Goal: Task Accomplishment & Management: Manage account settings

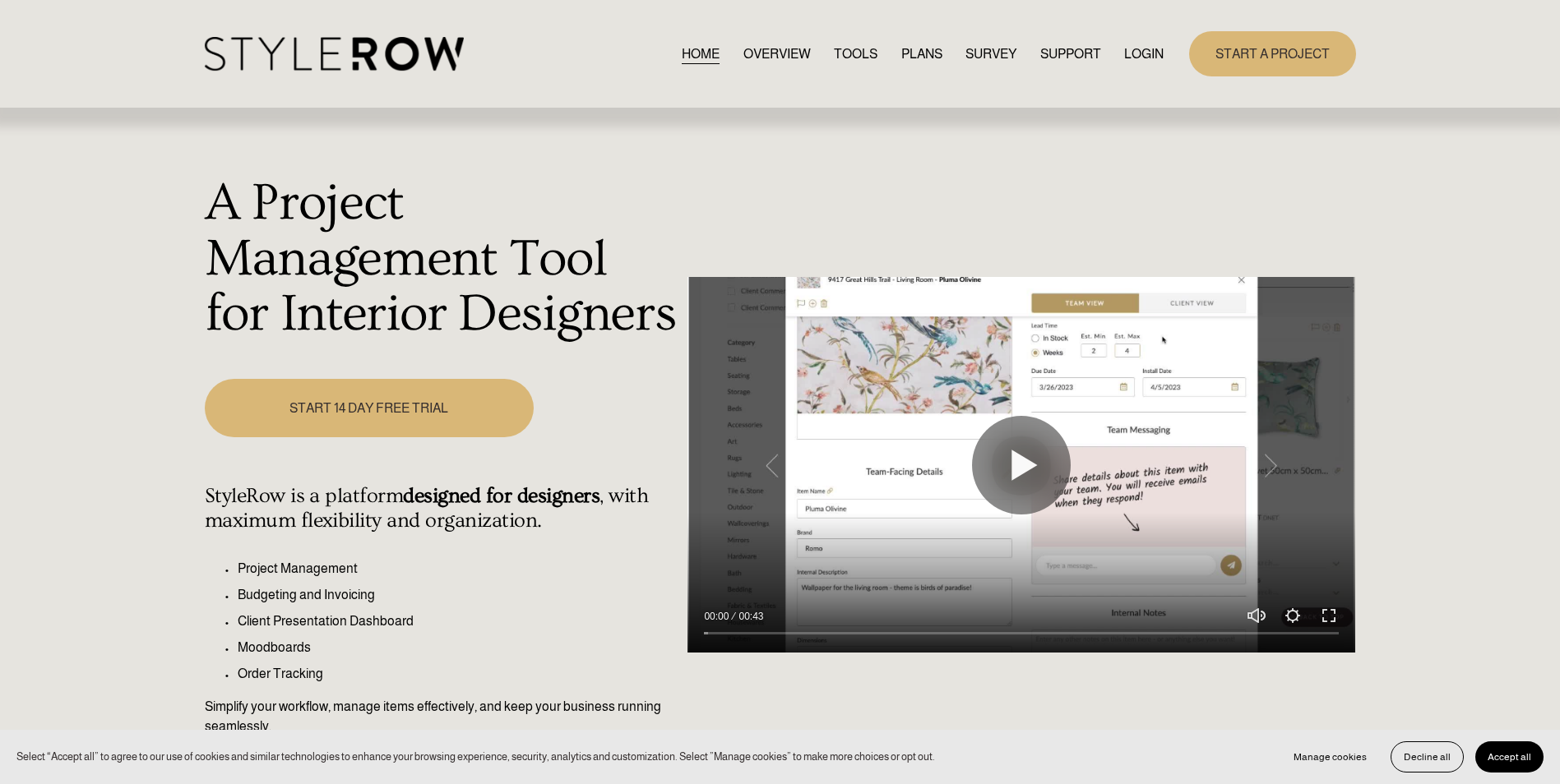
click at [1132, 59] on link "LOGIN" at bounding box center [1144, 53] width 40 height 22
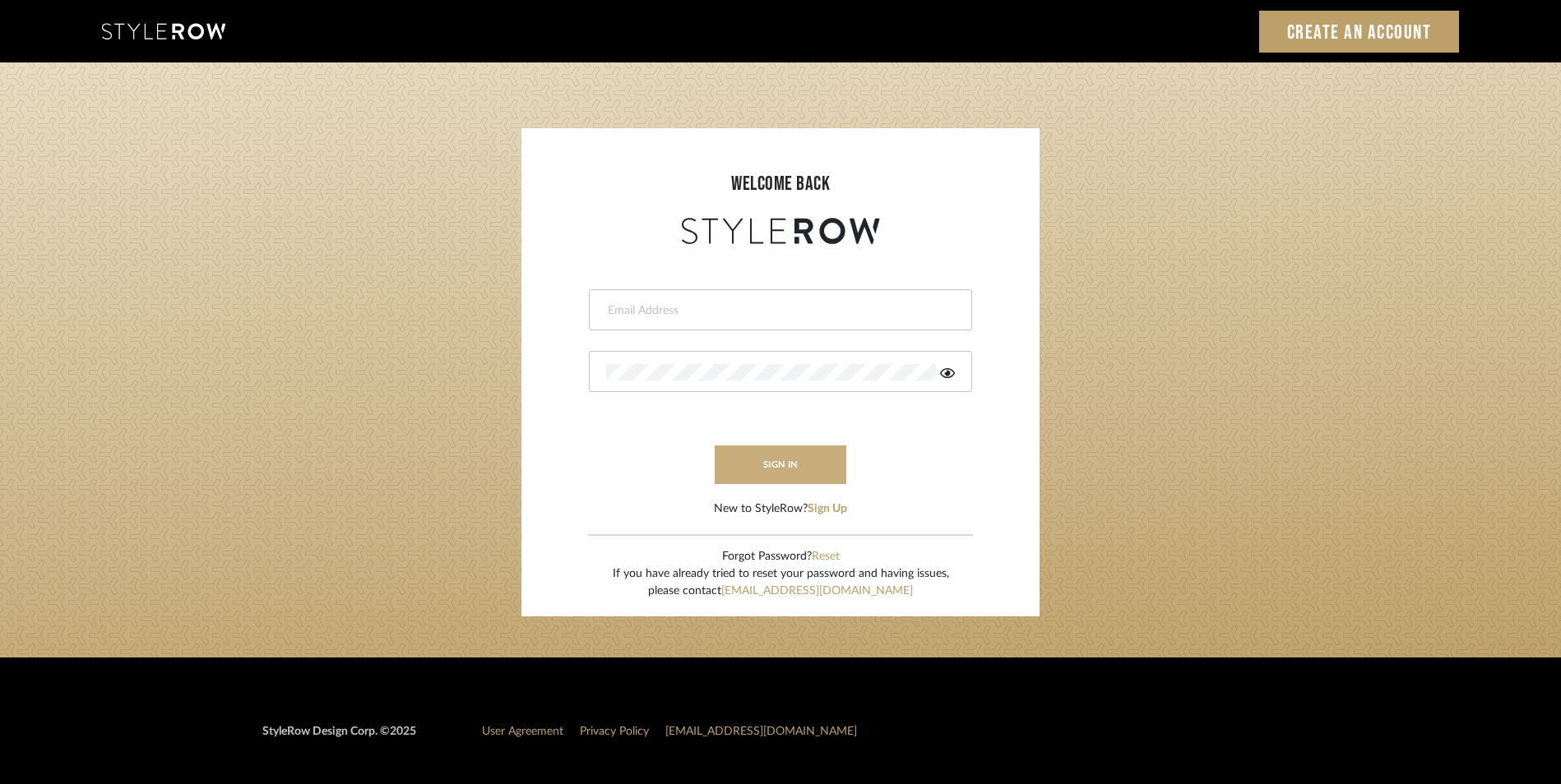
type input "[PERSON_NAME][EMAIL_ADDRESS][DOMAIN_NAME]"
click at [804, 462] on button "sign in" at bounding box center [780, 465] width 131 height 39
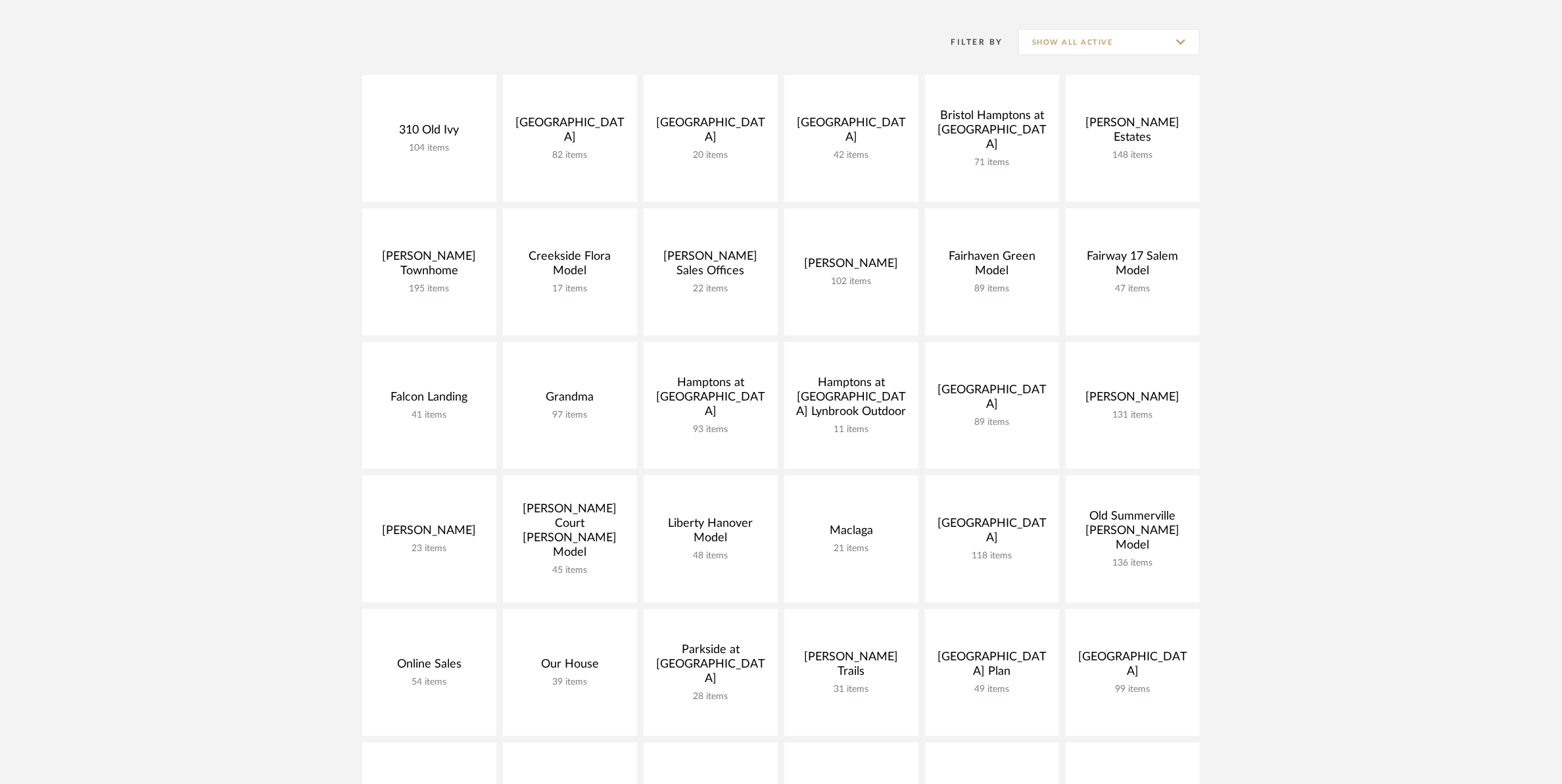
scroll to position [329, 0]
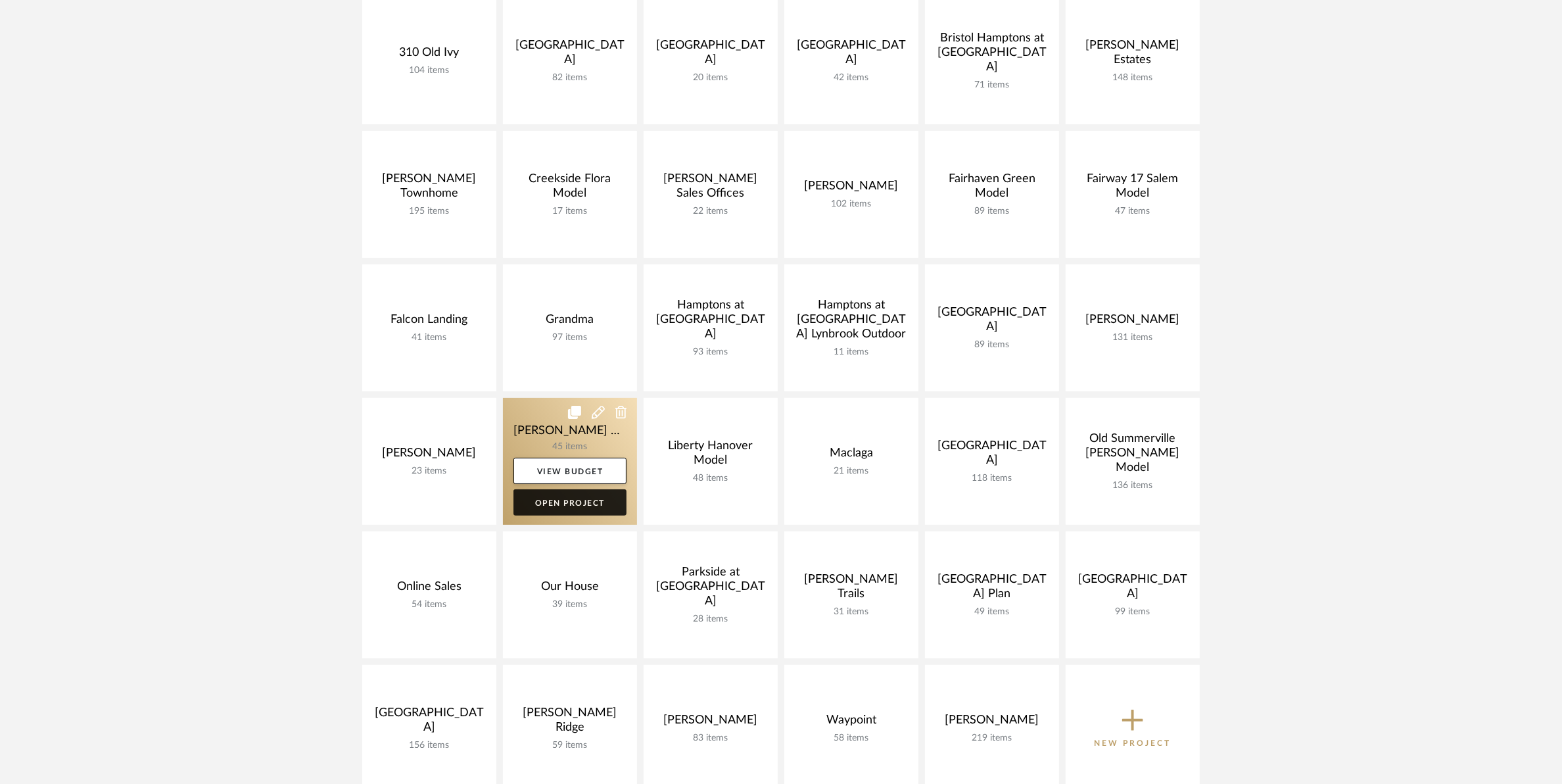
click at [573, 505] on link "Open Project" at bounding box center [570, 503] width 113 height 26
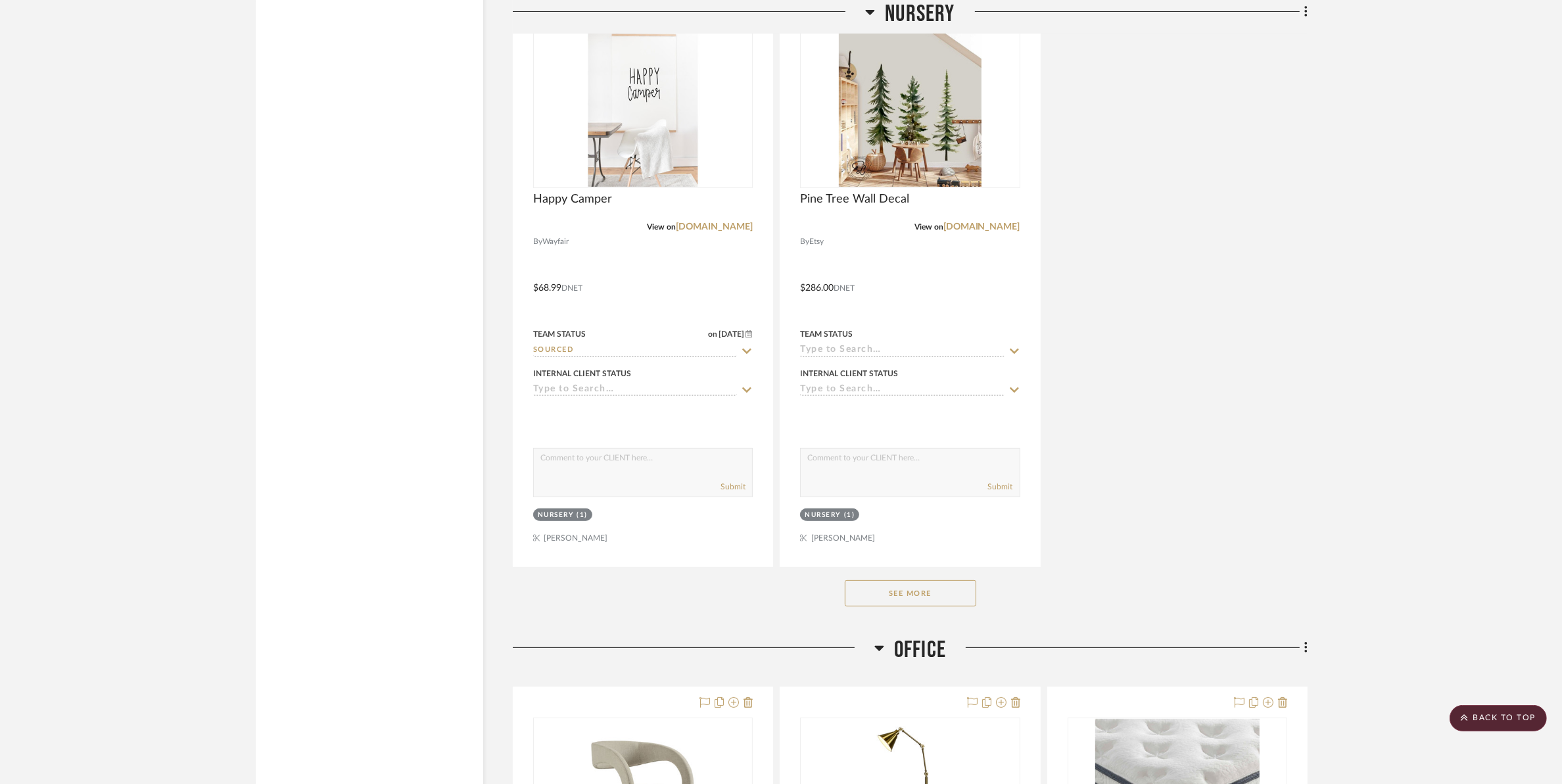
scroll to position [6246, 0]
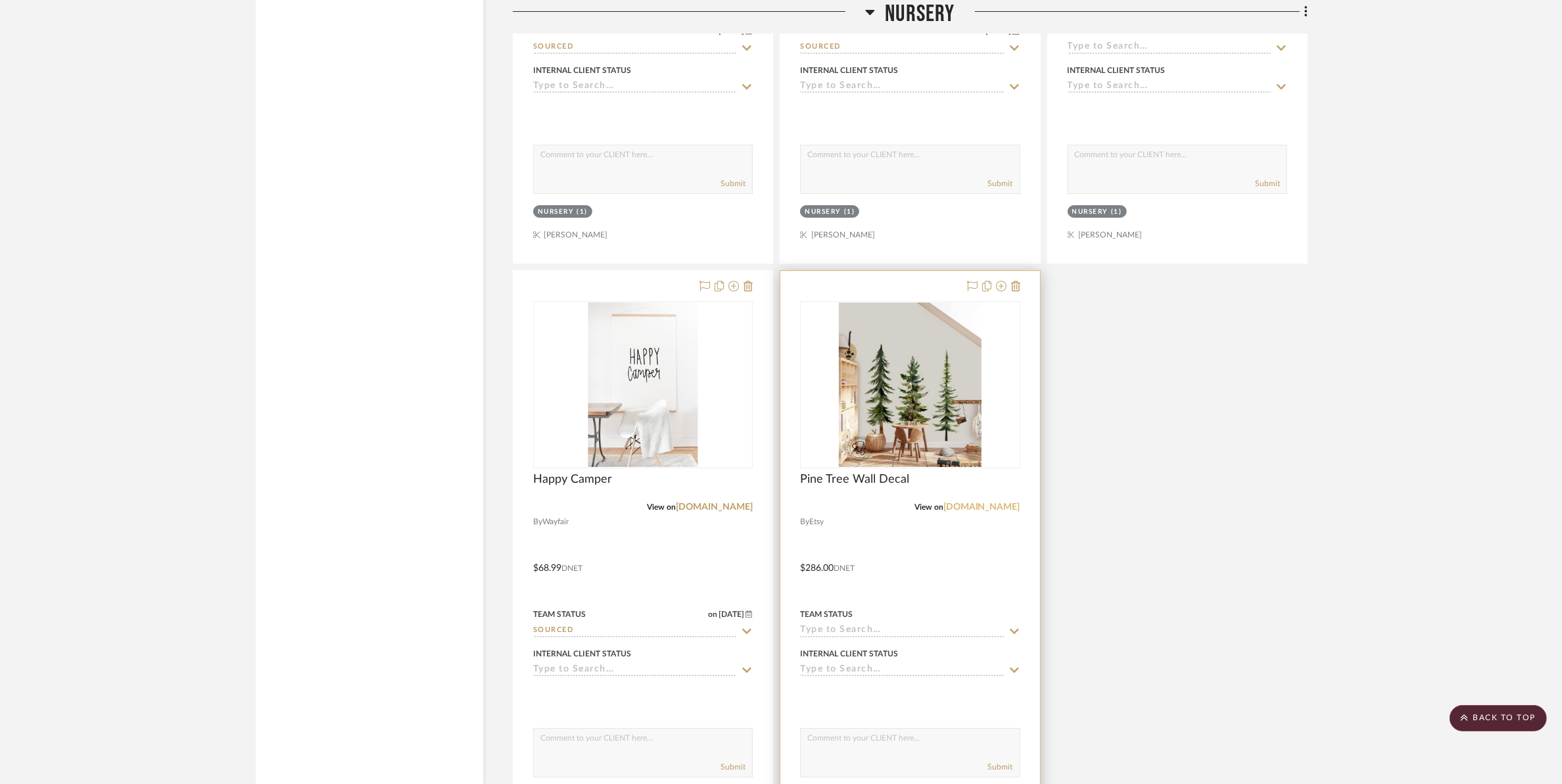
click at [991, 502] on link "etsy.com" at bounding box center [981, 507] width 77 height 9
click at [871, 625] on input at bounding box center [902, 631] width 204 height 12
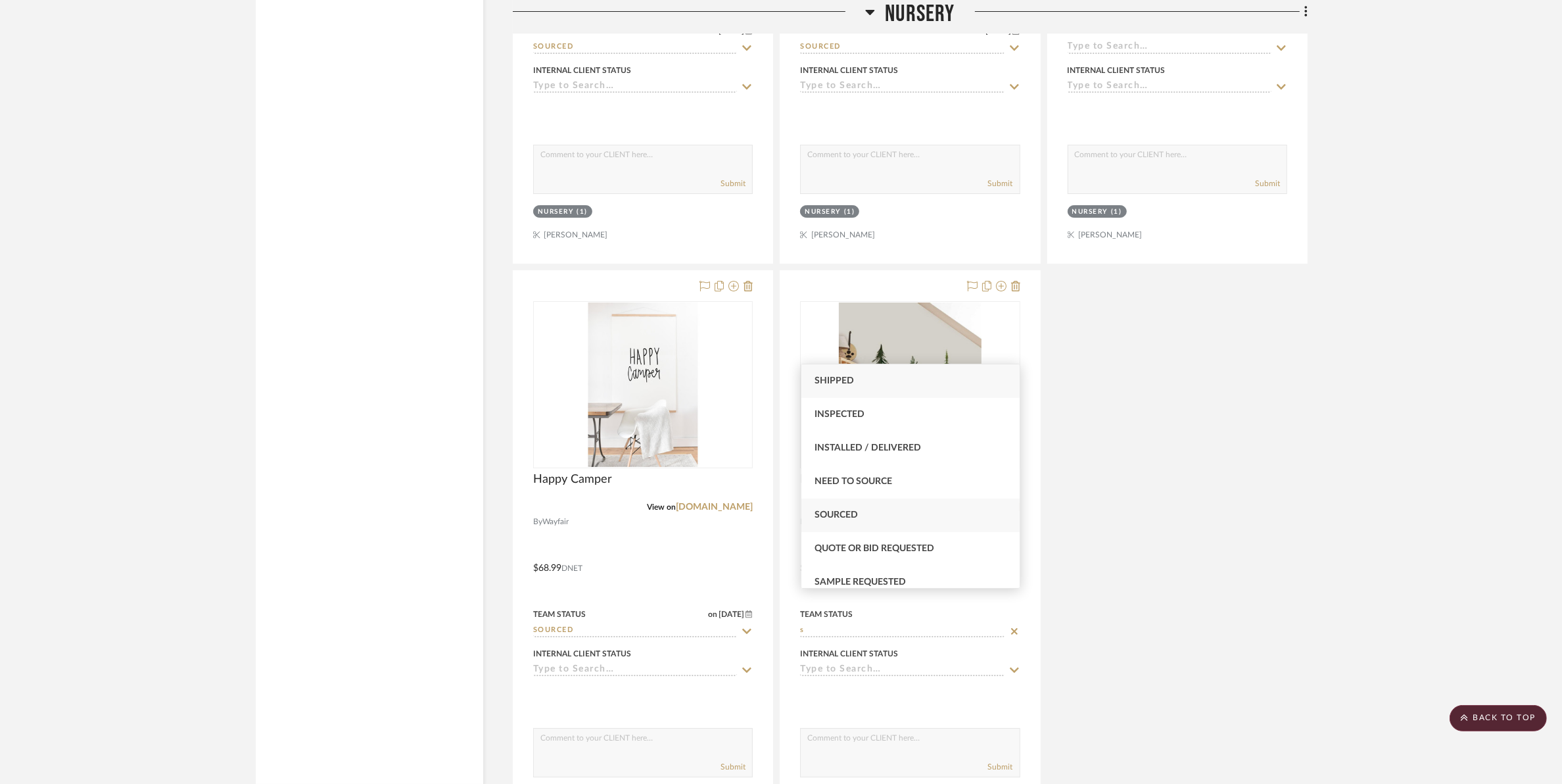
type input "s"
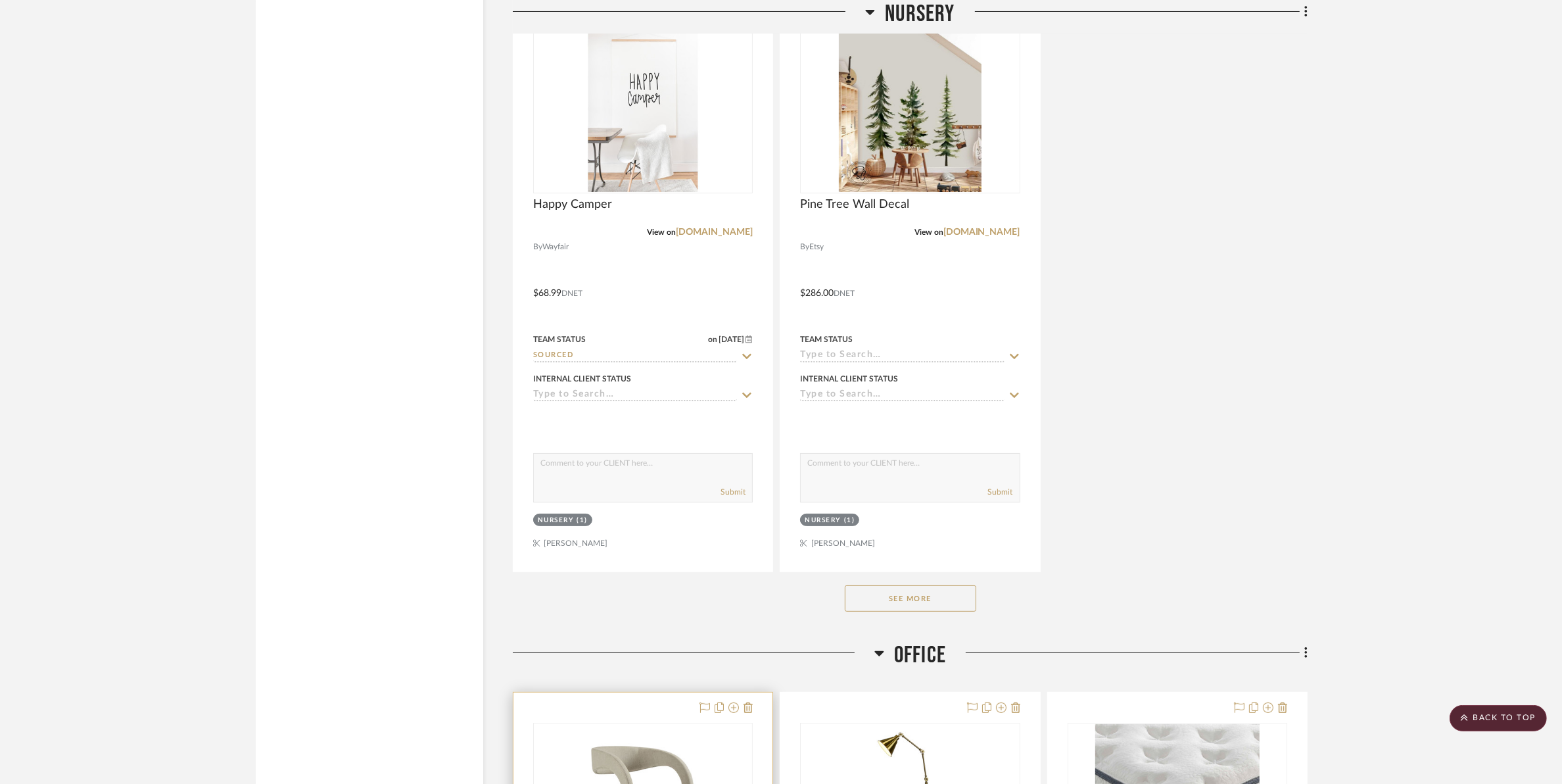
scroll to position [6493, 0]
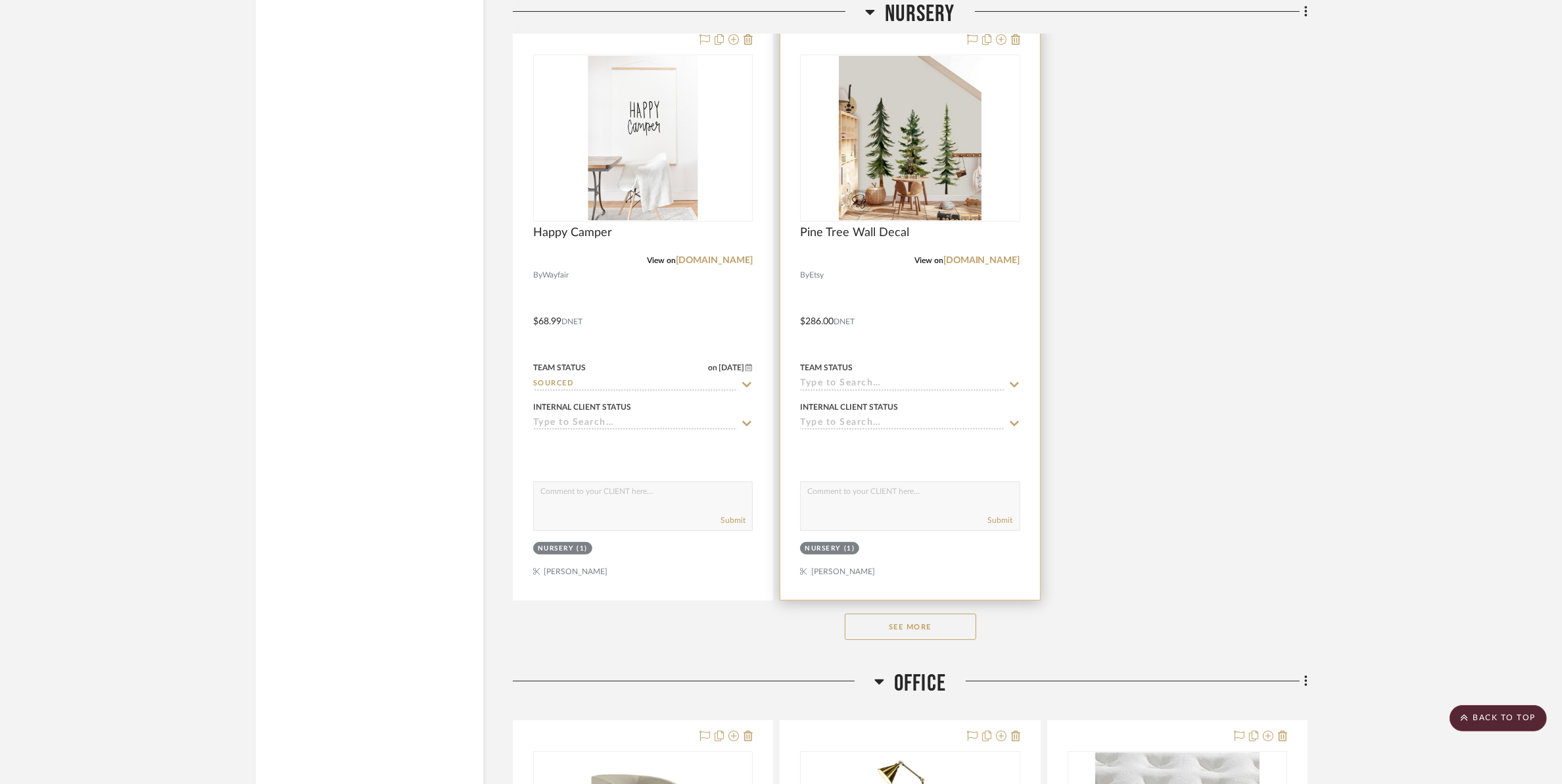
click at [853, 378] on input at bounding box center [902, 385] width 204 height 12
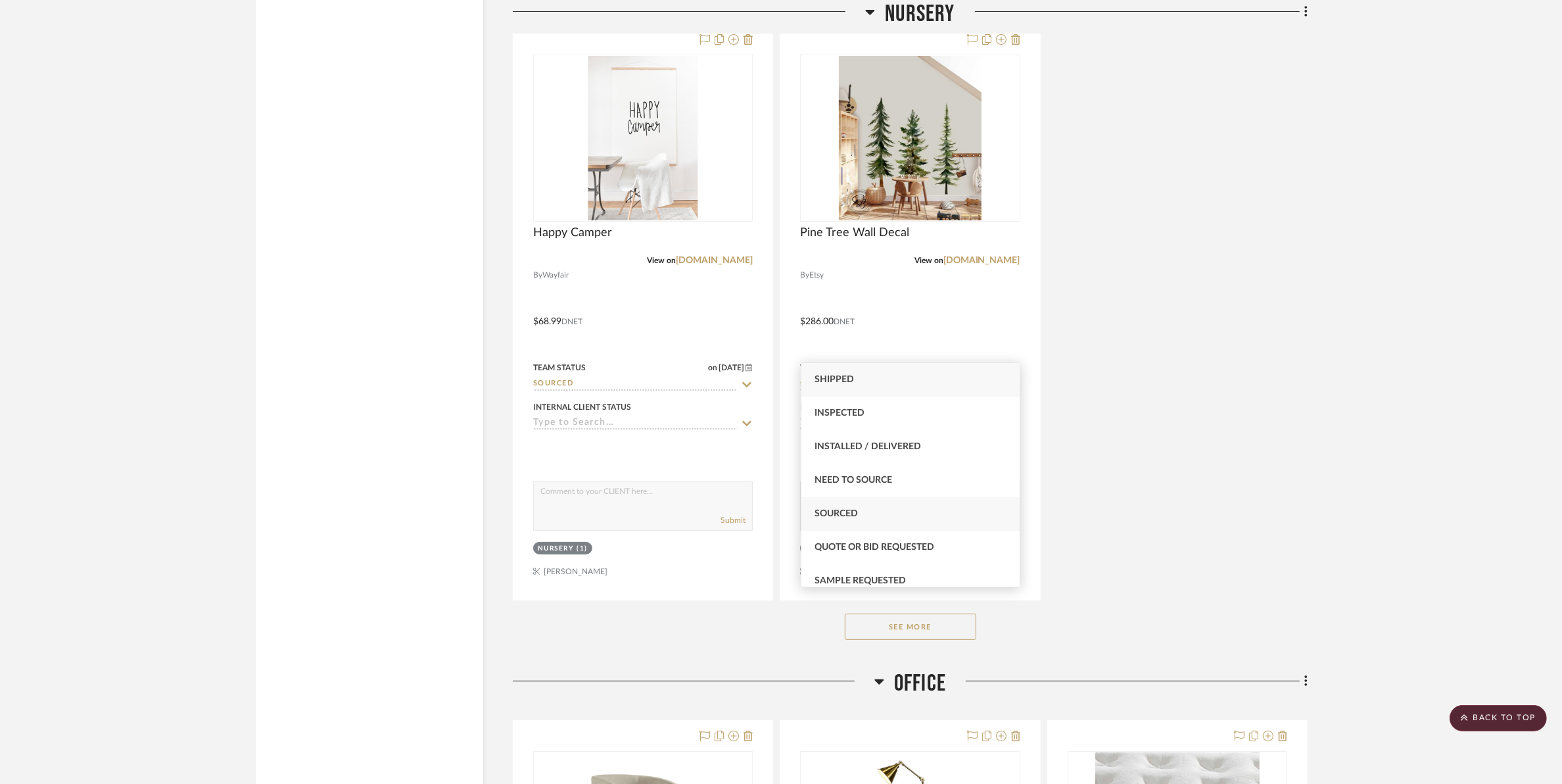
type input "s"
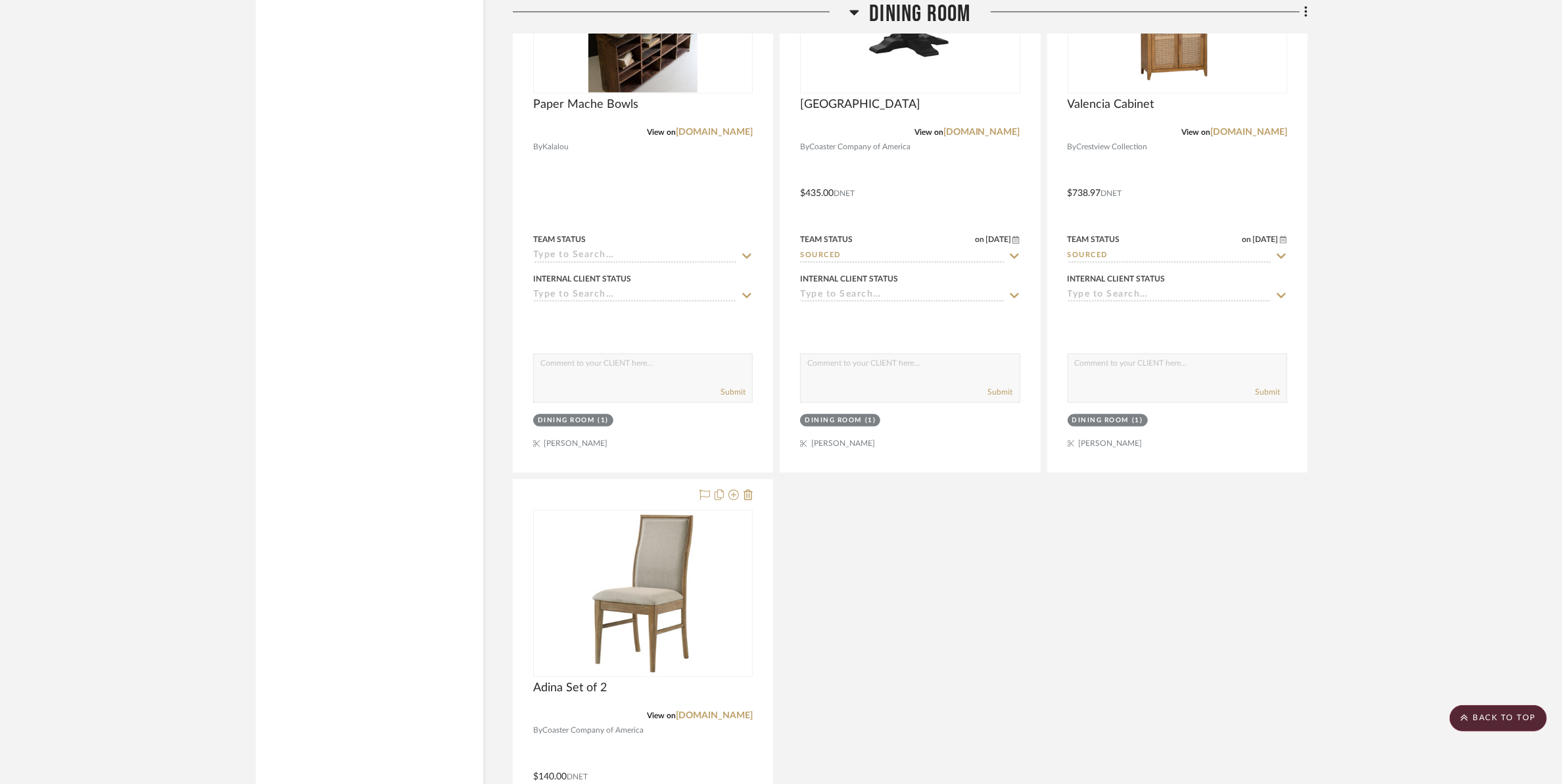
scroll to position [3534, 0]
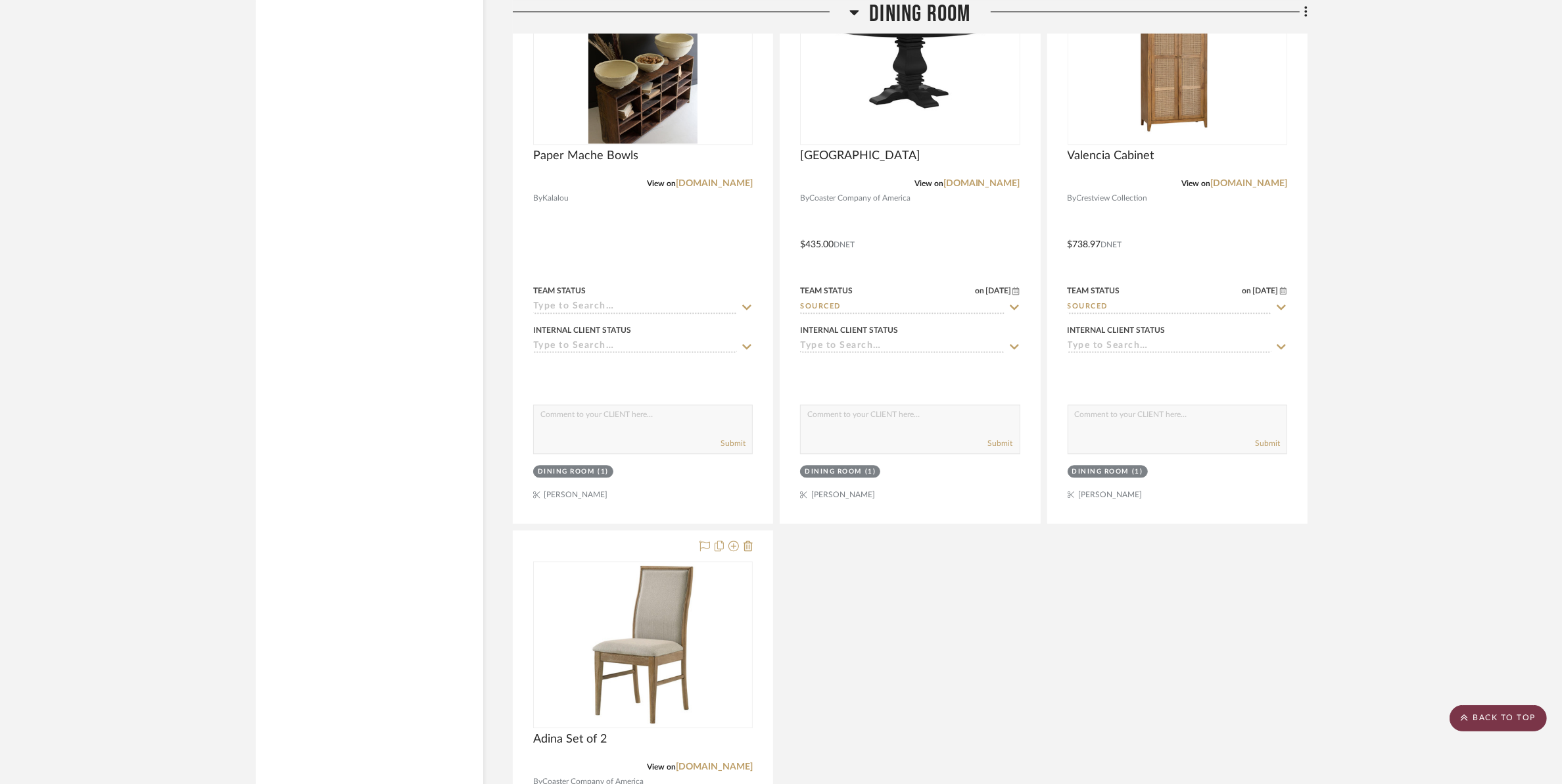
click at [1477, 720] on scroll-to-top-button "BACK TO TOP" at bounding box center [1498, 718] width 97 height 26
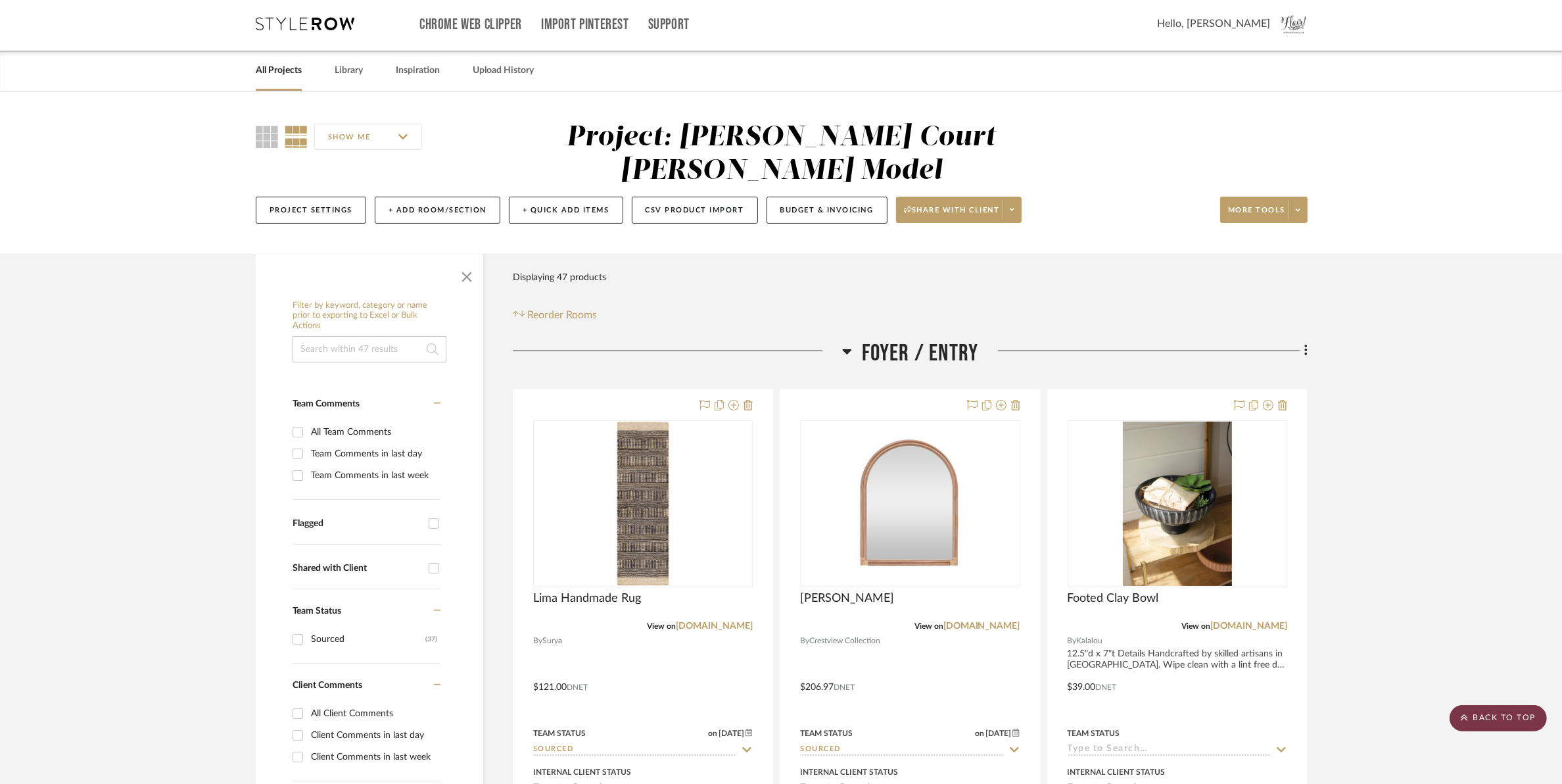
scroll to position [0, 0]
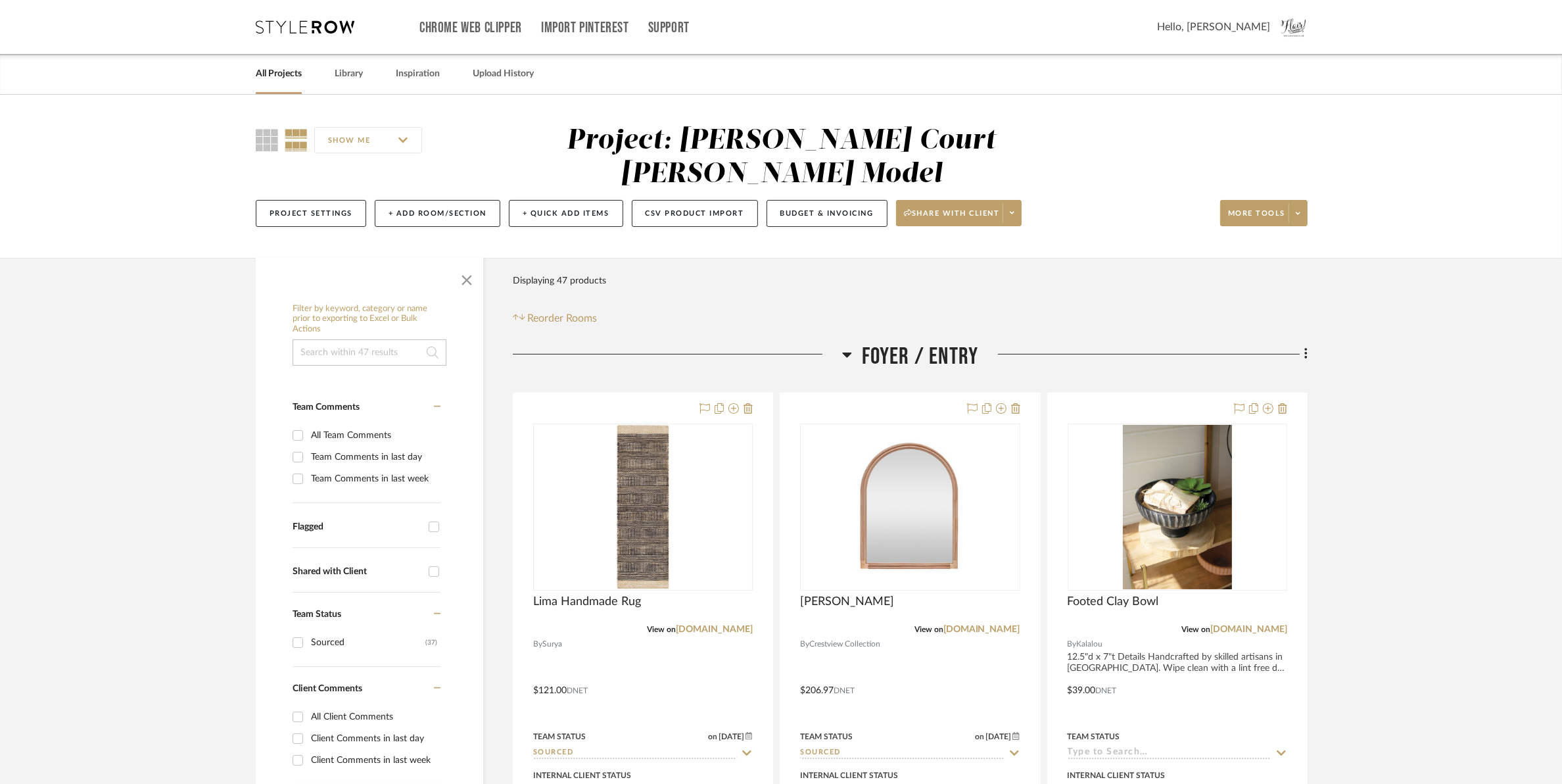
click at [265, 80] on link "All Projects" at bounding box center [278, 74] width 46 height 18
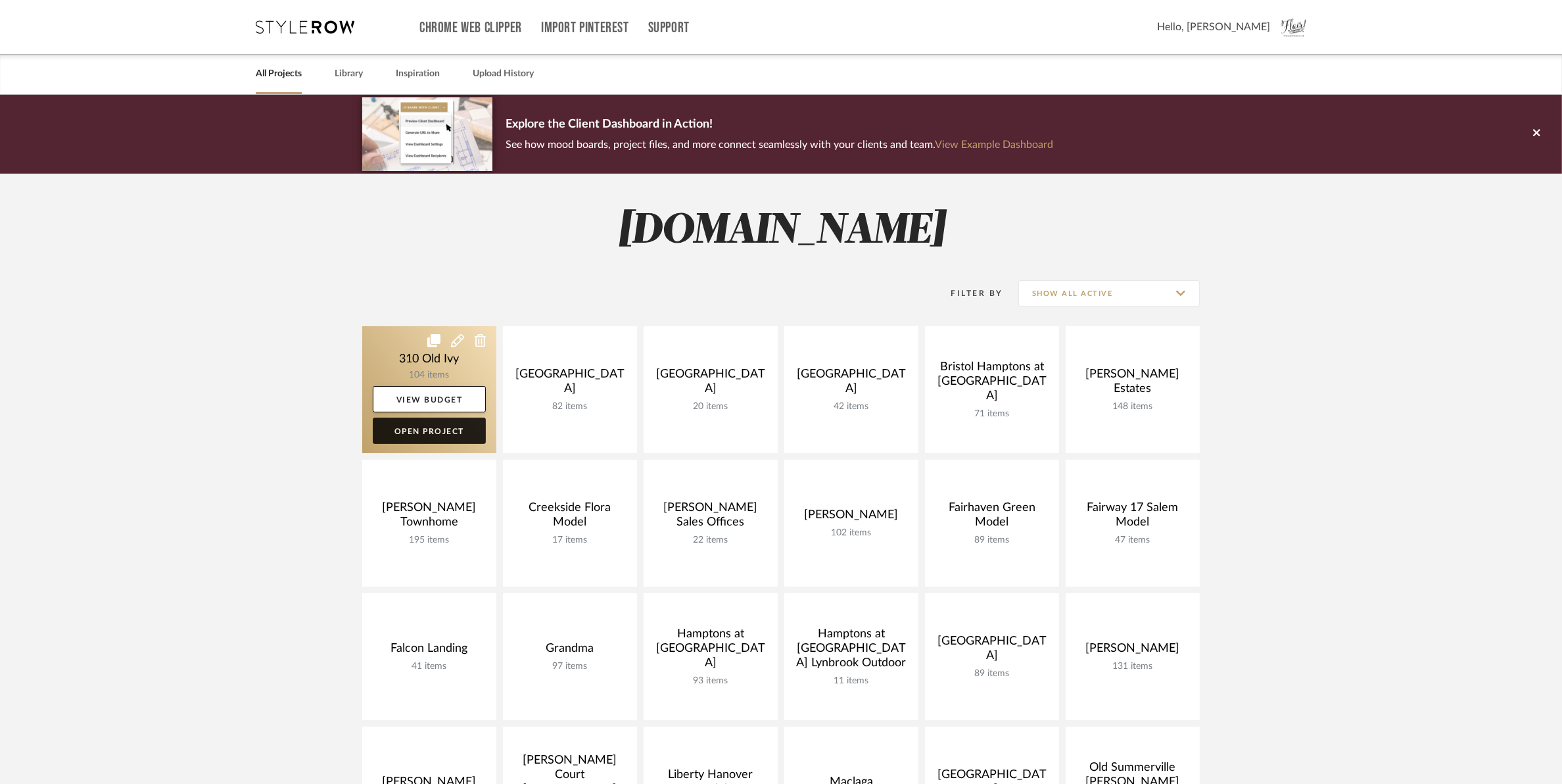
click at [434, 427] on link "Open Project" at bounding box center [430, 430] width 113 height 26
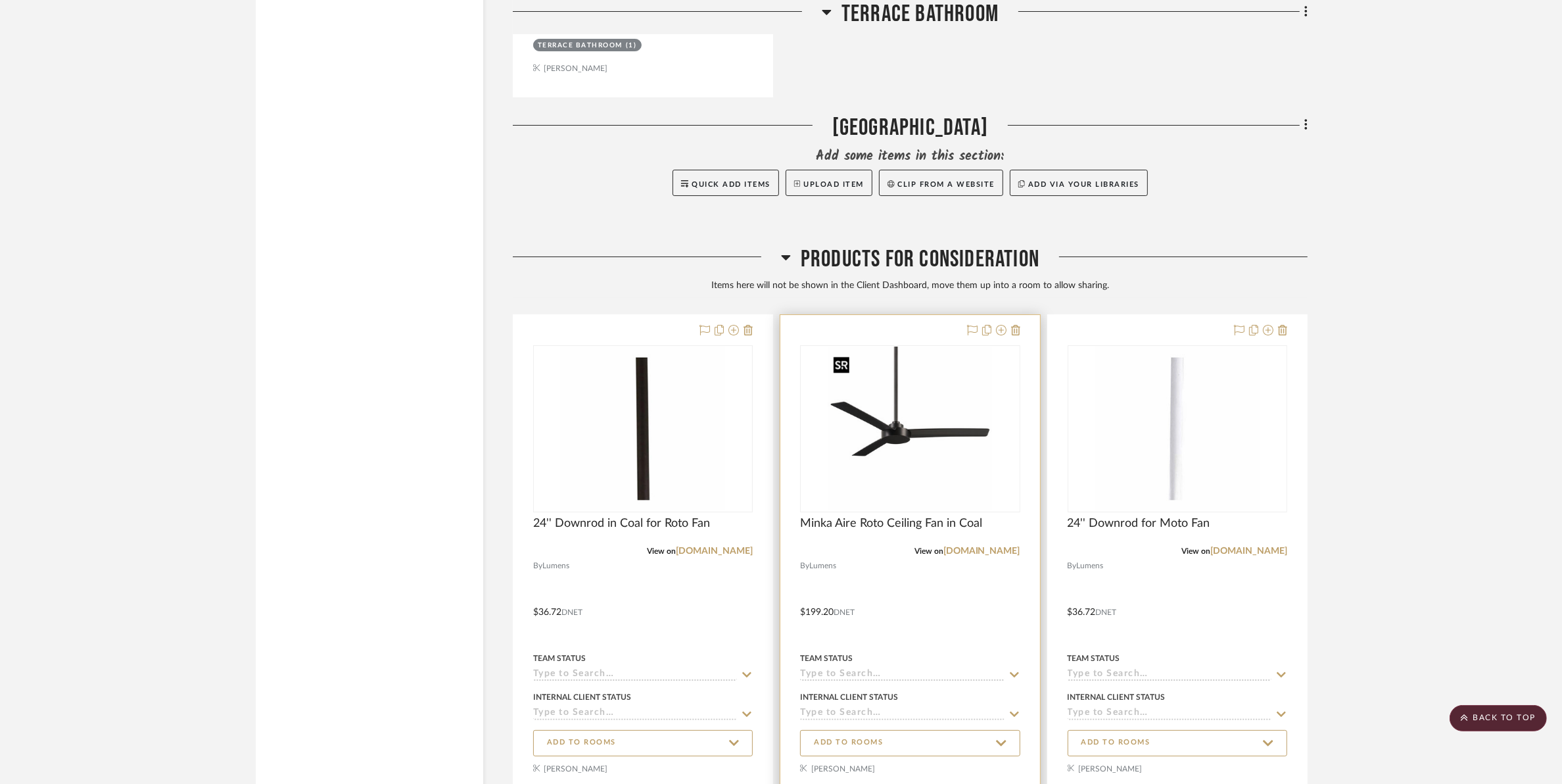
scroll to position [18738, 0]
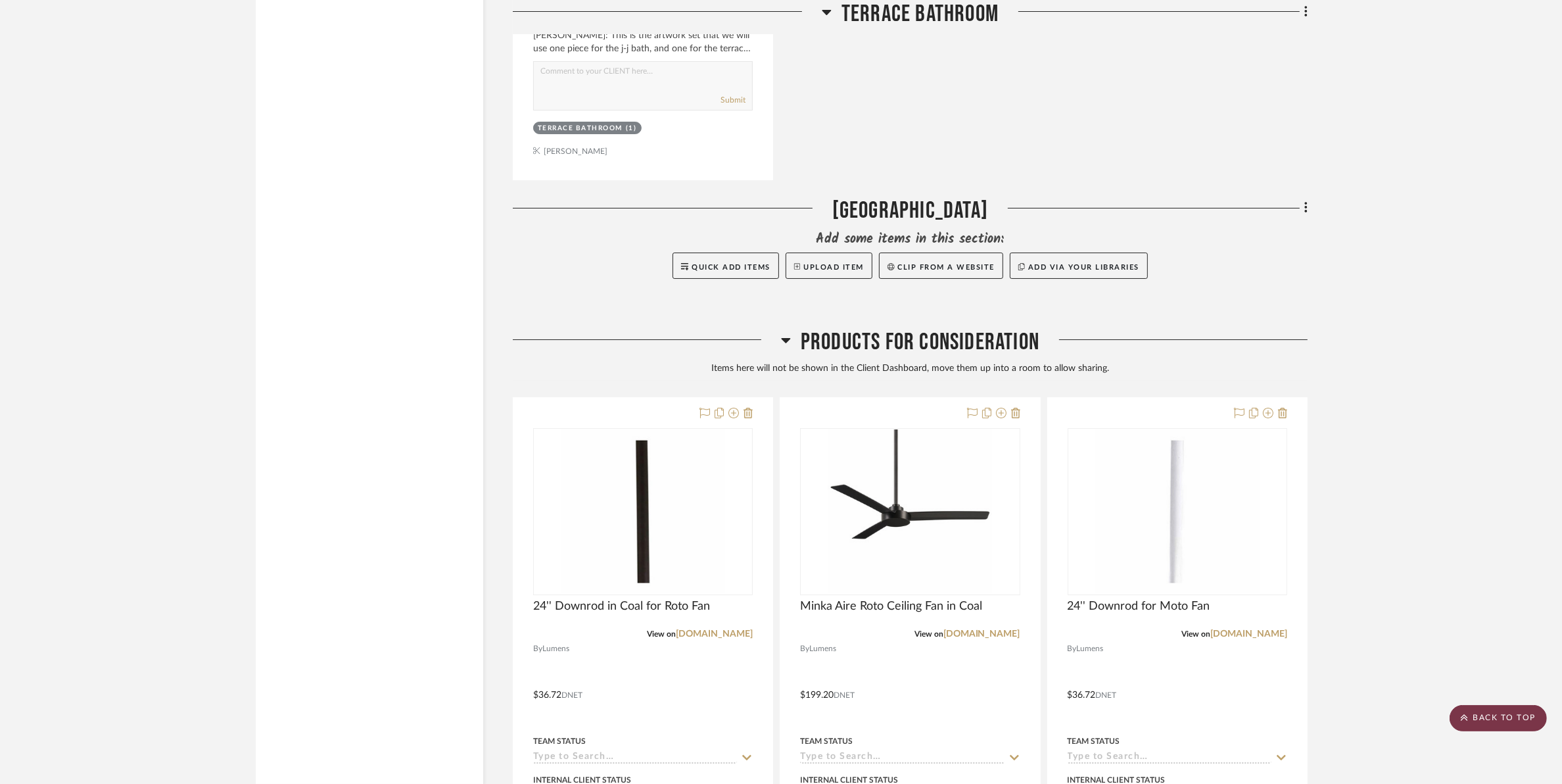
click at [1477, 720] on scroll-to-top-button "BACK TO TOP" at bounding box center [1498, 718] width 97 height 26
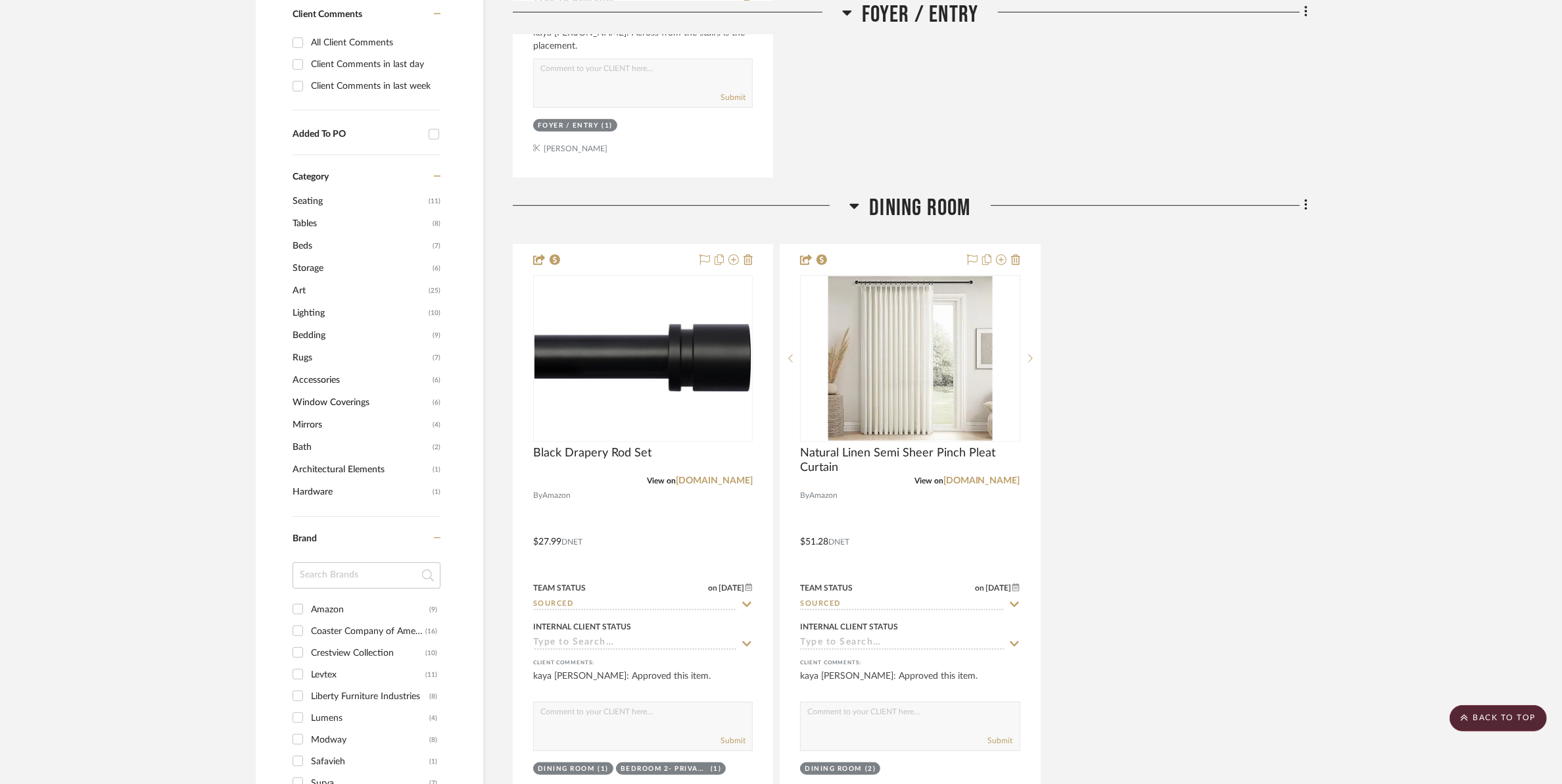
scroll to position [0, 0]
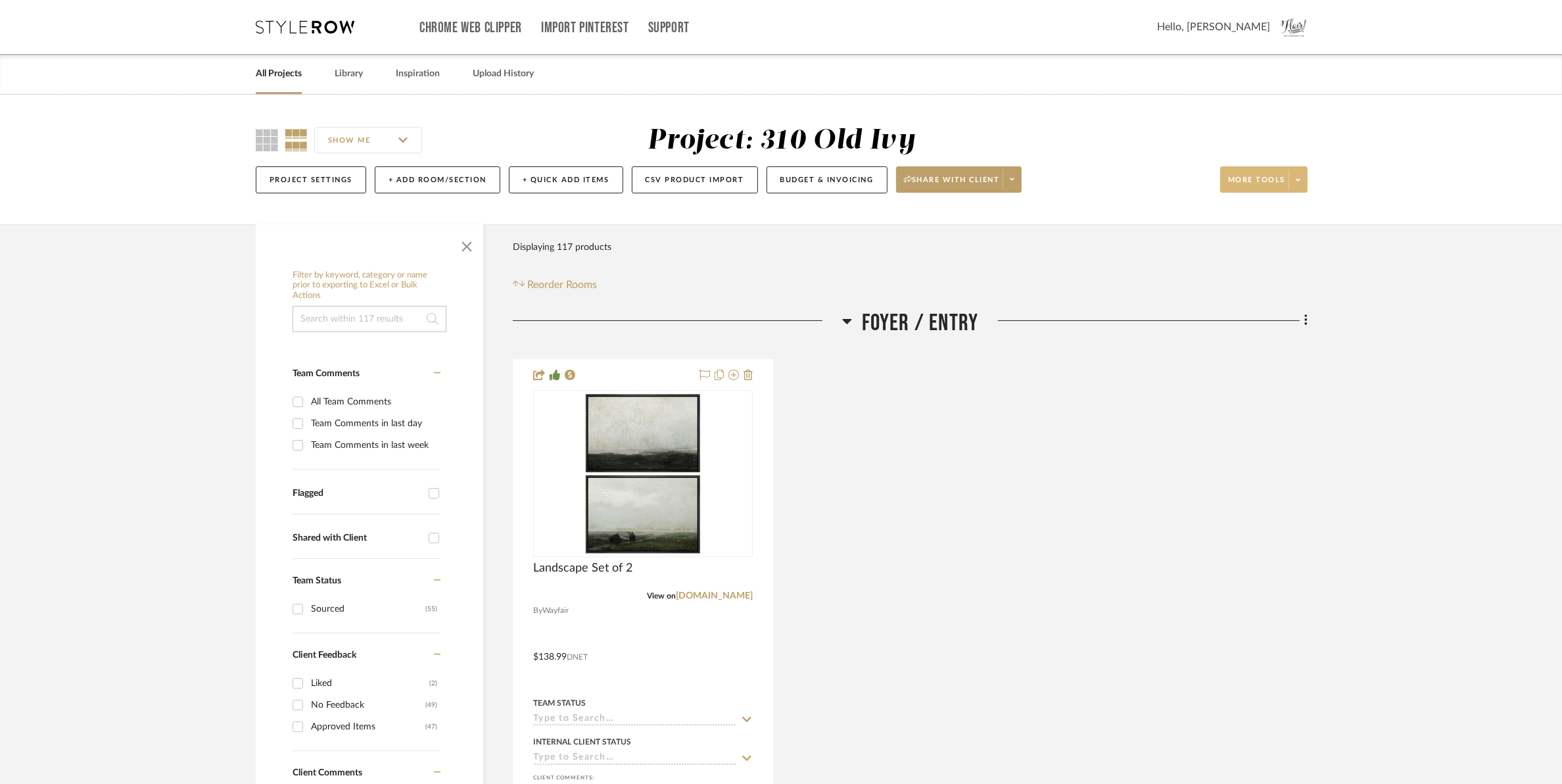
click at [1300, 186] on span at bounding box center [1298, 179] width 19 height 19
click at [1274, 313] on span "Bulk Actions" at bounding box center [1276, 312] width 85 height 11
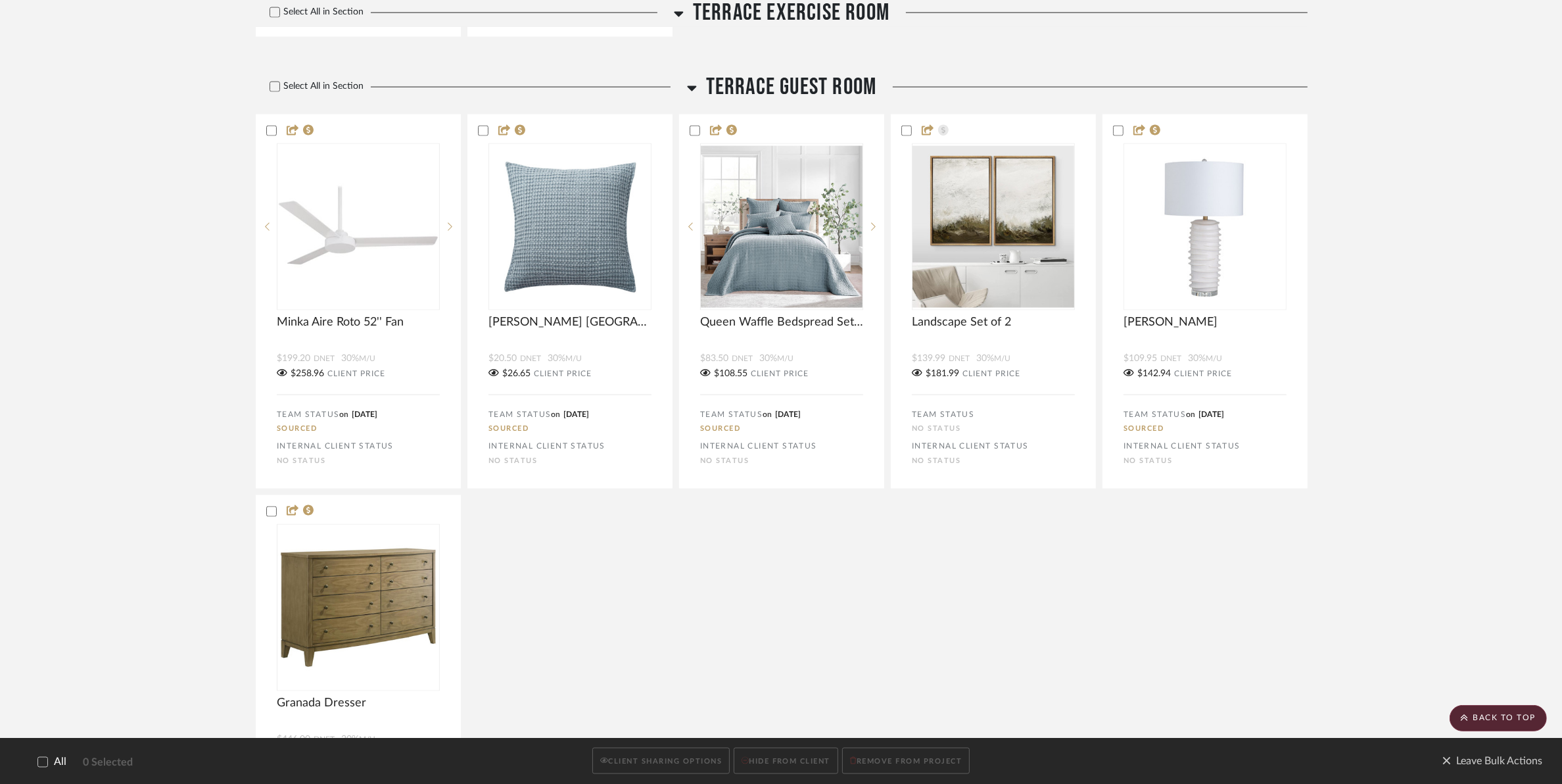
scroll to position [8391, 0]
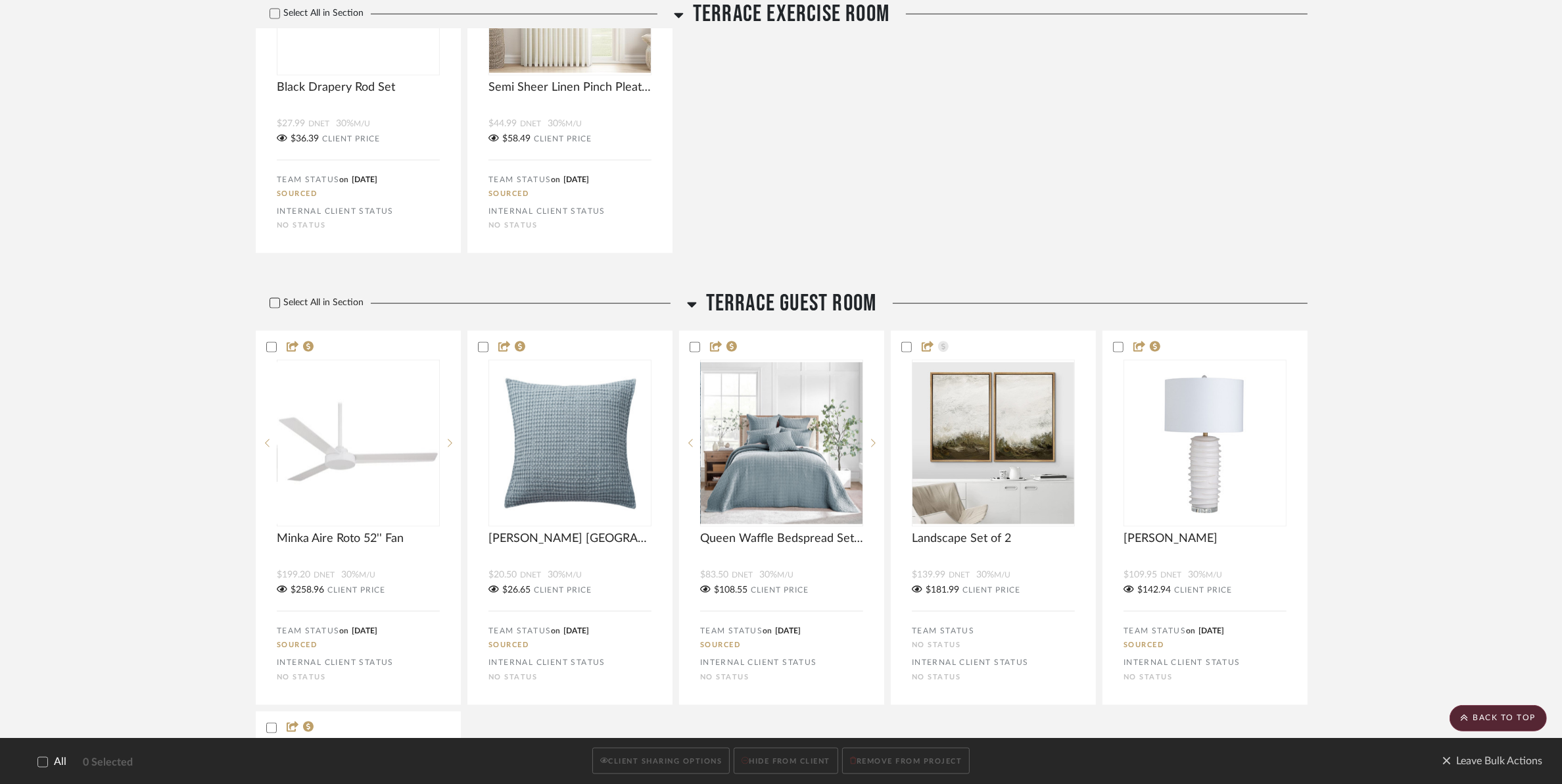
click at [273, 301] on icon at bounding box center [275, 303] width 9 height 9
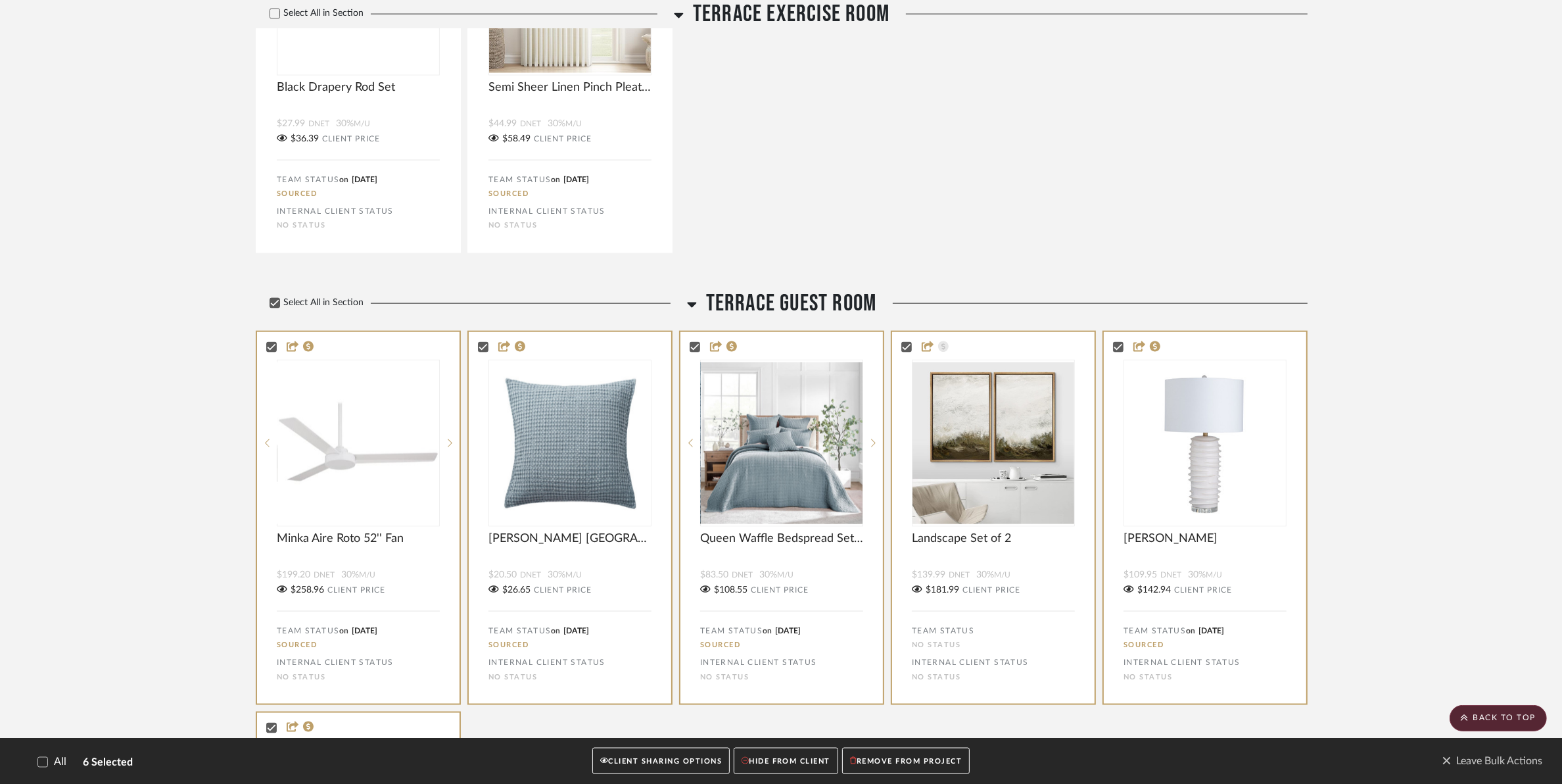
click at [909, 761] on button "REMOVE FROM PROJECT" at bounding box center [906, 761] width 127 height 27
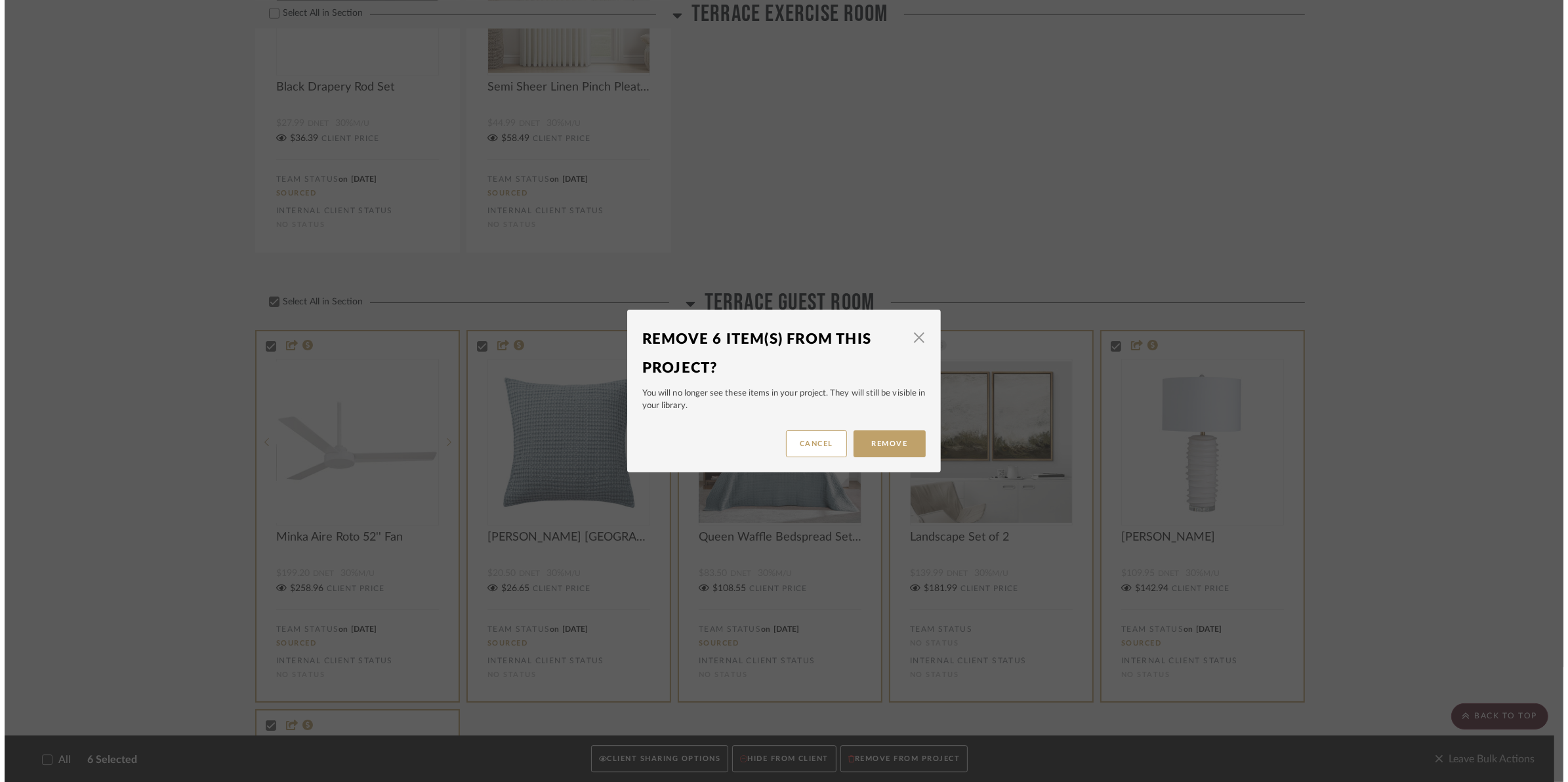
scroll to position [0, 0]
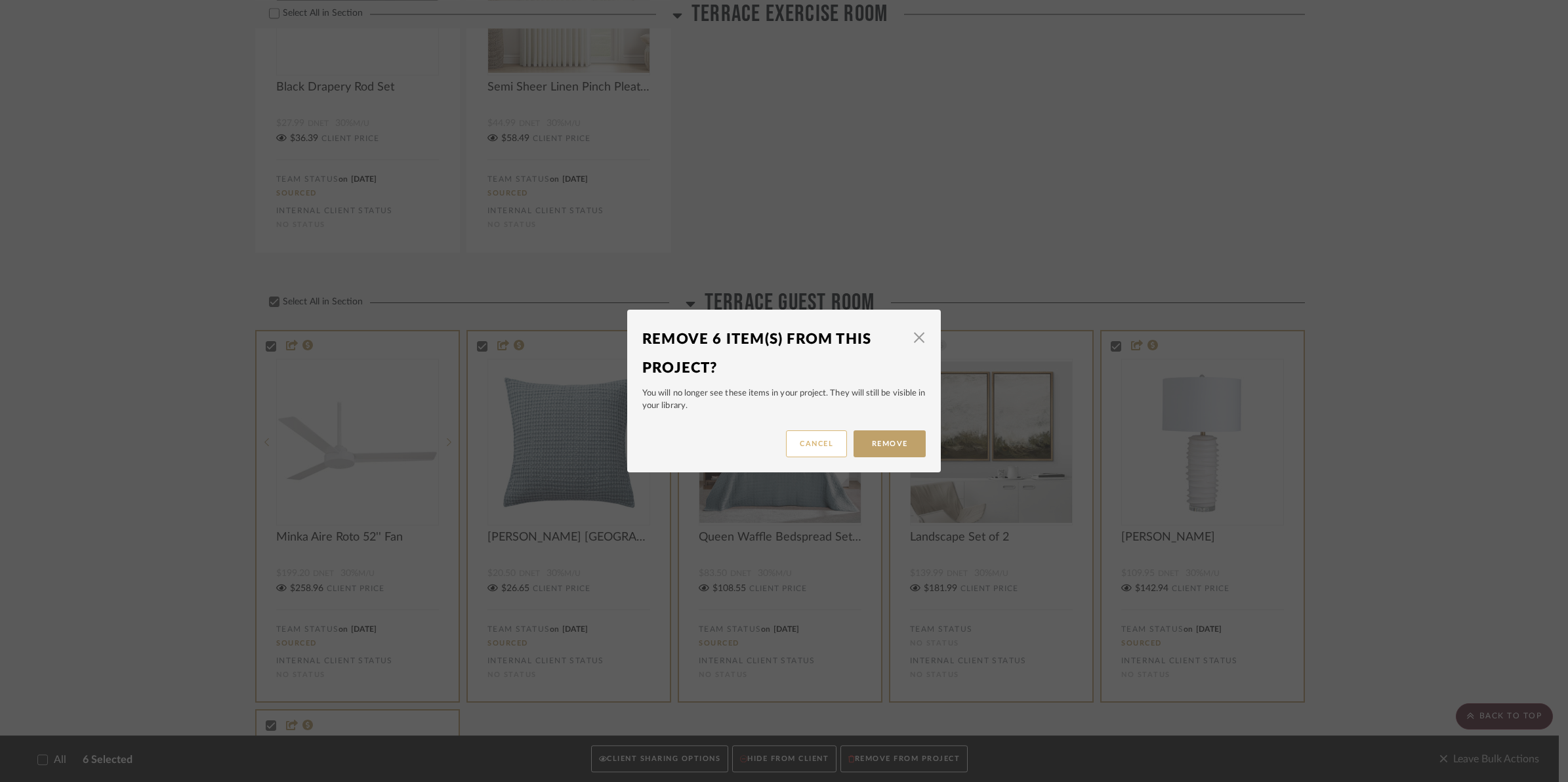
click at [792, 446] on button "Cancel" at bounding box center [817, 443] width 61 height 27
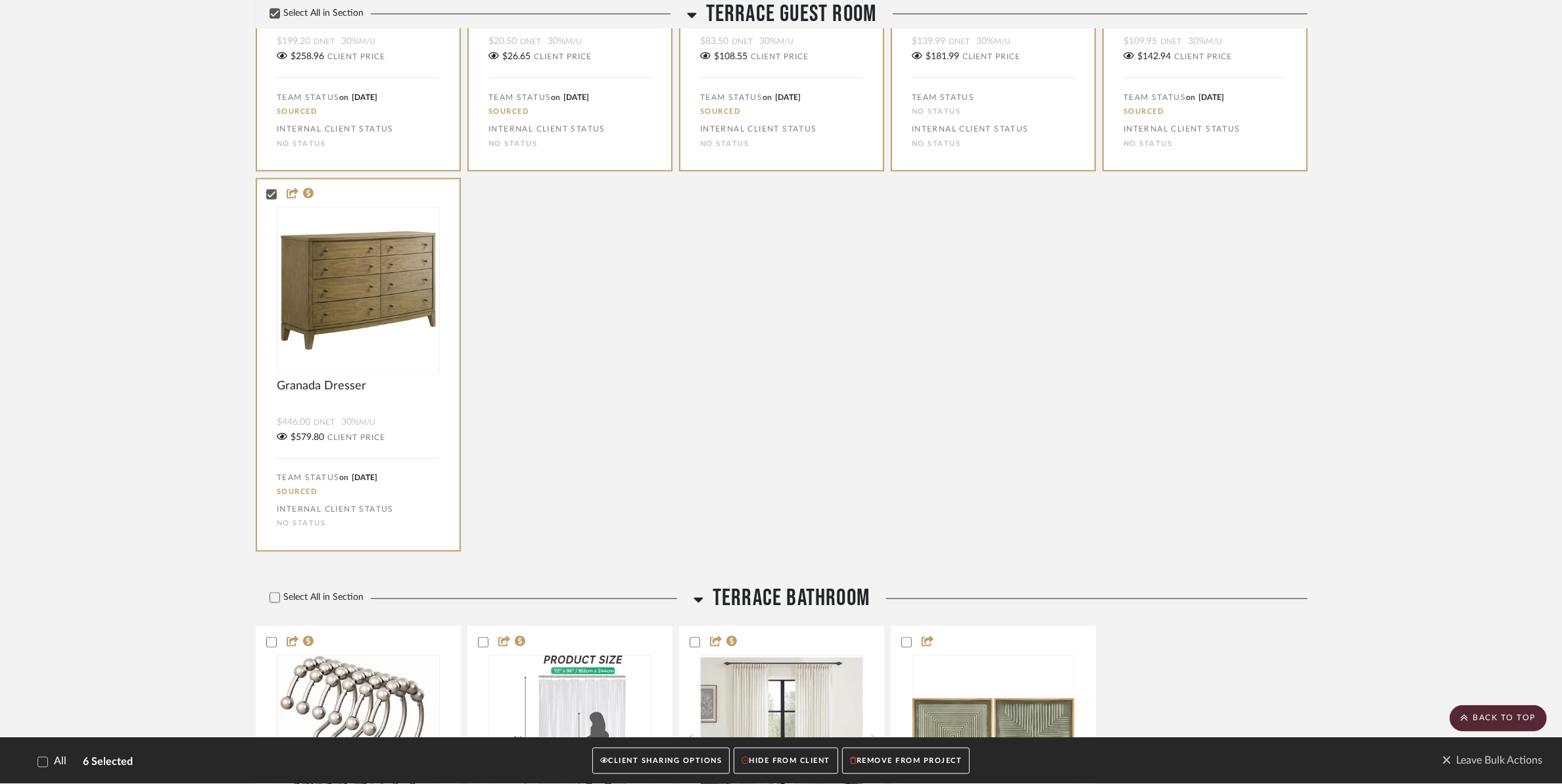
scroll to position [8493, 0]
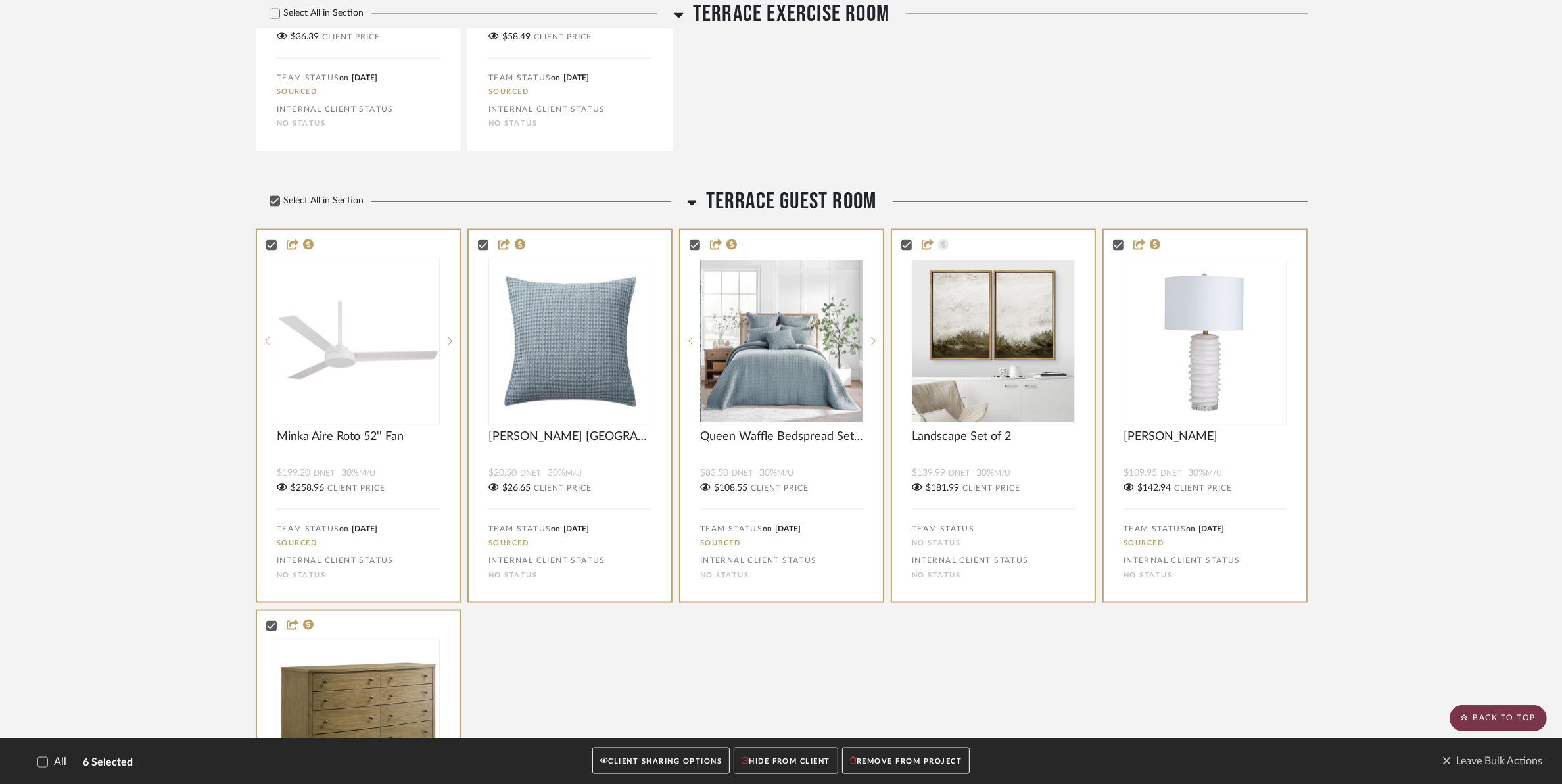
click at [1502, 716] on scroll-to-top-button "BACK TO TOP" at bounding box center [1498, 718] width 97 height 26
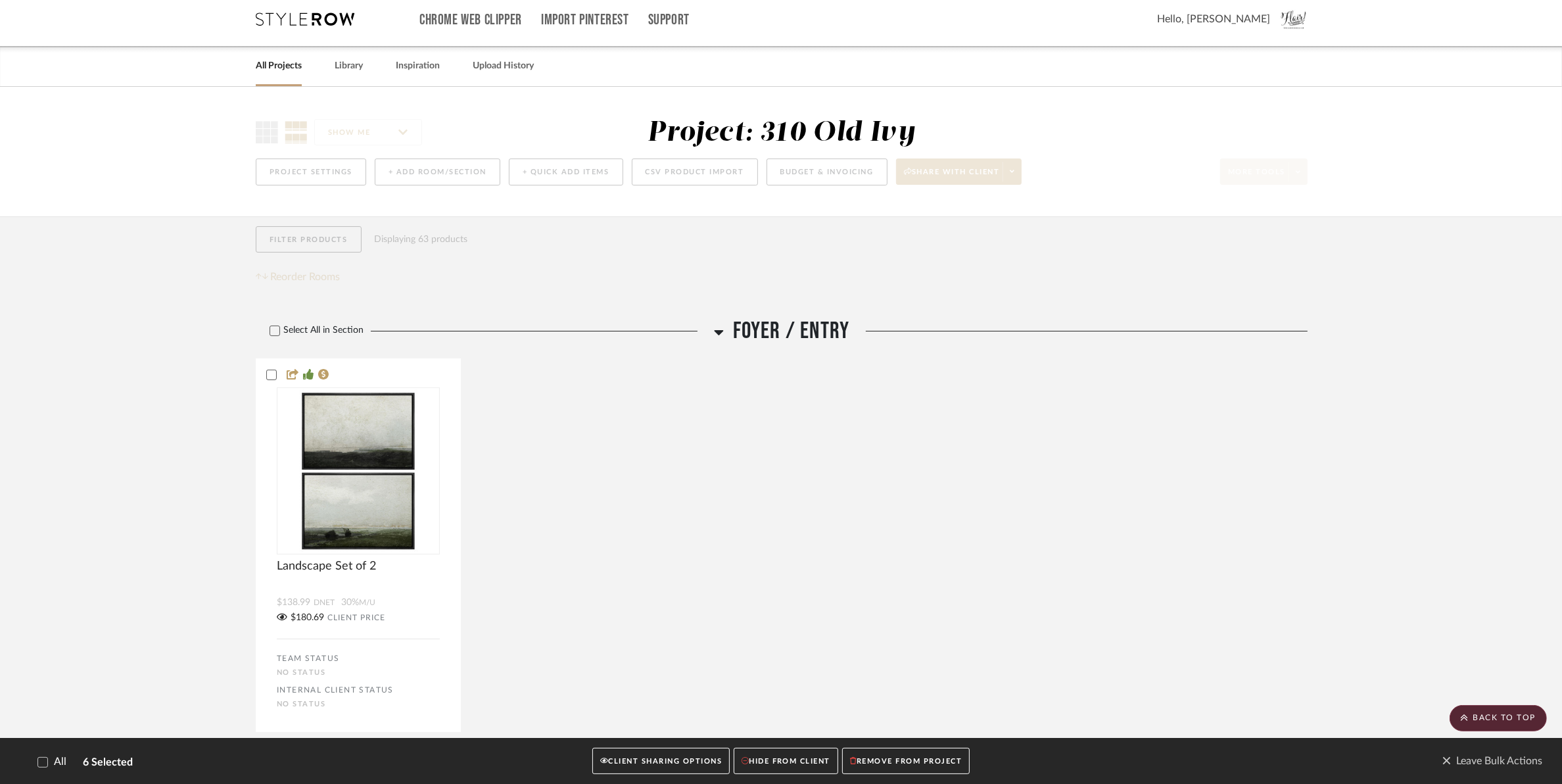
scroll to position [0, 0]
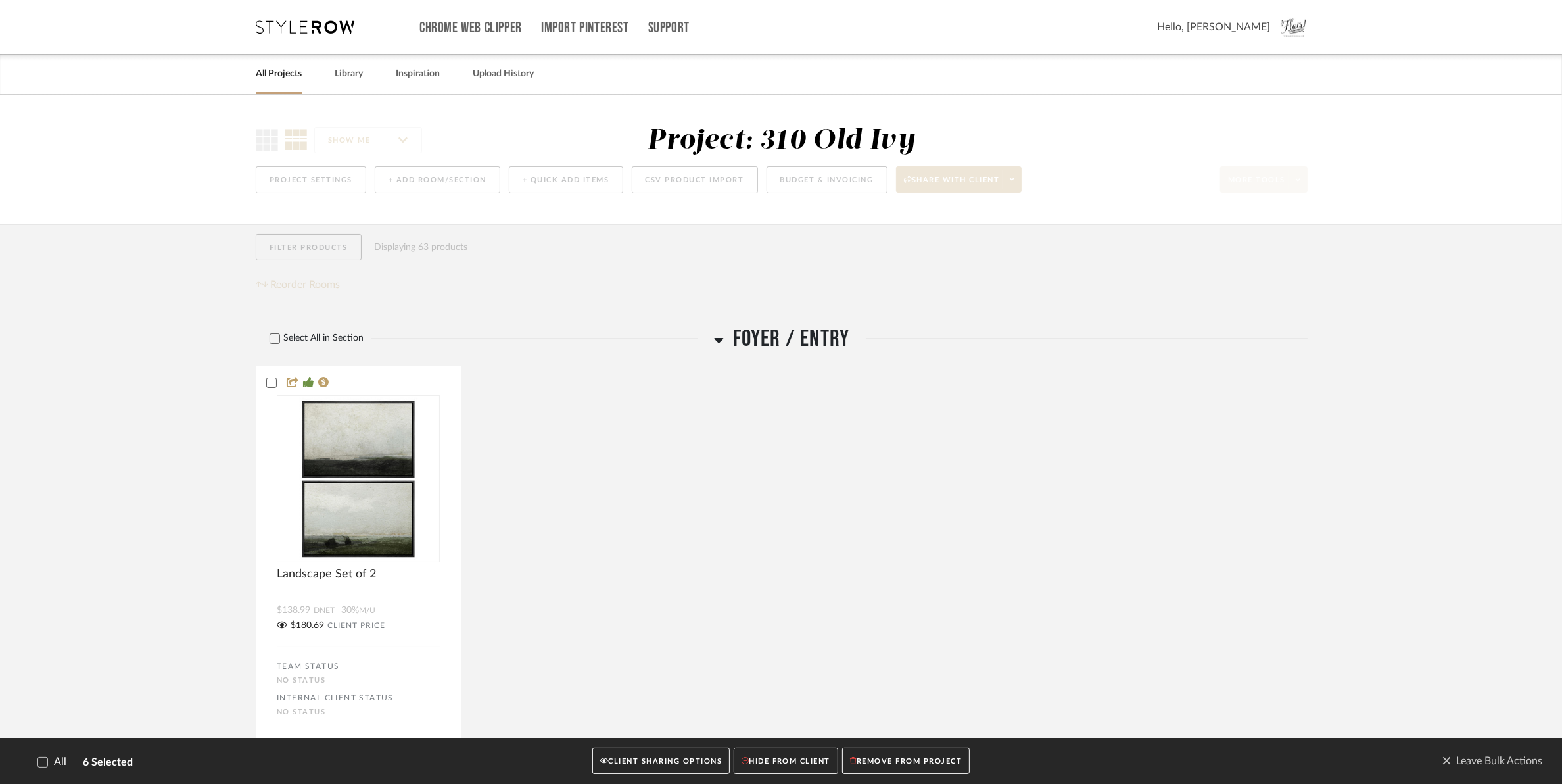
drag, startPoint x: 1443, startPoint y: 758, endPoint x: 1550, endPoint y: 664, distance: 142.4
click at [1443, 758] on span "Leave Bulk Actions" at bounding box center [1492, 760] width 100 height 19
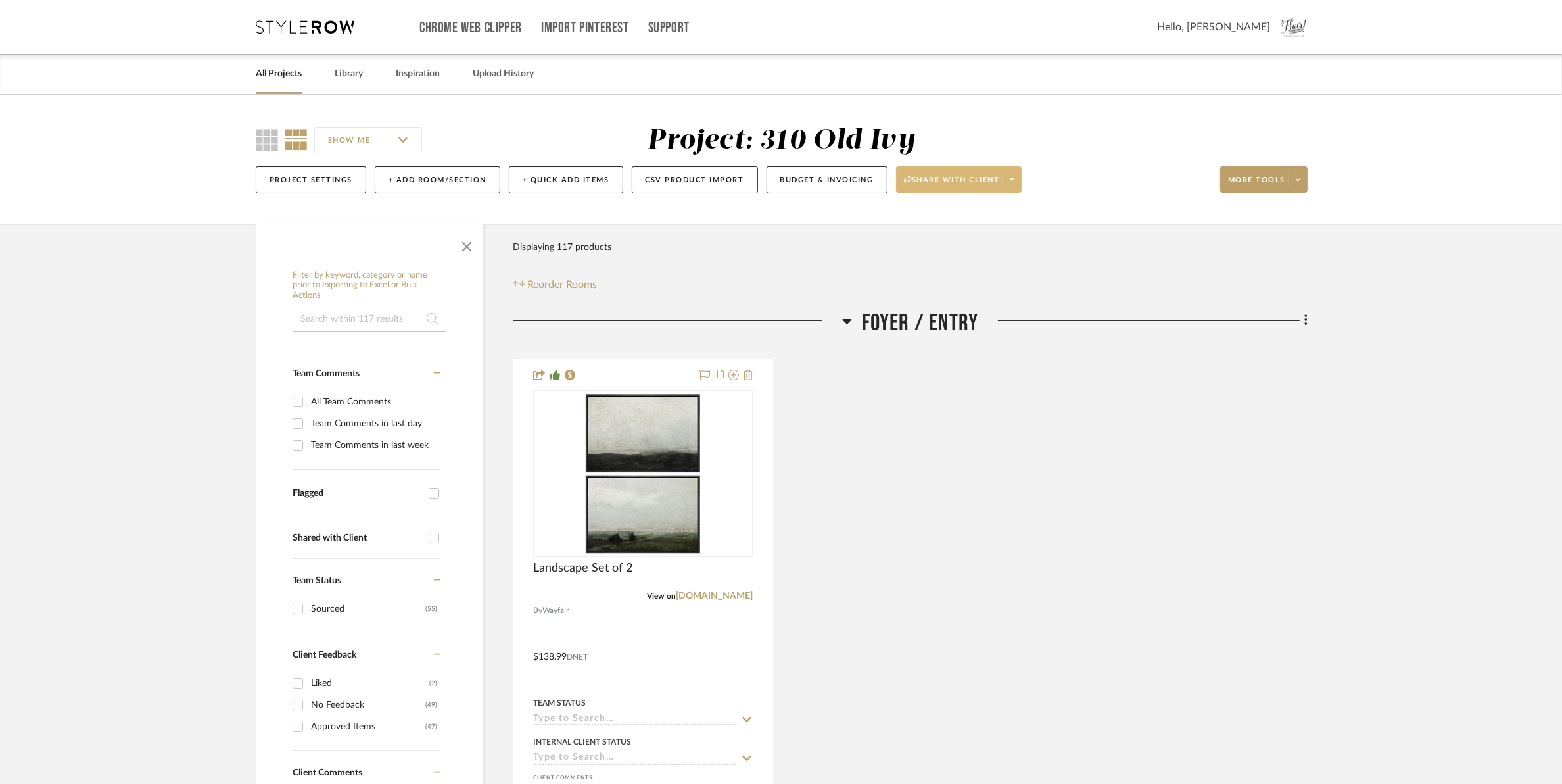
click at [950, 173] on button "Share with client" at bounding box center [959, 179] width 126 height 26
click at [1293, 182] on div at bounding box center [781, 392] width 1562 height 784
click at [1285, 179] on button "More tools" at bounding box center [1264, 179] width 88 height 26
click at [1322, 177] on div "SHOW ME Project: 310 Old Ivy Project Settings + Add Room/Section + Quick Add It…" at bounding box center [781, 163] width 1090 height 78
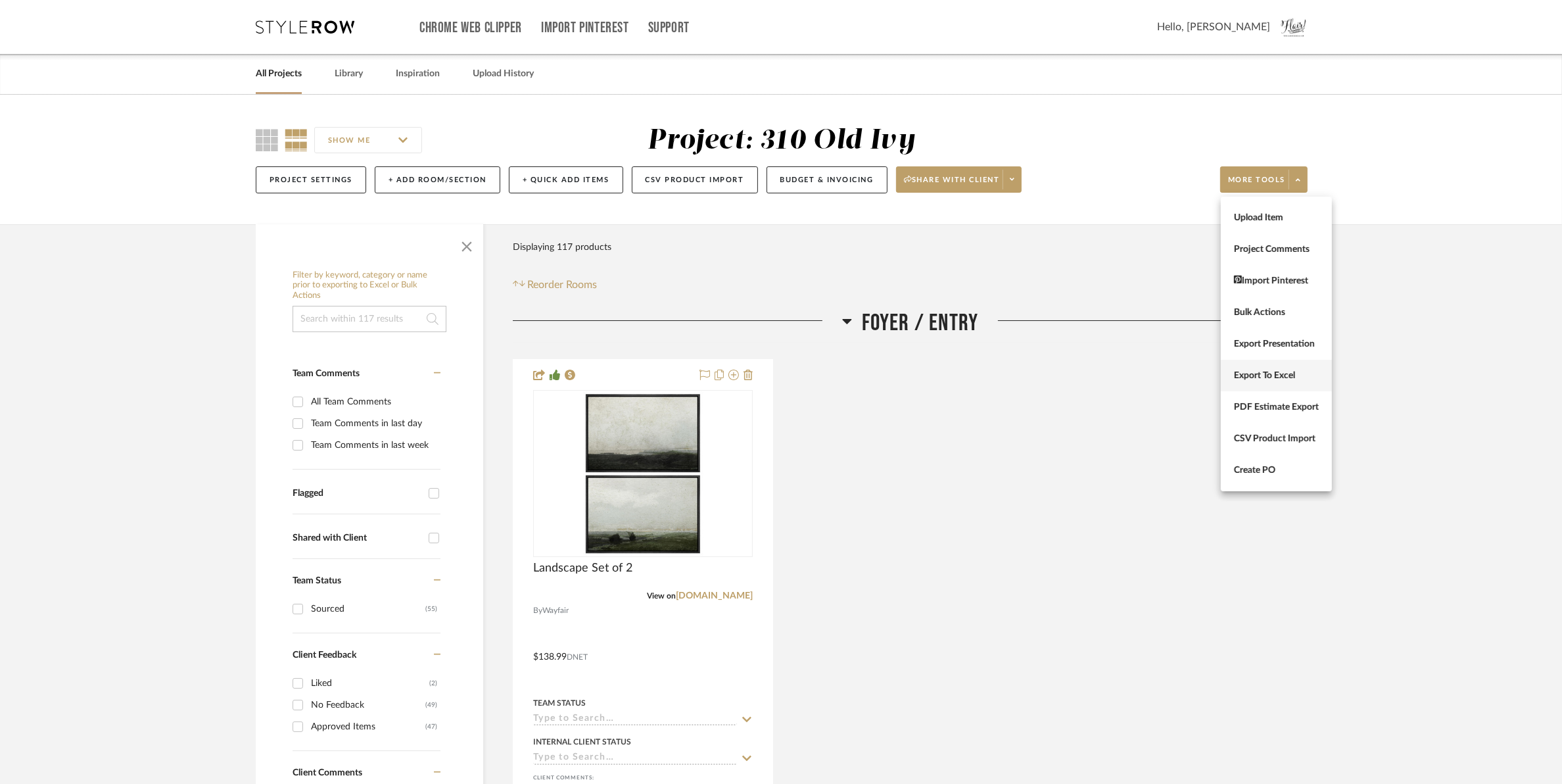
click at [1279, 367] on button "Export To Excel" at bounding box center [1276, 375] width 111 height 32
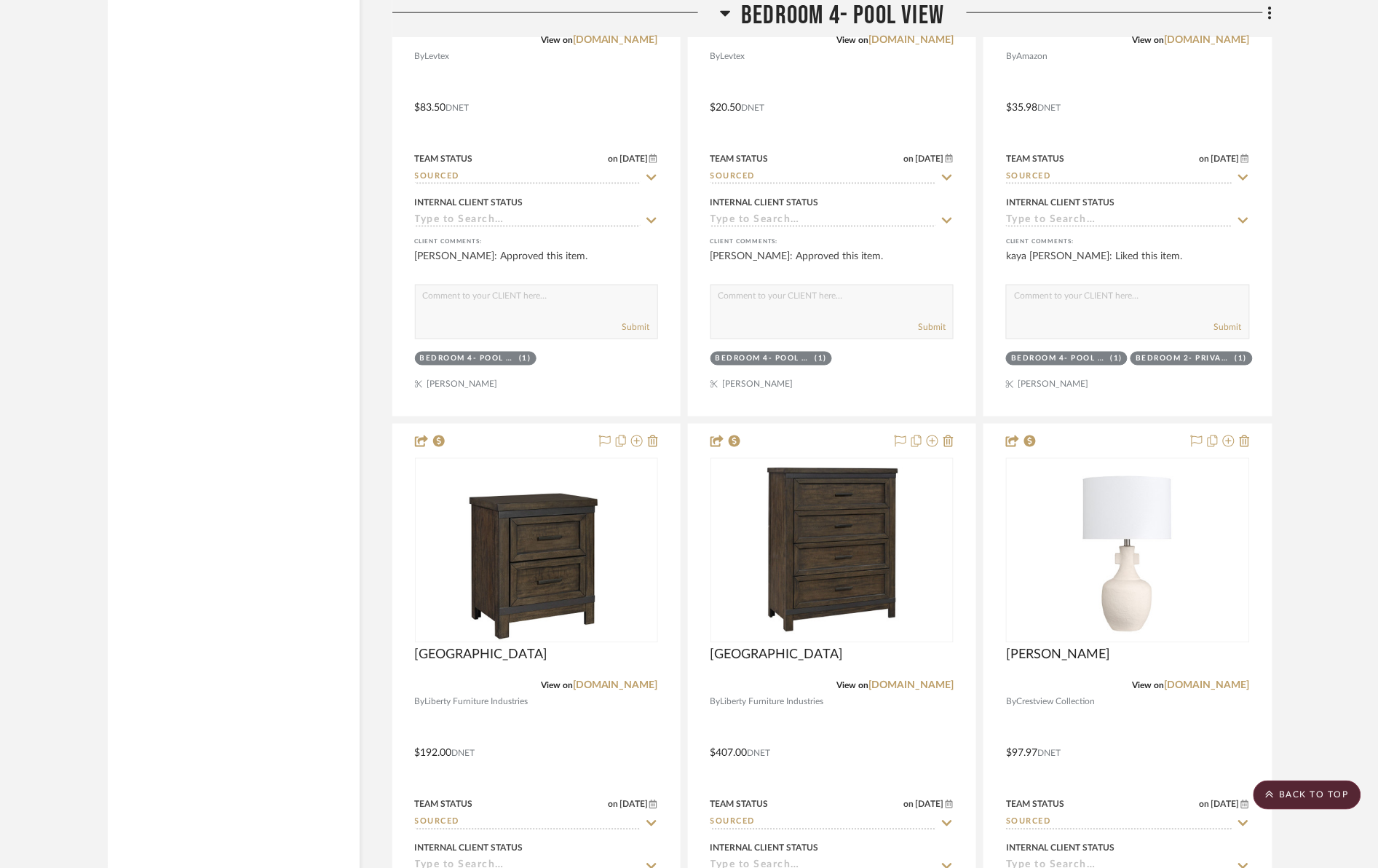
scroll to position [15741, 0]
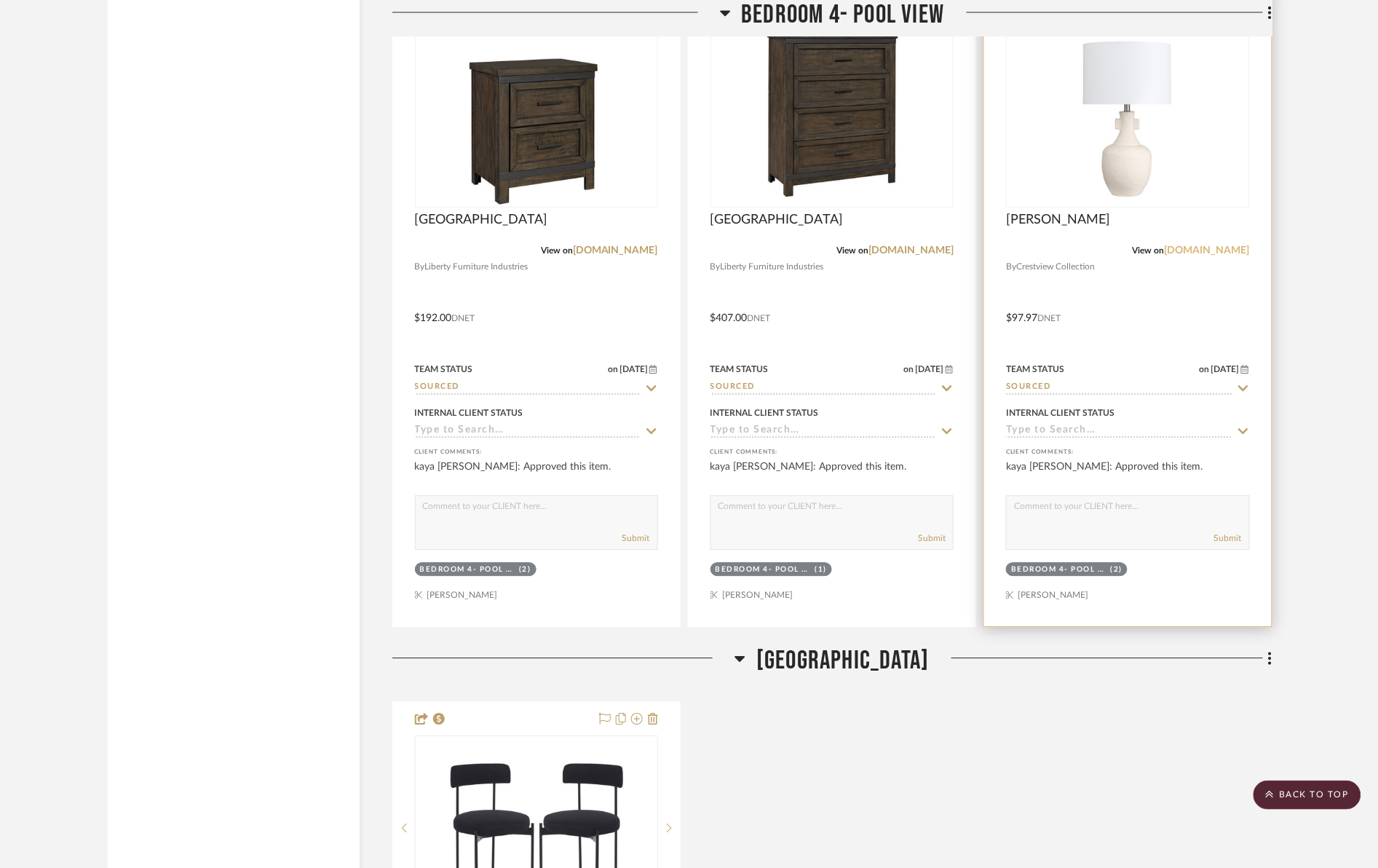
click at [1176, 249] on div "View on crestviewcollection.com" at bounding box center [1127, 249] width 243 height 13
click at [1174, 251] on link "crestviewcollection.com" at bounding box center [1207, 250] width 85 height 10
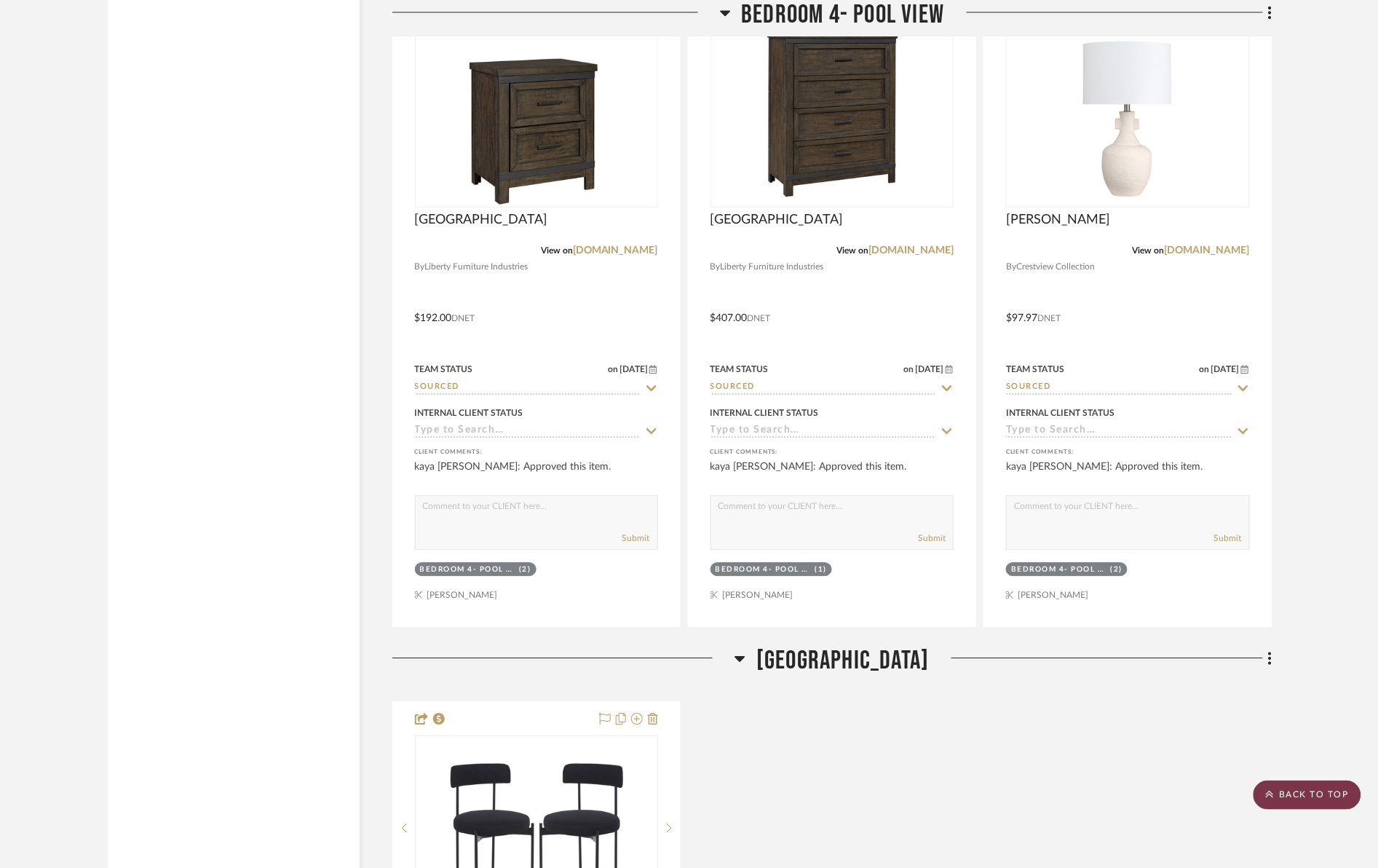
click at [1301, 791] on scroll-to-top-button "BACK TO TOP" at bounding box center [1307, 795] width 108 height 29
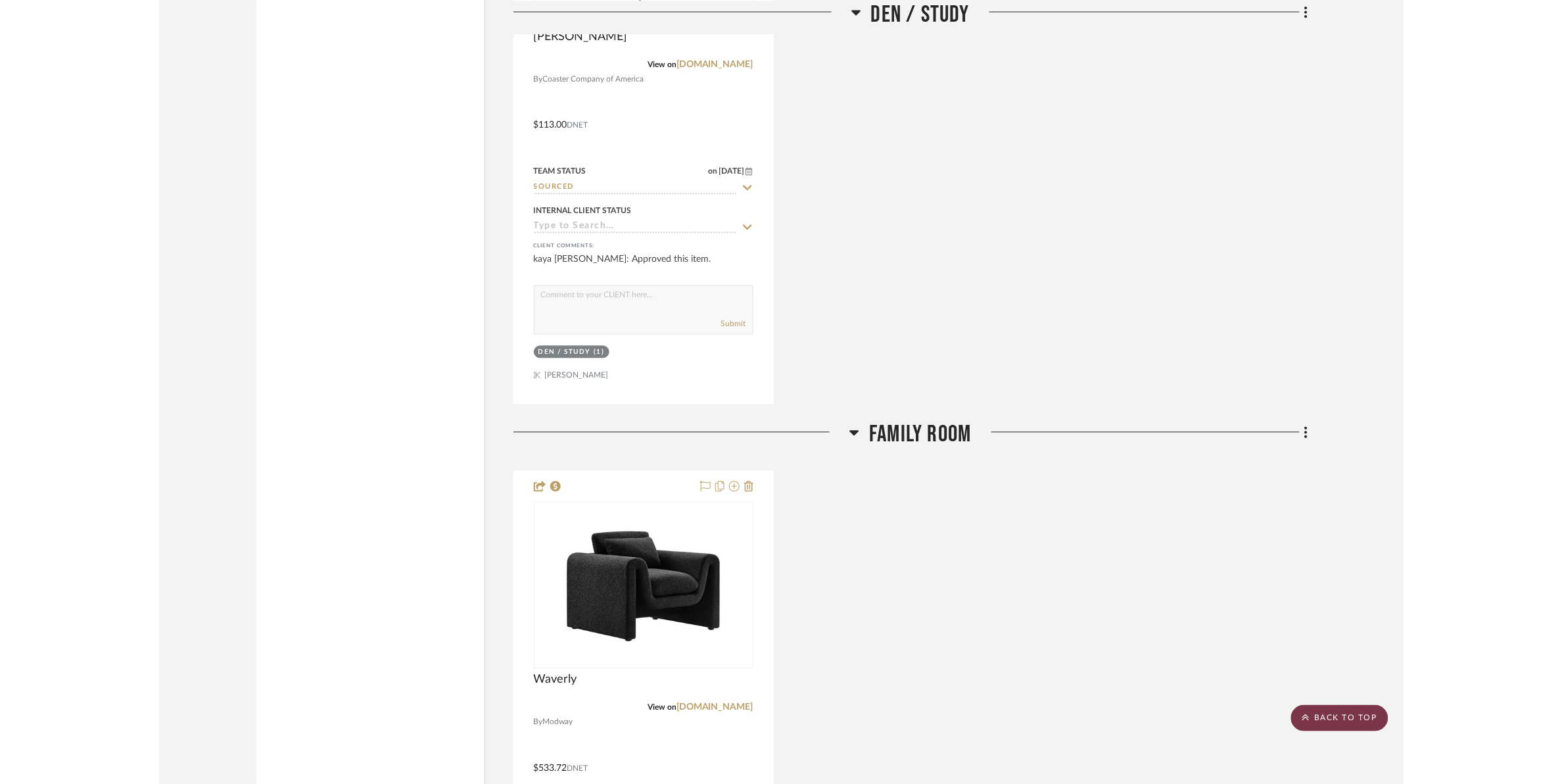
scroll to position [0, 0]
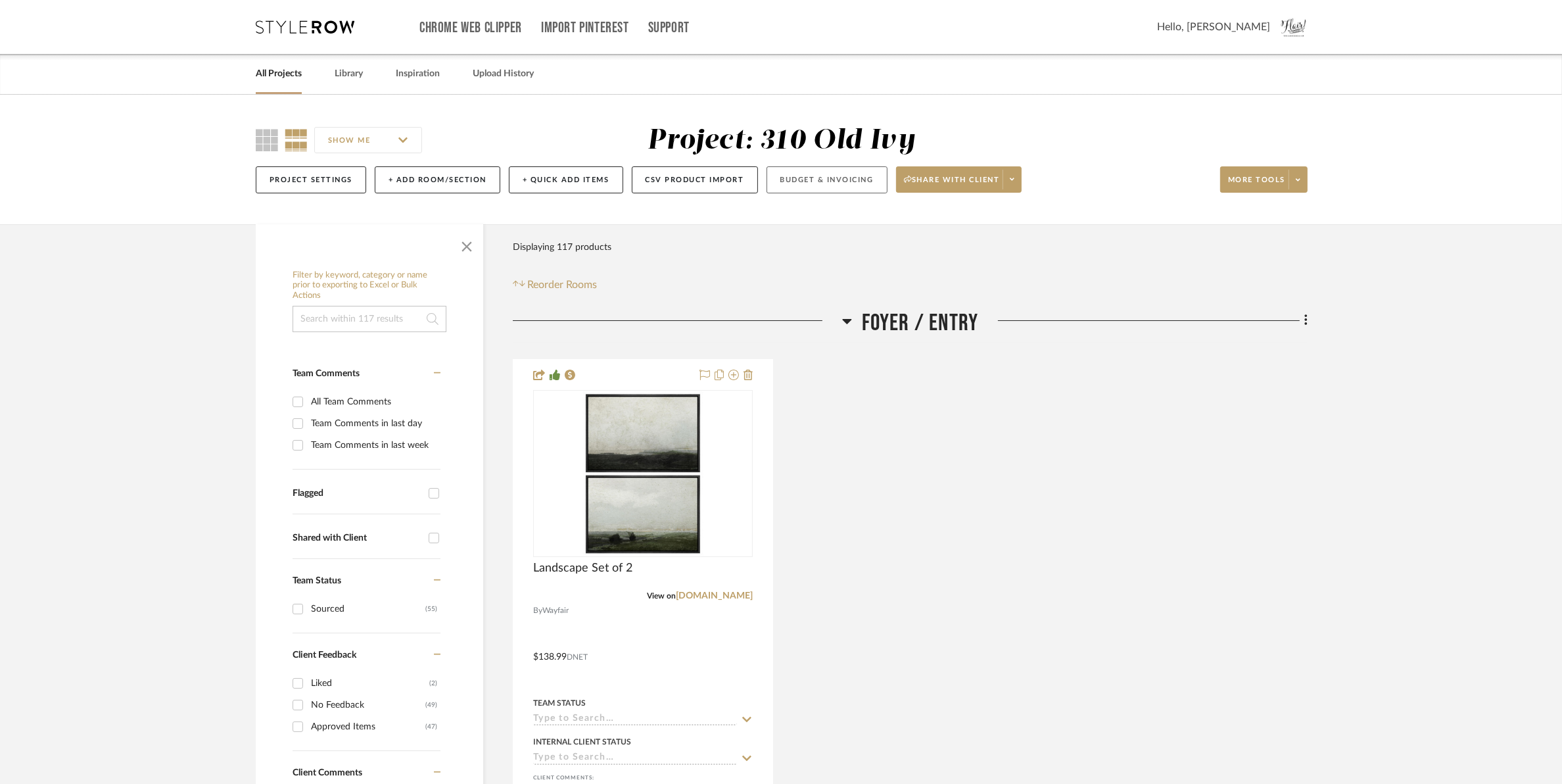
click at [823, 181] on button "Budget & Invoicing" at bounding box center [828, 179] width 121 height 27
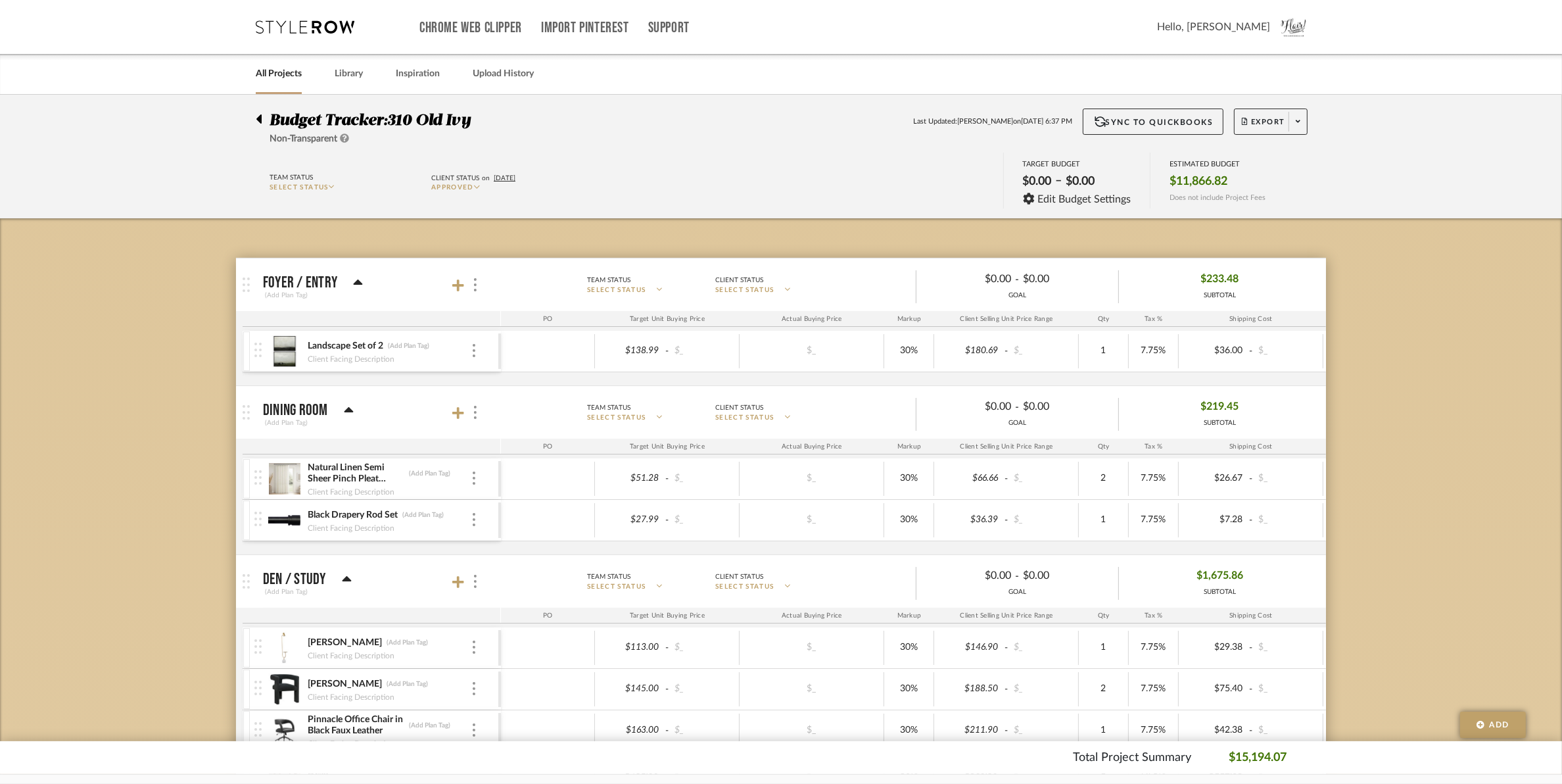
click at [262, 122] on div at bounding box center [263, 117] width 14 height 16
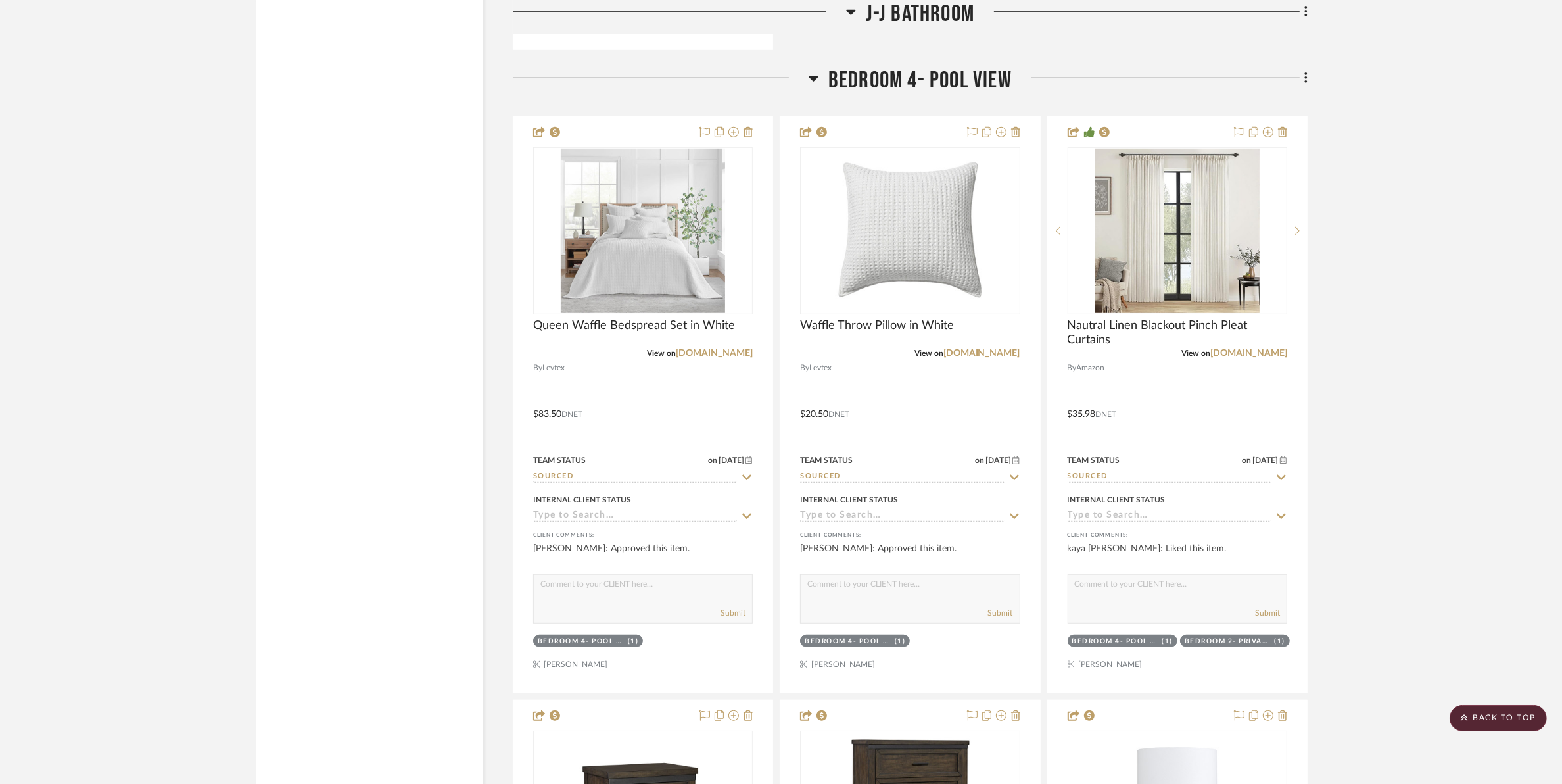
scroll to position [13314, 0]
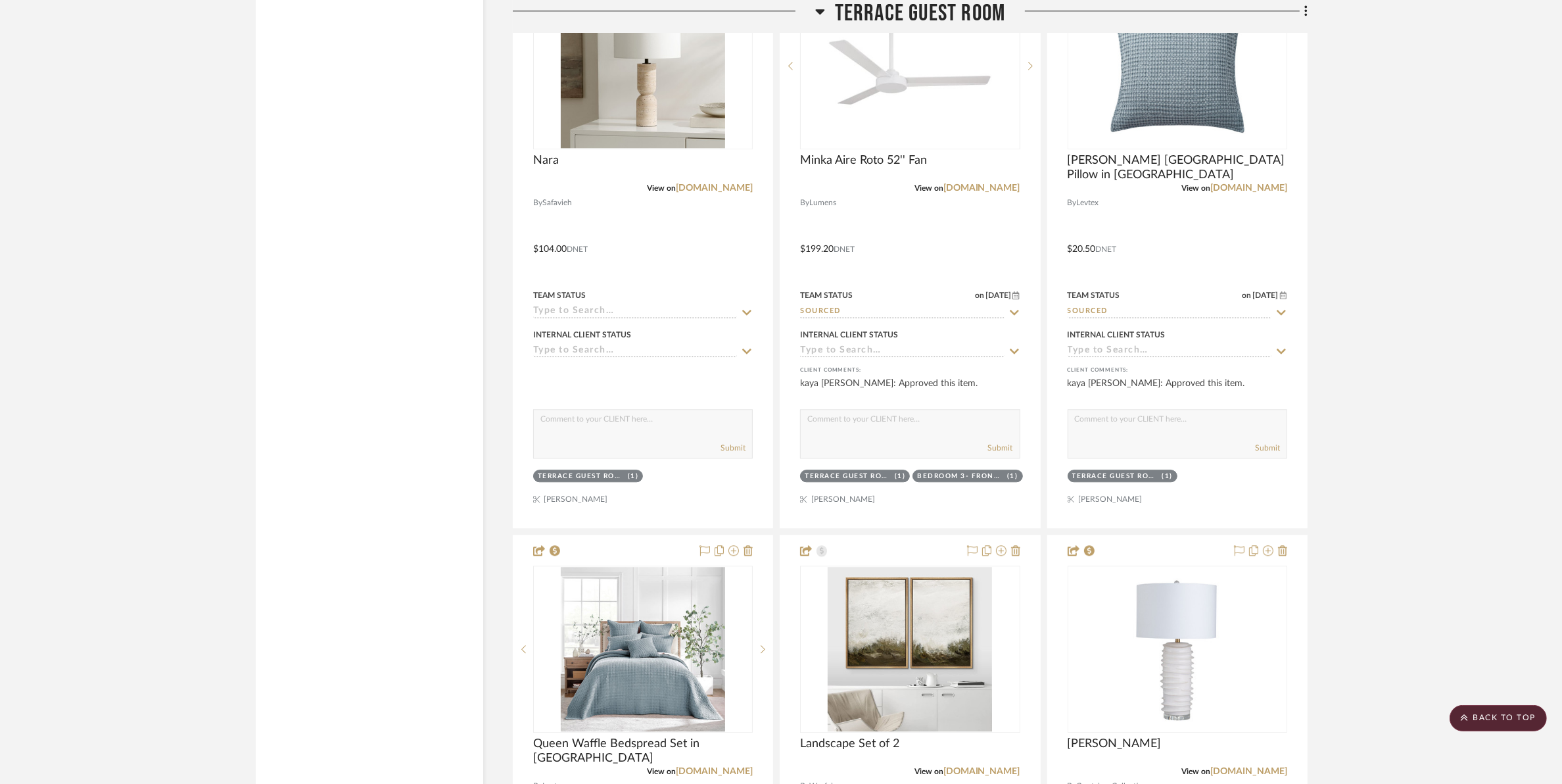
scroll to position [16272, 0]
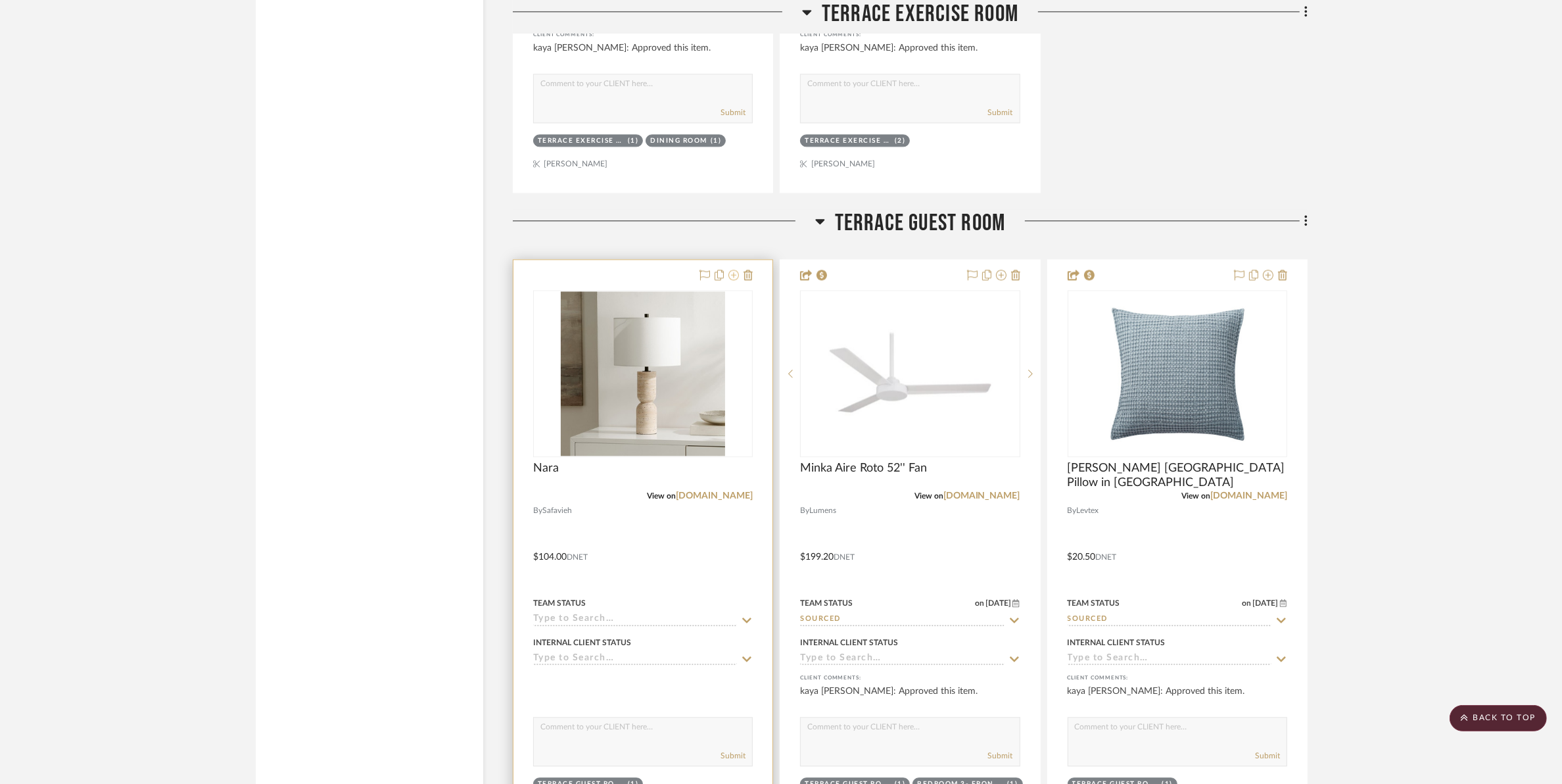
click at [734, 280] on icon at bounding box center [734, 275] width 11 height 11
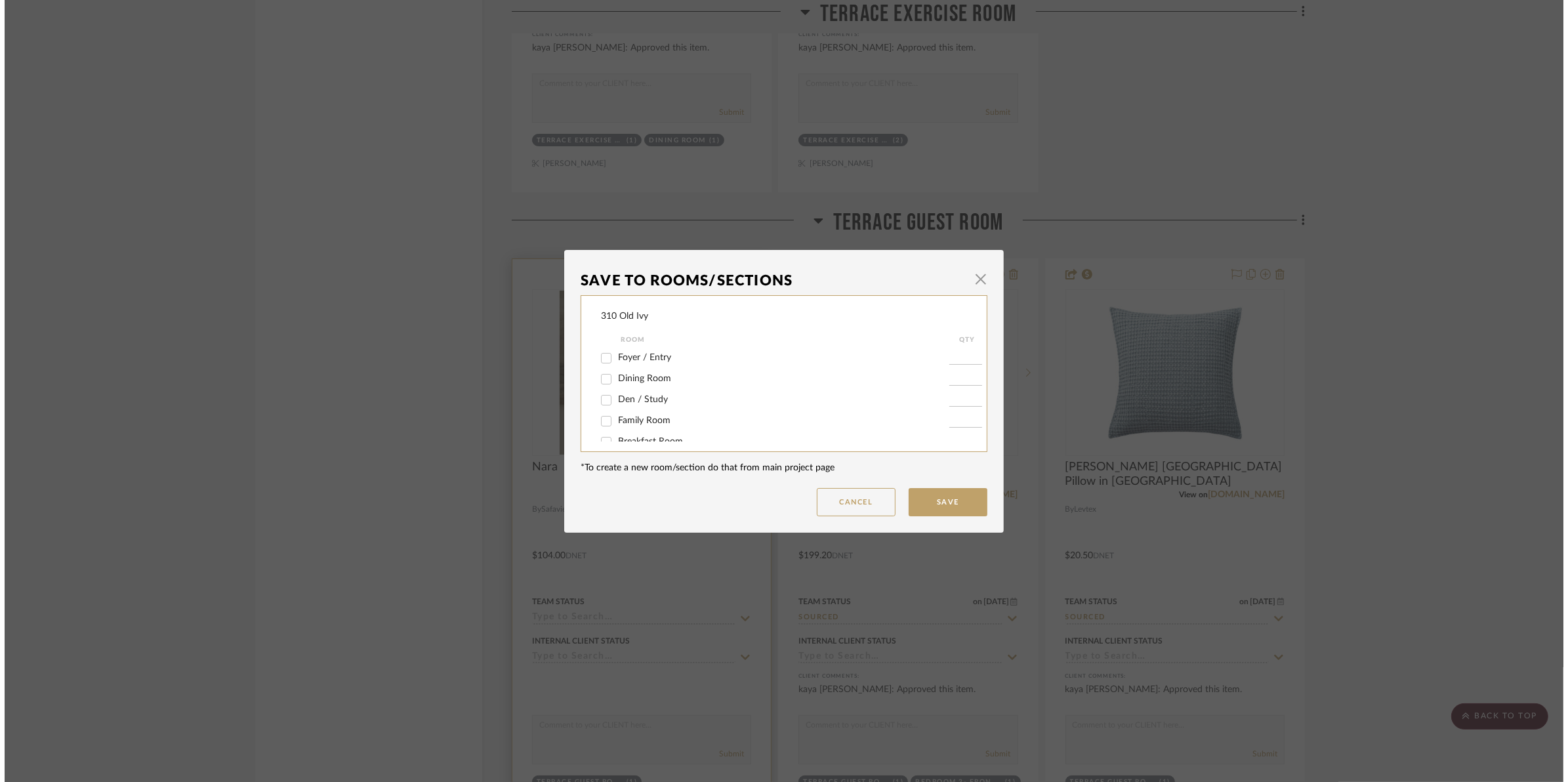
scroll to position [0, 0]
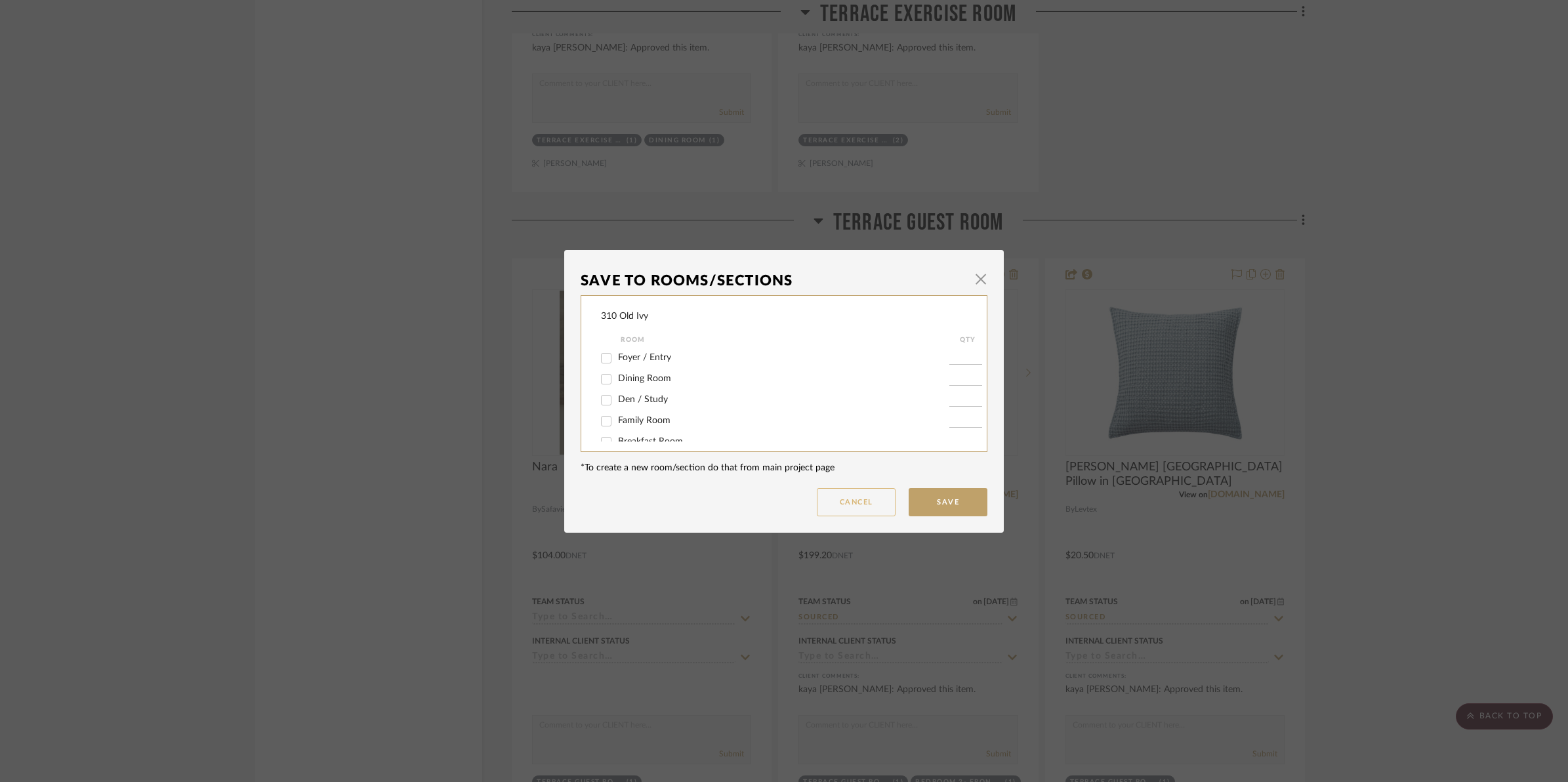
click at [854, 504] on button "Cancel" at bounding box center [856, 502] width 79 height 28
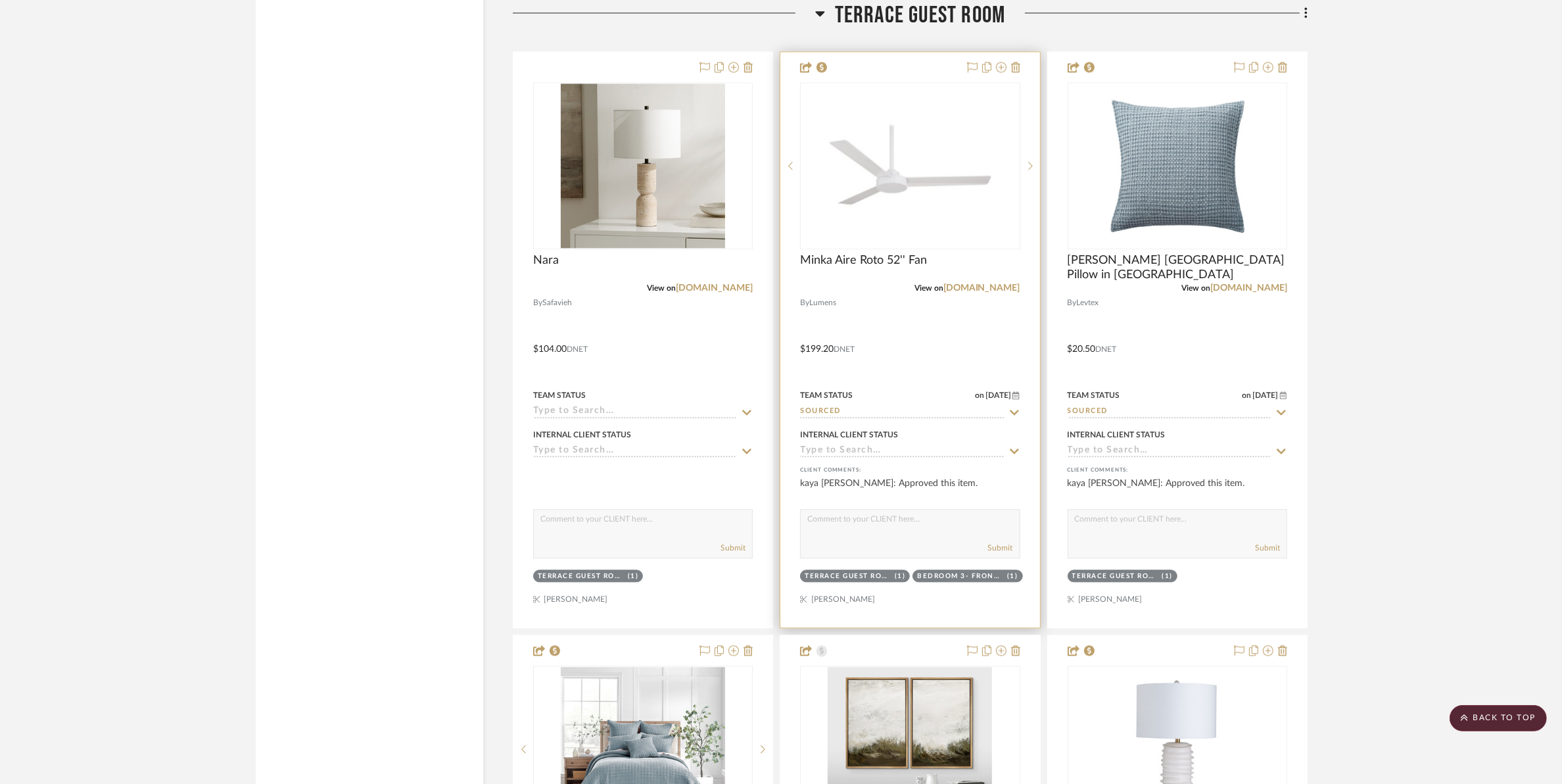
scroll to position [16272, 0]
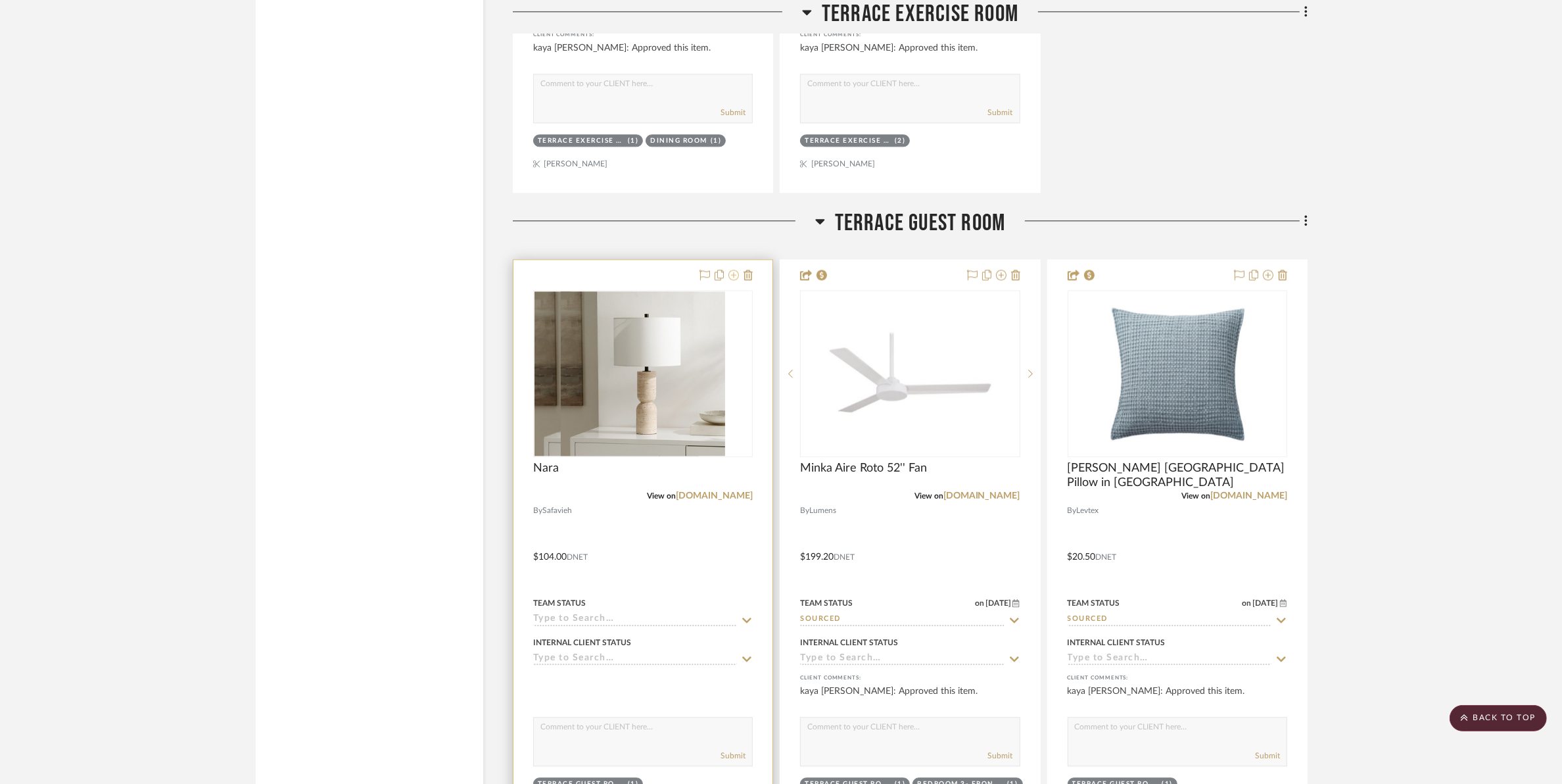
click at [737, 280] on icon at bounding box center [734, 275] width 11 height 11
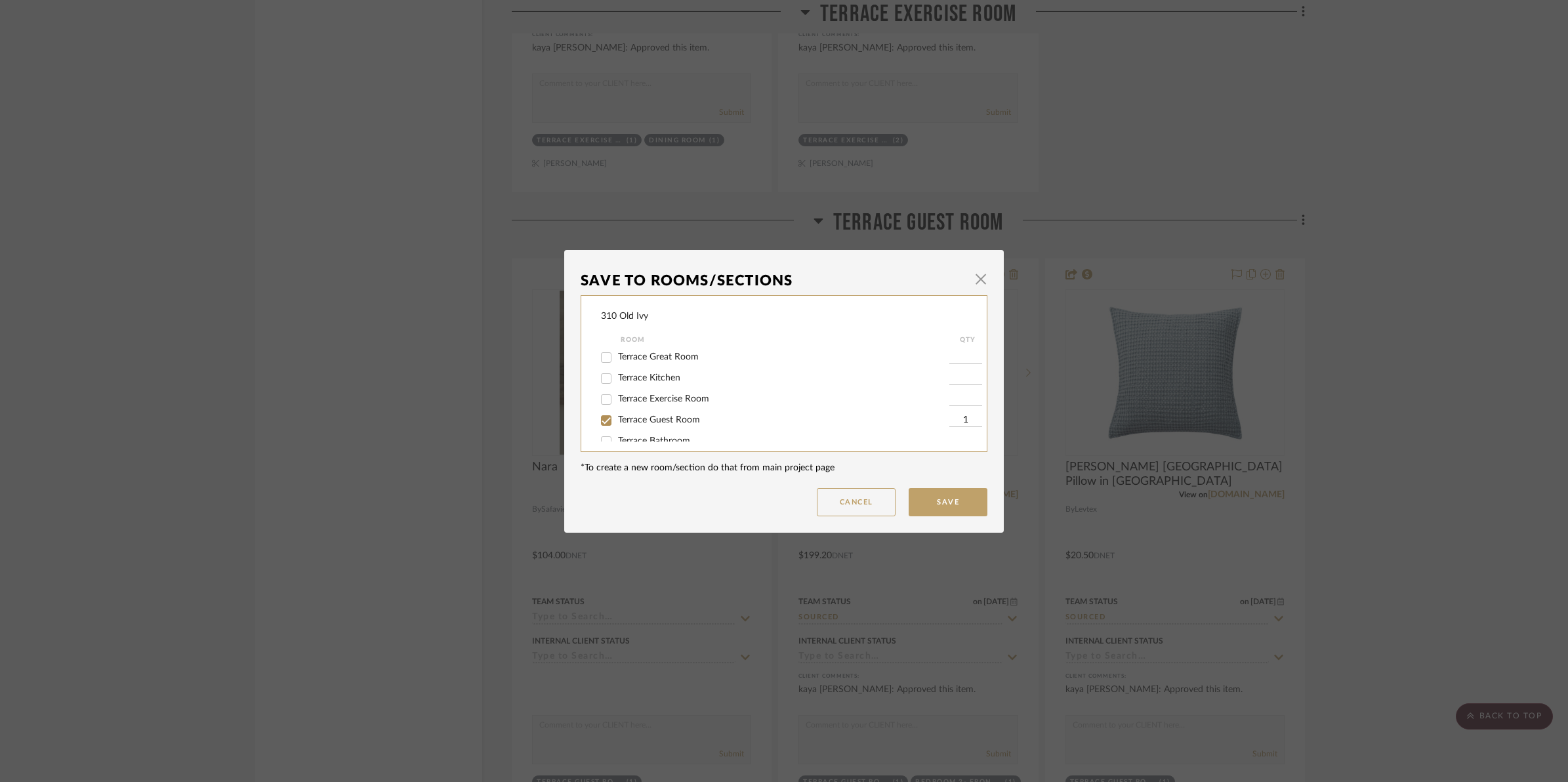
scroll to position [391, 0]
click at [591, 390] on div "310 Old Ivy Room QTY Foyer / Entry Dining Room Den / Study Family Room Breakfas…" at bounding box center [784, 374] width 407 height 157
click at [600, 386] on input "Terrace Guest Room" at bounding box center [606, 386] width 21 height 21
checkbox input "false"
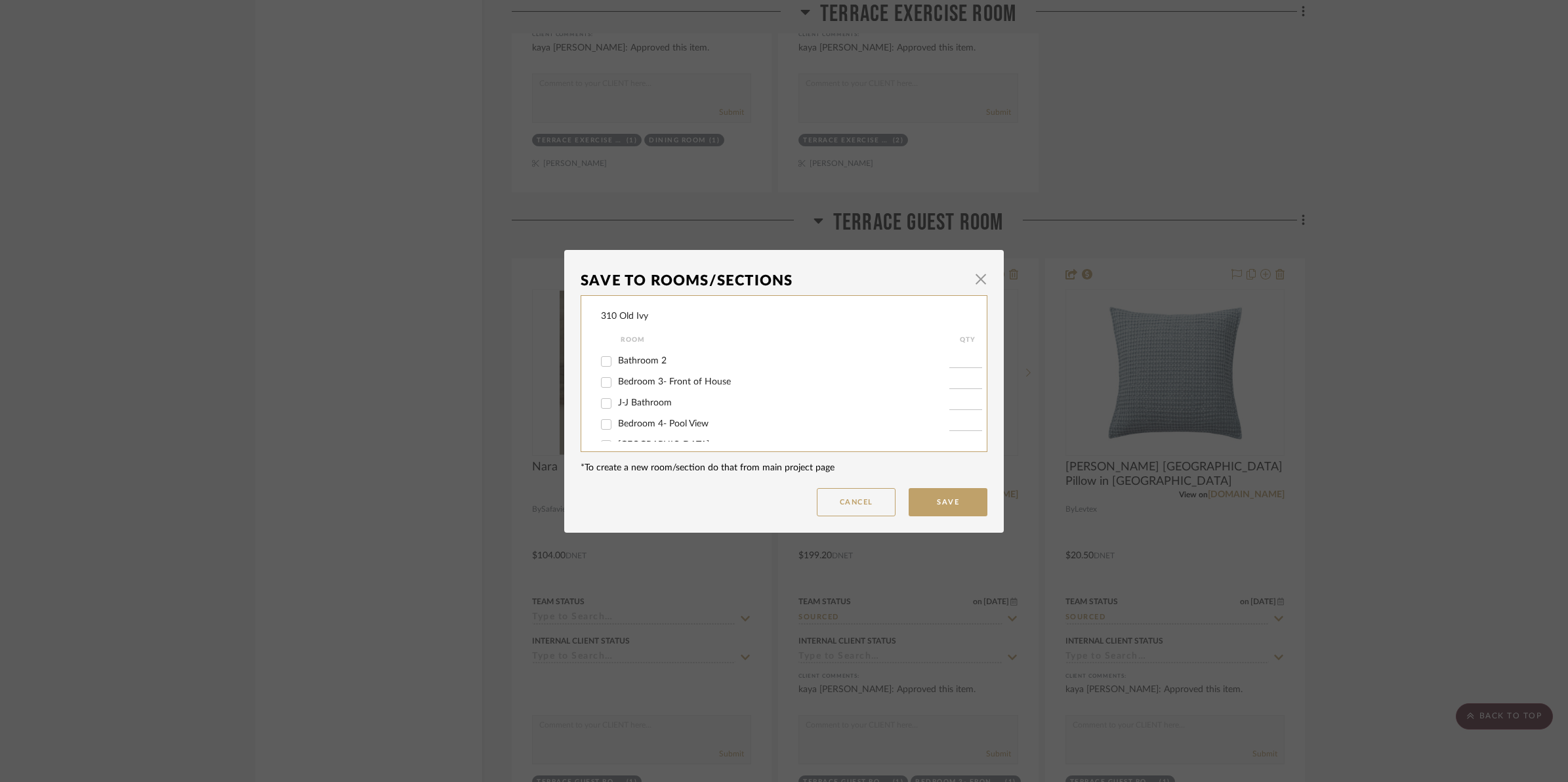
click at [600, 424] on input "Bedroom 4- Pool View" at bounding box center [606, 424] width 21 height 21
checkbox input "true"
click at [955, 418] on input "1" at bounding box center [965, 424] width 33 height 13
type input "2"
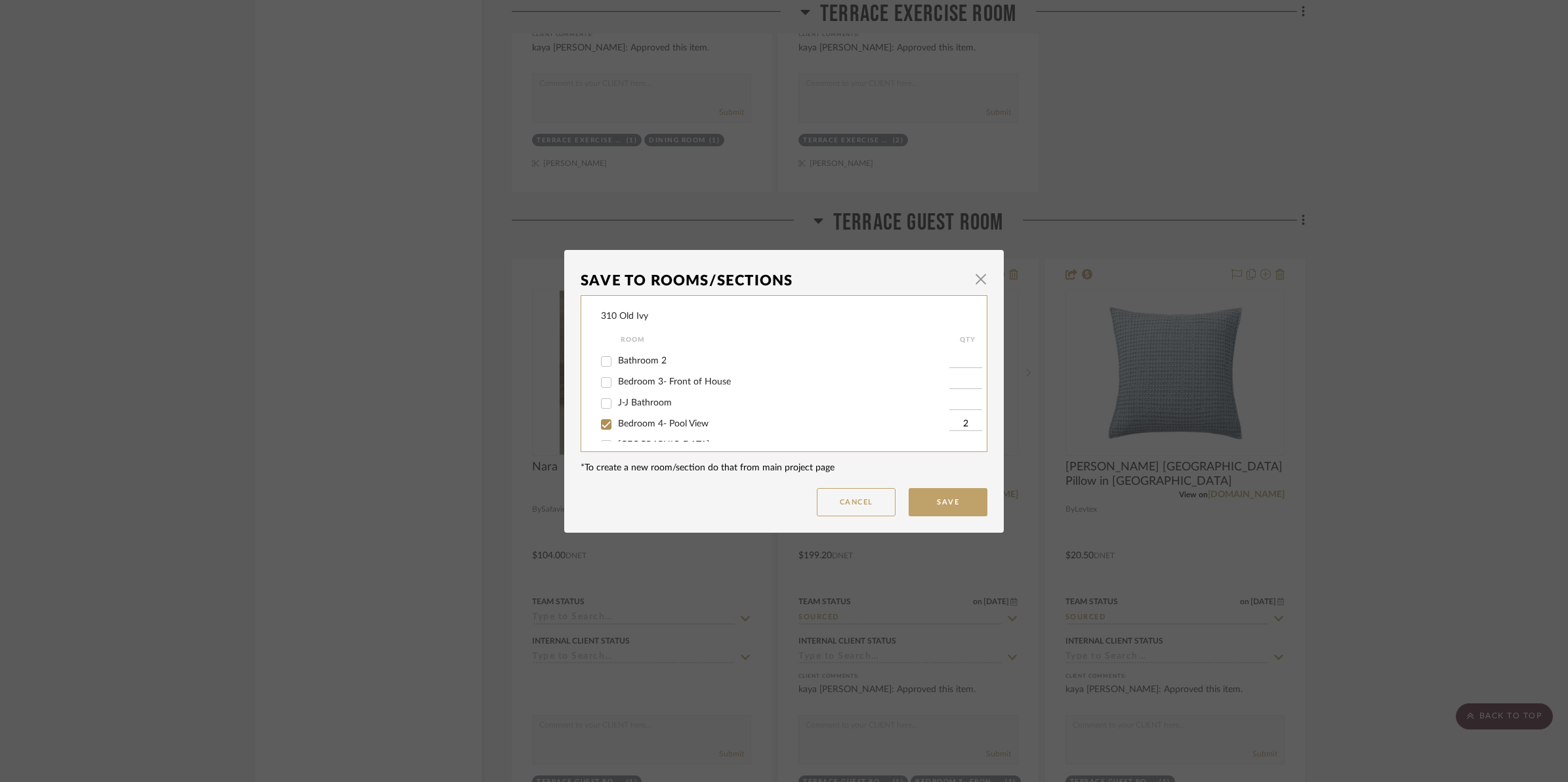
click at [953, 488] on button "Save" at bounding box center [948, 502] width 79 height 28
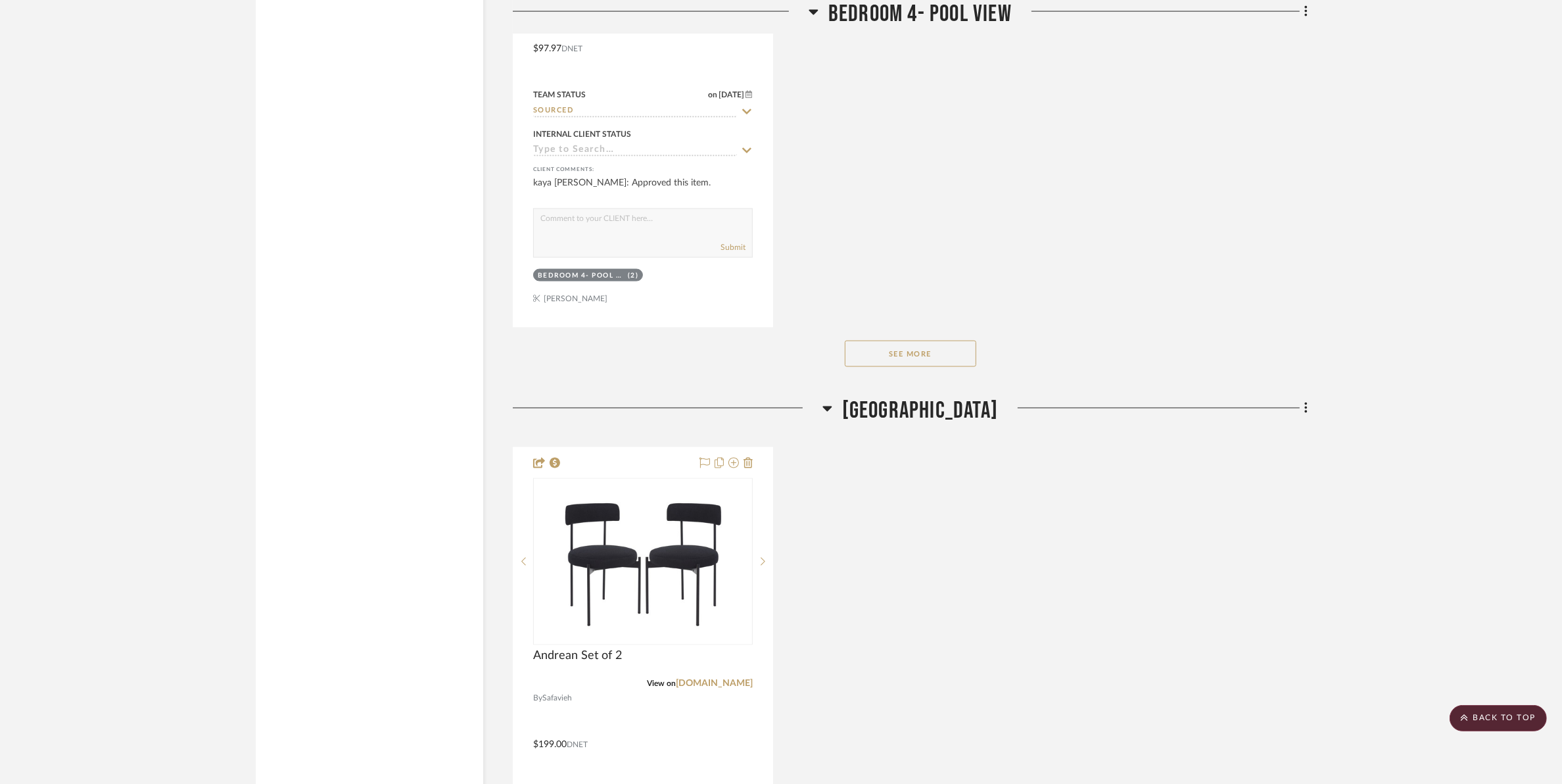
scroll to position [14546, 0]
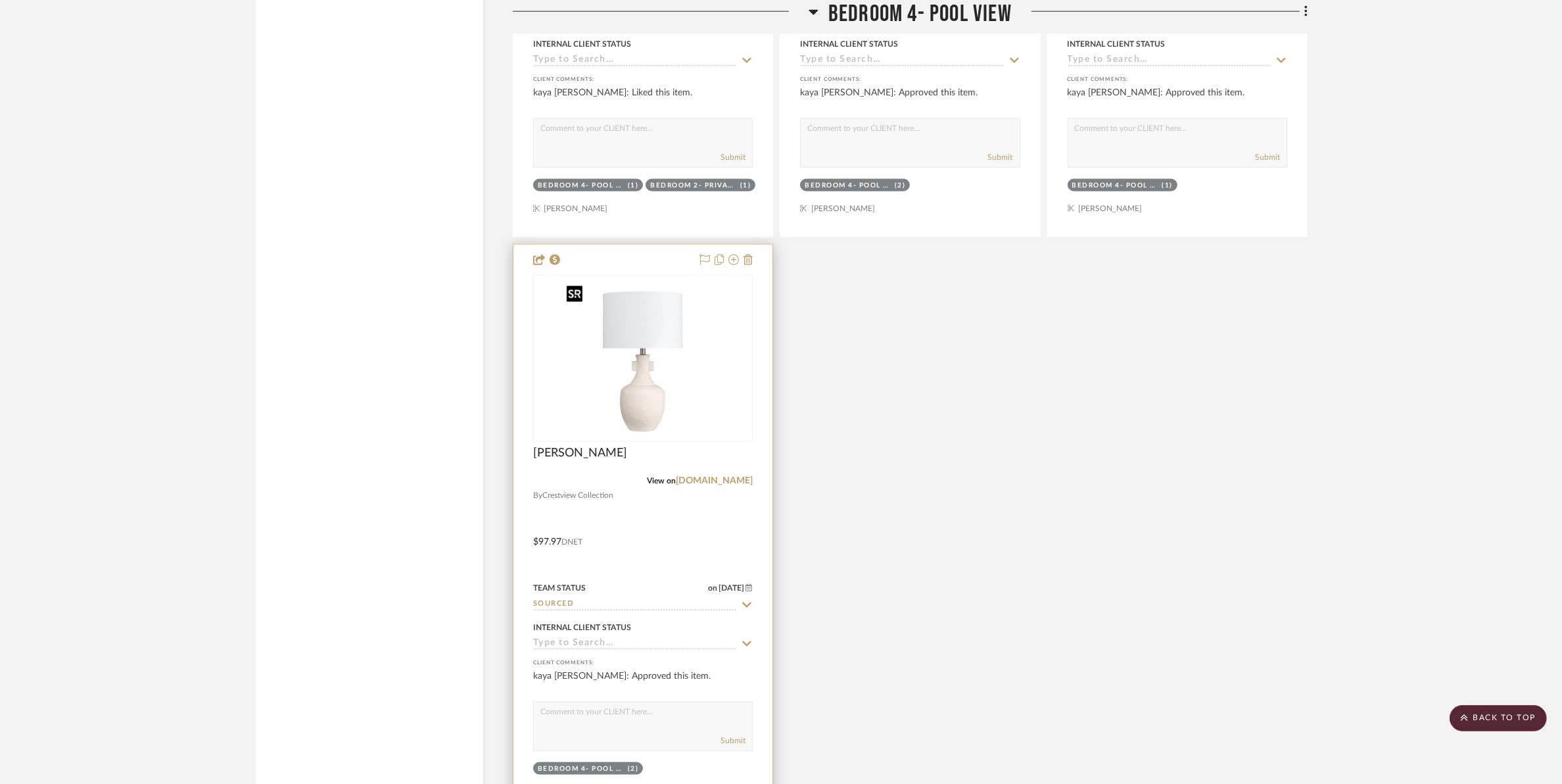
click at [636, 414] on img "0" at bounding box center [617, 358] width 165 height 165
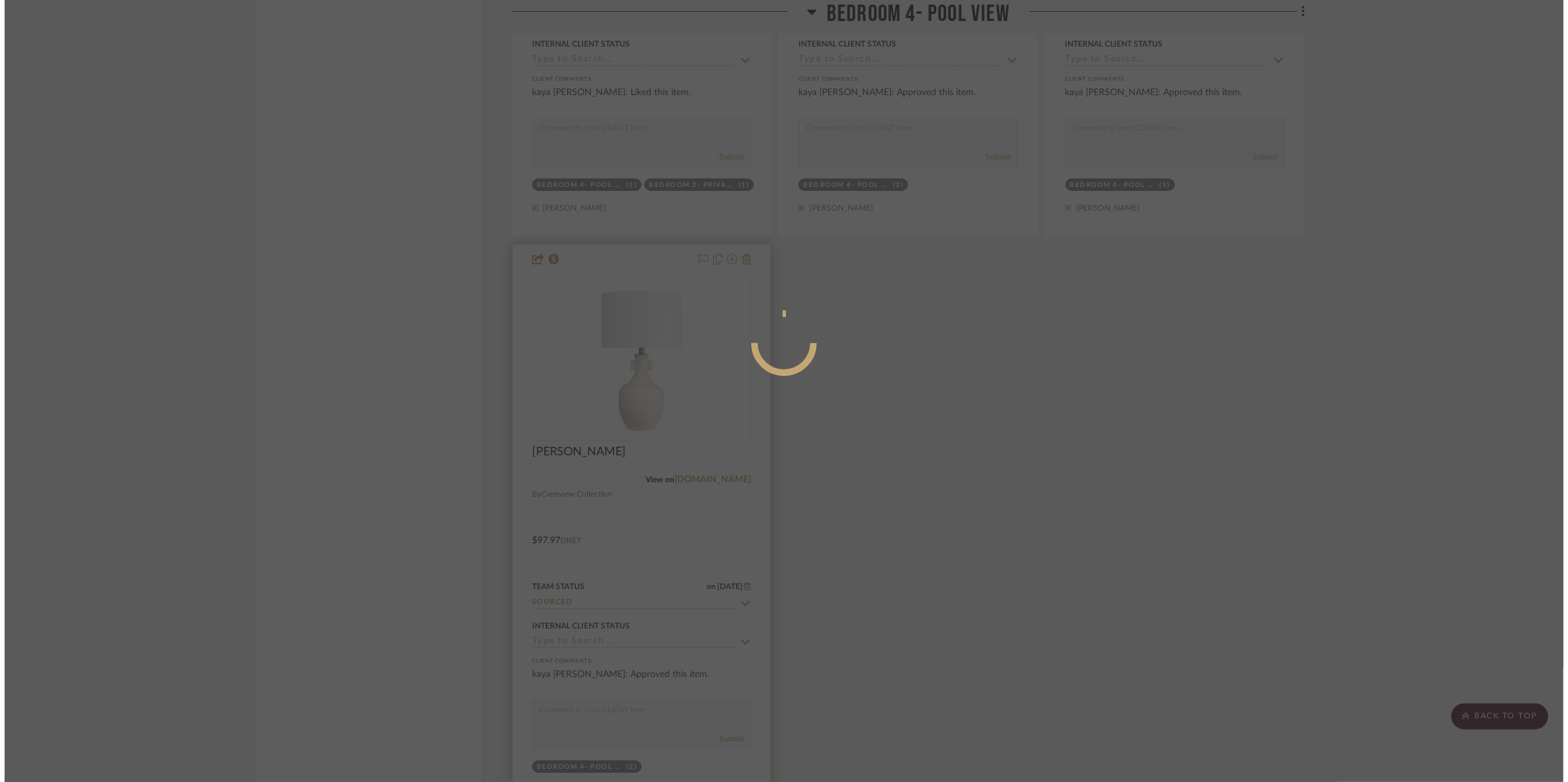
scroll to position [0, 0]
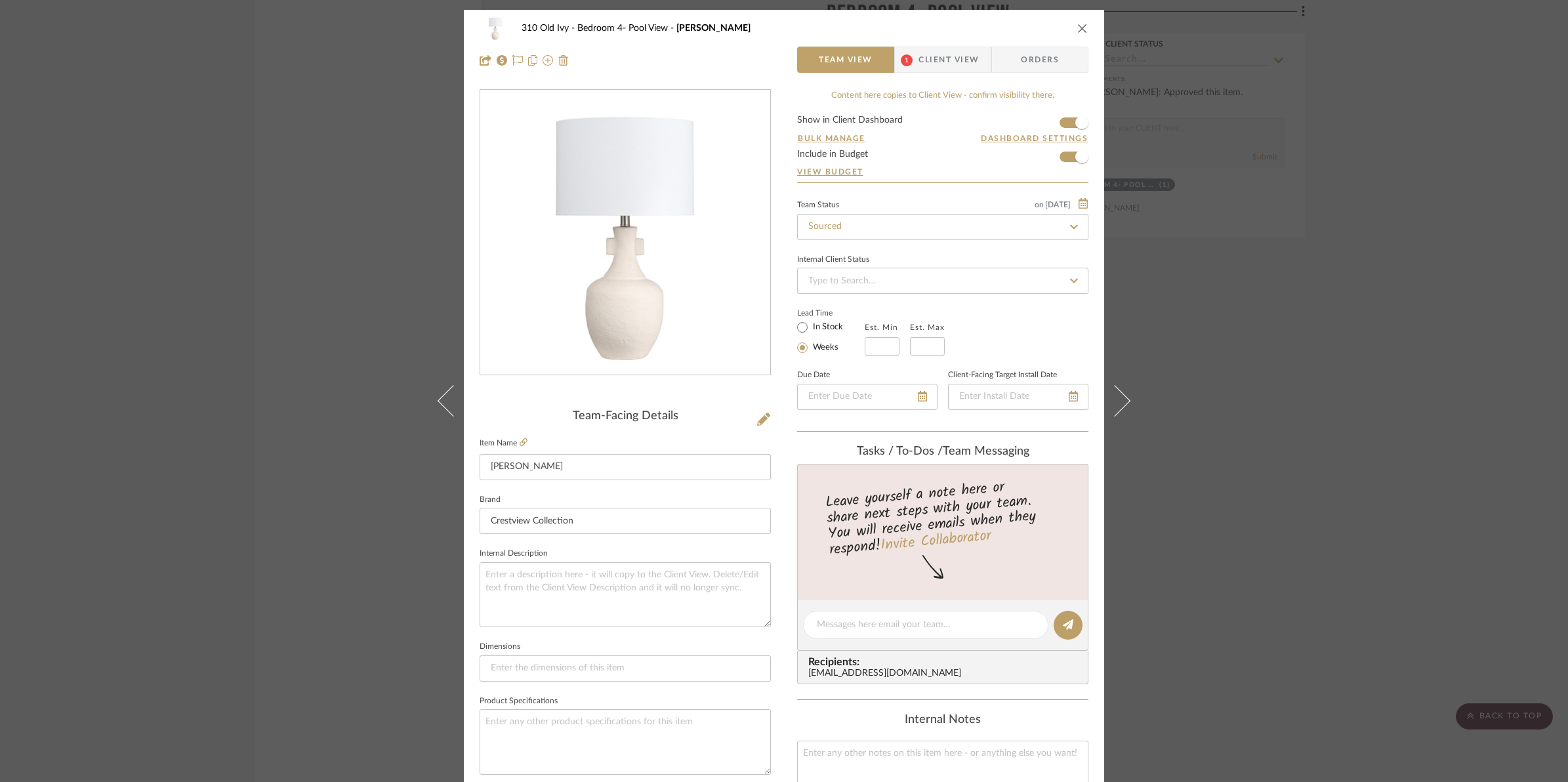
click at [1077, 31] on icon "close" at bounding box center [1083, 29] width 11 height 11
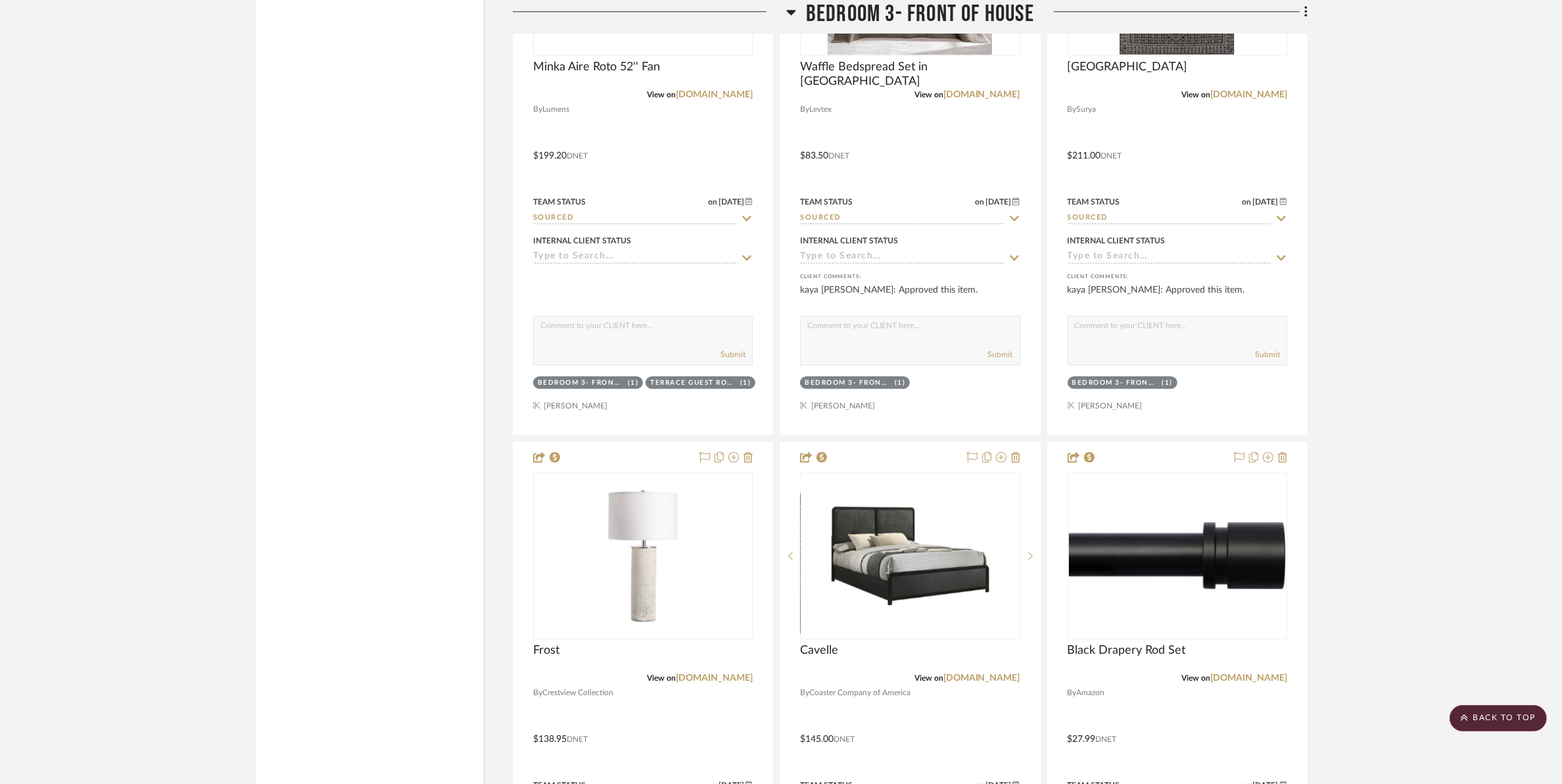
scroll to position [10601, 0]
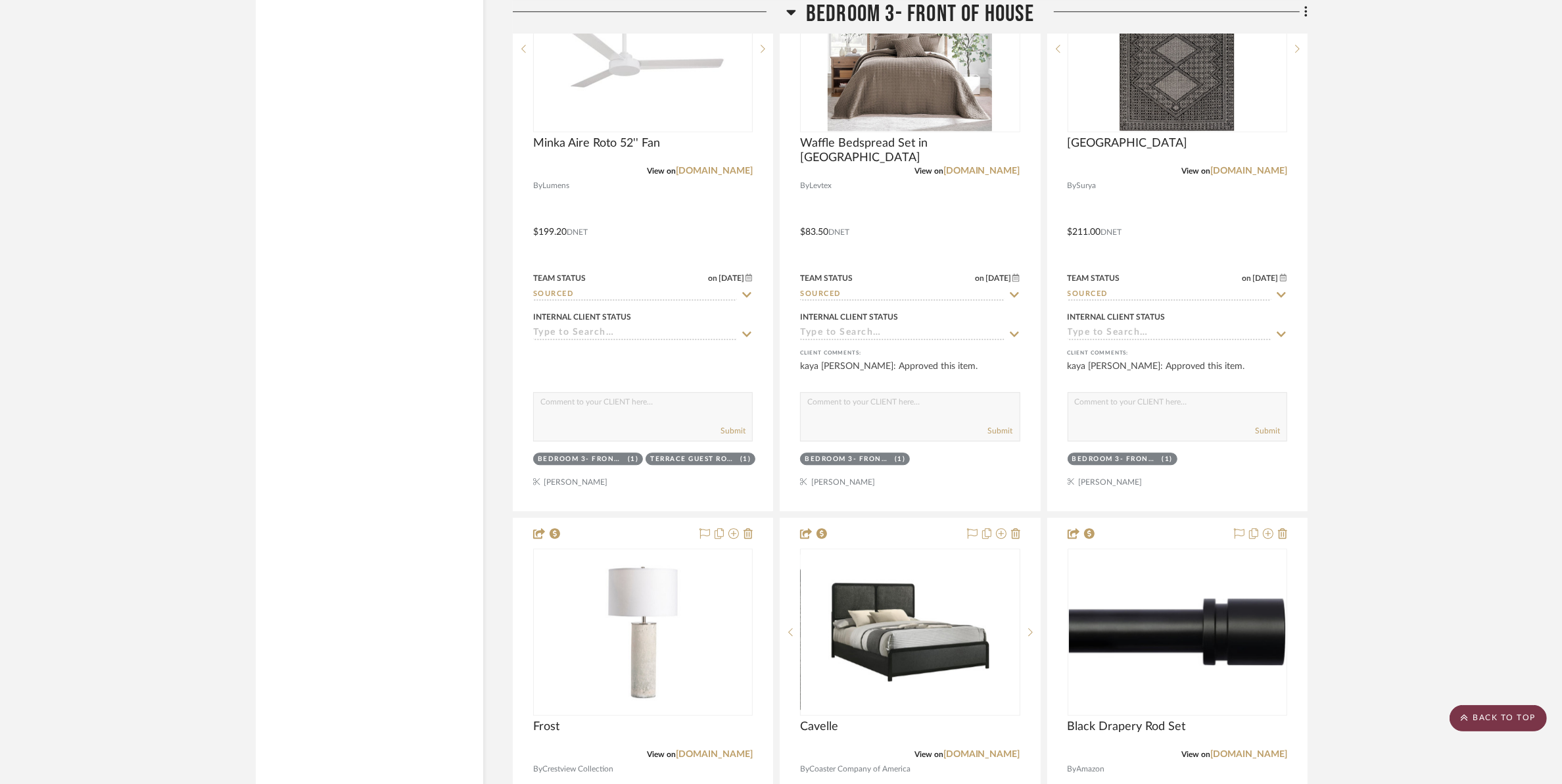
click at [1494, 709] on scroll-to-top-button "BACK TO TOP" at bounding box center [1498, 718] width 97 height 26
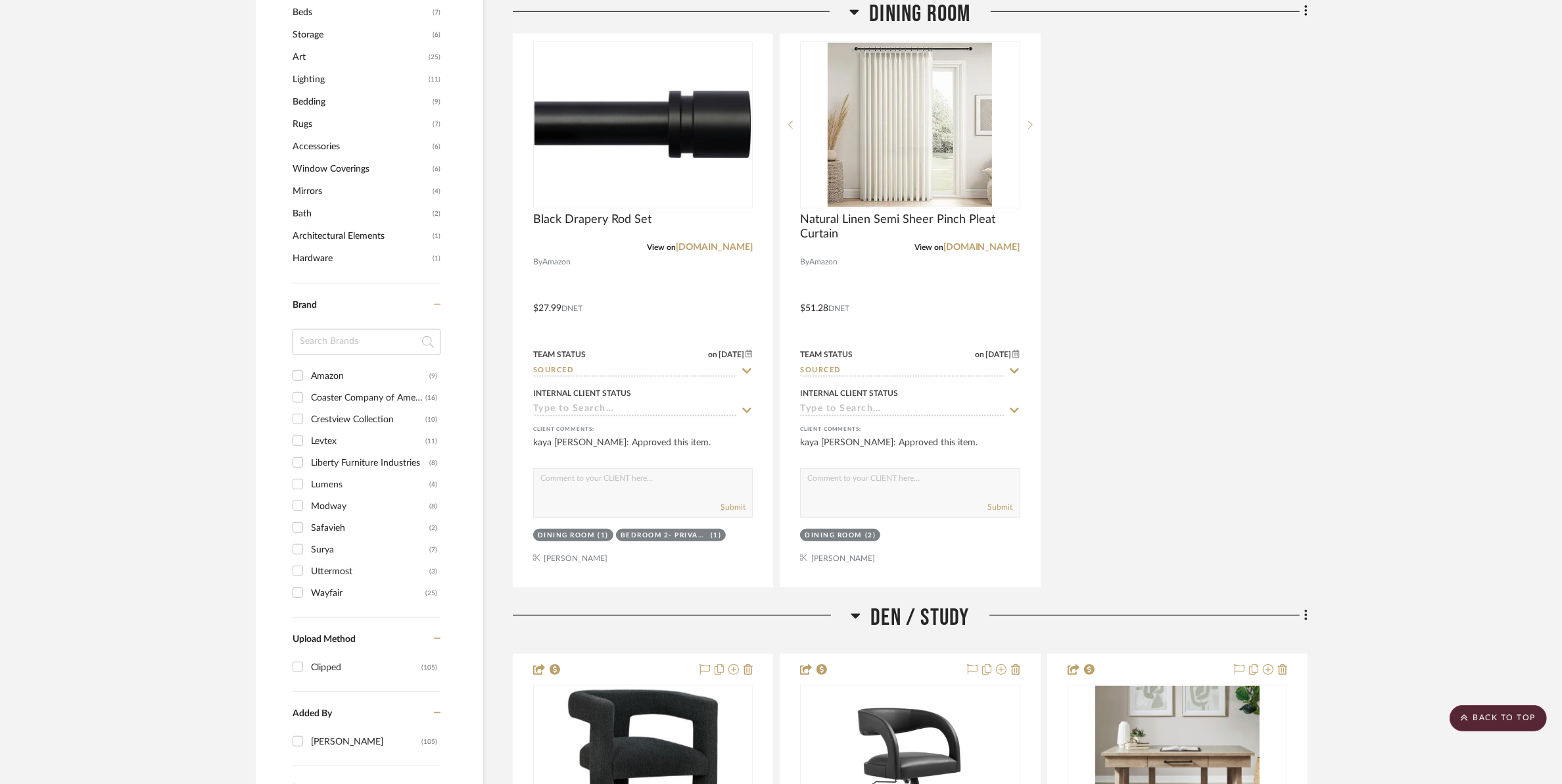
scroll to position [0, 0]
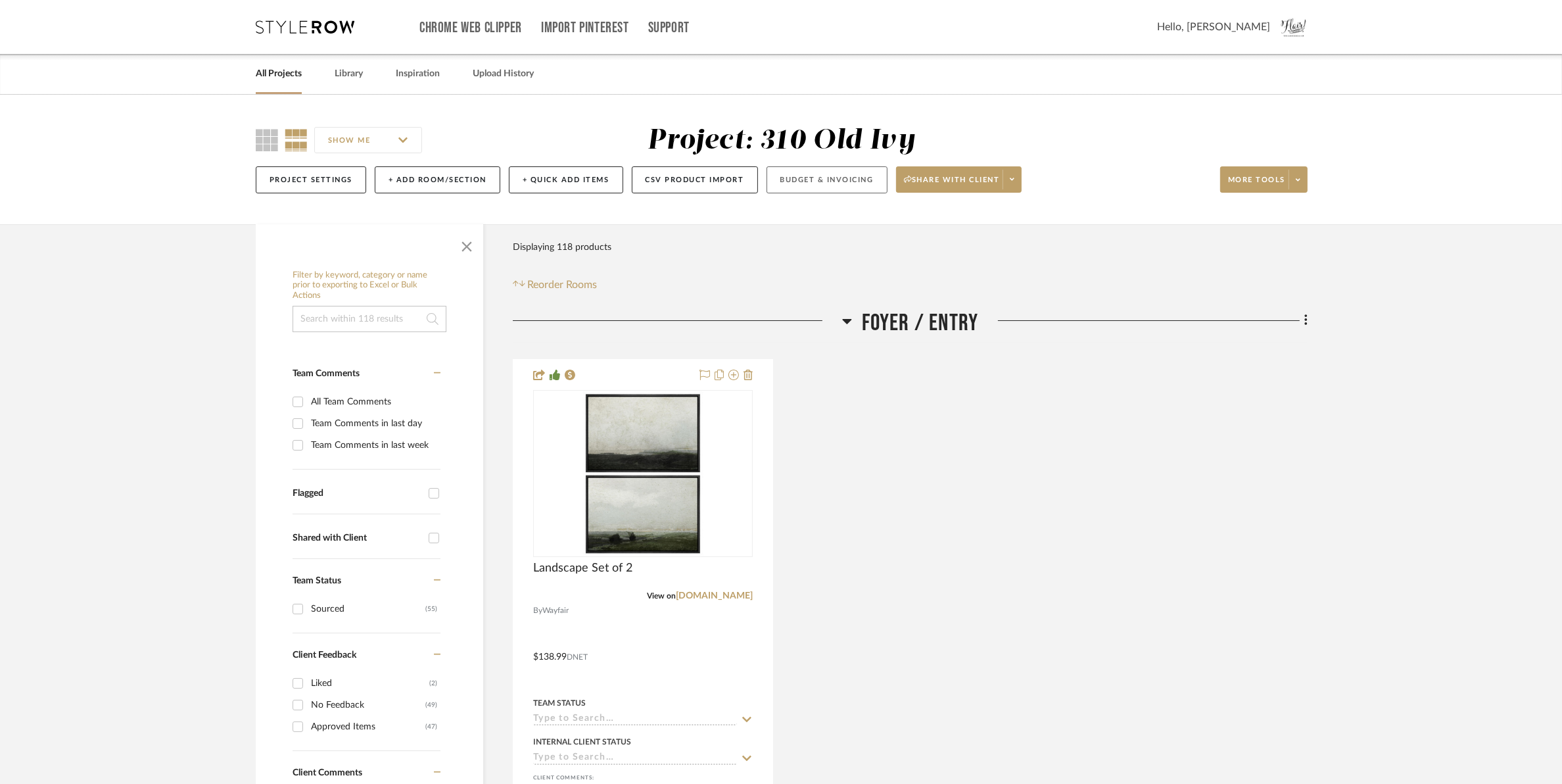
click at [839, 166] on button "Budget & Invoicing" at bounding box center [828, 179] width 121 height 27
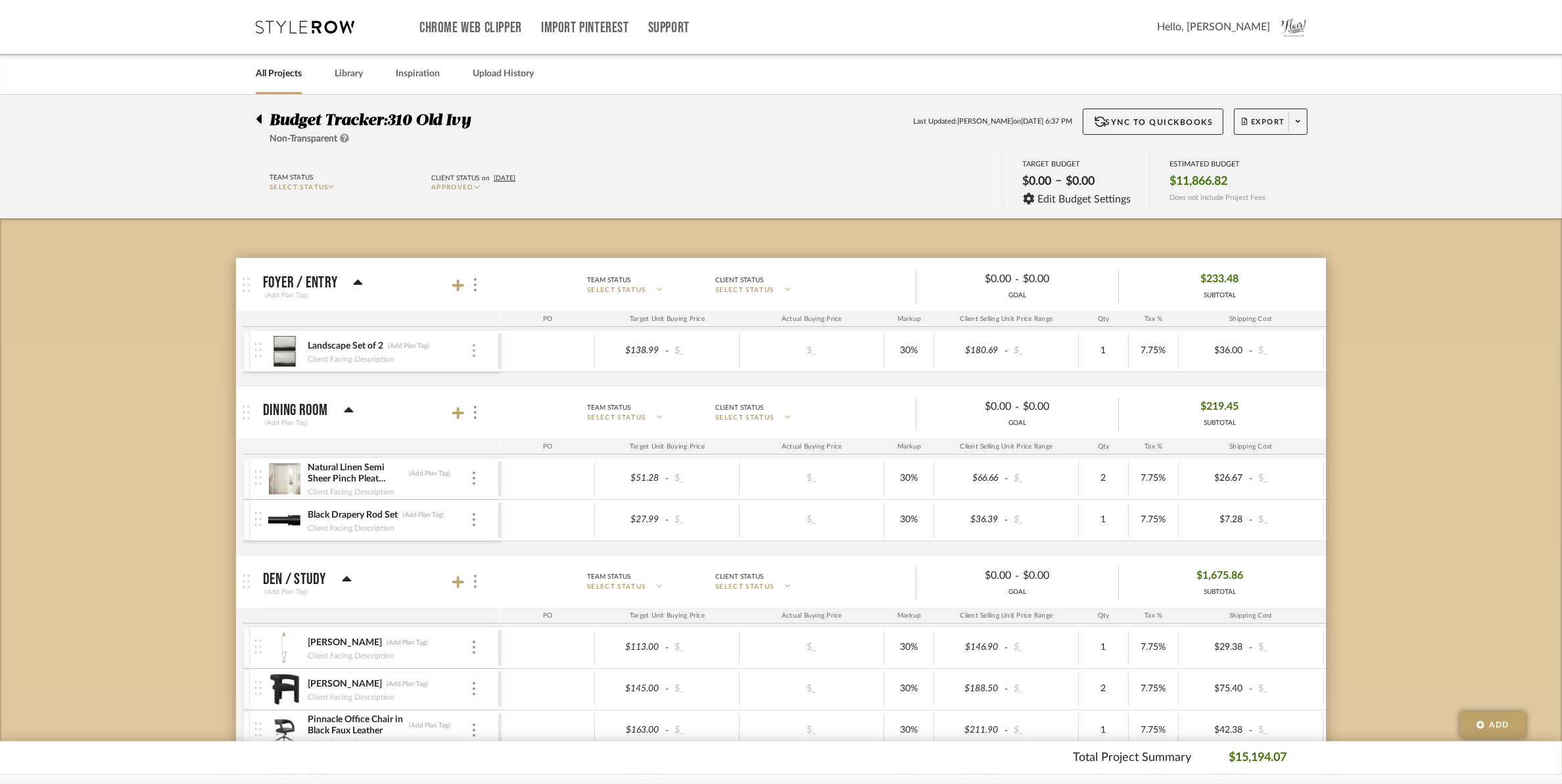
click at [471, 353] on div at bounding box center [474, 351] width 6 height 15
click at [471, 353] on div at bounding box center [781, 392] width 1562 height 784
click at [261, 360] on div at bounding box center [259, 351] width 18 height 40
click at [433, 332] on div "Landscape Set of 2 Landscape Set of 2 (Add Plan Tag) Client Facing Description" at bounding box center [389, 351] width 164 height 40
click at [476, 294] on div at bounding box center [475, 284] width 14 height 18
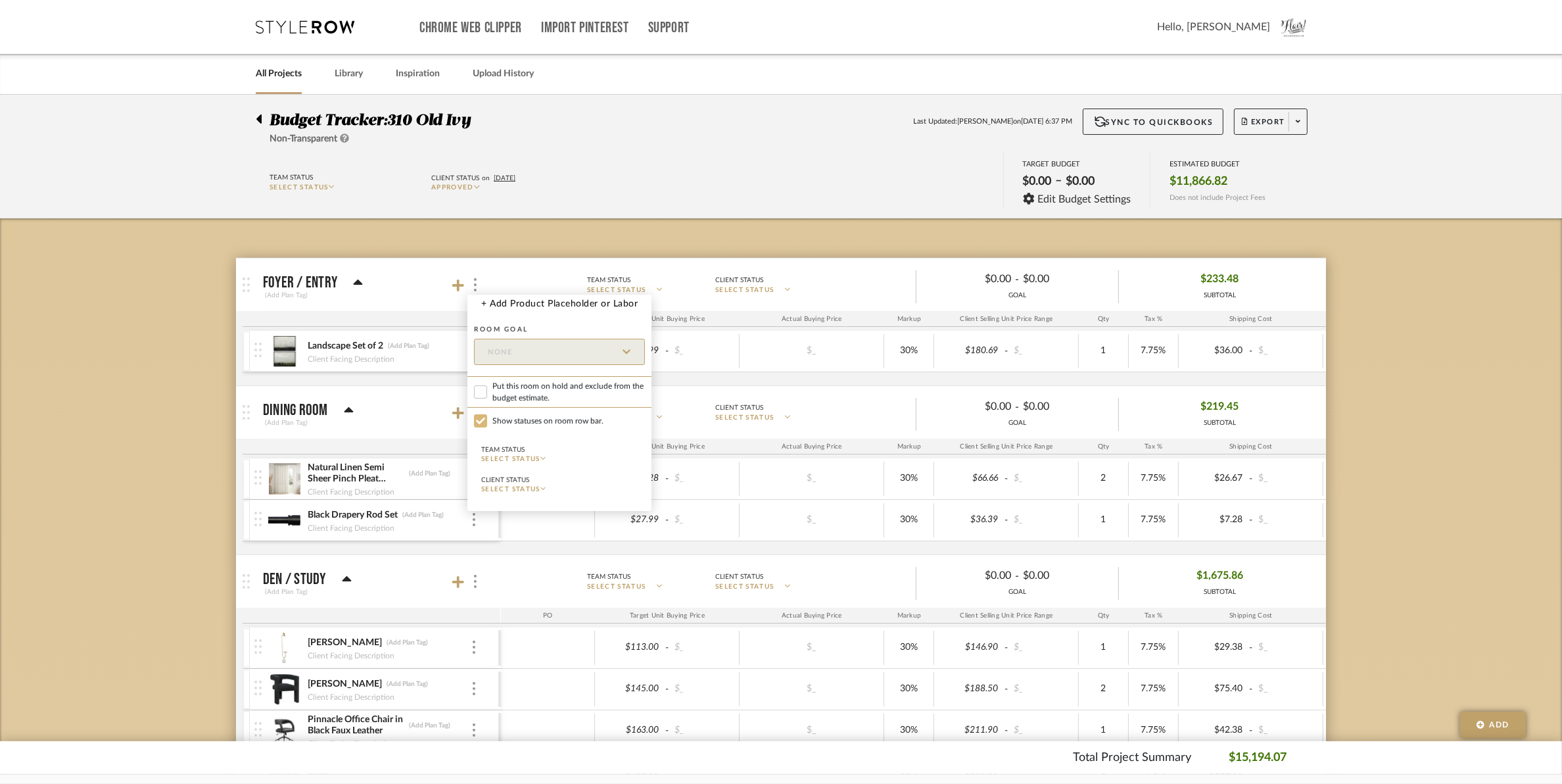
click at [478, 421] on input "Show statuses on room row bar." at bounding box center [480, 420] width 13 height 13
checkbox input "false"
click at [480, 389] on input "Put this room on hold and exclude from the budget estimate." at bounding box center [480, 392] width 13 height 13
checkbox input "true"
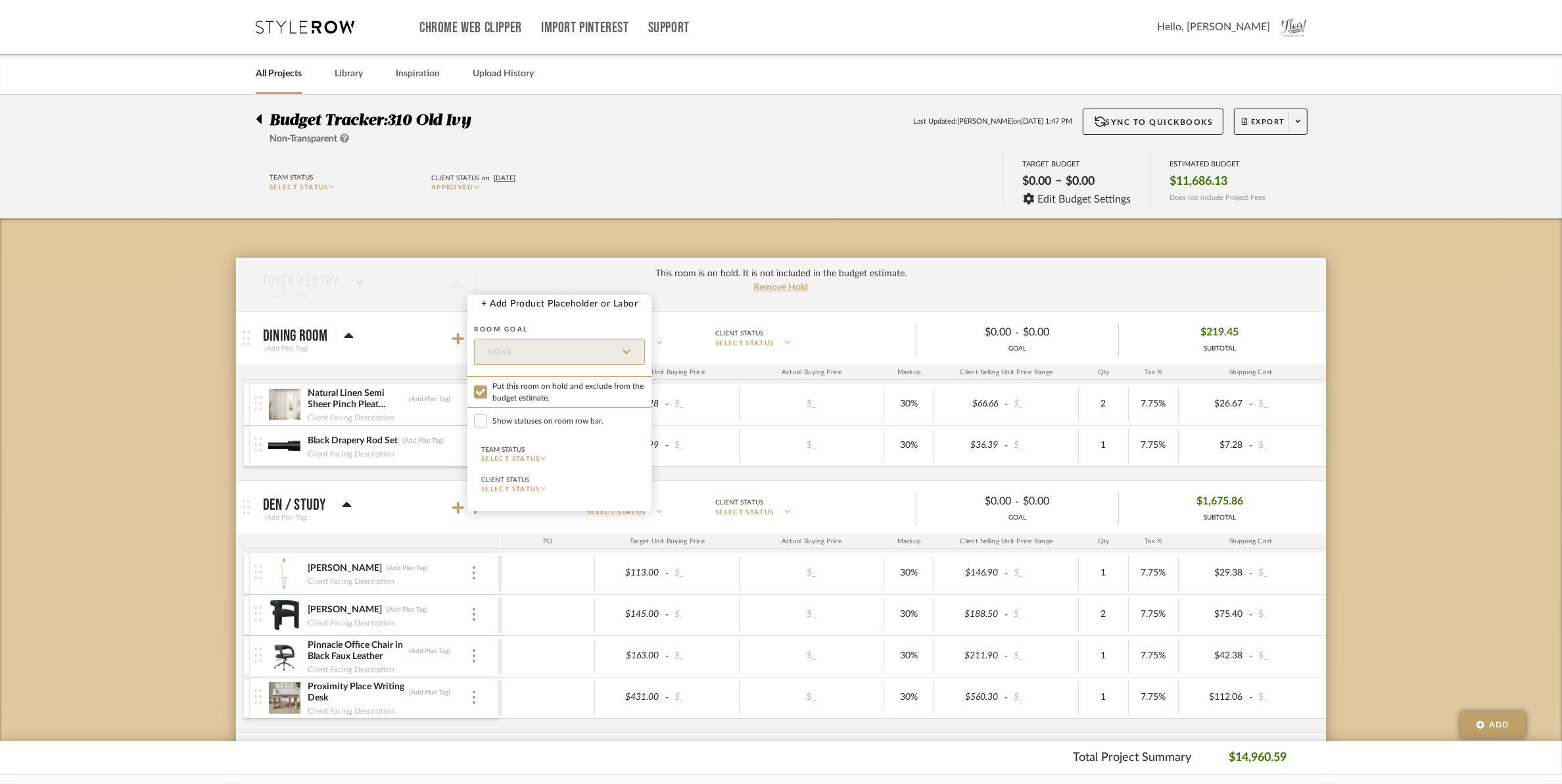
click at [415, 287] on div at bounding box center [781, 392] width 1562 height 784
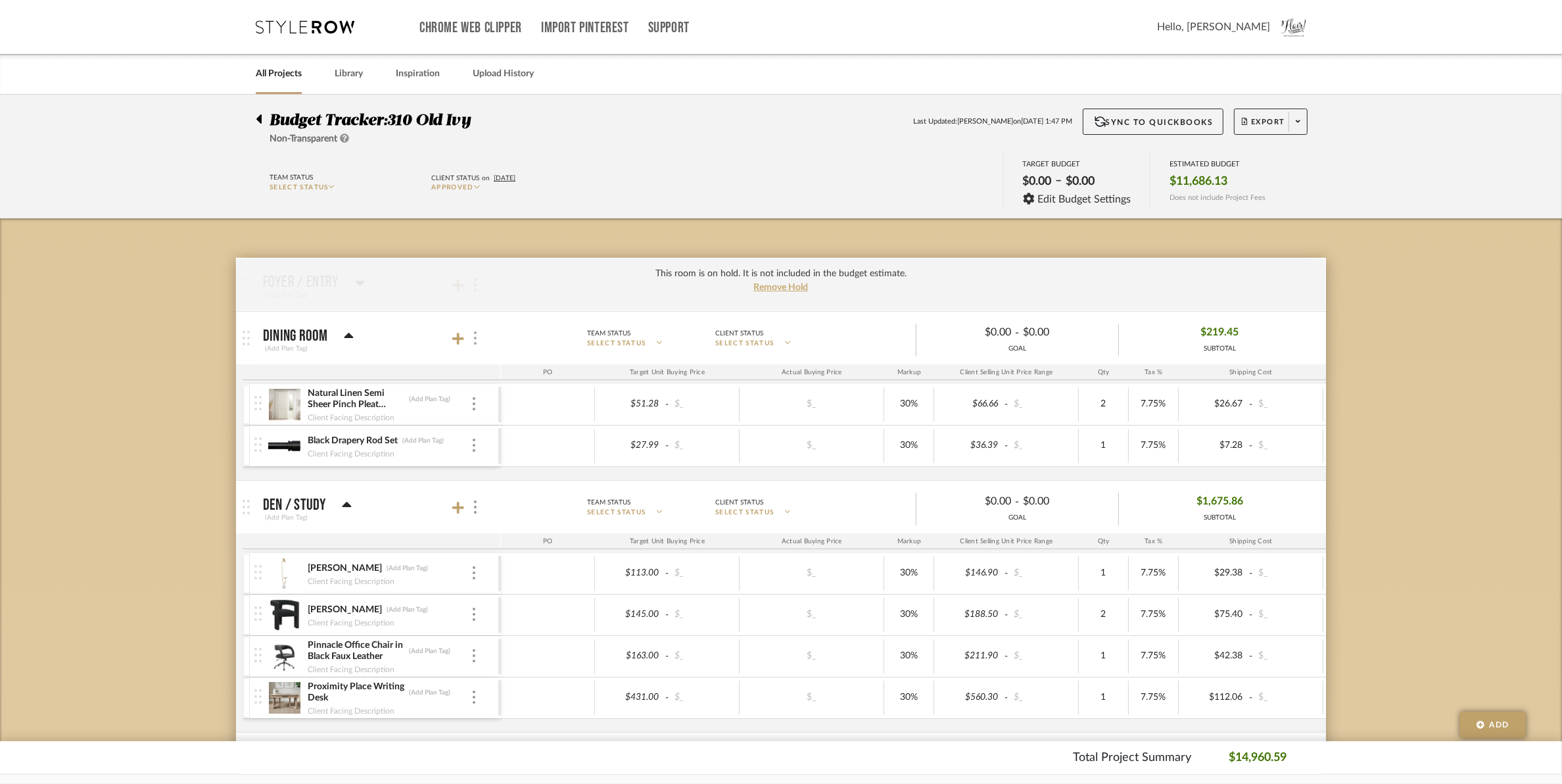
click at [476, 337] on img at bounding box center [475, 337] width 2 height 13
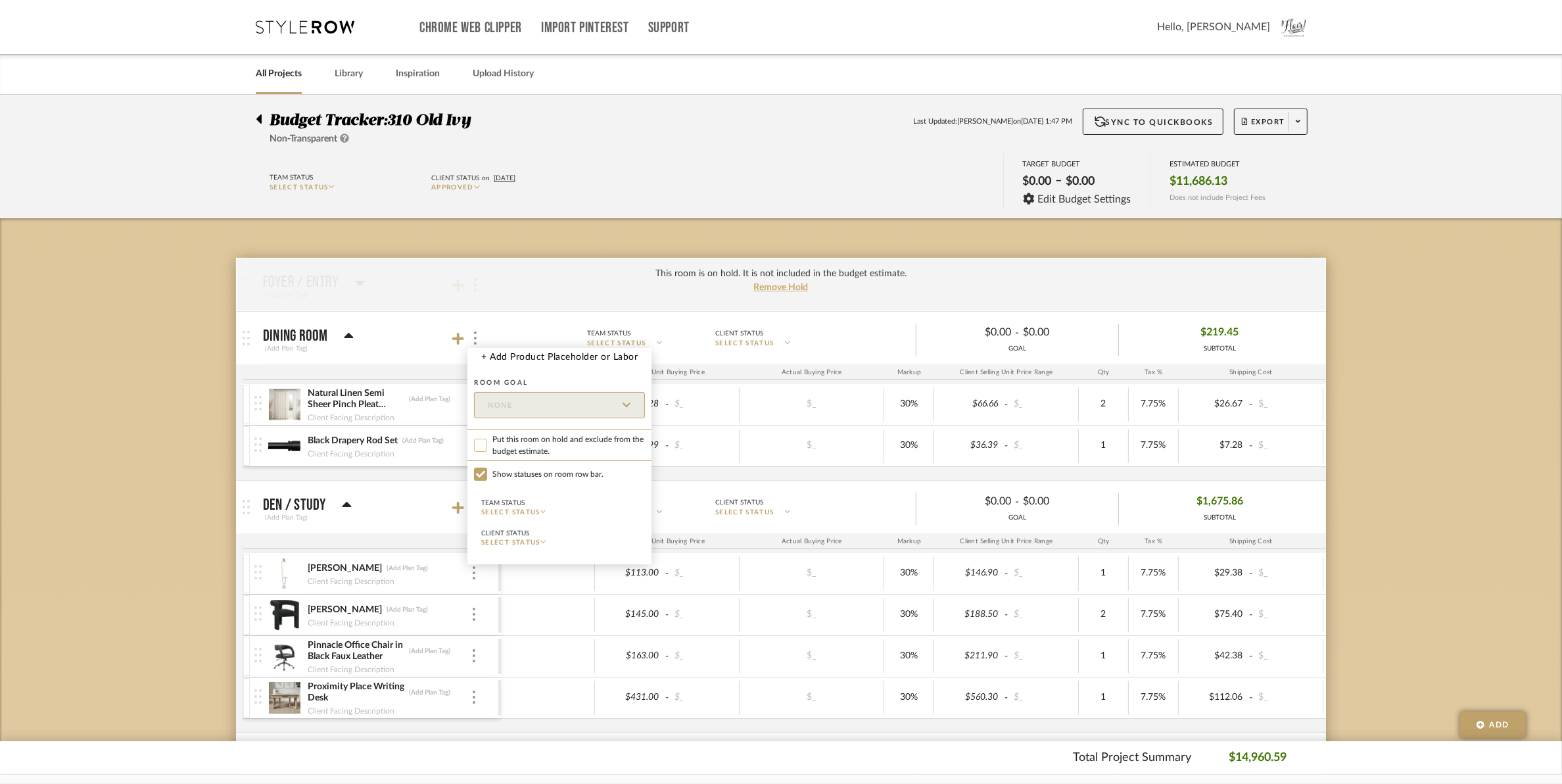
click at [483, 448] on input "Put this room on hold and exclude from the budget estimate." at bounding box center [480, 444] width 13 height 13
checkbox input "true"
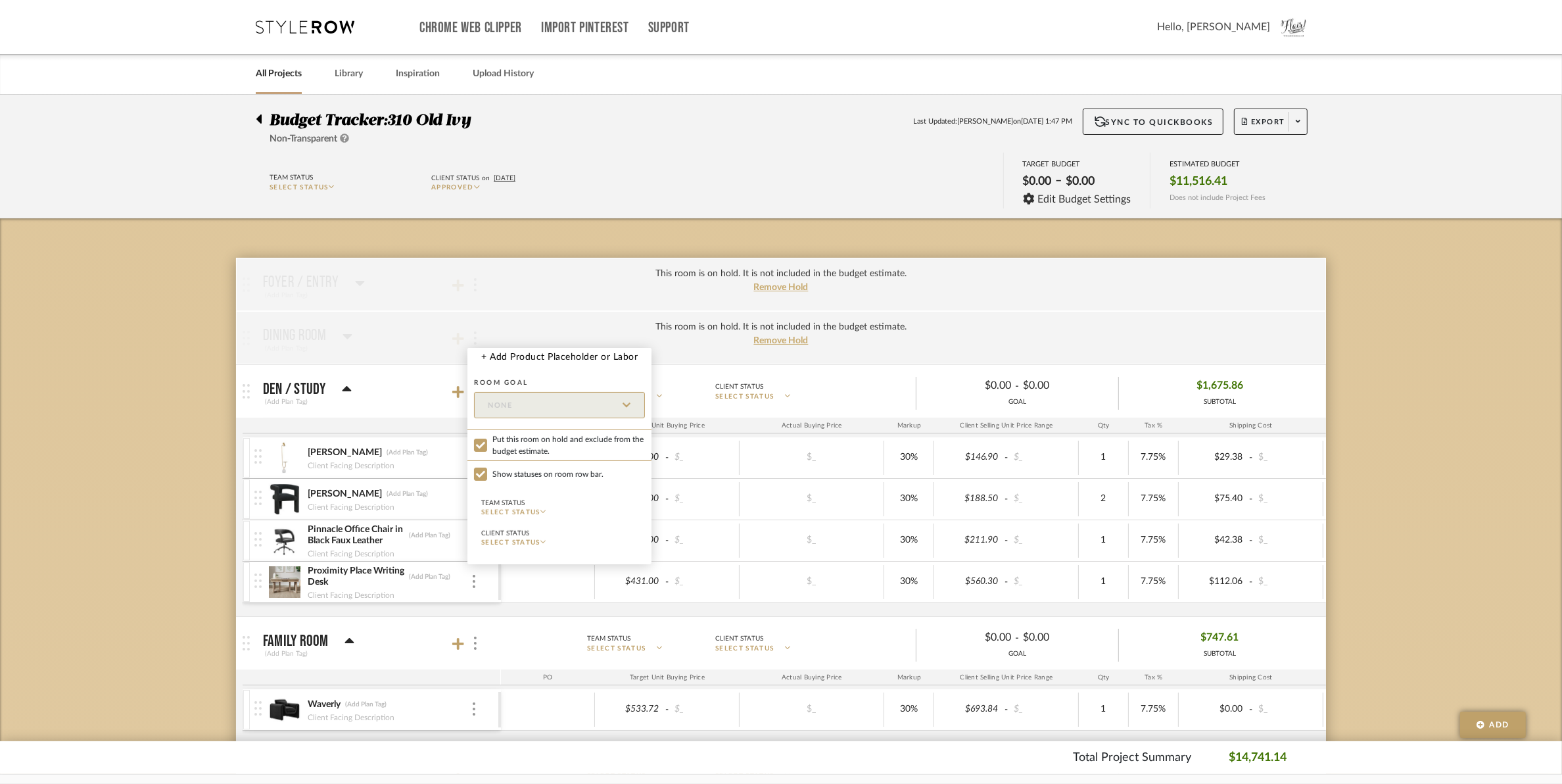
click at [451, 326] on div at bounding box center [781, 392] width 1562 height 784
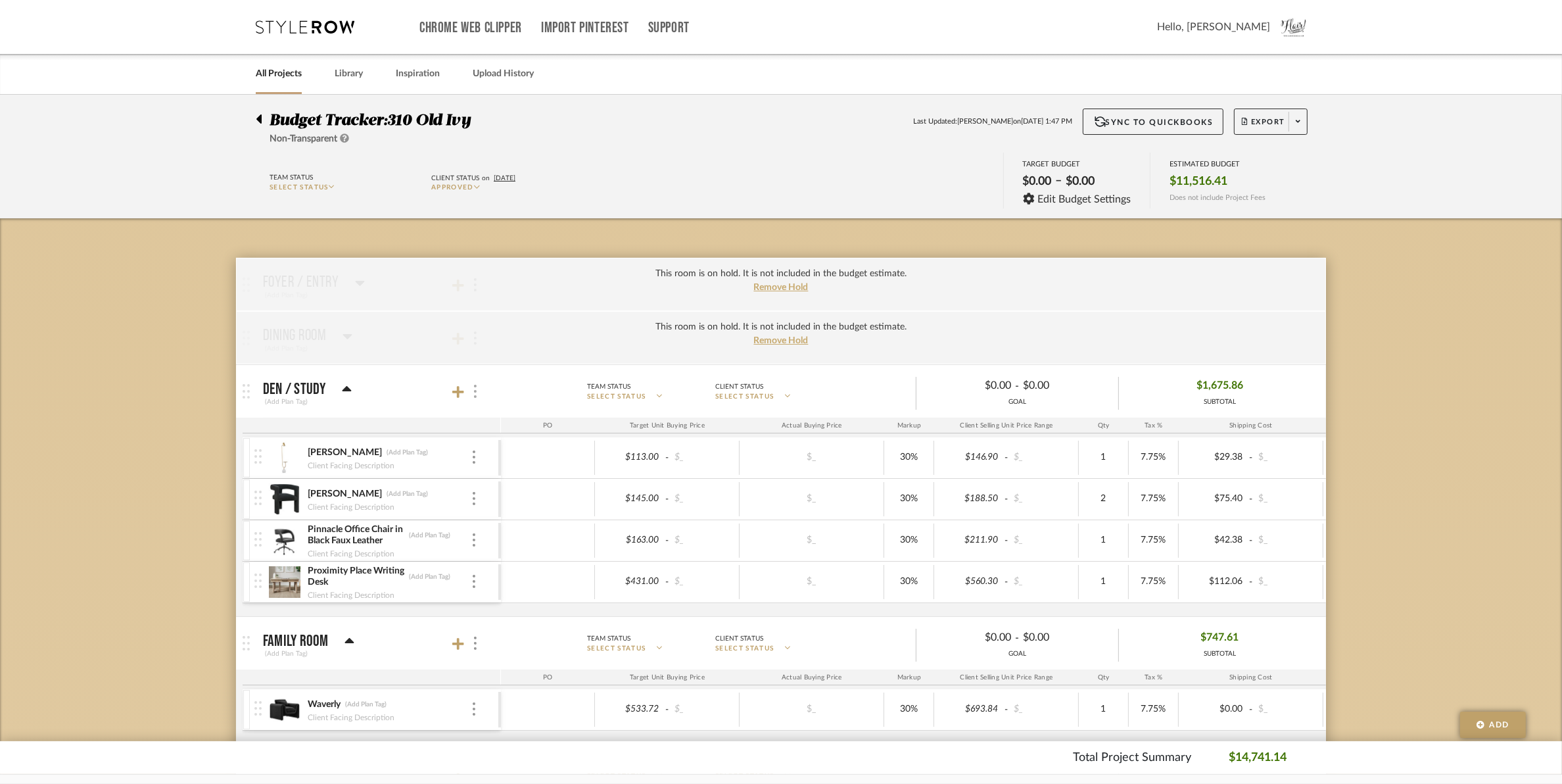
click at [472, 393] on div at bounding box center [475, 391] width 14 height 18
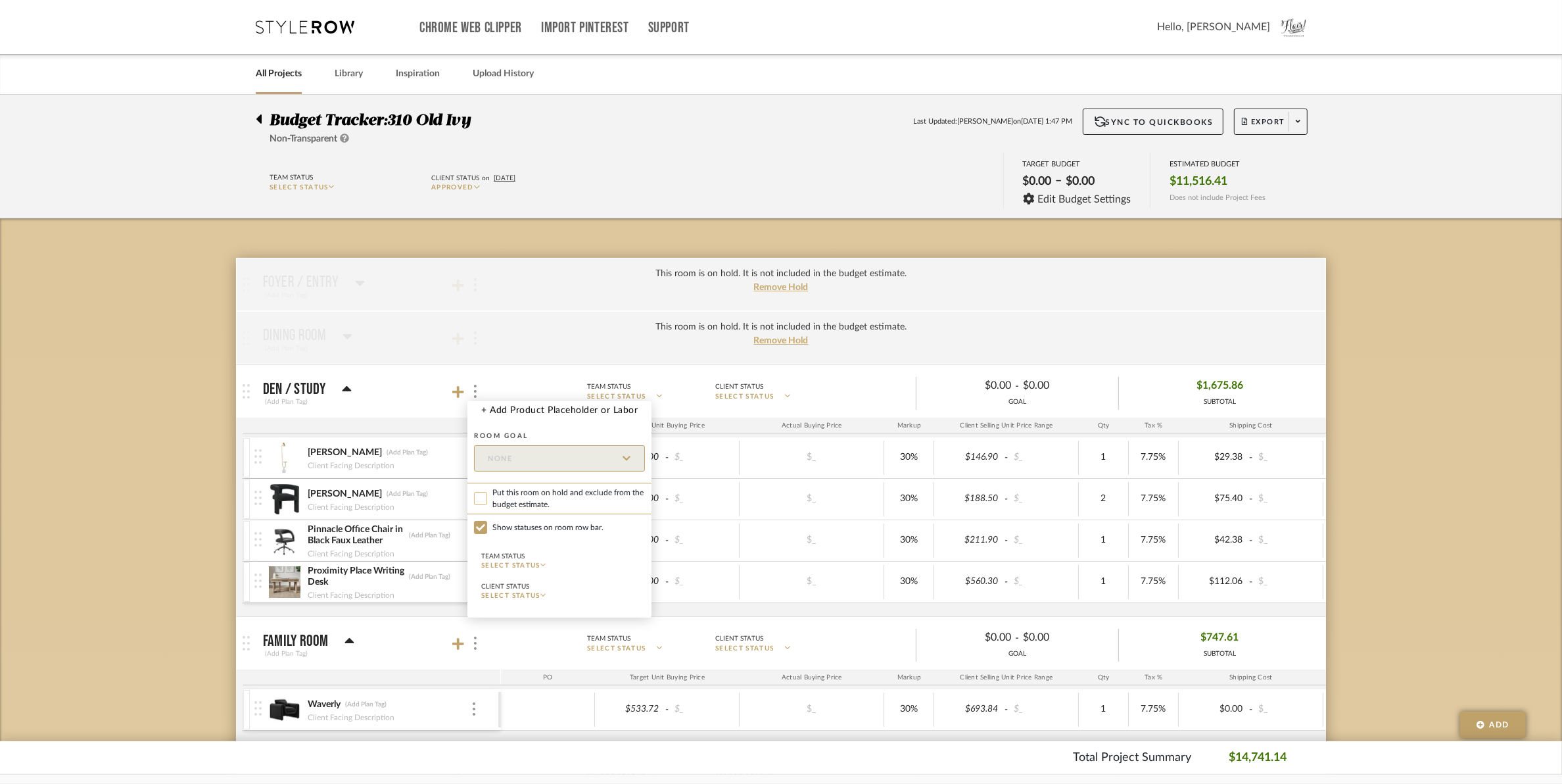
click at [483, 503] on input "Put this room on hold and exclude from the budget estimate." at bounding box center [480, 498] width 13 height 13
checkbox input "true"
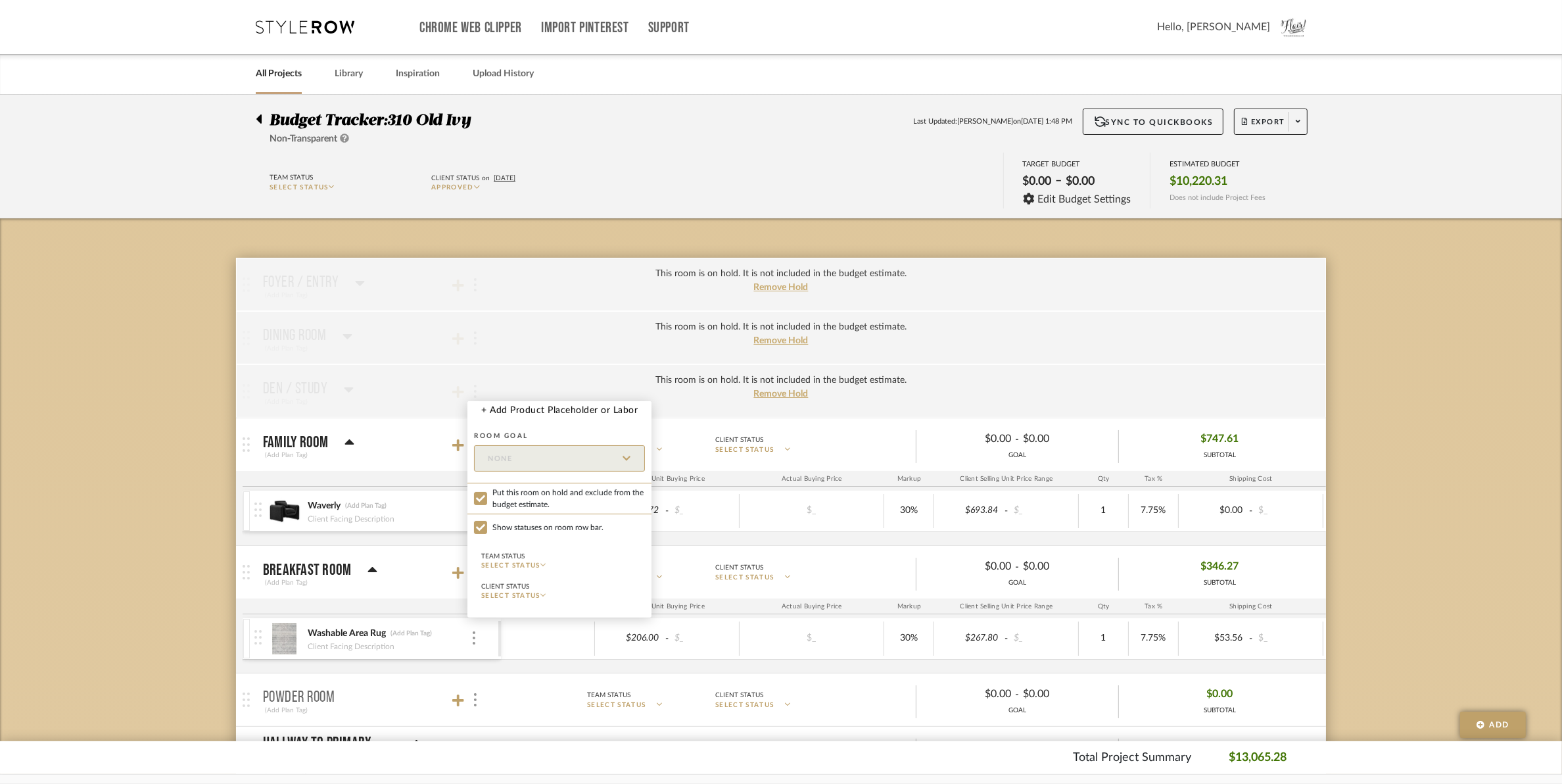
click at [462, 301] on div at bounding box center [781, 392] width 1562 height 784
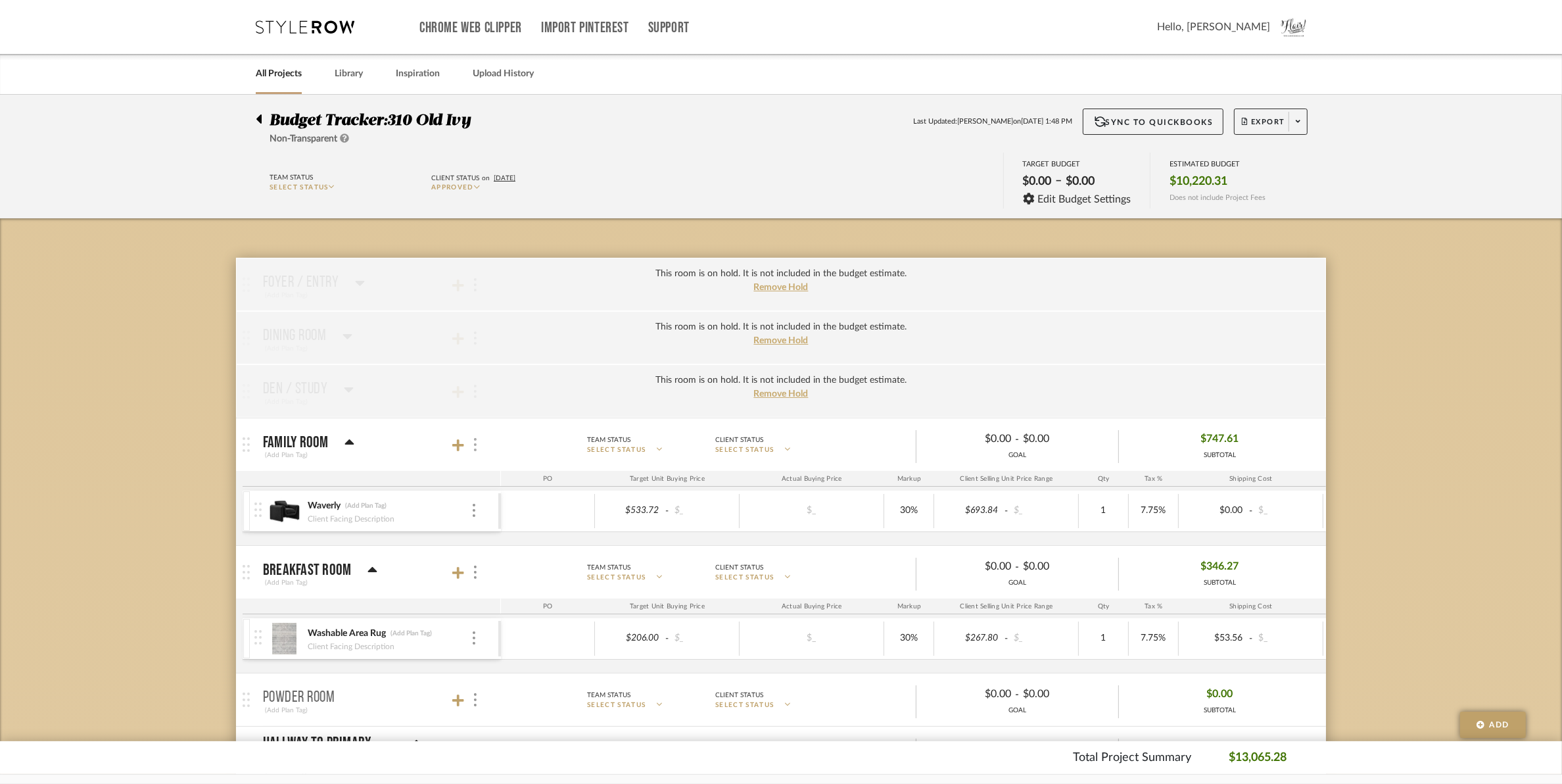
click at [476, 451] on div at bounding box center [475, 444] width 14 height 18
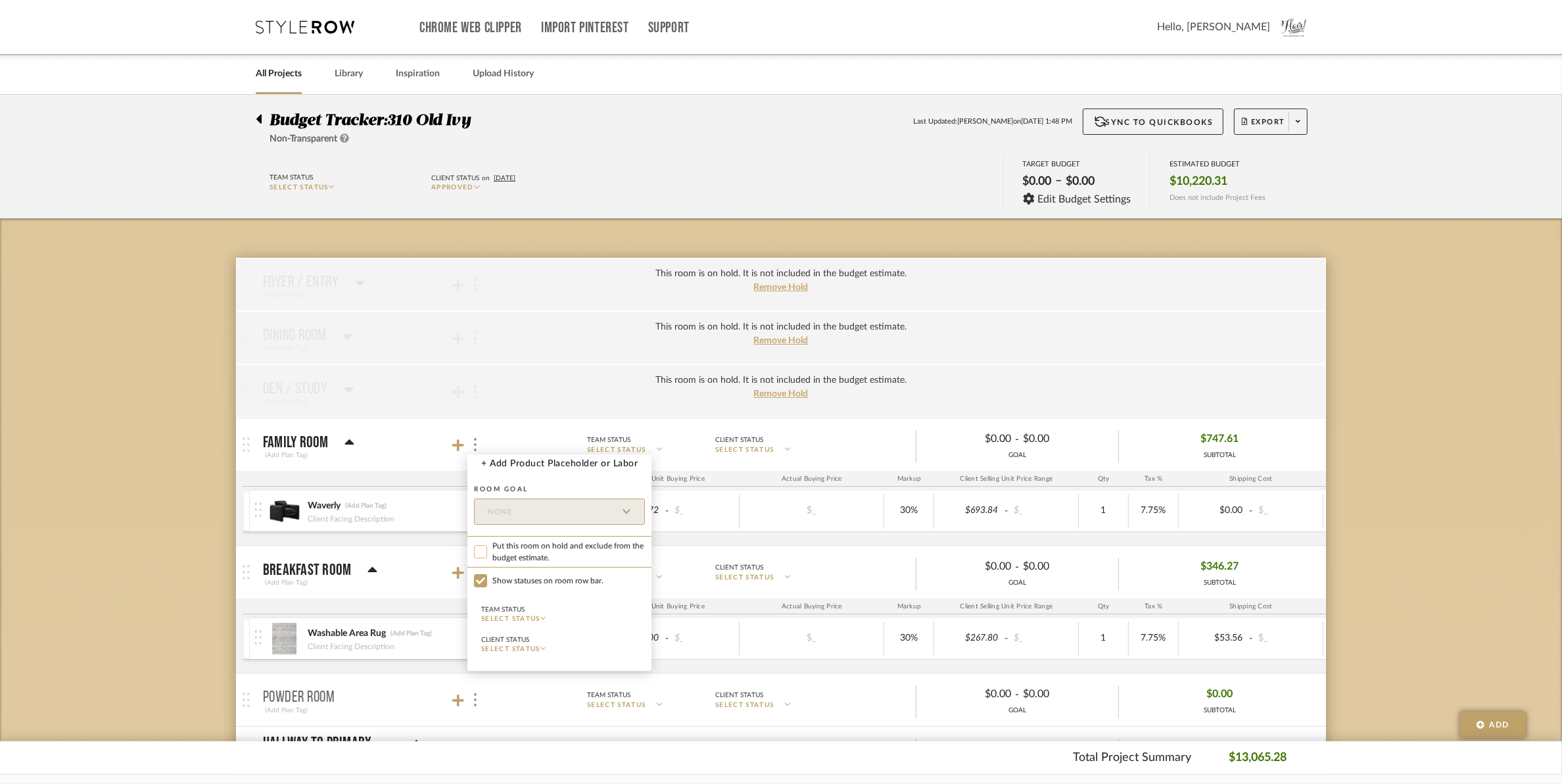
click at [480, 557] on input "Put this room on hold and exclude from the budget estimate." at bounding box center [480, 551] width 13 height 13
checkbox input "true"
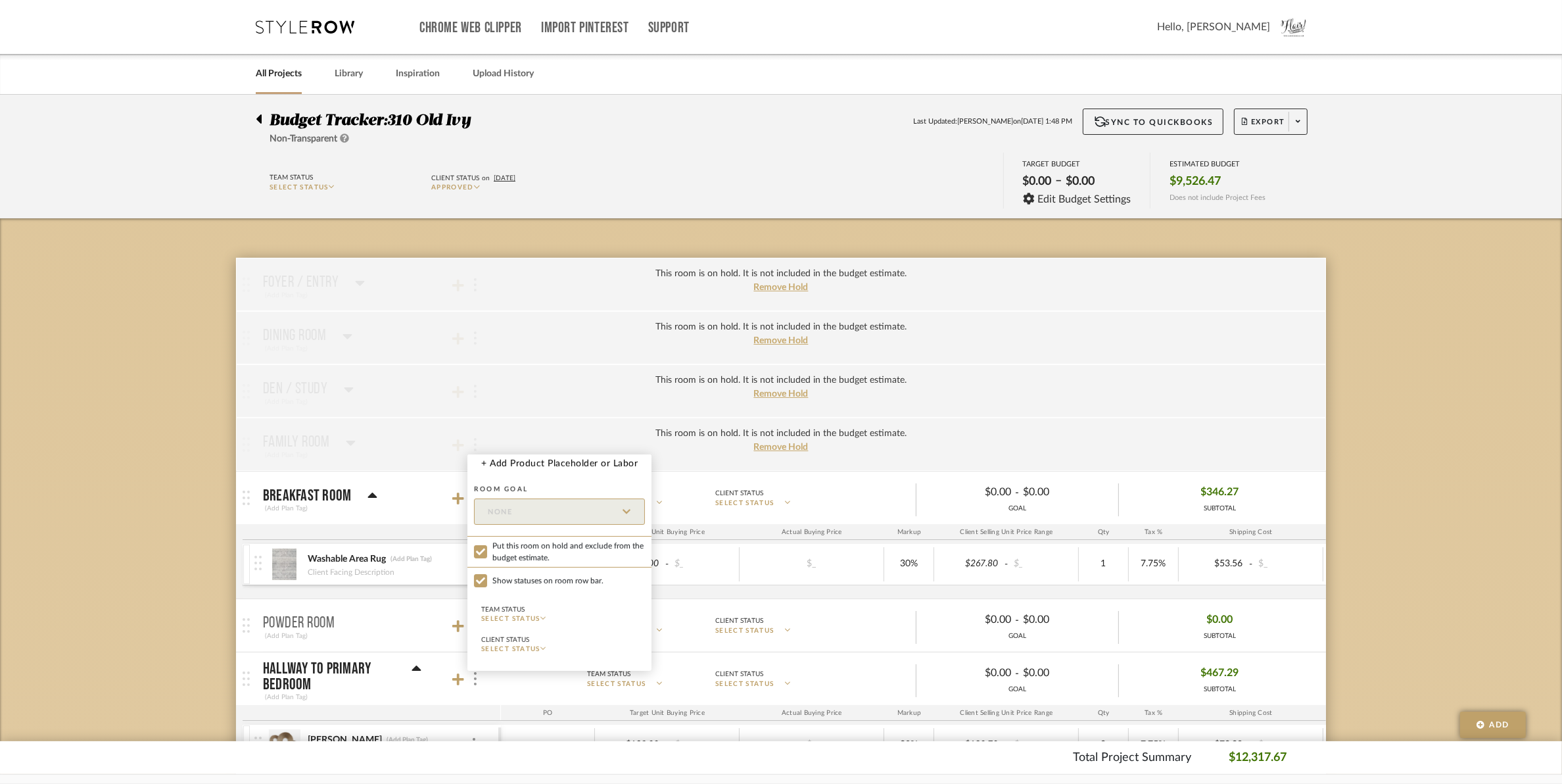
click at [477, 339] on div at bounding box center [781, 392] width 1562 height 784
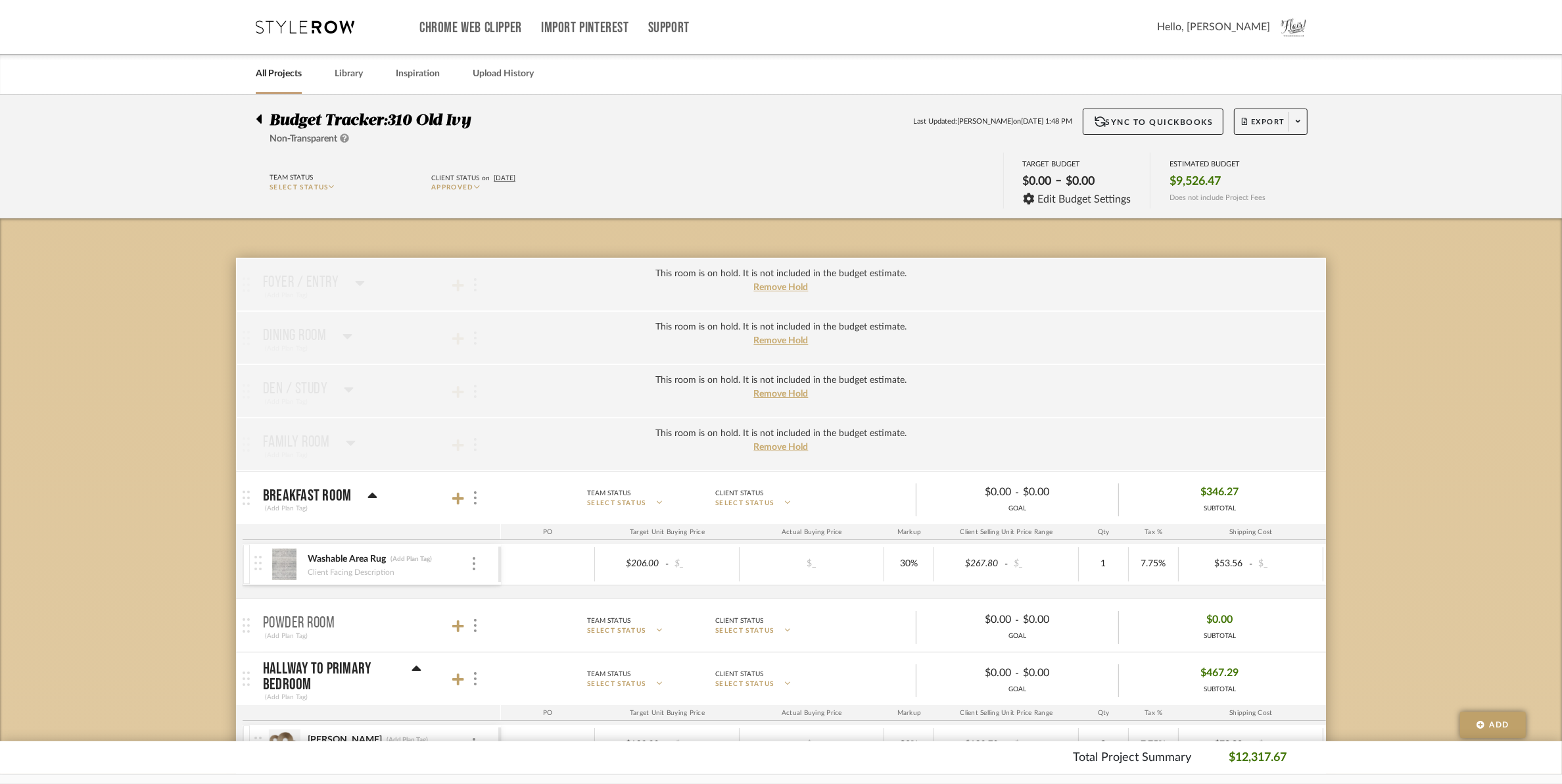
click at [472, 508] on mat-panel-title "Breakfast Room (Add Plan Tag)" at bounding box center [378, 497] width 232 height 32
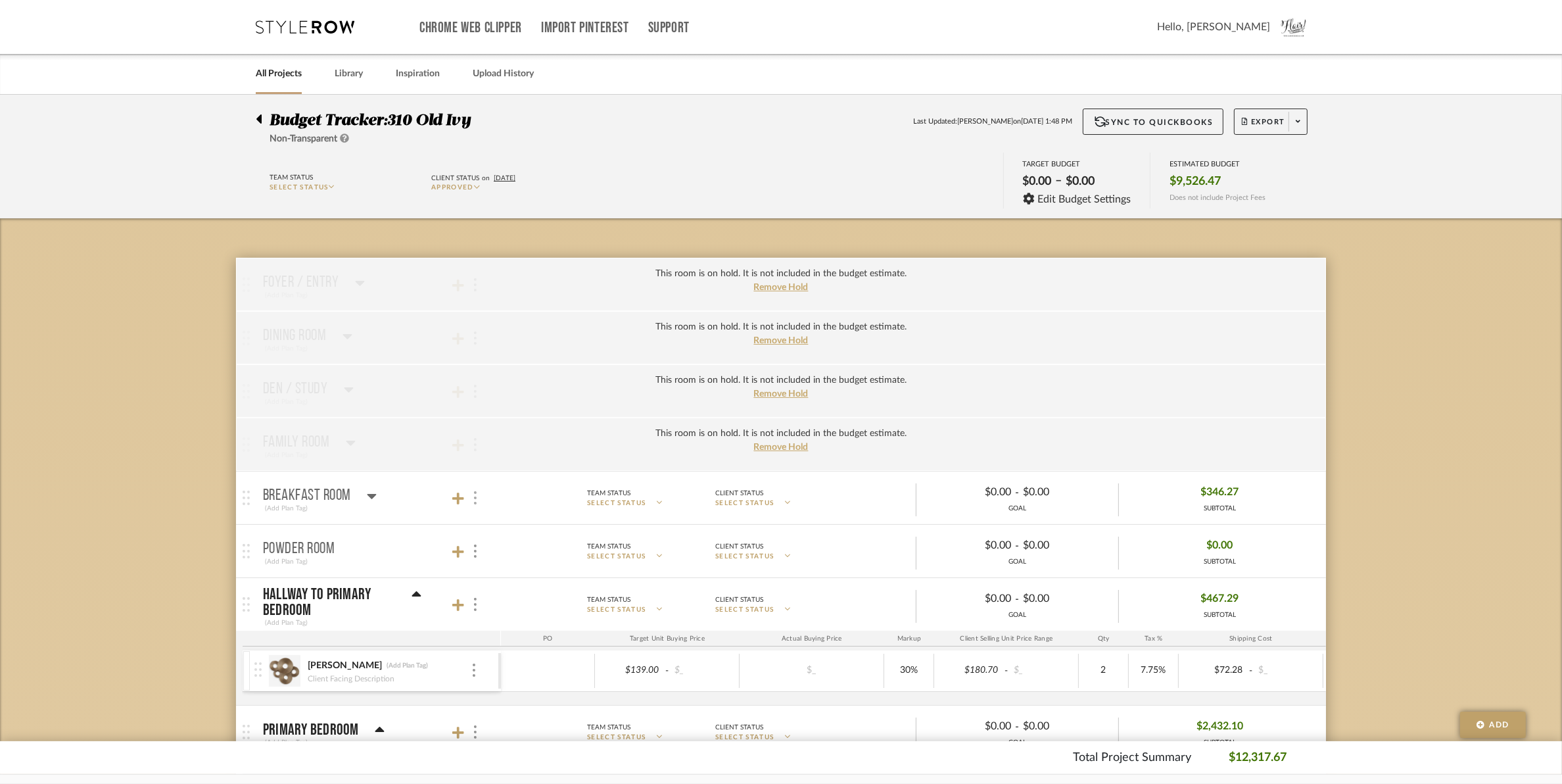
click at [472, 504] on div at bounding box center [475, 498] width 14 height 18
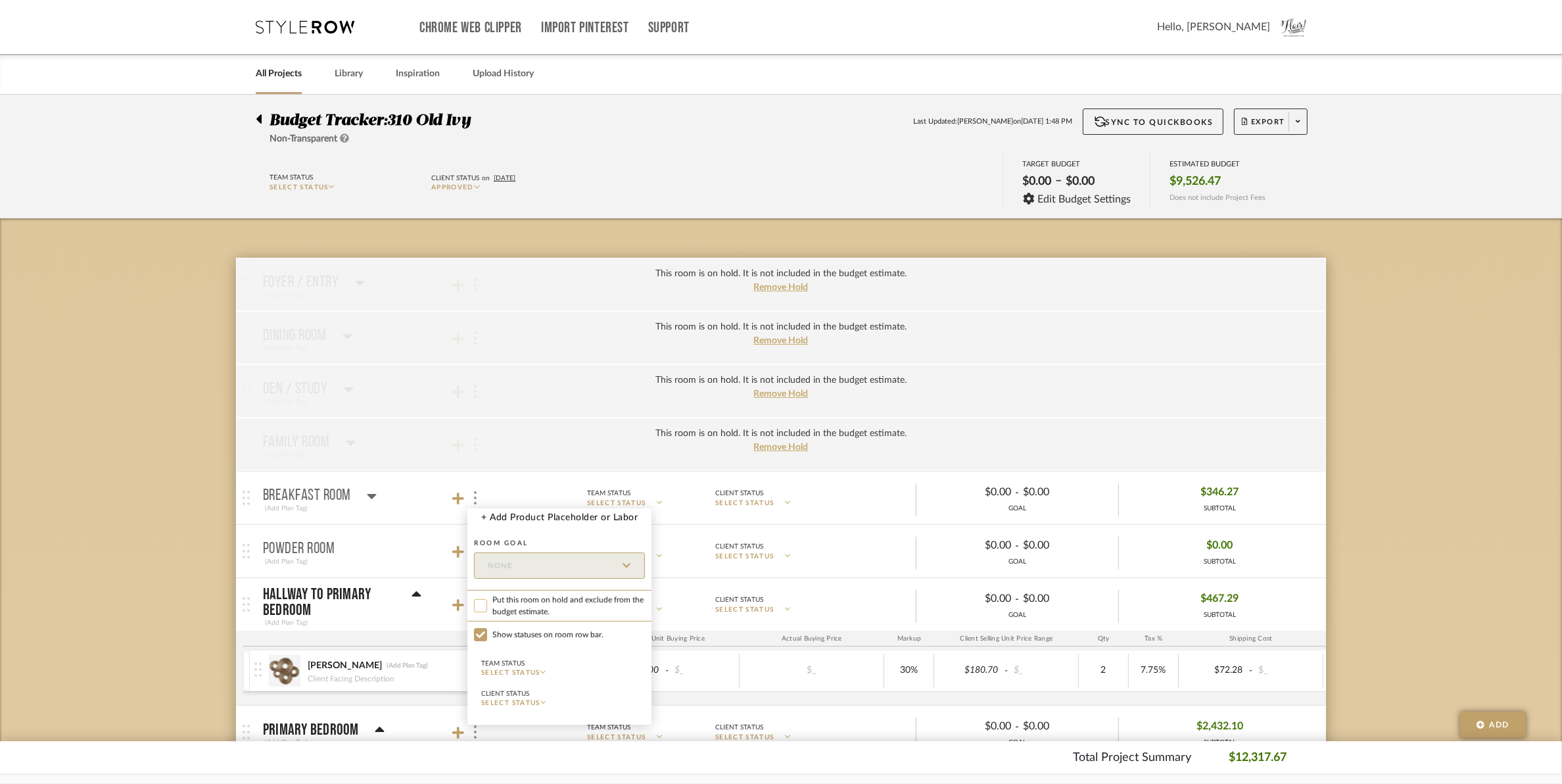
click at [481, 601] on input "Put this room on hold and exclude from the budget estimate." at bounding box center [480, 605] width 13 height 13
checkbox input "true"
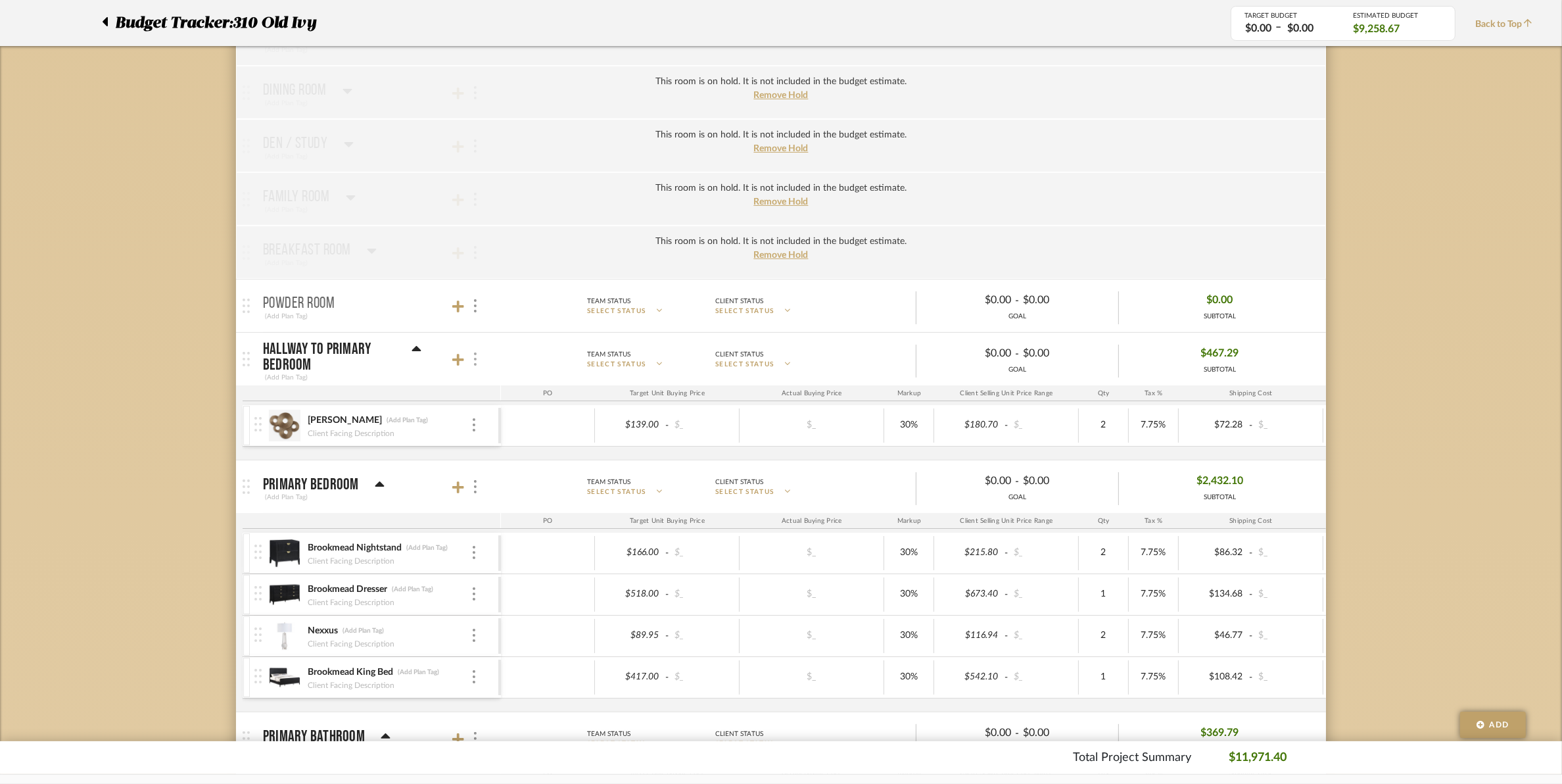
scroll to position [246, 0]
click at [474, 315] on mat-panel-title "Powder Room (Add Plan Tag)" at bounding box center [378, 304] width 232 height 32
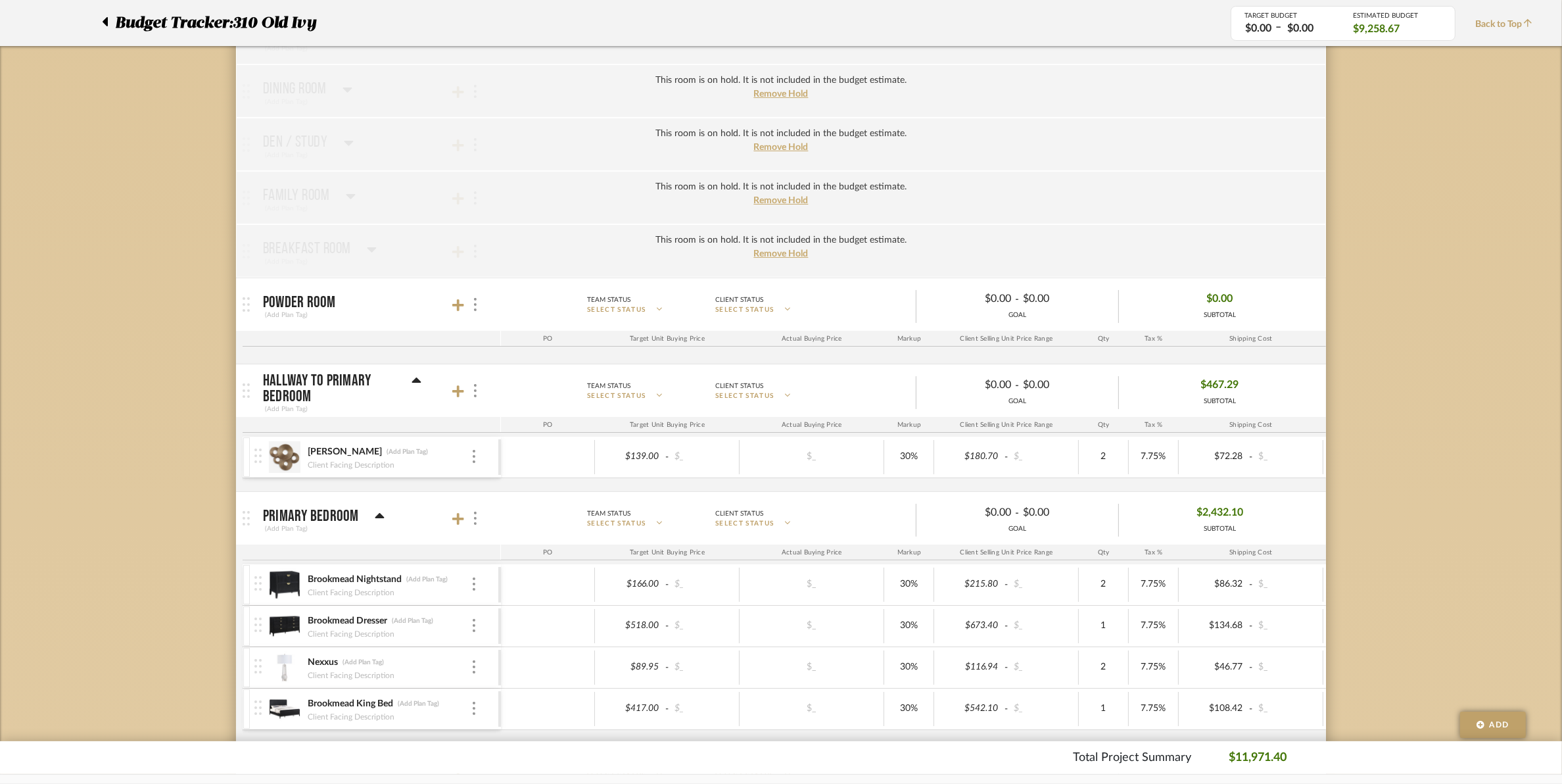
click at [476, 317] on mat-panel-title "Powder Room (Add Plan Tag)" at bounding box center [378, 304] width 232 height 32
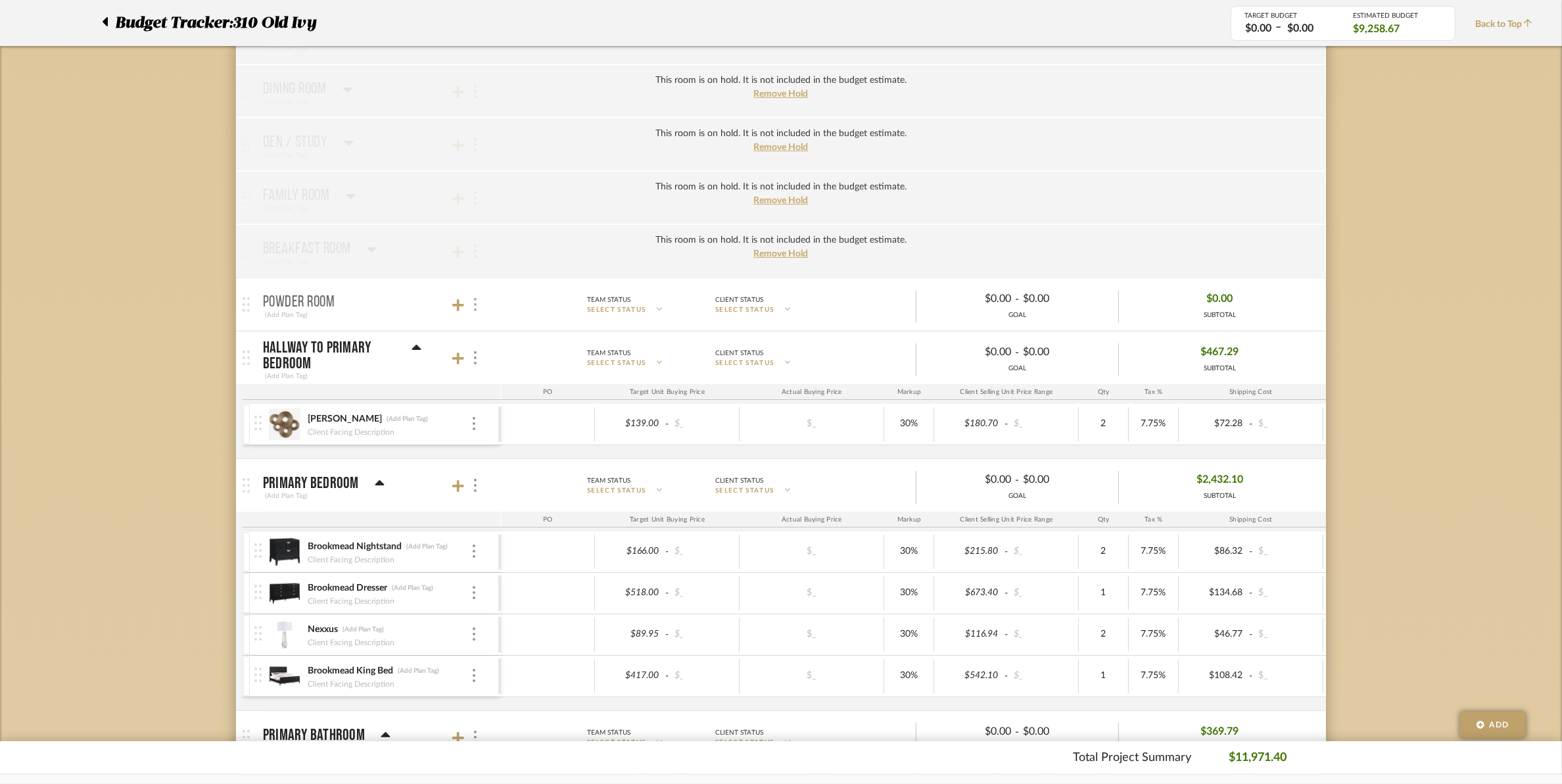
click at [475, 306] on img at bounding box center [475, 304] width 2 height 13
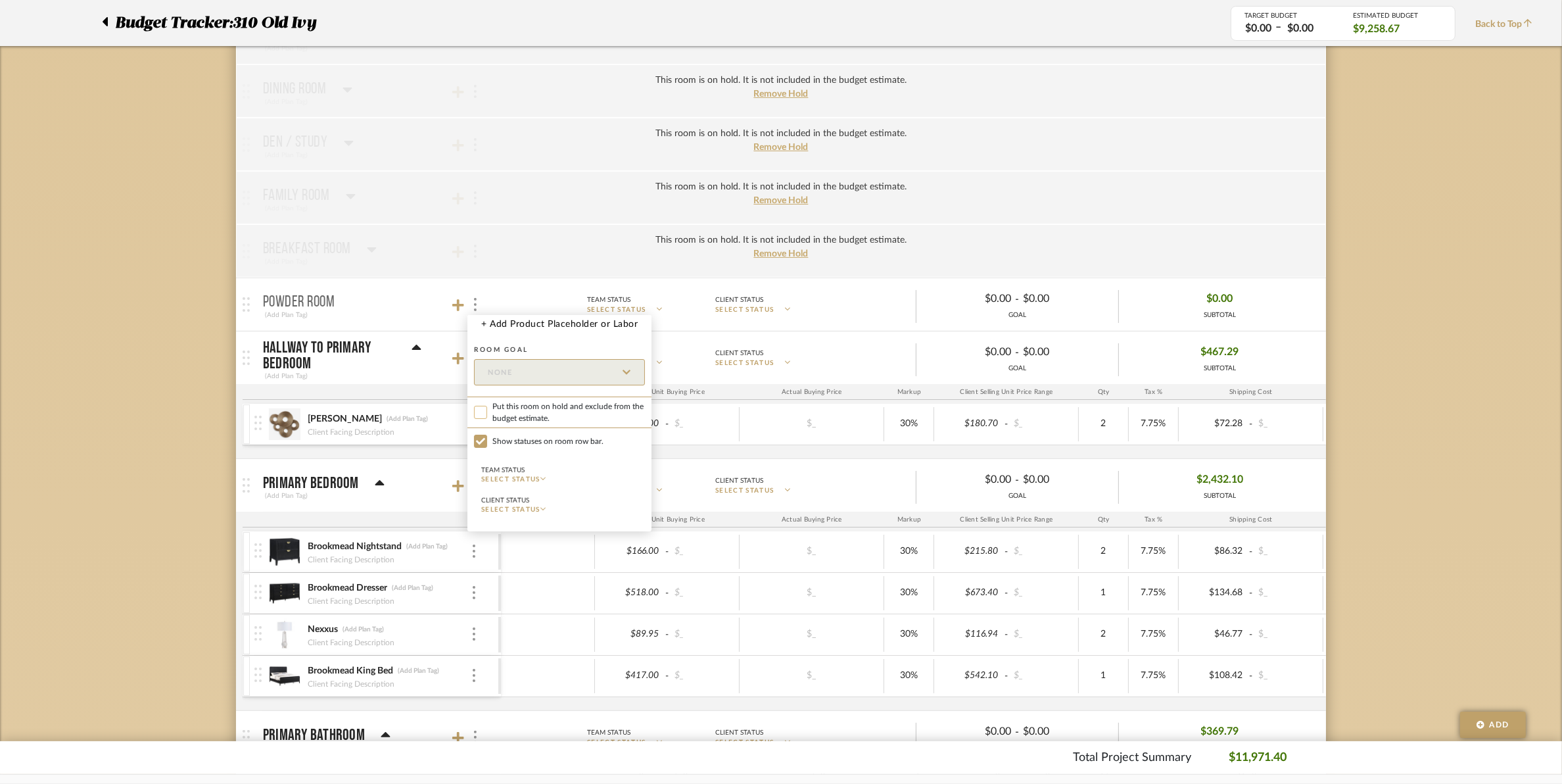
click at [476, 412] on input "Put this room on hold and exclude from the budget estimate." at bounding box center [480, 412] width 13 height 13
checkbox input "true"
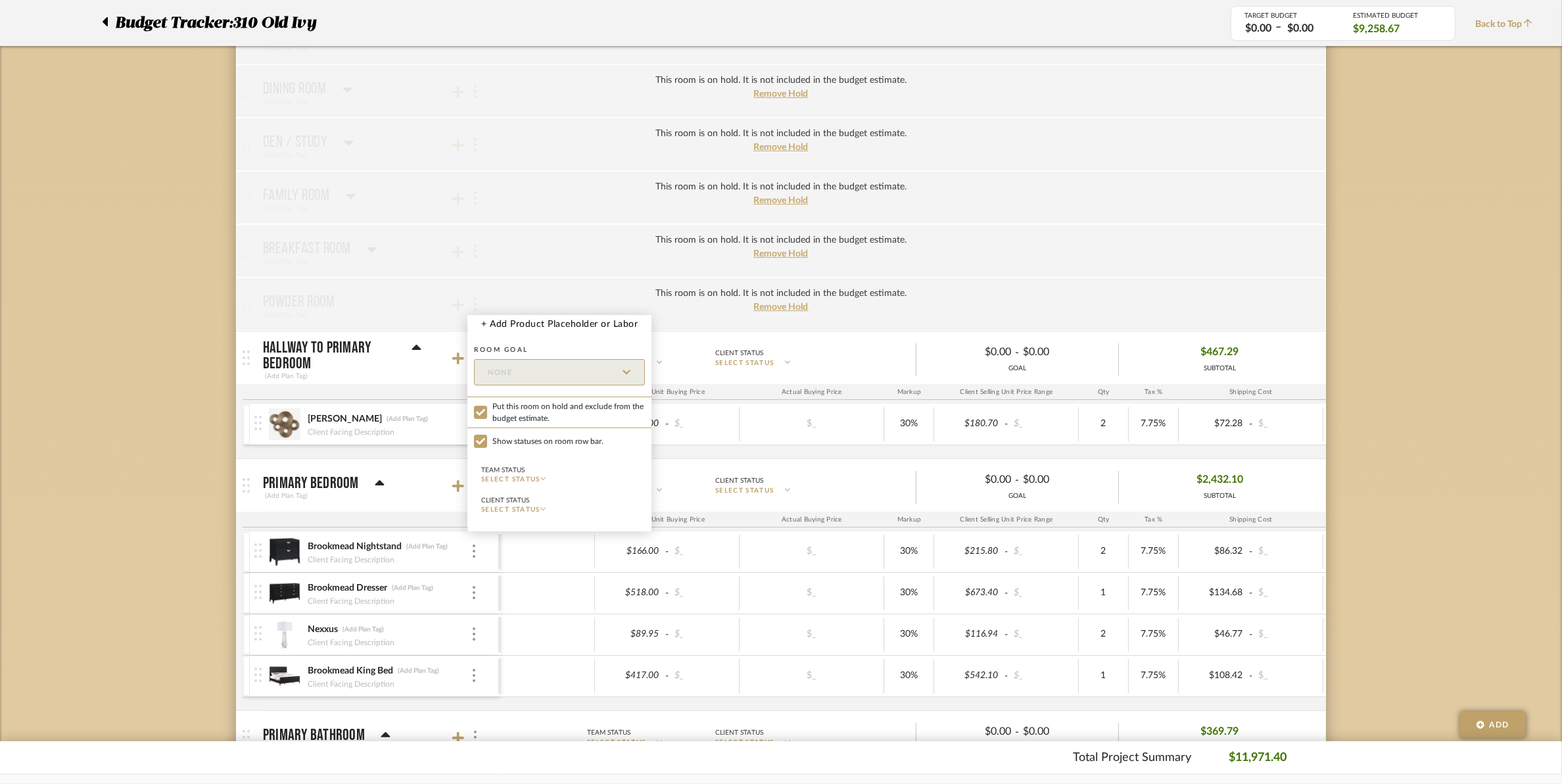
click at [441, 198] on div at bounding box center [781, 392] width 1562 height 784
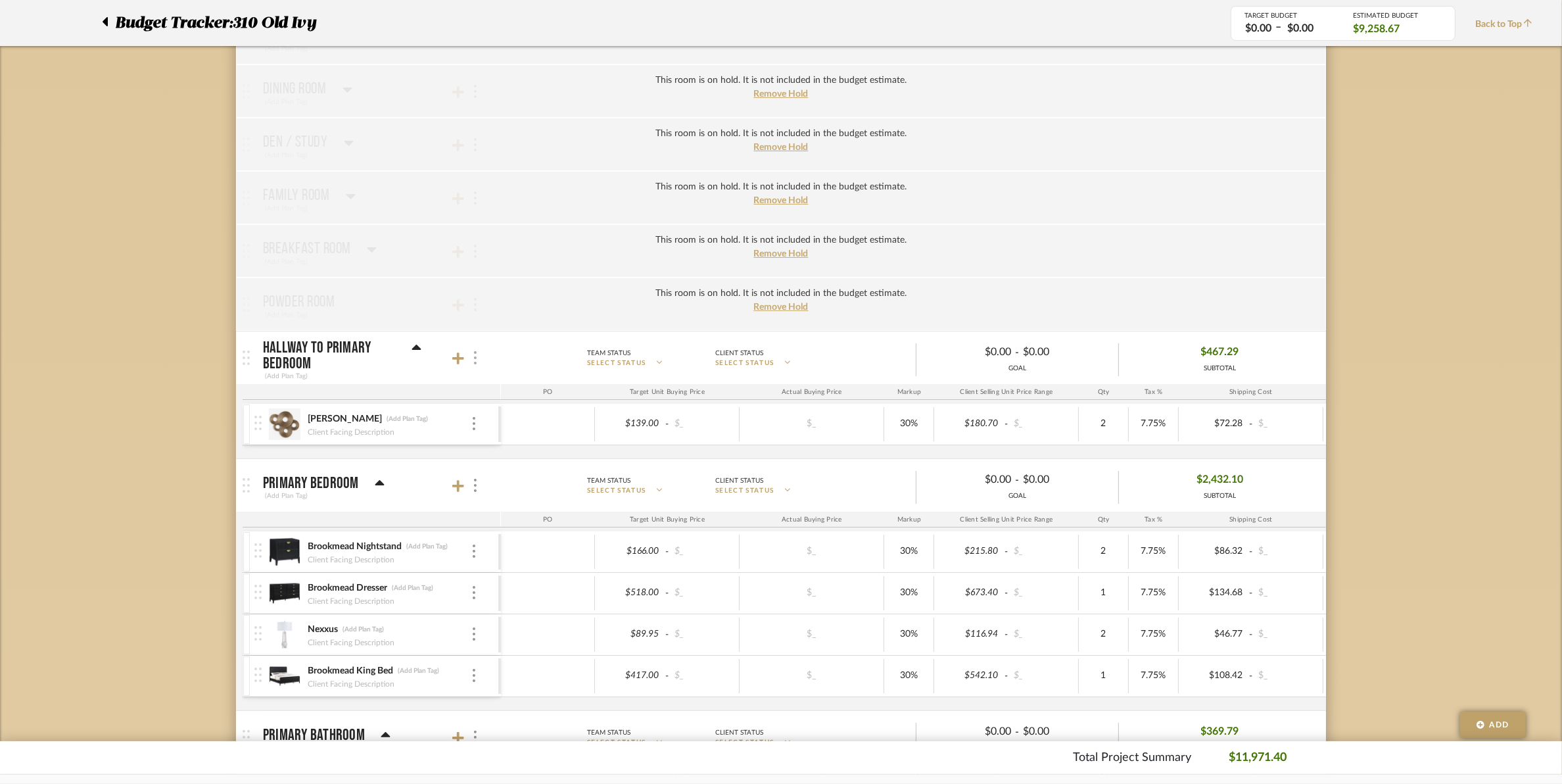
click at [476, 360] on img at bounding box center [475, 357] width 2 height 13
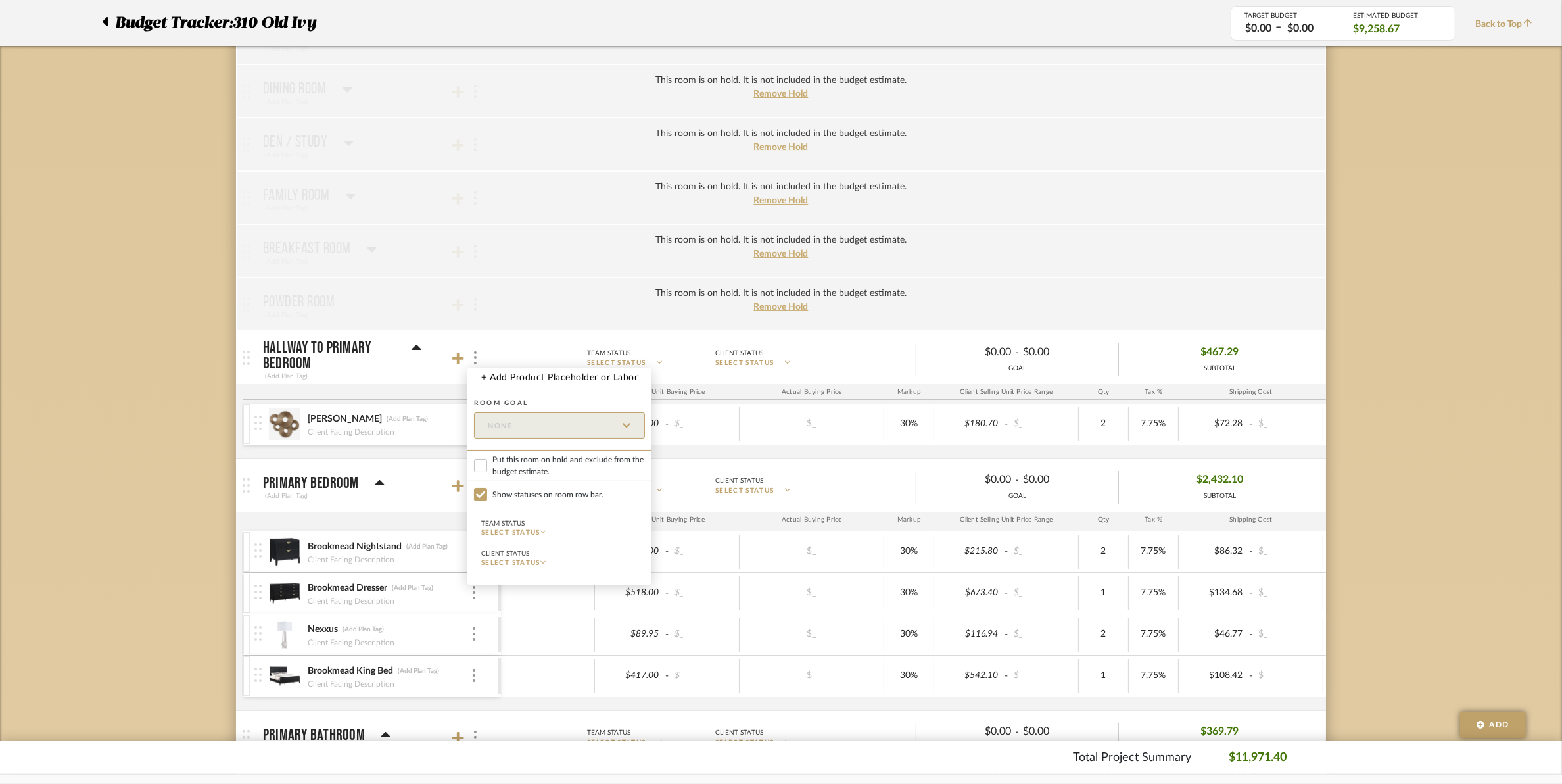
click at [500, 468] on span "Put this room on hold and exclude from the budget estimate." at bounding box center [569, 465] width 152 height 23
click at [487, 468] on input "Put this room on hold and exclude from the budget estimate." at bounding box center [480, 465] width 13 height 13
checkbox input "true"
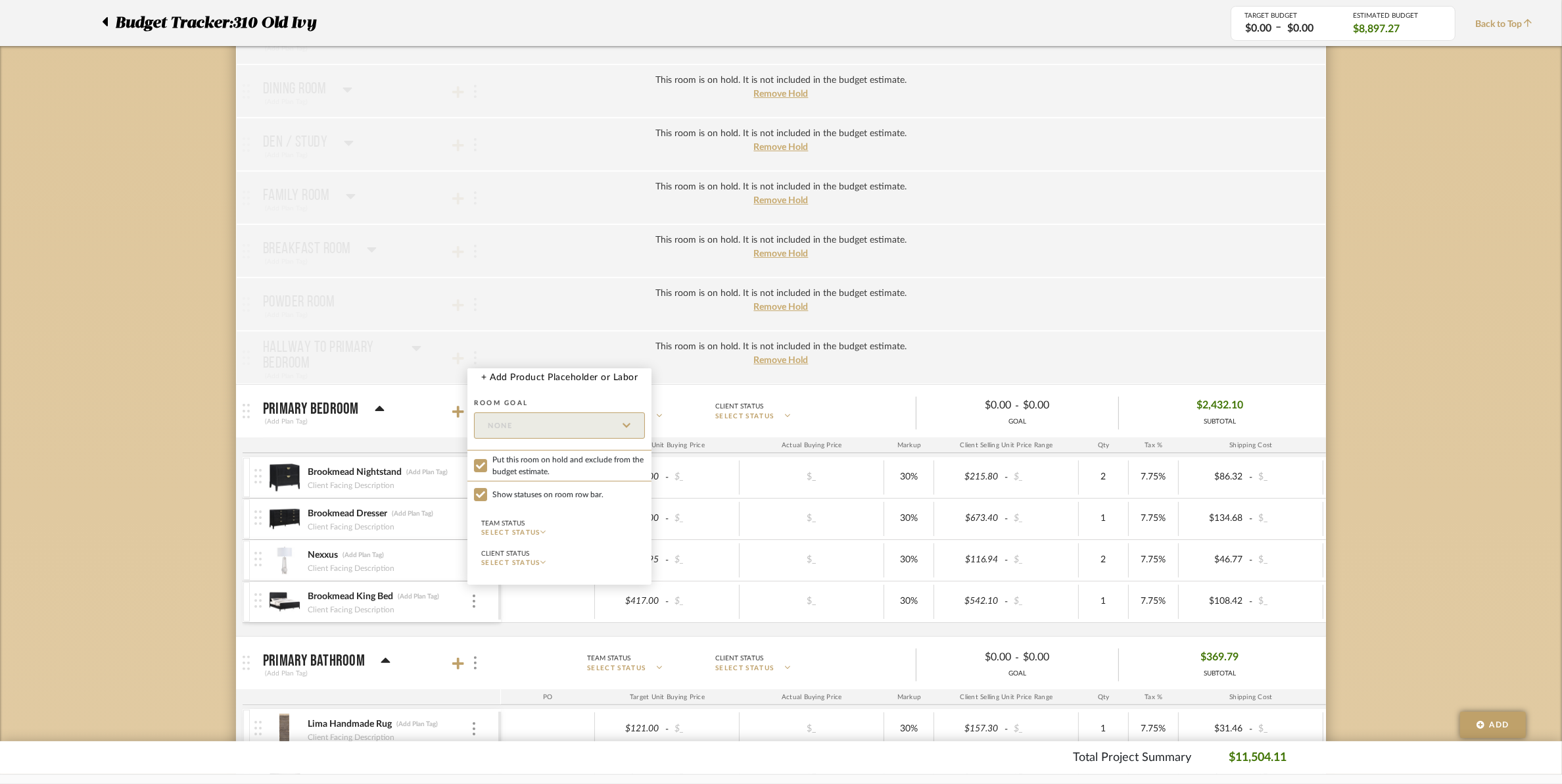
click at [485, 255] on div at bounding box center [781, 392] width 1562 height 784
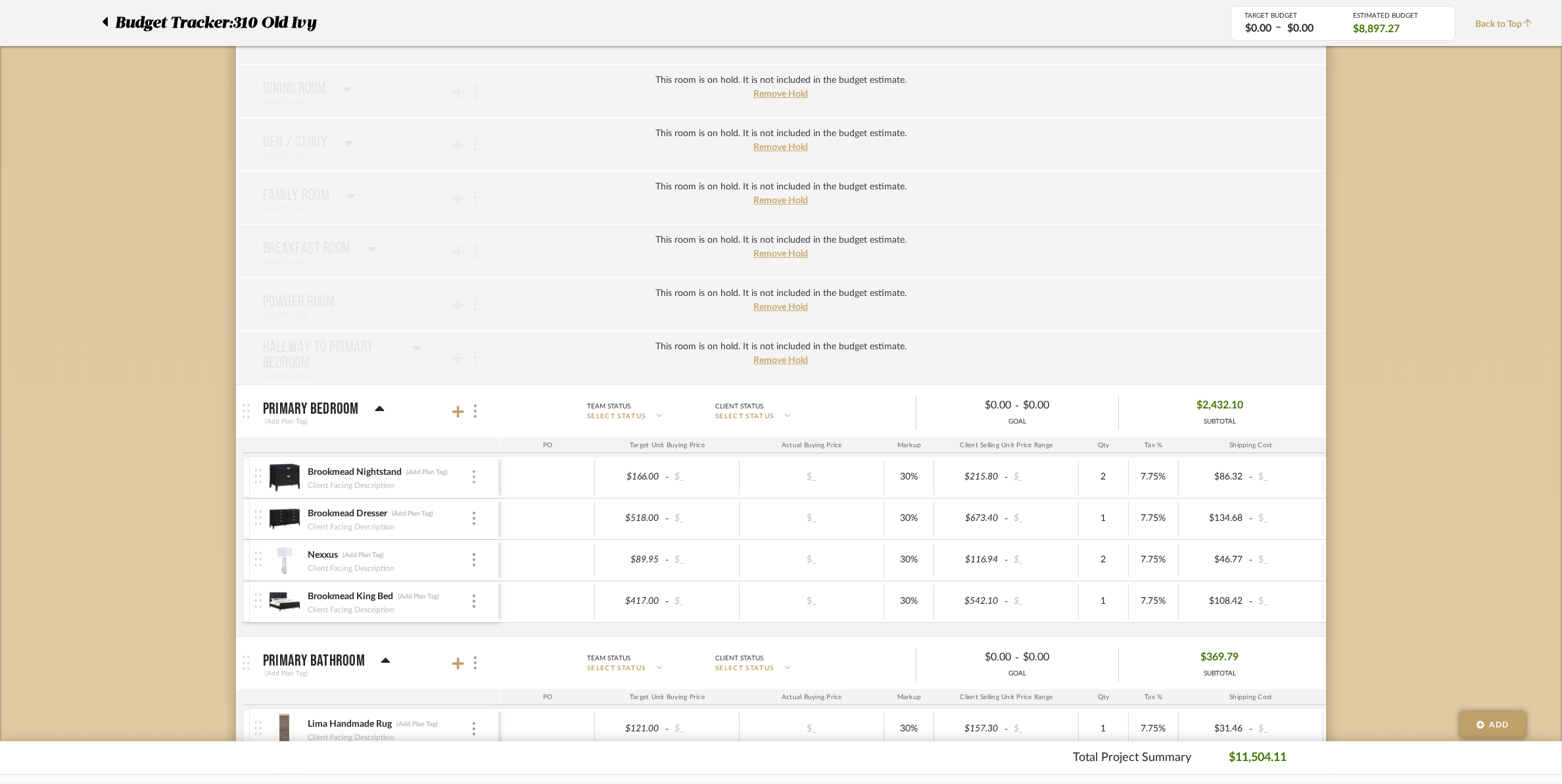
click at [476, 481] on div at bounding box center [474, 477] width 6 height 15
click at [481, 300] on div at bounding box center [781, 392] width 1562 height 784
click at [476, 417] on img at bounding box center [475, 410] width 2 height 13
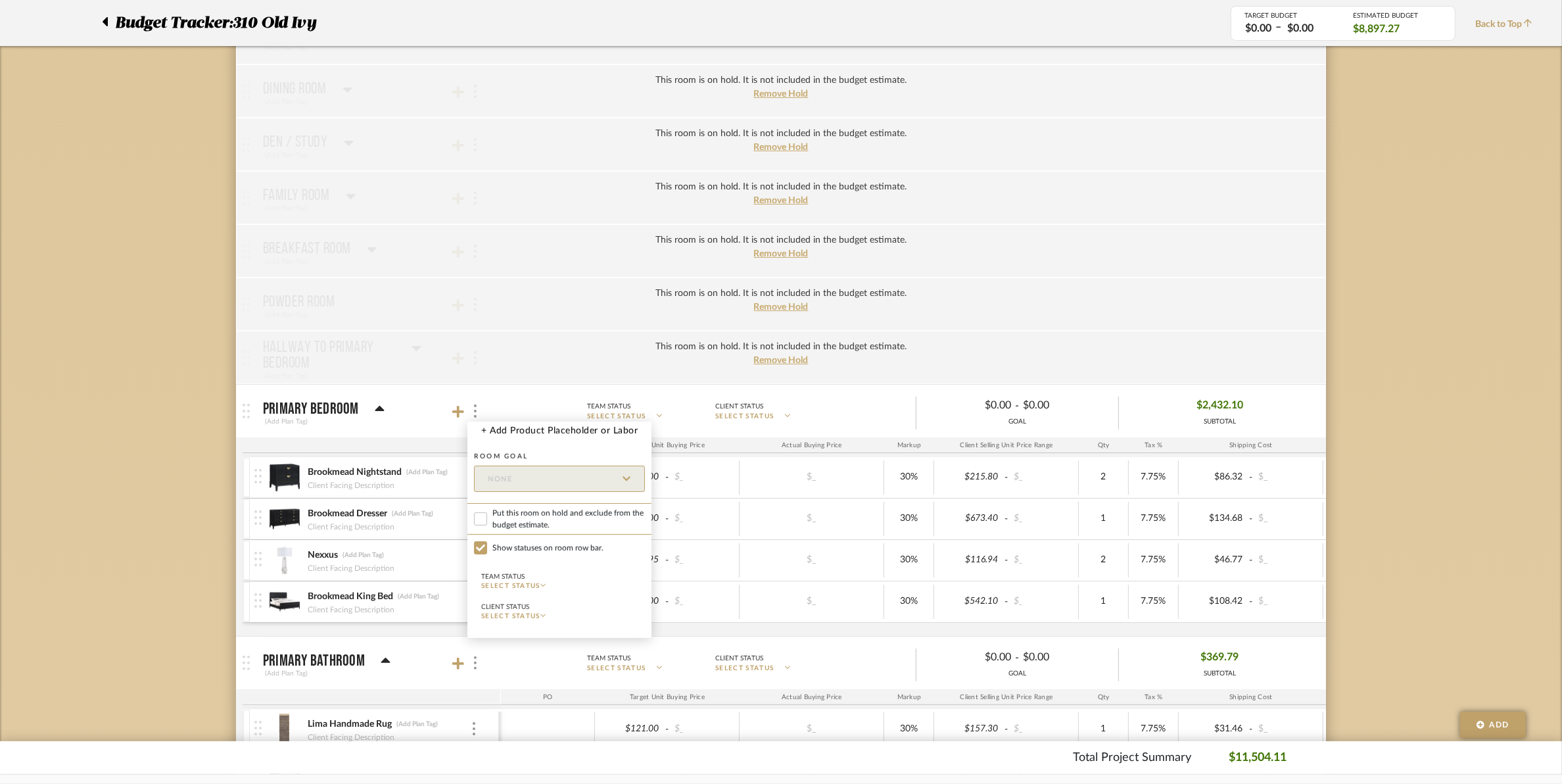
click at [487, 524] on label "Put this room on hold and exclude from the budget estimate." at bounding box center [560, 518] width 184 height 32
click at [487, 524] on input "Put this room on hold and exclude from the budget estimate." at bounding box center [480, 518] width 13 height 13
checkbox input "true"
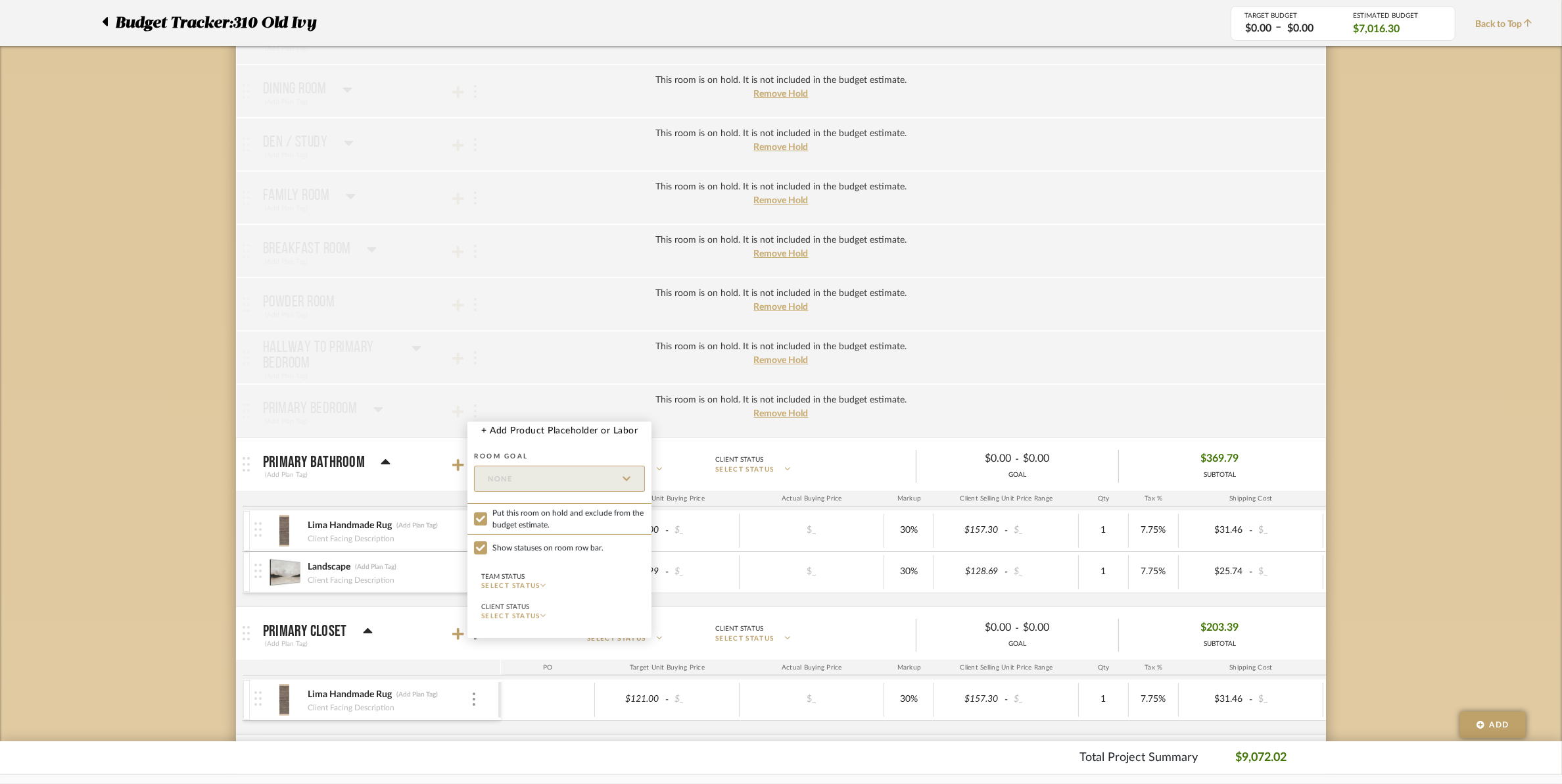
click at [504, 228] on div at bounding box center [781, 392] width 1562 height 784
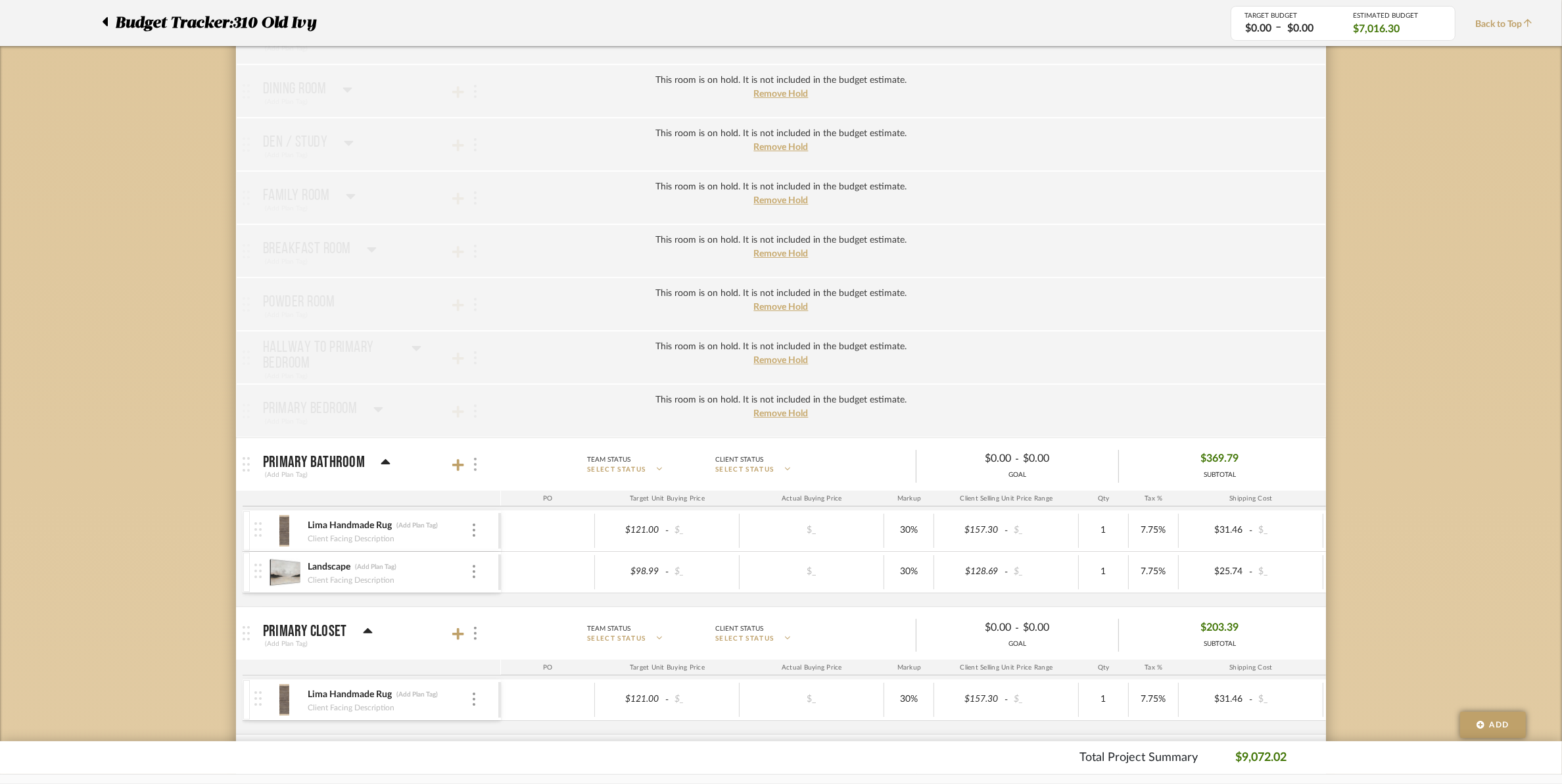
click at [476, 465] on div at bounding box center [475, 464] width 14 height 18
click at [480, 570] on input "Put this room on hold and exclude from the budget estimate." at bounding box center [480, 573] width 13 height 13
checkbox input "true"
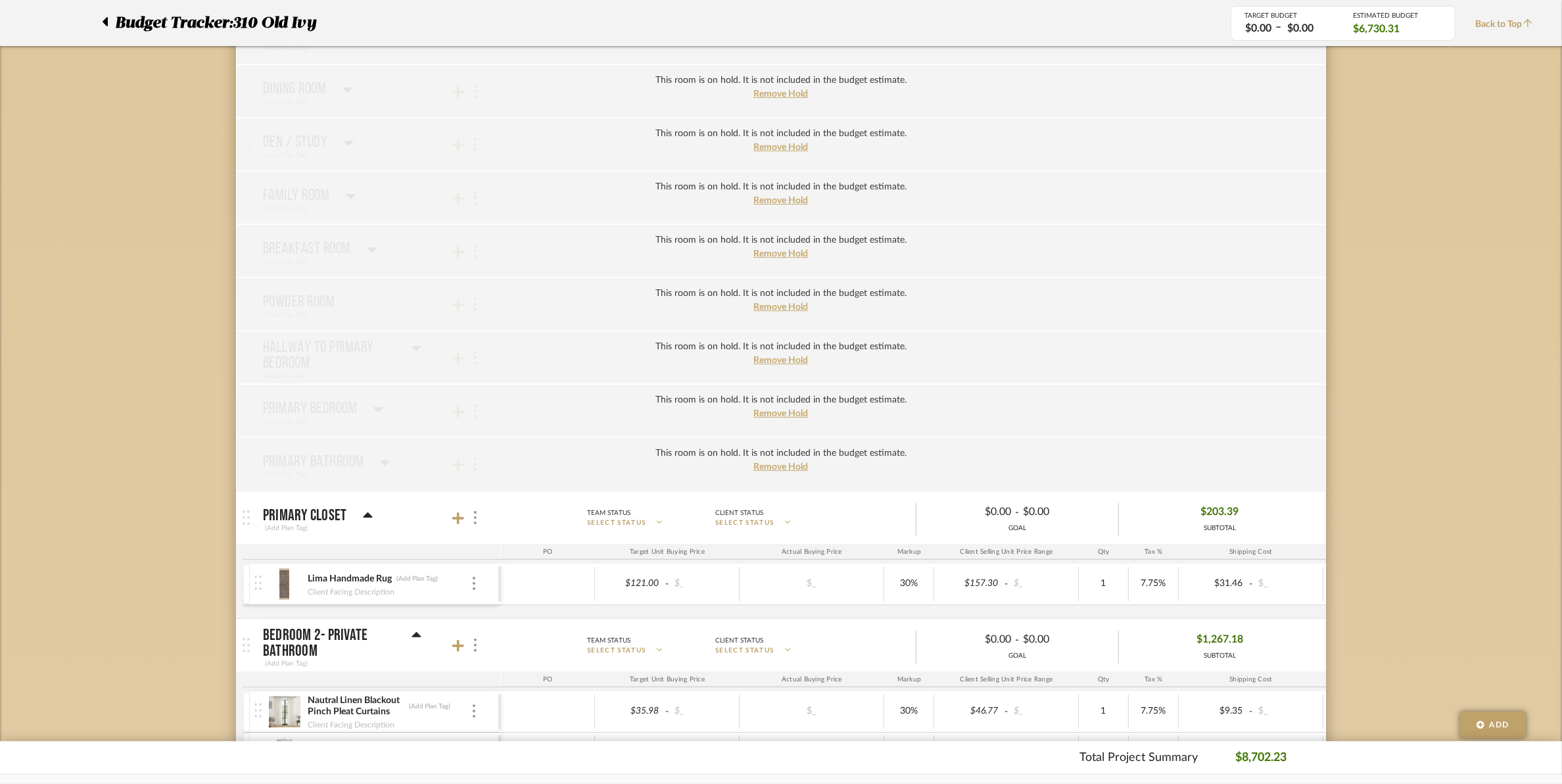
scroll to position [575, 0]
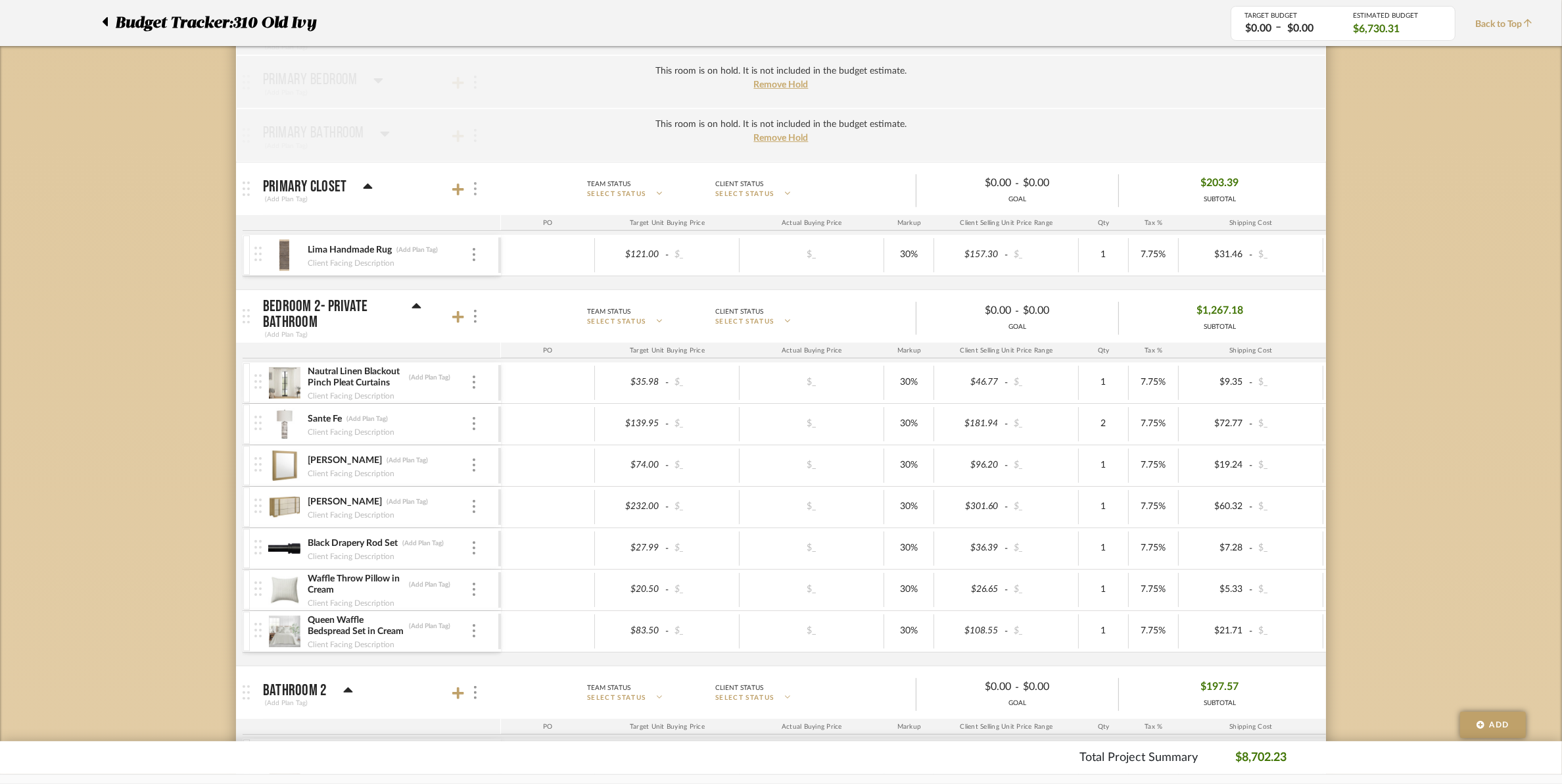
click at [481, 188] on div at bounding box center [475, 189] width 14 height 18
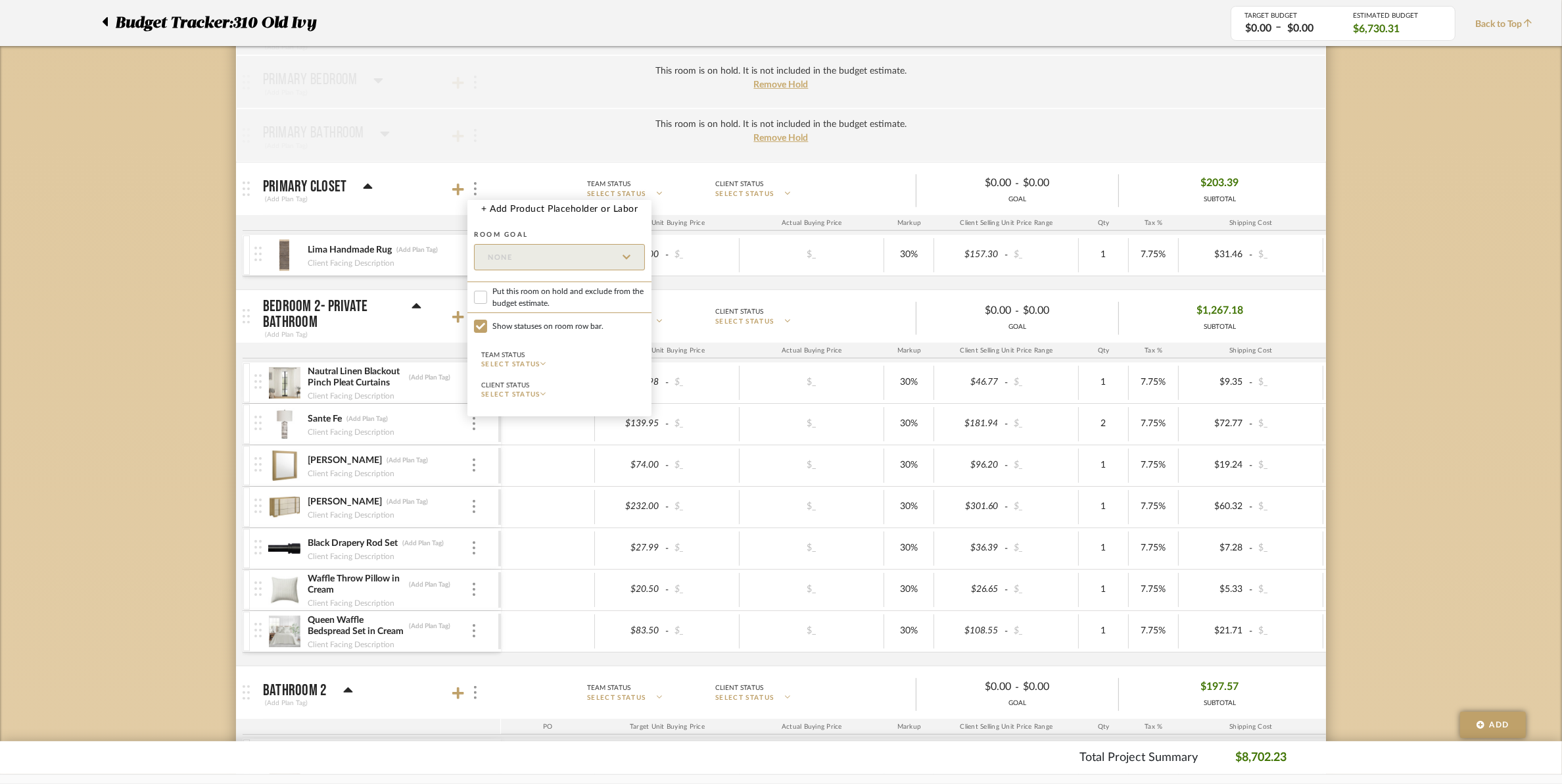
click at [504, 306] on span "Put this room on hold and exclude from the budget estimate." at bounding box center [569, 297] width 152 height 23
click at [487, 304] on input "Put this room on hold and exclude from the budget estimate." at bounding box center [480, 297] width 13 height 13
checkbox input "true"
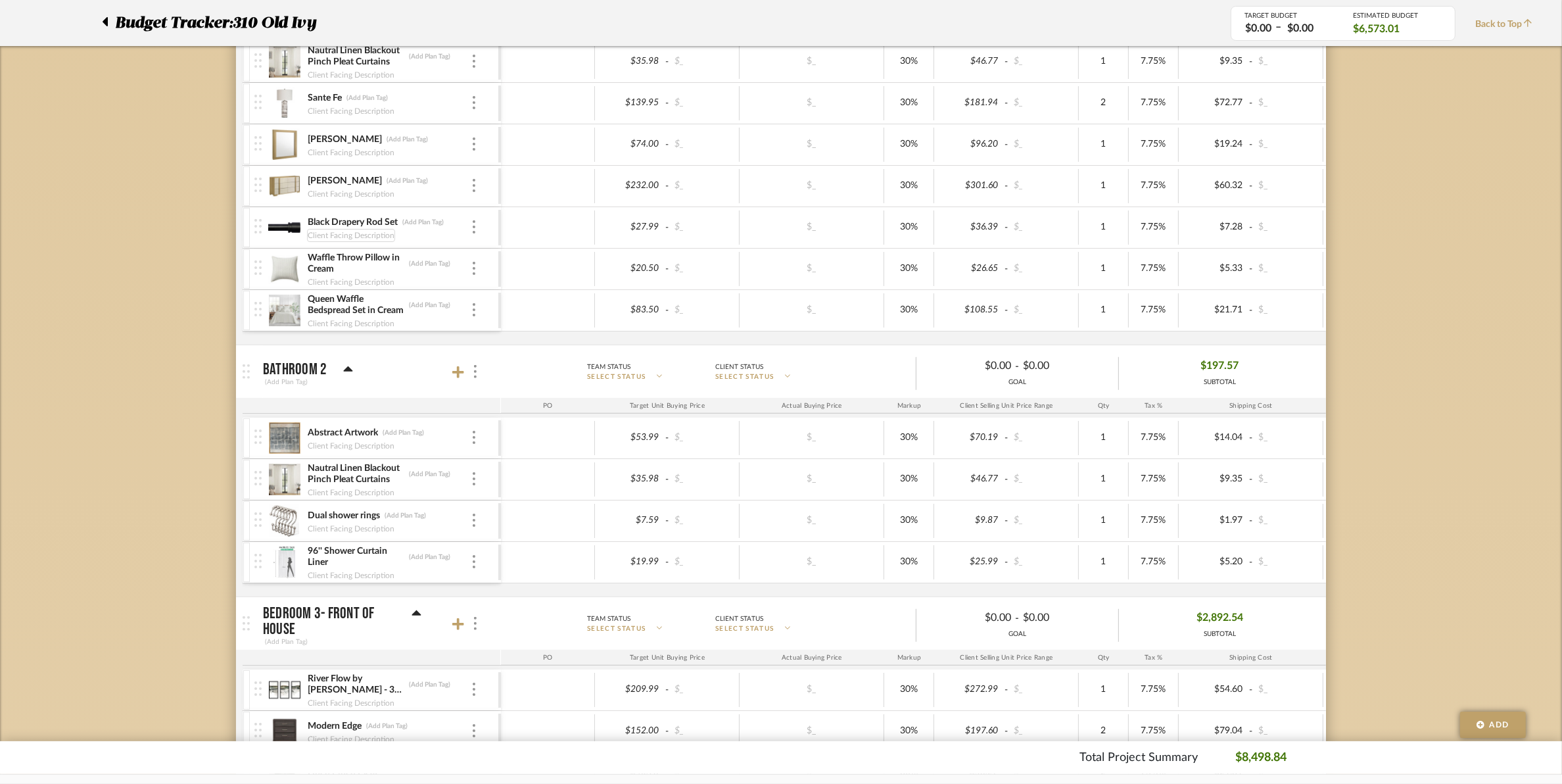
scroll to position [657, 0]
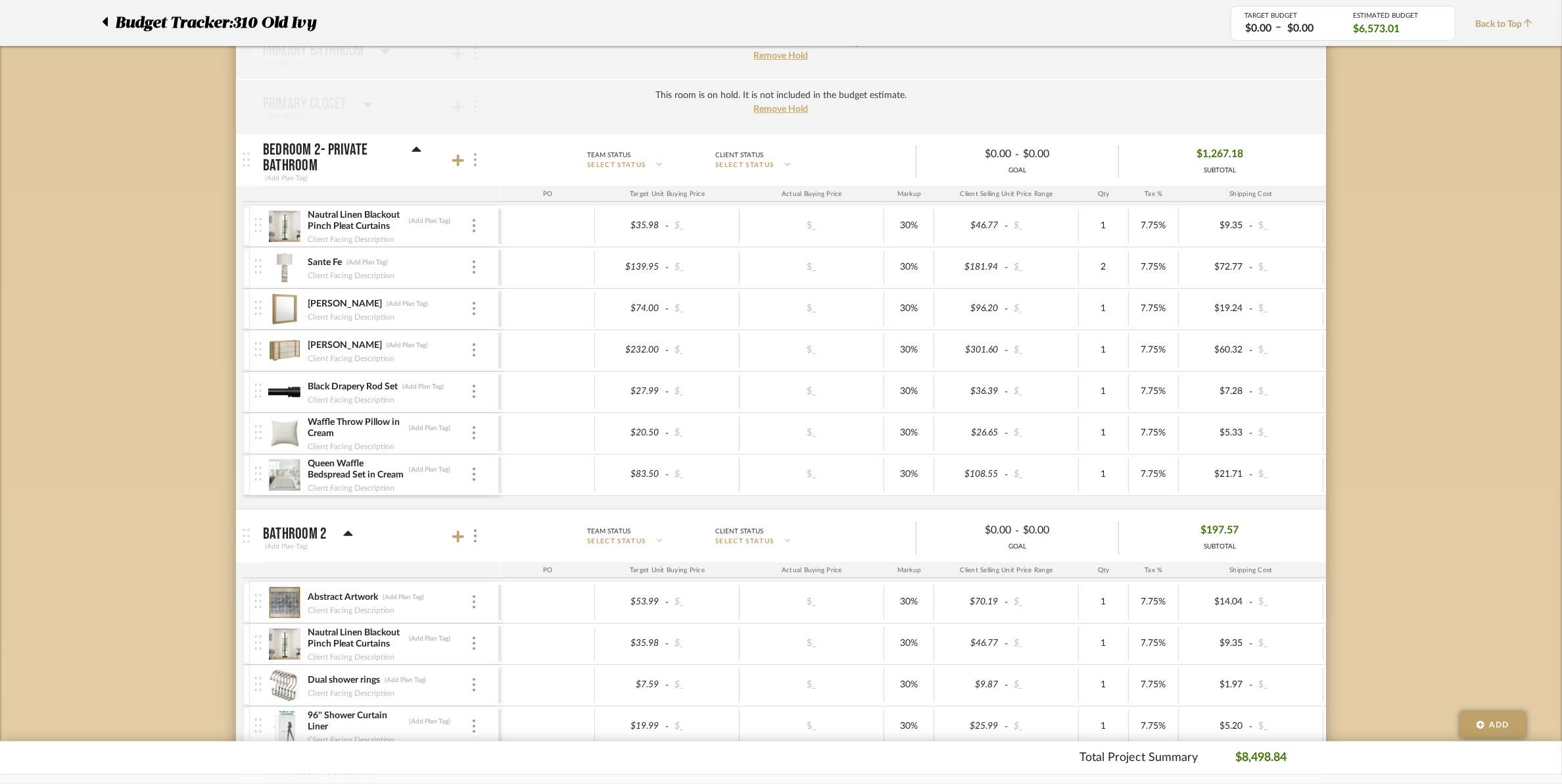
click at [479, 169] on div at bounding box center [475, 160] width 14 height 18
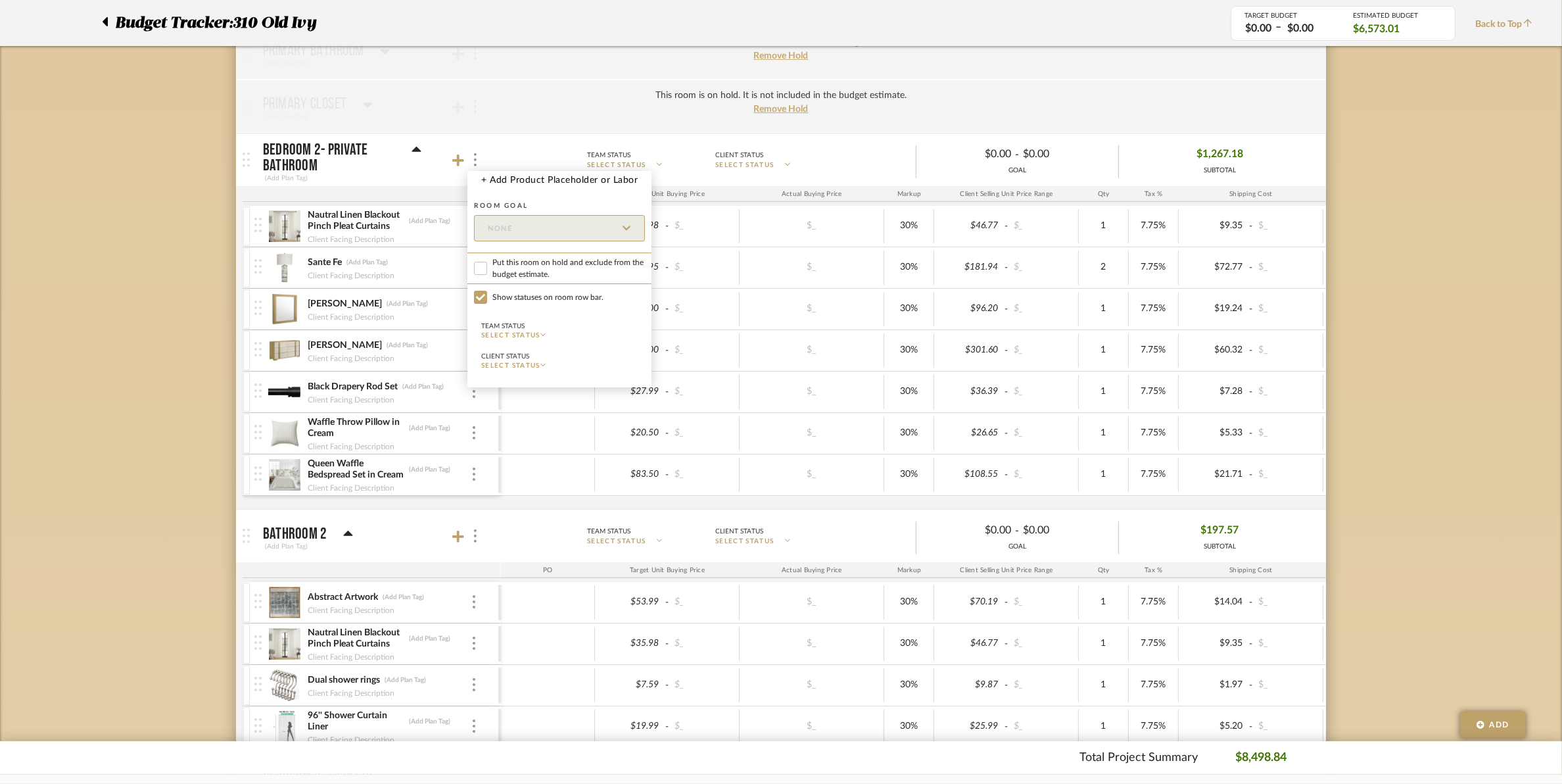
click at [468, 96] on div at bounding box center [781, 392] width 1562 height 784
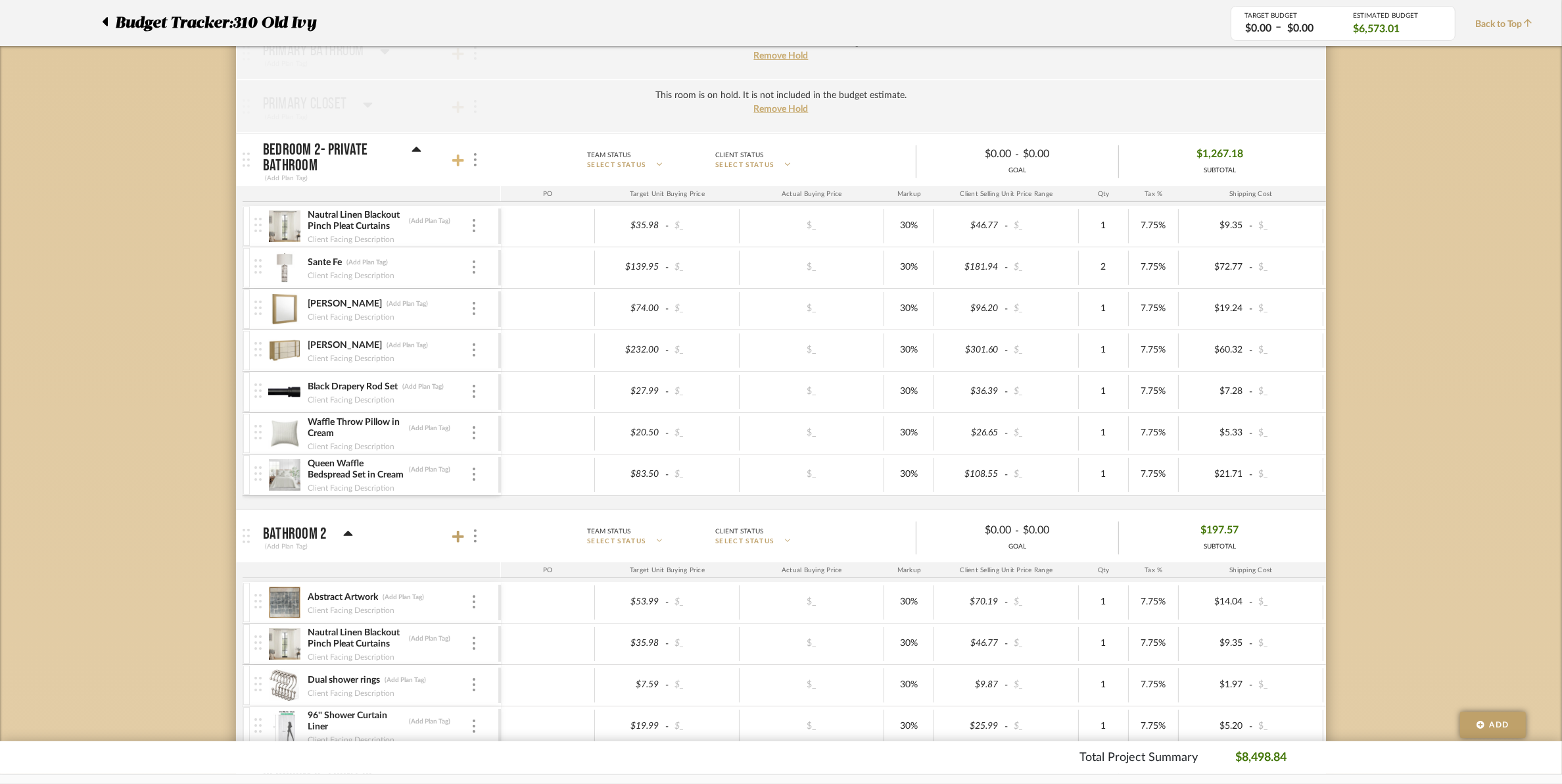
click at [460, 162] on icon at bounding box center [458, 160] width 12 height 12
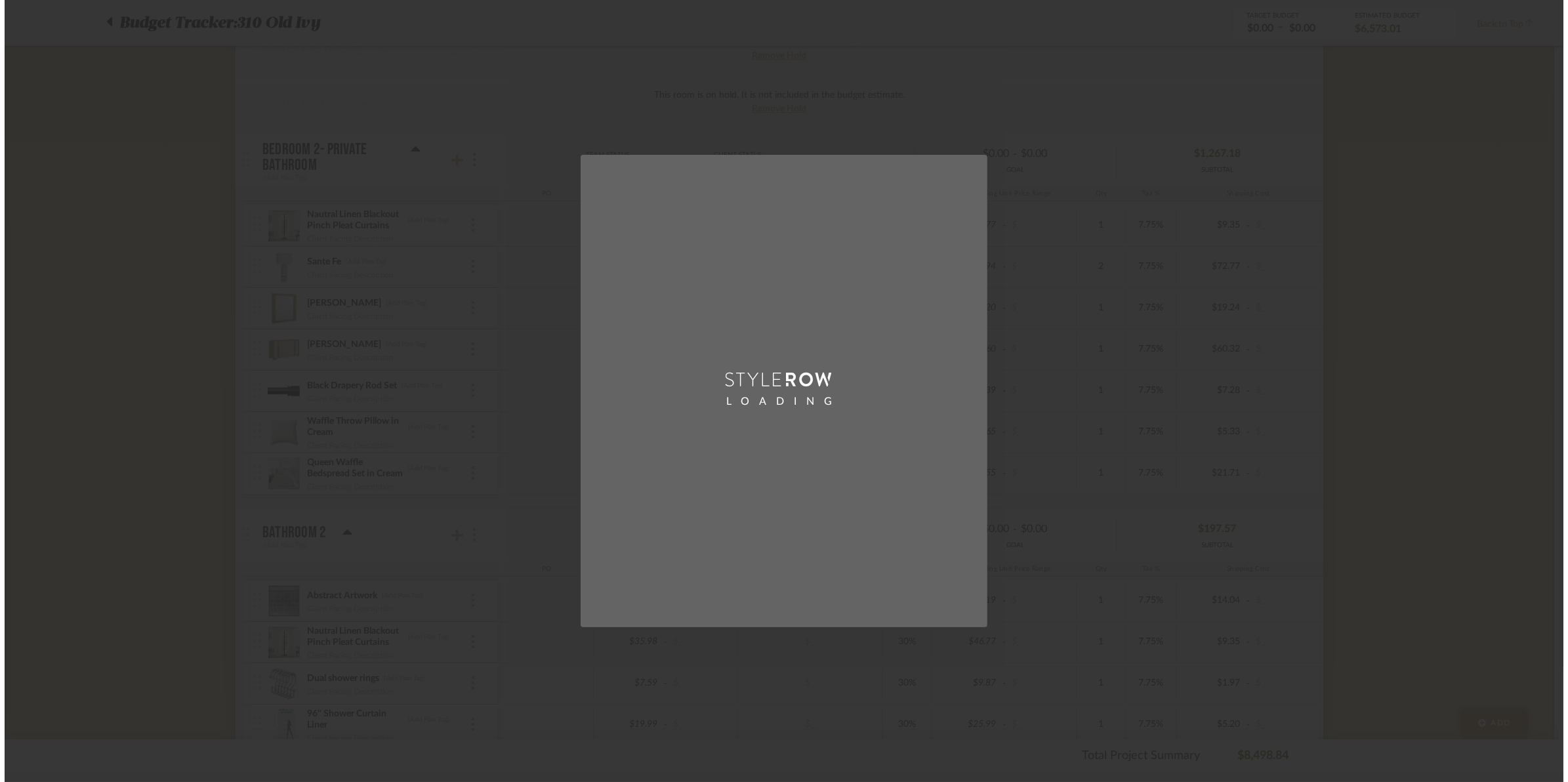
scroll to position [0, 0]
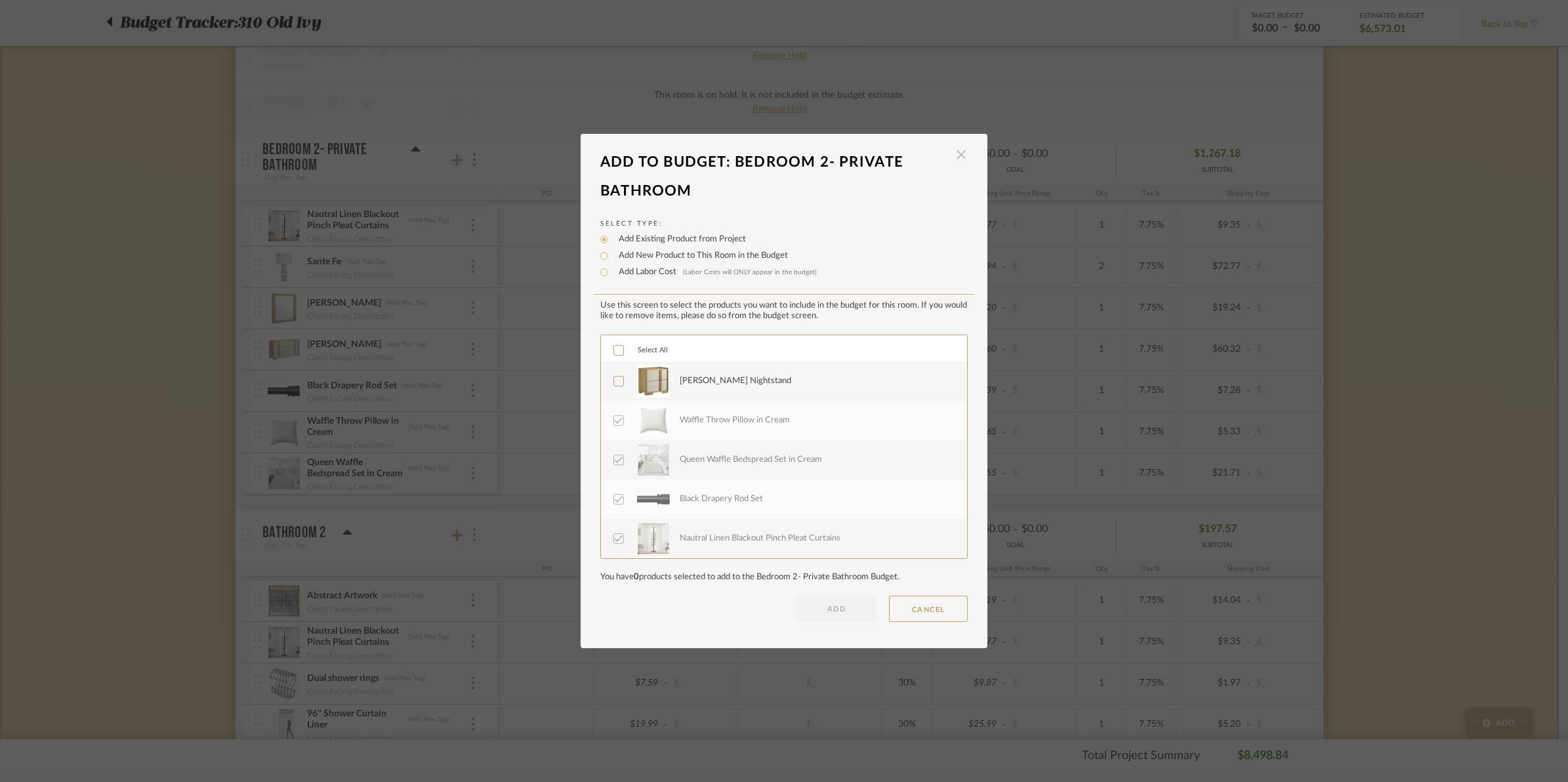
click at [958, 157] on span "button" at bounding box center [962, 155] width 26 height 26
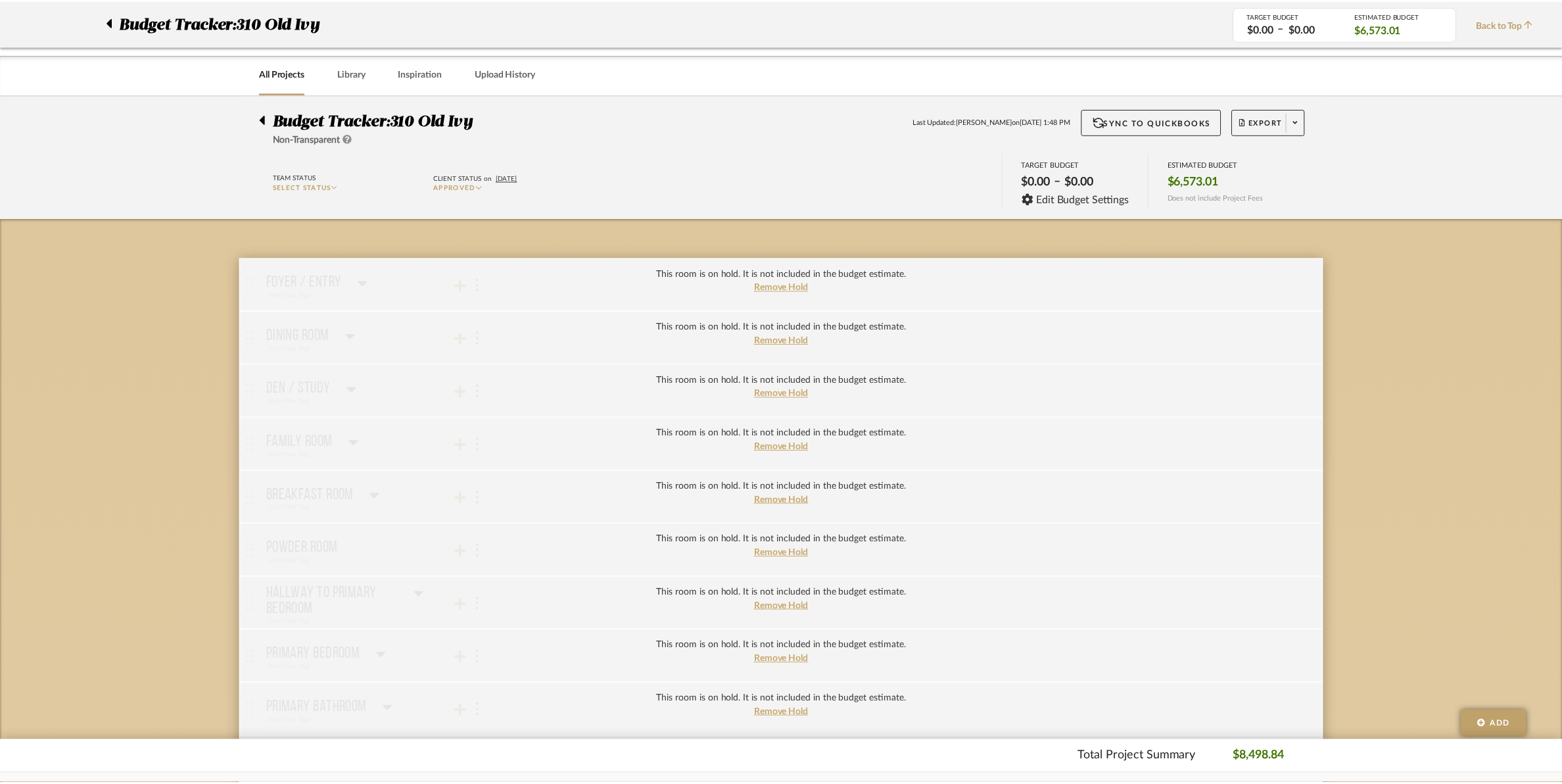
scroll to position [657, 0]
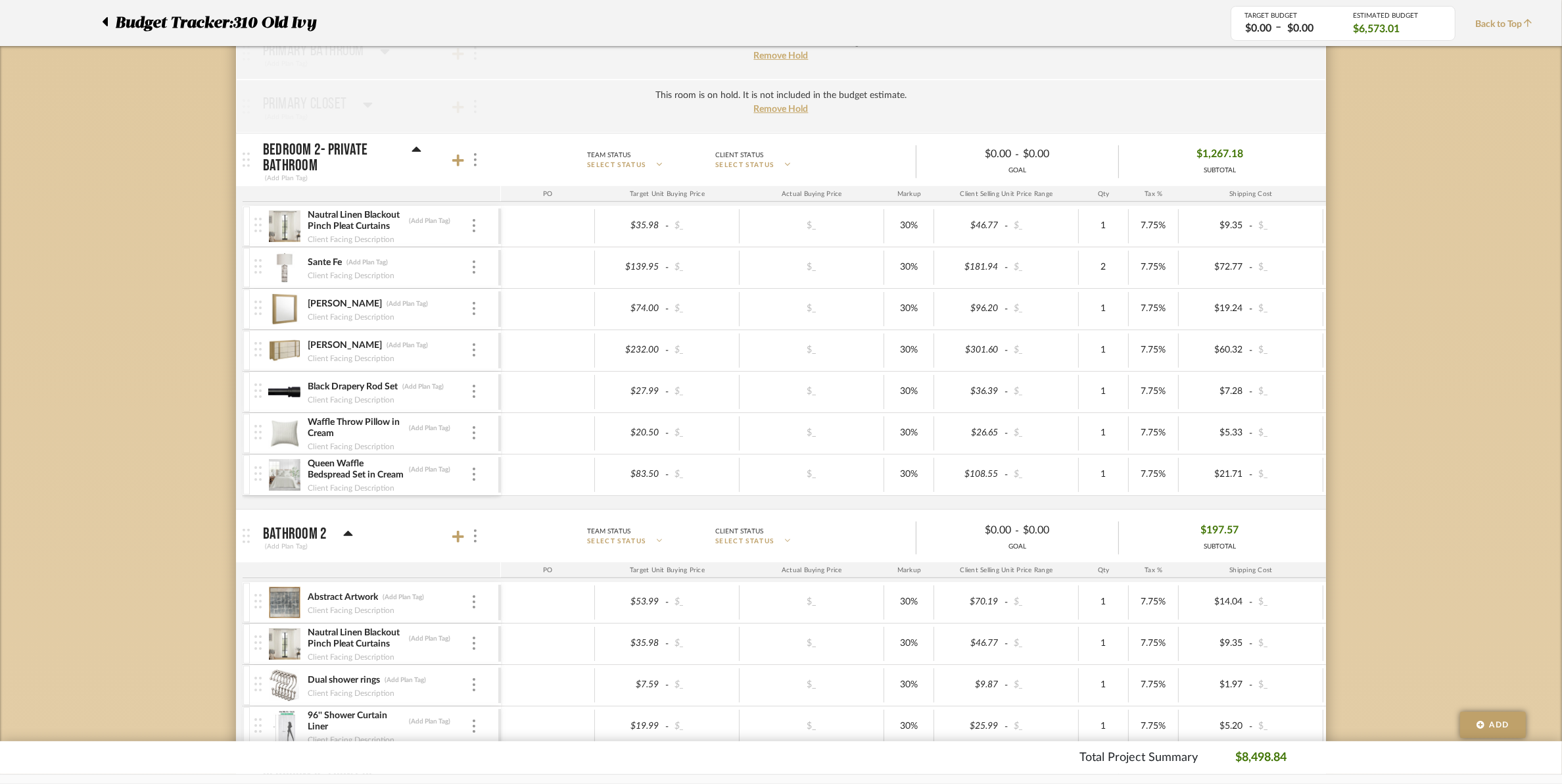
click at [477, 232] on div "Nautral Linen Blackout Pinch Pleat Curtains (Add Plan Tag) Client Facing Descri…" at bounding box center [376, 226] width 244 height 40
click at [471, 233] on div at bounding box center [474, 226] width 6 height 15
click at [505, 326] on span "Remove Item" at bounding box center [538, 326] width 82 height 11
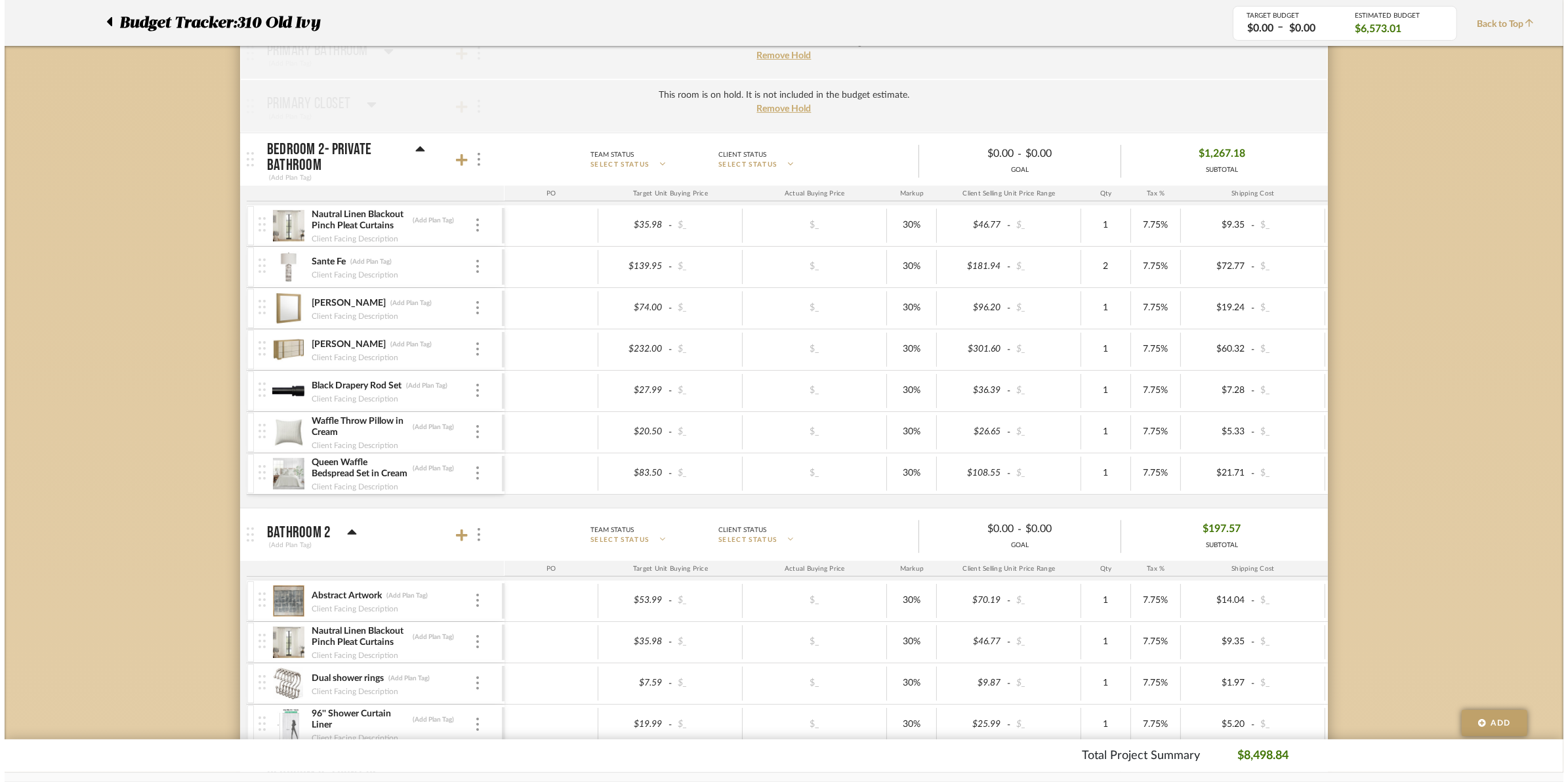
scroll to position [0, 0]
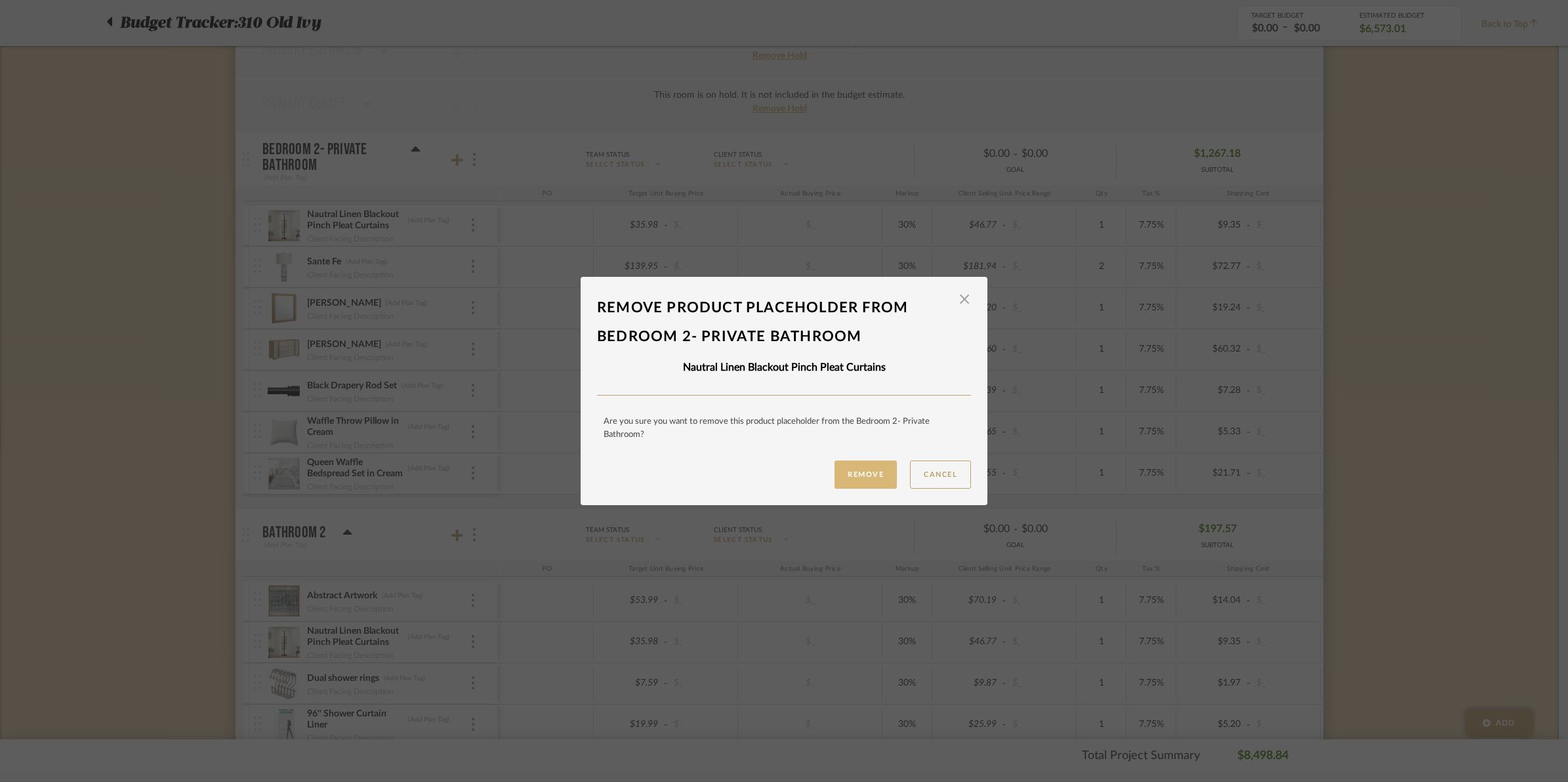
click at [847, 474] on button "Remove" at bounding box center [865, 474] width 62 height 28
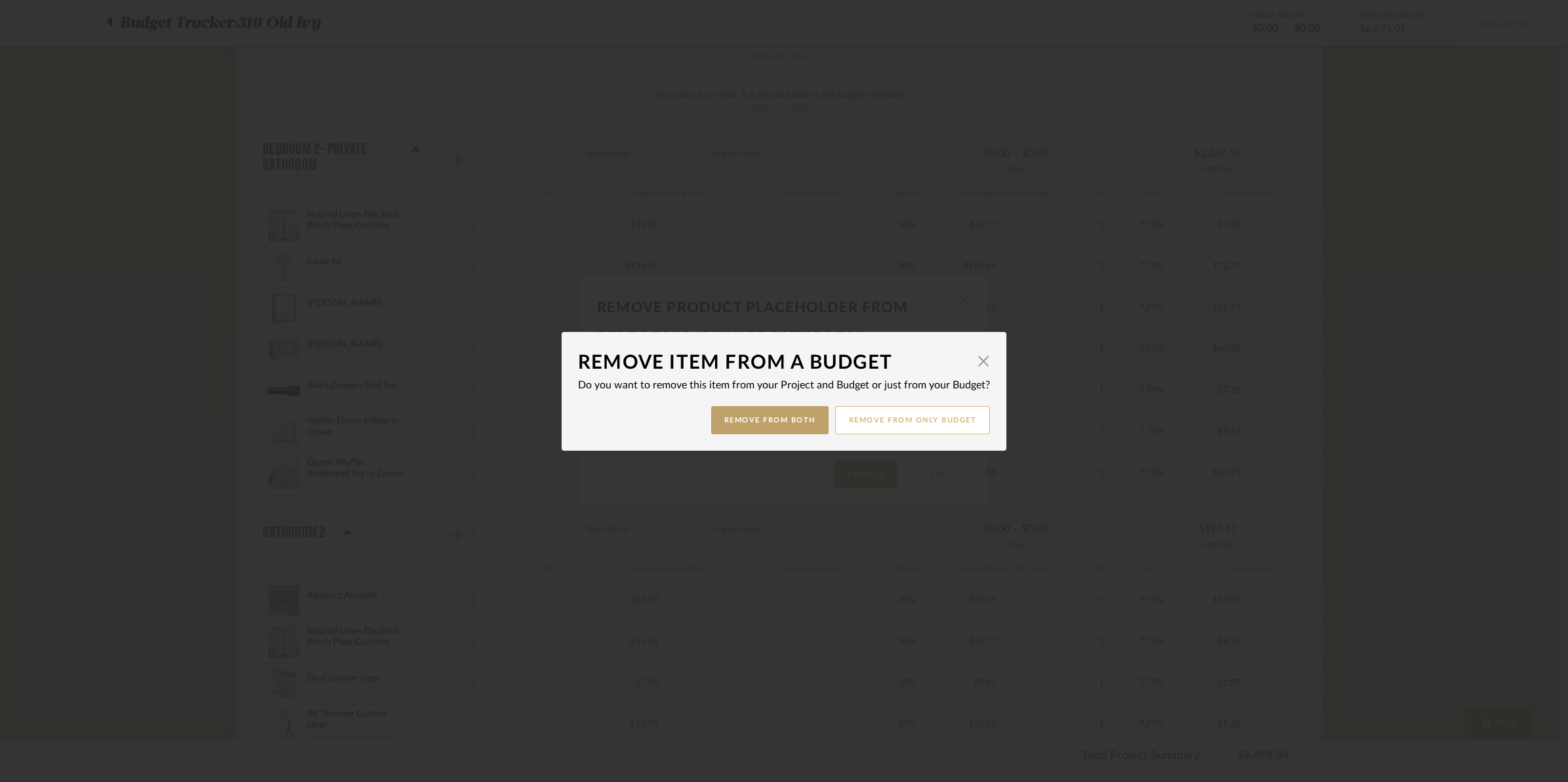
click at [869, 419] on button "Remove from only Budget" at bounding box center [913, 420] width 156 height 28
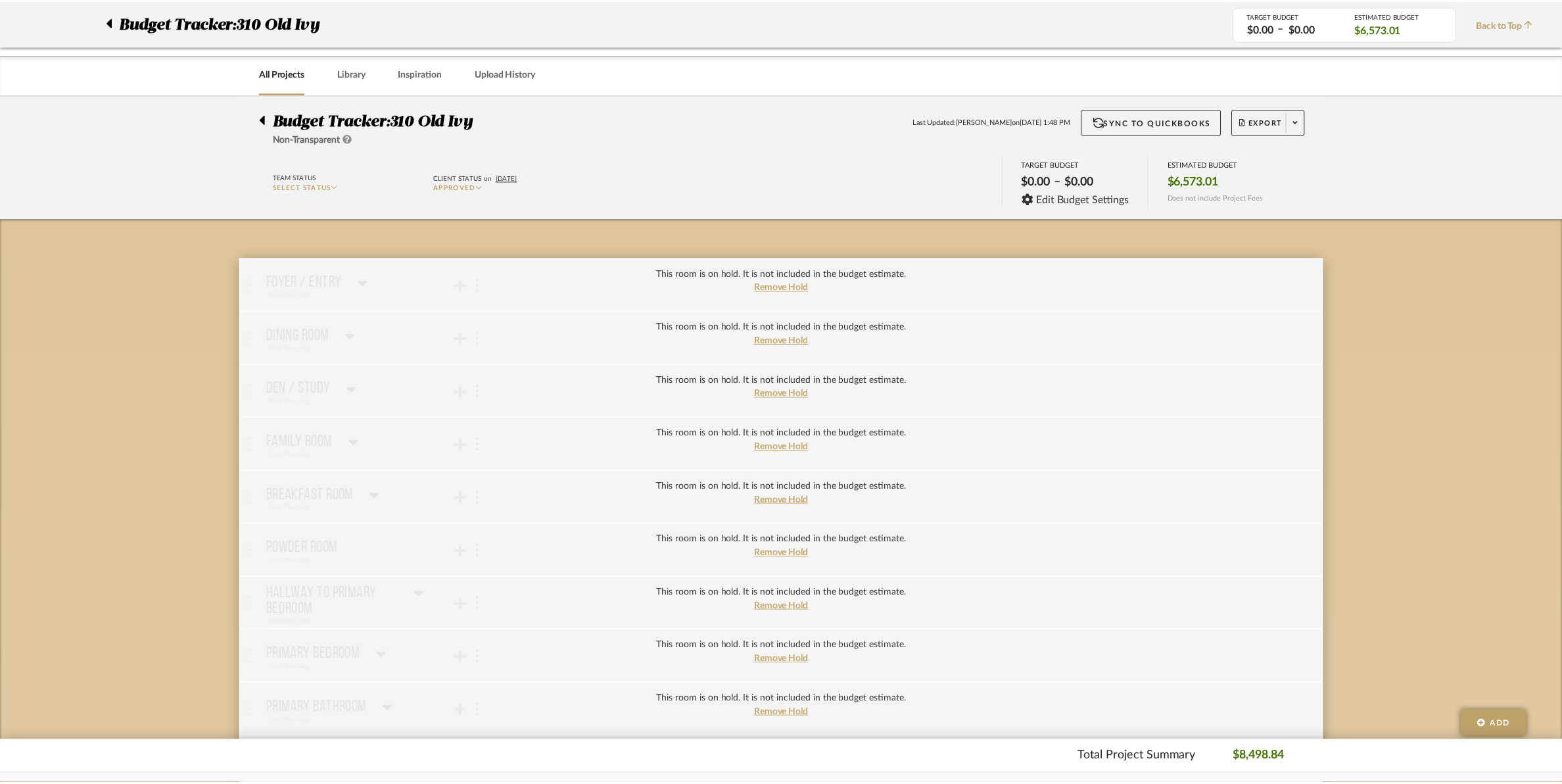
scroll to position [657, 0]
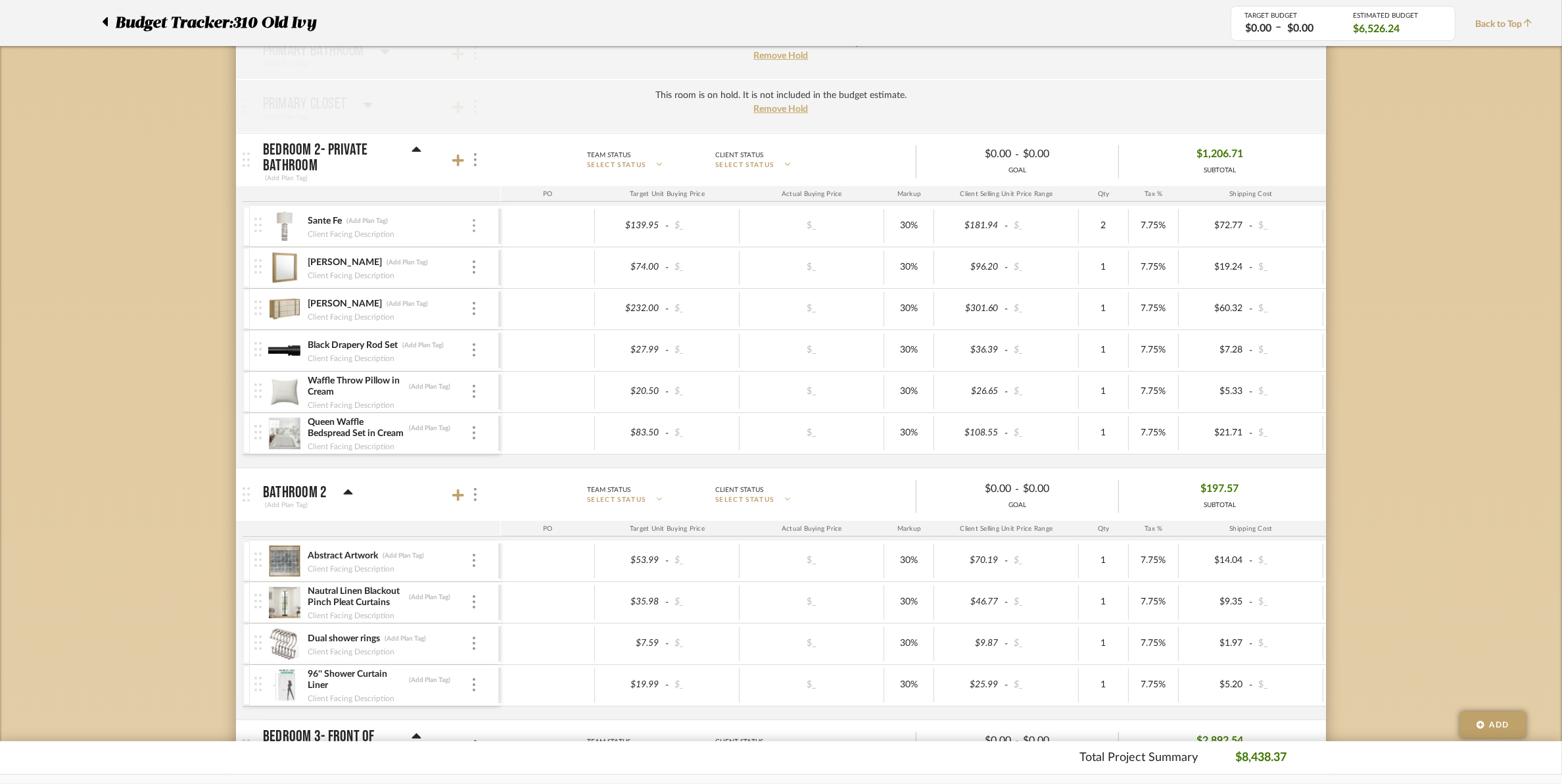
click at [472, 228] on img at bounding box center [473, 225] width 2 height 13
click at [531, 333] on button "Remove Item" at bounding box center [530, 326] width 118 height 32
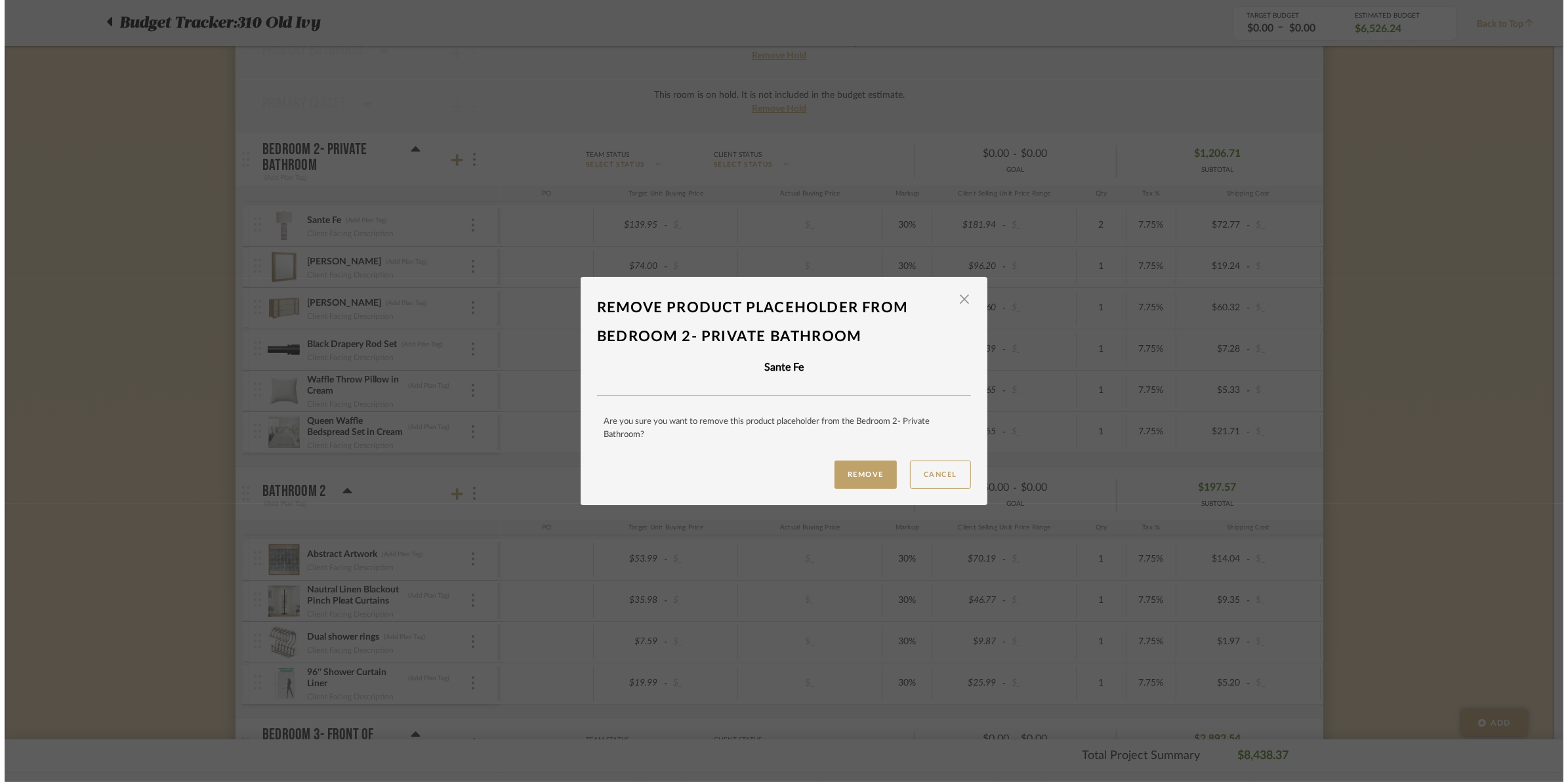
scroll to position [0, 0]
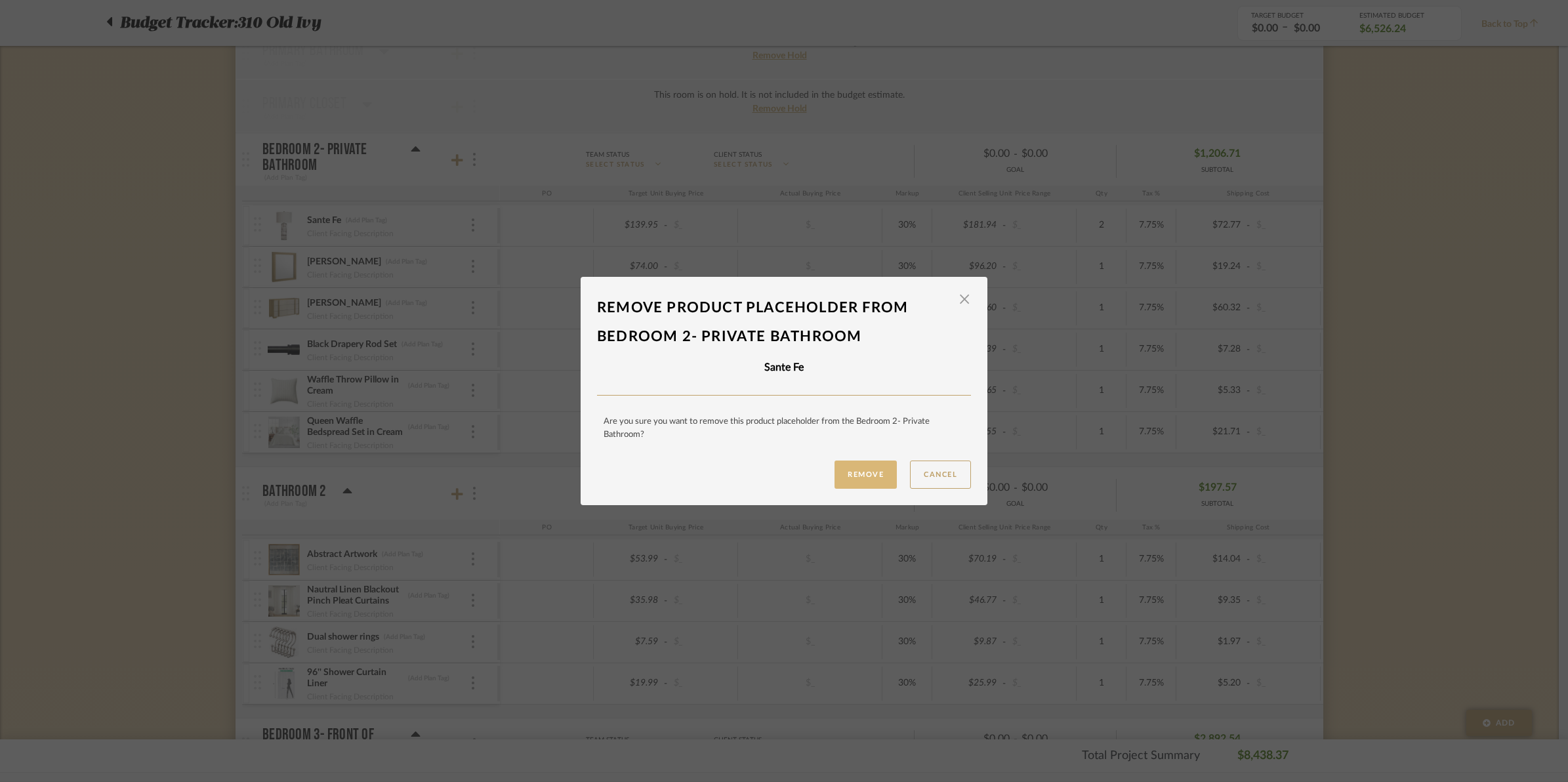
click at [863, 474] on button "Remove" at bounding box center [865, 474] width 62 height 28
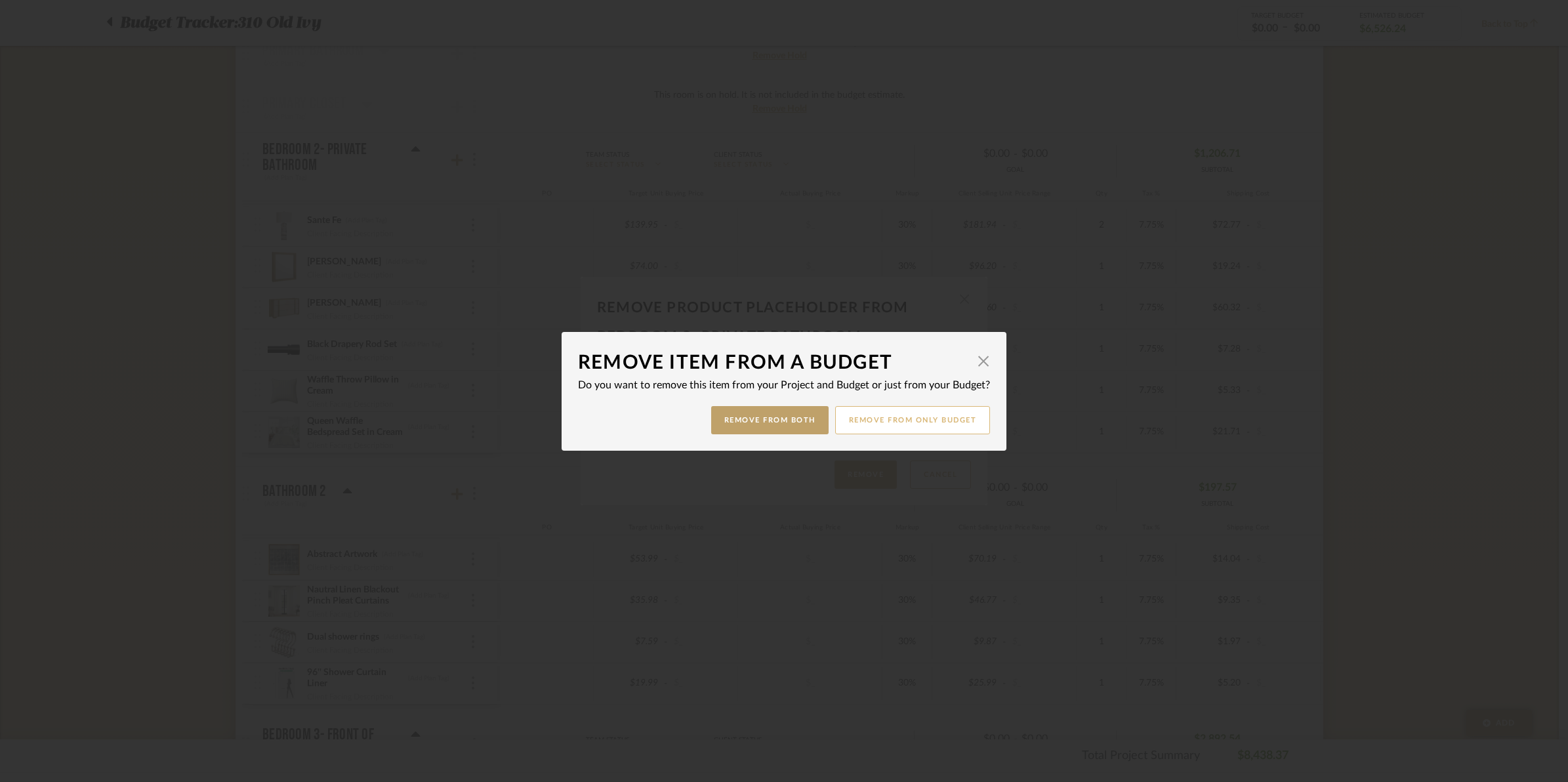
click at [881, 420] on button "Remove from only Budget" at bounding box center [913, 420] width 156 height 28
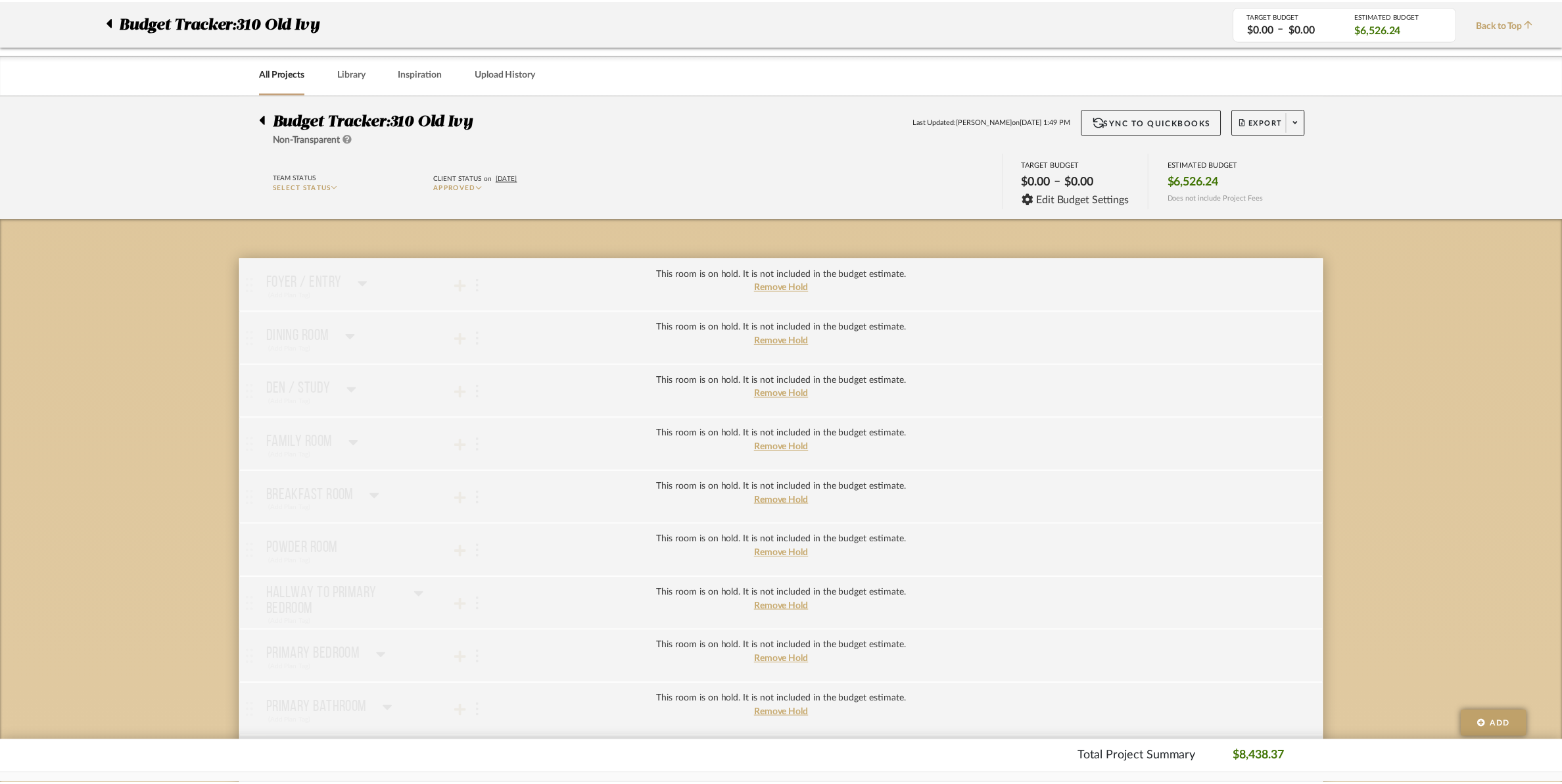
scroll to position [657, 0]
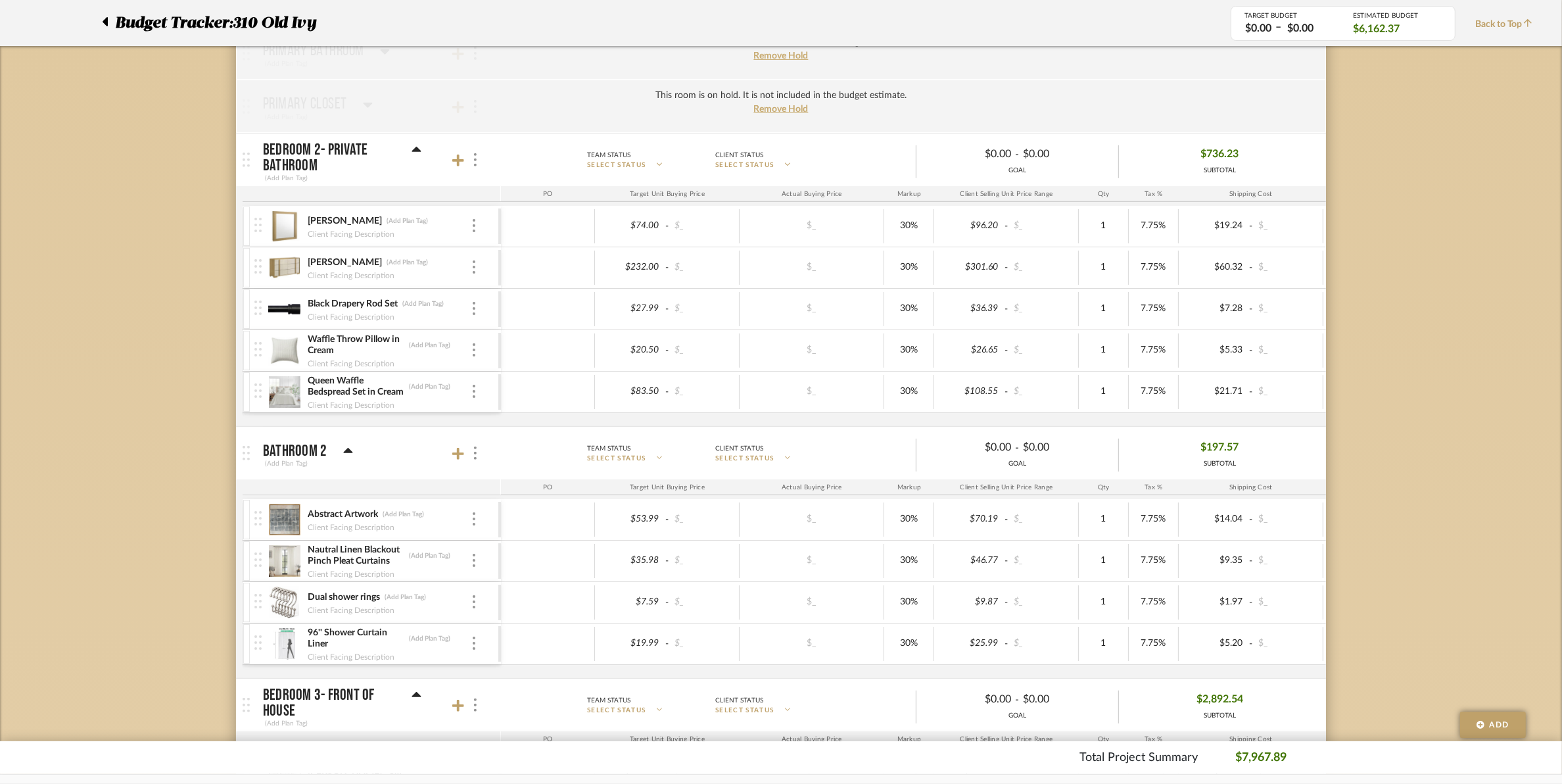
click at [468, 233] on div "Client Facing Description" at bounding box center [389, 233] width 164 height 11
click at [476, 237] on div "Hyland (Add Plan Tag) Client Facing Description" at bounding box center [376, 226] width 244 height 40
click at [475, 231] on img at bounding box center [473, 225] width 2 height 13
click at [530, 326] on span "Remove Item" at bounding box center [538, 326] width 82 height 11
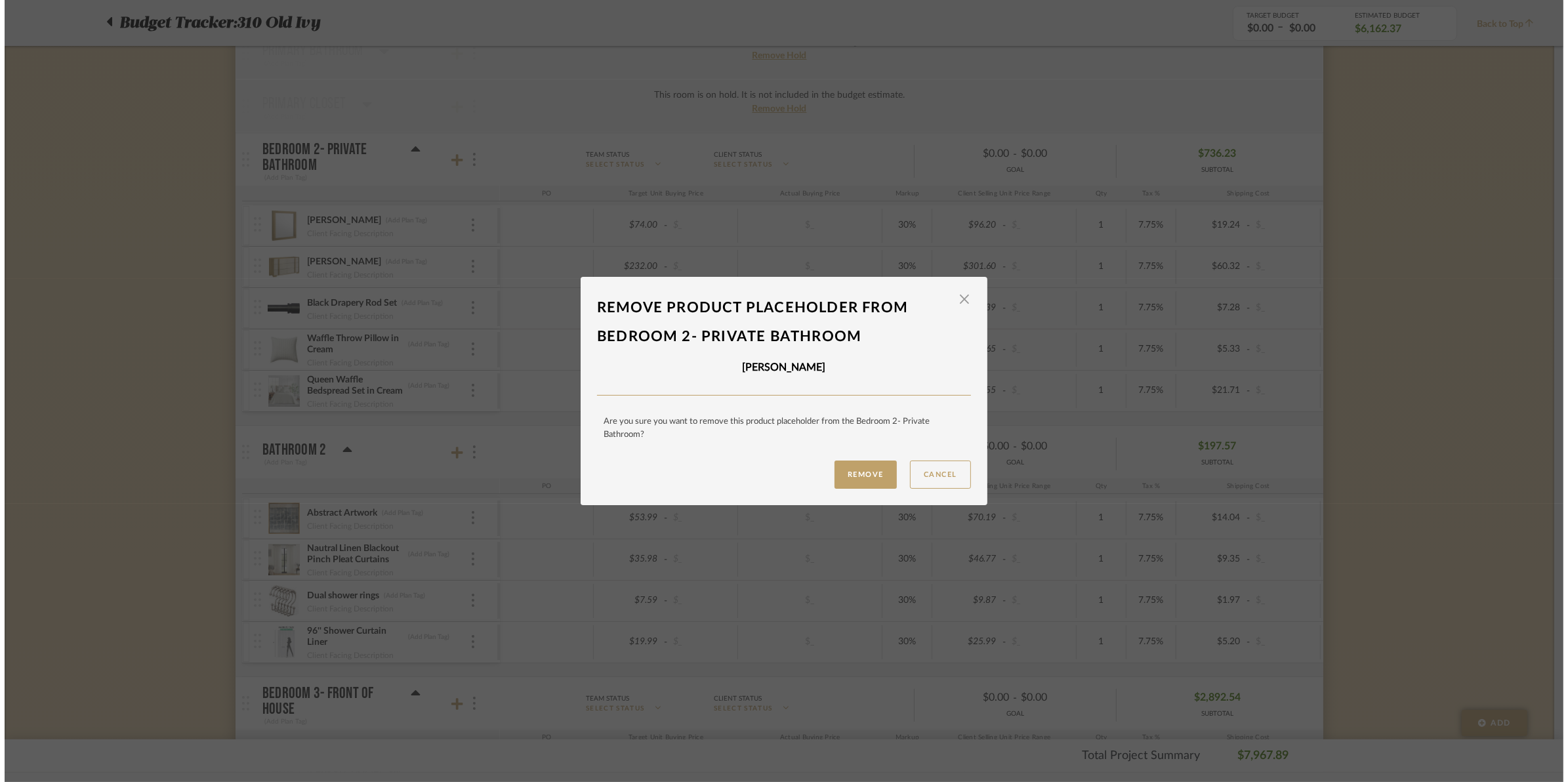
scroll to position [0, 0]
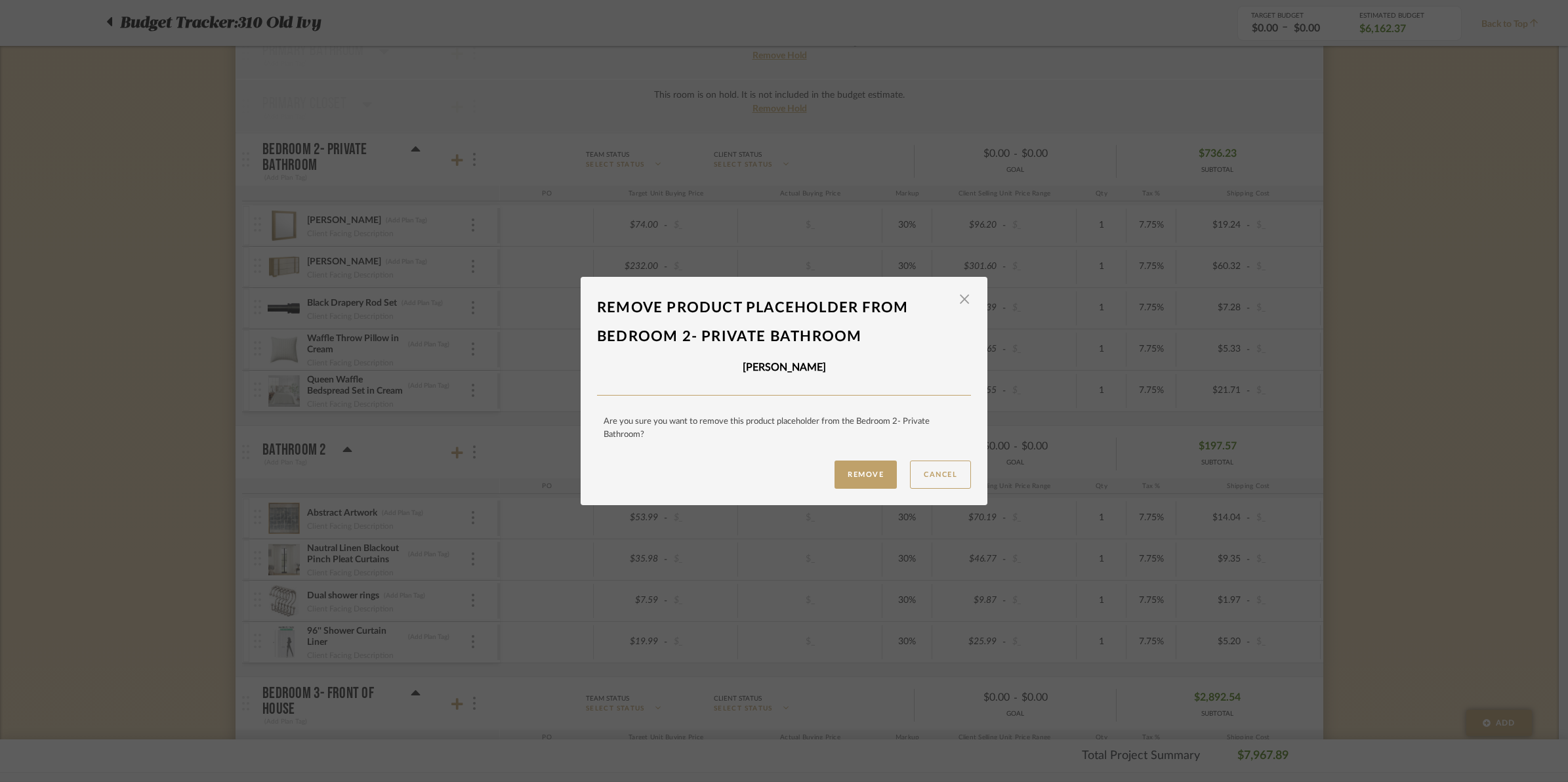
click at [847, 492] on dialog-content "Remove product placeholder From Bedroom 2- Private Bathroom × Hyland Are you su…" at bounding box center [784, 391] width 407 height 228
click at [864, 463] on button "Remove" at bounding box center [865, 474] width 62 height 28
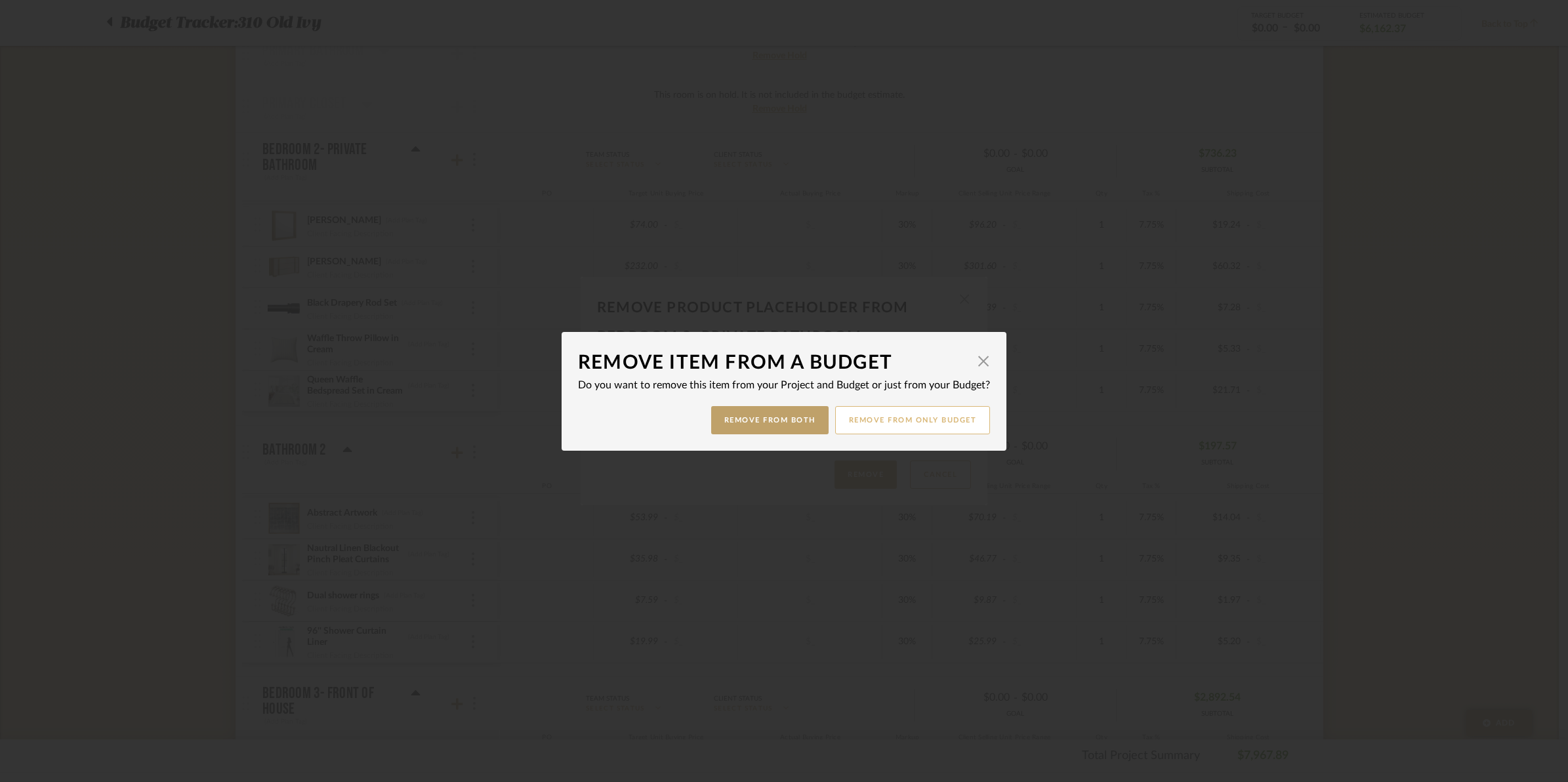
click at [885, 417] on button "Remove from only Budget" at bounding box center [913, 420] width 156 height 28
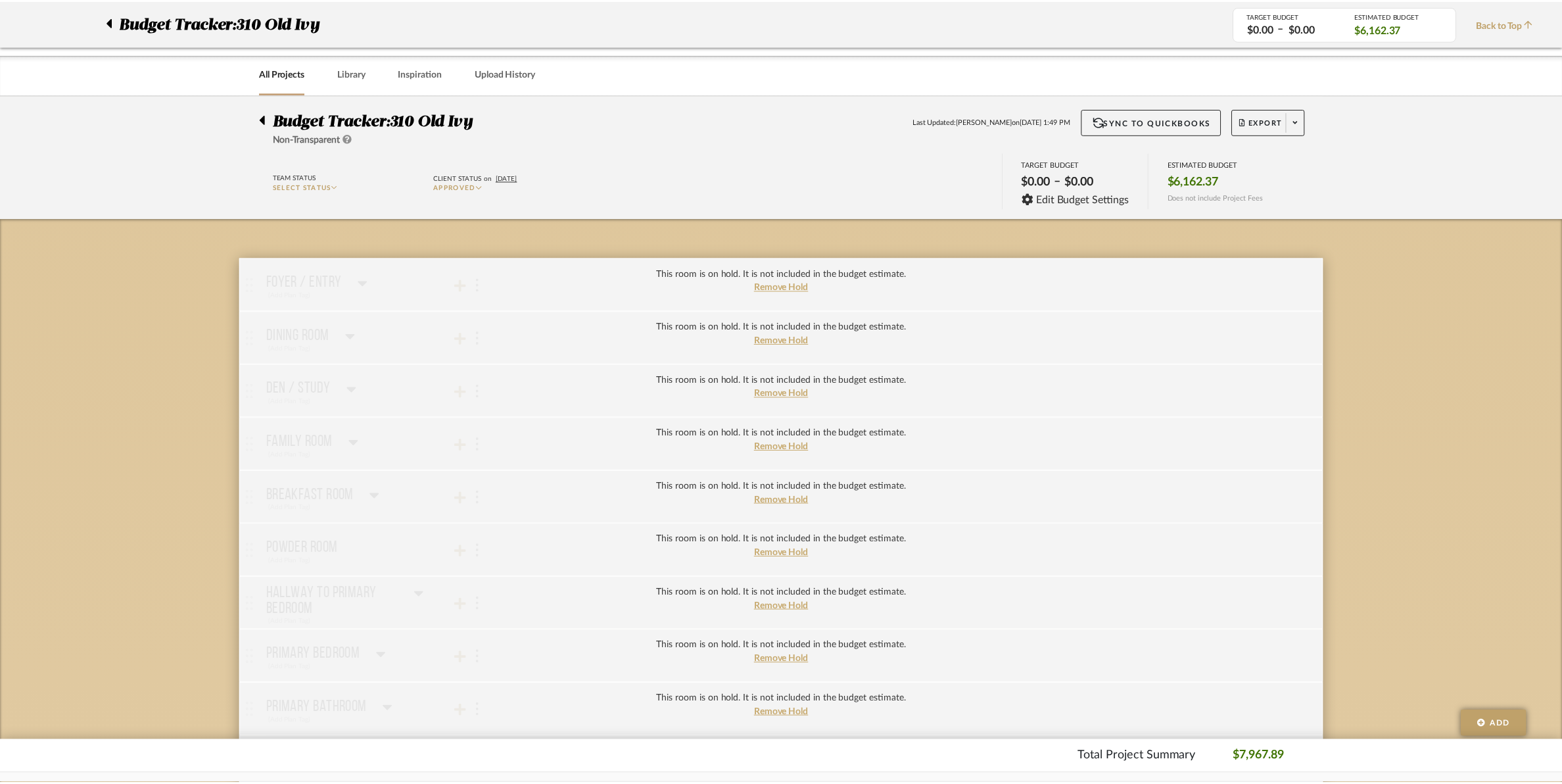
scroll to position [657, 0]
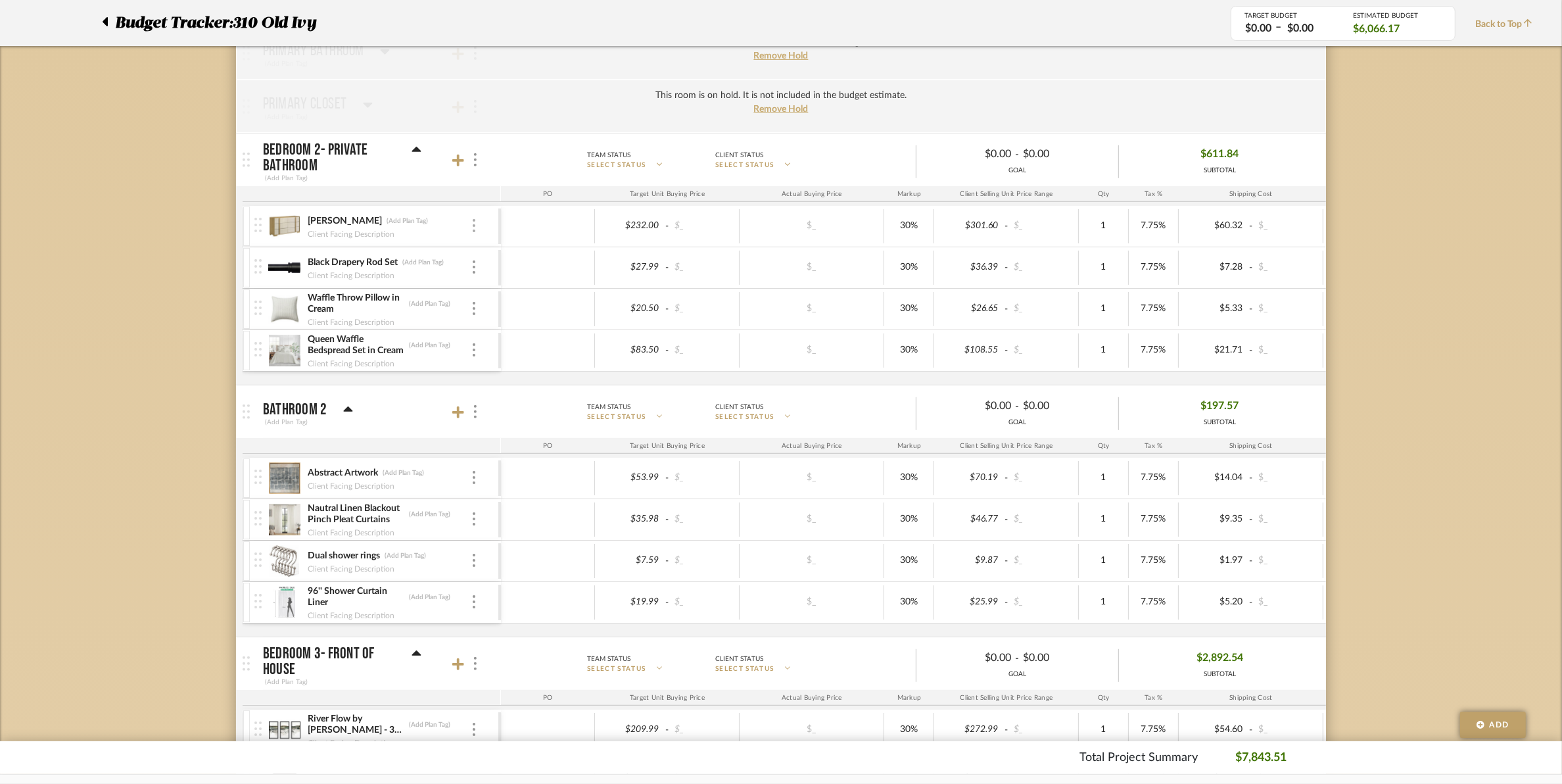
click at [472, 228] on div at bounding box center [474, 226] width 6 height 15
click at [495, 333] on button "Remove Item" at bounding box center [530, 326] width 118 height 32
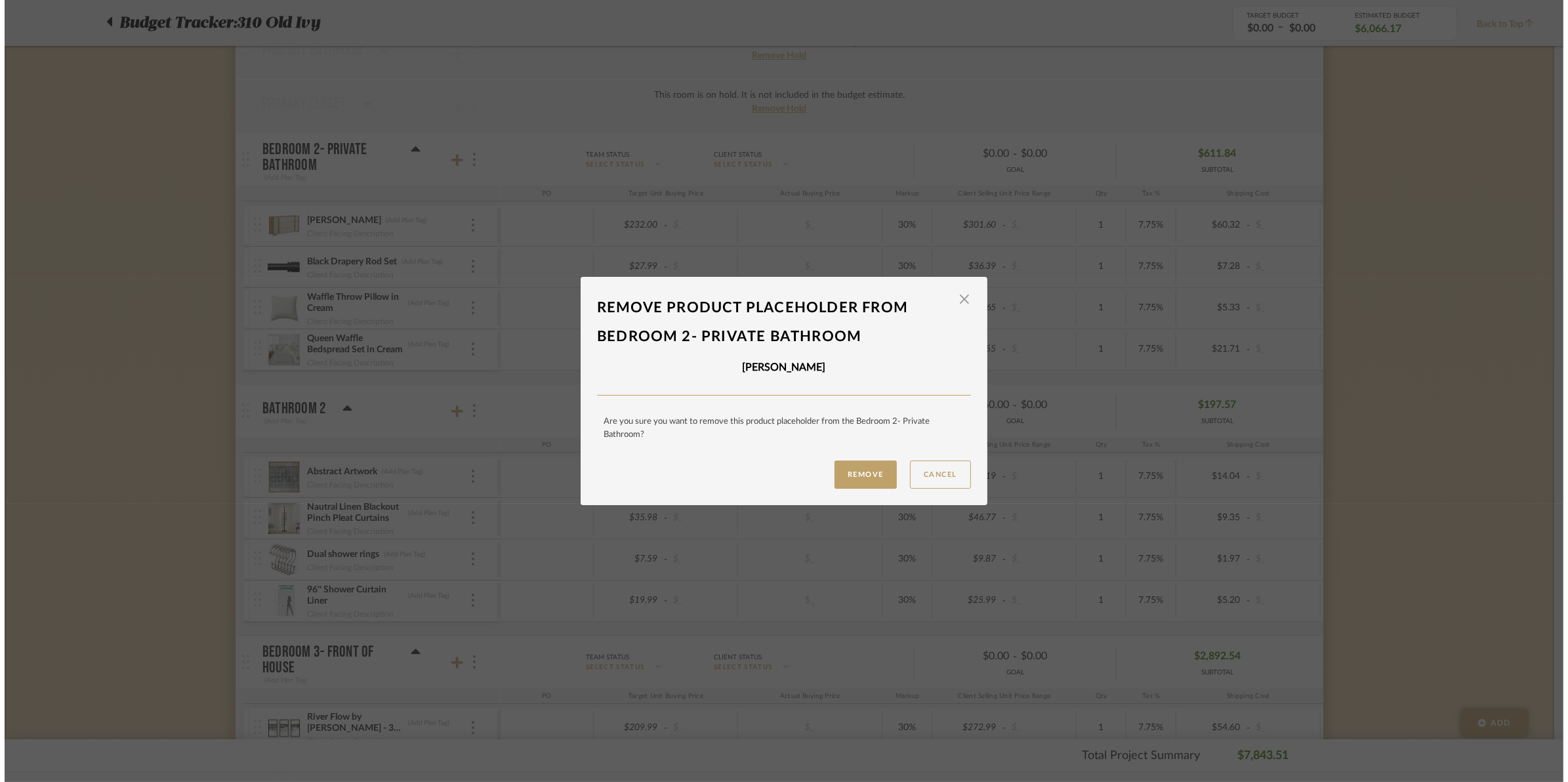
scroll to position [0, 0]
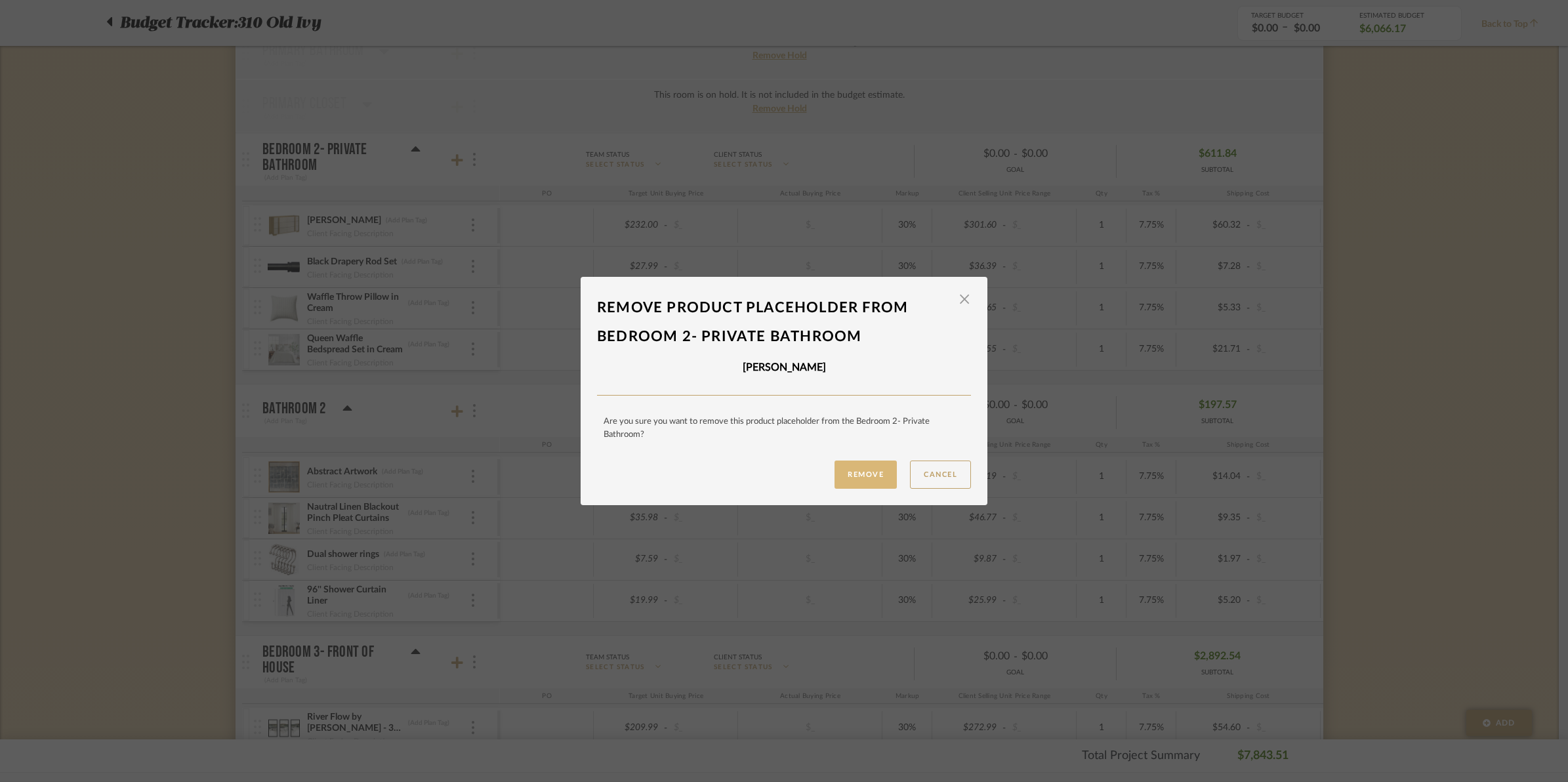
click at [851, 470] on button "Remove" at bounding box center [865, 474] width 62 height 28
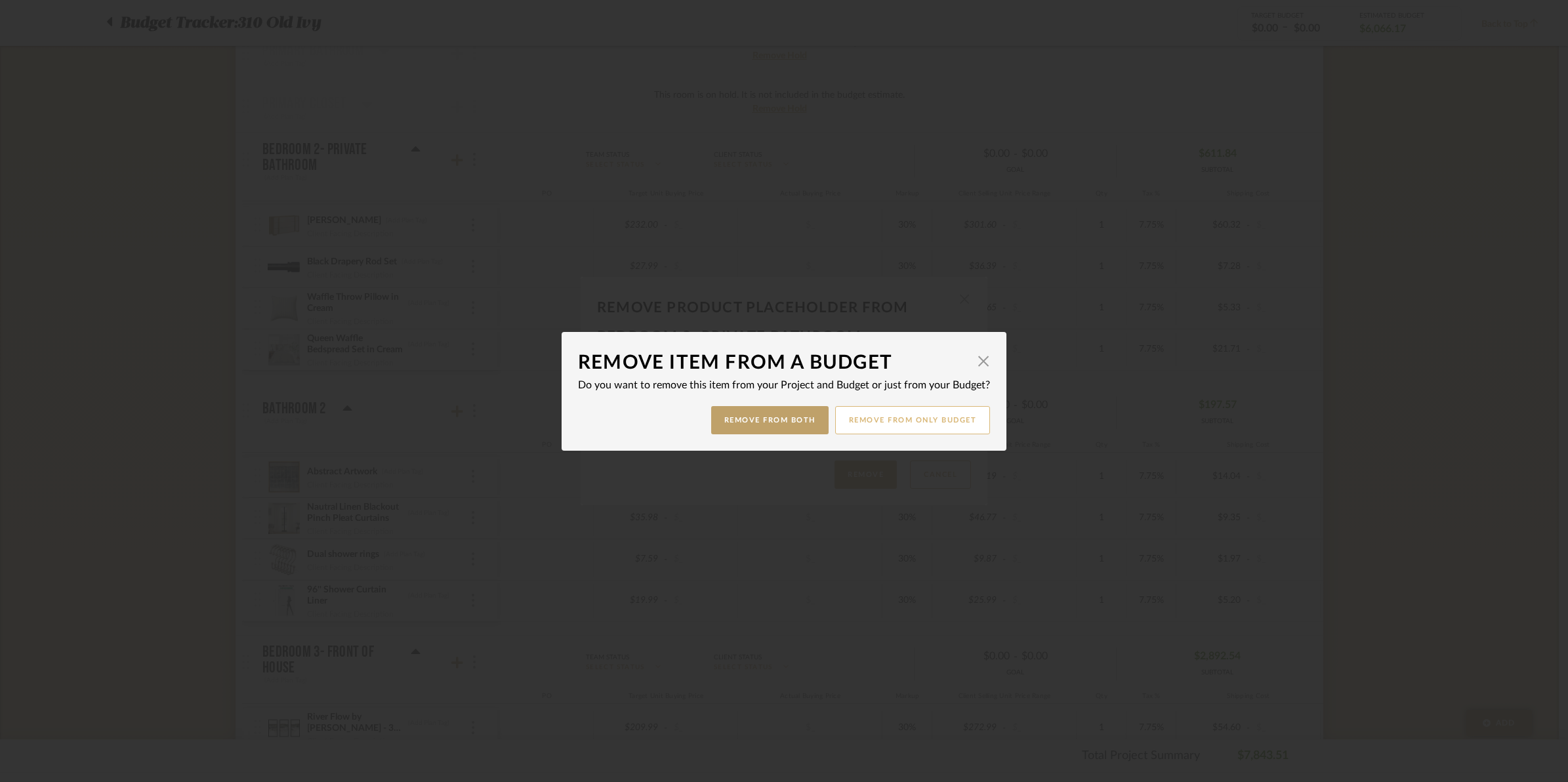
click at [861, 420] on button "Remove from only Budget" at bounding box center [913, 420] width 156 height 28
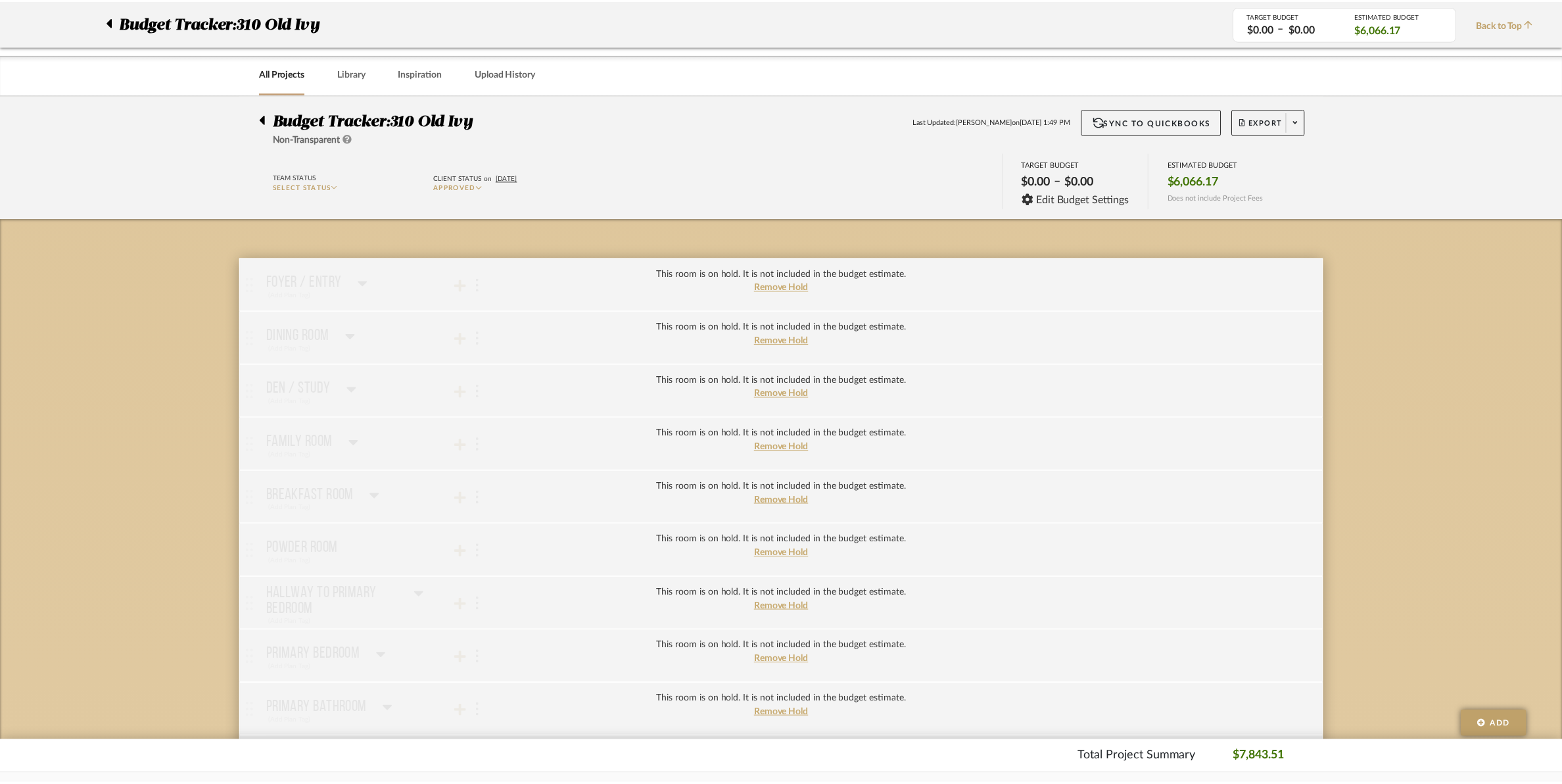
scroll to position [657, 0]
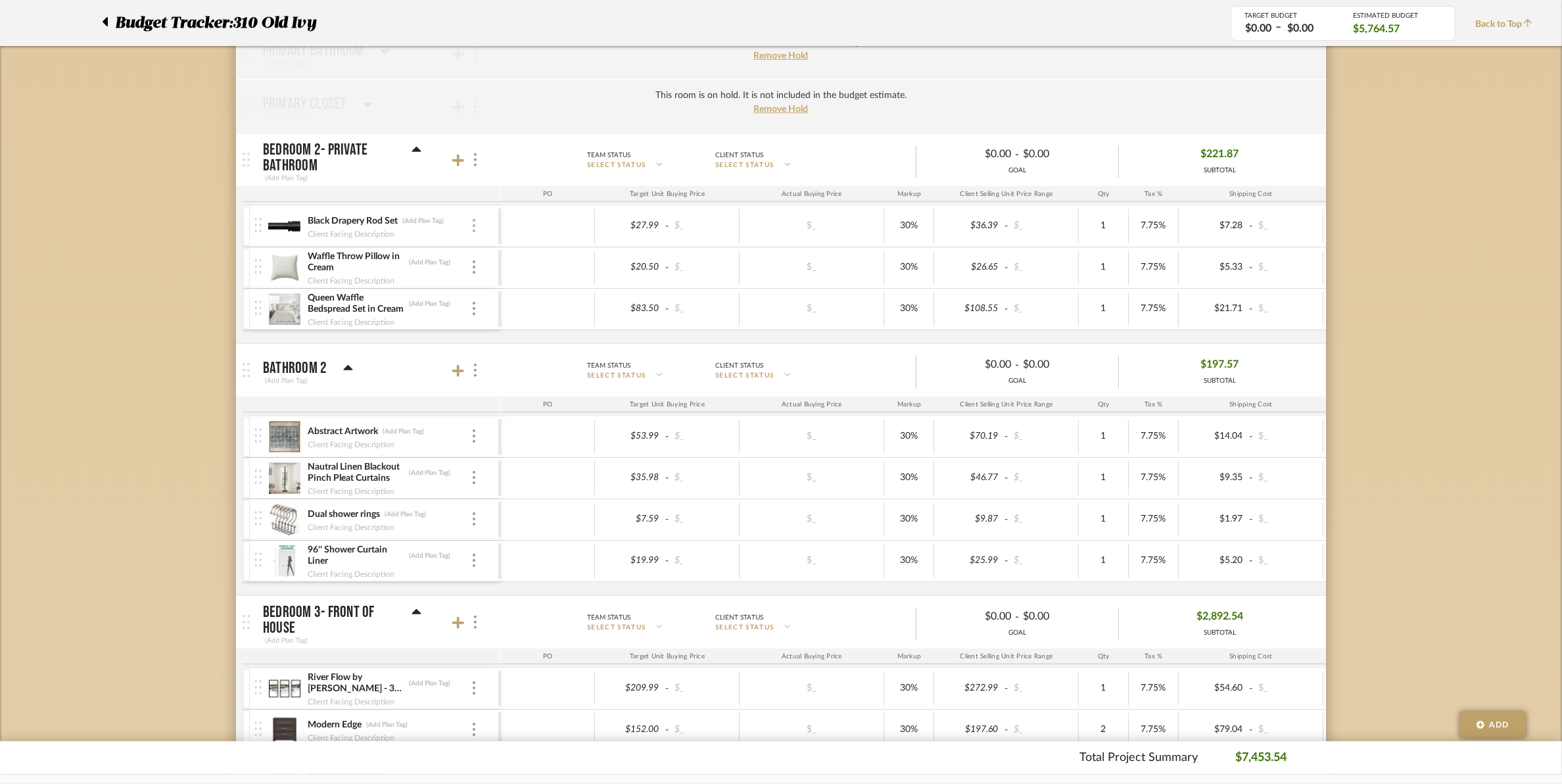
click at [473, 228] on img at bounding box center [473, 225] width 2 height 13
click at [525, 333] on button "Remove Item" at bounding box center [530, 326] width 118 height 32
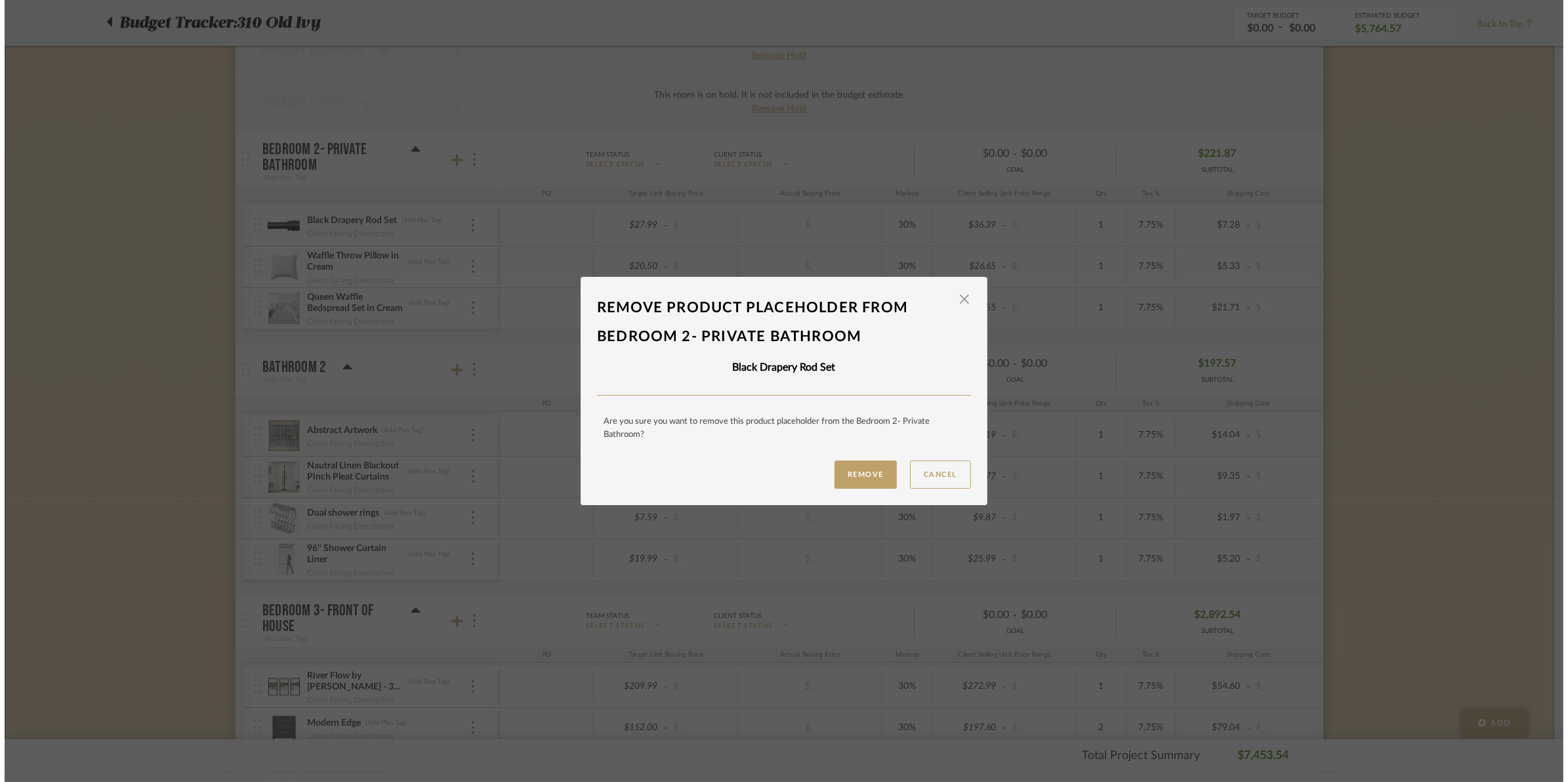
scroll to position [0, 0]
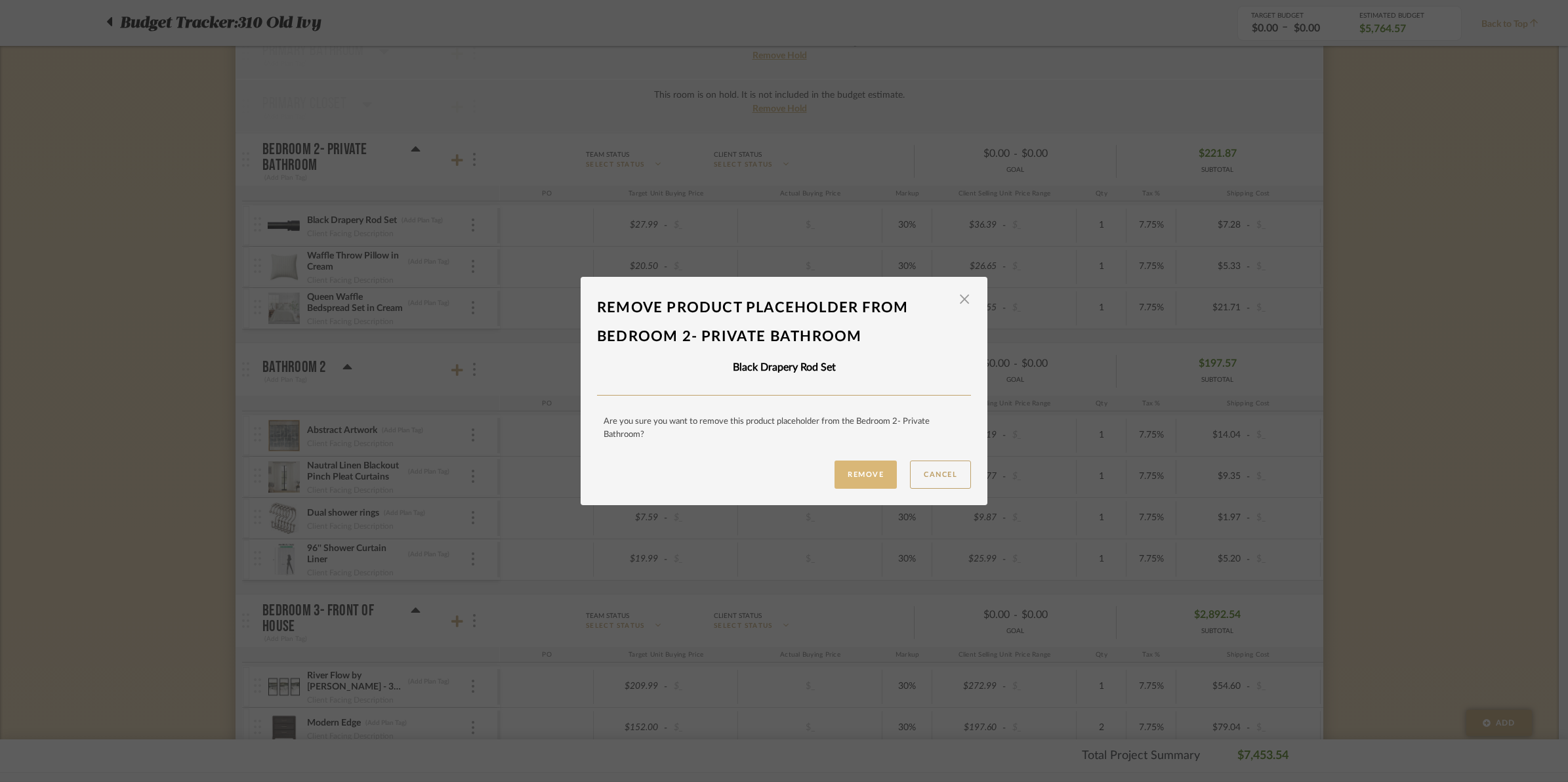
click at [873, 474] on button "Remove" at bounding box center [865, 474] width 62 height 28
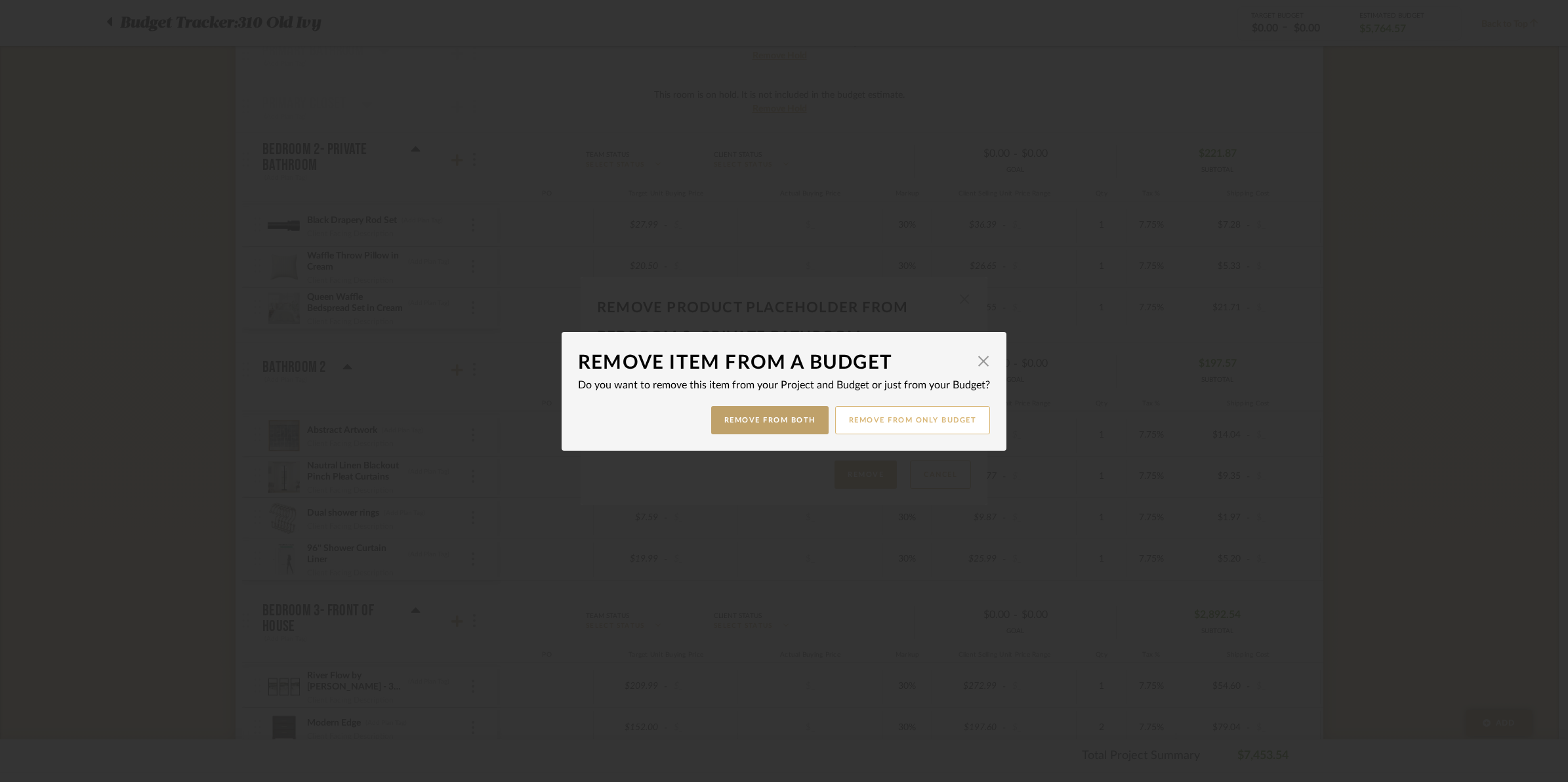
click at [867, 421] on button "Remove from only Budget" at bounding box center [913, 420] width 156 height 28
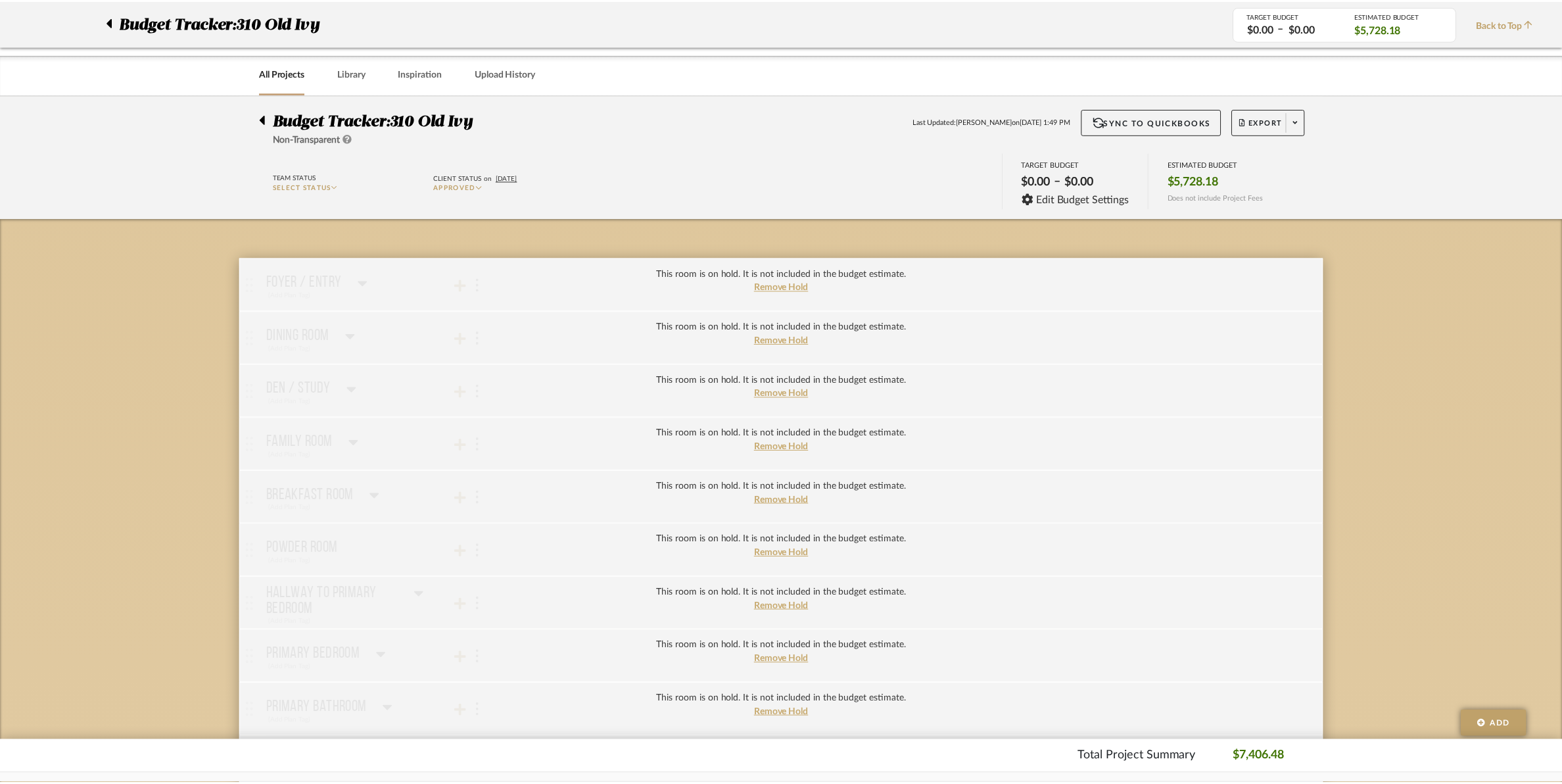
scroll to position [657, 0]
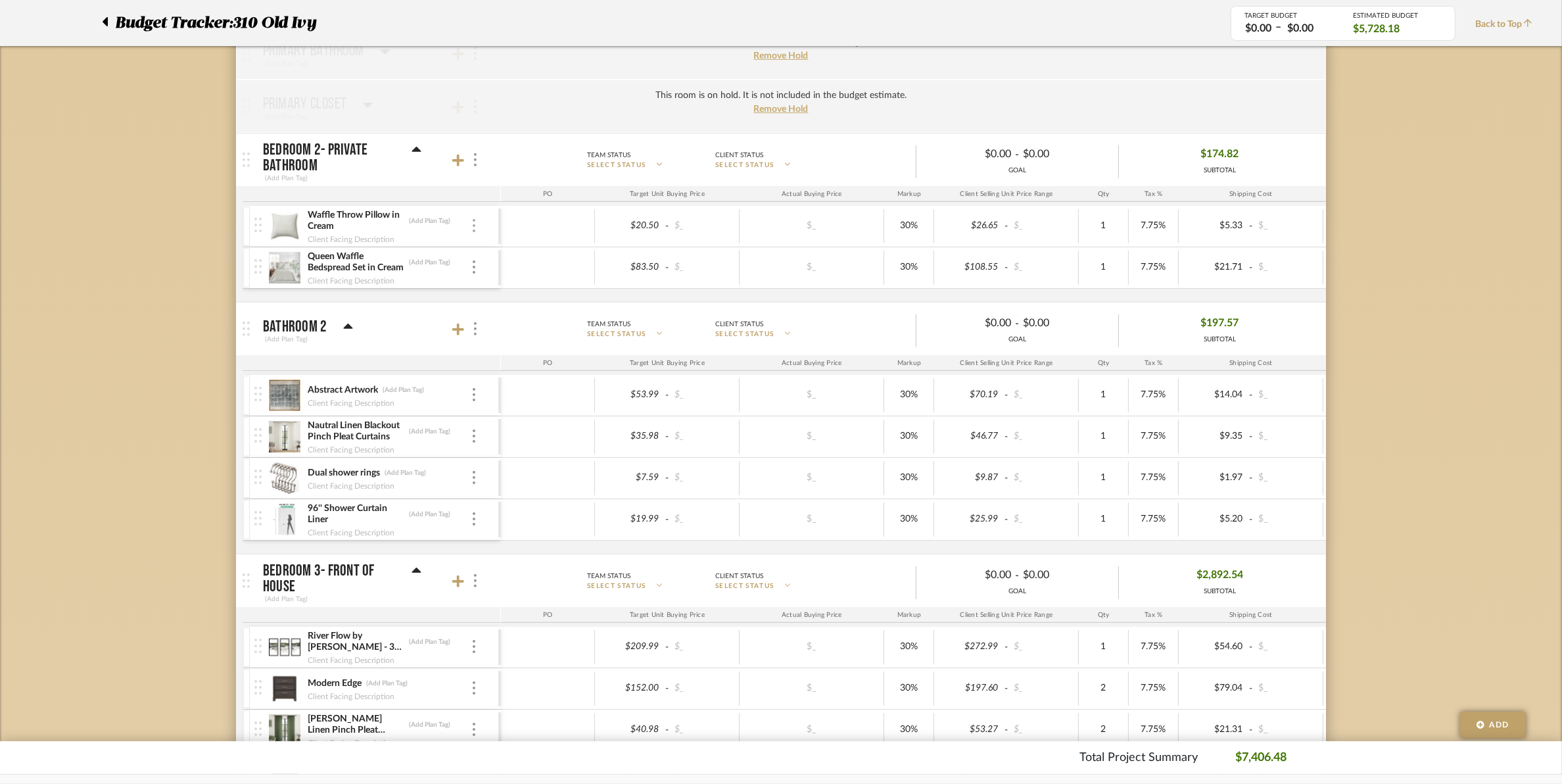
click at [473, 227] on img at bounding box center [473, 225] width 2 height 13
click at [502, 329] on span "Remove Item" at bounding box center [538, 326] width 82 height 11
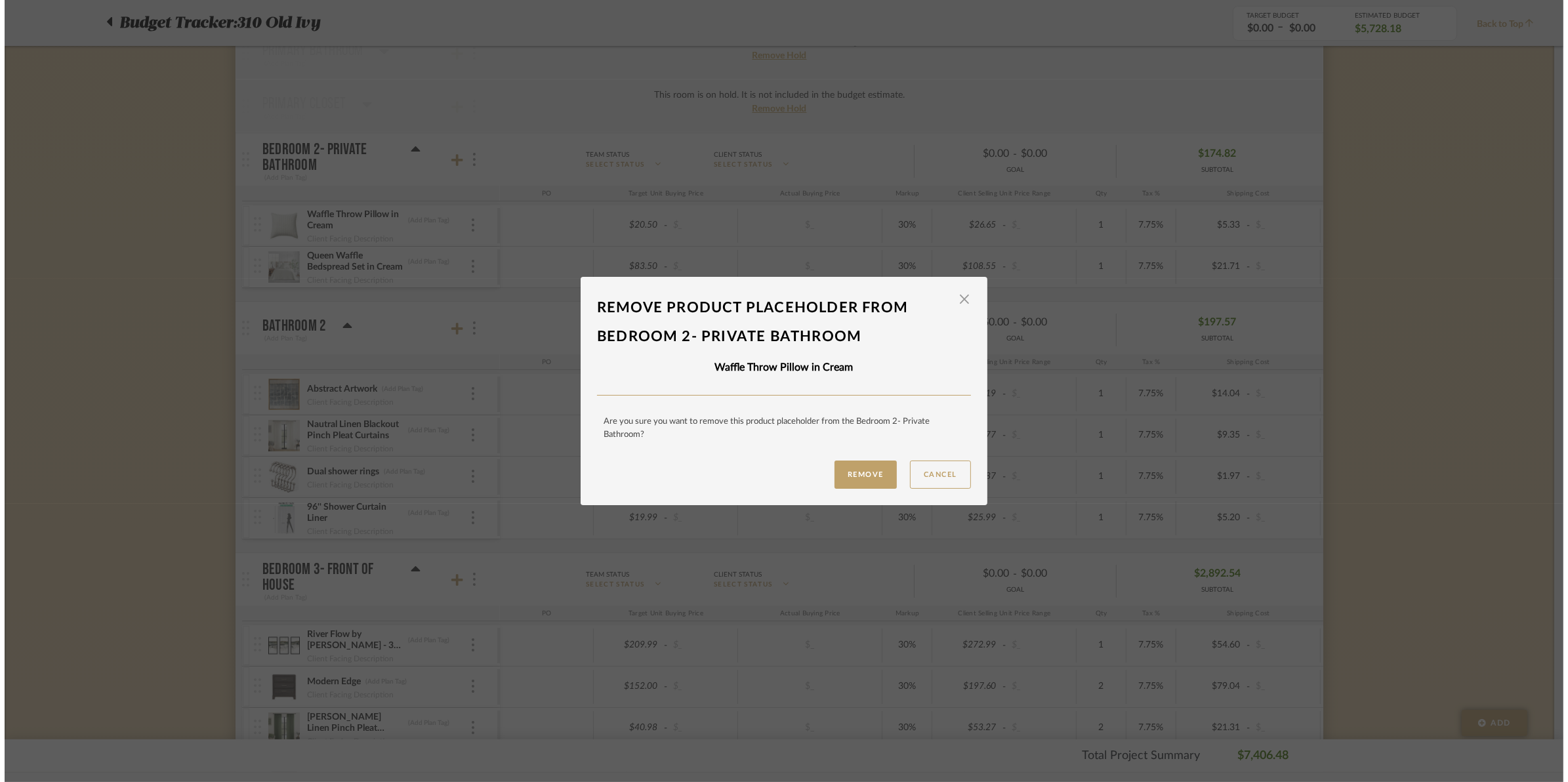
scroll to position [0, 0]
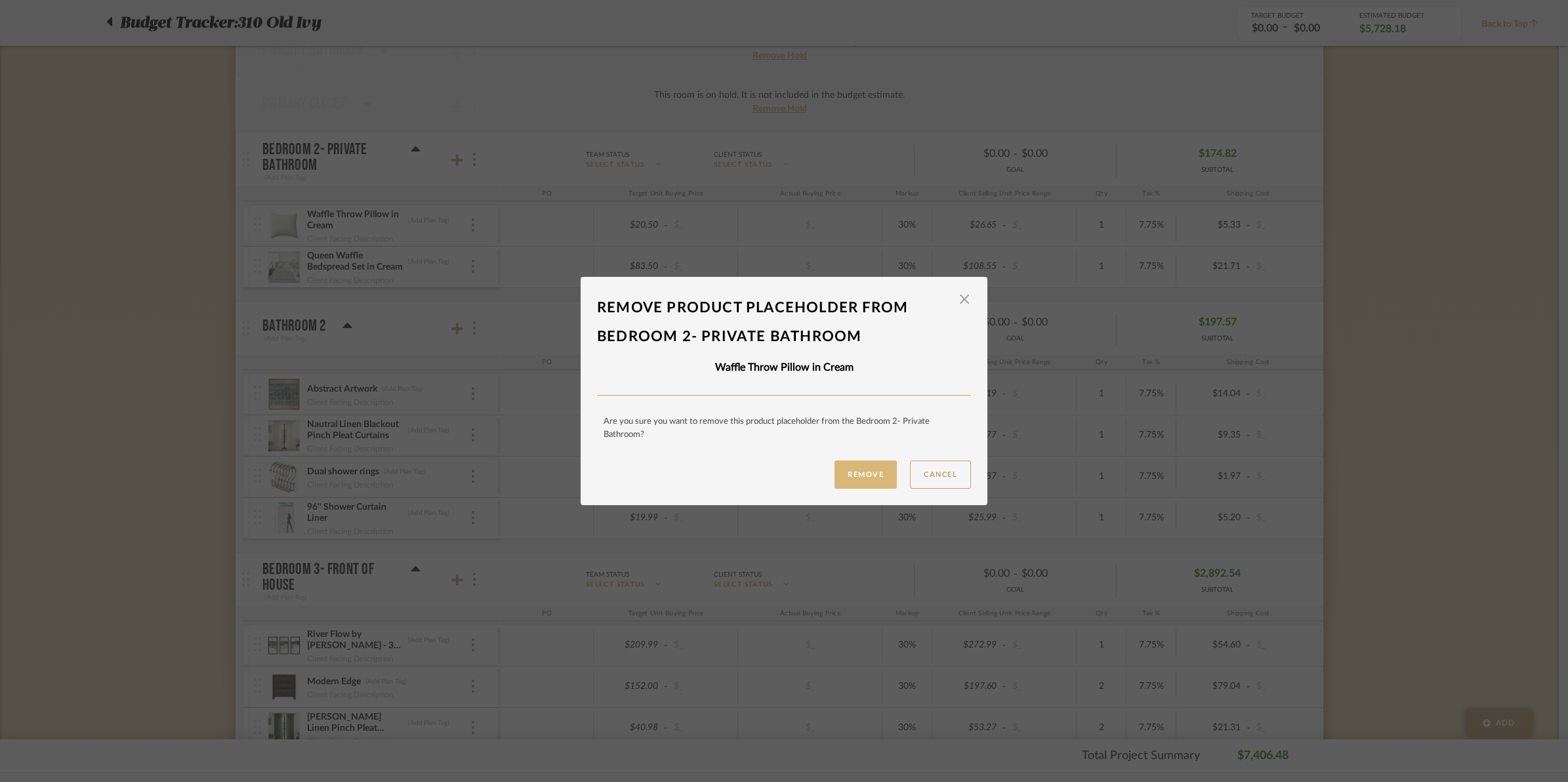
click at [844, 467] on button "Remove" at bounding box center [865, 474] width 62 height 28
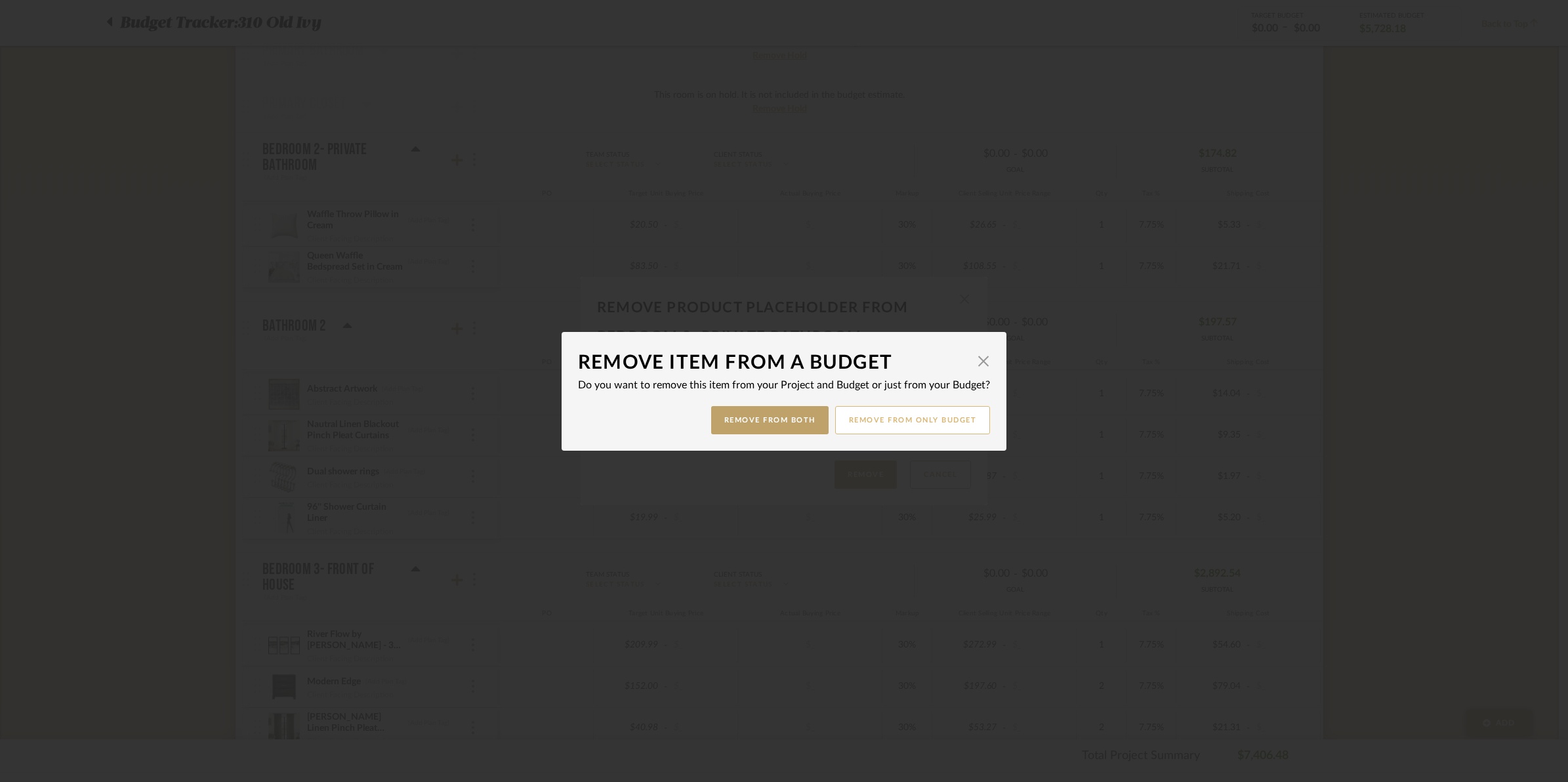
click at [923, 407] on button "Remove from only Budget" at bounding box center [913, 420] width 156 height 28
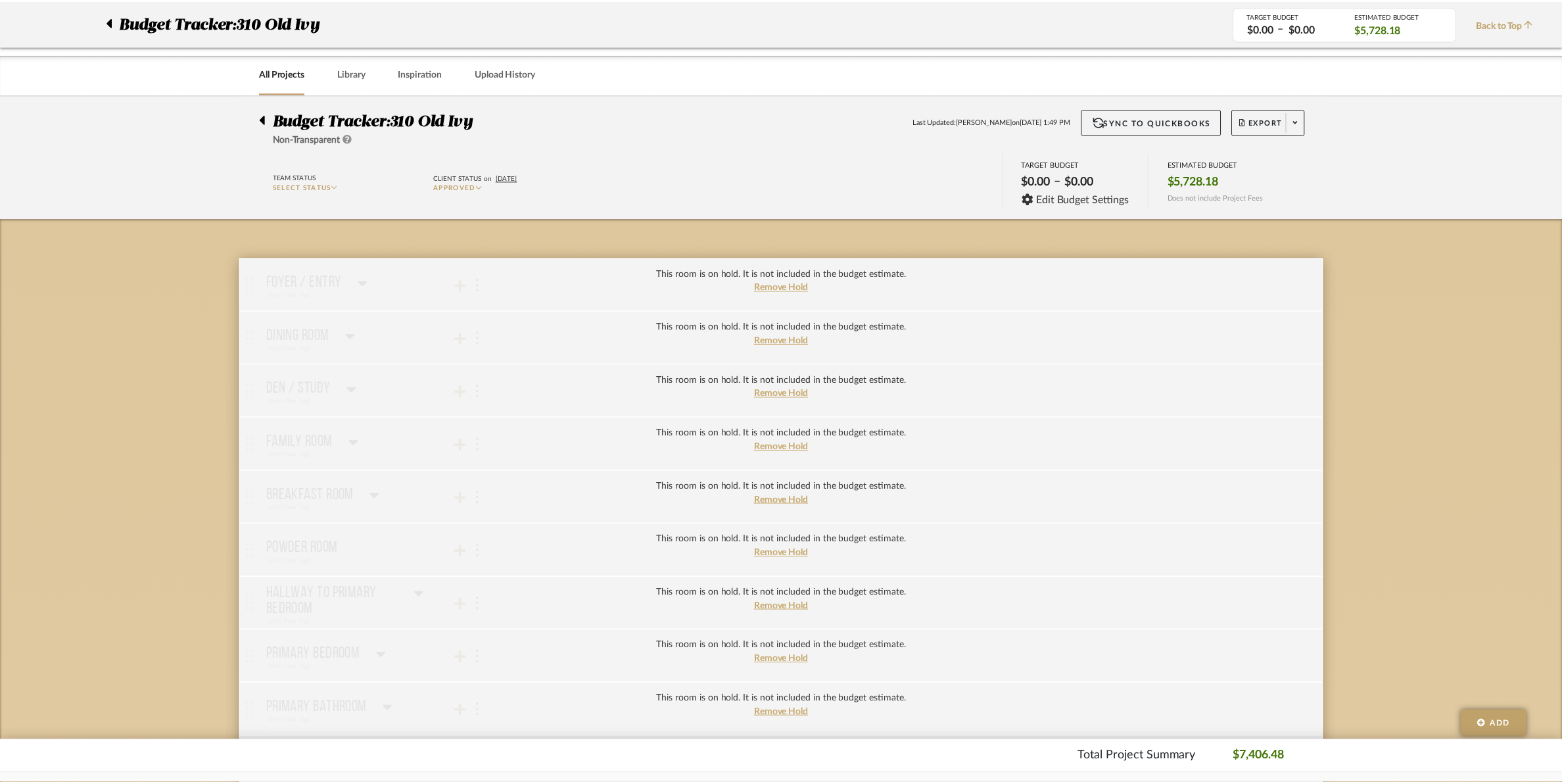
scroll to position [657, 0]
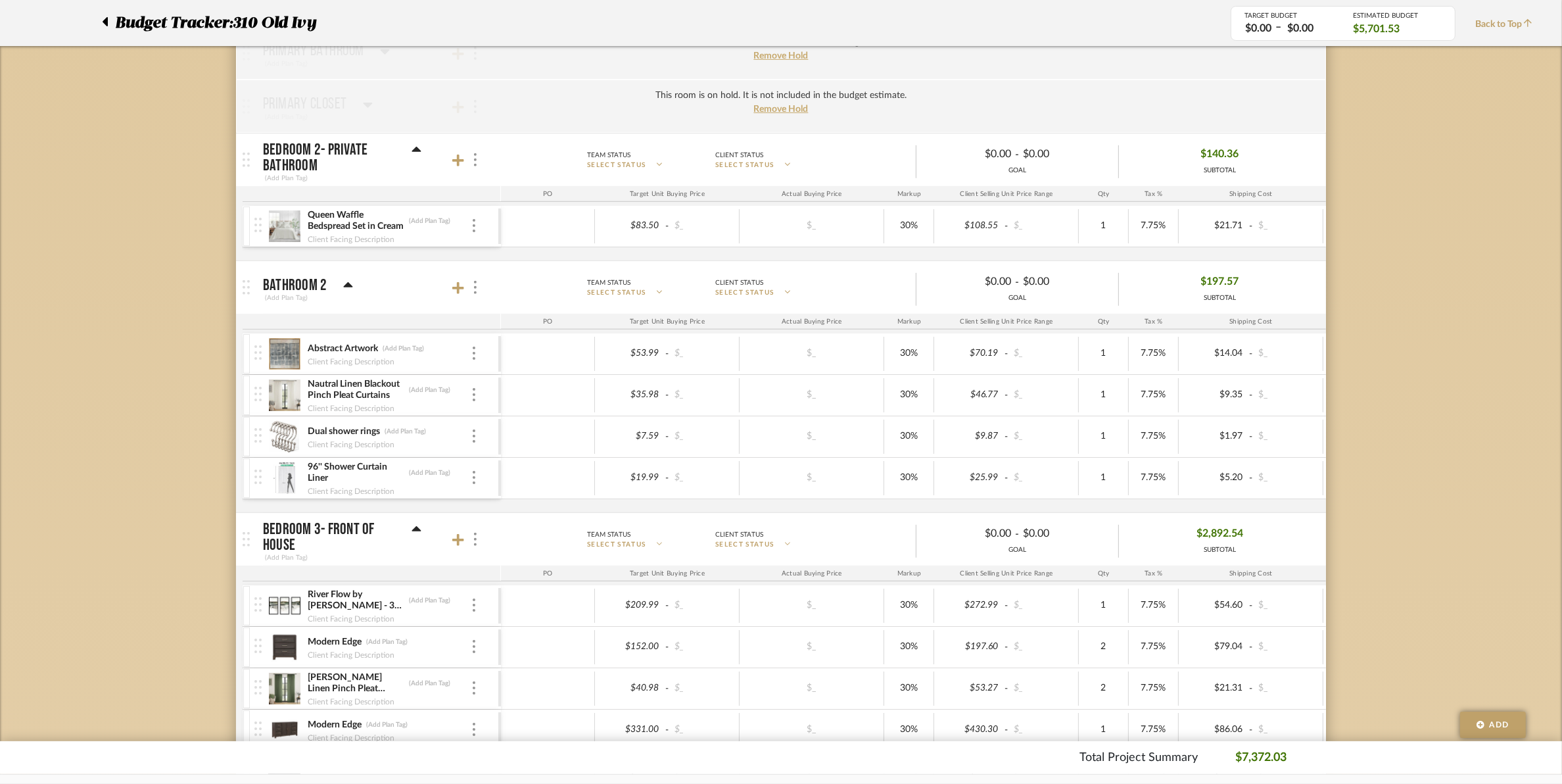
click at [472, 235] on div "Queen Waffle Bedspread Set in Cream (Add Plan Tag) Client Facing Description" at bounding box center [376, 226] width 244 height 40
click at [476, 233] on div at bounding box center [474, 226] width 6 height 15
click at [514, 316] on button "Remove Item" at bounding box center [530, 326] width 118 height 32
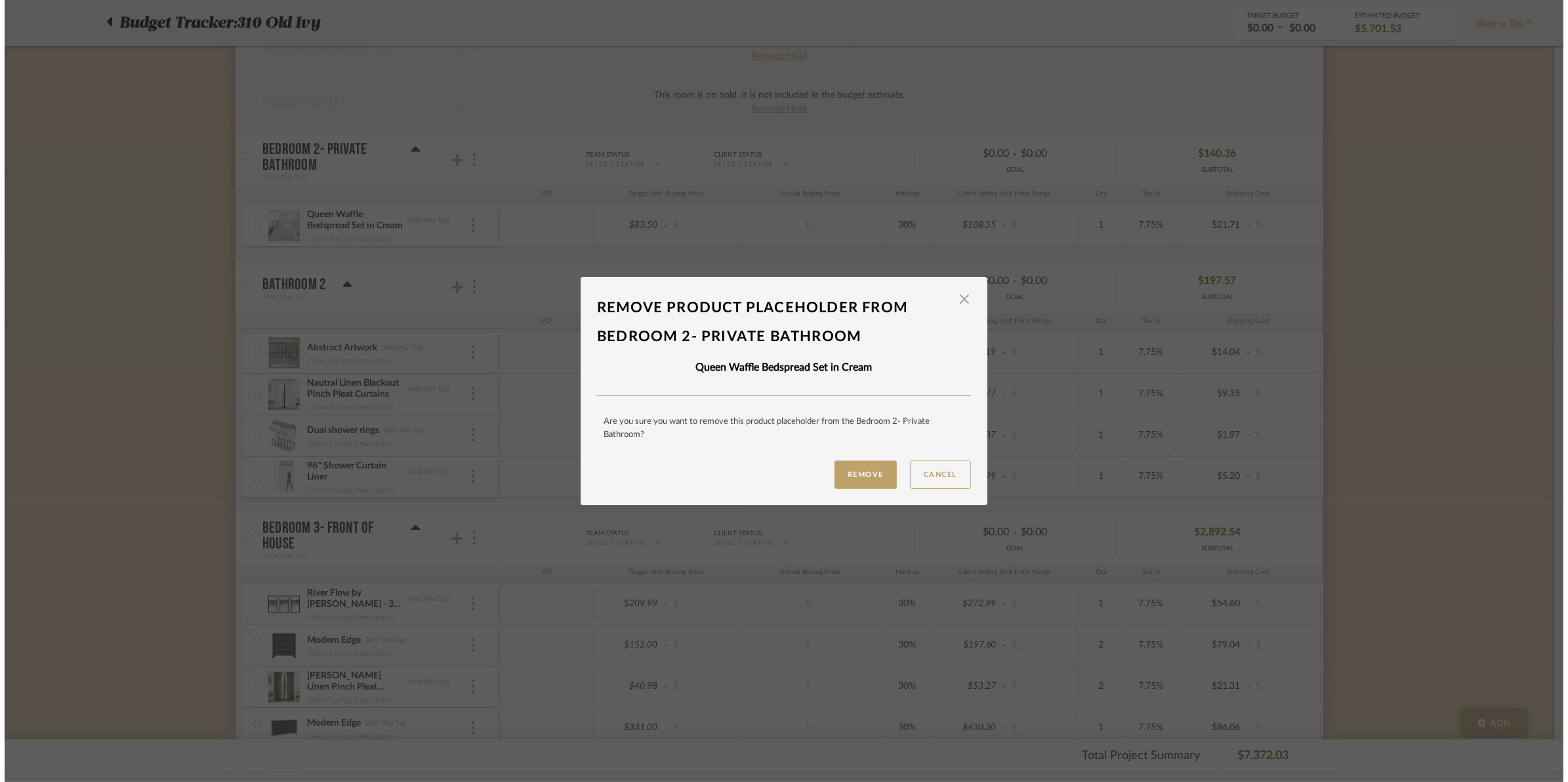
scroll to position [0, 0]
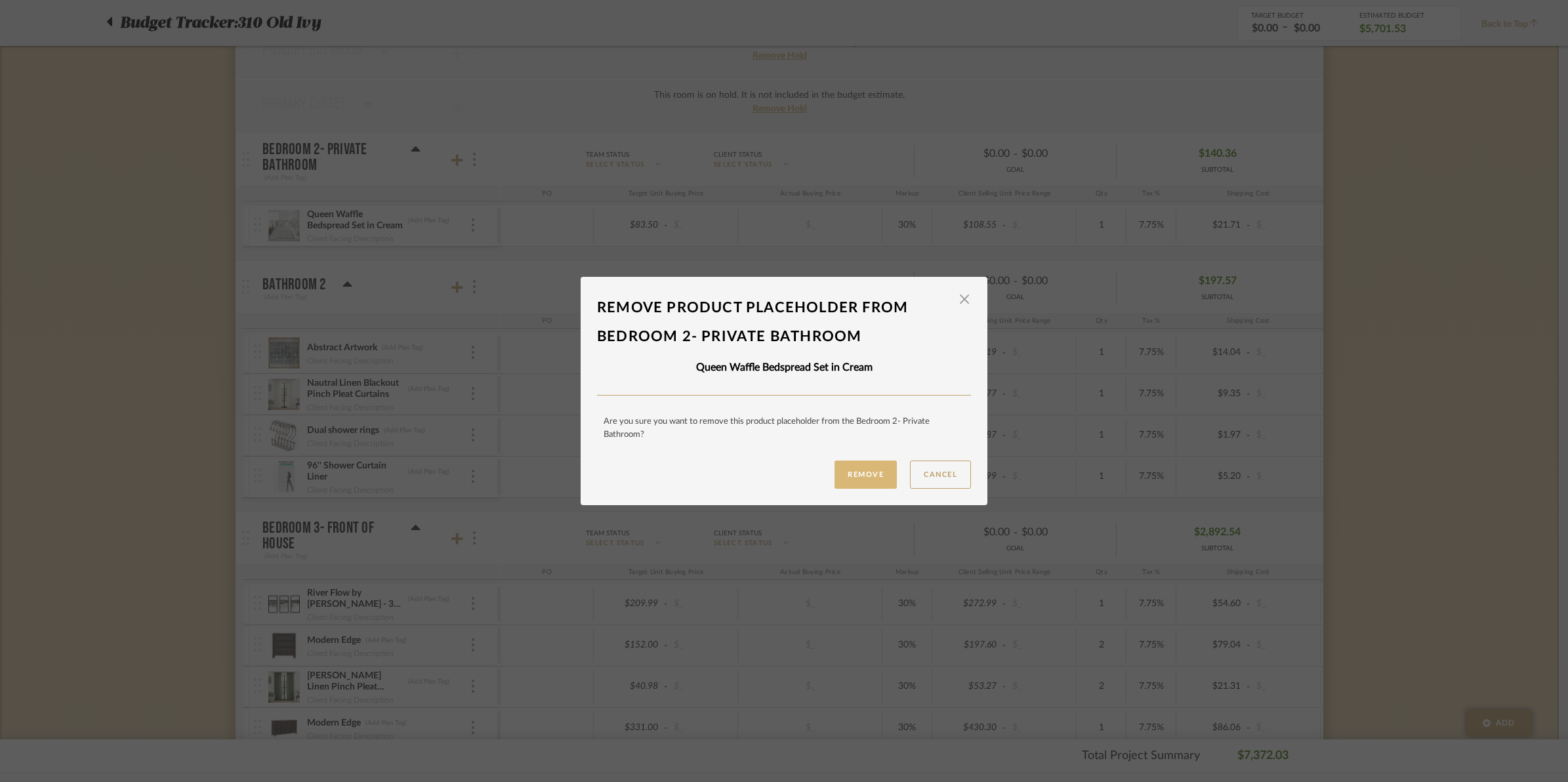
click at [844, 475] on button "Remove" at bounding box center [865, 474] width 62 height 28
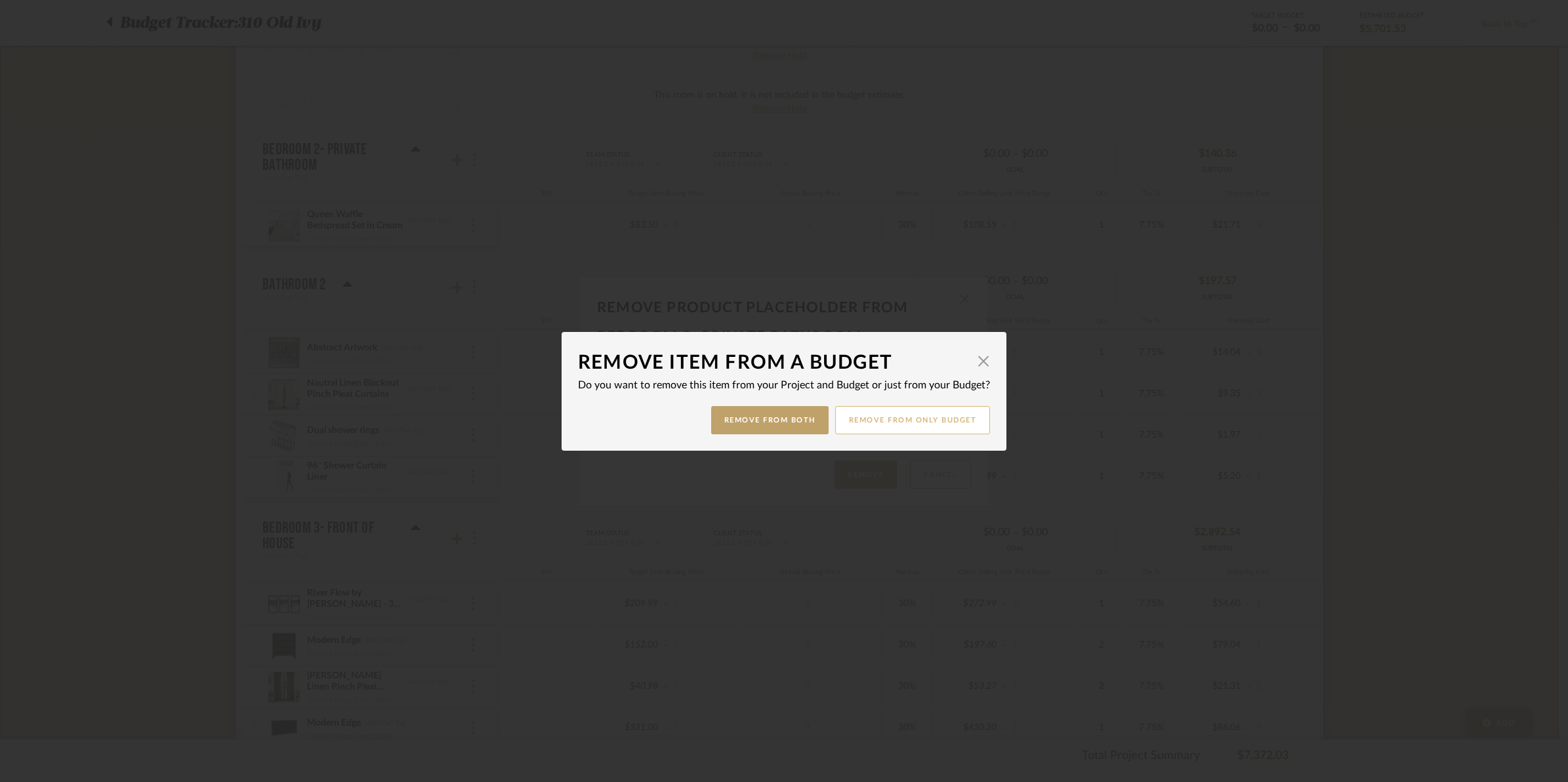
click at [868, 428] on button "Remove from only Budget" at bounding box center [913, 420] width 156 height 28
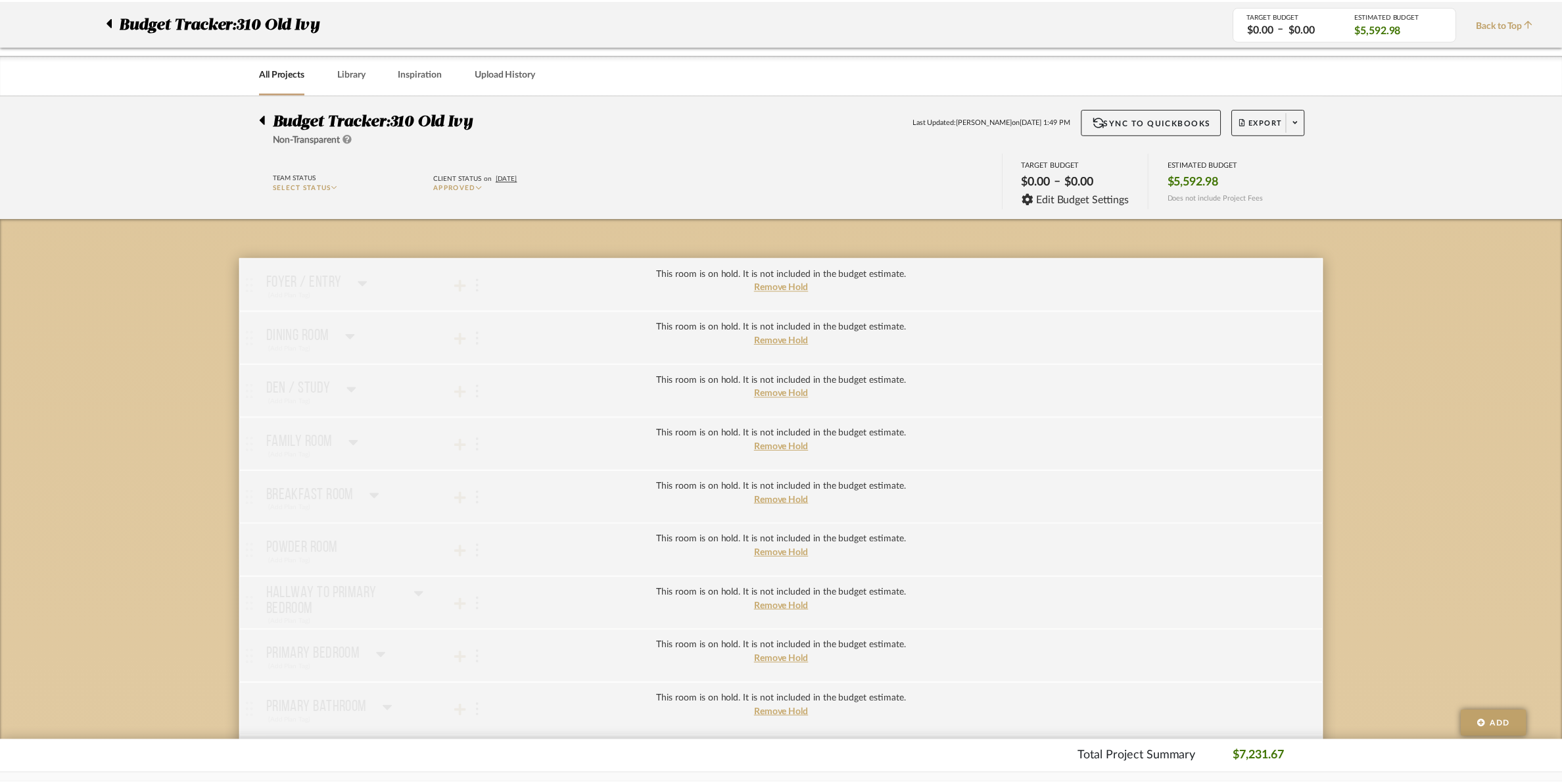
scroll to position [657, 0]
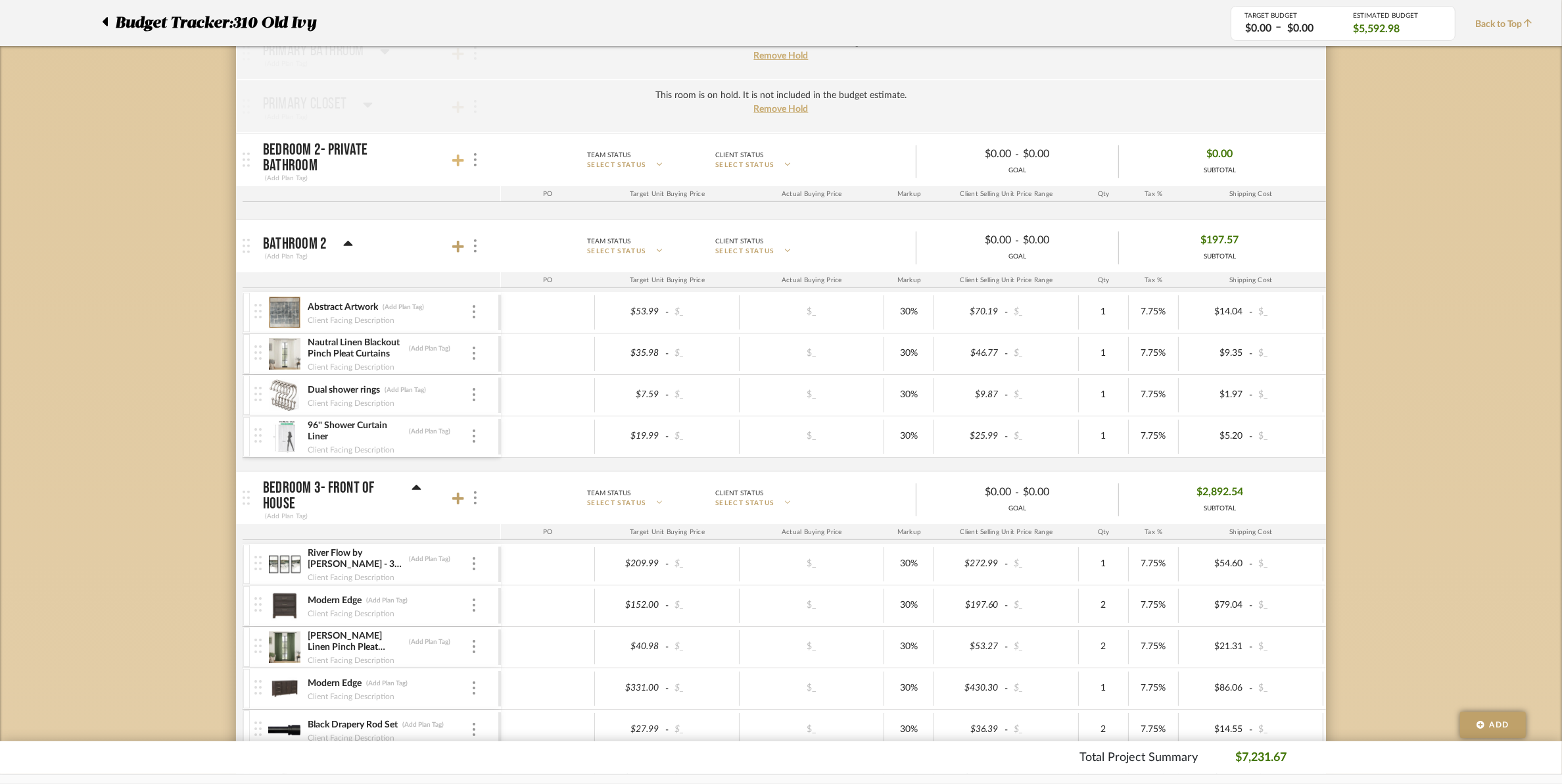
click at [454, 163] on icon at bounding box center [458, 160] width 12 height 12
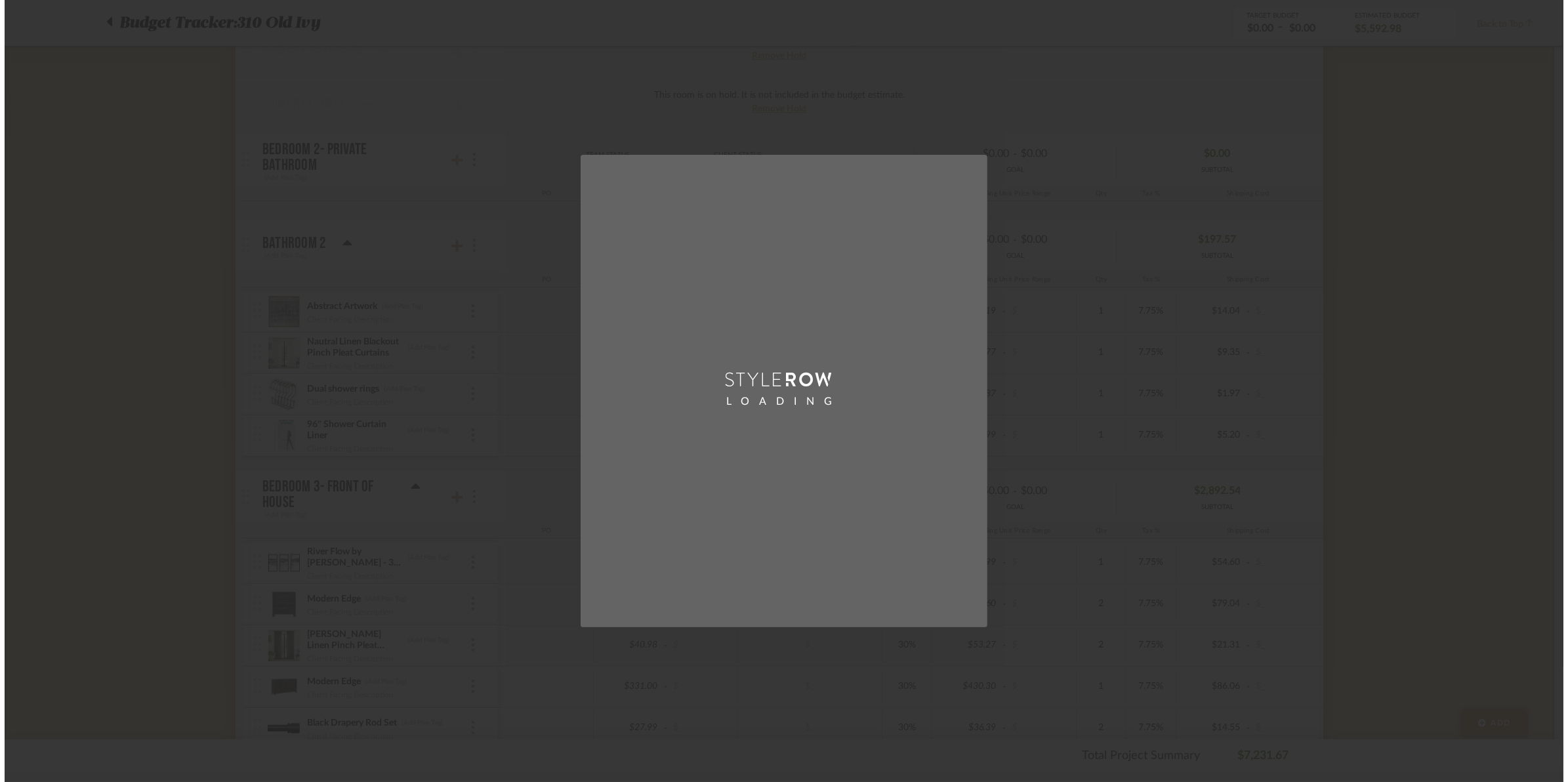
scroll to position [0, 0]
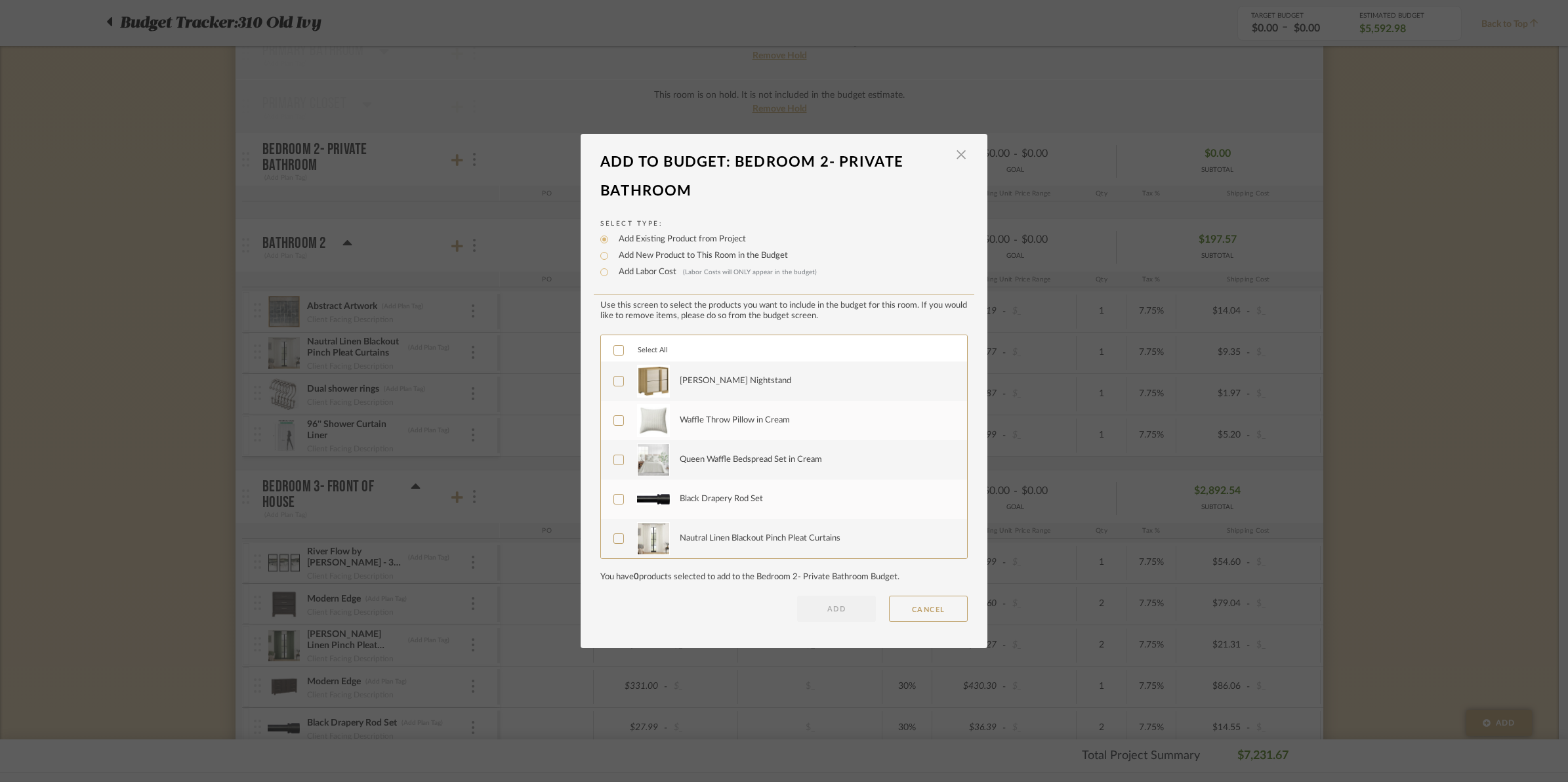
click at [614, 382] on icon at bounding box center [619, 381] width 9 height 9
click at [811, 602] on button "ADD" at bounding box center [837, 608] width 79 height 26
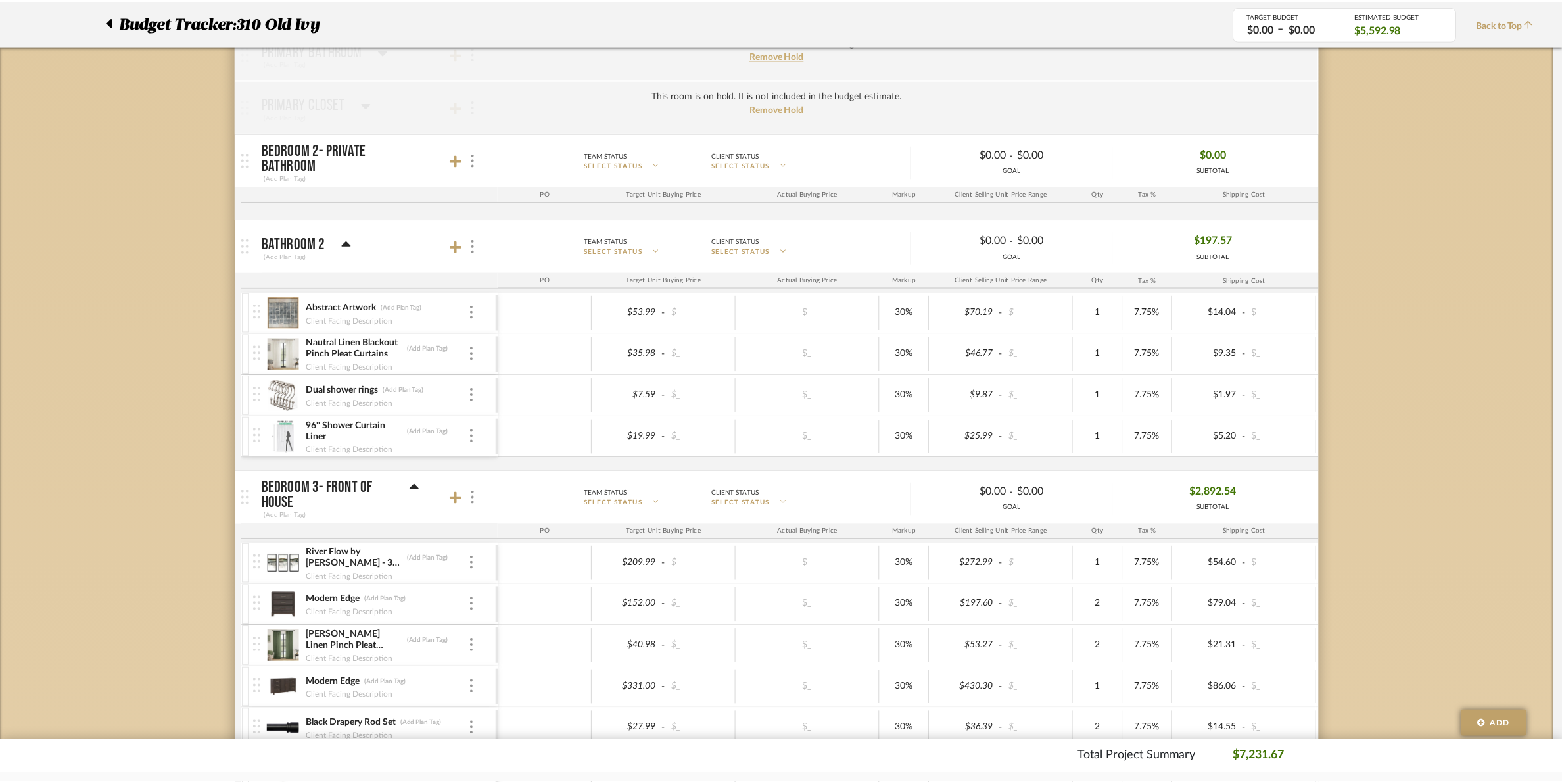
scroll to position [657, 0]
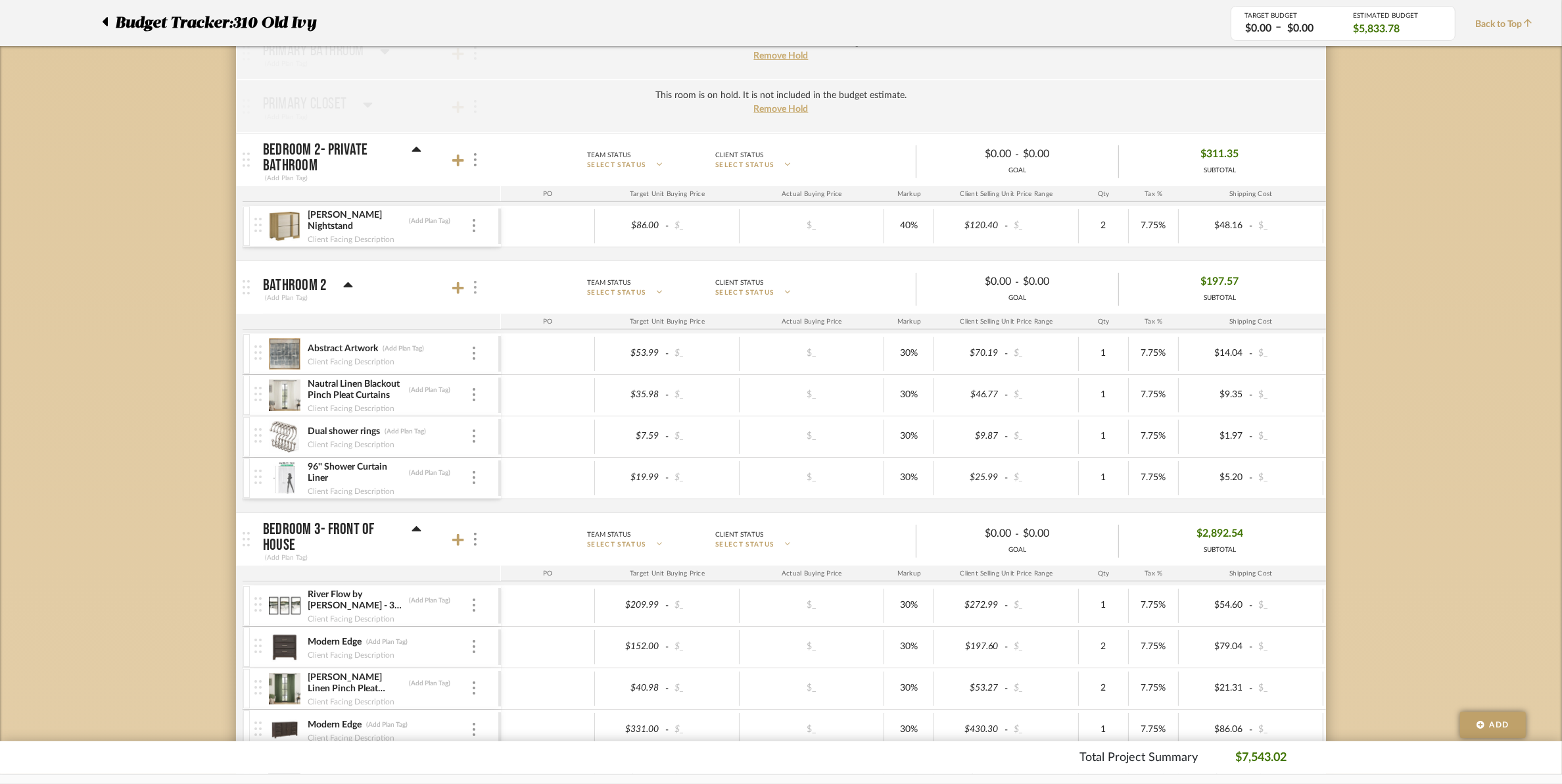
click at [476, 293] on img at bounding box center [475, 287] width 2 height 13
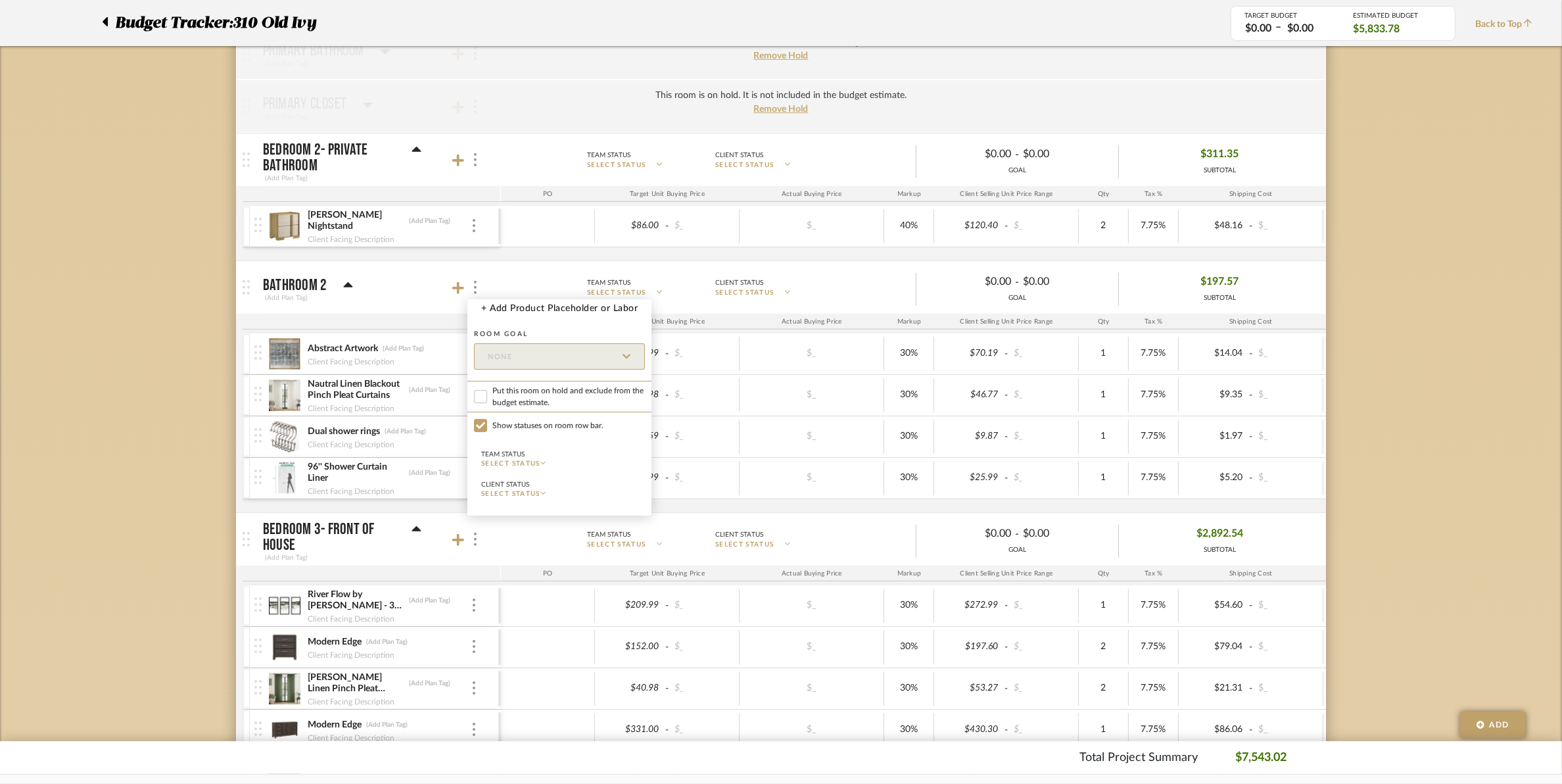
click at [501, 386] on span "Put this room on hold and exclude from the budget estimate." at bounding box center [569, 396] width 152 height 23
click at [487, 390] on input "Put this room on hold and exclude from the budget estimate." at bounding box center [480, 396] width 13 height 13
checkbox input "true"
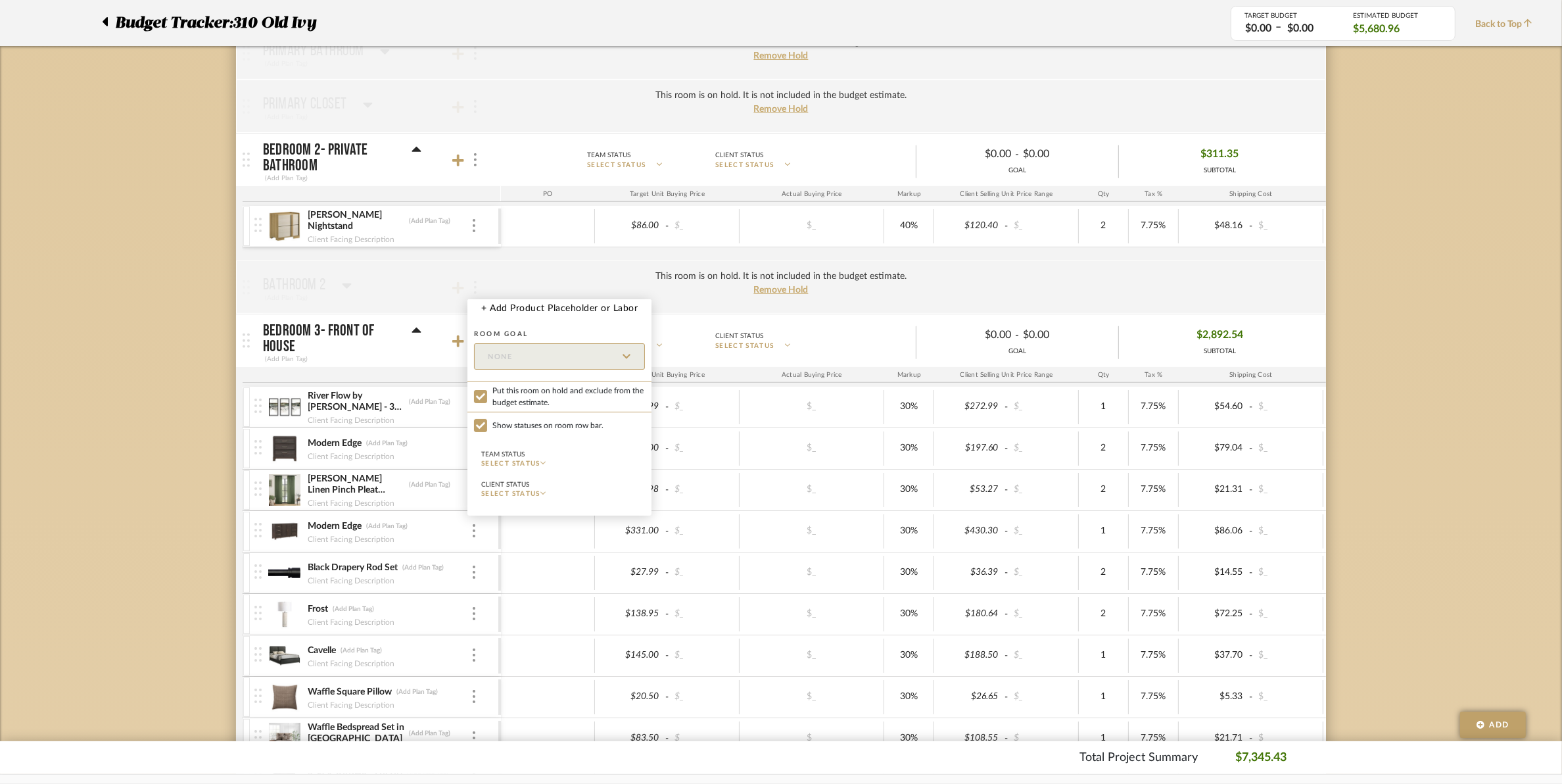
click at [345, 277] on div at bounding box center [781, 392] width 1562 height 784
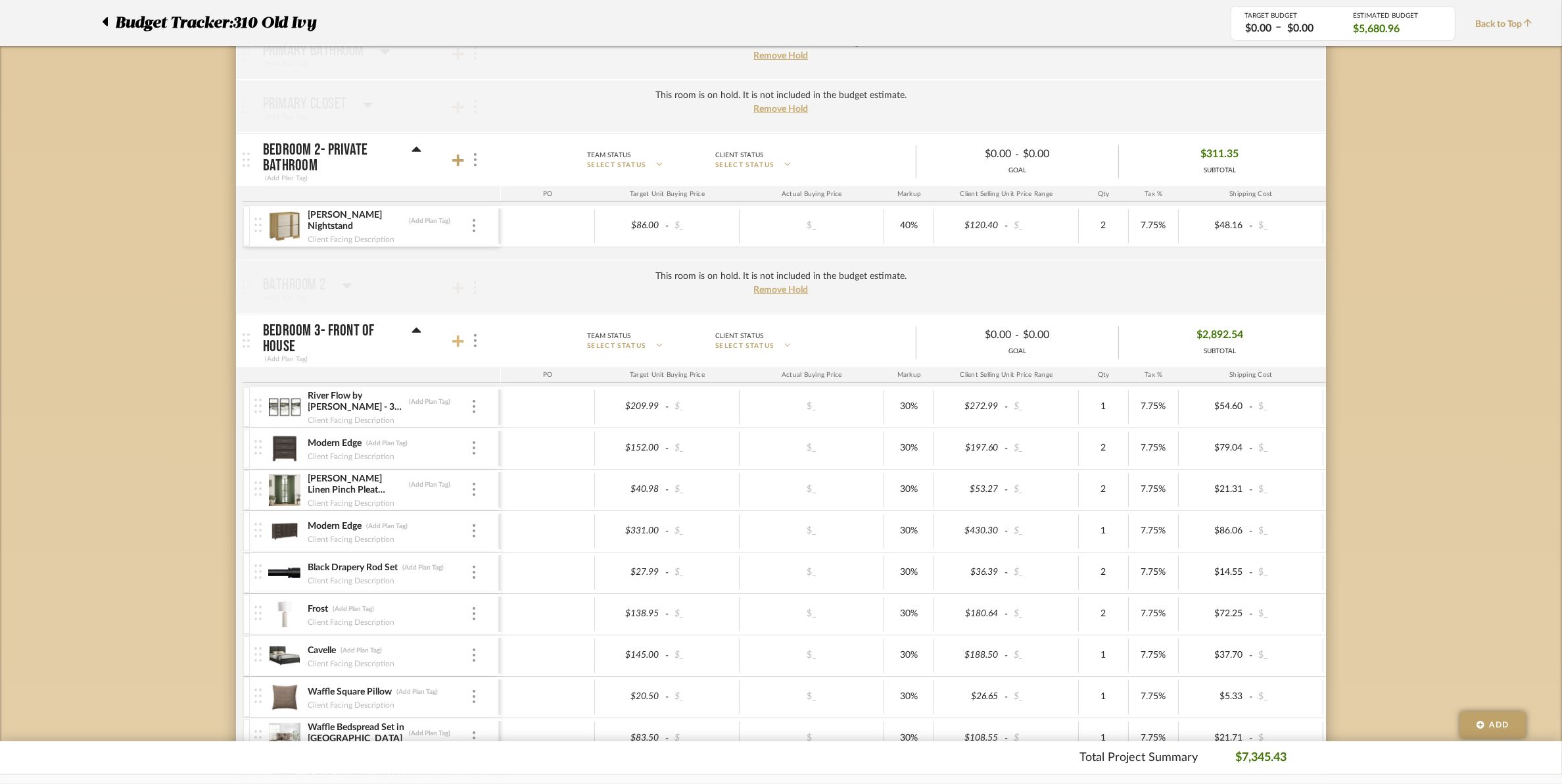
click at [460, 340] on icon at bounding box center [458, 341] width 12 height 13
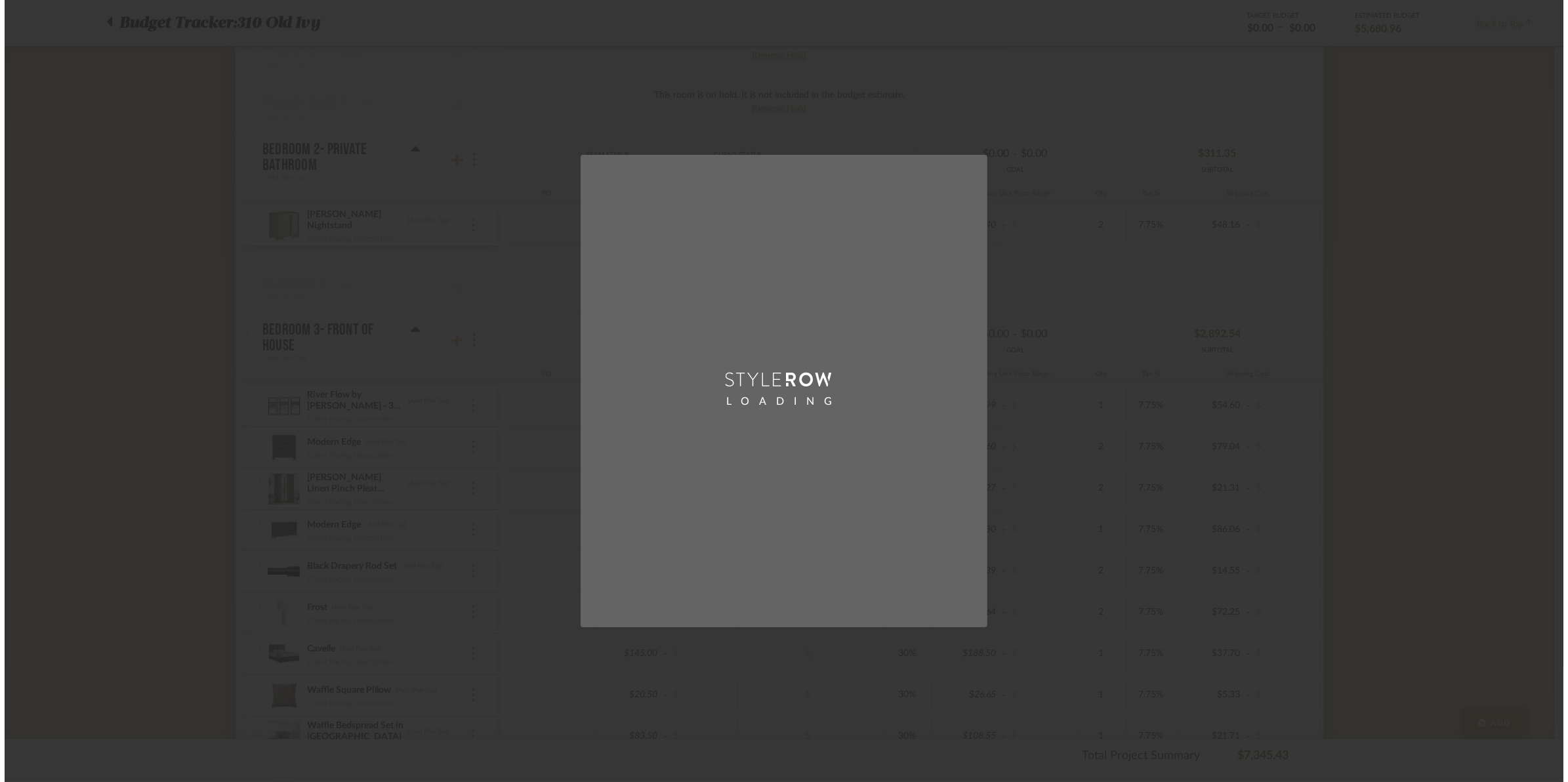
scroll to position [0, 0]
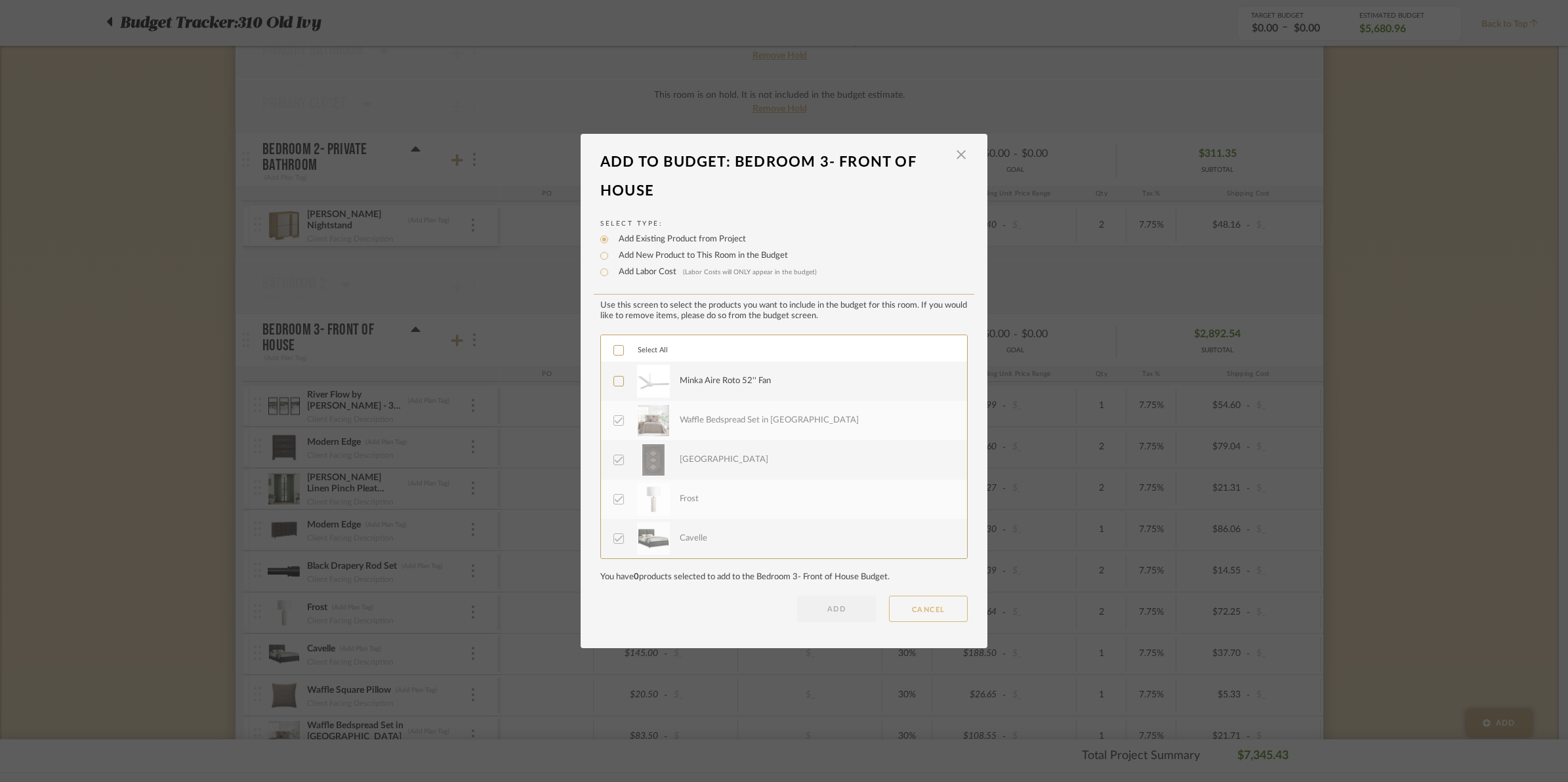
click at [898, 615] on button "CANCEL" at bounding box center [929, 608] width 79 height 26
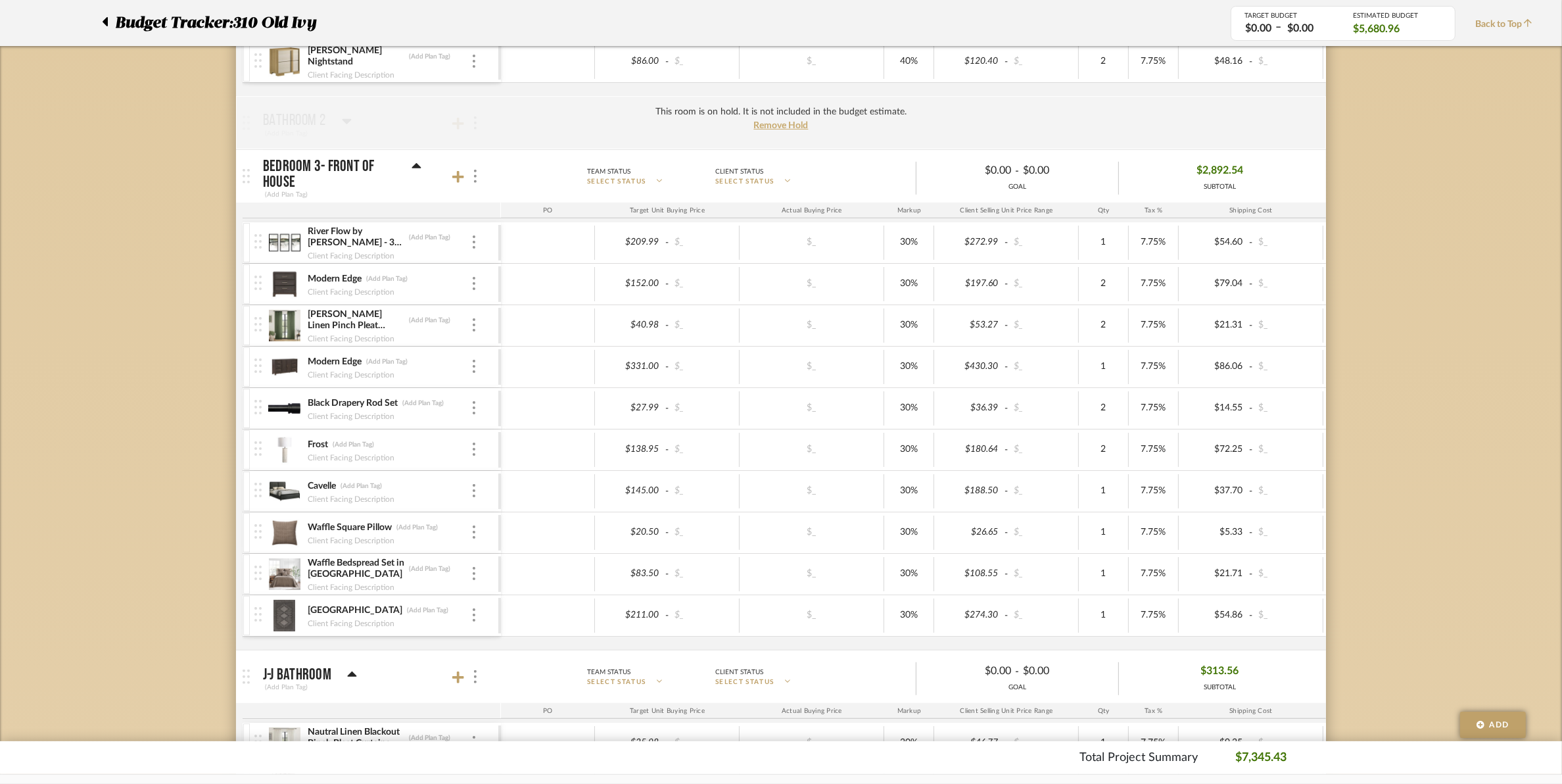
scroll to position [1151, 0]
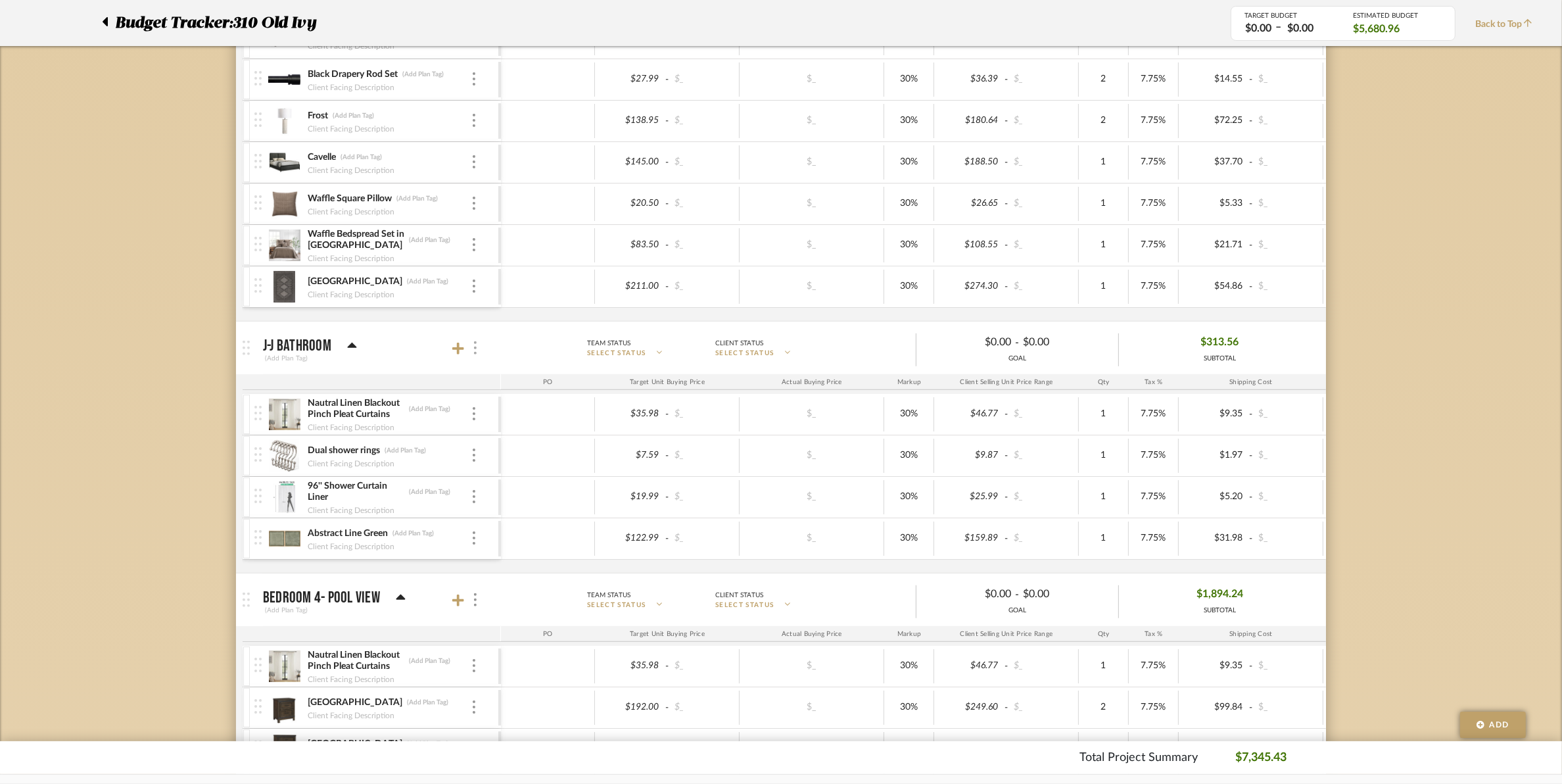
click at [476, 354] on img at bounding box center [475, 347] width 2 height 13
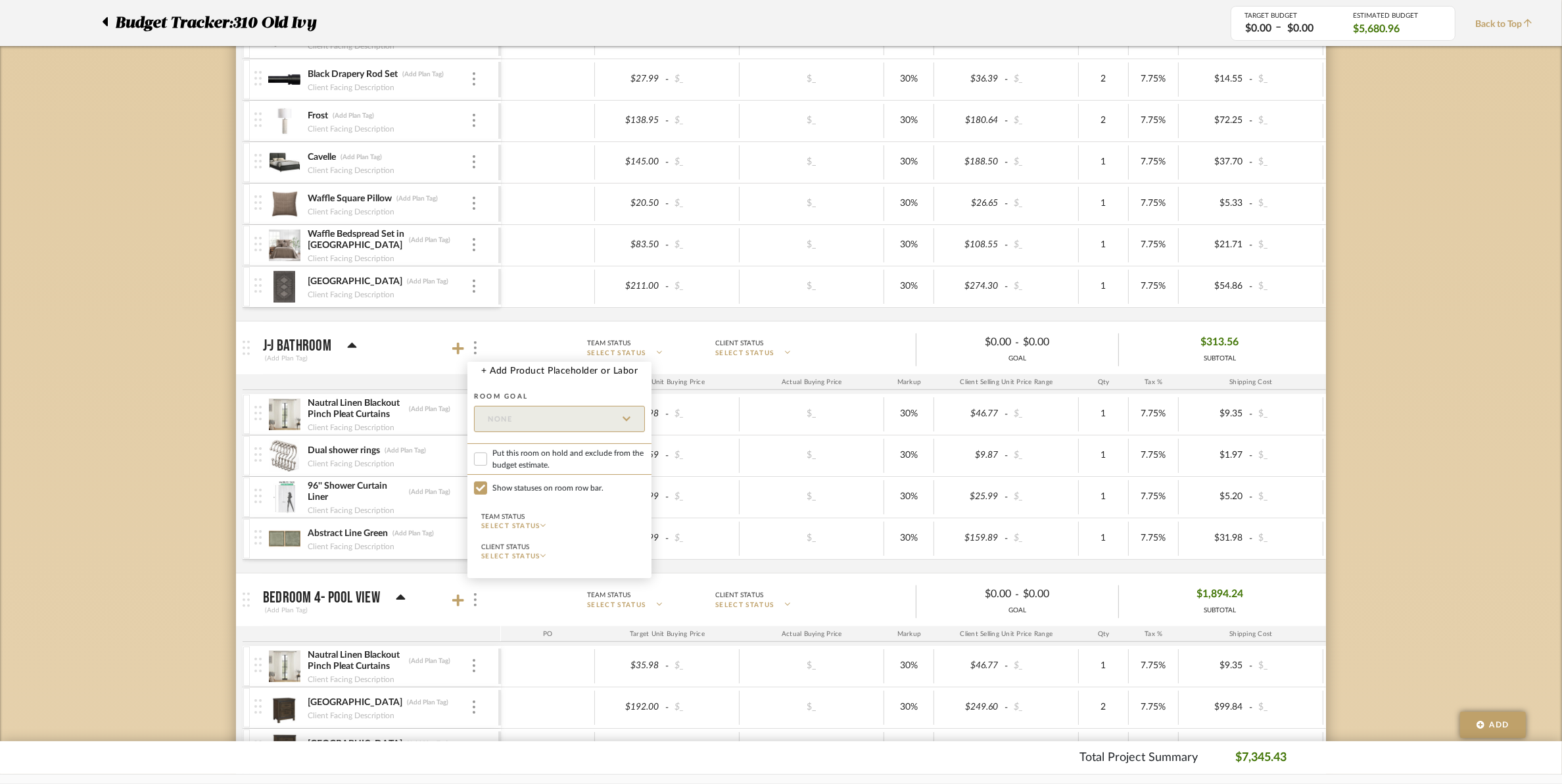
click at [490, 464] on label "Put this room on hold and exclude from the budget estimate." at bounding box center [560, 458] width 184 height 32
click at [487, 464] on input "Put this room on hold and exclude from the budget estimate." at bounding box center [480, 458] width 13 height 13
checkbox input "true"
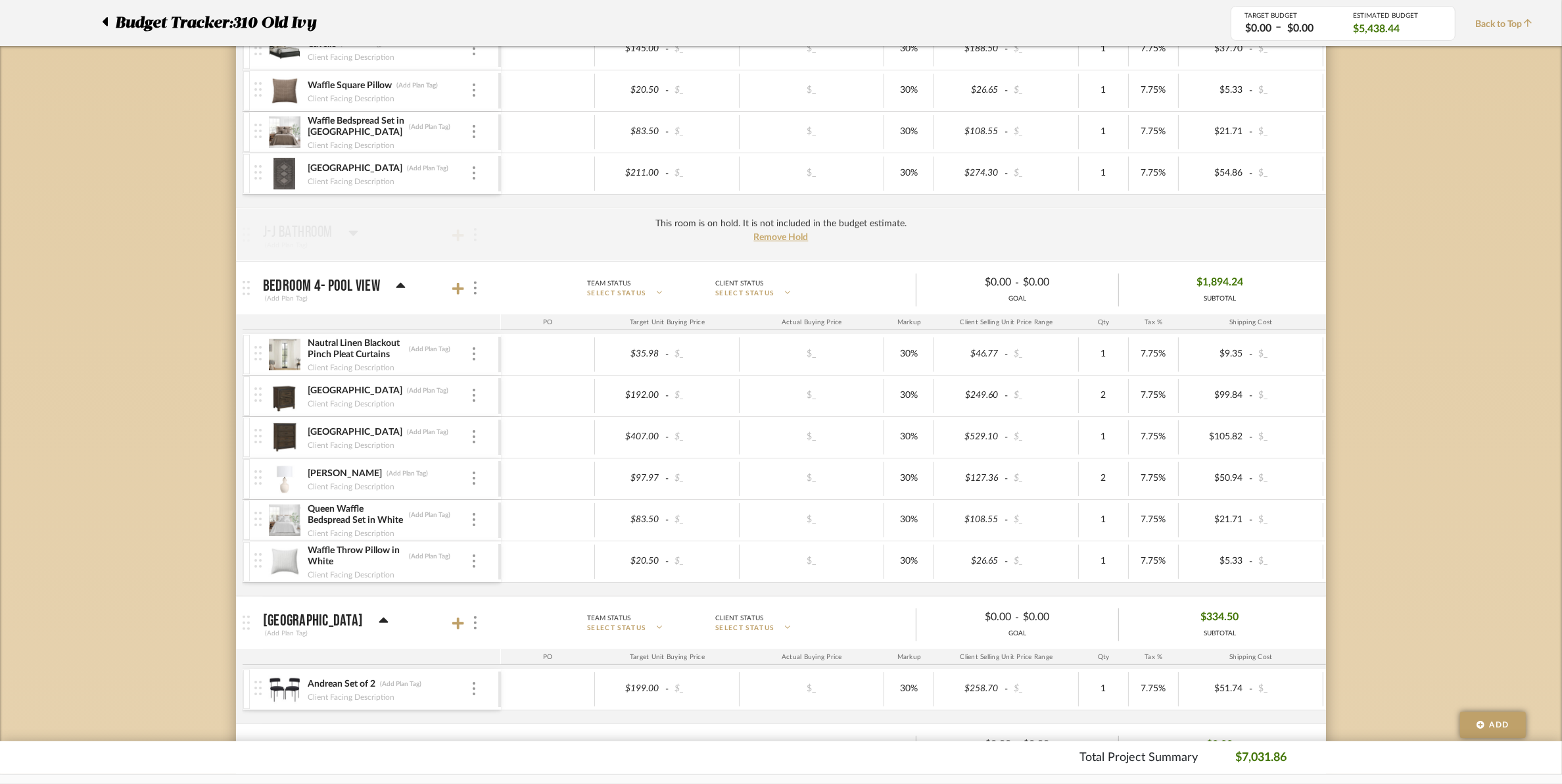
scroll to position [1315, 0]
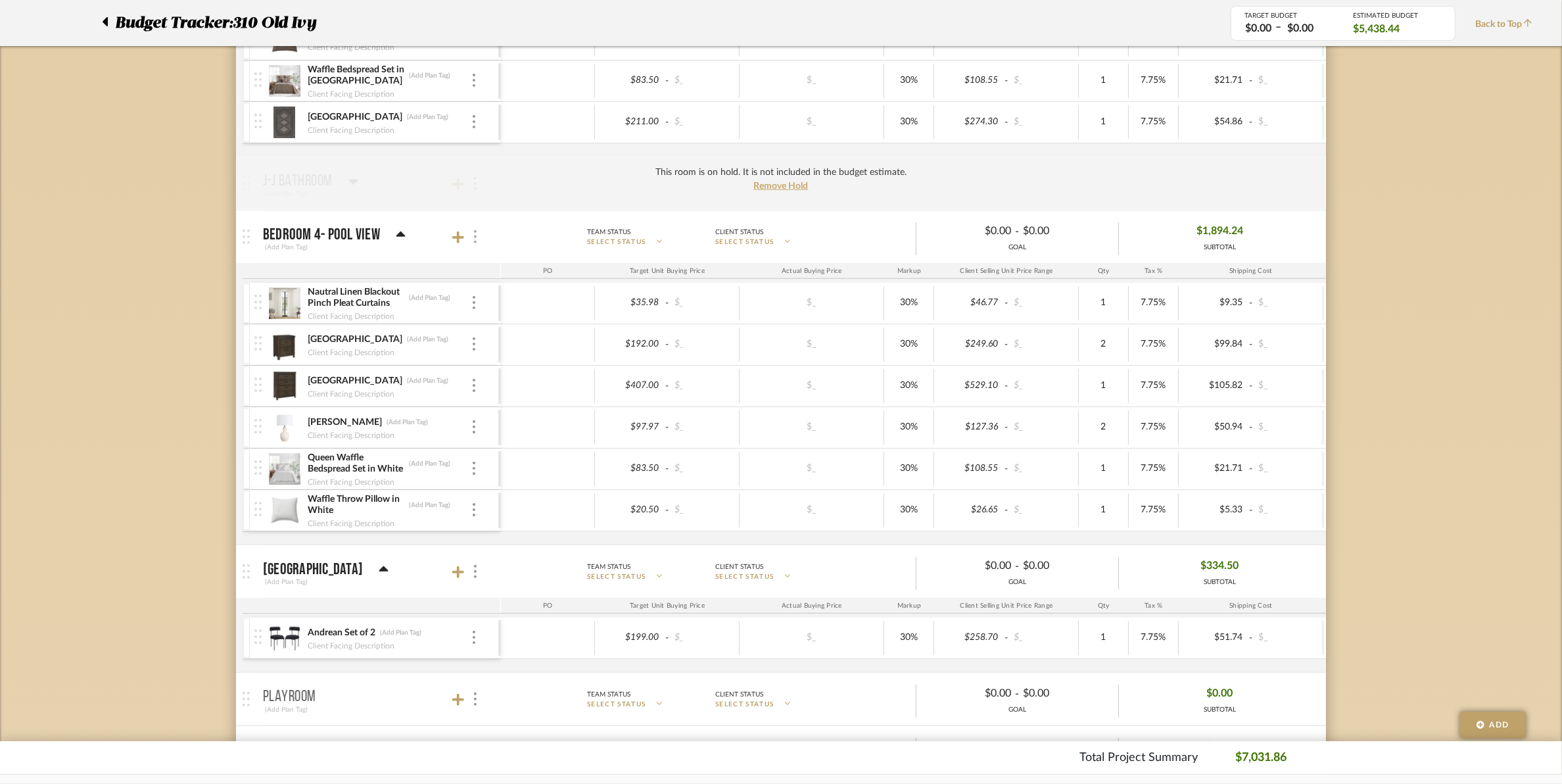
click at [474, 243] on img at bounding box center [475, 236] width 2 height 13
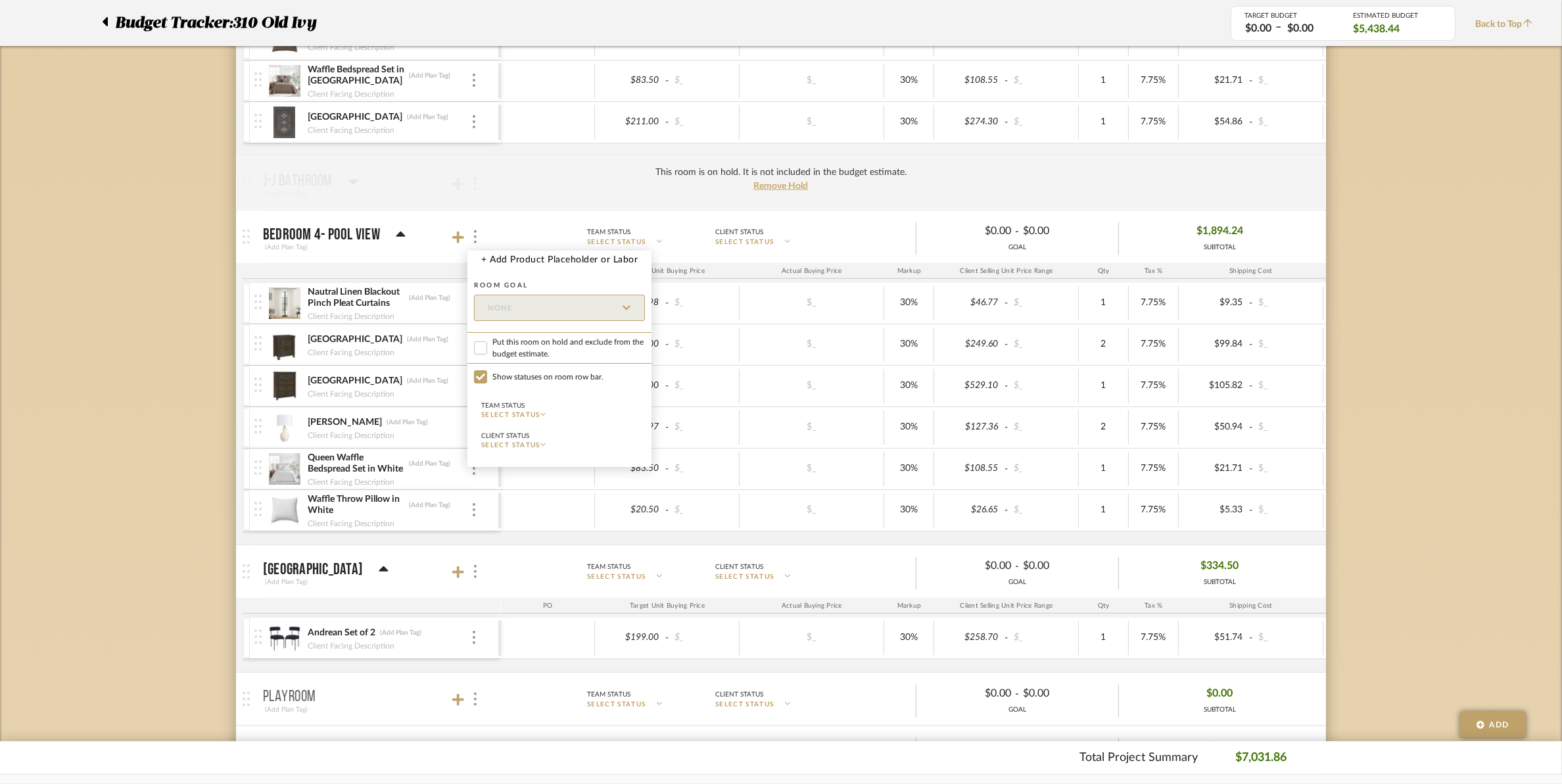
click at [495, 355] on span "Put this room on hold and exclude from the budget estimate." at bounding box center [569, 347] width 152 height 23
click at [487, 354] on input "Put this room on hold and exclude from the budget estimate." at bounding box center [480, 347] width 13 height 13
checkbox input "true"
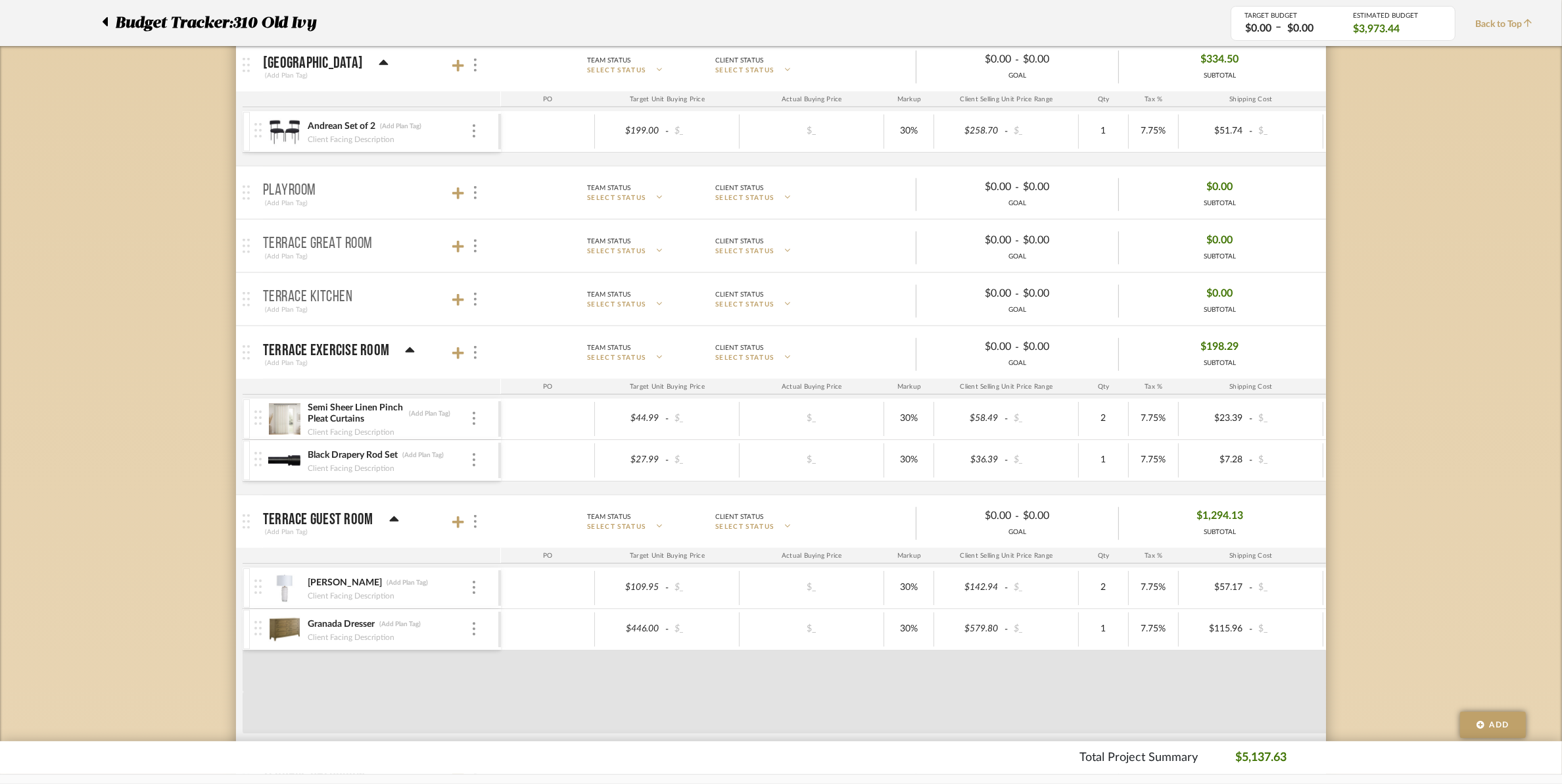
scroll to position [1562, 0]
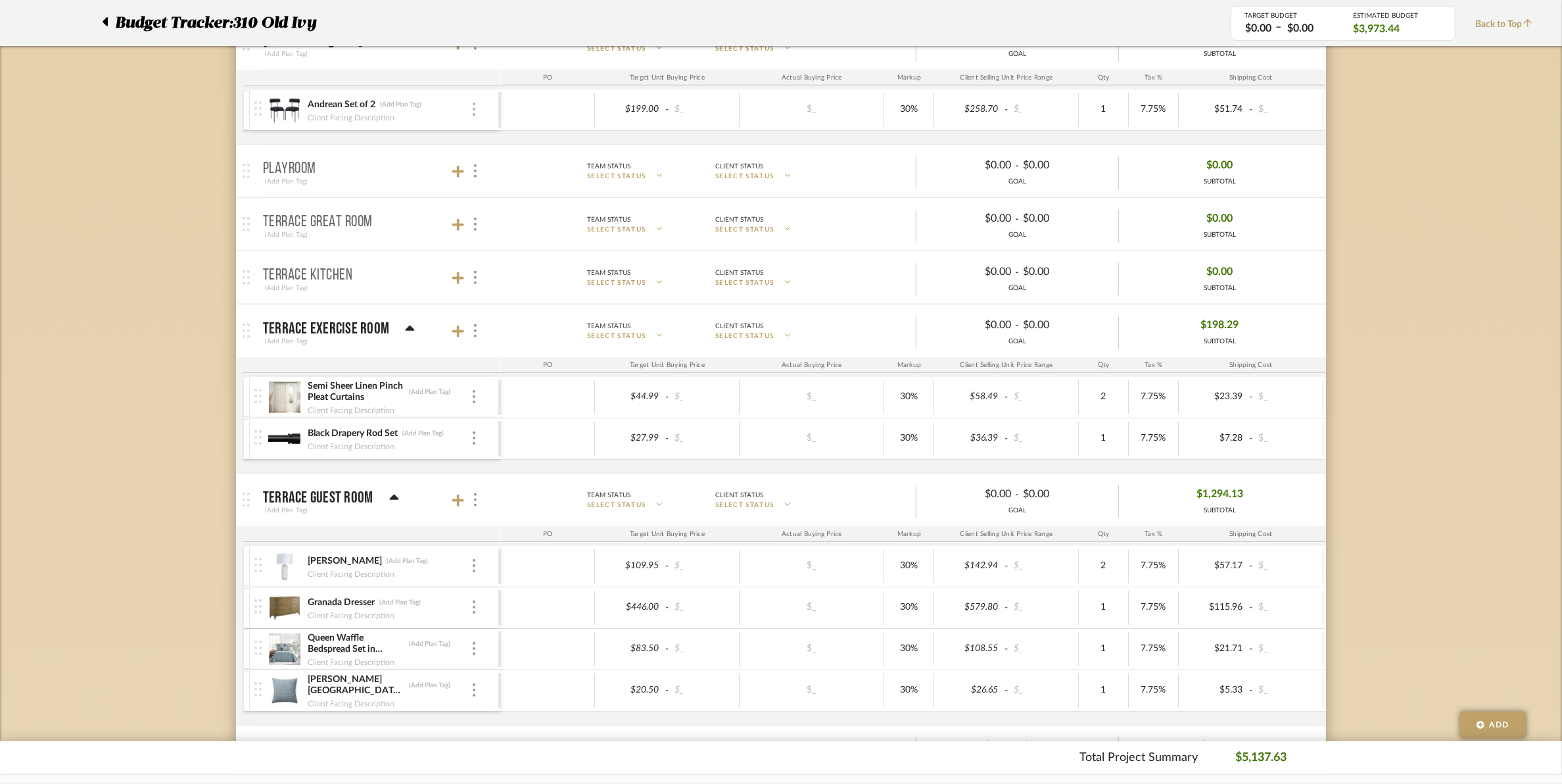
click at [471, 113] on div at bounding box center [474, 110] width 6 height 15
click at [410, 156] on div at bounding box center [781, 392] width 1562 height 784
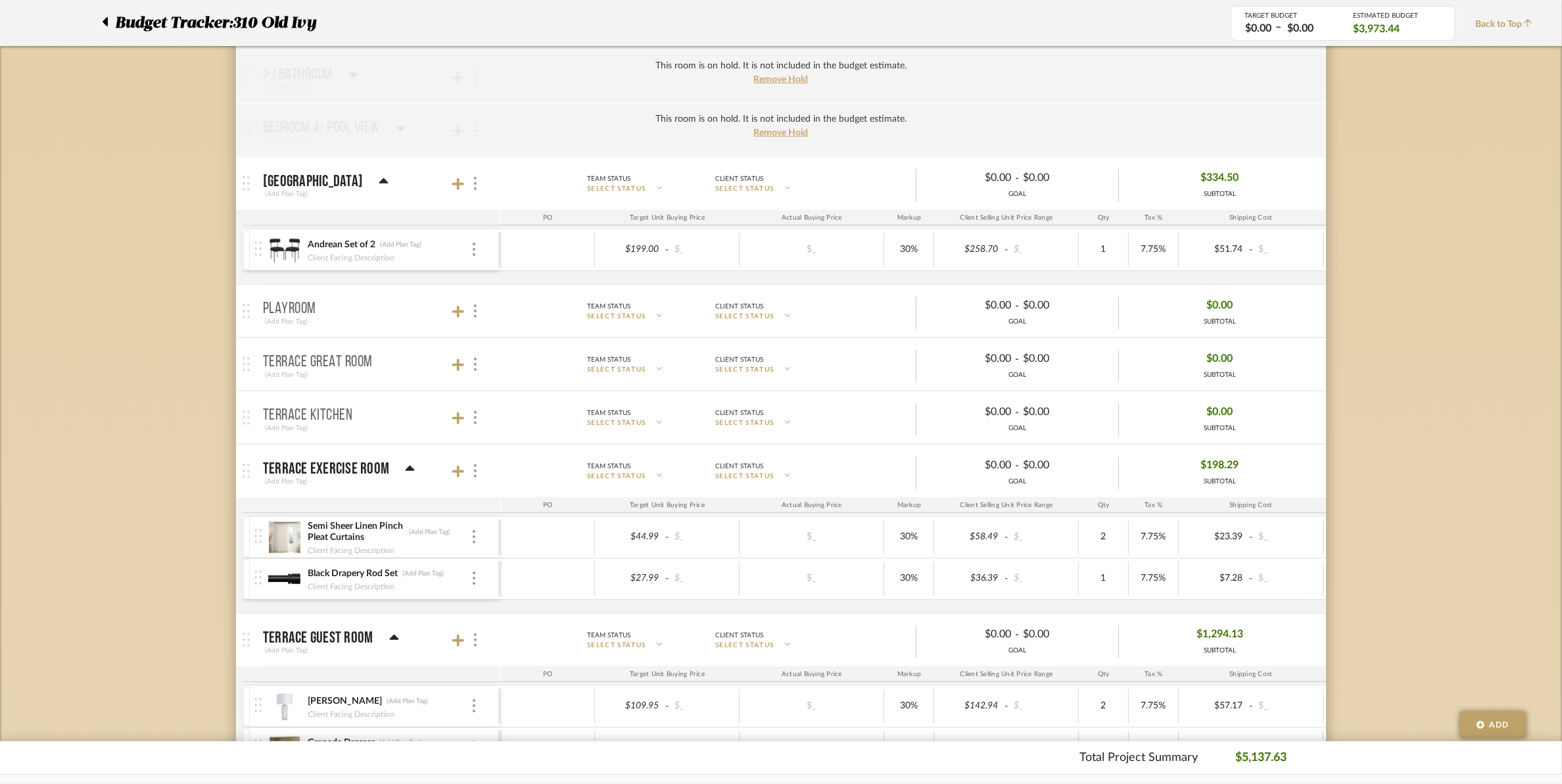
scroll to position [1315, 0]
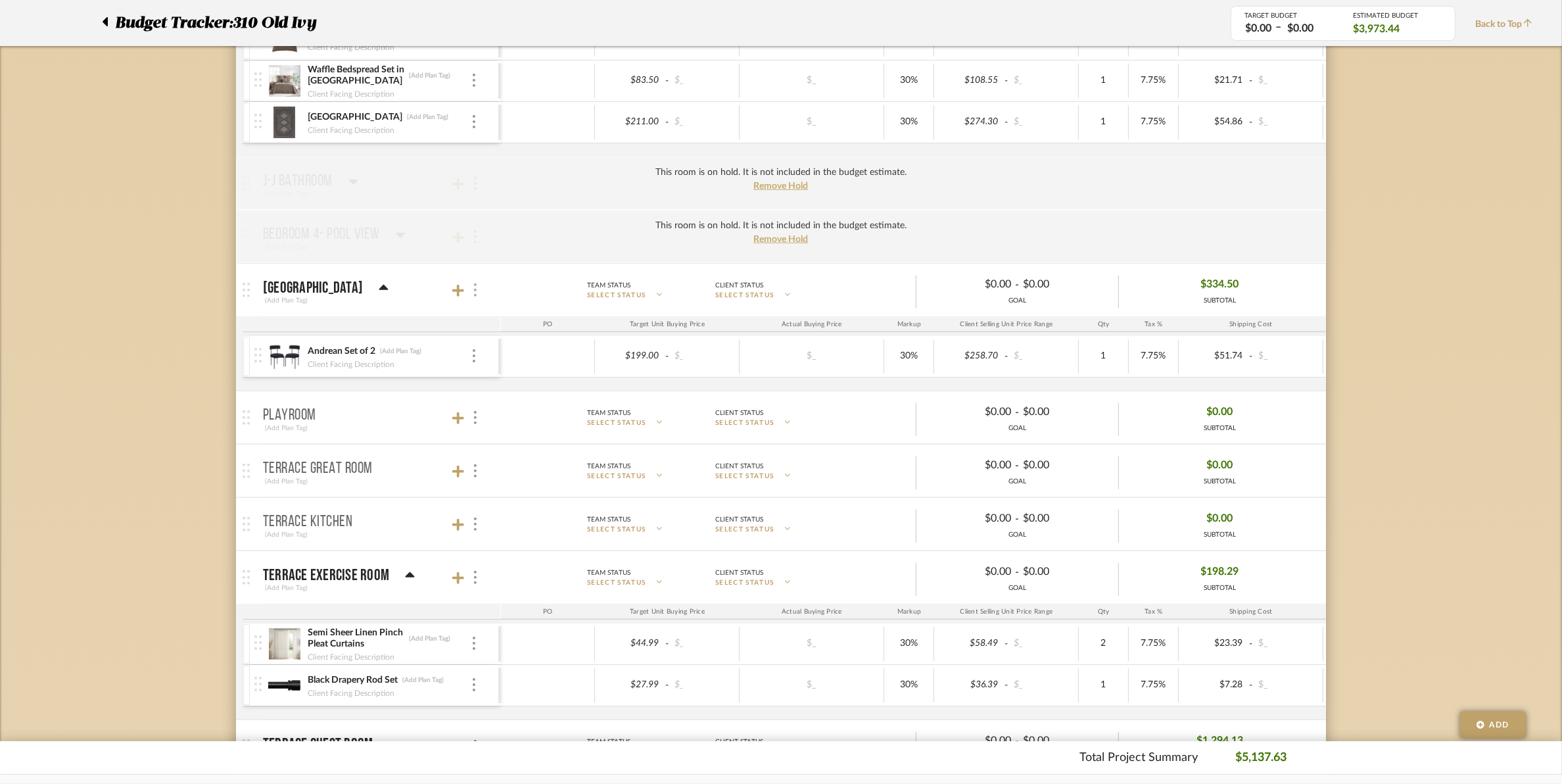
click at [476, 294] on div at bounding box center [475, 290] width 14 height 18
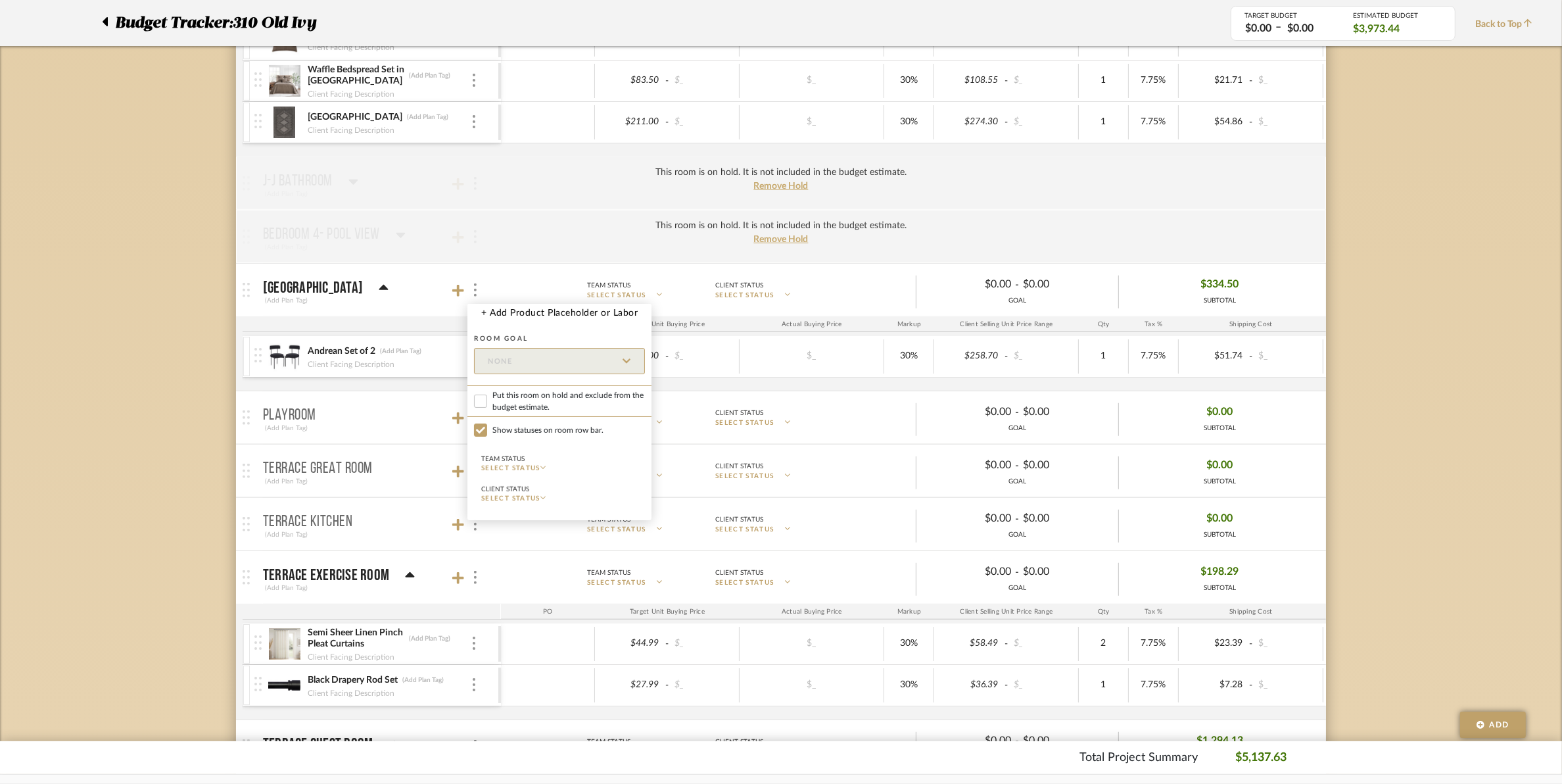
click at [514, 398] on span "Put this room on hold and exclude from the budget estimate." at bounding box center [569, 401] width 152 height 23
click at [487, 398] on input "Put this room on hold and exclude from the budget estimate." at bounding box center [480, 401] width 13 height 13
checkbox input "true"
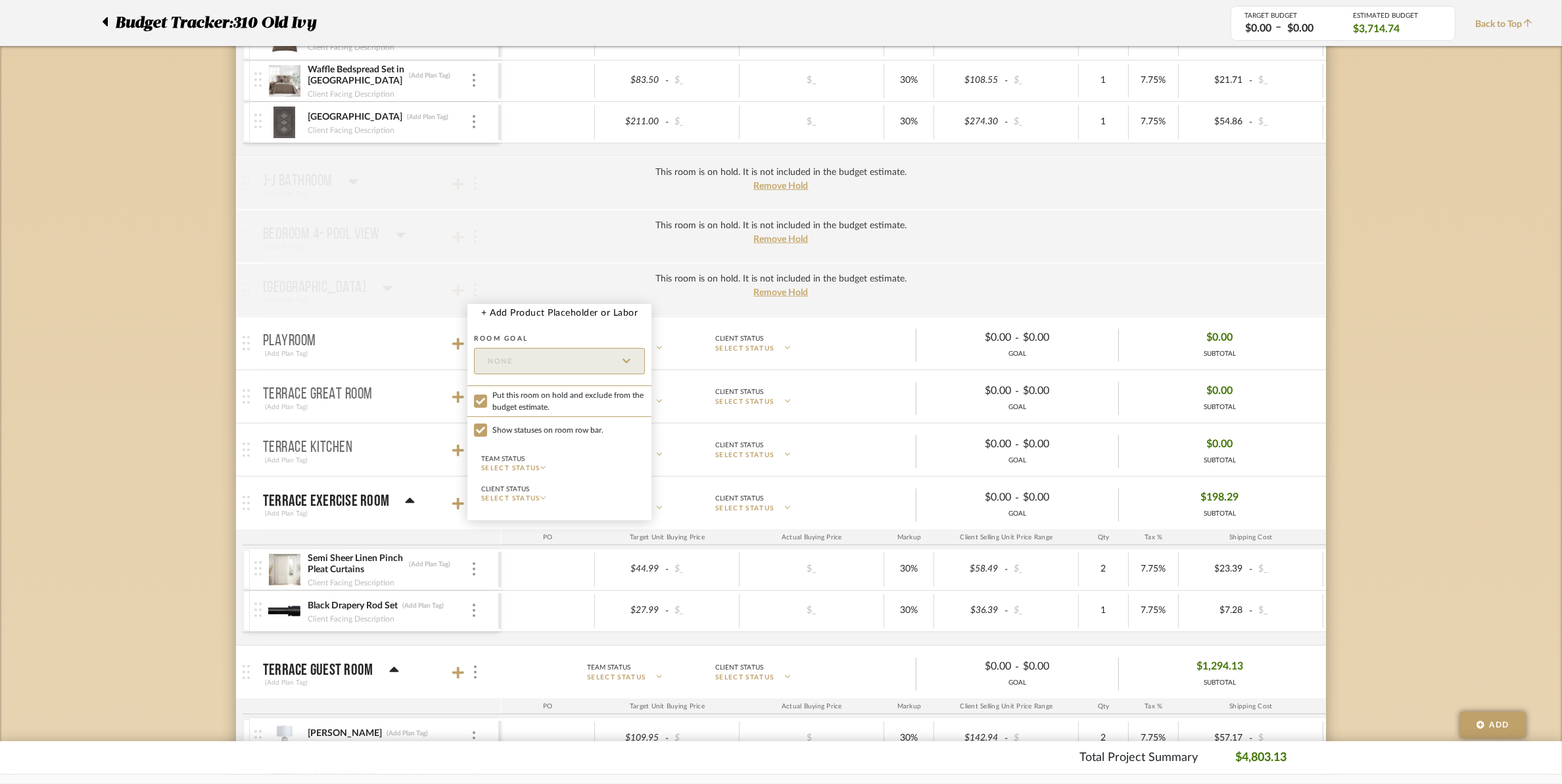
click at [429, 242] on div at bounding box center [781, 392] width 1562 height 784
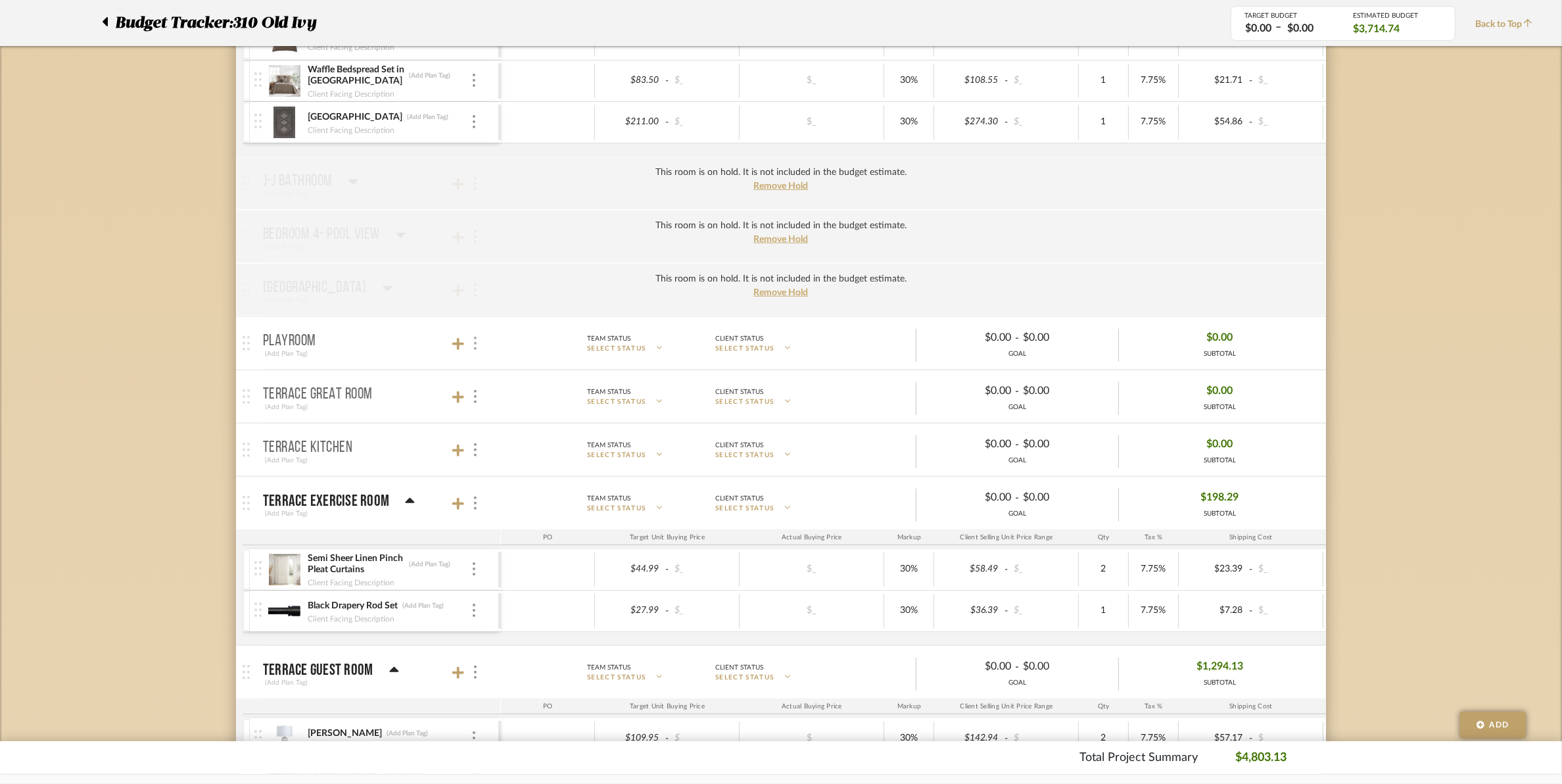
click at [472, 343] on div at bounding box center [475, 343] width 14 height 18
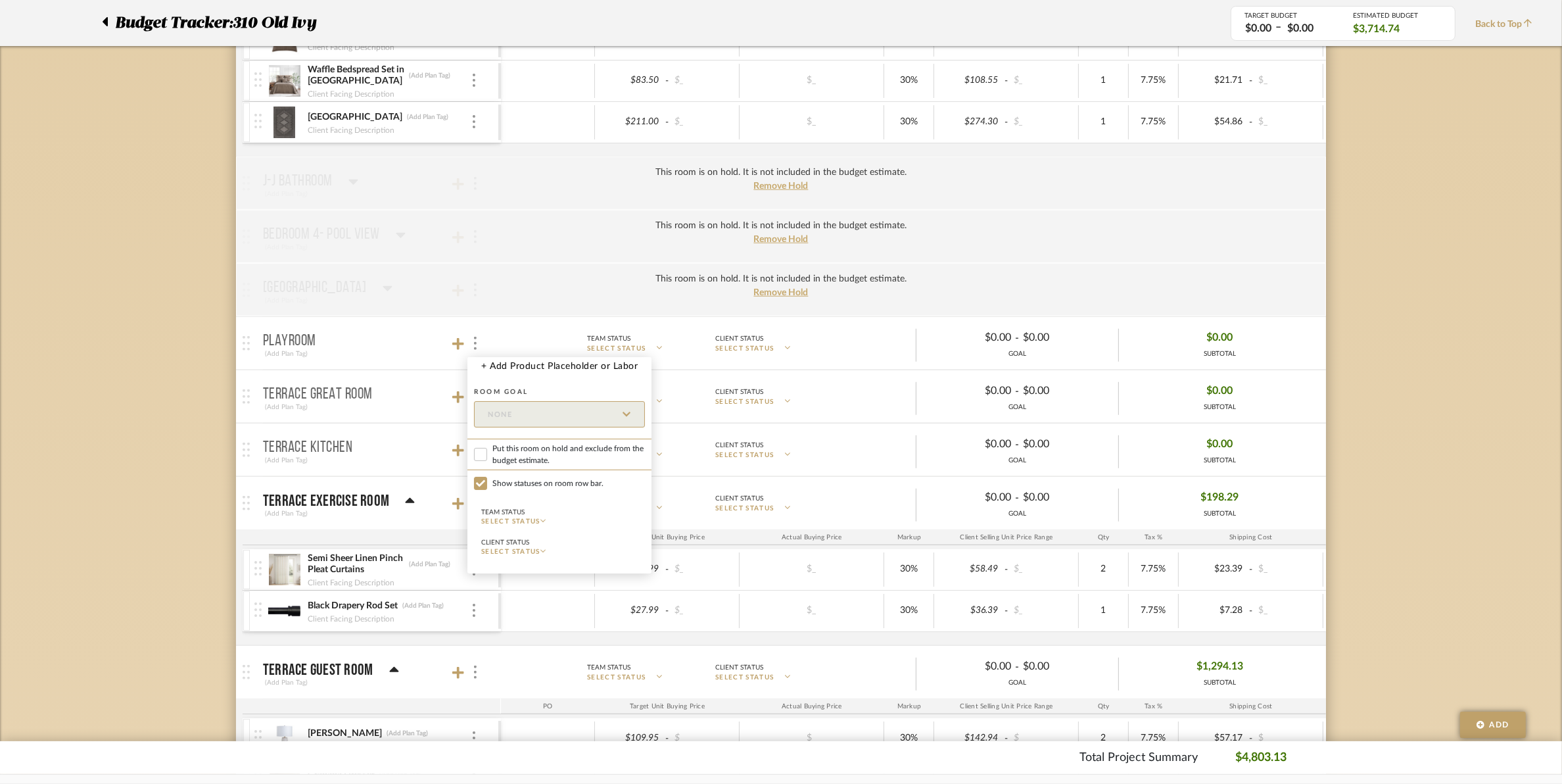
click at [514, 455] on span "Put this room on hold and exclude from the budget estimate." at bounding box center [569, 454] width 152 height 23
click at [487, 455] on input "Put this room on hold and exclude from the budget estimate." at bounding box center [480, 454] width 13 height 13
checkbox input "true"
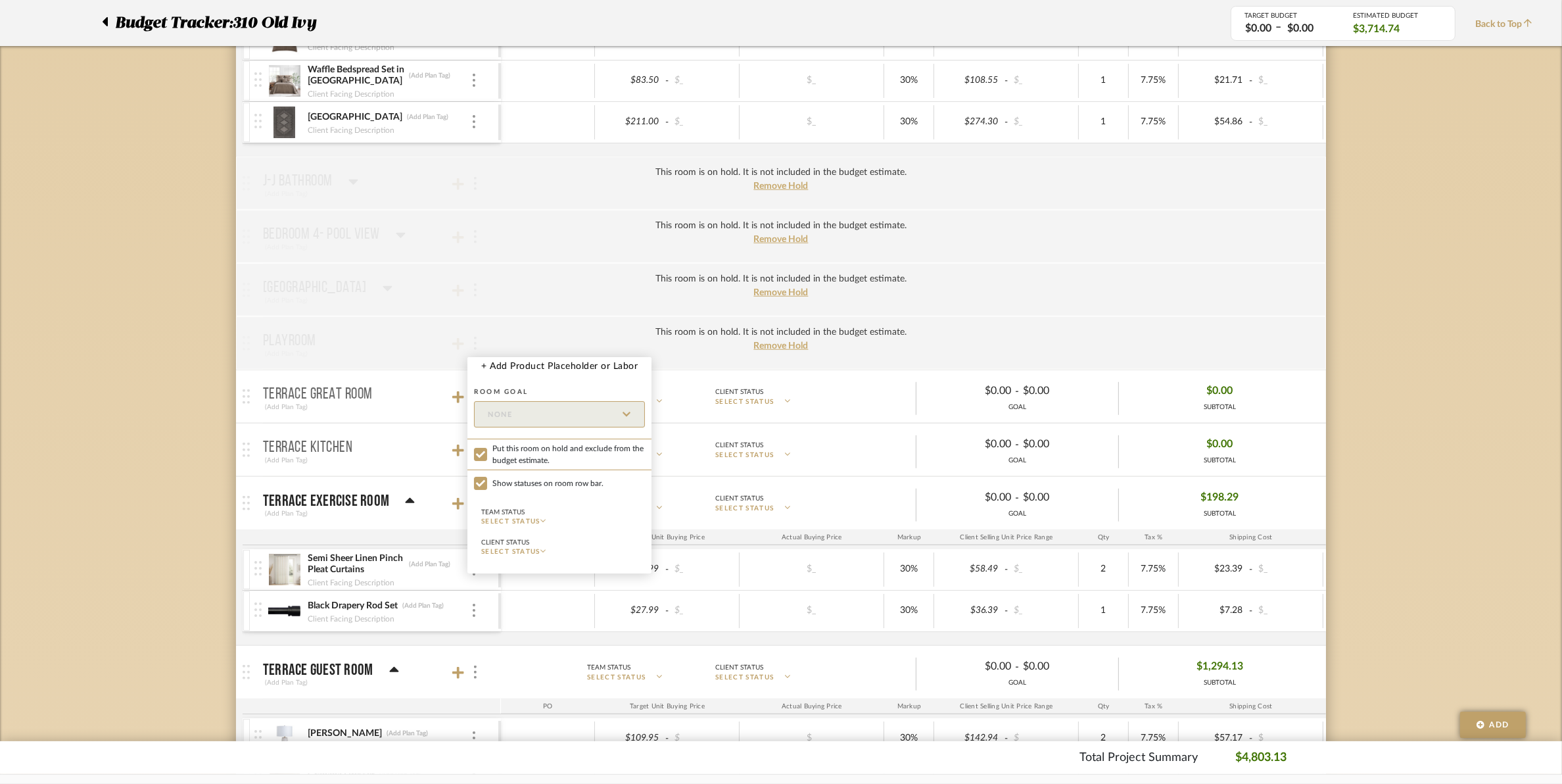
click at [469, 270] on div at bounding box center [781, 392] width 1562 height 784
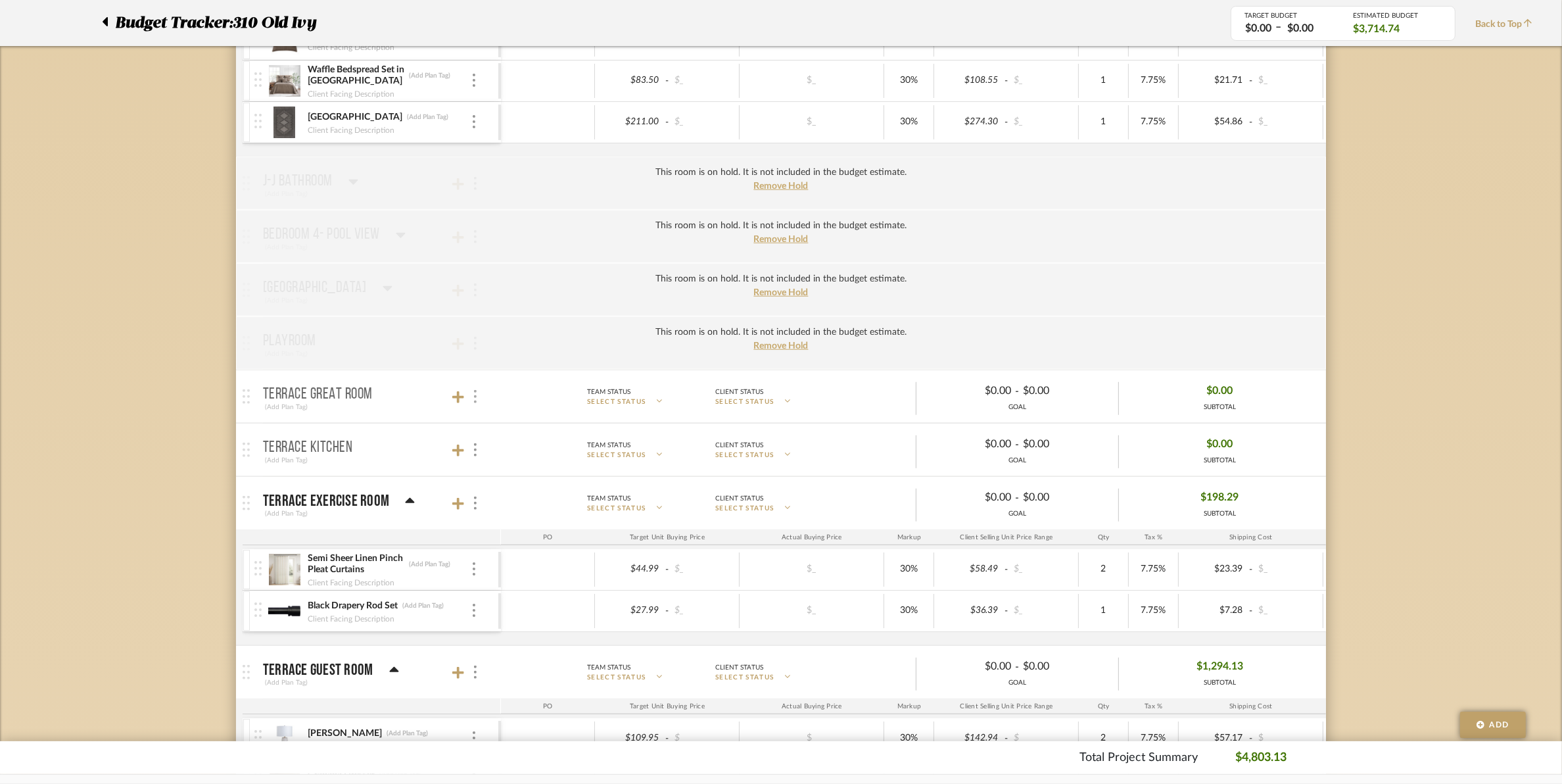
click at [474, 403] on img at bounding box center [475, 396] width 2 height 13
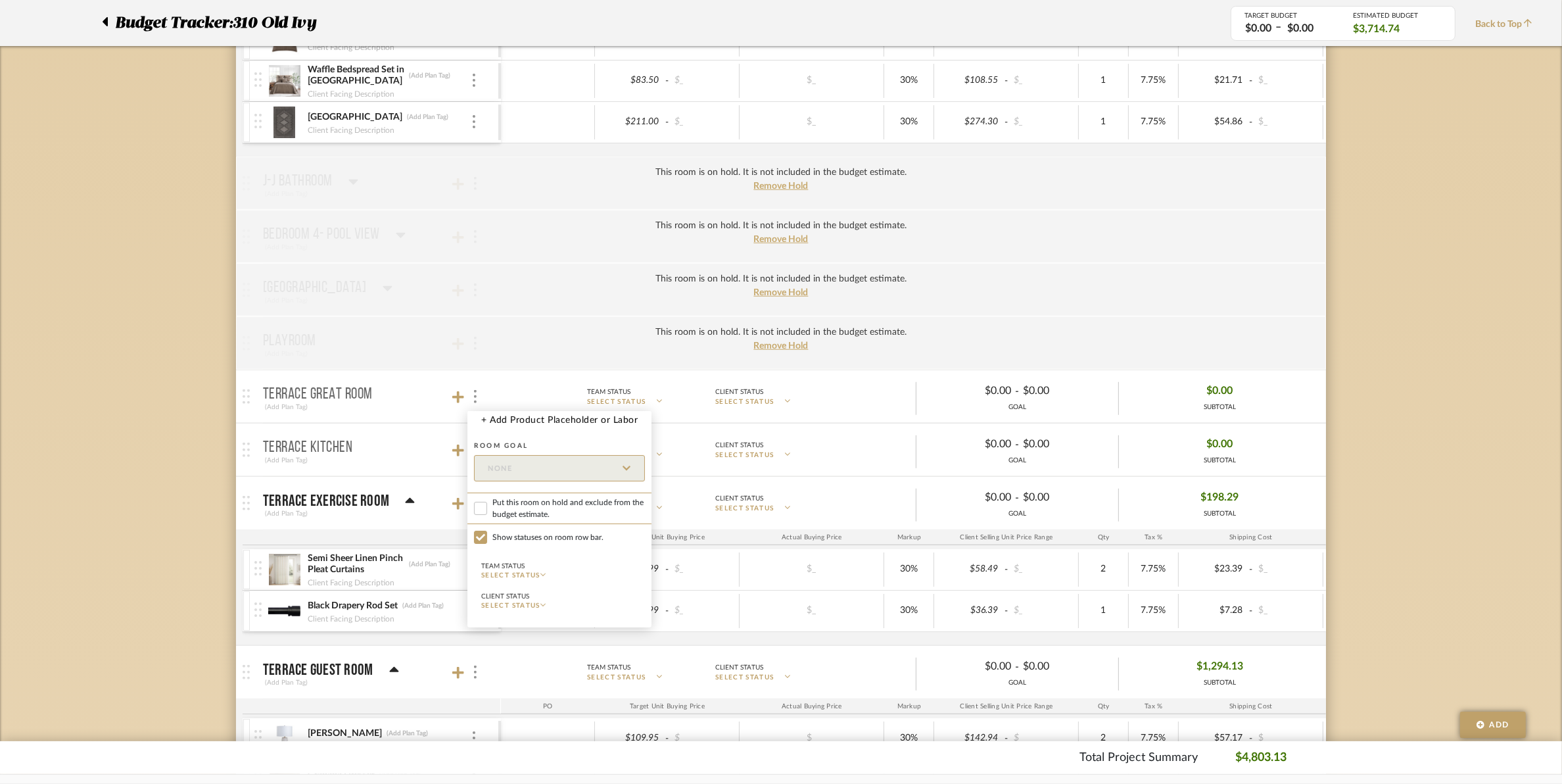
click at [537, 510] on span "Put this room on hold and exclude from the budget estimate." at bounding box center [569, 508] width 152 height 23
click at [487, 510] on input "Put this room on hold and exclude from the budget estimate." at bounding box center [480, 508] width 13 height 13
checkbox input "true"
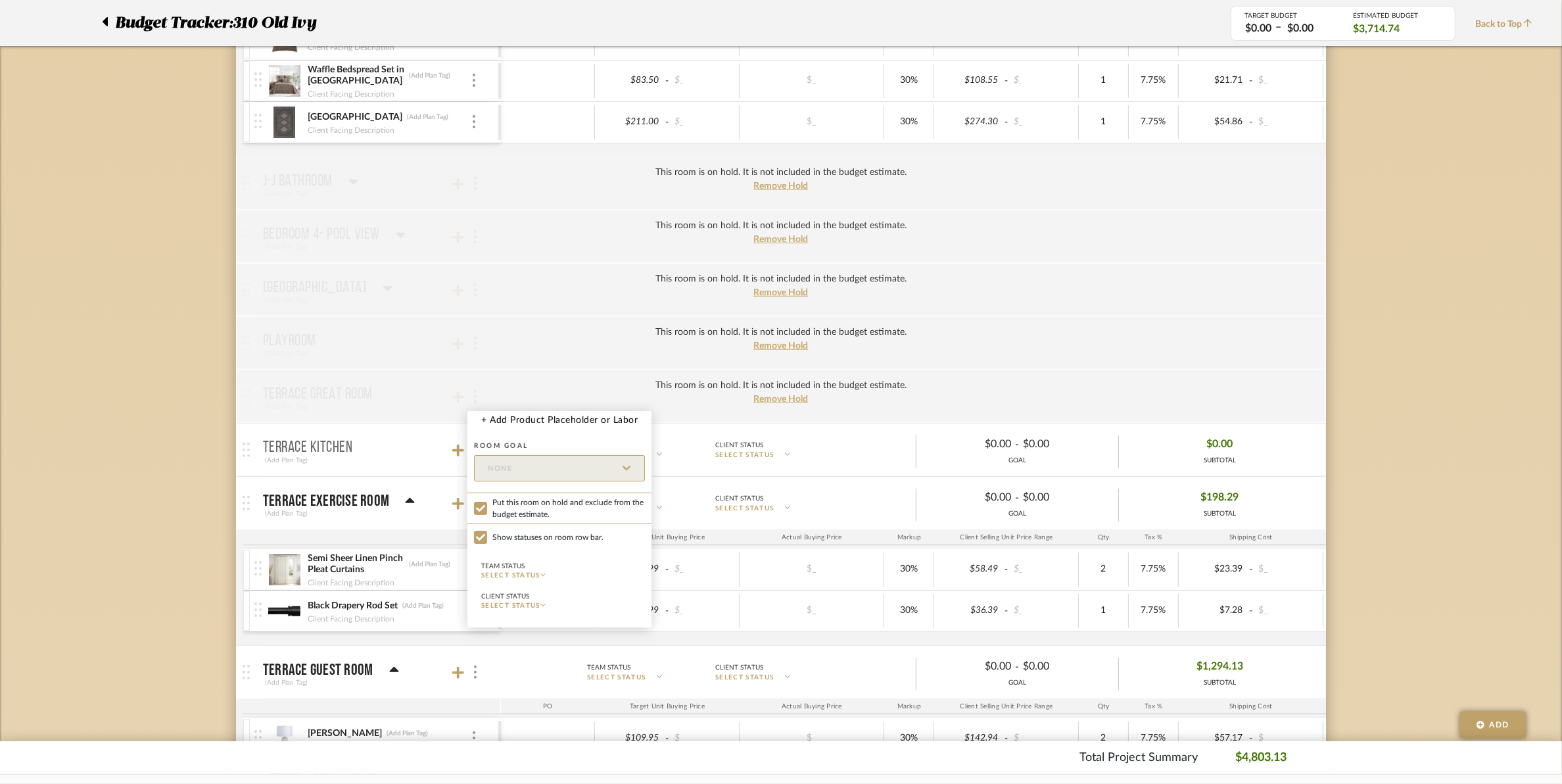
click at [478, 309] on div at bounding box center [781, 392] width 1562 height 784
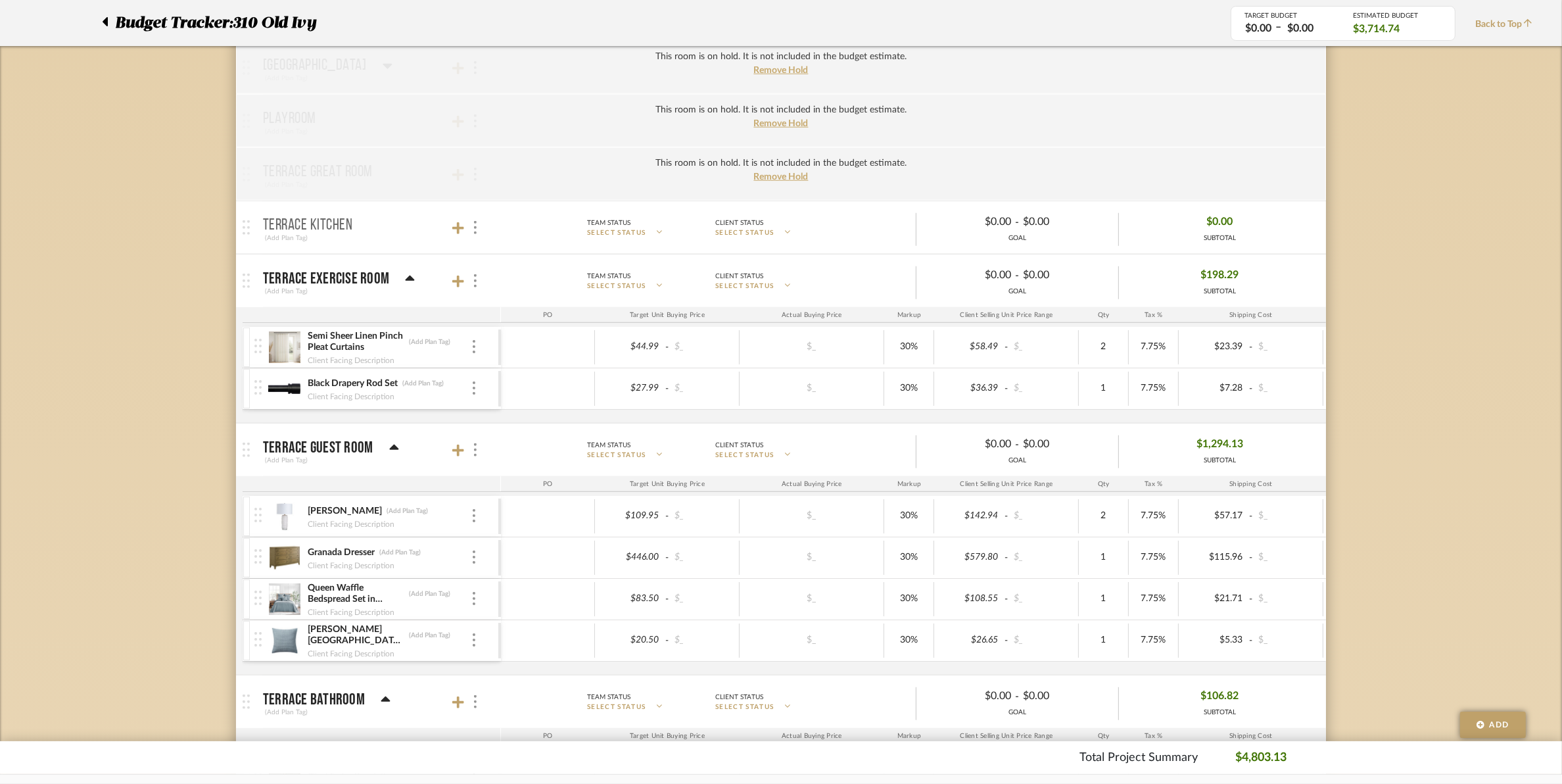
scroll to position [1562, 0]
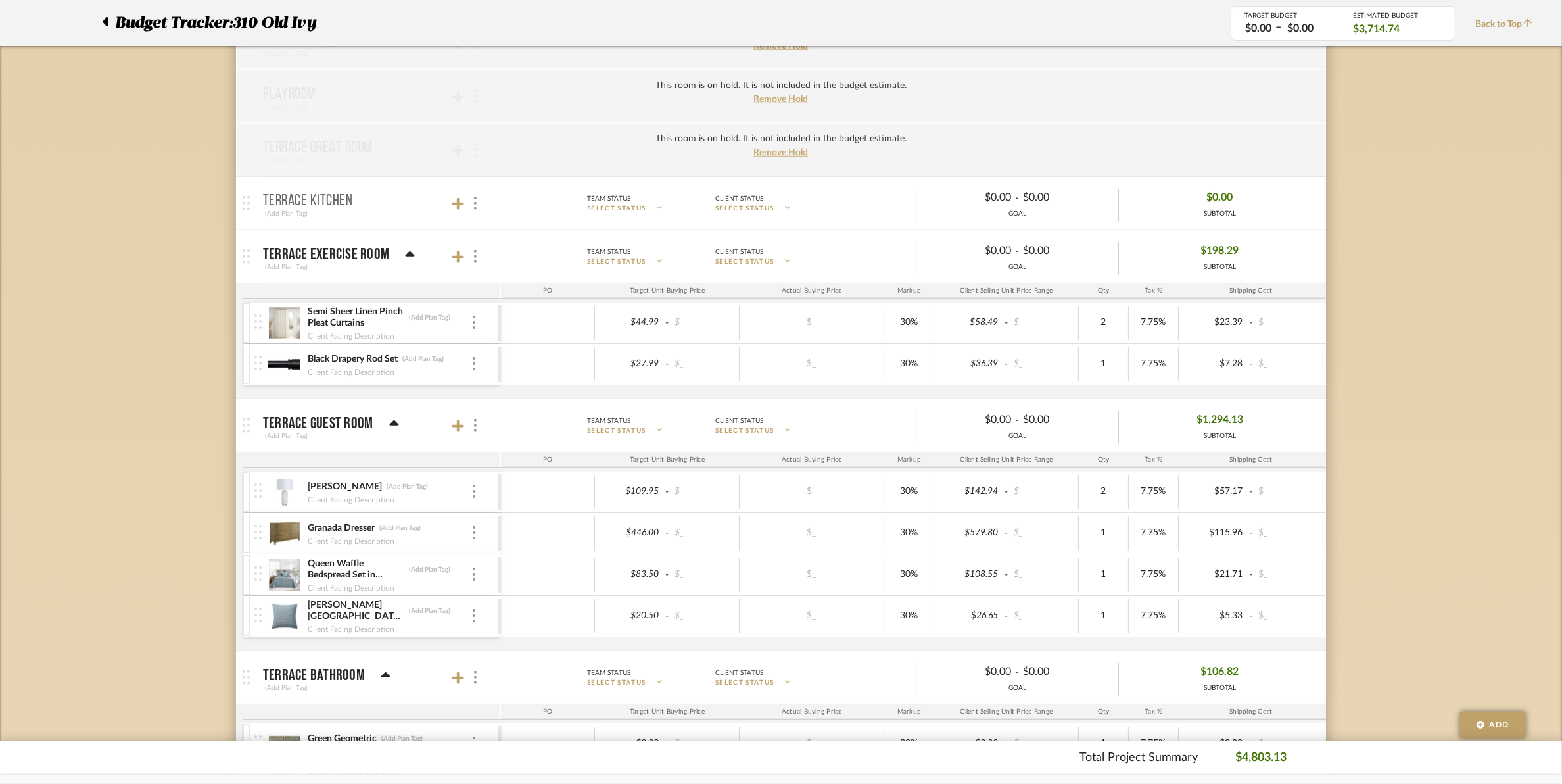
click at [481, 206] on mat-panel-title "Terrace Kitchen (Add Plan Tag)" at bounding box center [378, 203] width 232 height 32
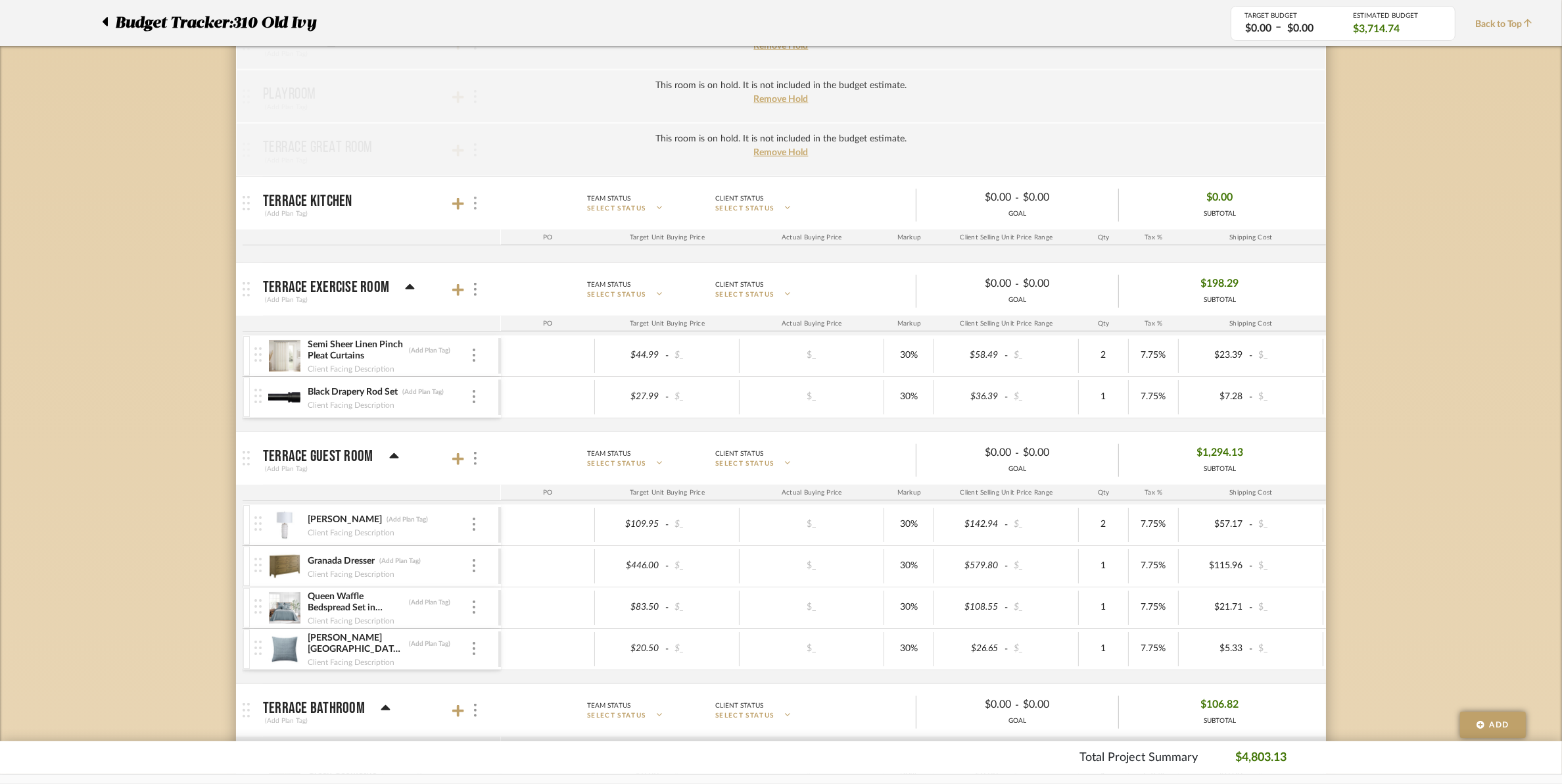
click at [478, 204] on div at bounding box center [475, 203] width 14 height 18
click at [501, 307] on span "Put this room on hold and exclude from the budget estimate." at bounding box center [569, 315] width 152 height 23
click at [487, 308] on input "Put this room on hold and exclude from the budget estimate." at bounding box center [480, 315] width 13 height 13
checkbox input "true"
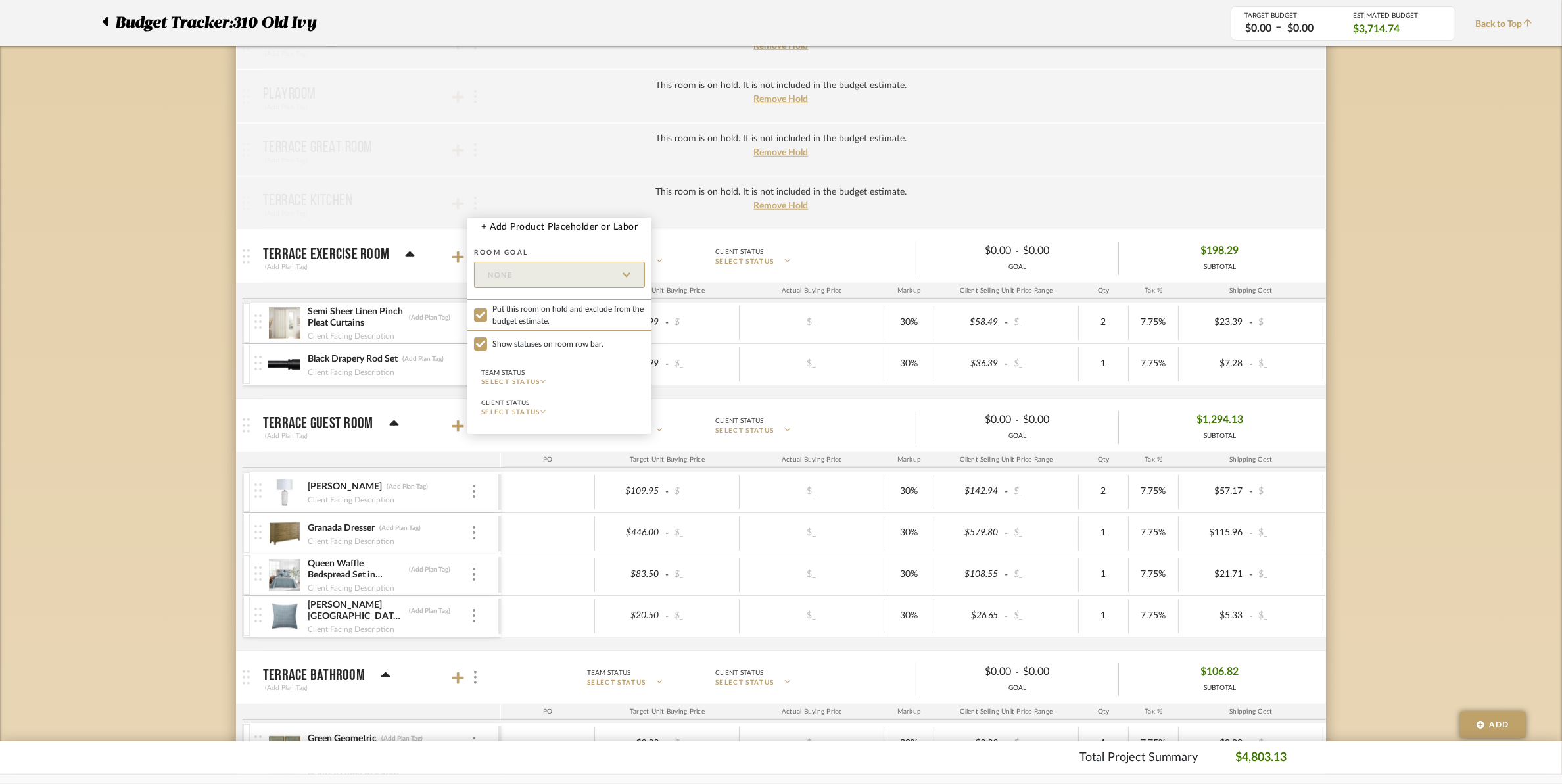
click at [452, 161] on div at bounding box center [781, 392] width 1562 height 784
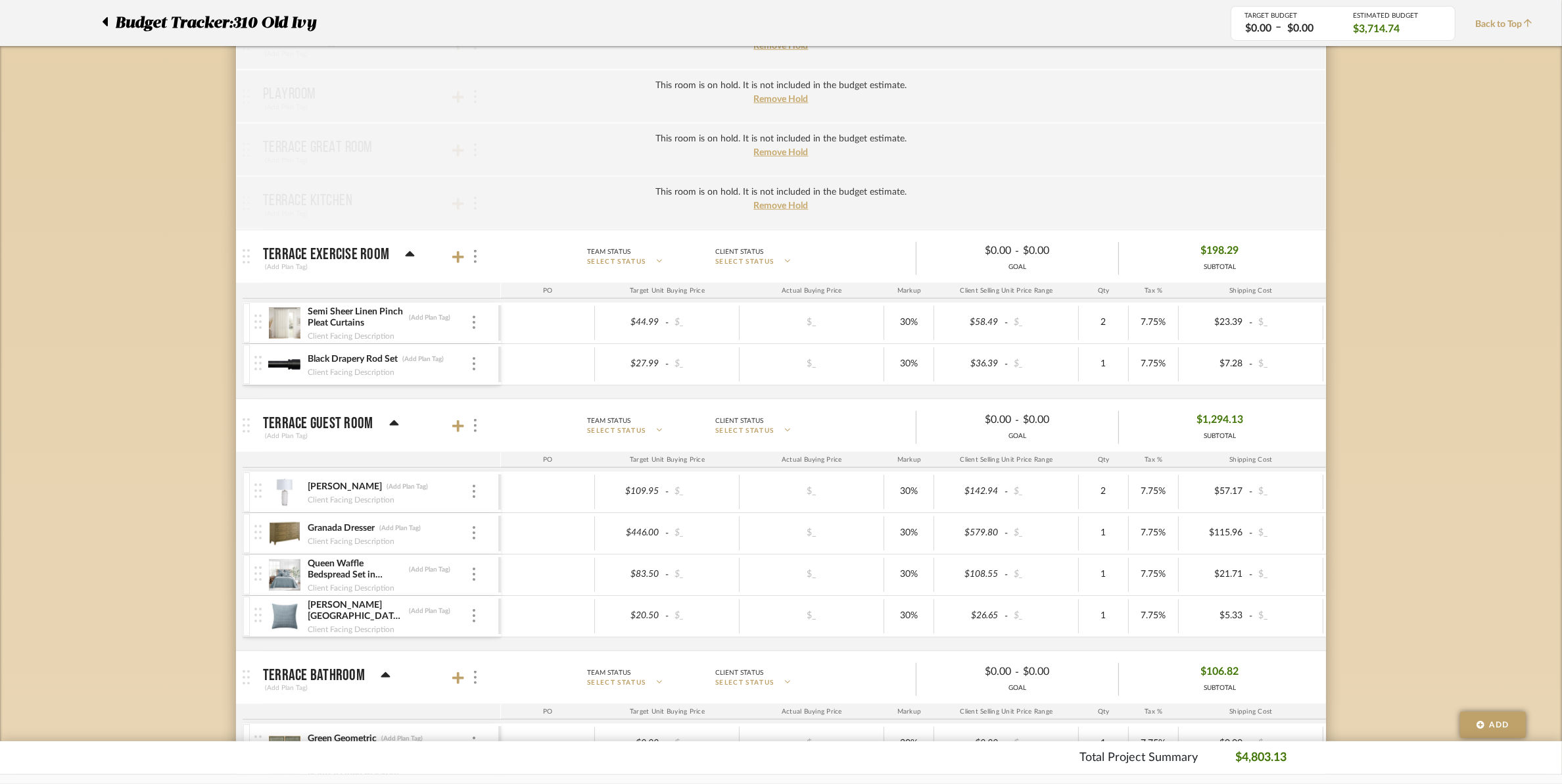
scroll to position [1643, 0]
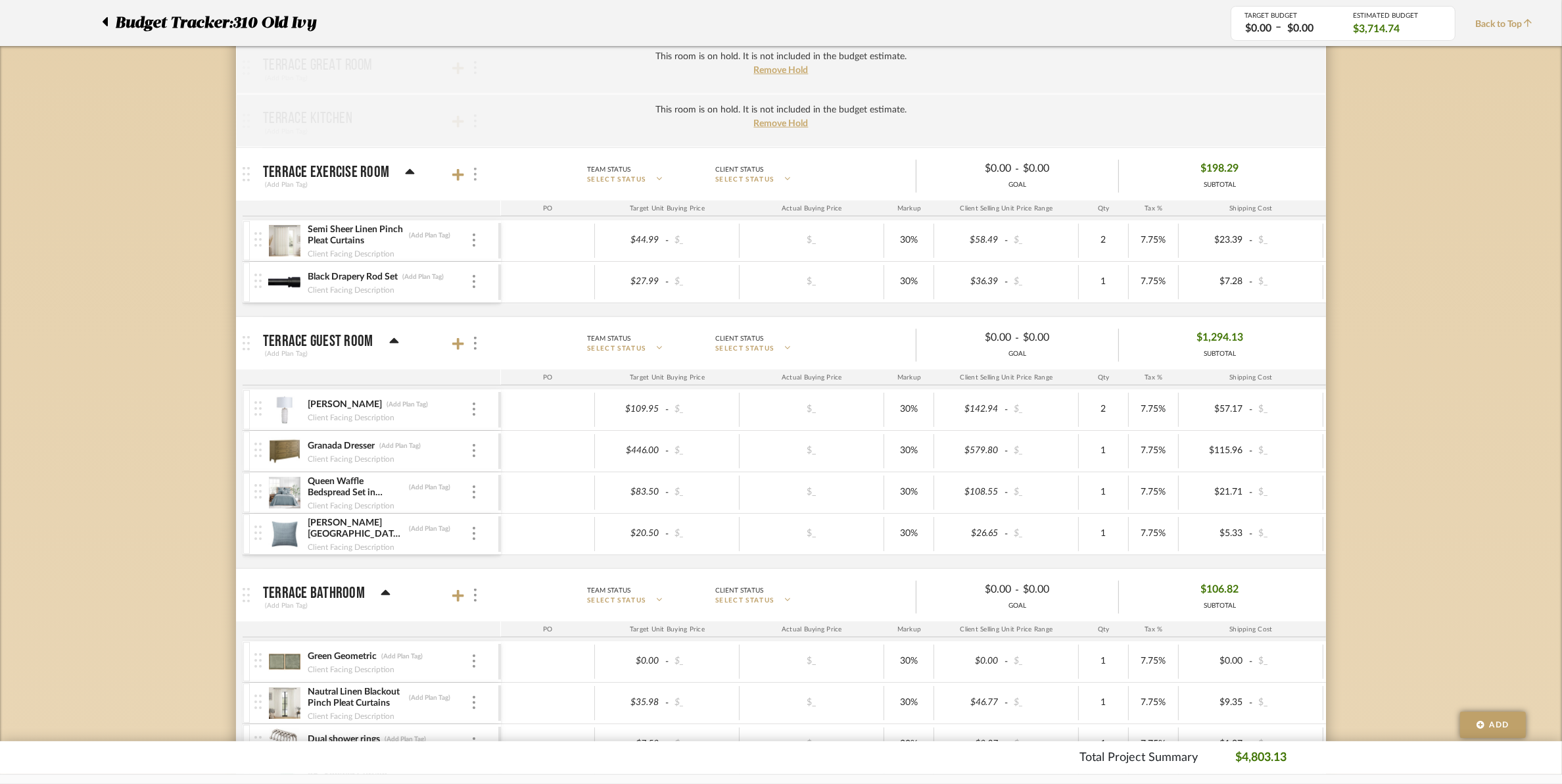
click at [476, 183] on div at bounding box center [475, 174] width 14 height 18
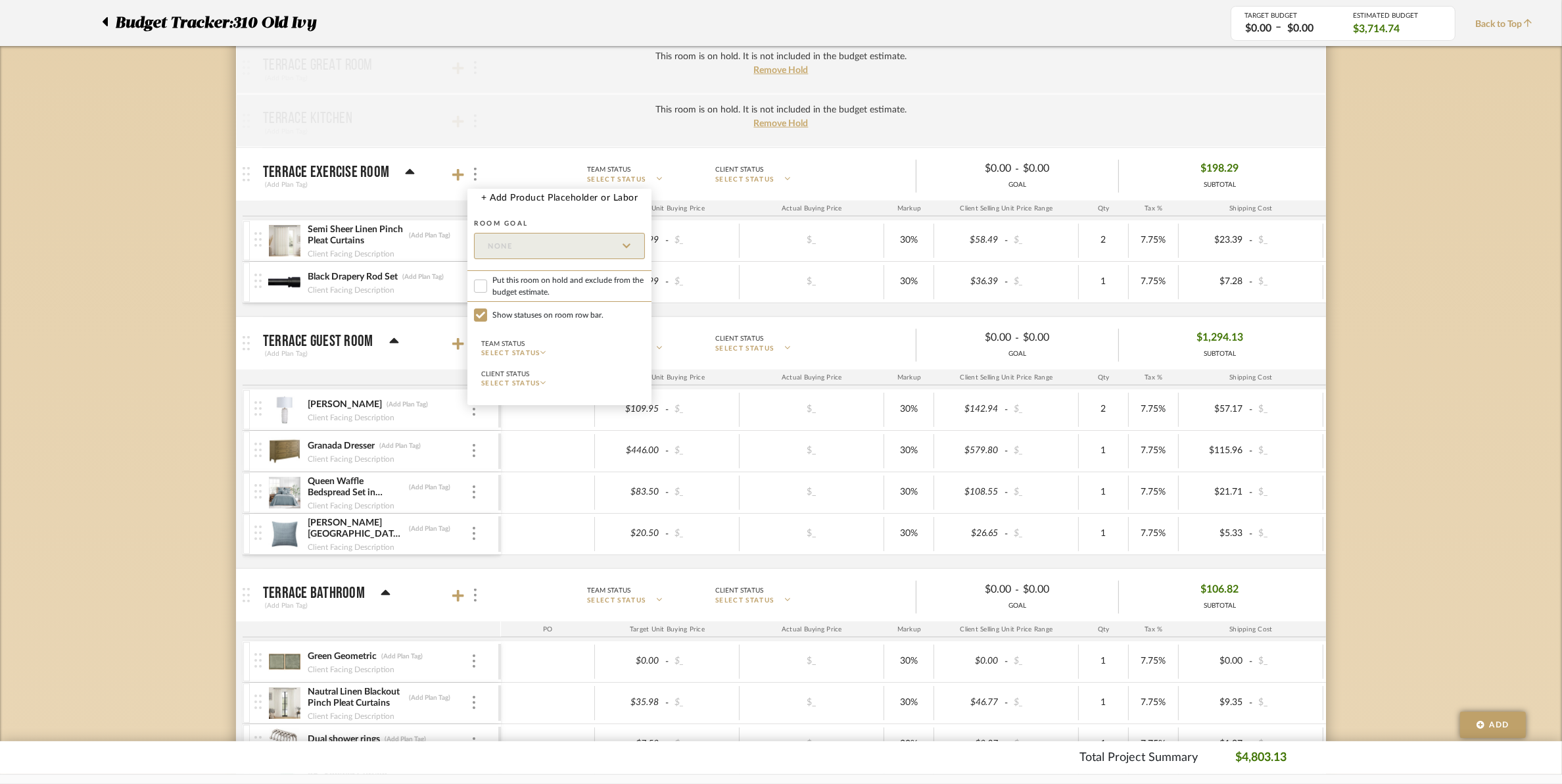
click at [507, 293] on span "Put this room on hold and exclude from the budget estimate." at bounding box center [569, 286] width 152 height 23
click at [487, 293] on input "Put this room on hold and exclude from the budget estimate." at bounding box center [480, 286] width 13 height 13
checkbox input "true"
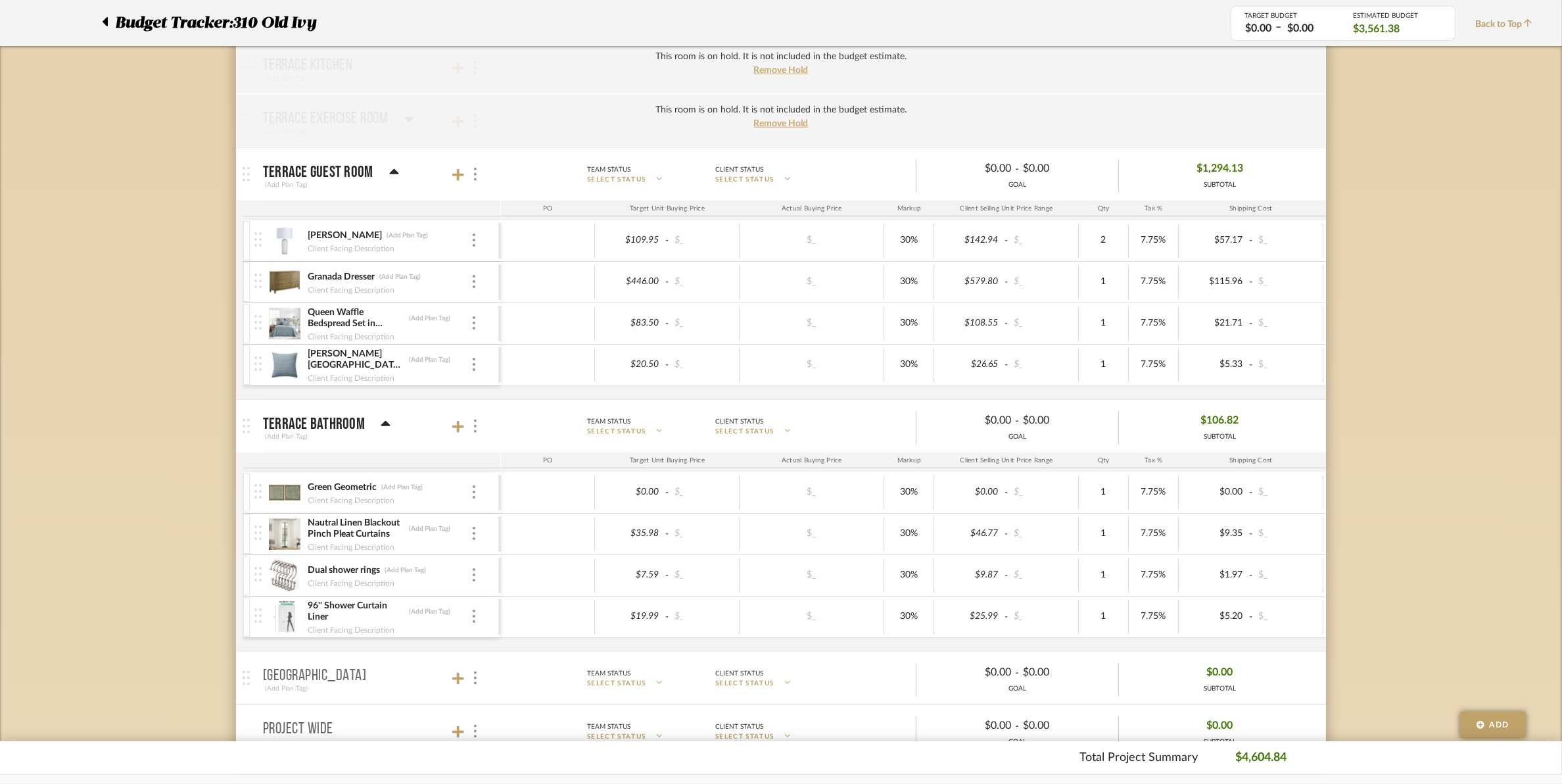
scroll to position [1726, 0]
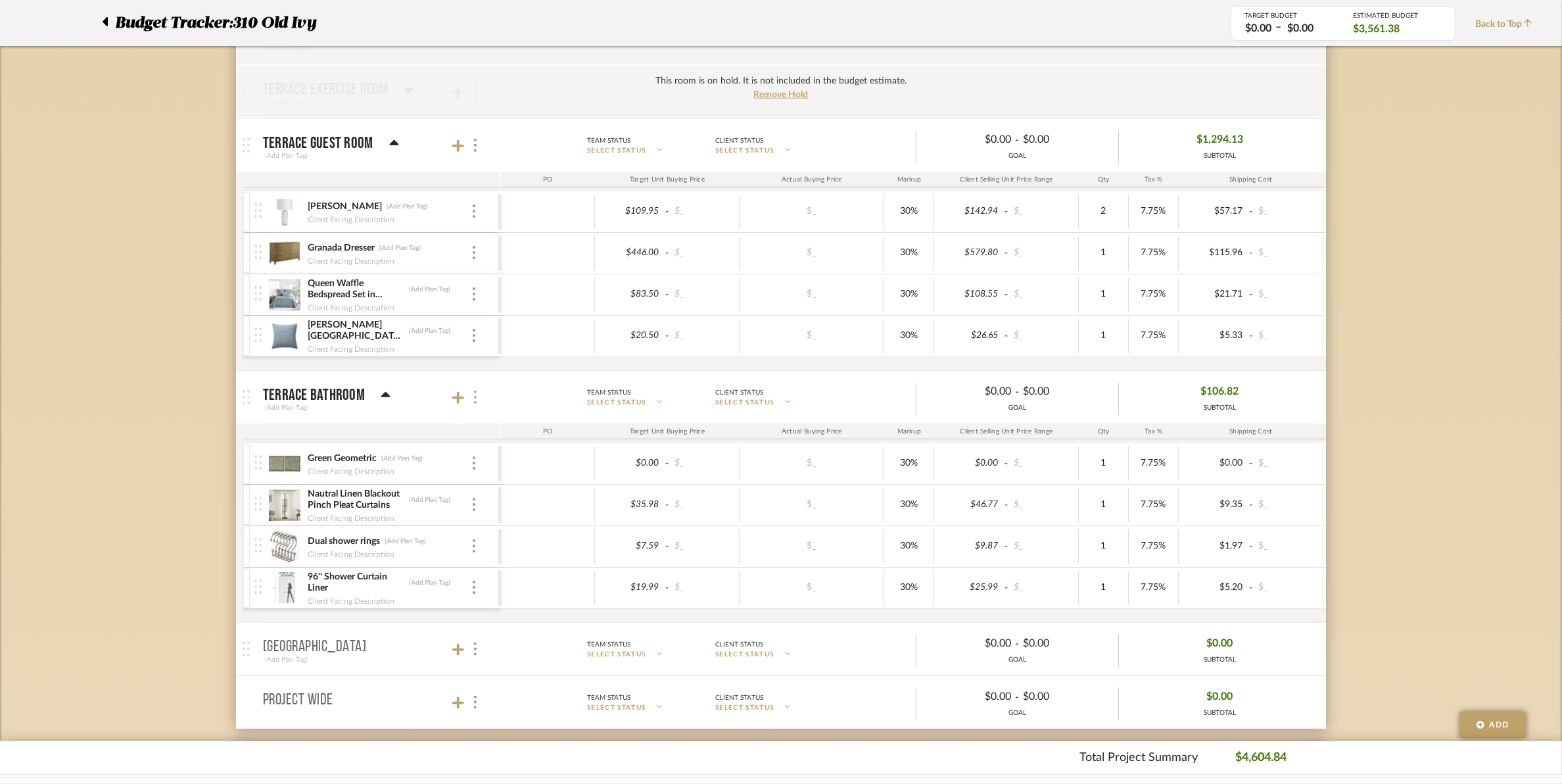
click at [472, 404] on div at bounding box center [475, 397] width 14 height 18
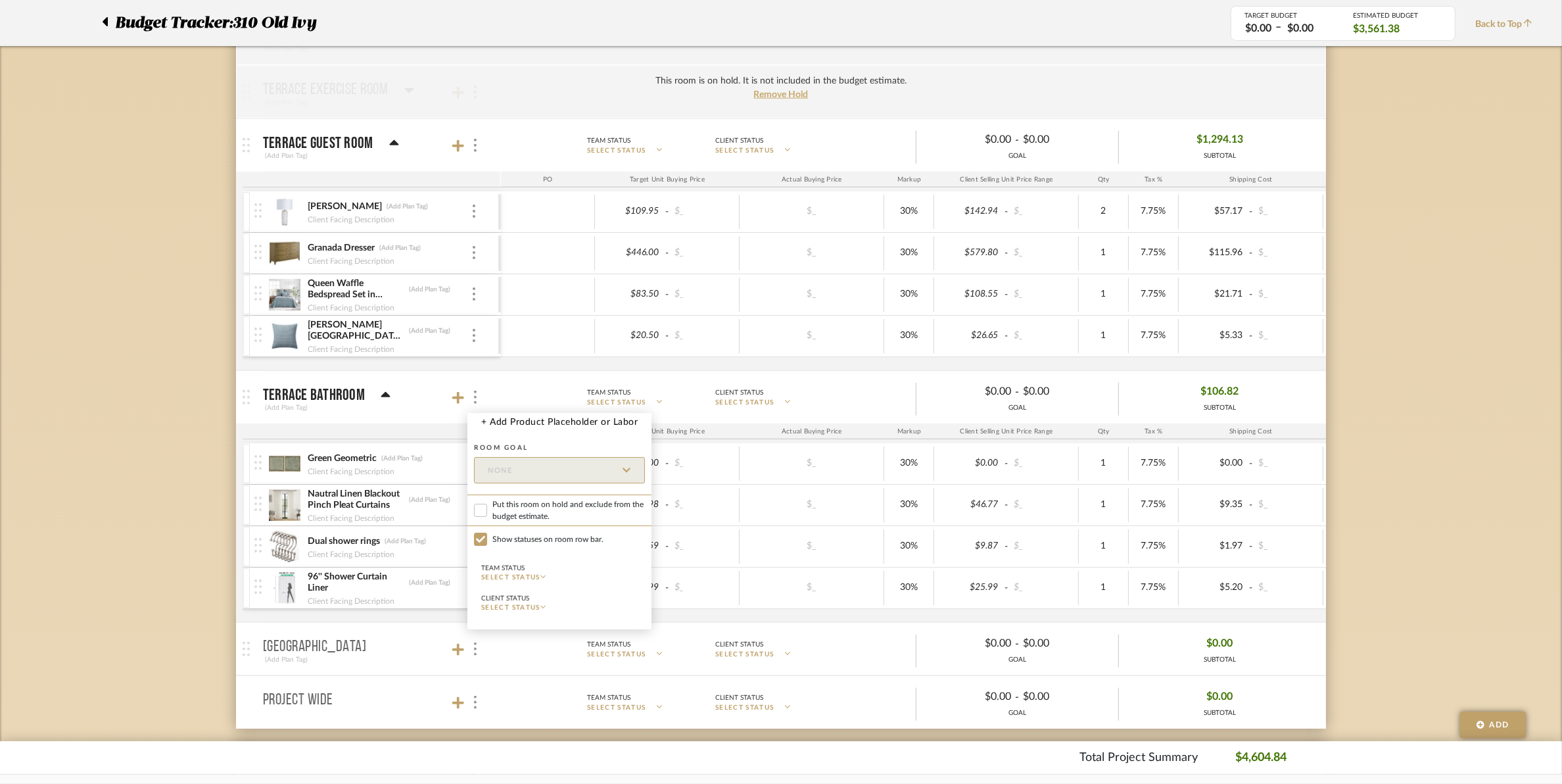
click at [491, 507] on label "Put this room on hold and exclude from the budget estimate." at bounding box center [560, 510] width 184 height 32
click at [487, 507] on input "Put this room on hold and exclude from the budget estimate." at bounding box center [480, 510] width 13 height 13
checkbox input "true"
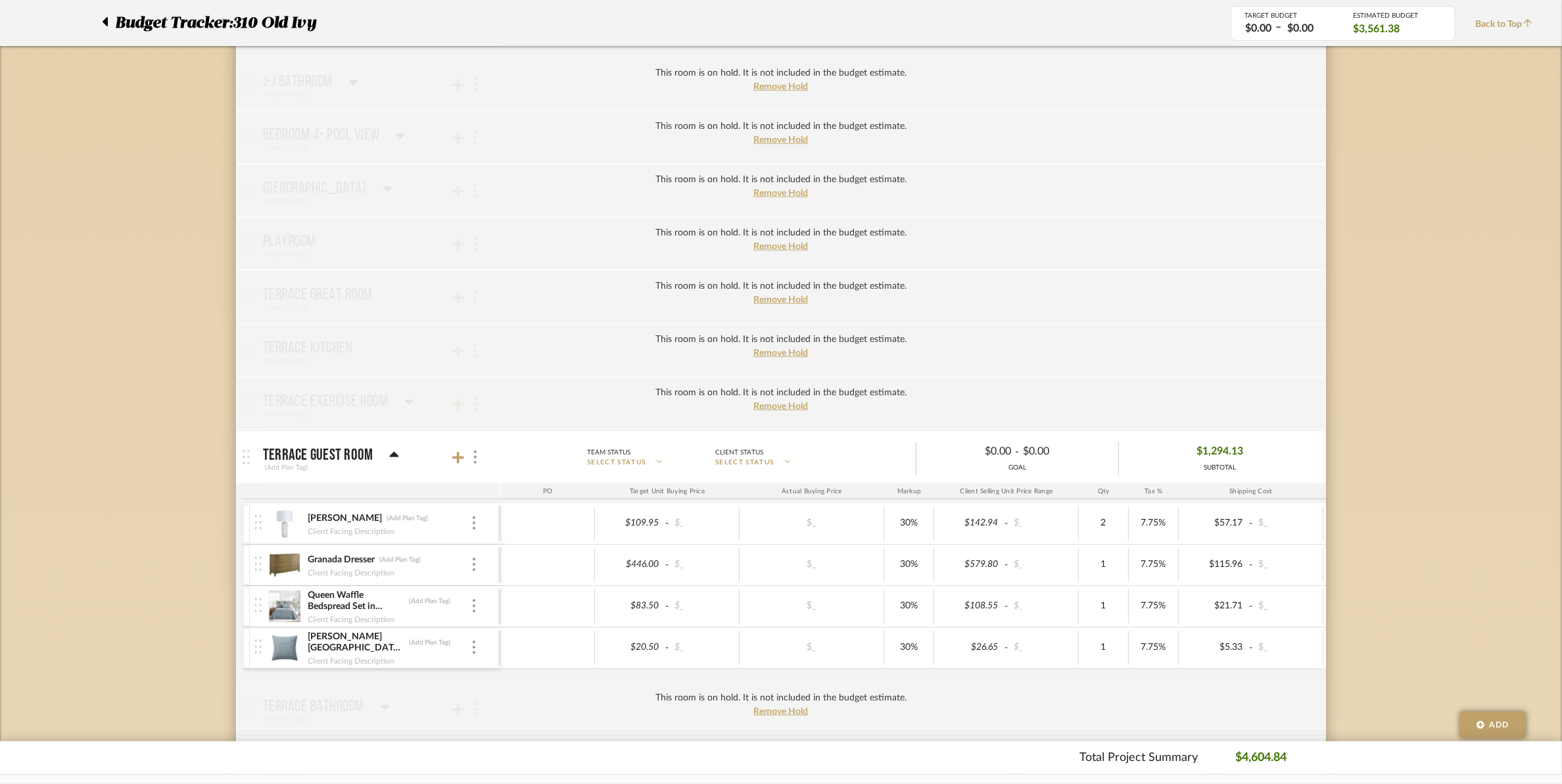
scroll to position [1397, 0]
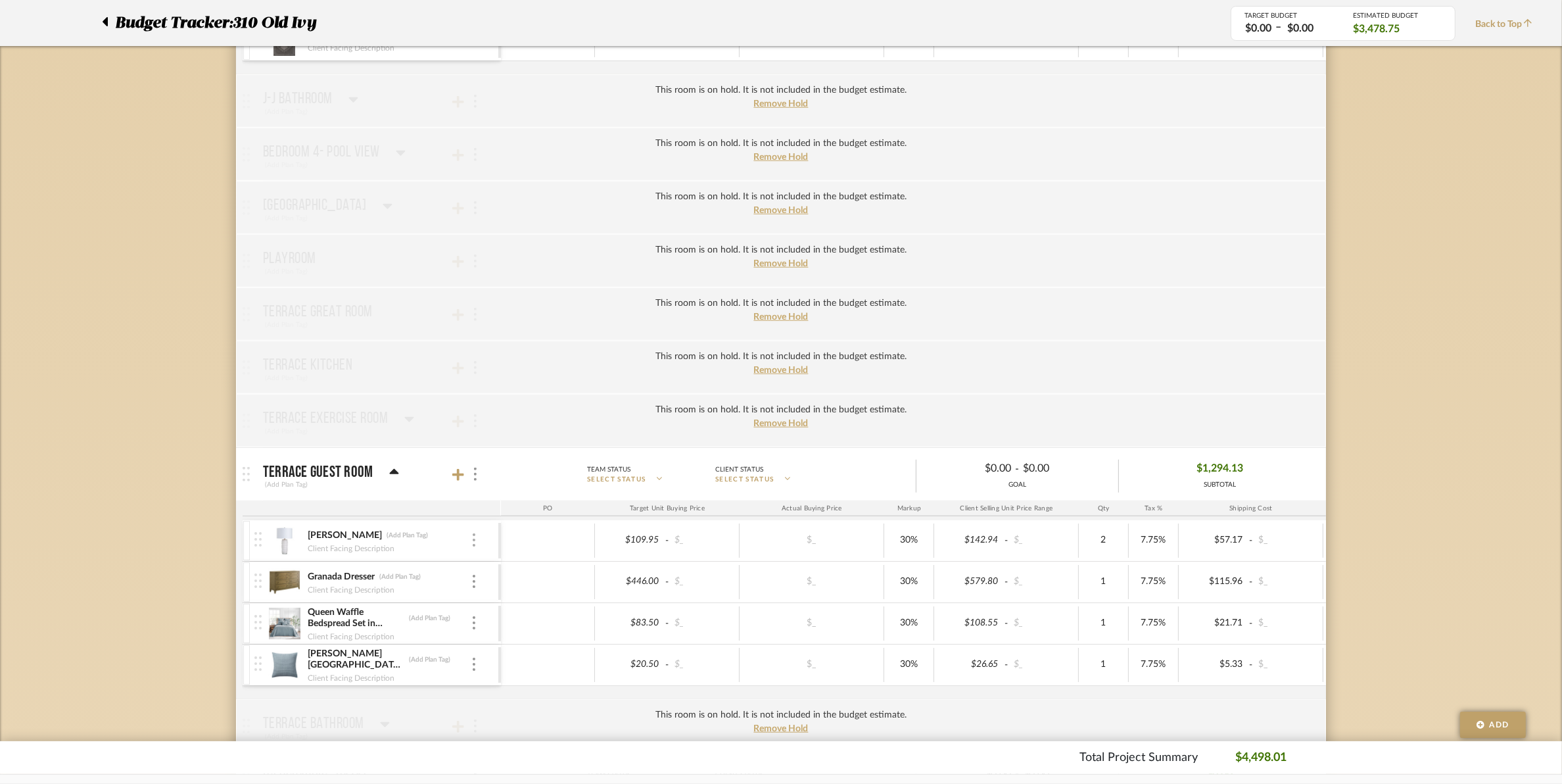
click at [472, 541] on div at bounding box center [474, 540] width 6 height 15
click at [507, 639] on span "Remove Item" at bounding box center [538, 644] width 82 height 11
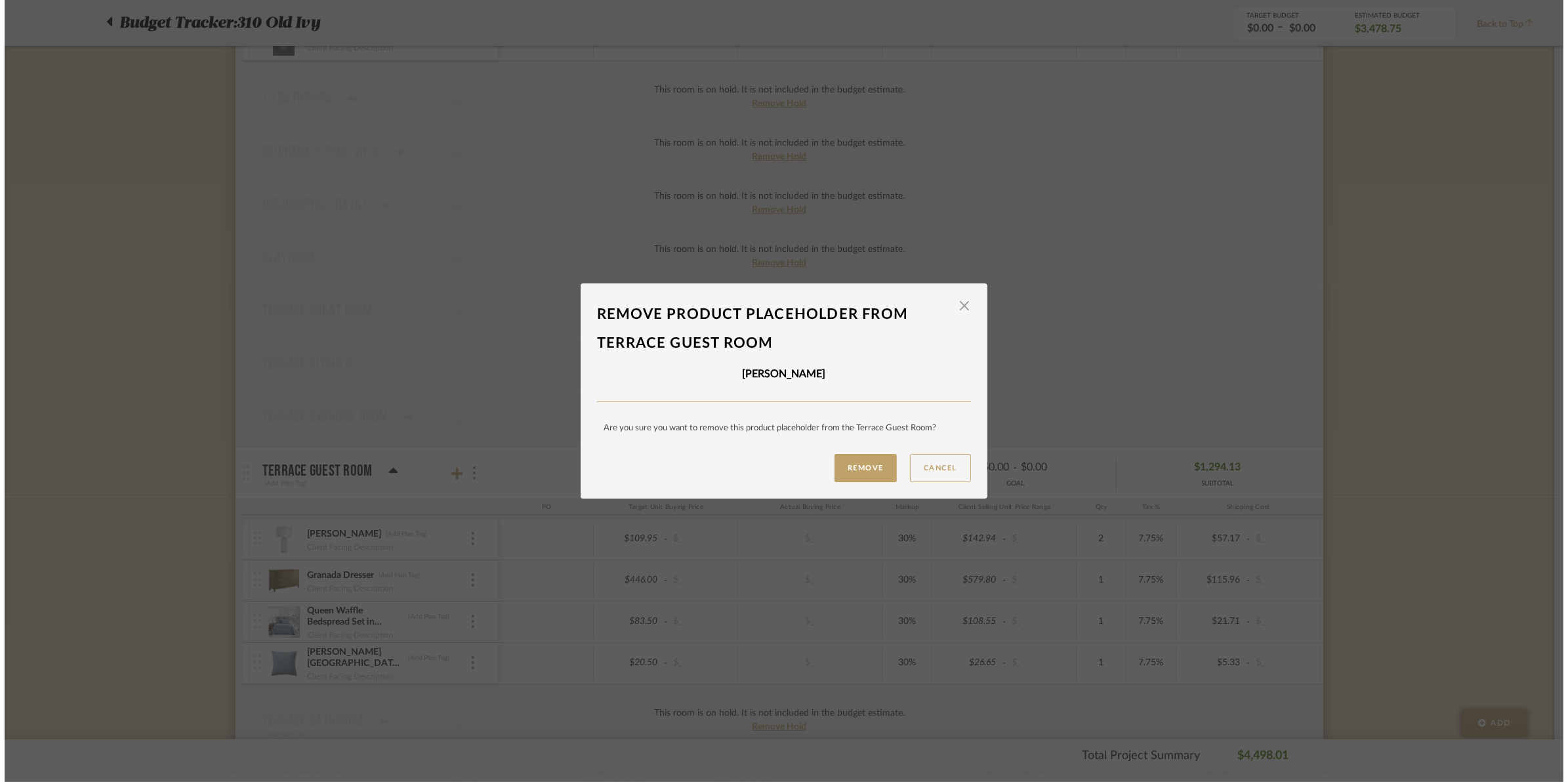
scroll to position [0, 0]
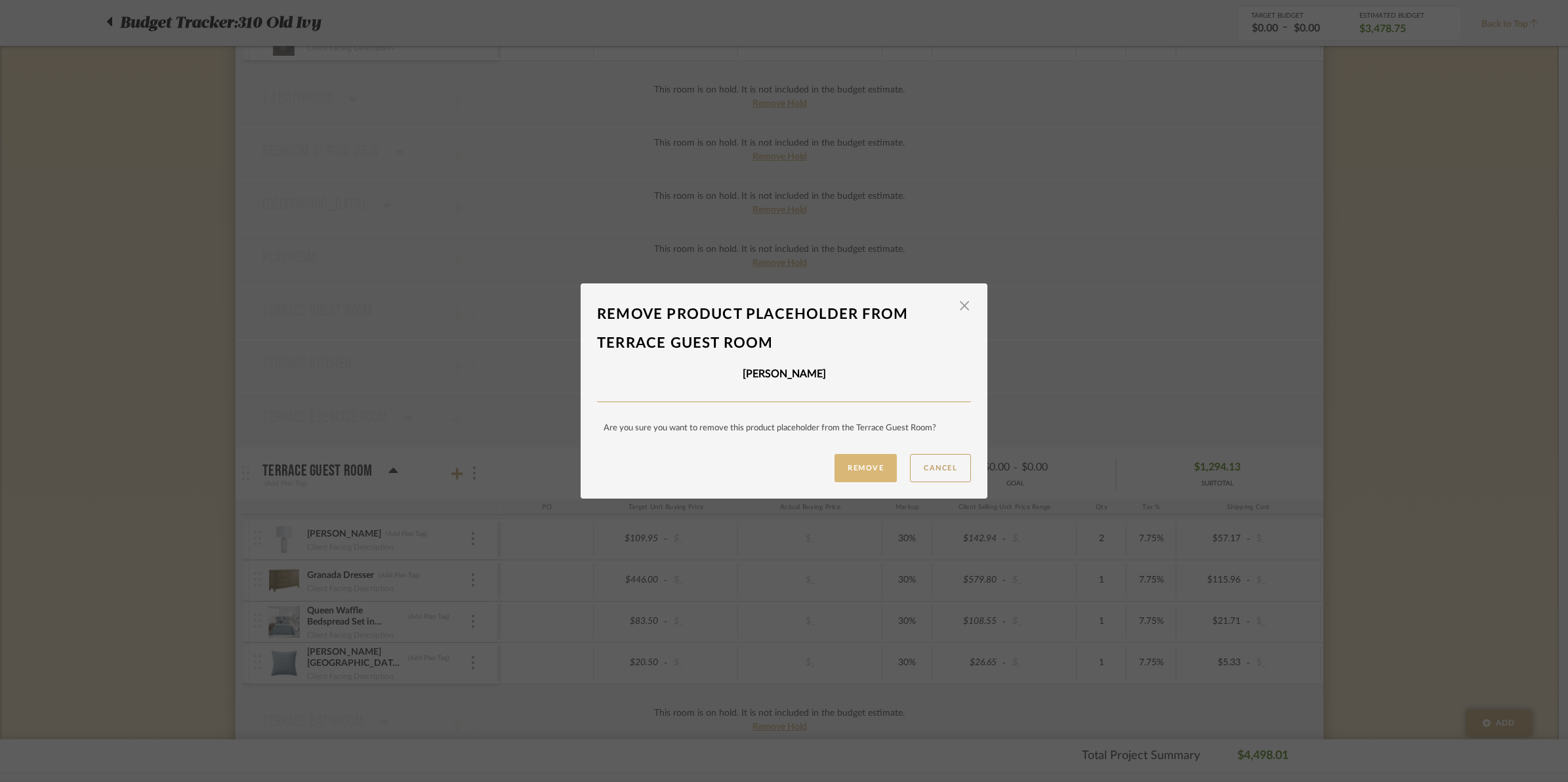
click at [868, 470] on button "Remove" at bounding box center [865, 468] width 62 height 28
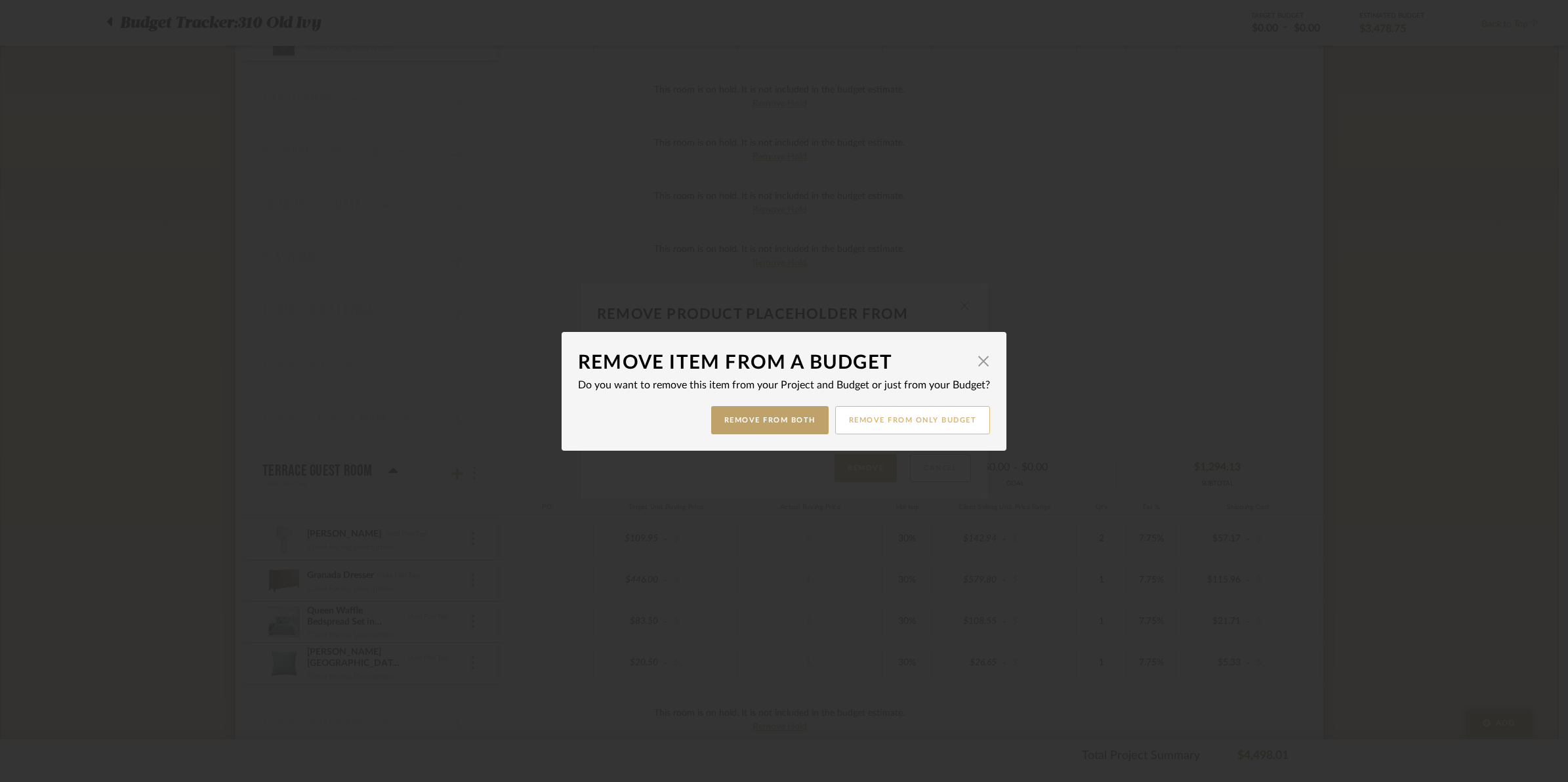
click at [932, 424] on button "Remove from only Budget" at bounding box center [913, 420] width 156 height 28
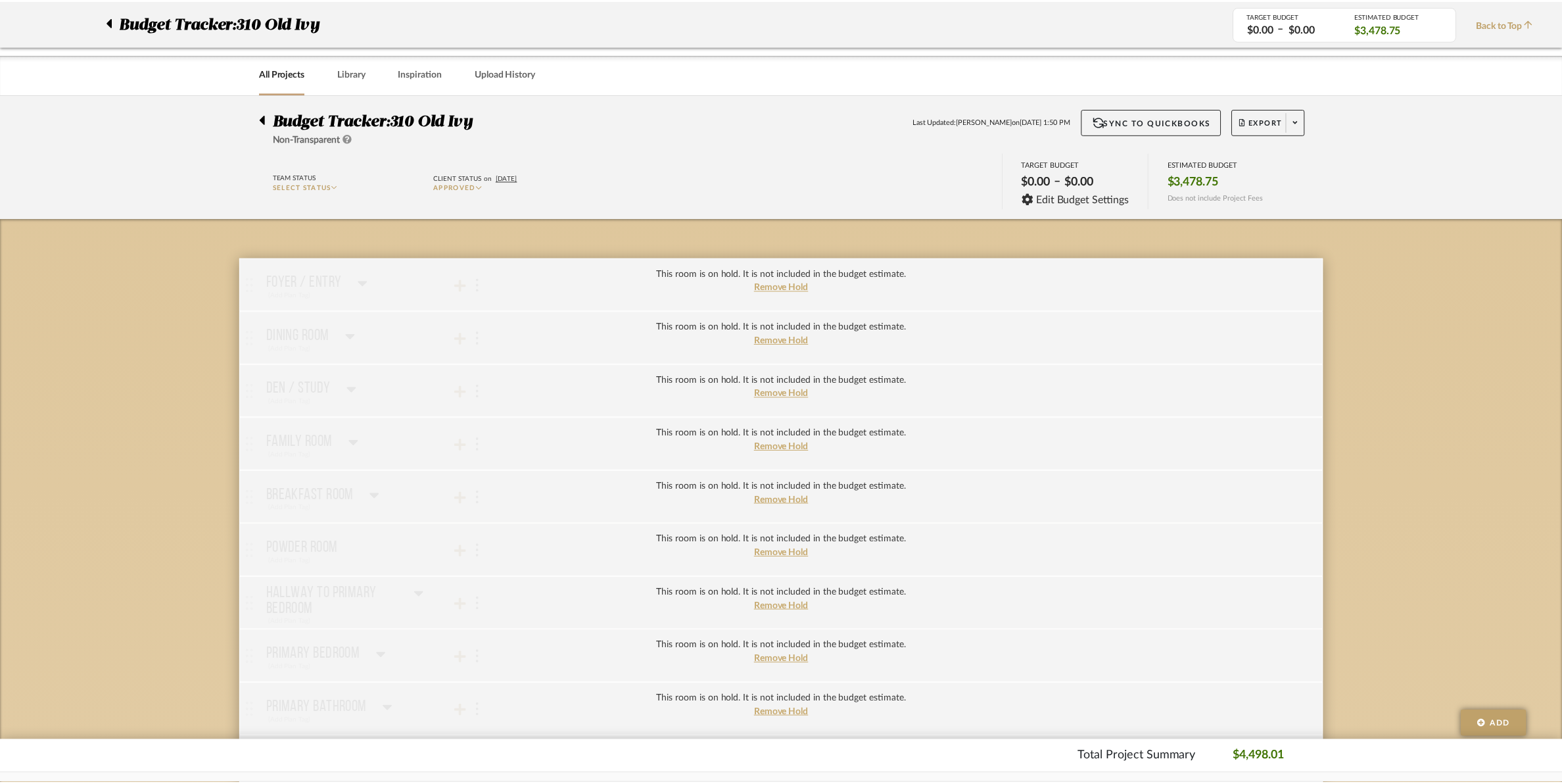
scroll to position [1397, 0]
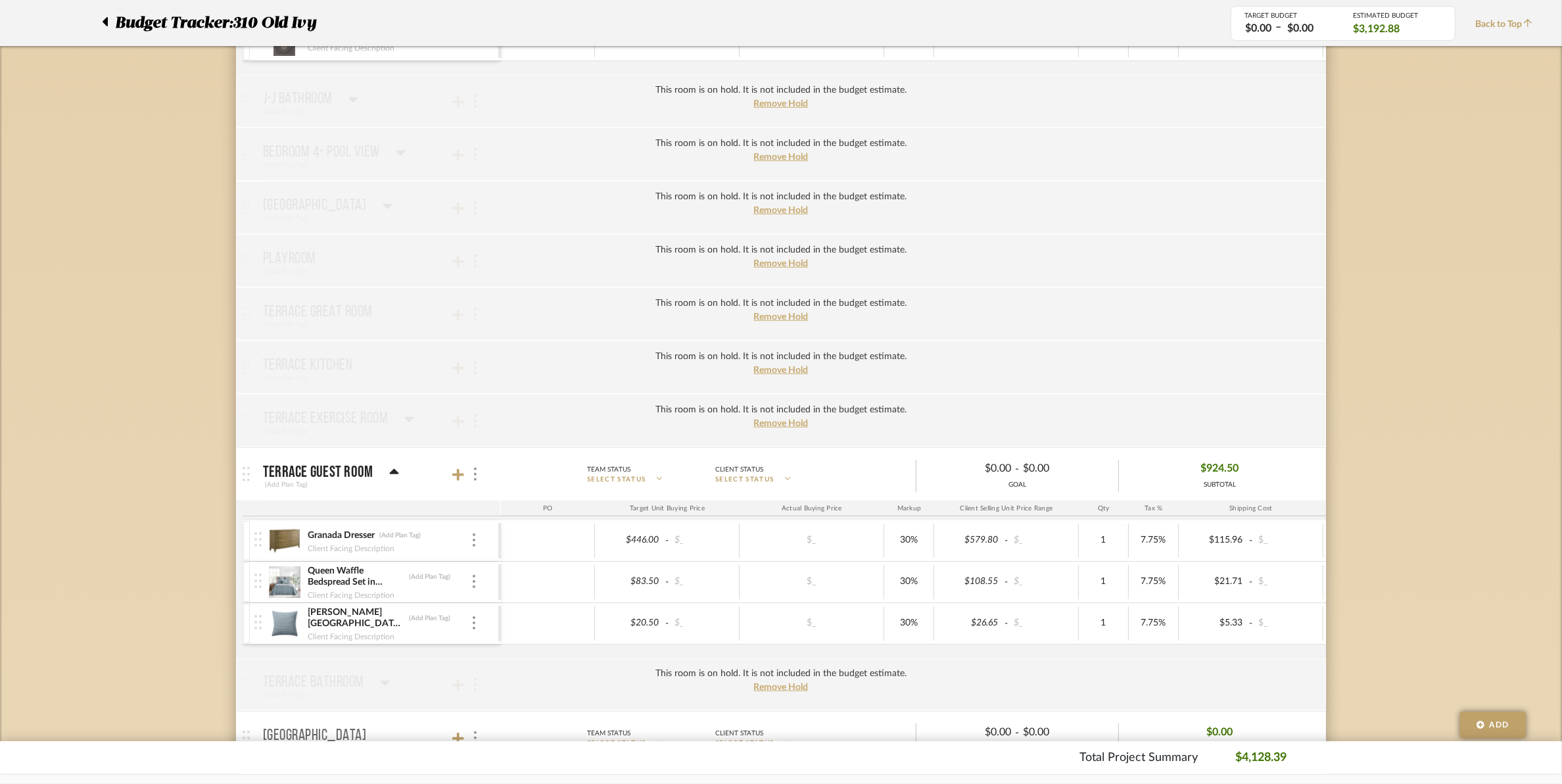
click at [477, 542] on div "Granada Dresser (Add Plan Tag) Client Facing Description" at bounding box center [376, 540] width 244 height 40
click at [472, 548] on div at bounding box center [474, 540] width 6 height 15
click at [497, 645] on span "Remove Item" at bounding box center [538, 644] width 82 height 11
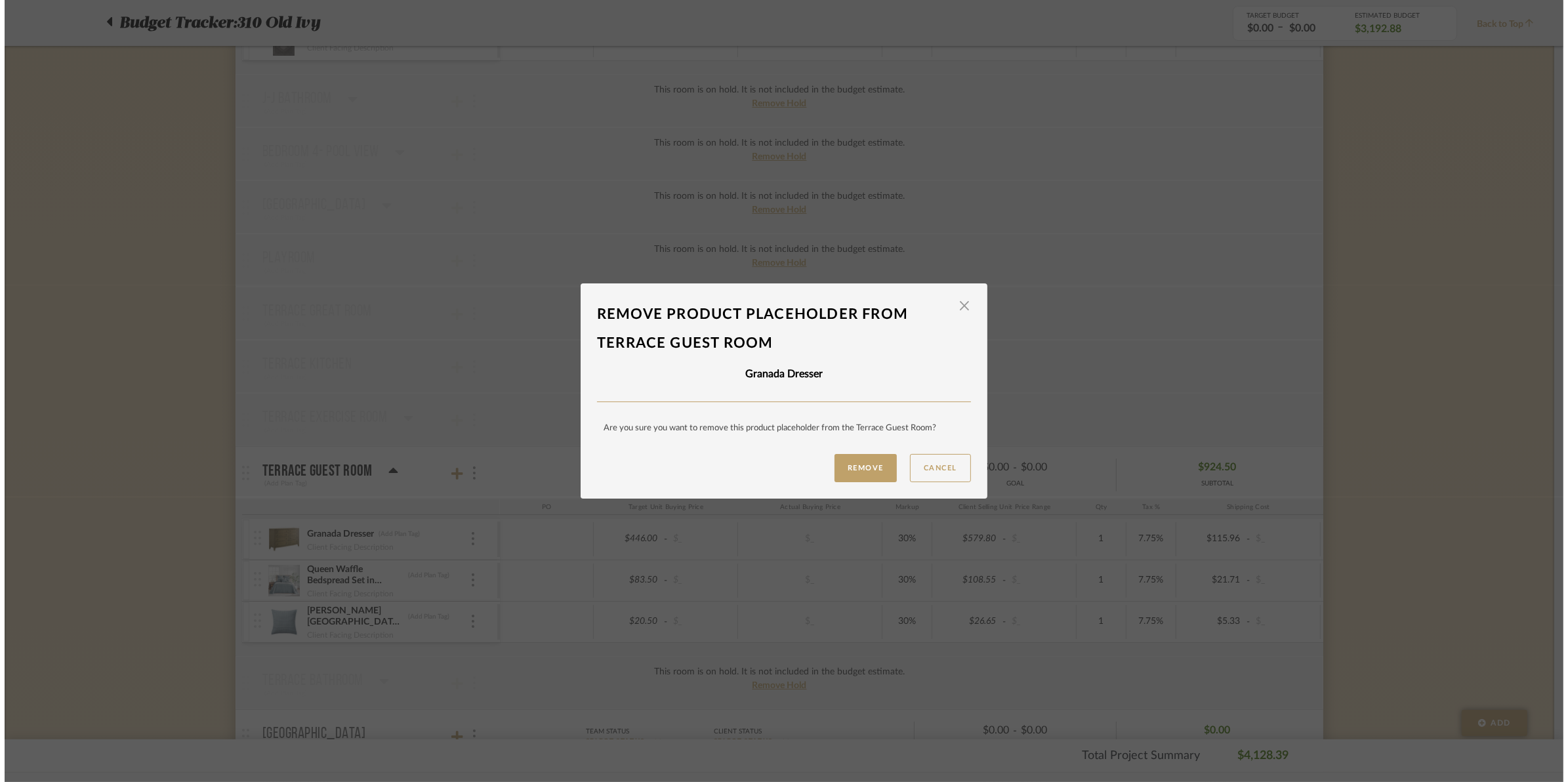
scroll to position [0, 0]
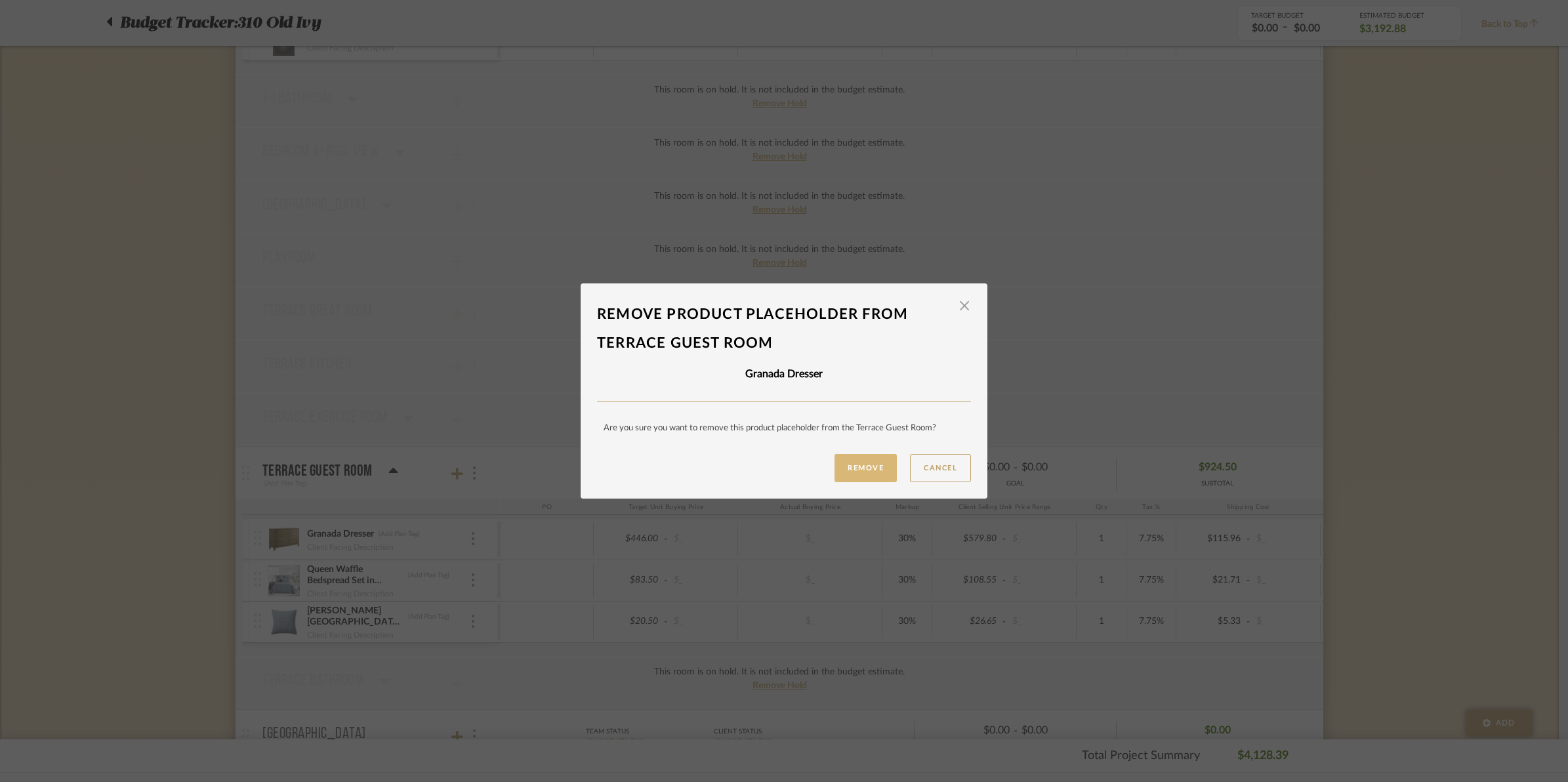
click at [867, 470] on button "Remove" at bounding box center [865, 468] width 62 height 28
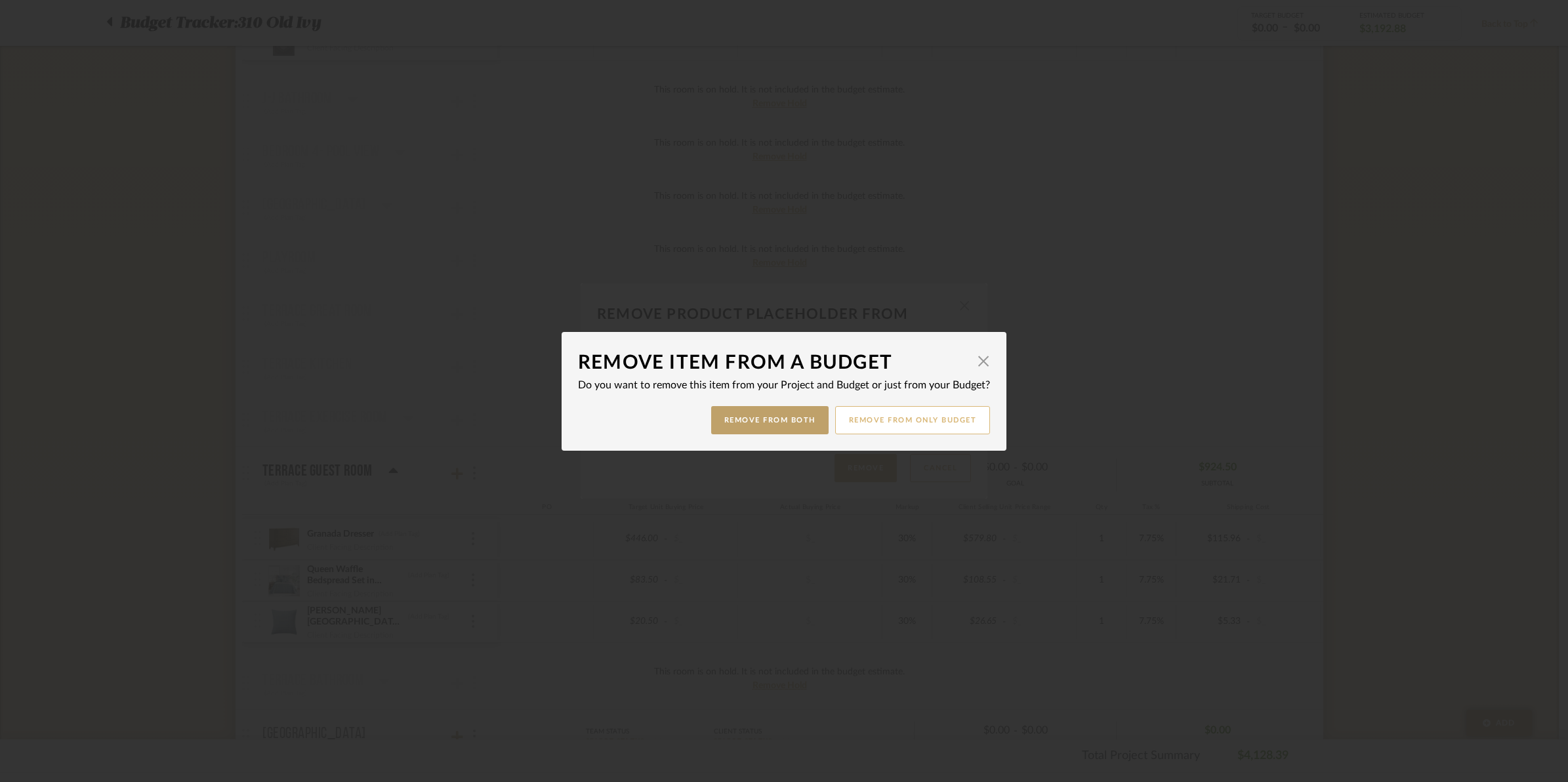
click at [936, 427] on button "Remove from only Budget" at bounding box center [913, 420] width 156 height 28
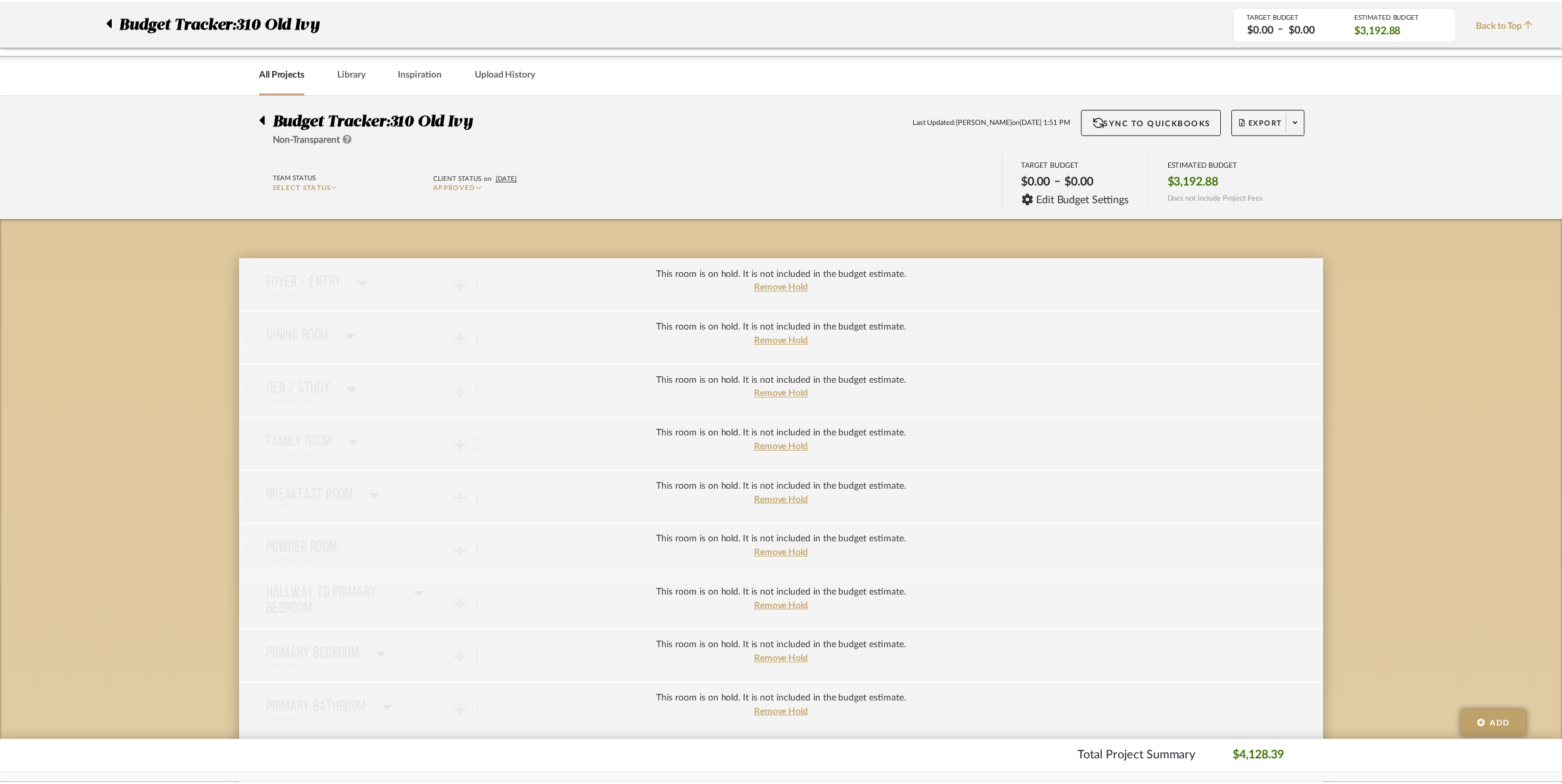
scroll to position [1397, 0]
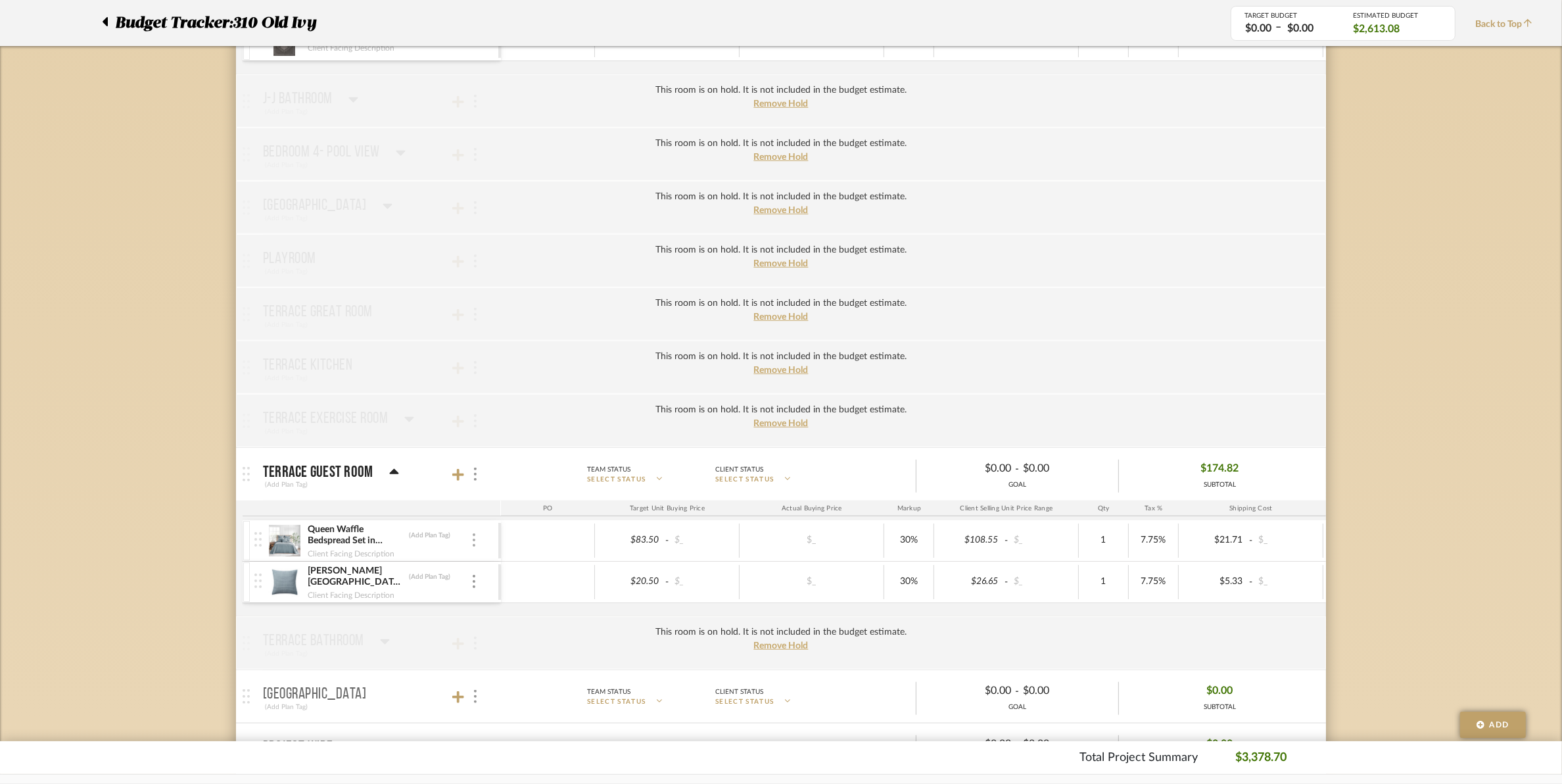
click at [473, 546] on img at bounding box center [473, 539] width 2 height 13
click at [545, 645] on span "Remove Item" at bounding box center [538, 644] width 82 height 11
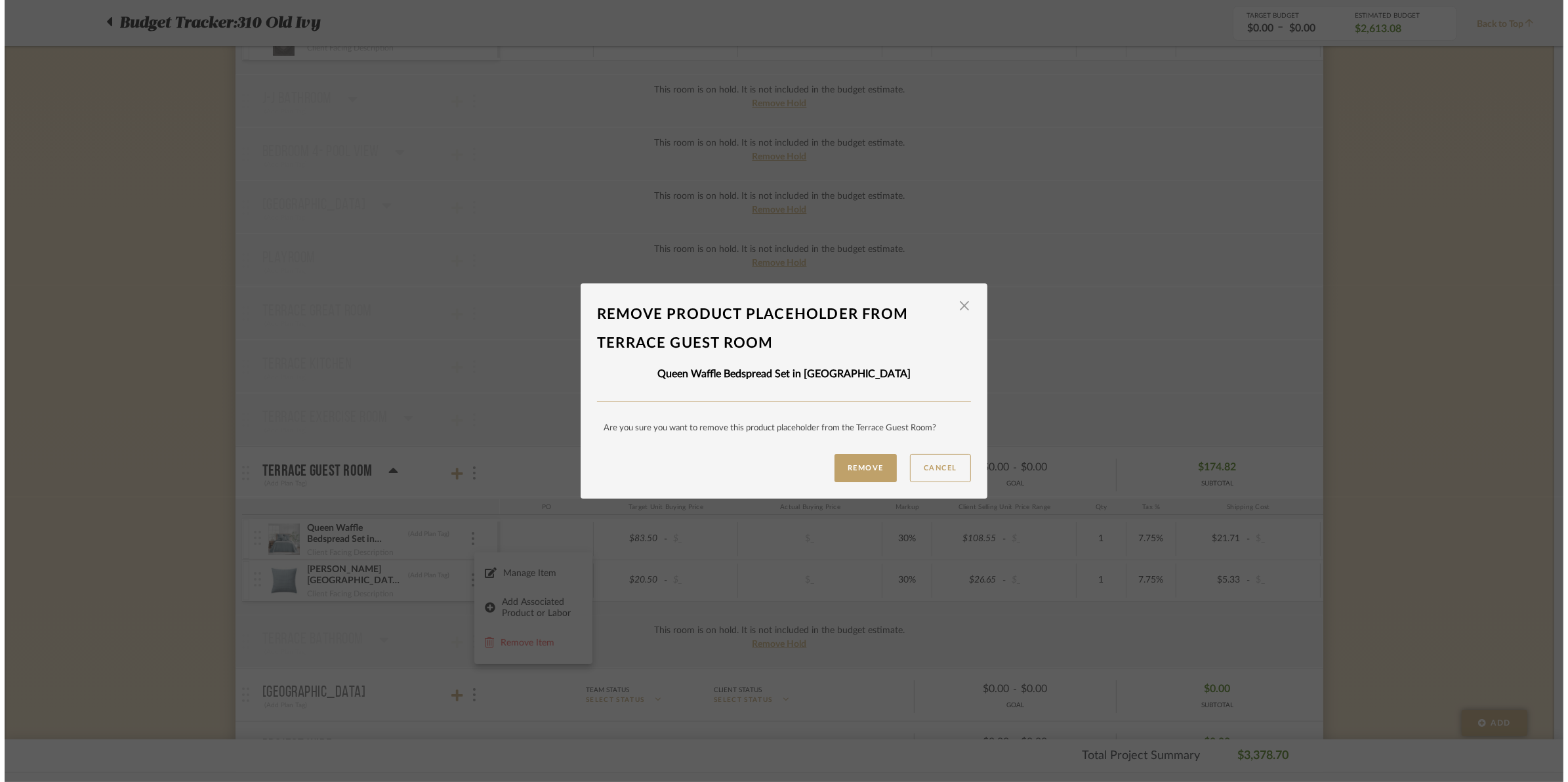
scroll to position [0, 0]
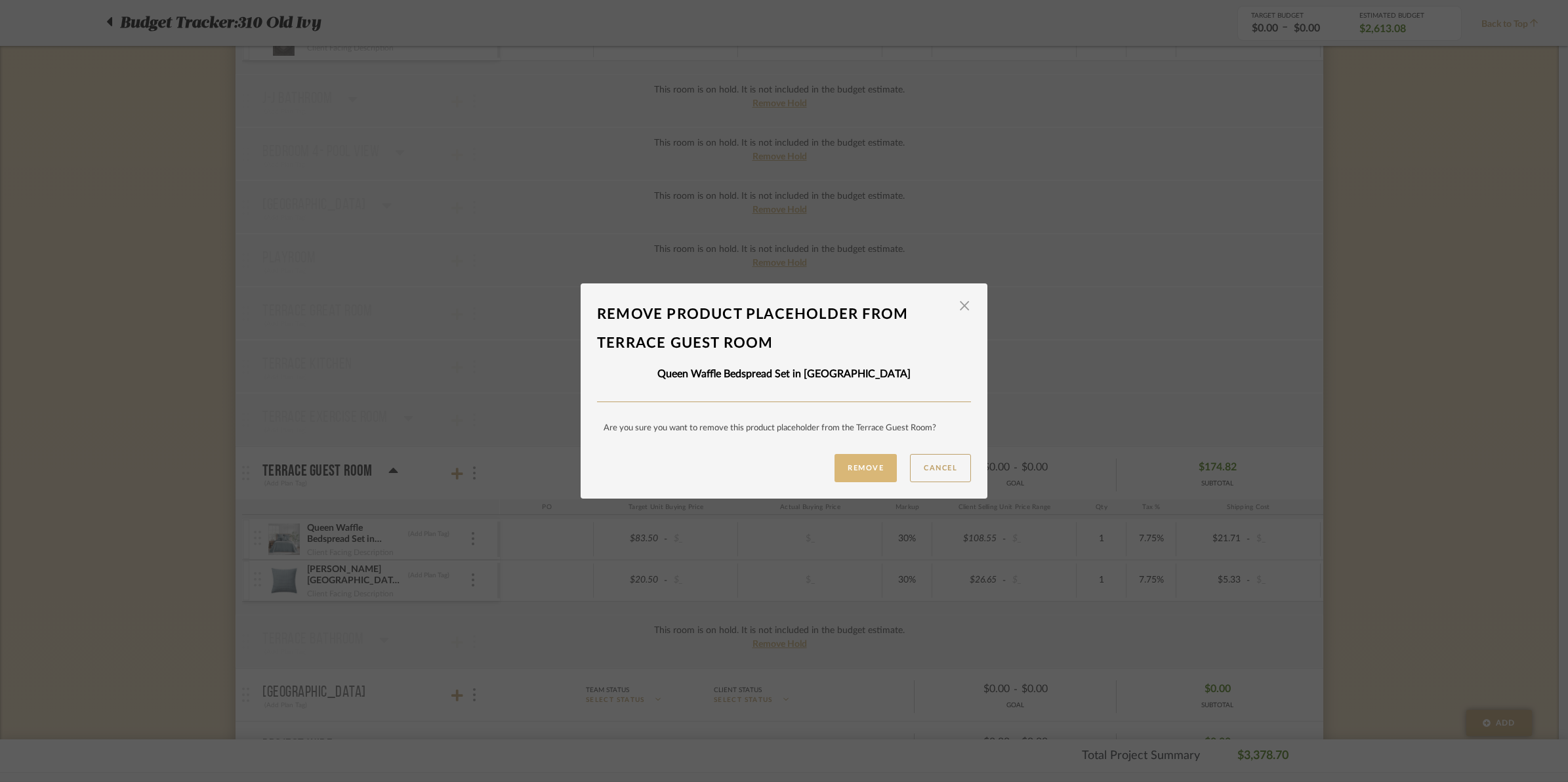
click at [864, 467] on button "Remove" at bounding box center [865, 468] width 62 height 28
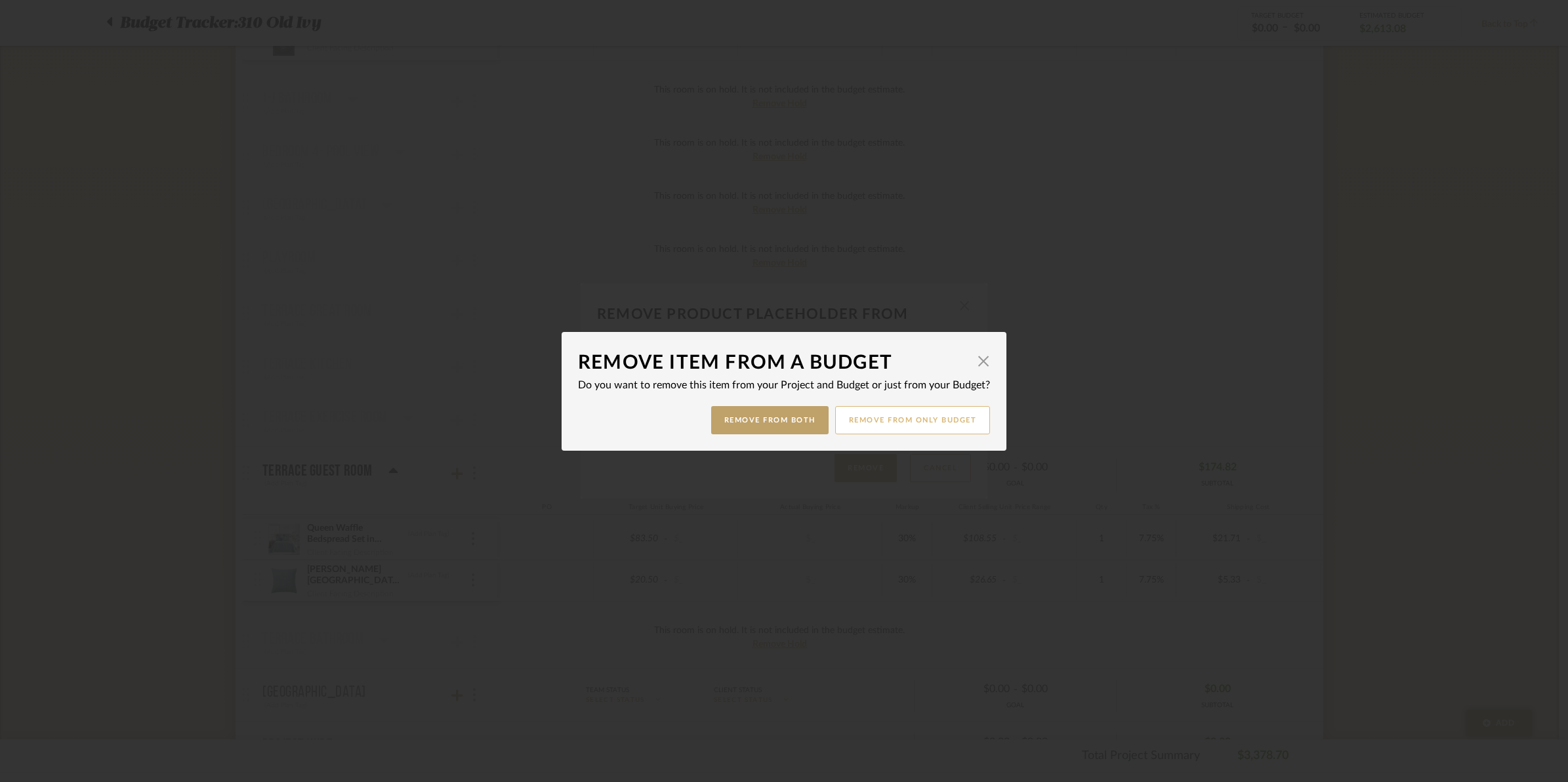
click at [889, 420] on button "Remove from only Budget" at bounding box center [913, 420] width 156 height 28
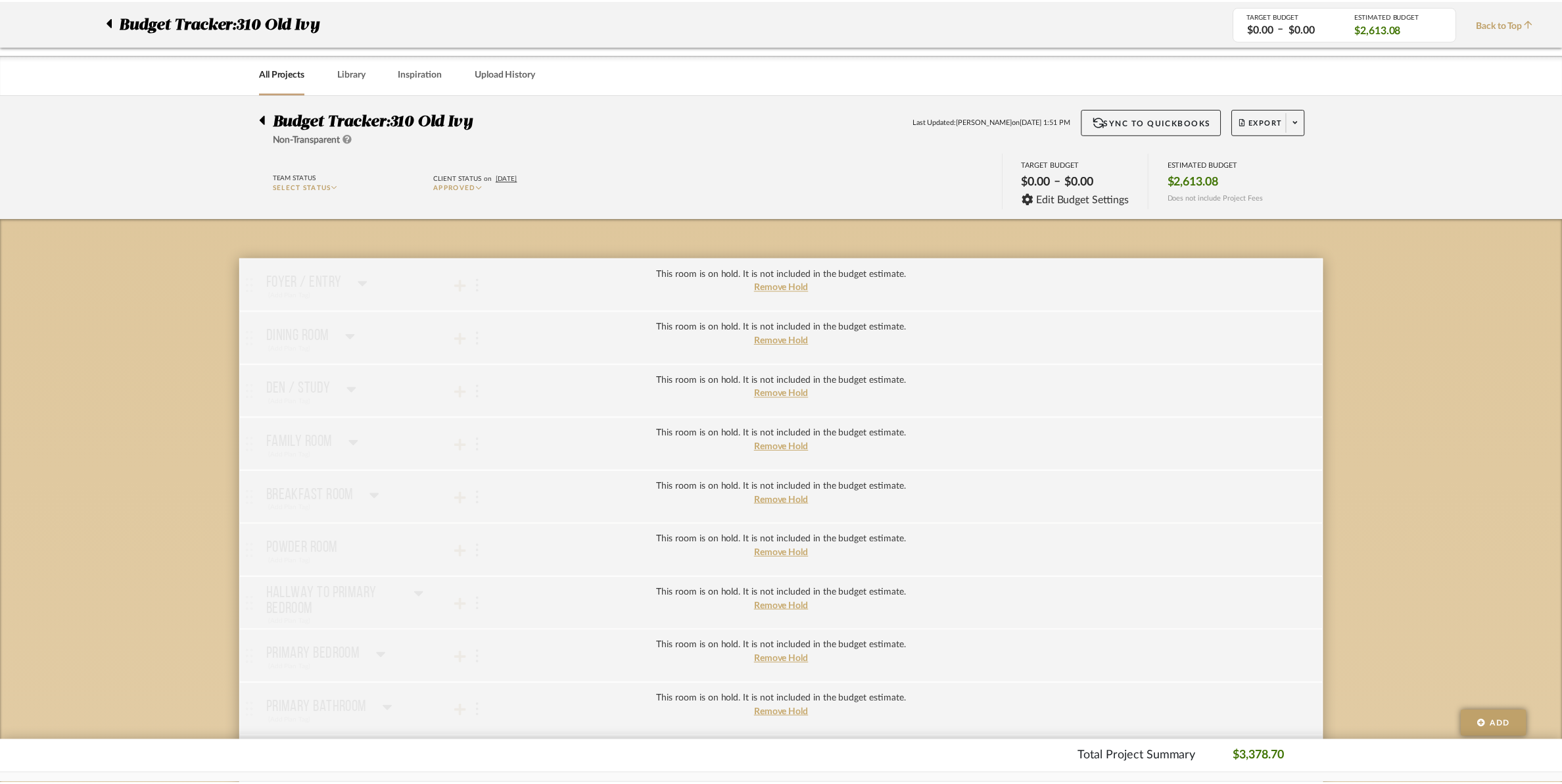
scroll to position [1397, 0]
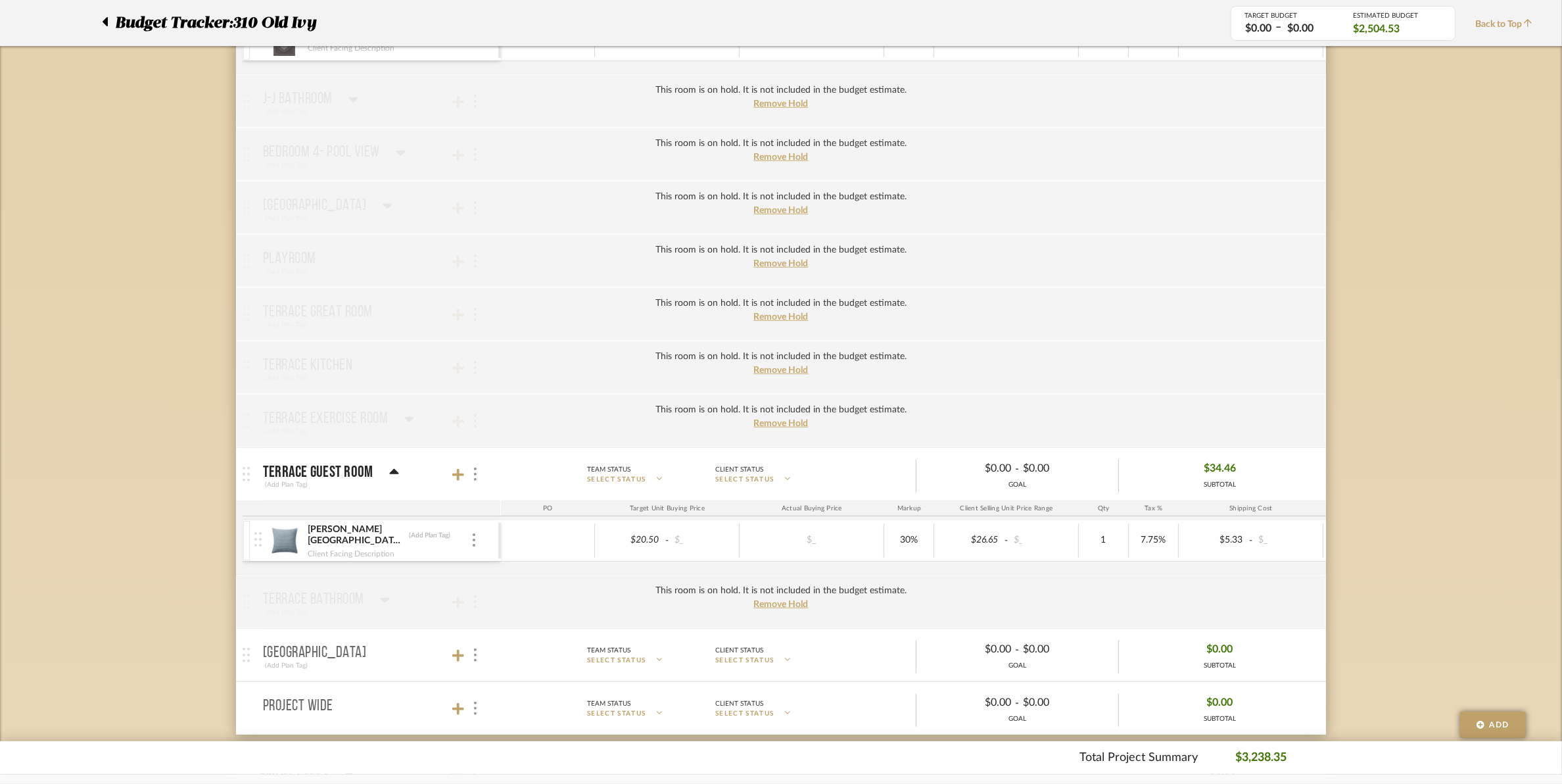
click at [480, 544] on div "Mills Waffle Square Pillow in Chambraybrray (Add Plan Tag) Client Facing Descri…" at bounding box center [376, 540] width 244 height 40
click at [476, 546] on div at bounding box center [474, 540] width 6 height 15
click at [507, 646] on span "Remove Item" at bounding box center [538, 644] width 82 height 11
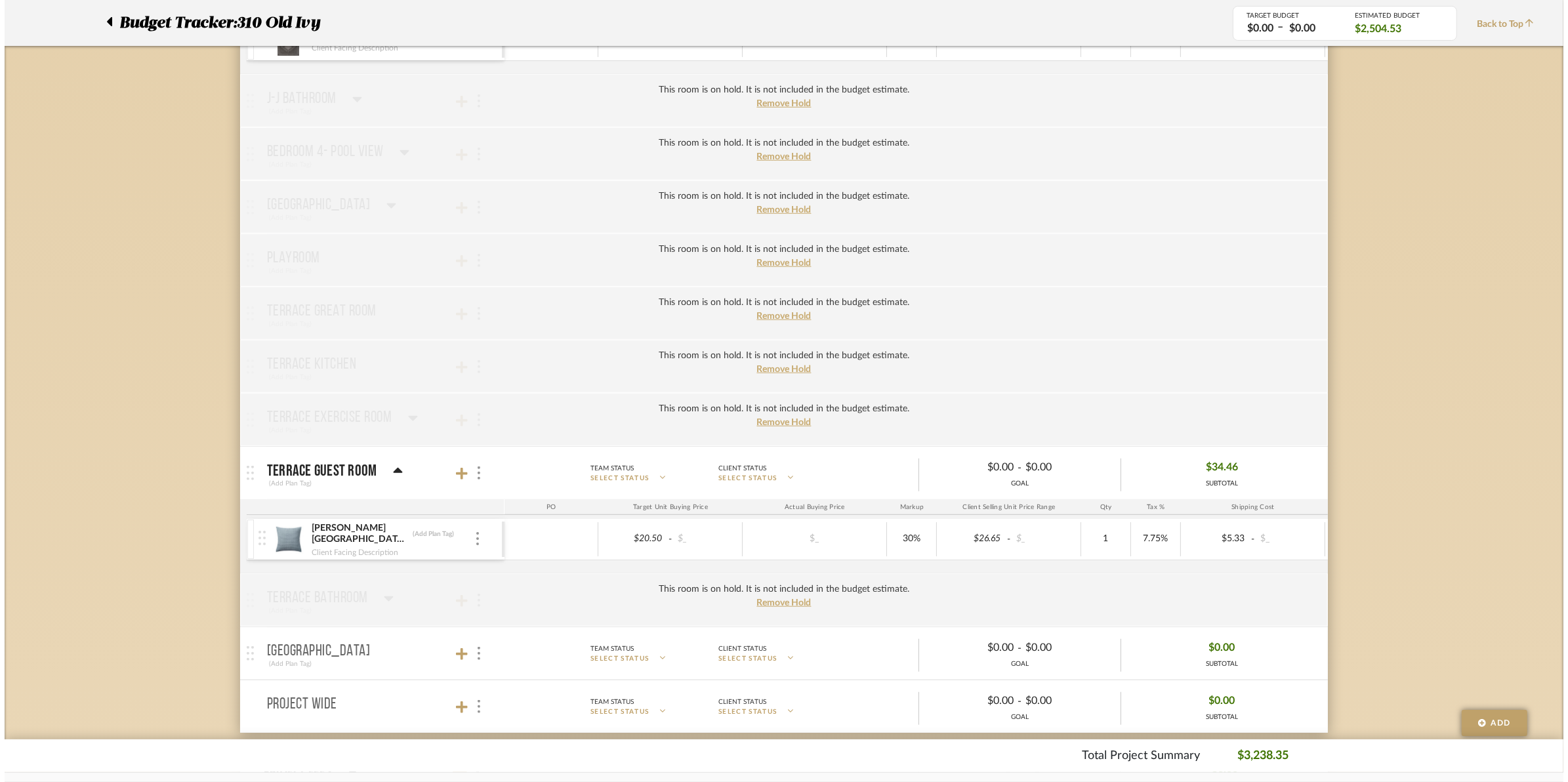
scroll to position [0, 0]
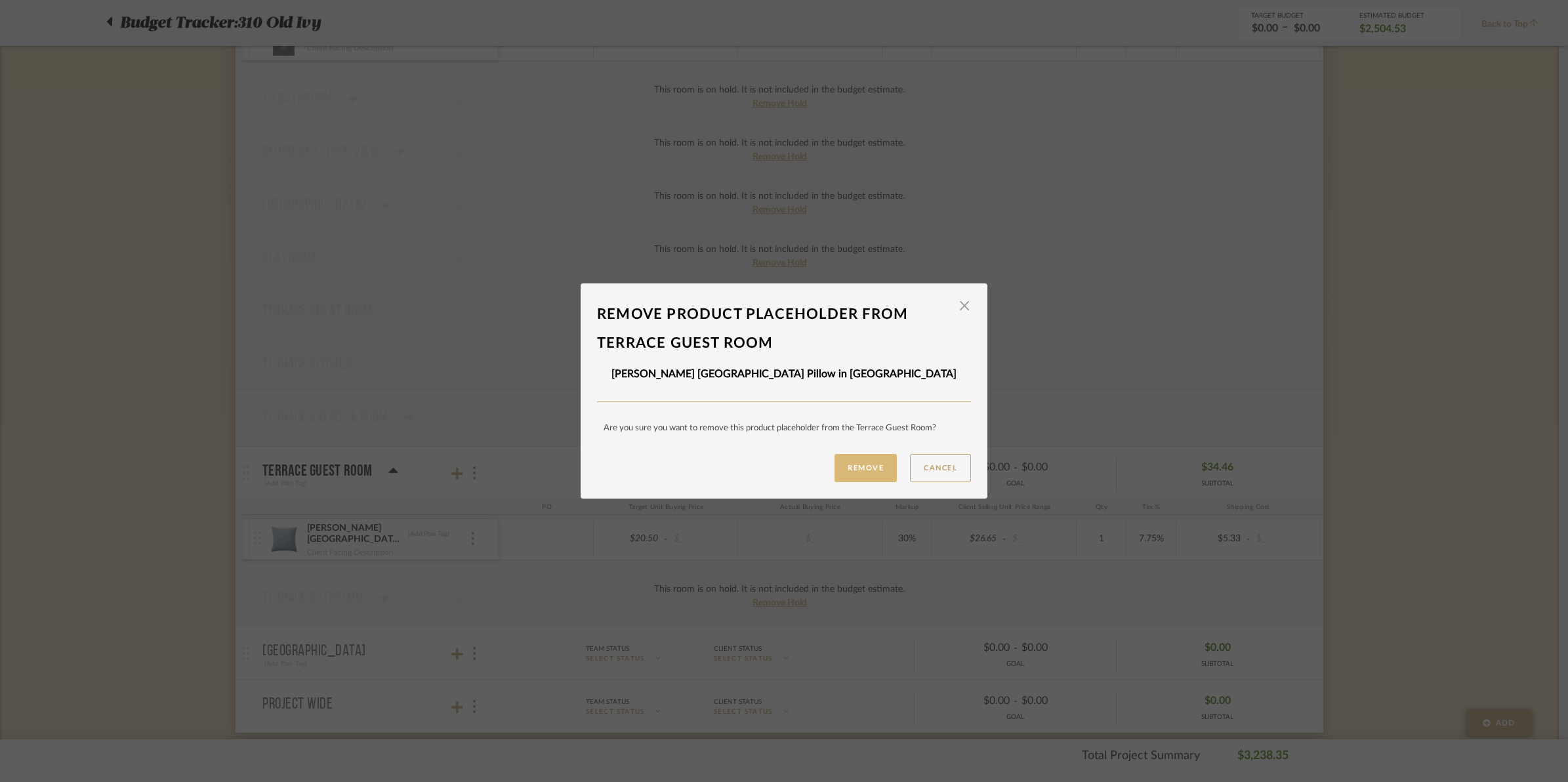
click at [838, 472] on button "Remove" at bounding box center [865, 468] width 62 height 28
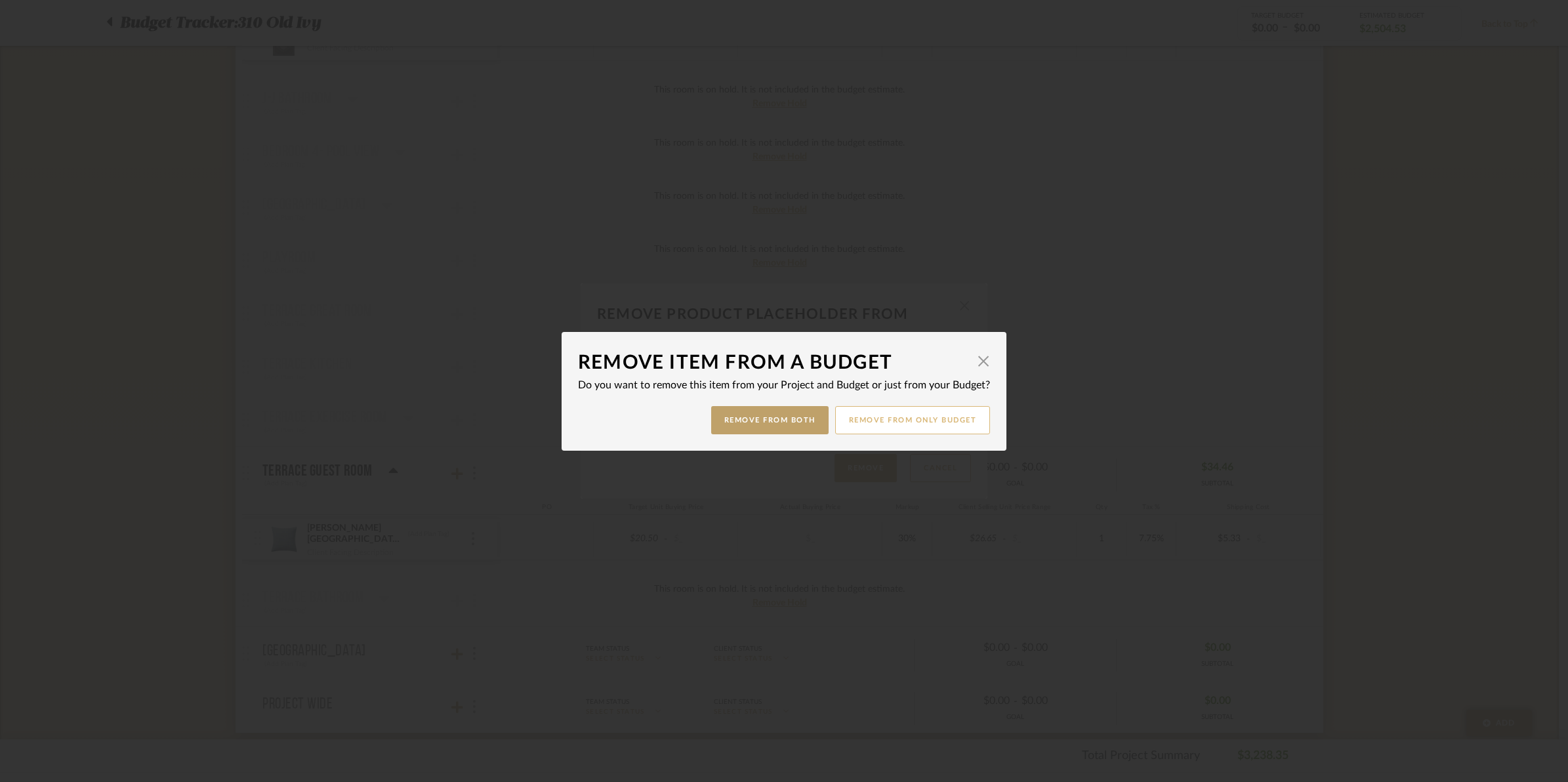
click at [925, 418] on button "Remove from only Budget" at bounding box center [913, 420] width 156 height 28
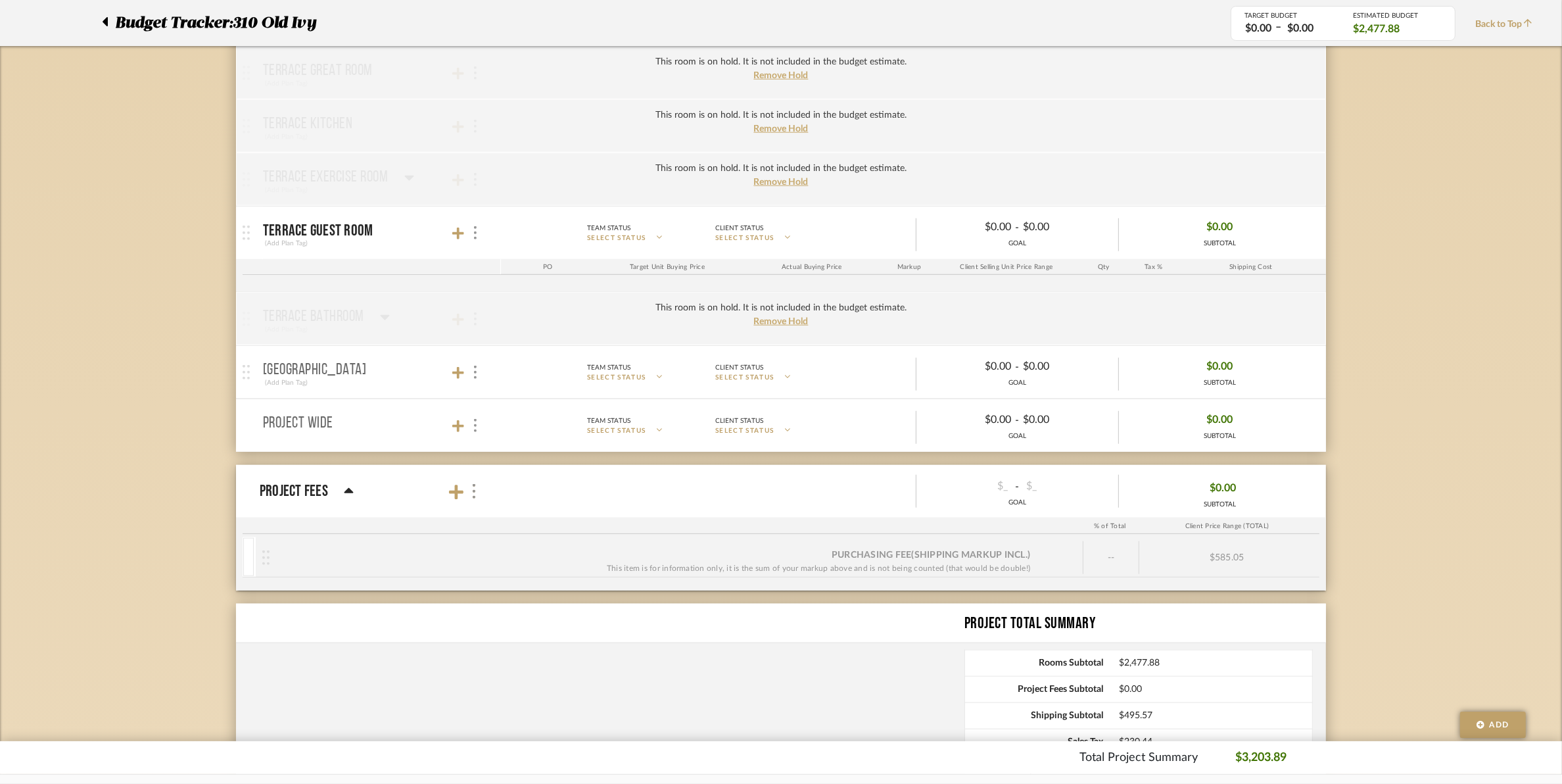
scroll to position [1643, 0]
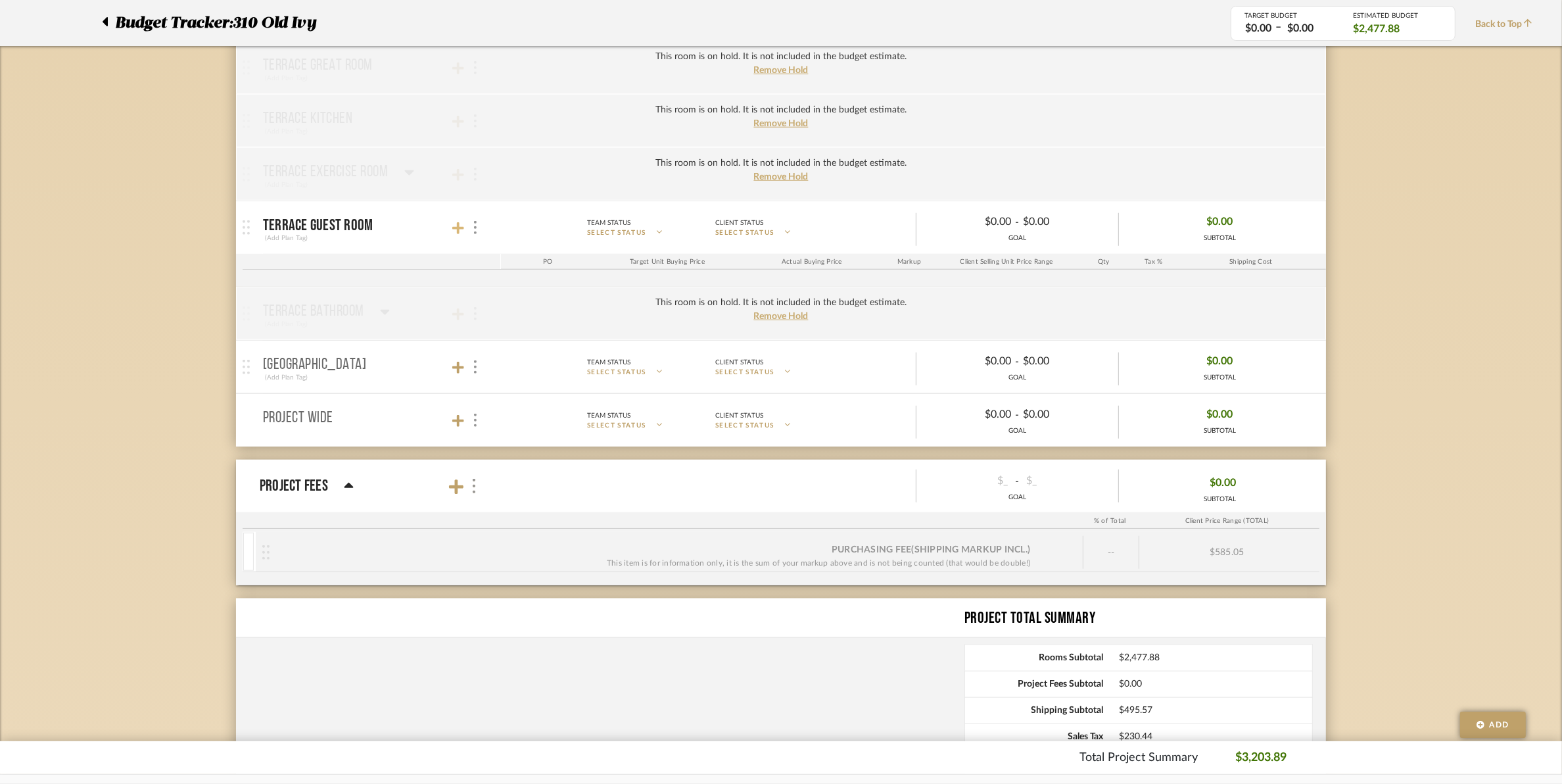
click at [458, 234] on icon at bounding box center [458, 228] width 12 height 12
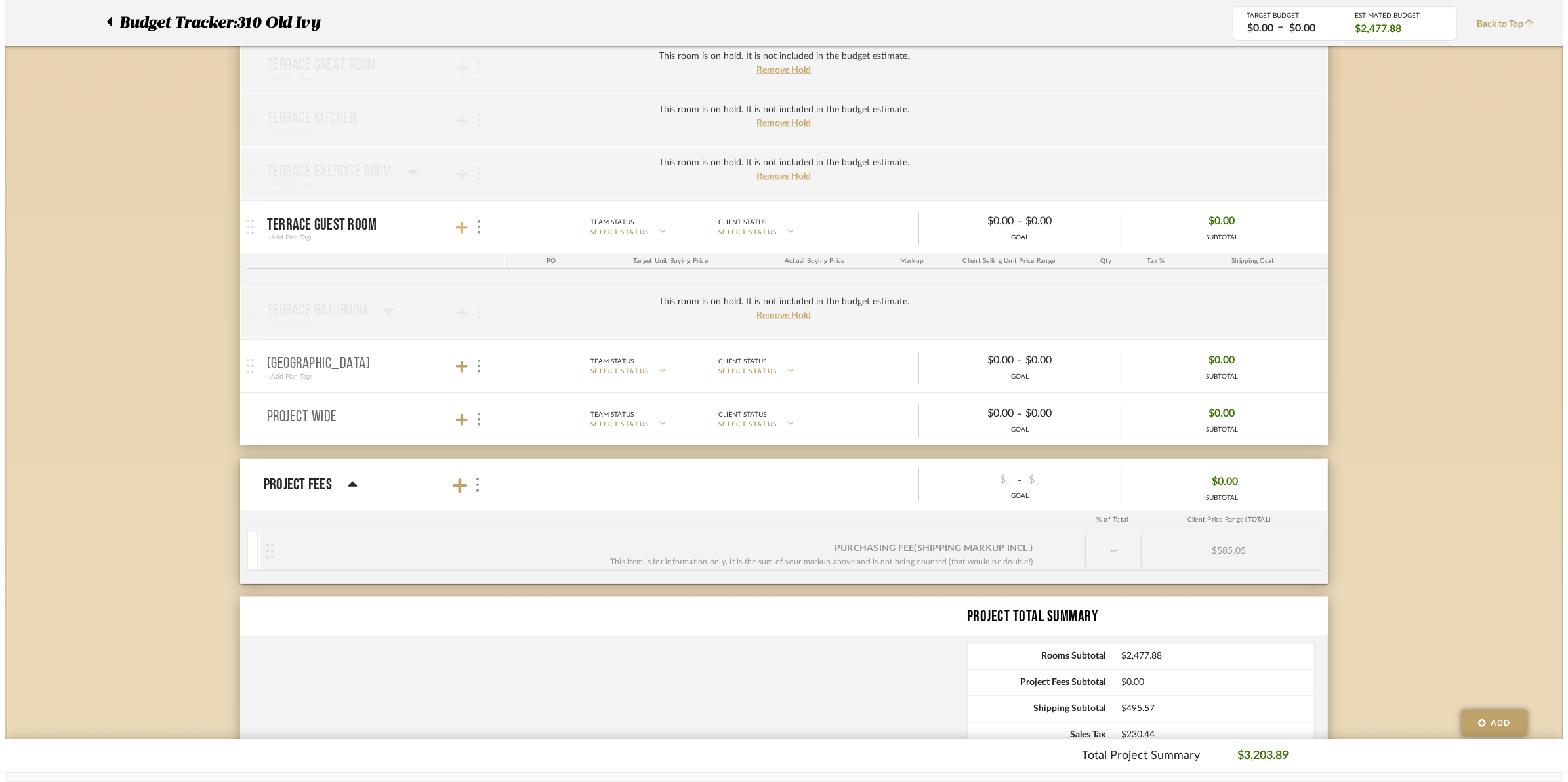
scroll to position [0, 0]
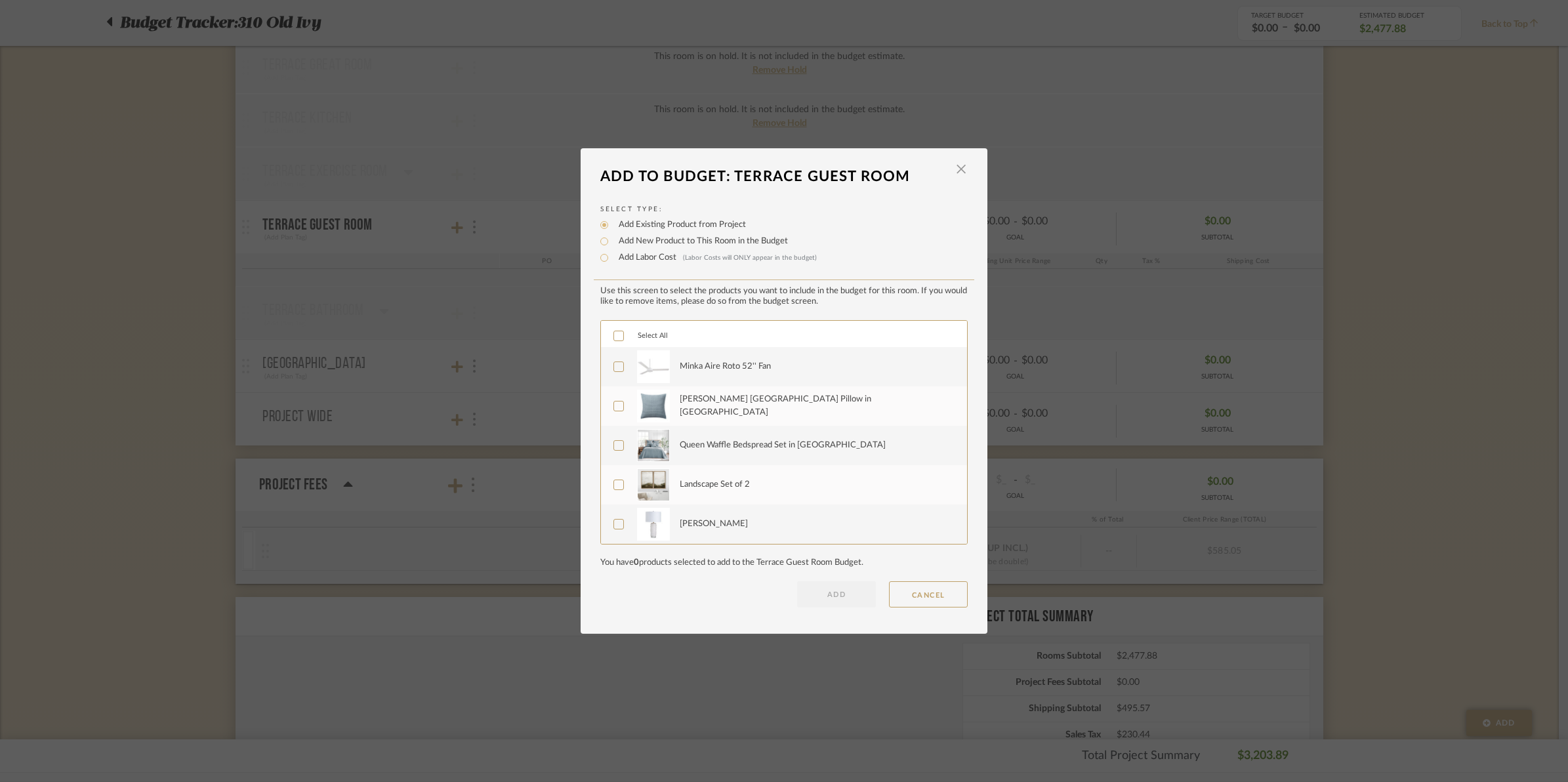
click at [706, 368] on div "Minka Aire Roto 52'' Fan" at bounding box center [726, 367] width 92 height 13
click at [830, 584] on button "ADD" at bounding box center [837, 594] width 79 height 26
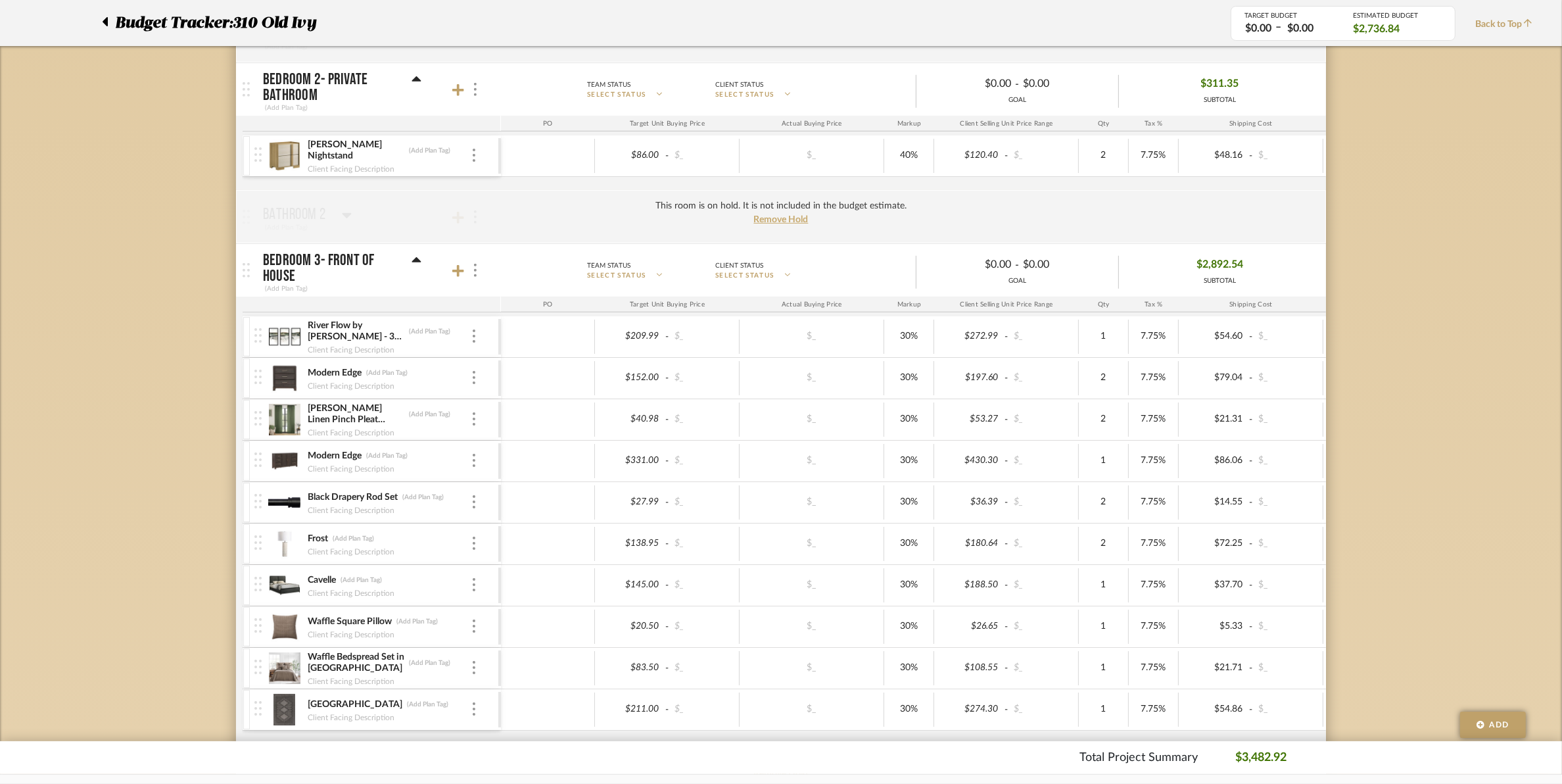
scroll to position [740, 0]
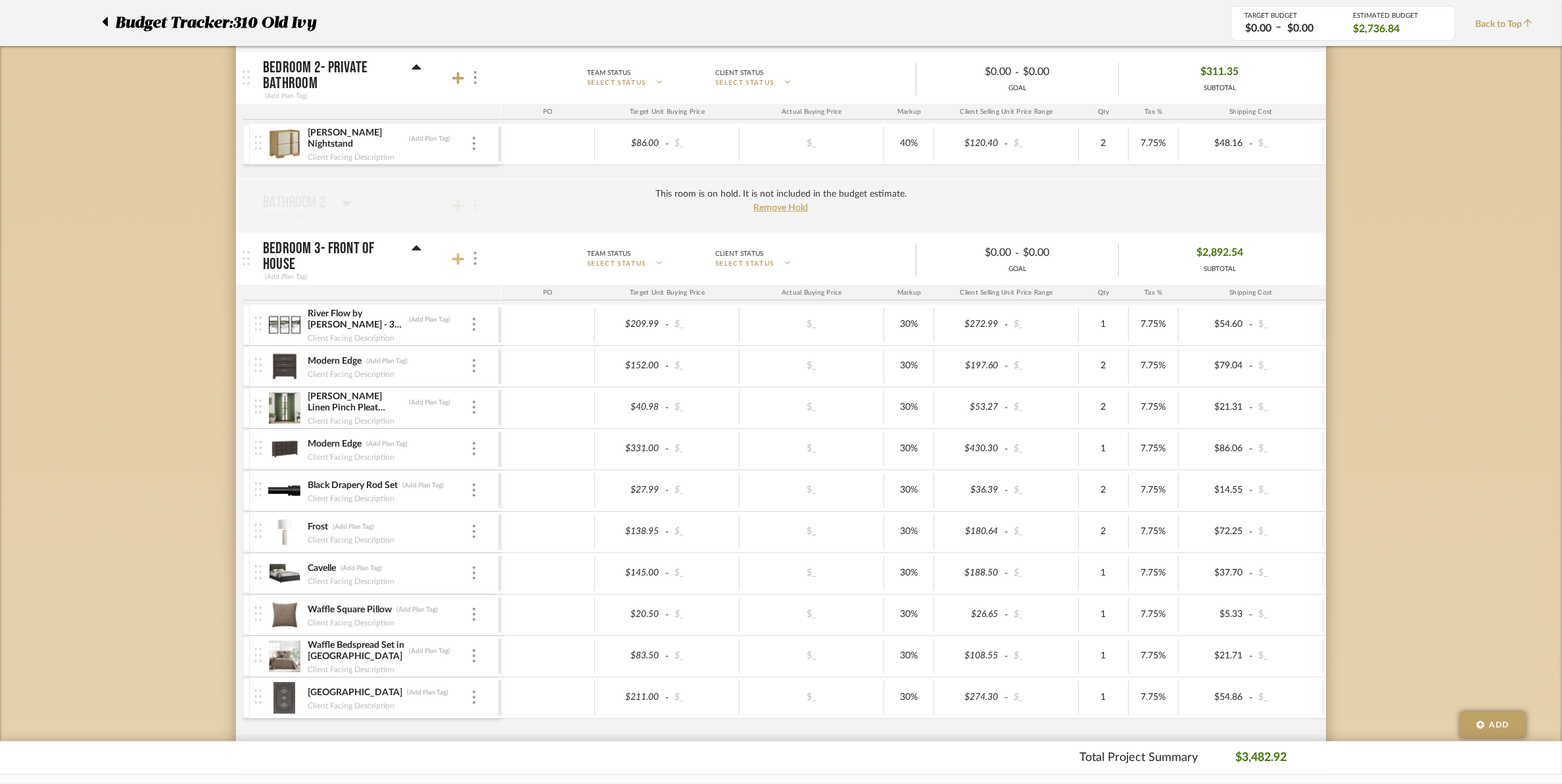
click at [458, 263] on icon at bounding box center [458, 259] width 12 height 12
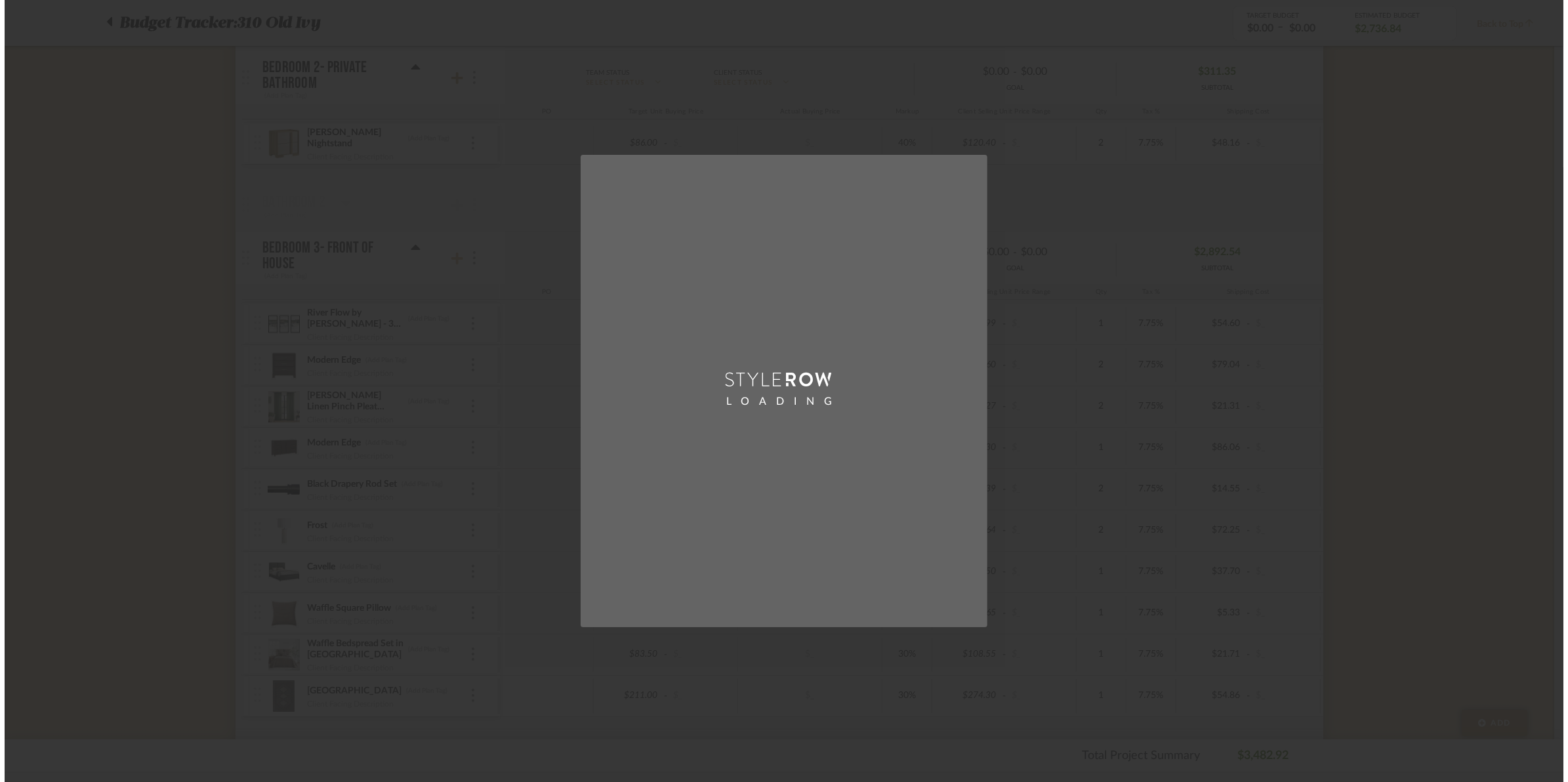
scroll to position [0, 0]
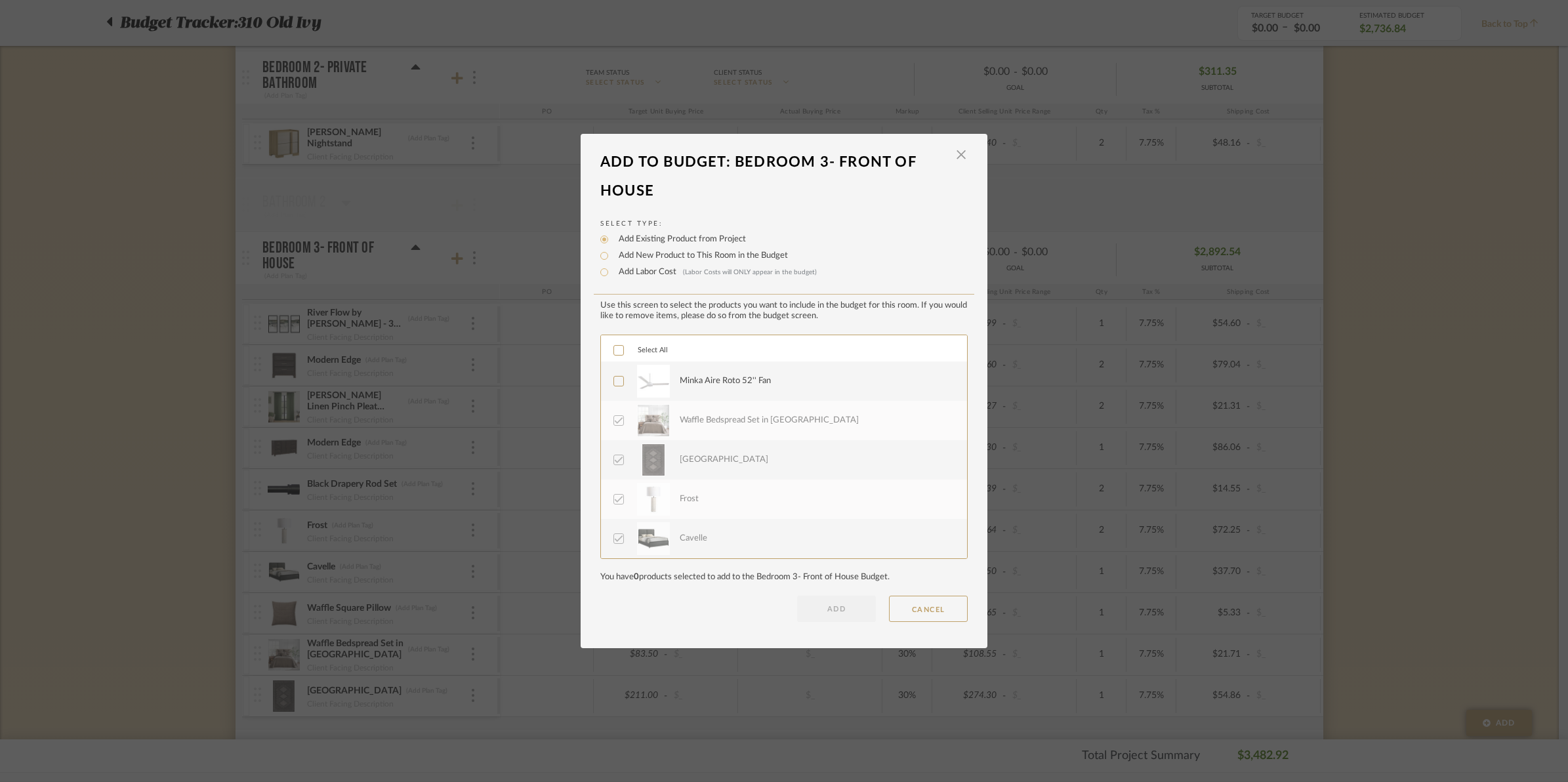
click at [619, 378] on div at bounding box center [619, 381] width 11 height 11
click at [850, 607] on button "ADD" at bounding box center [837, 608] width 79 height 26
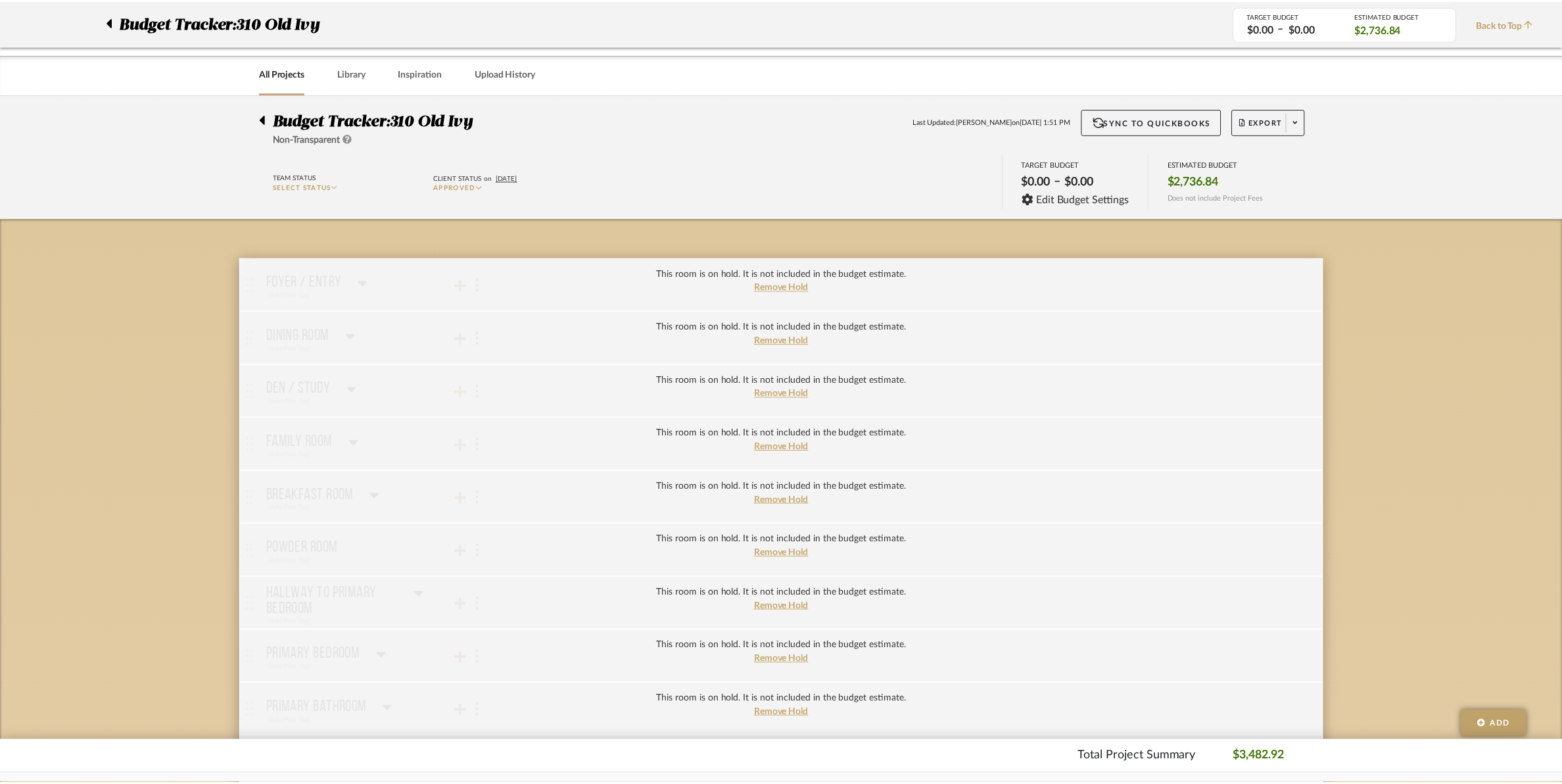
scroll to position [740, 0]
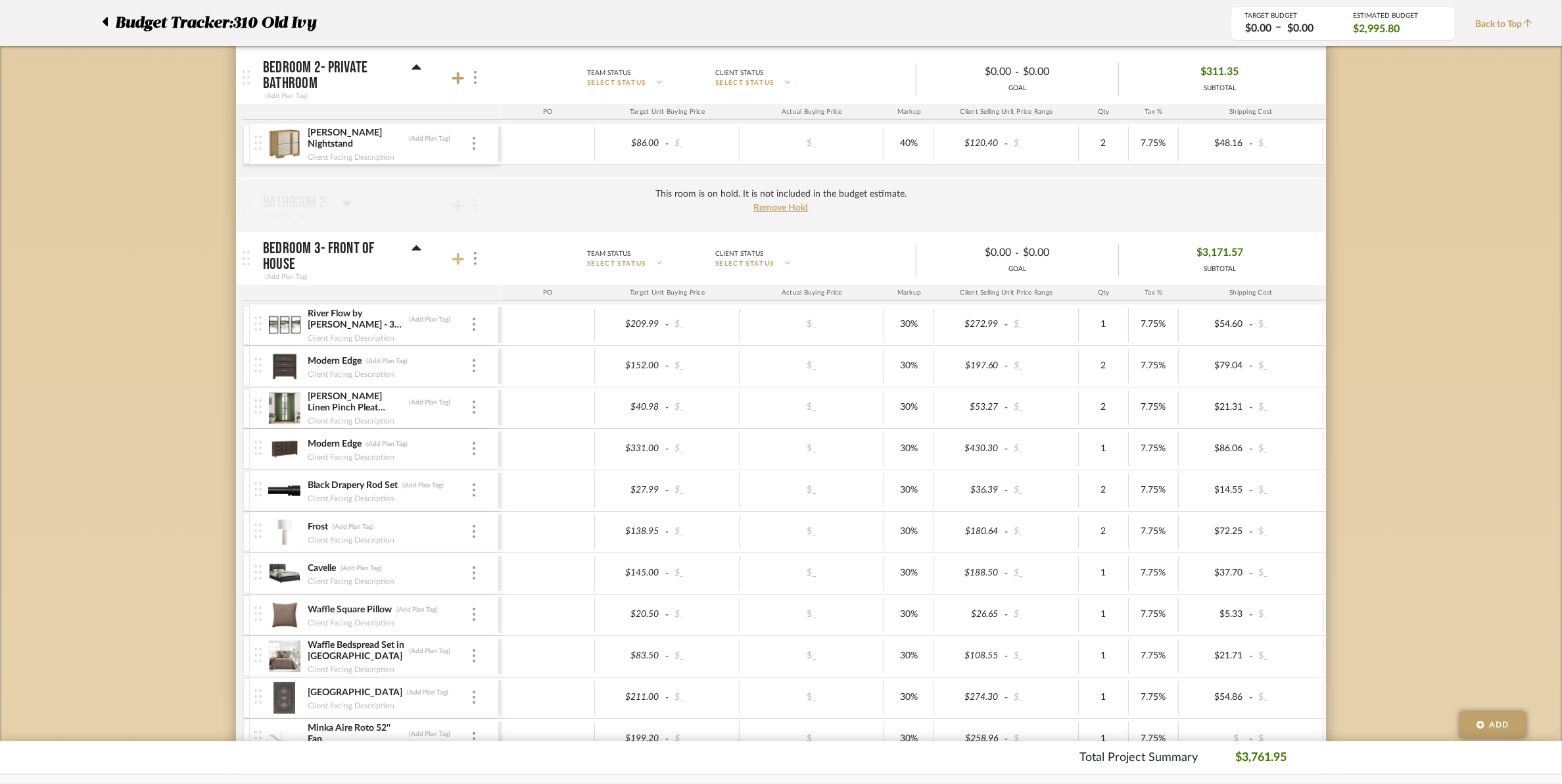
click at [462, 260] on icon at bounding box center [458, 259] width 12 height 13
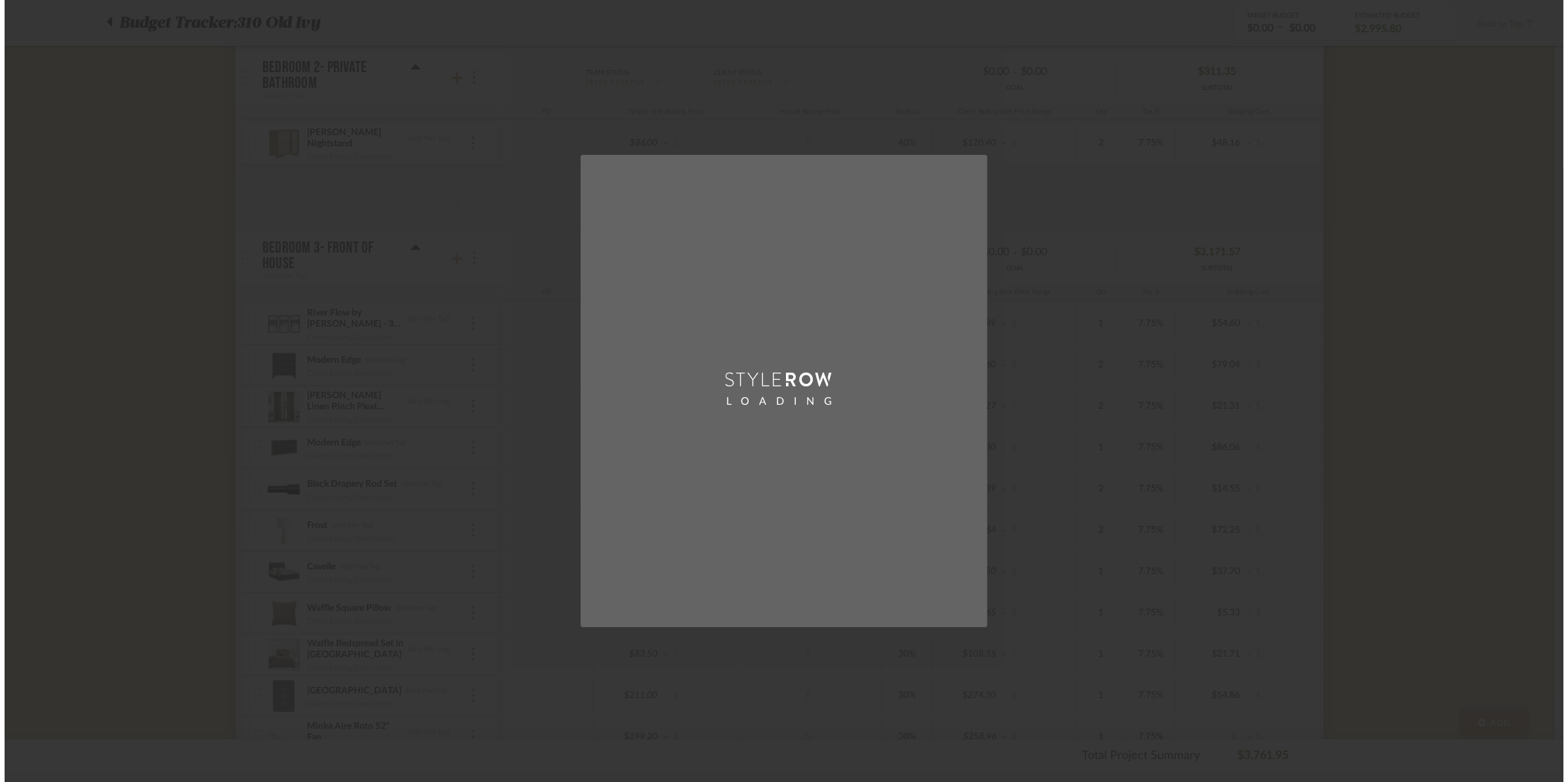
scroll to position [0, 0]
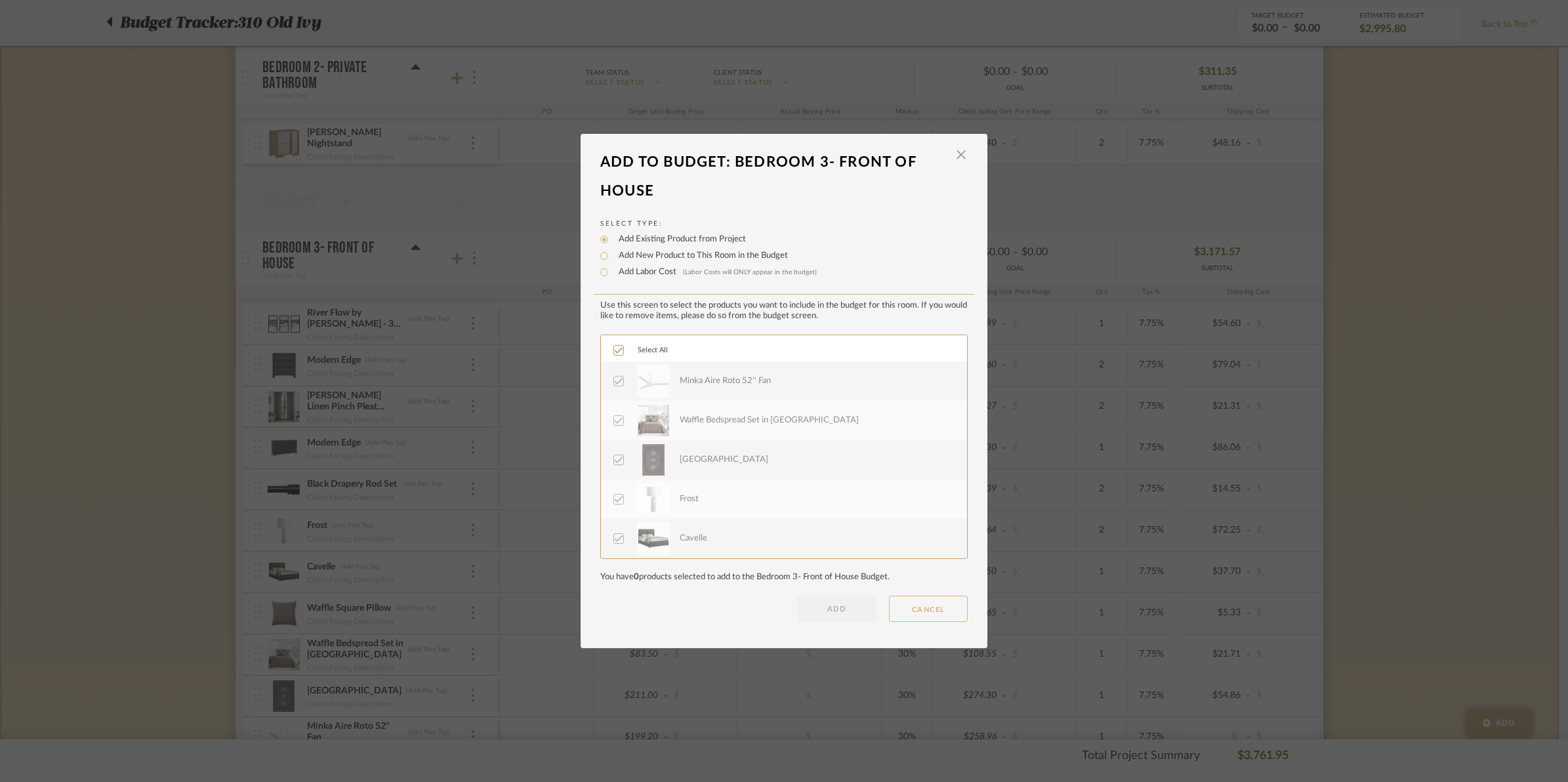
click at [941, 608] on button "CANCEL" at bounding box center [929, 608] width 79 height 26
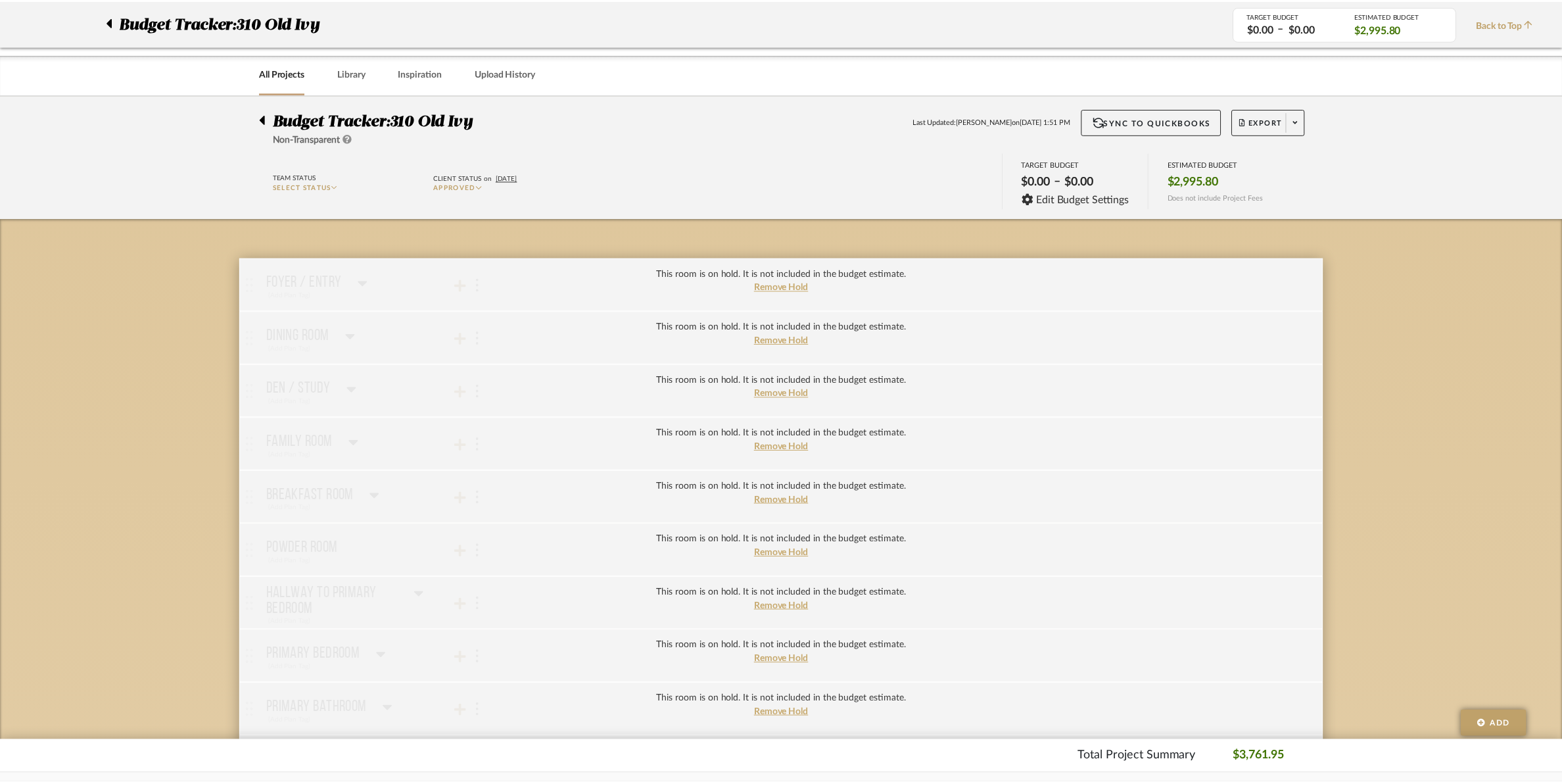
scroll to position [740, 0]
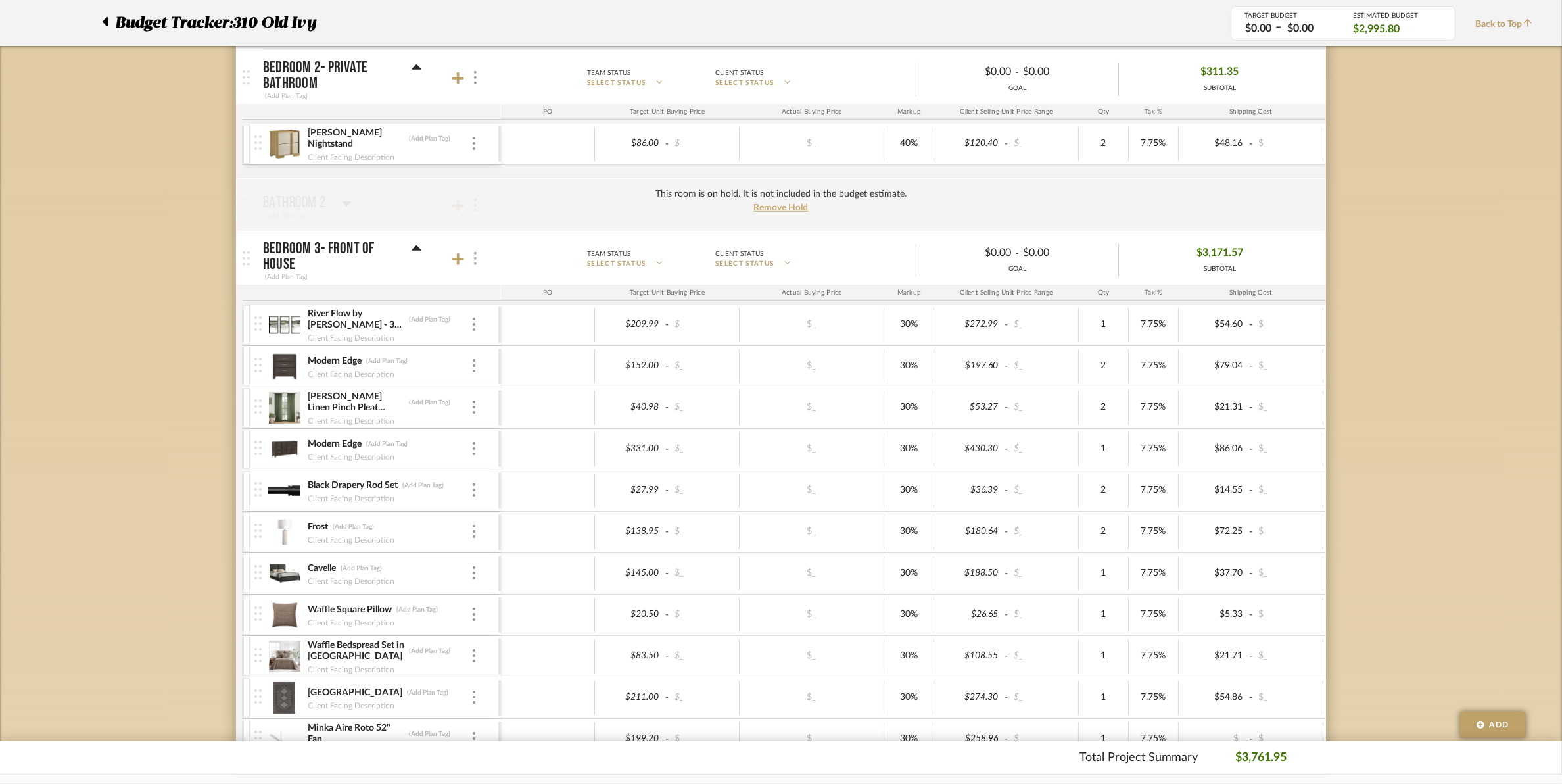
click at [475, 261] on img at bounding box center [475, 258] width 2 height 13
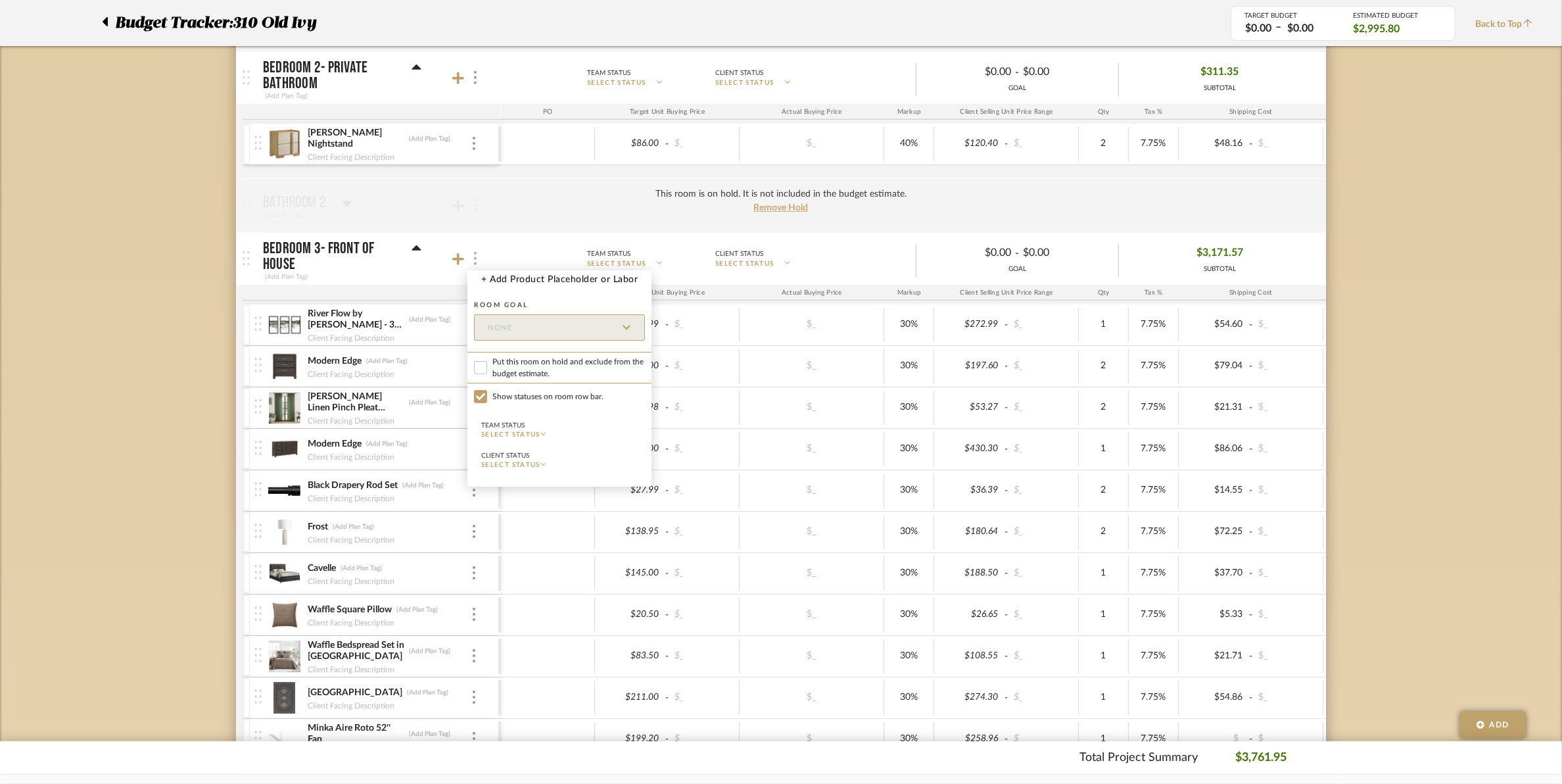
click at [475, 261] on div at bounding box center [781, 392] width 1562 height 784
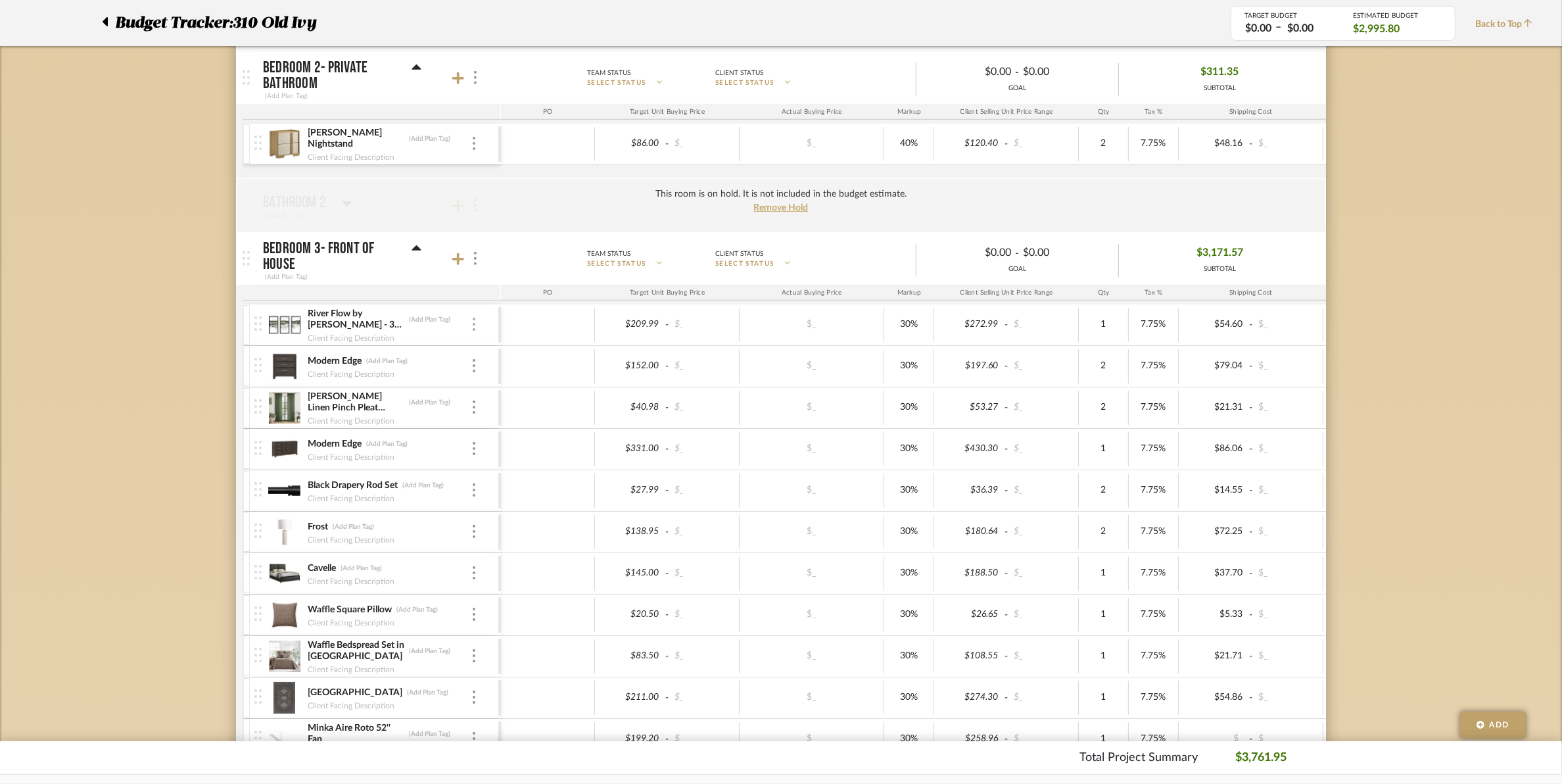
click at [472, 327] on img at bounding box center [473, 324] width 2 height 13
click at [494, 420] on span "Remove Item" at bounding box center [529, 426] width 97 height 12
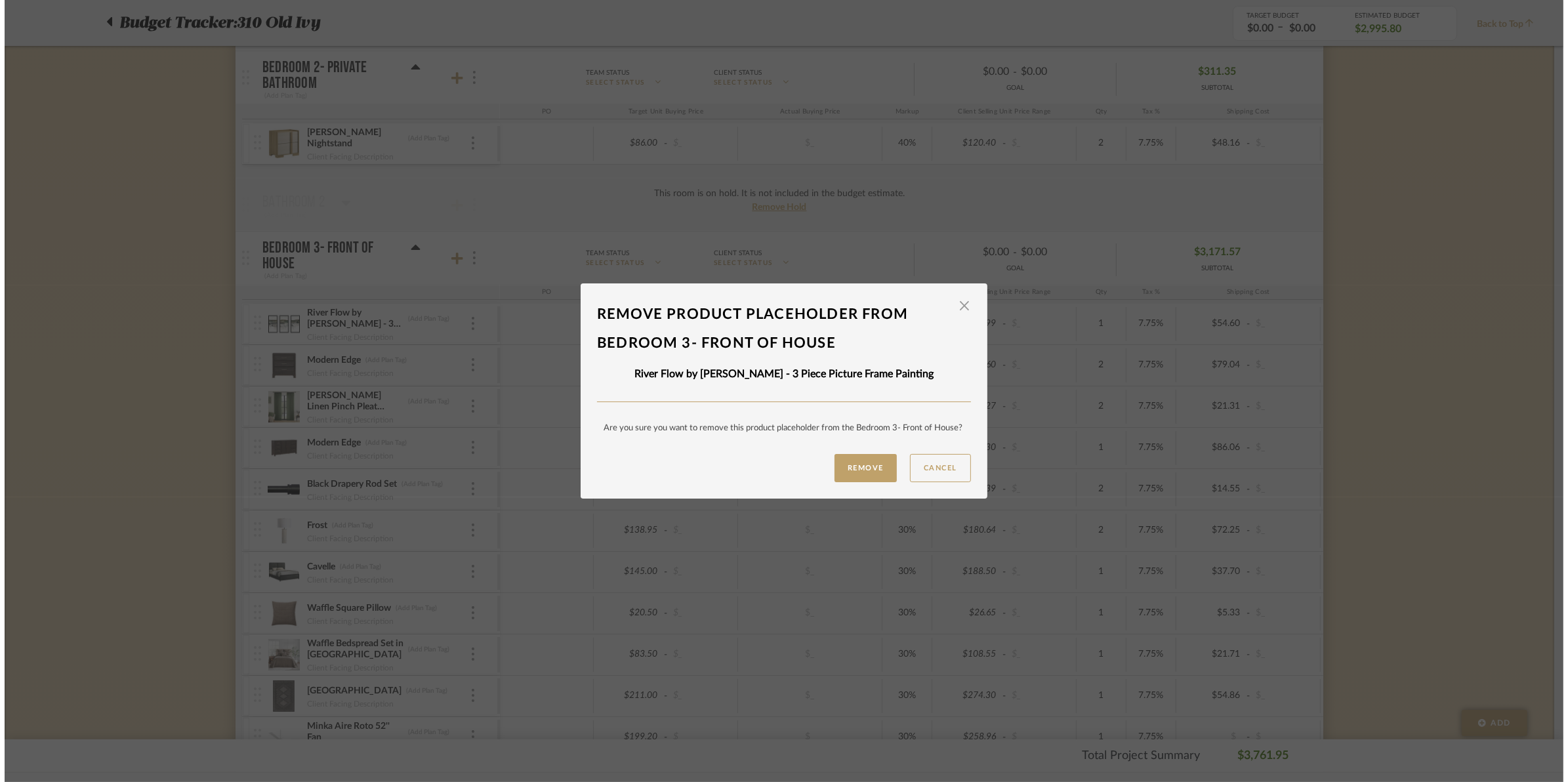
scroll to position [0, 0]
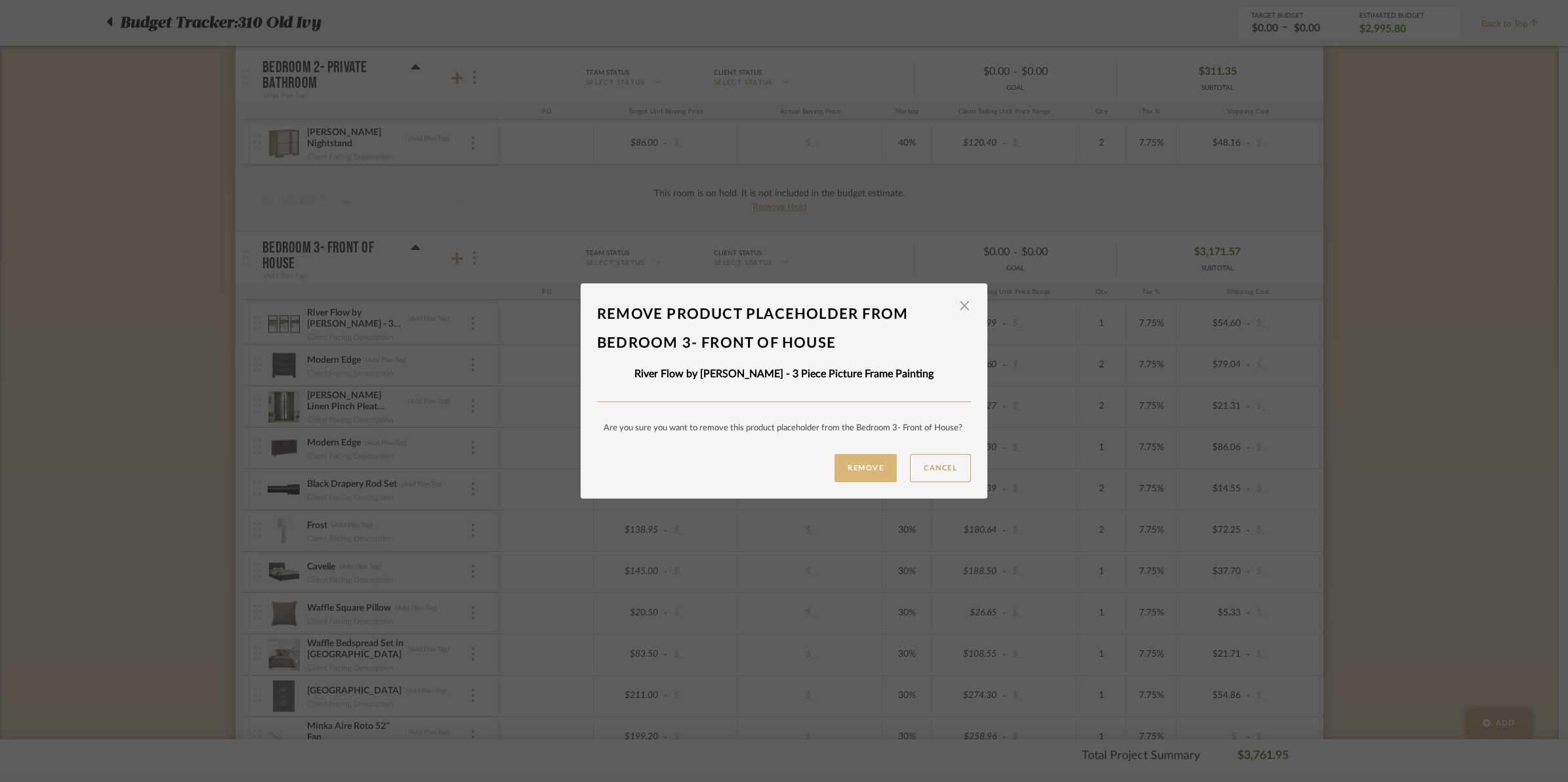
click at [867, 474] on button "Remove" at bounding box center [865, 468] width 62 height 28
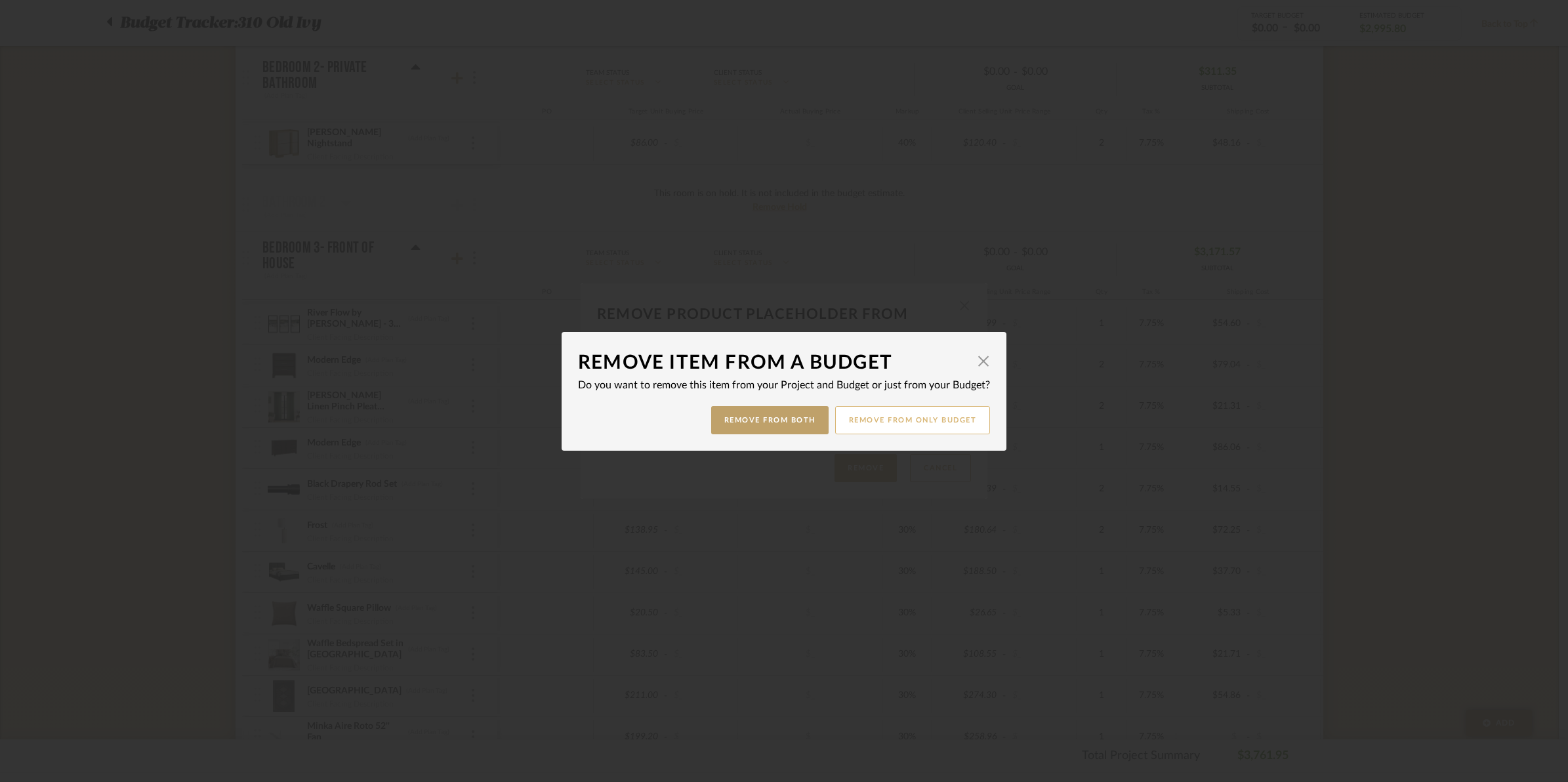
click at [949, 418] on button "Remove from only Budget" at bounding box center [913, 420] width 156 height 28
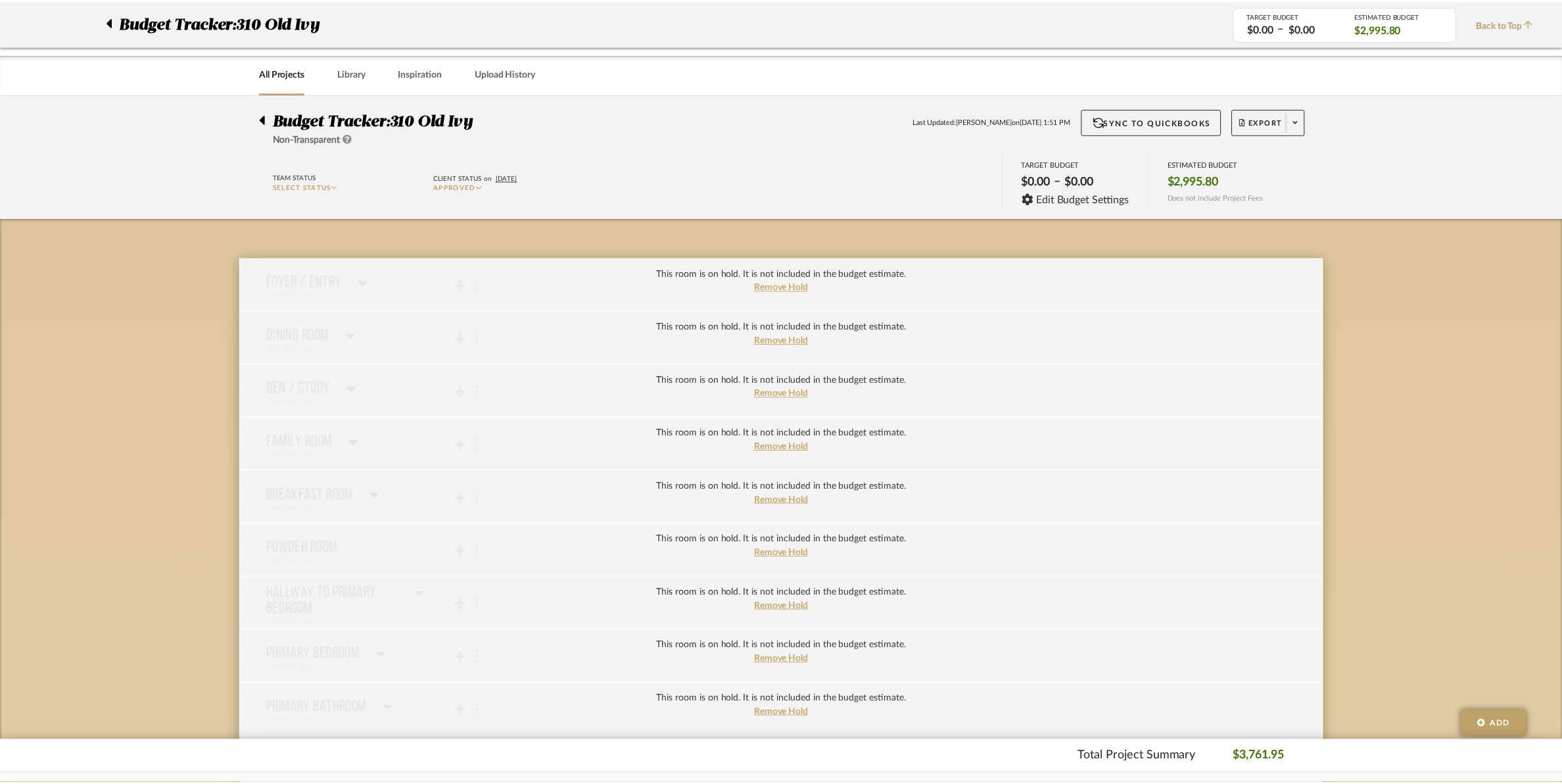
scroll to position [740, 0]
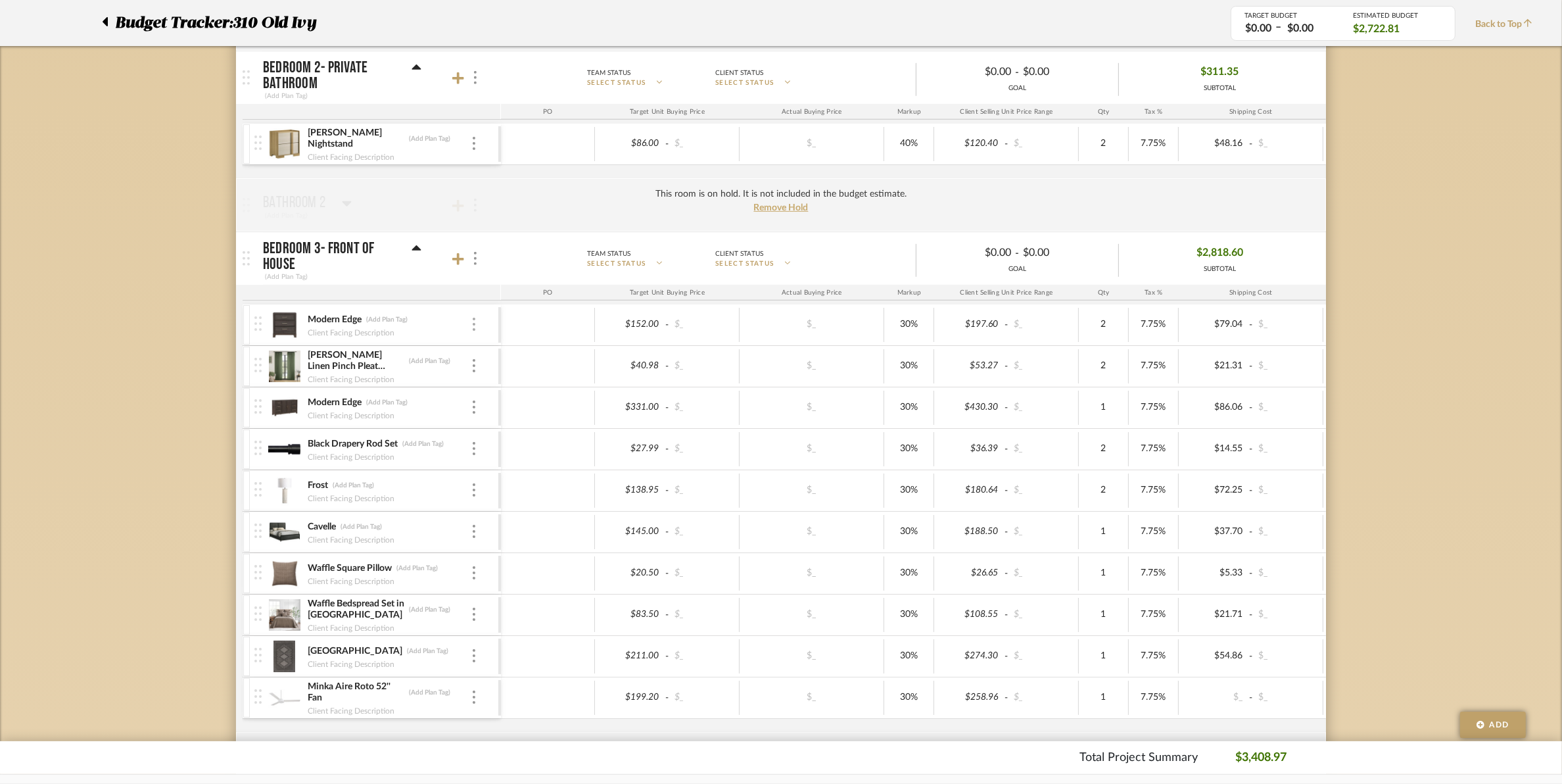
click at [473, 322] on img at bounding box center [473, 324] width 2 height 13
click at [484, 425] on icon at bounding box center [486, 425] width 9 height 11
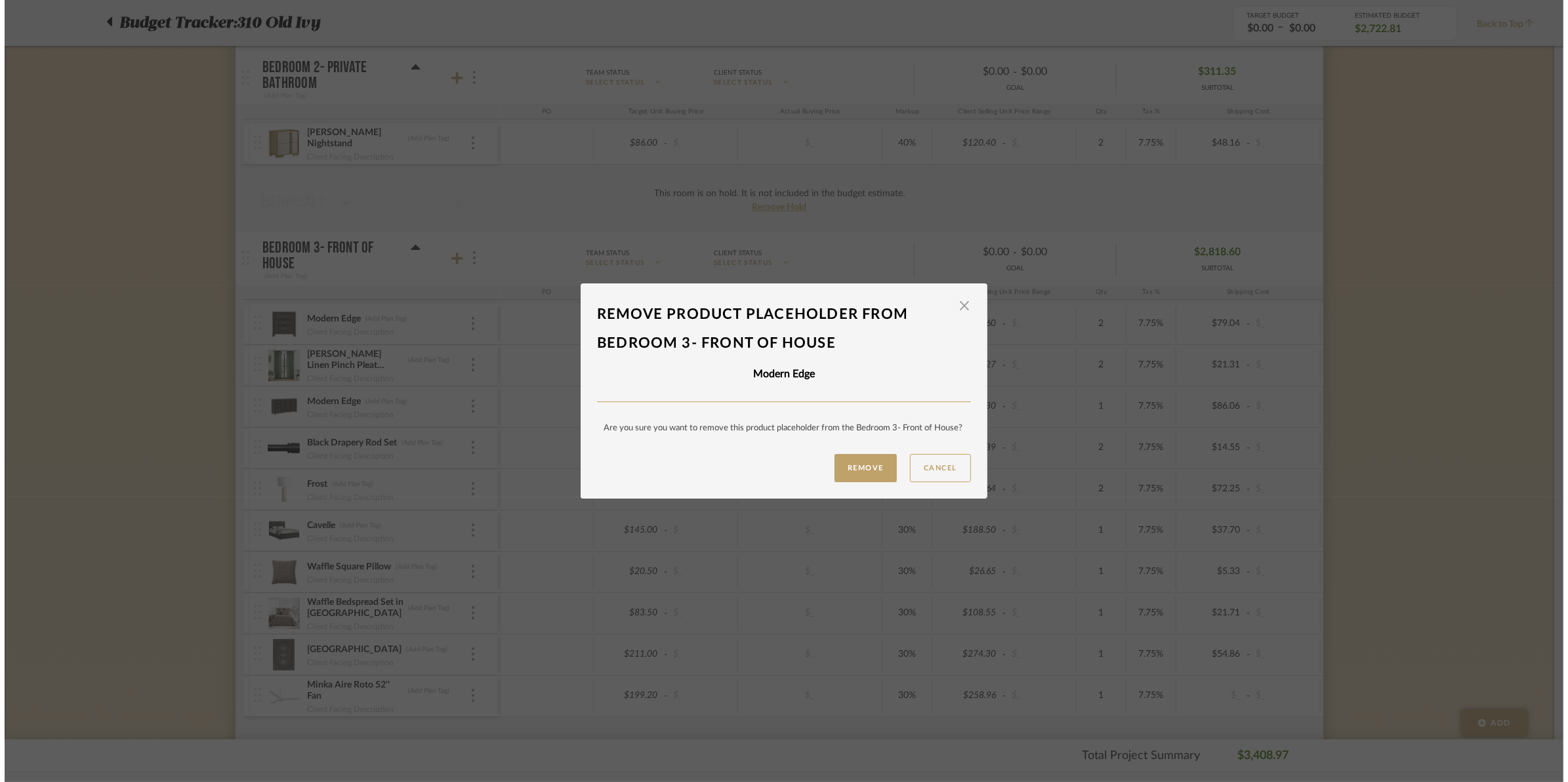
scroll to position [0, 0]
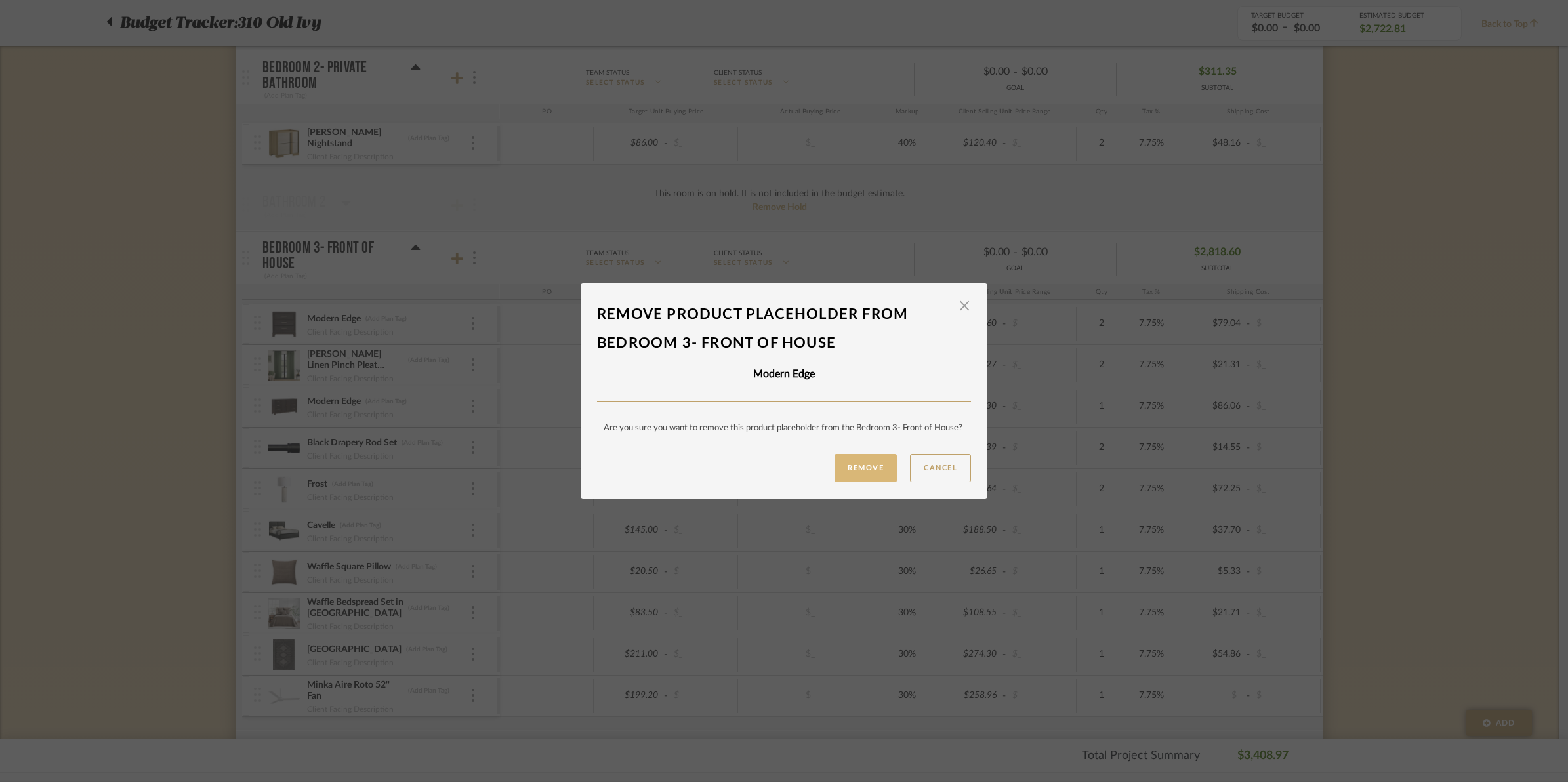
click at [881, 472] on button "Remove" at bounding box center [865, 468] width 62 height 28
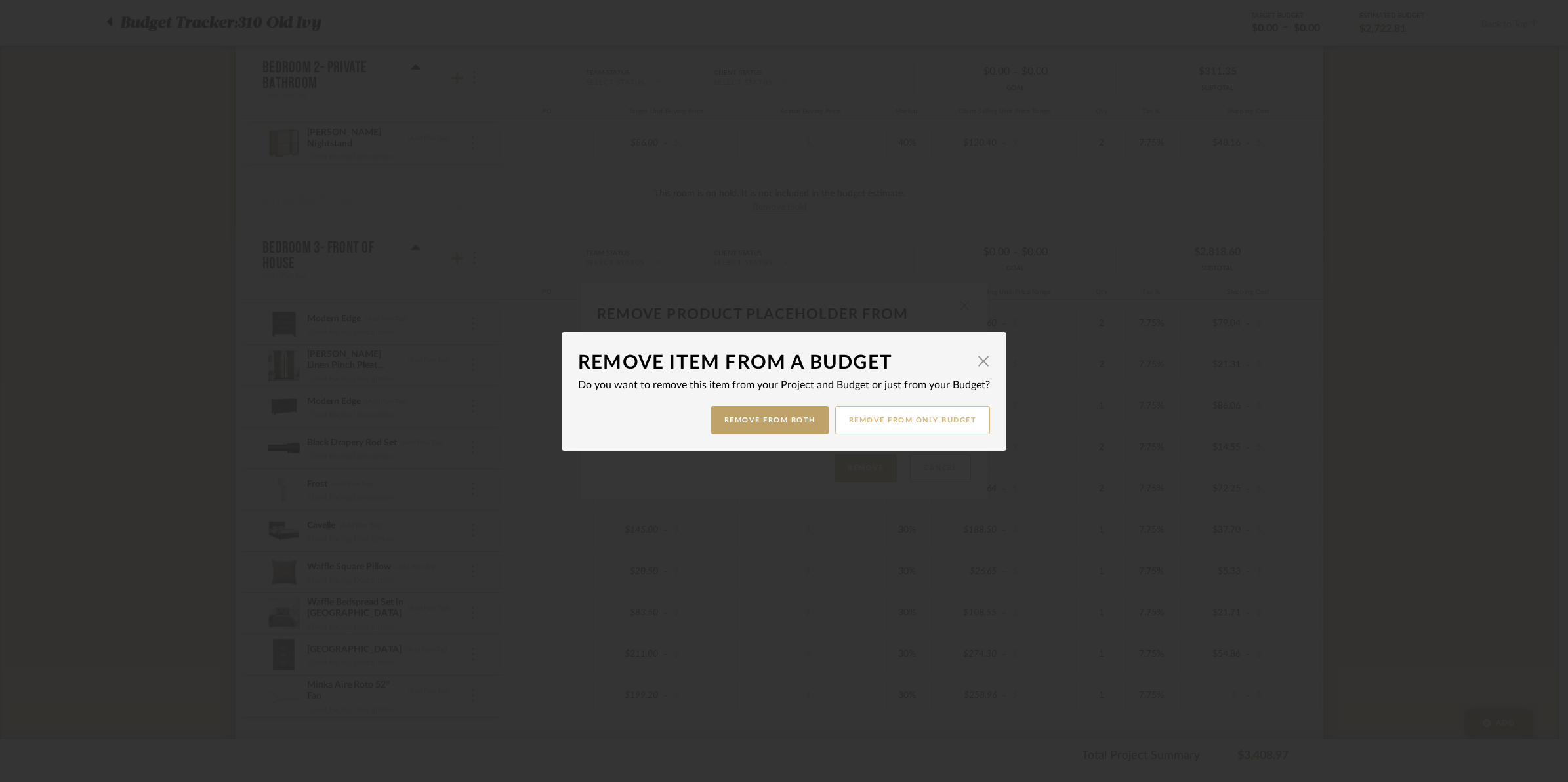
click at [949, 424] on button "Remove from only Budget" at bounding box center [913, 420] width 156 height 28
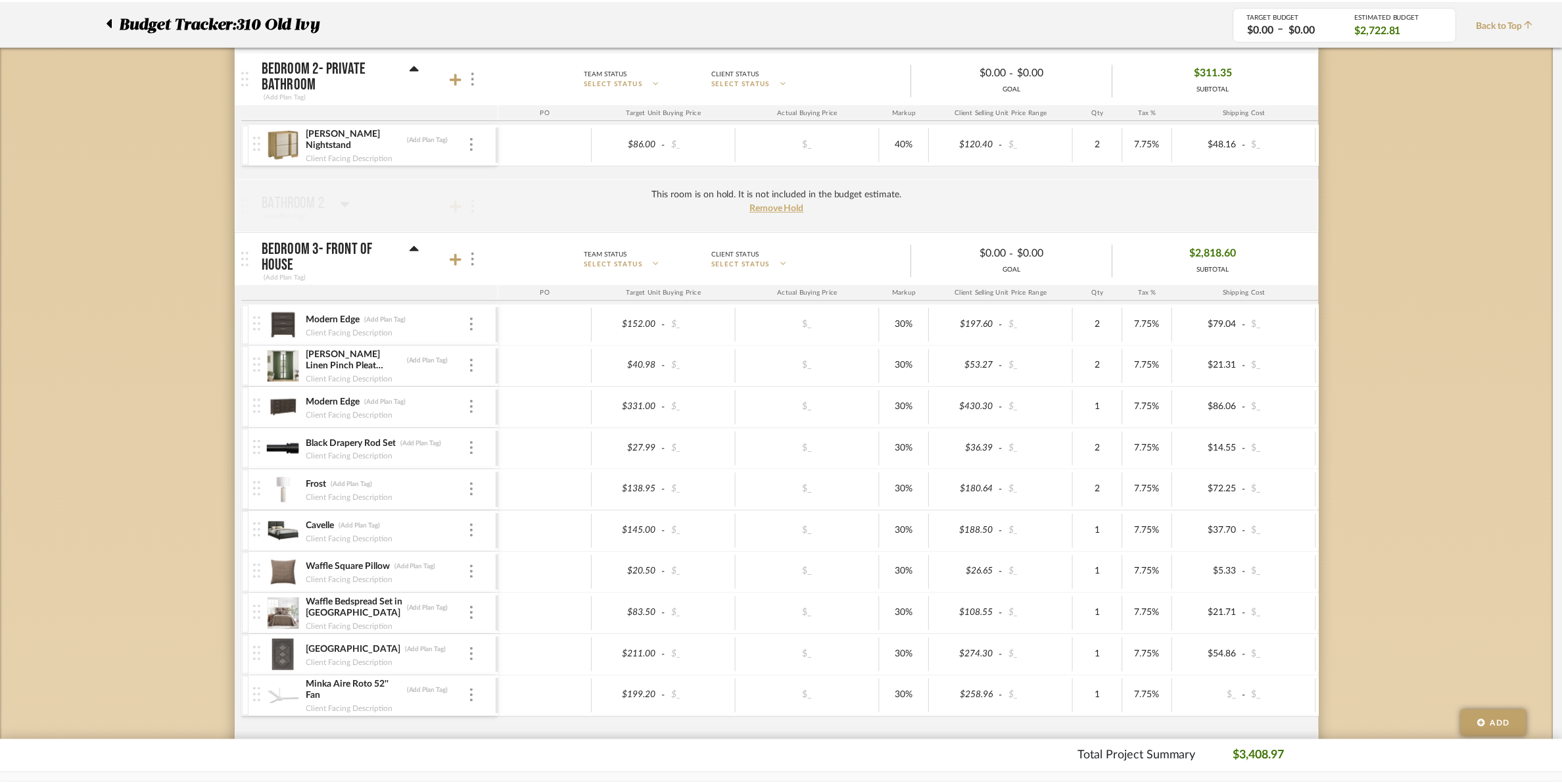
scroll to position [740, 0]
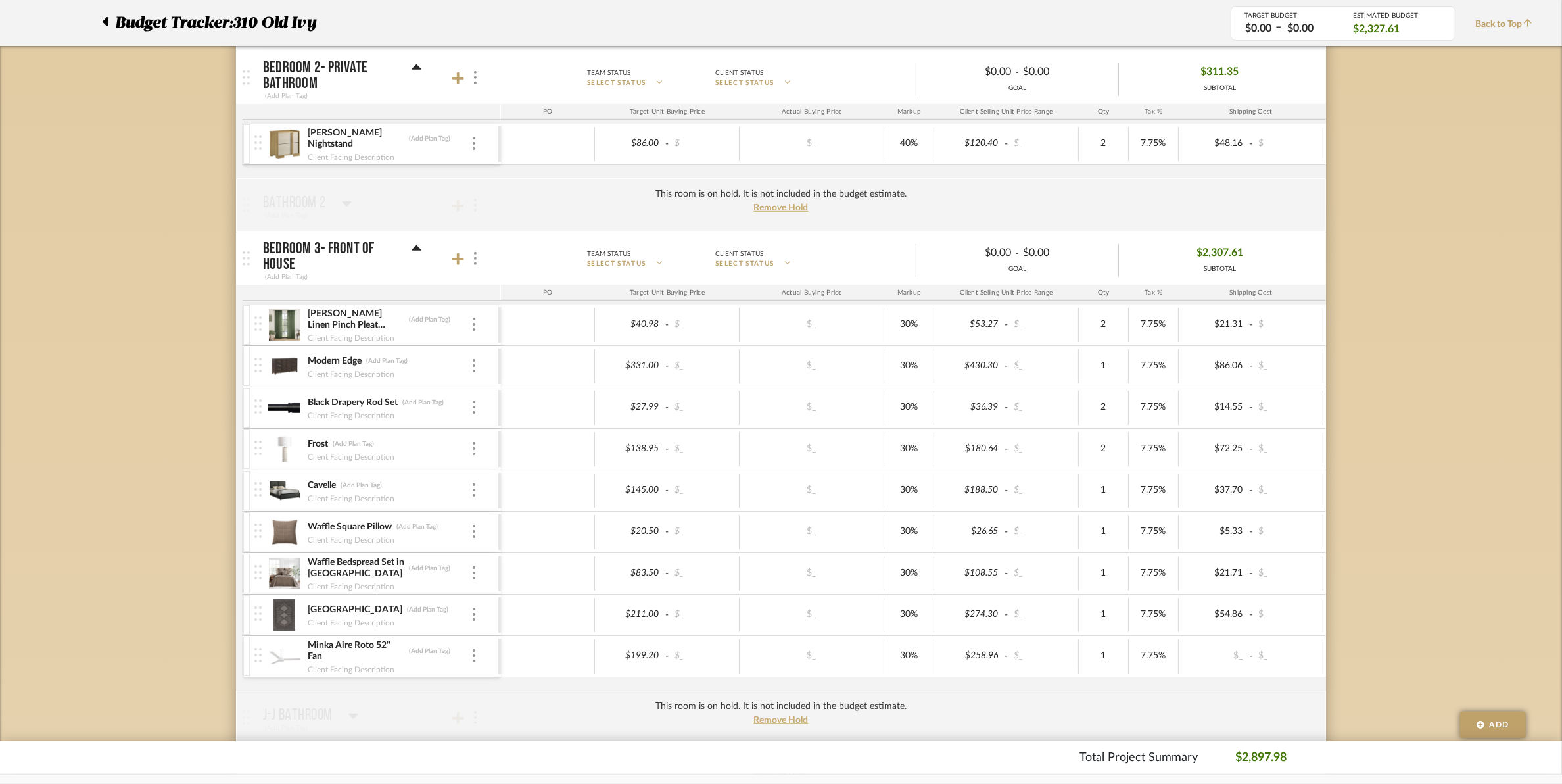
click at [469, 327] on div "Olive Green Linen Pinch Pleat Curtain Panels (Add Plan Tag)" at bounding box center [389, 319] width 164 height 23
click at [475, 330] on img at bounding box center [473, 324] width 2 height 13
click at [491, 423] on span "Remove Item" at bounding box center [529, 426] width 97 height 12
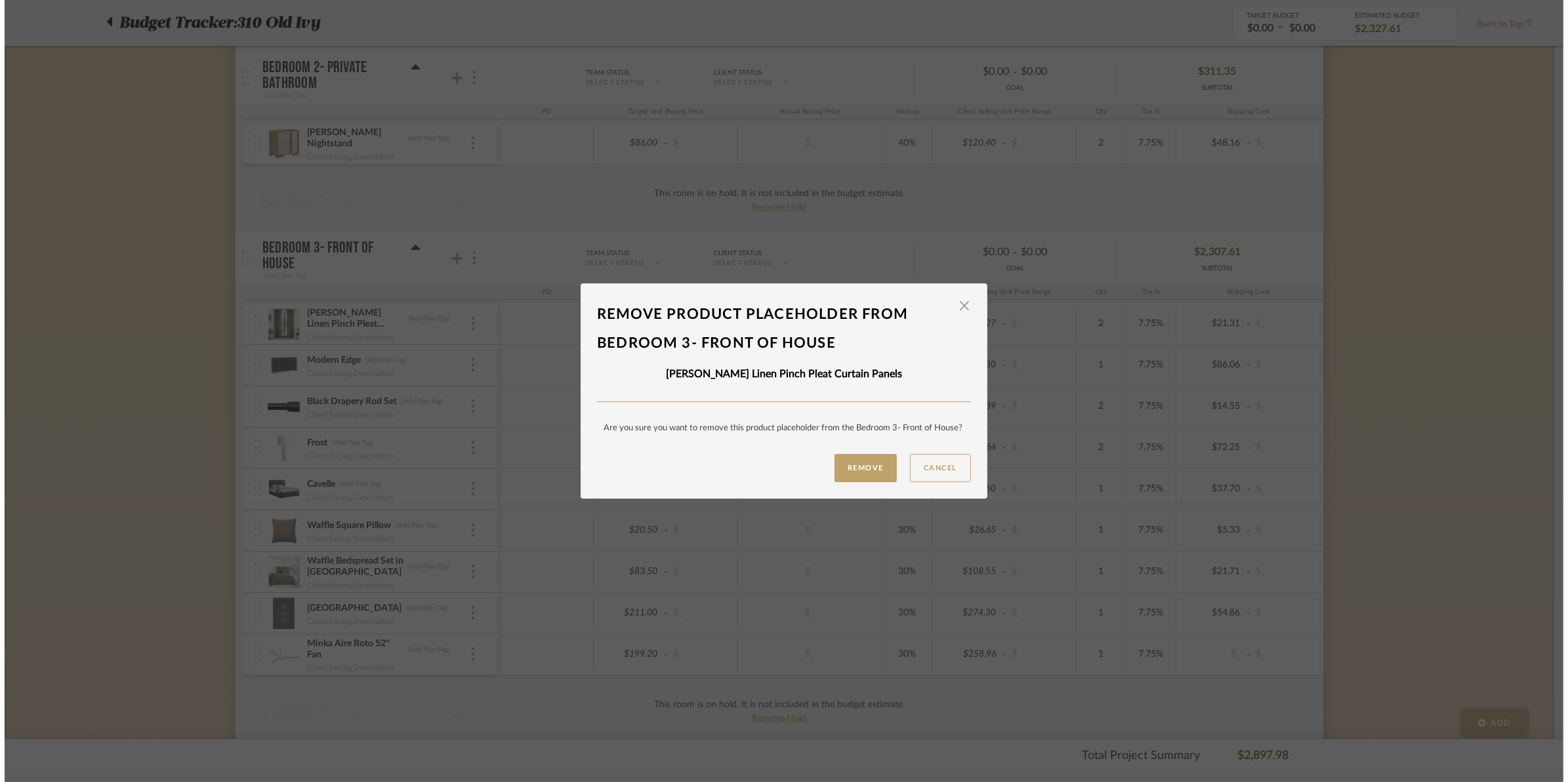
scroll to position [0, 0]
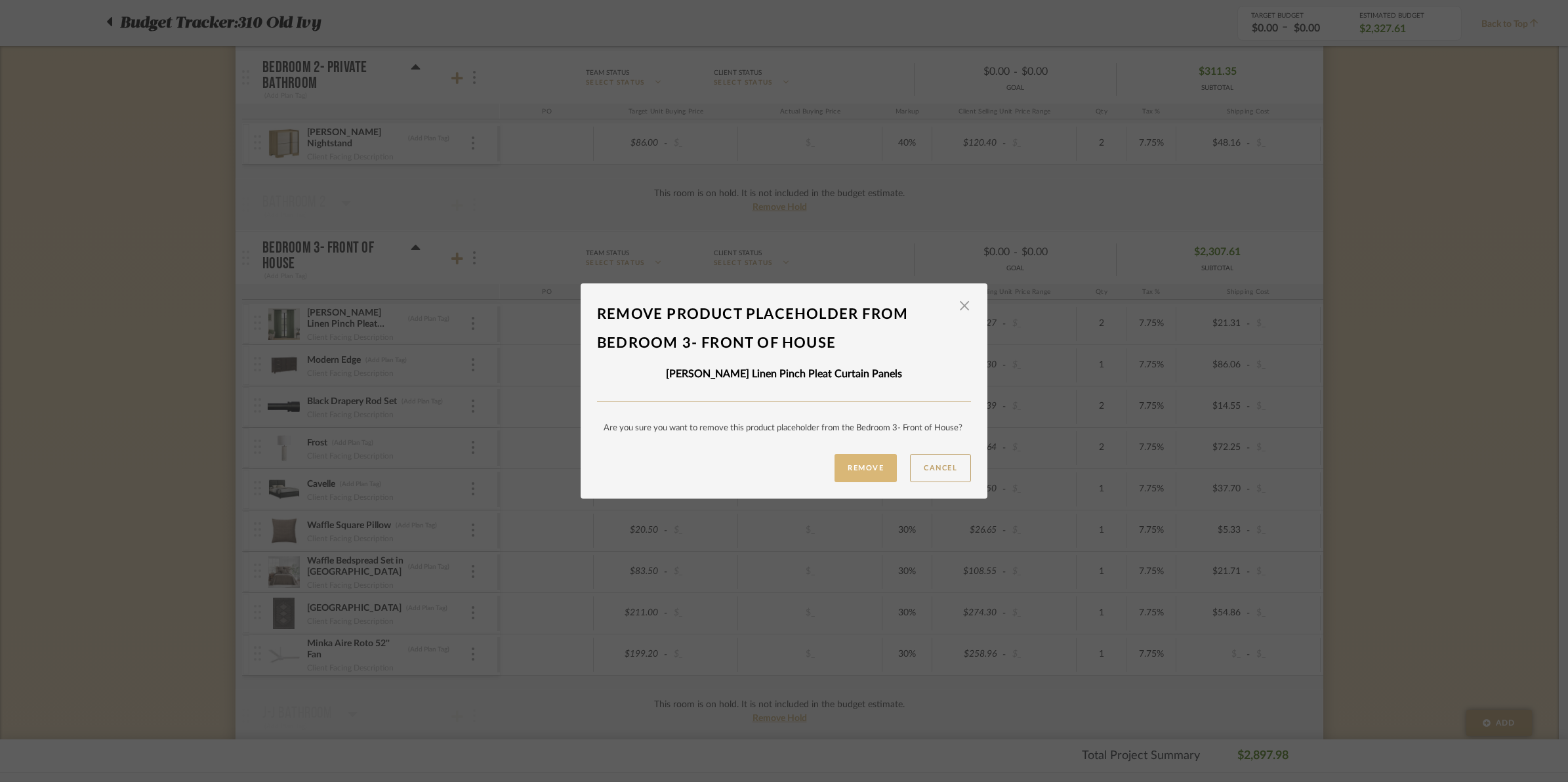
click at [862, 474] on button "Remove" at bounding box center [865, 468] width 62 height 28
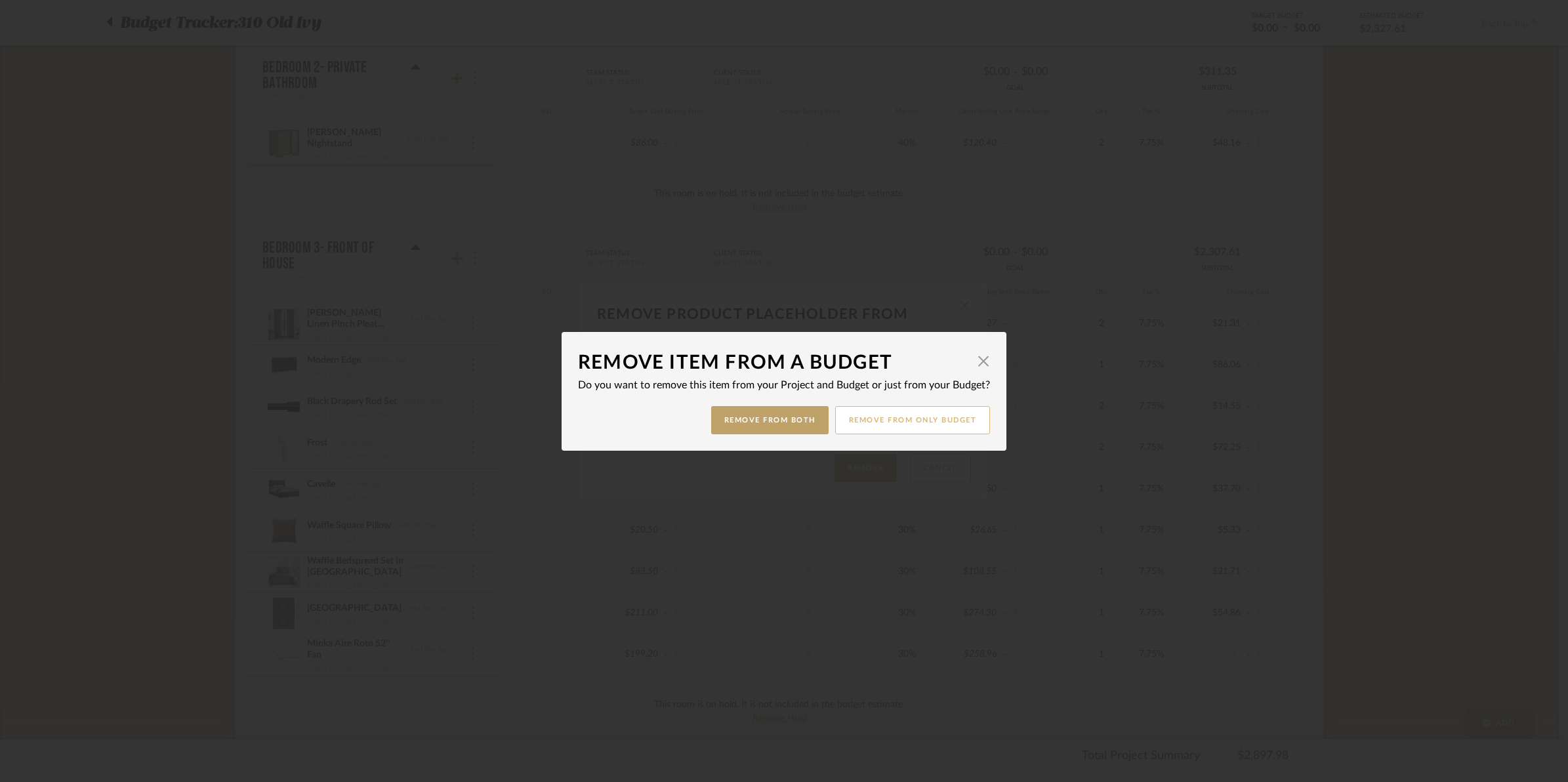
click at [910, 421] on button "Remove from only Budget" at bounding box center [913, 420] width 156 height 28
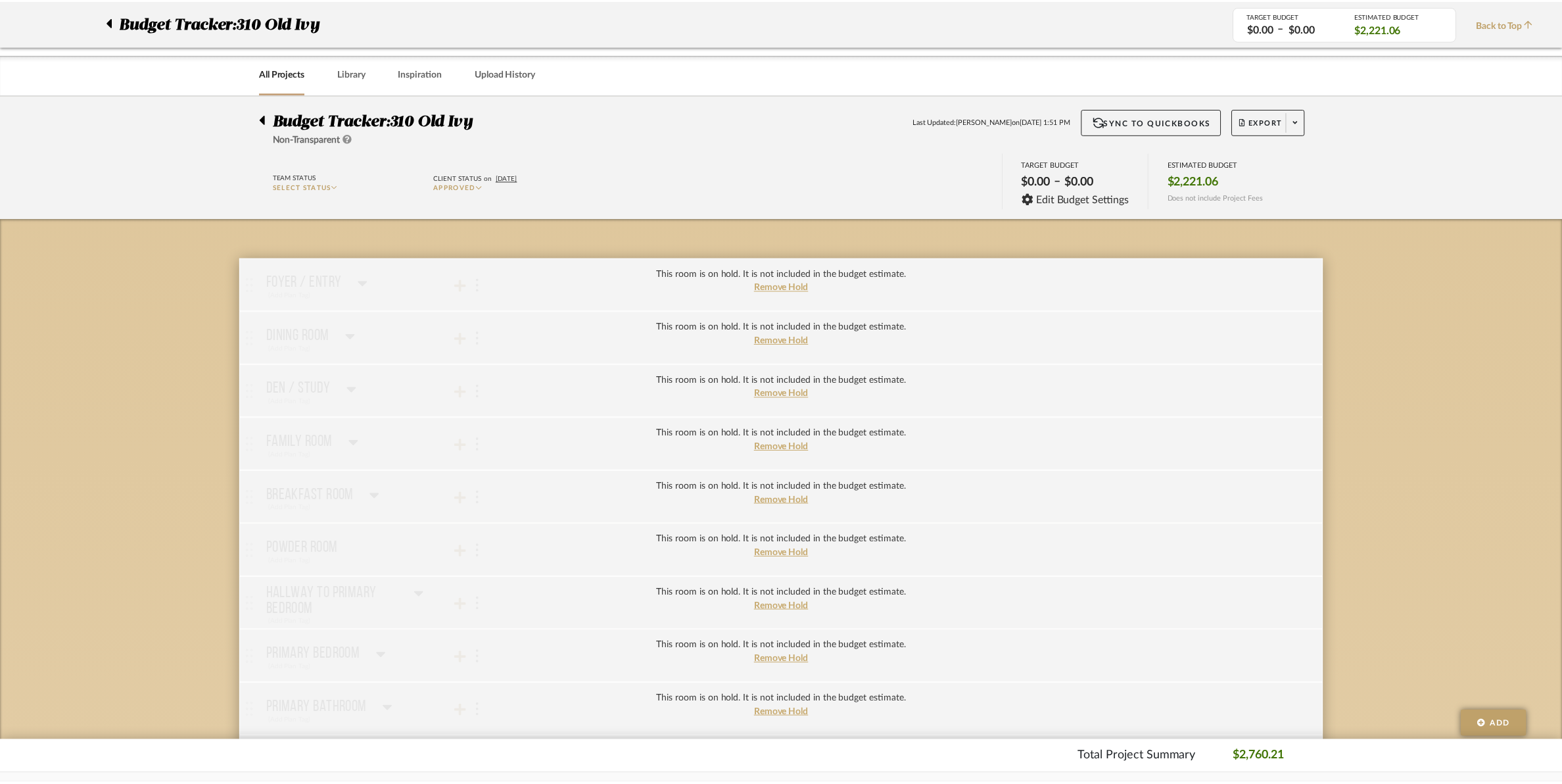
scroll to position [740, 0]
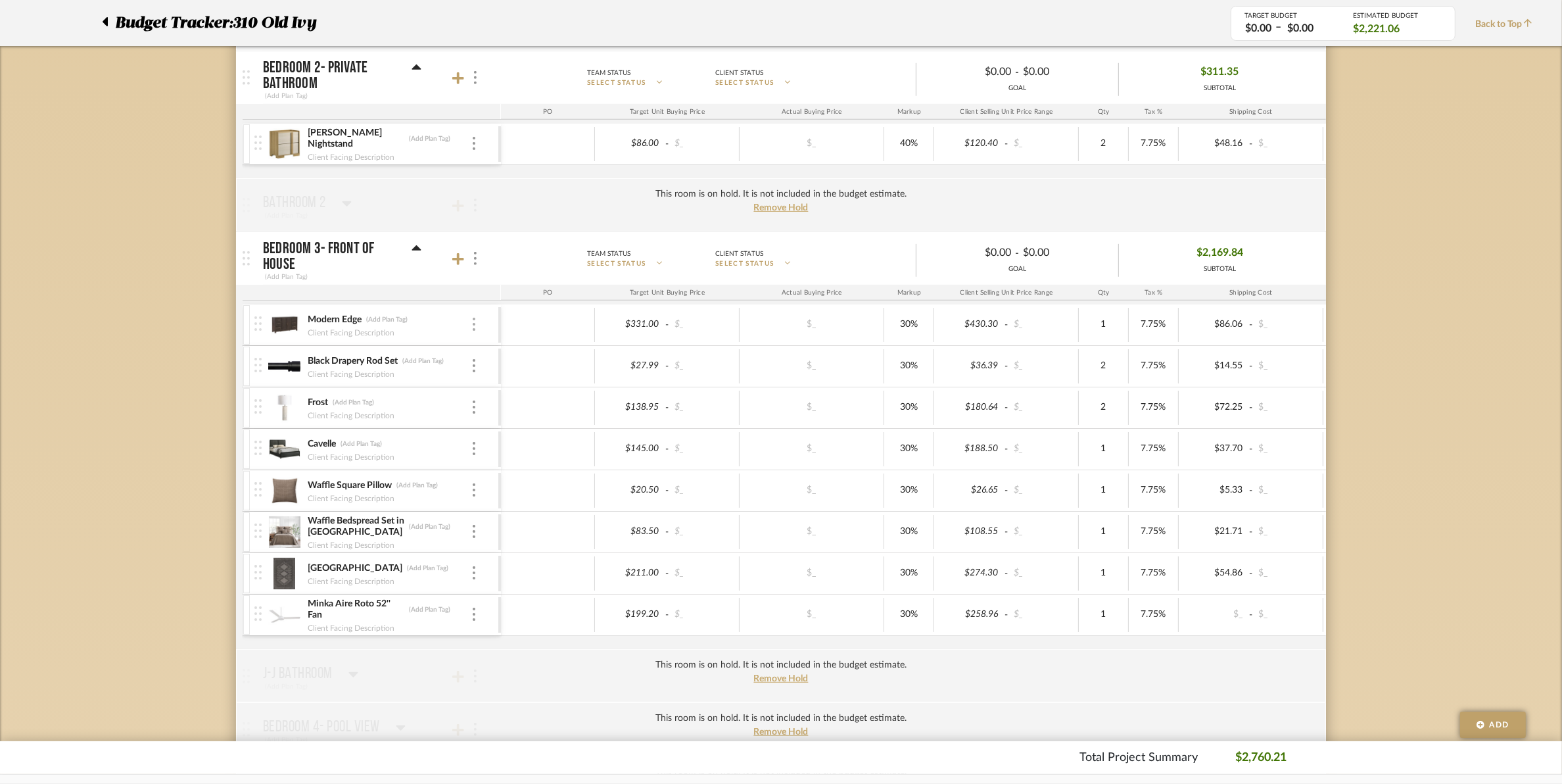
click at [471, 326] on div at bounding box center [474, 325] width 6 height 15
click at [534, 432] on button "Remove Item" at bounding box center [530, 425] width 118 height 32
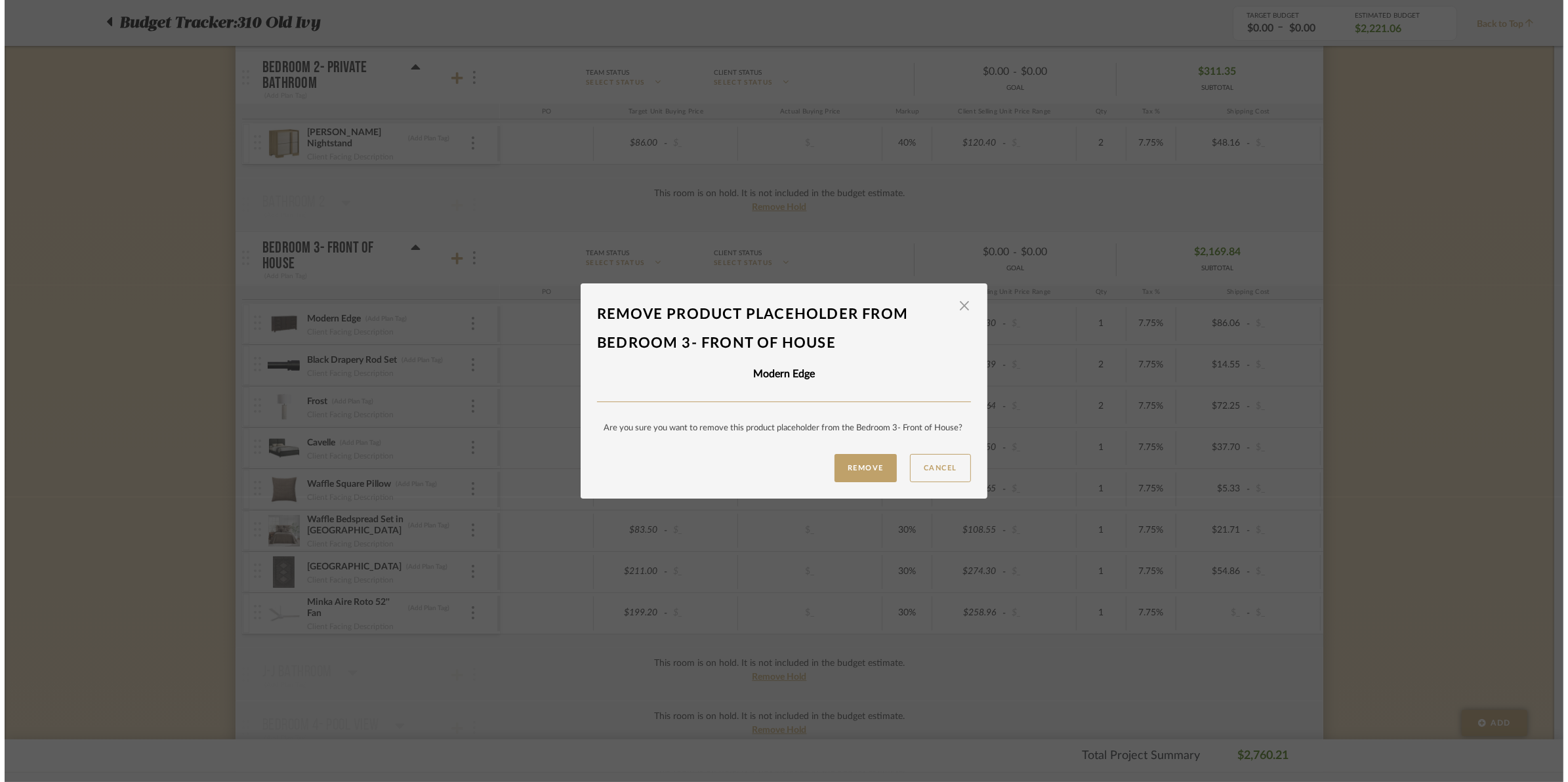
scroll to position [0, 0]
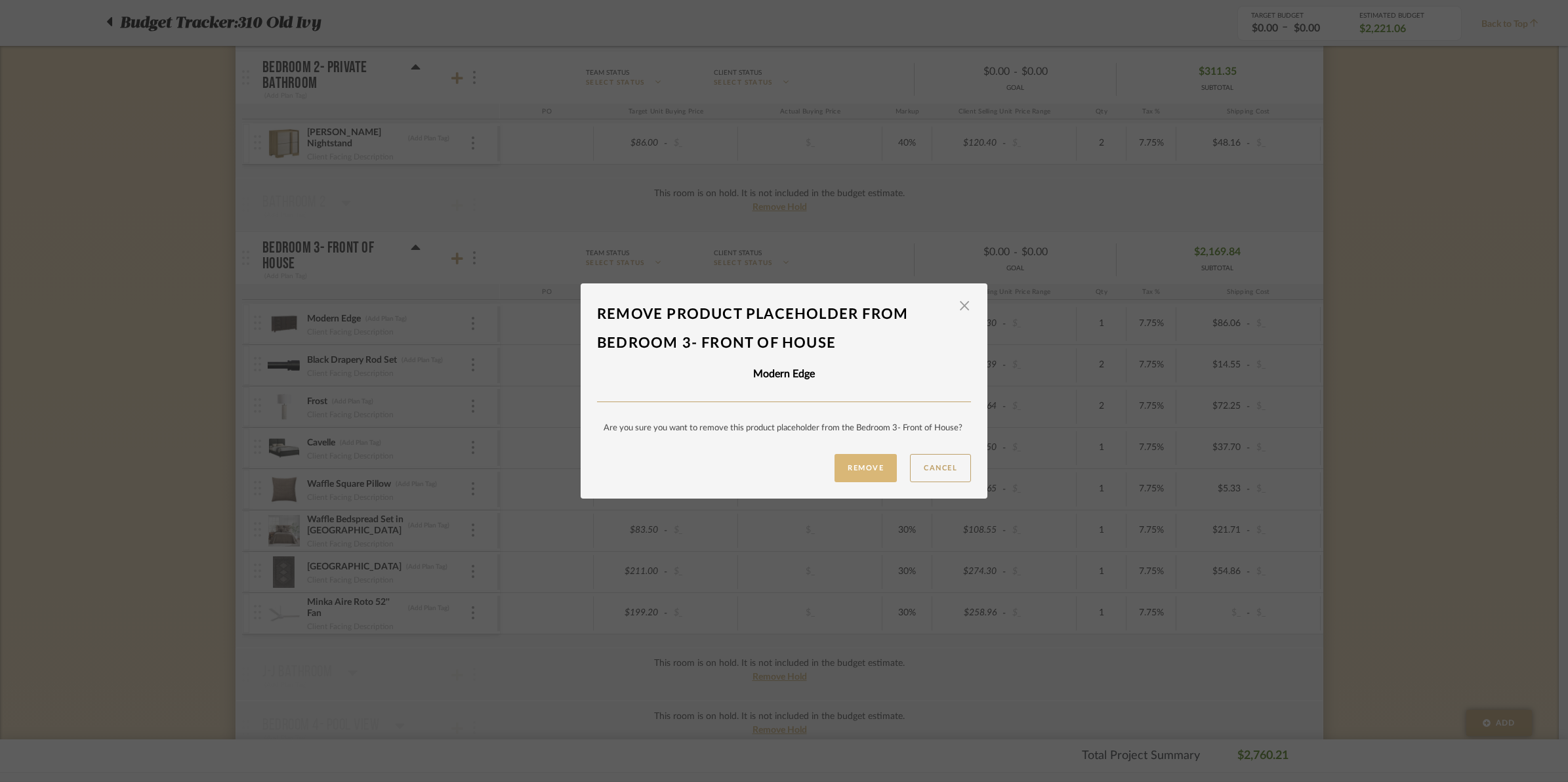
click at [844, 481] on button "Remove" at bounding box center [865, 468] width 62 height 28
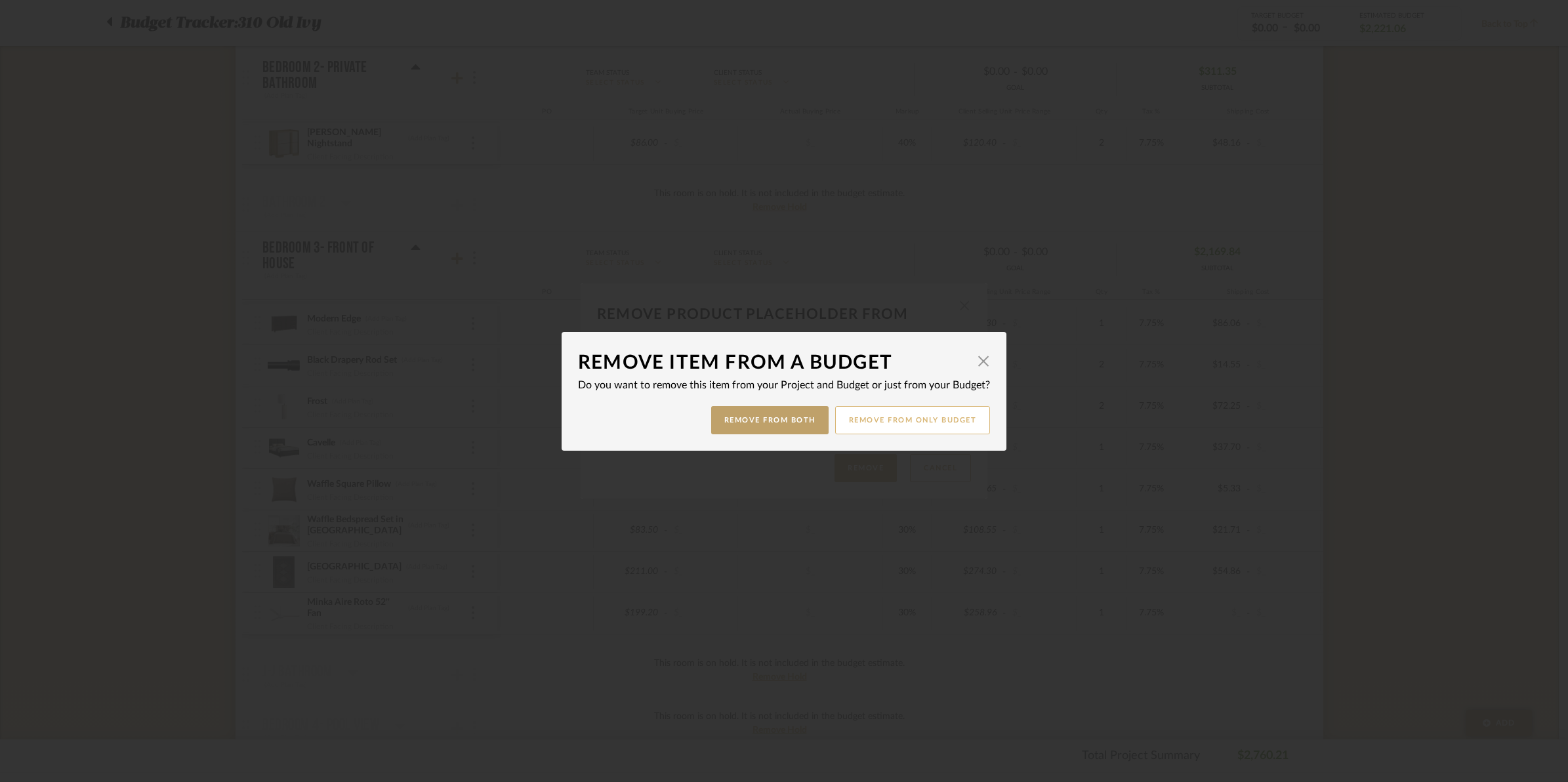
click at [886, 412] on button "Remove from only Budget" at bounding box center [913, 420] width 156 height 28
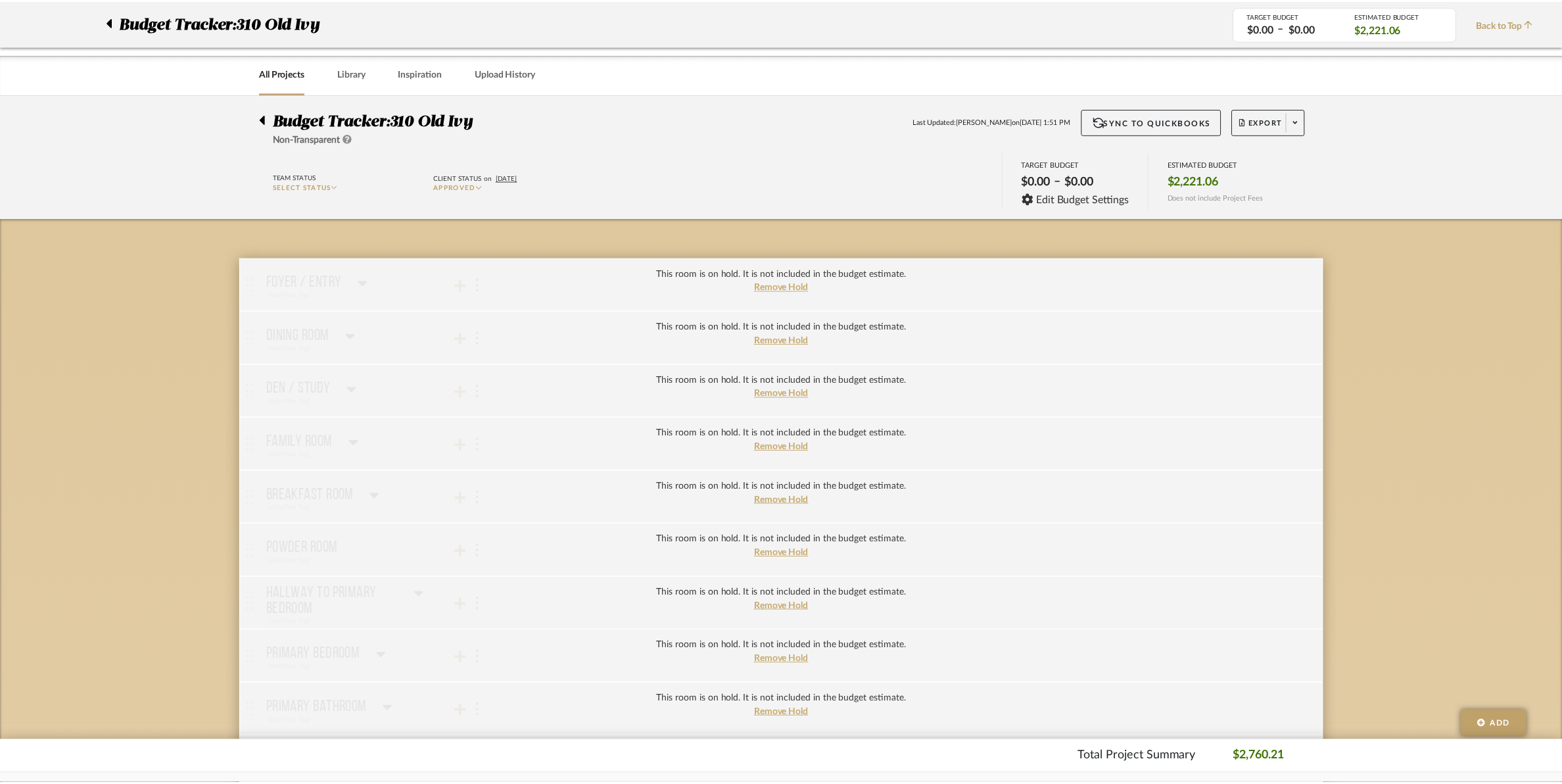
scroll to position [740, 0]
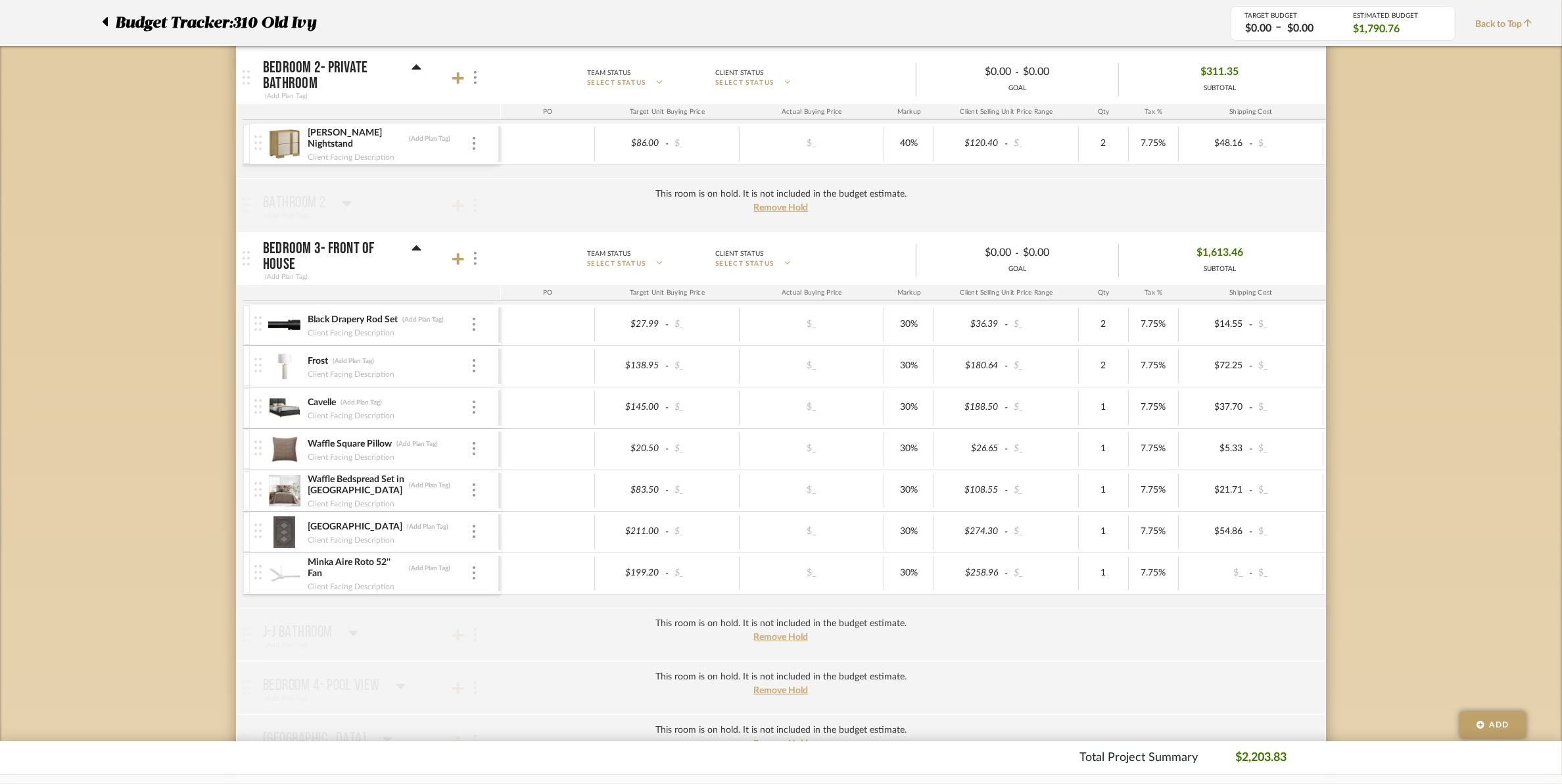
click at [474, 336] on div "Black Drapery Rod Set (Add Plan Tag) Client Facing Description" at bounding box center [376, 325] width 244 height 40
click at [474, 331] on img at bounding box center [473, 324] width 2 height 13
click at [491, 425] on span "Remove Item" at bounding box center [529, 426] width 97 height 12
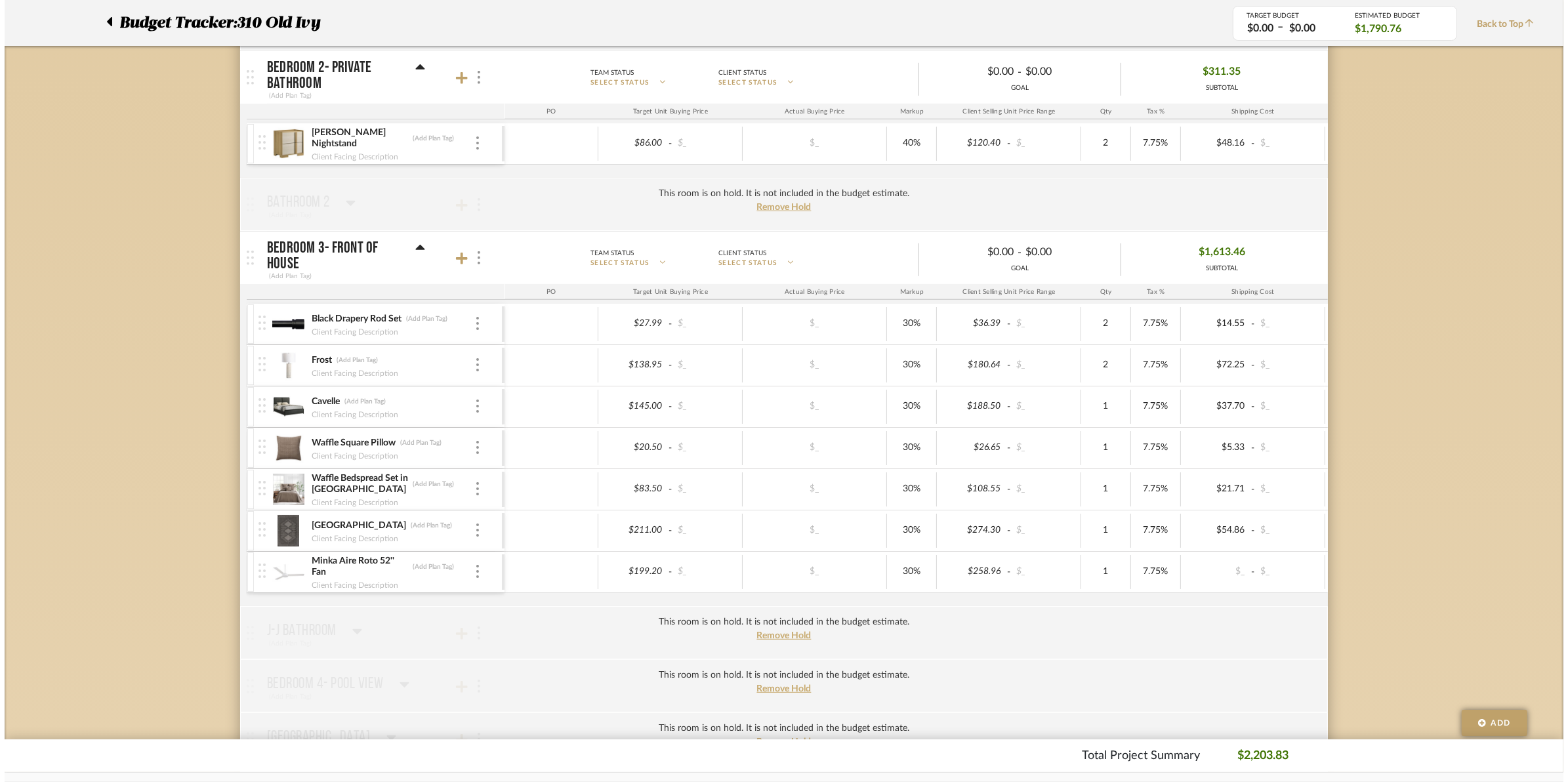
scroll to position [0, 0]
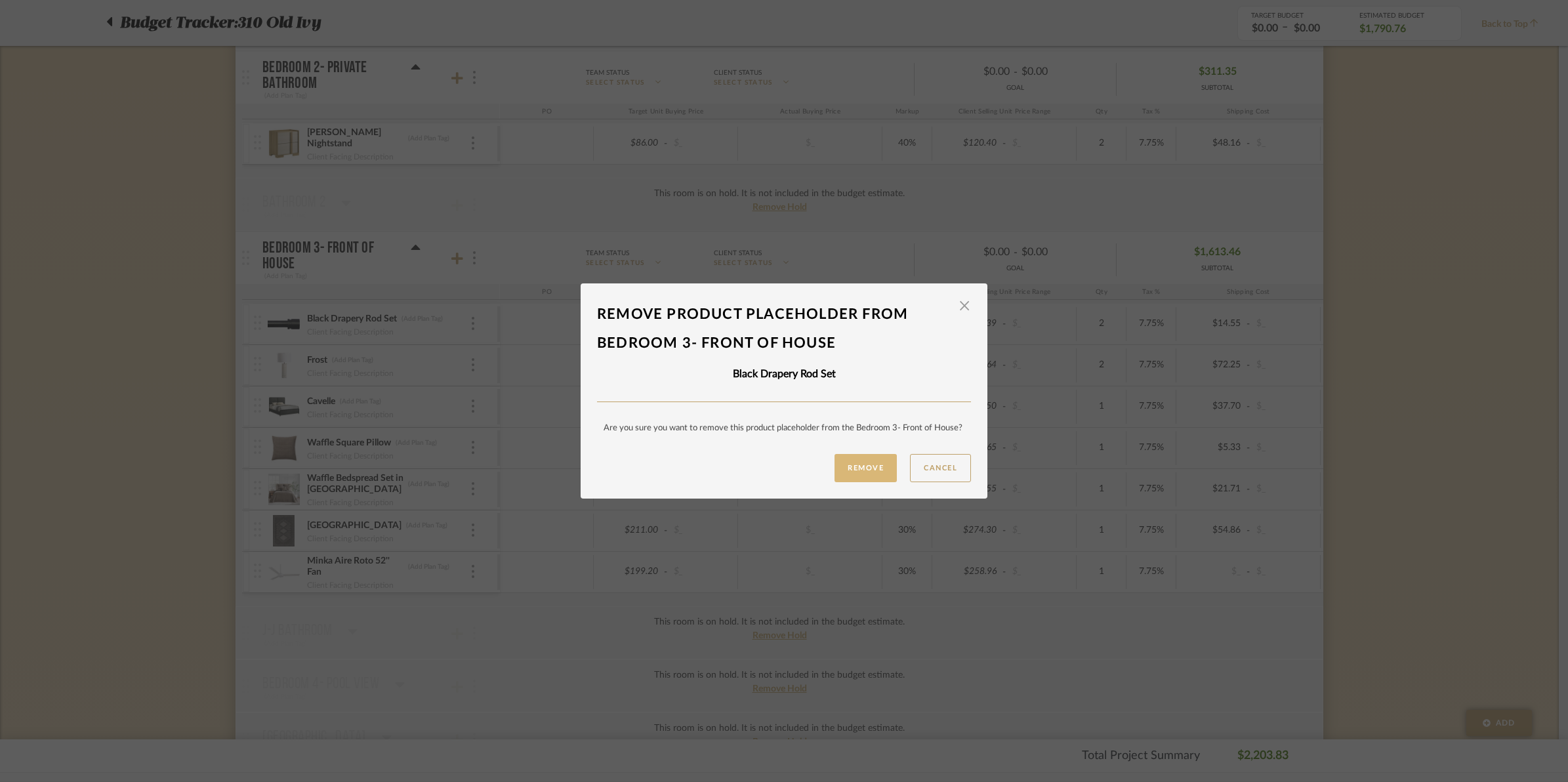
click at [840, 480] on button "Remove" at bounding box center [865, 468] width 62 height 28
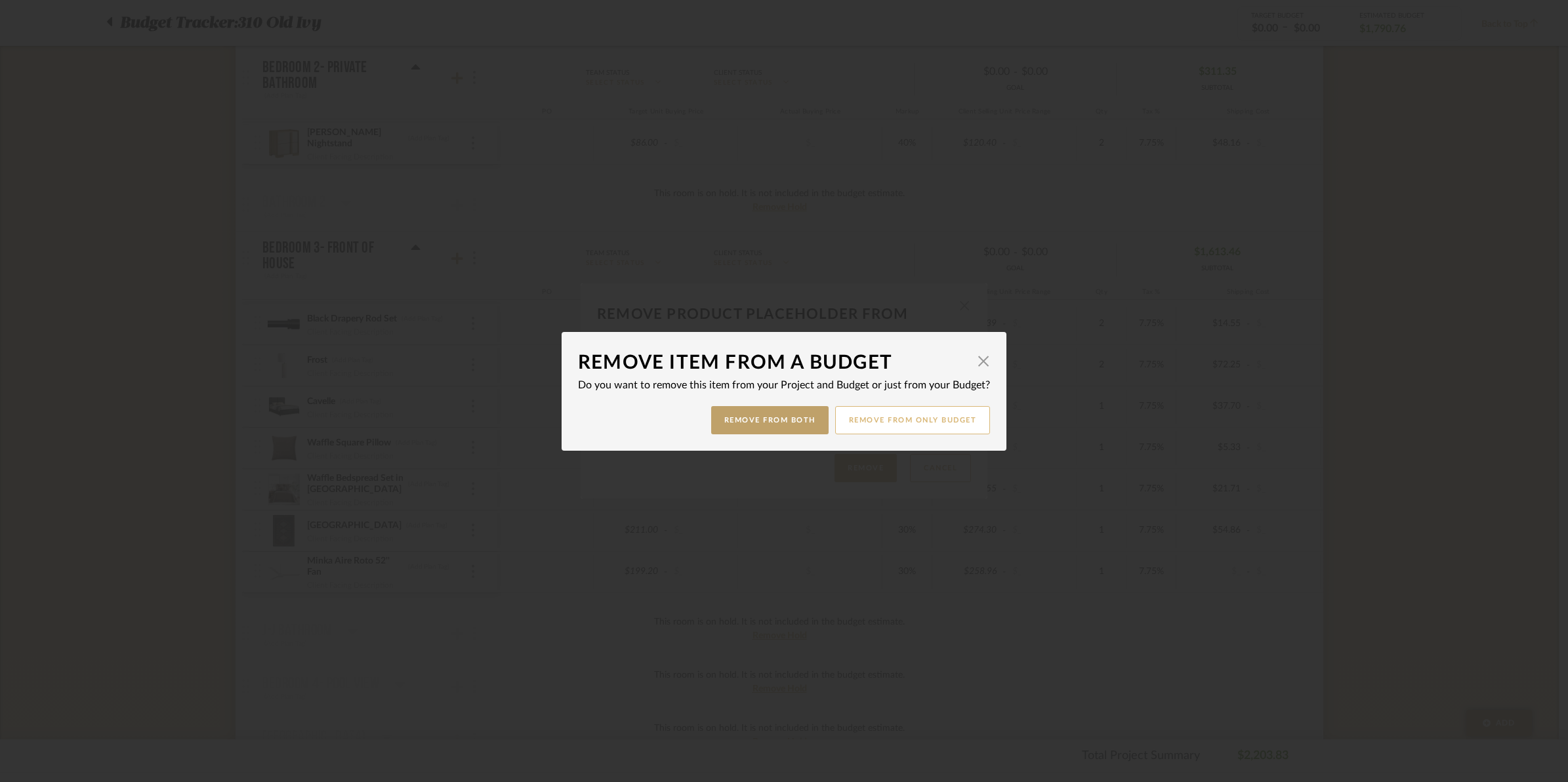
click at [868, 424] on button "Remove from only Budget" at bounding box center [913, 420] width 156 height 28
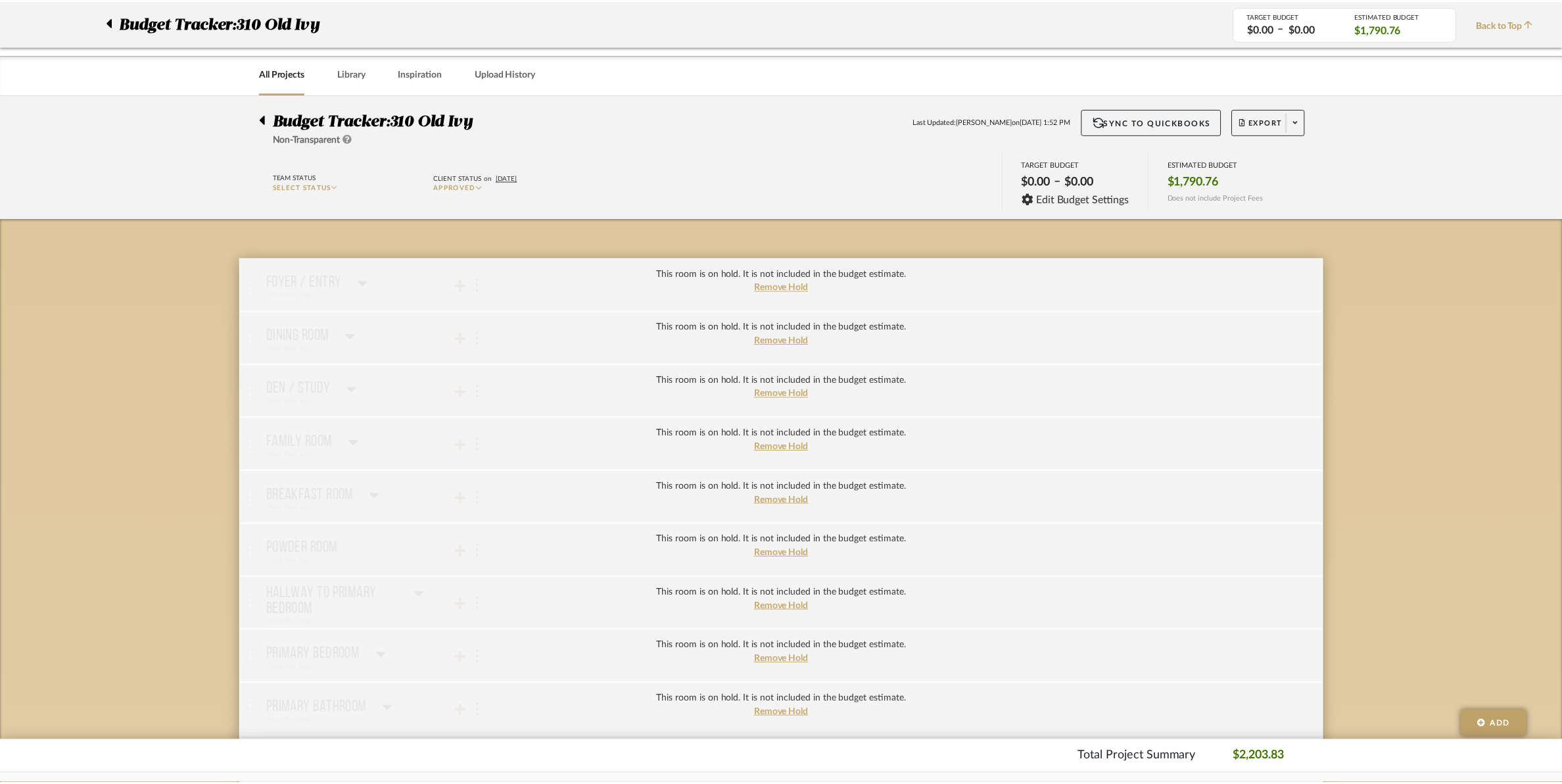
scroll to position [740, 0]
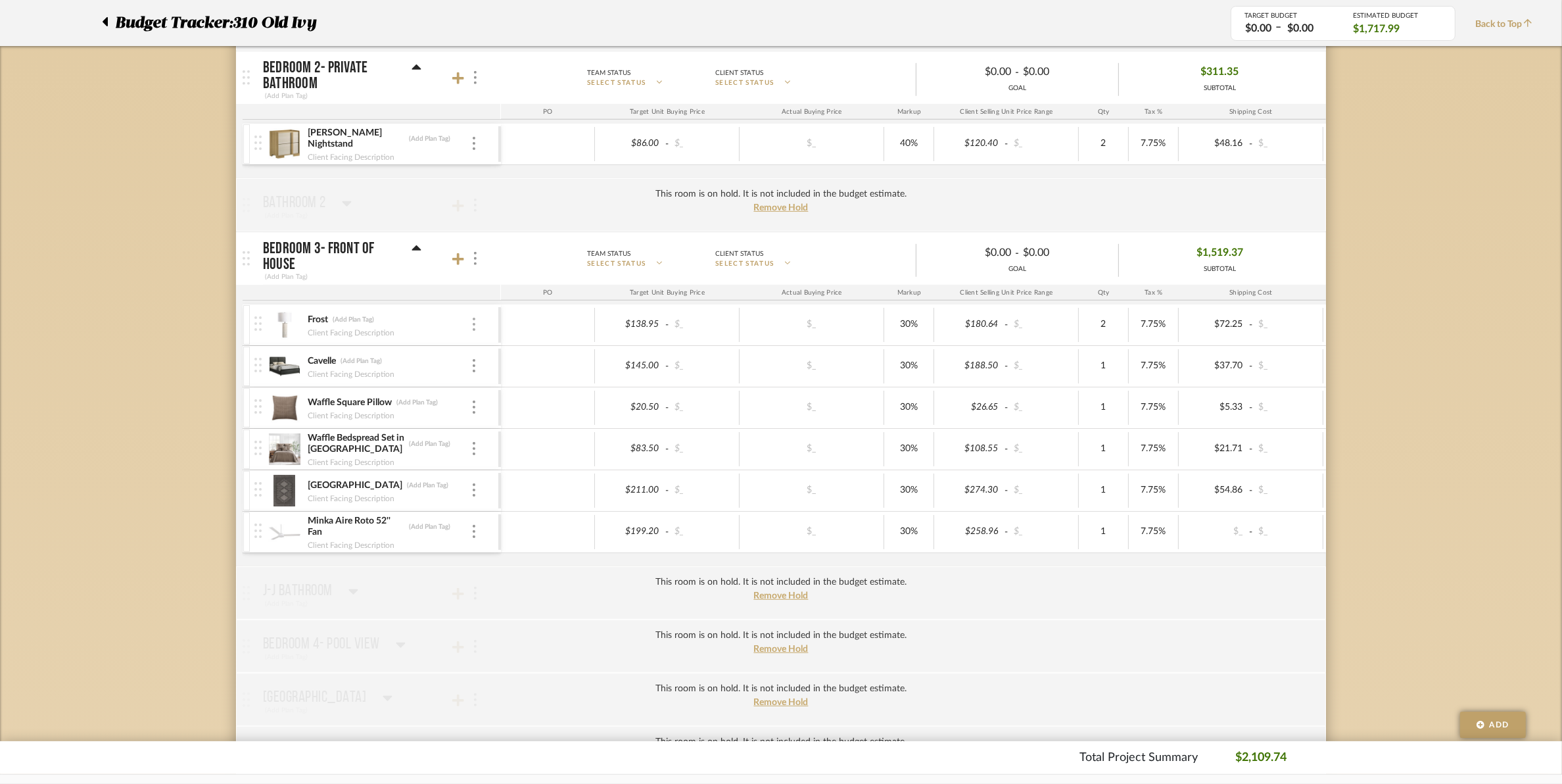
click at [473, 327] on img at bounding box center [473, 324] width 2 height 13
click at [500, 437] on button "Remove Item" at bounding box center [530, 425] width 118 height 32
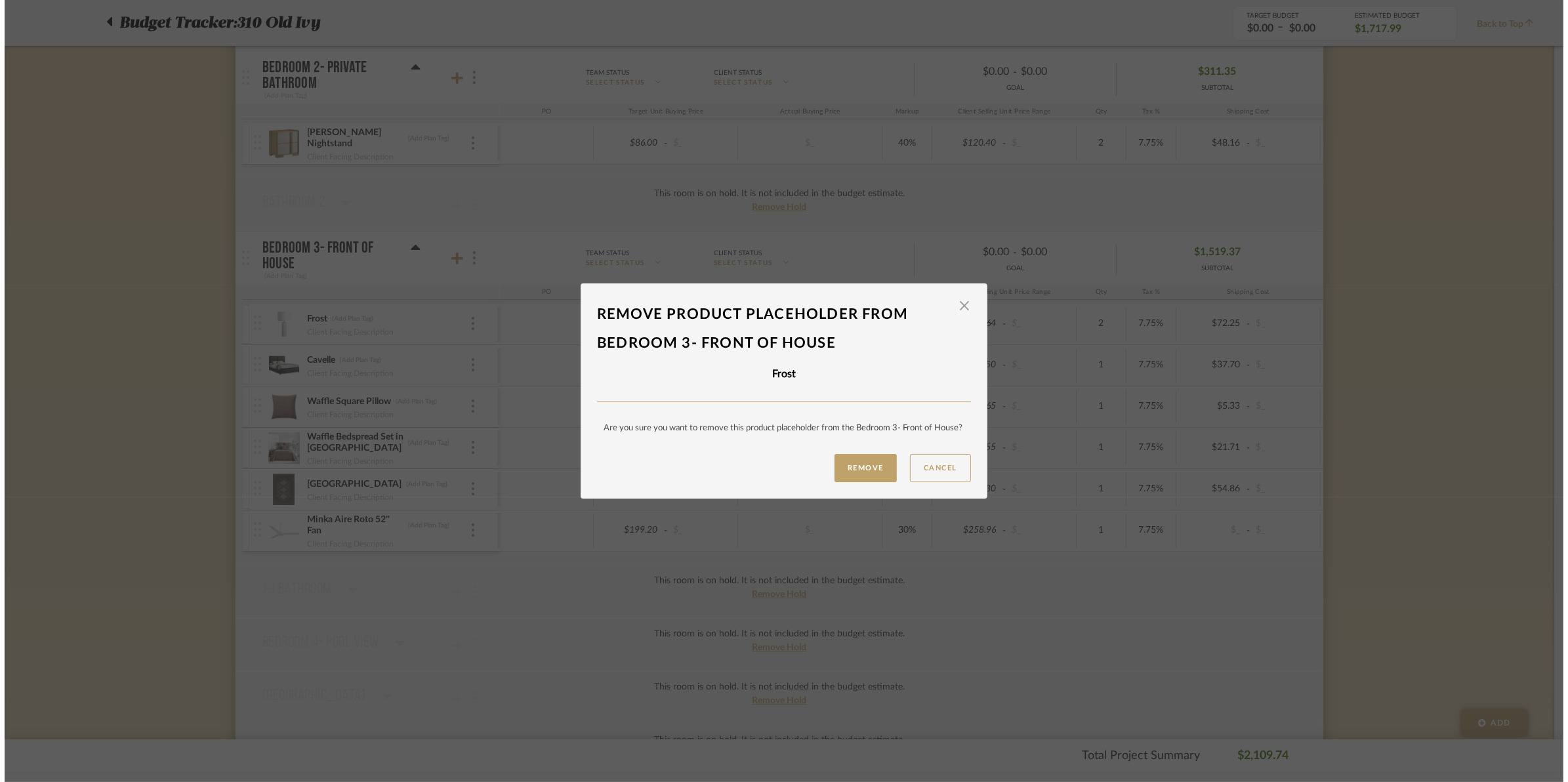
scroll to position [0, 0]
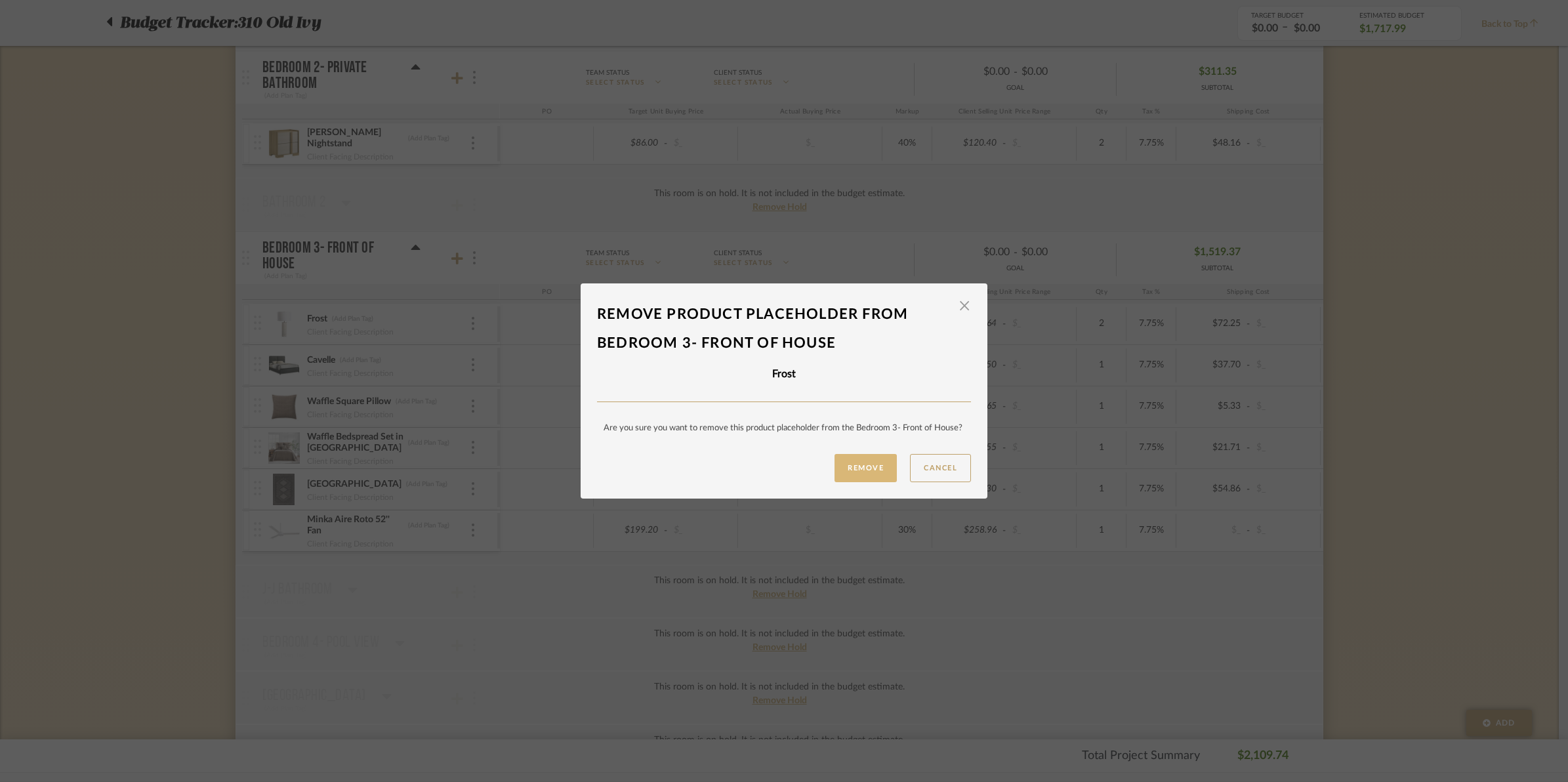
click at [855, 467] on button "Remove" at bounding box center [865, 468] width 62 height 28
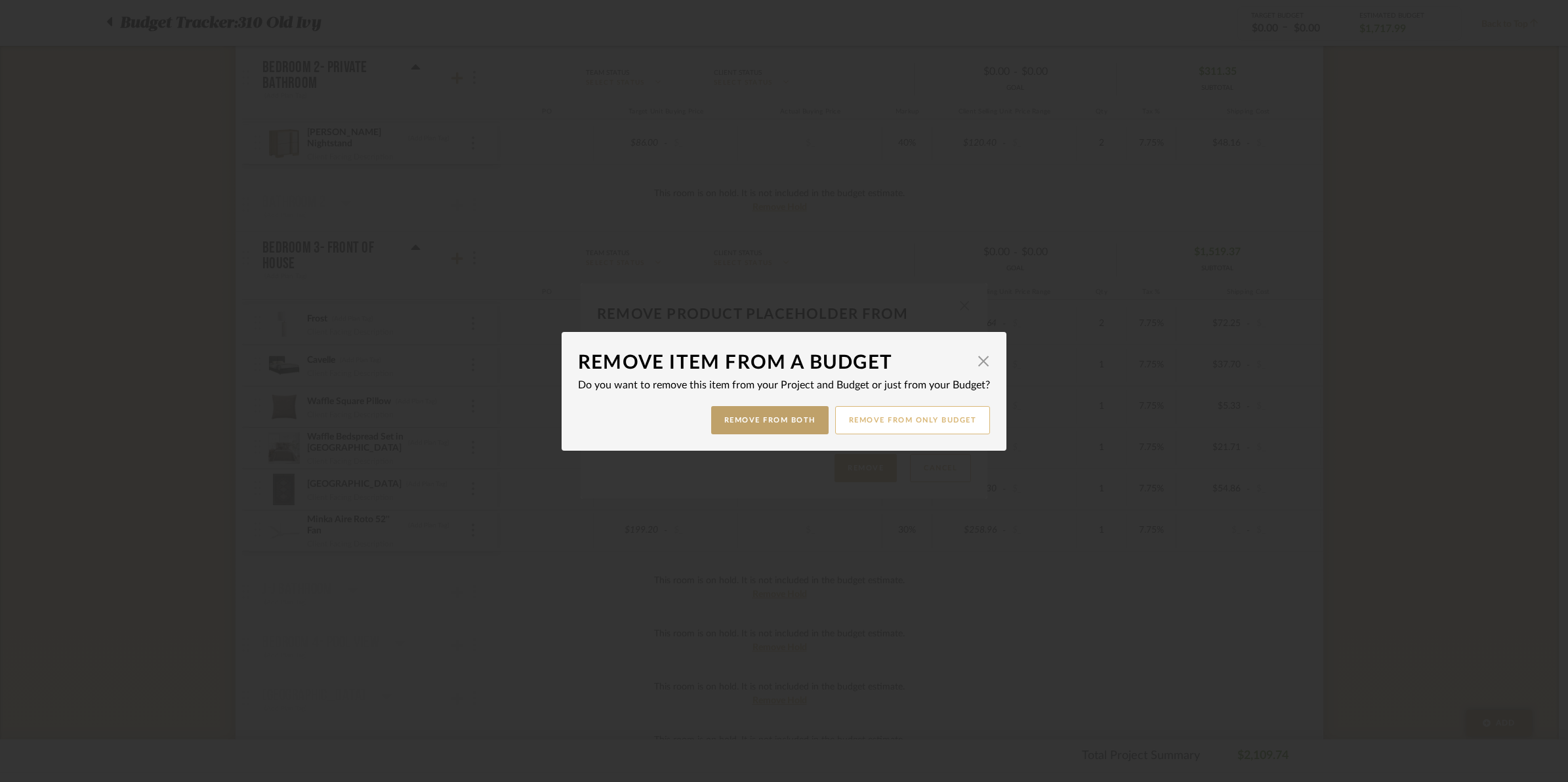
click at [893, 420] on button "Remove from only Budget" at bounding box center [913, 420] width 156 height 28
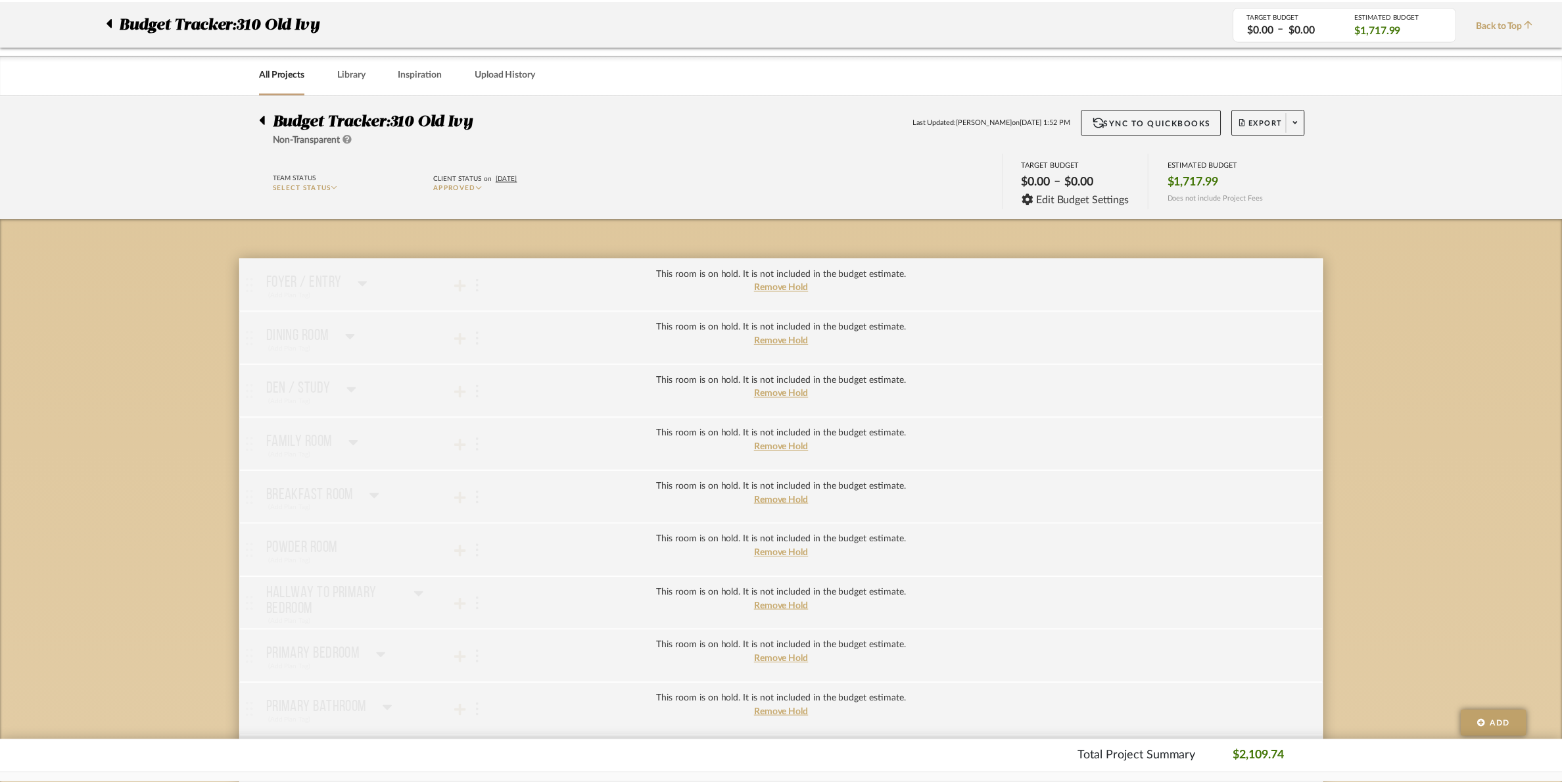
scroll to position [740, 0]
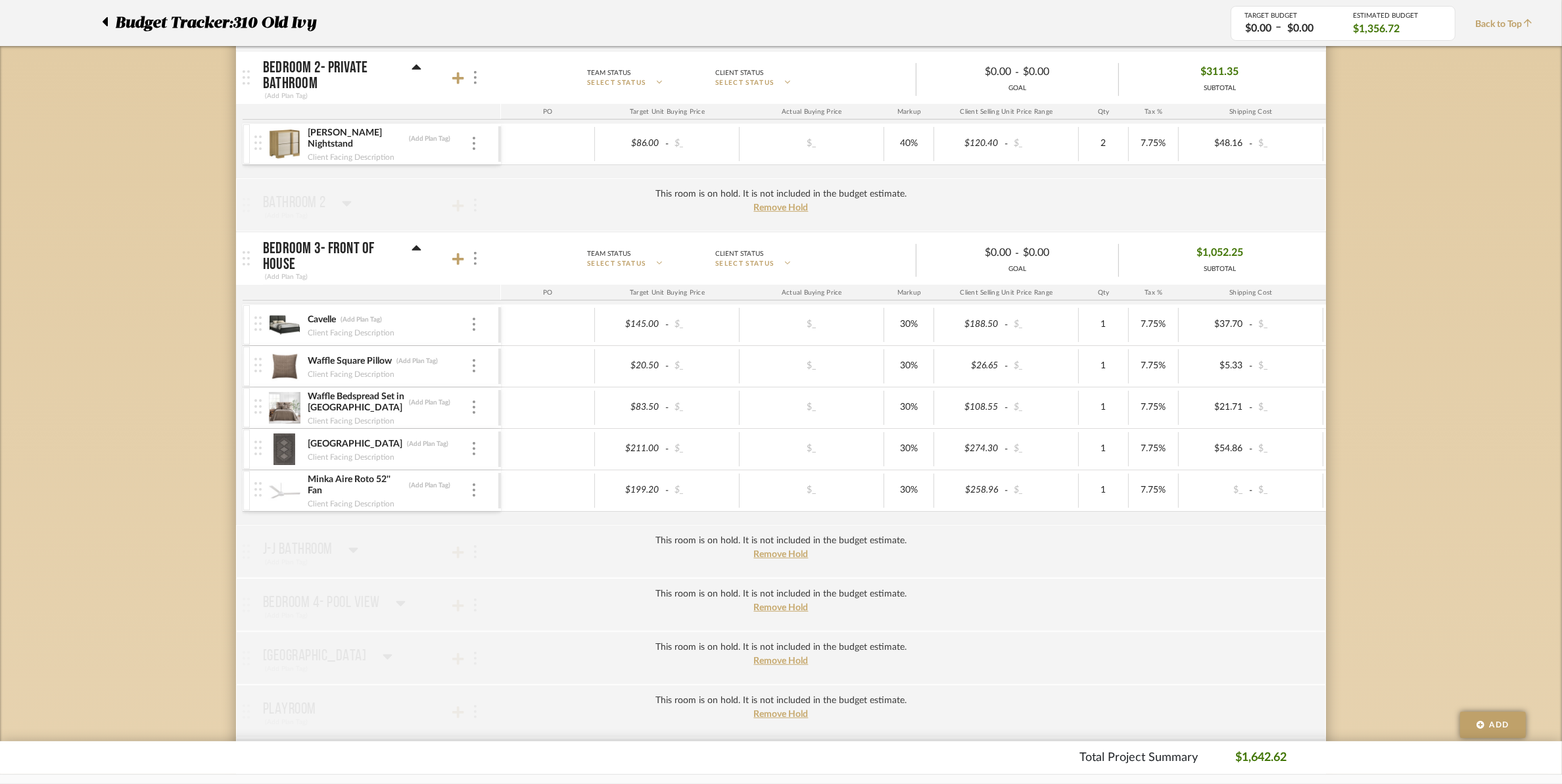
click at [472, 332] on div at bounding box center [474, 325] width 6 height 15
click at [490, 425] on icon at bounding box center [486, 425] width 9 height 11
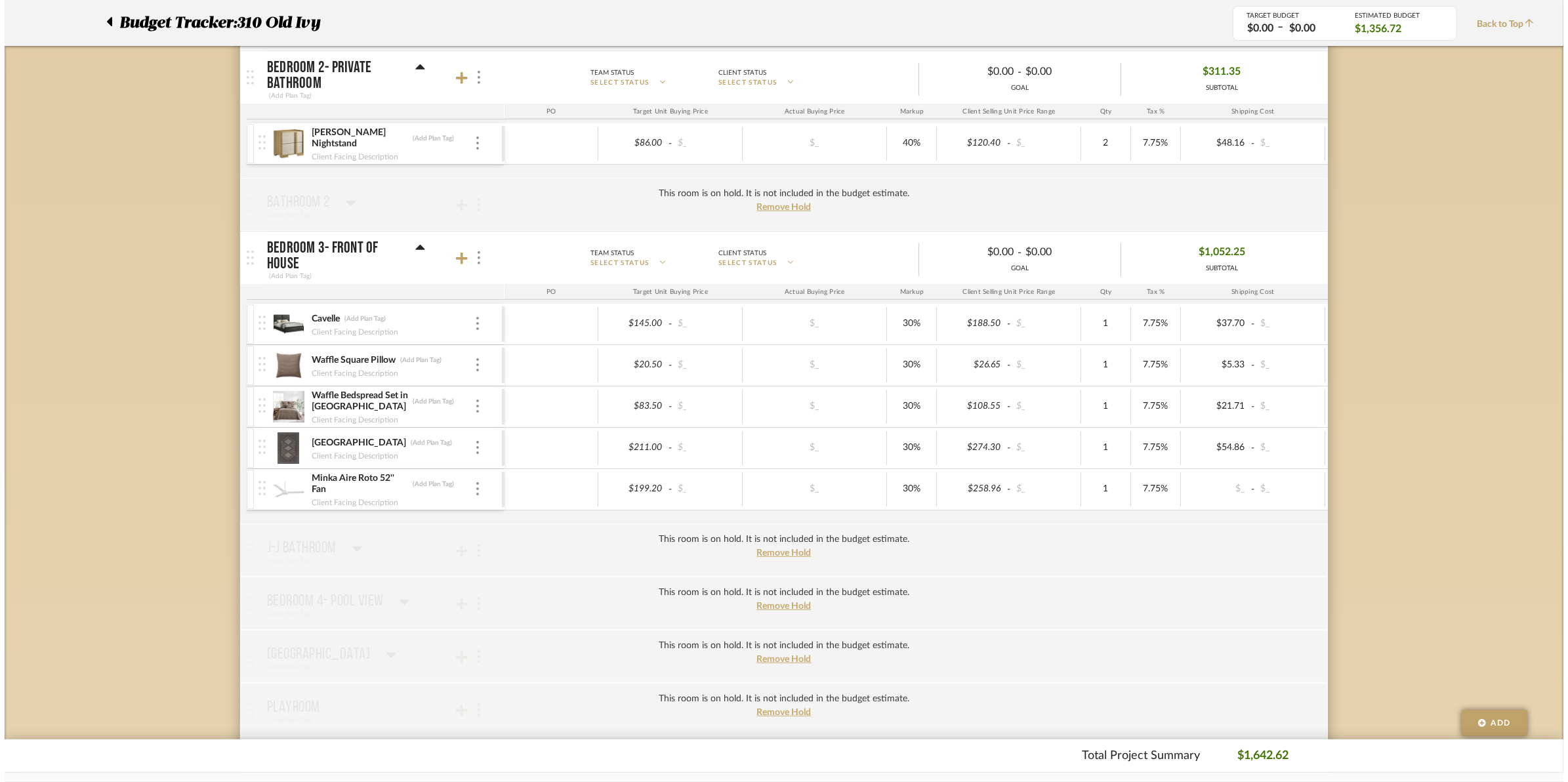
scroll to position [0, 0]
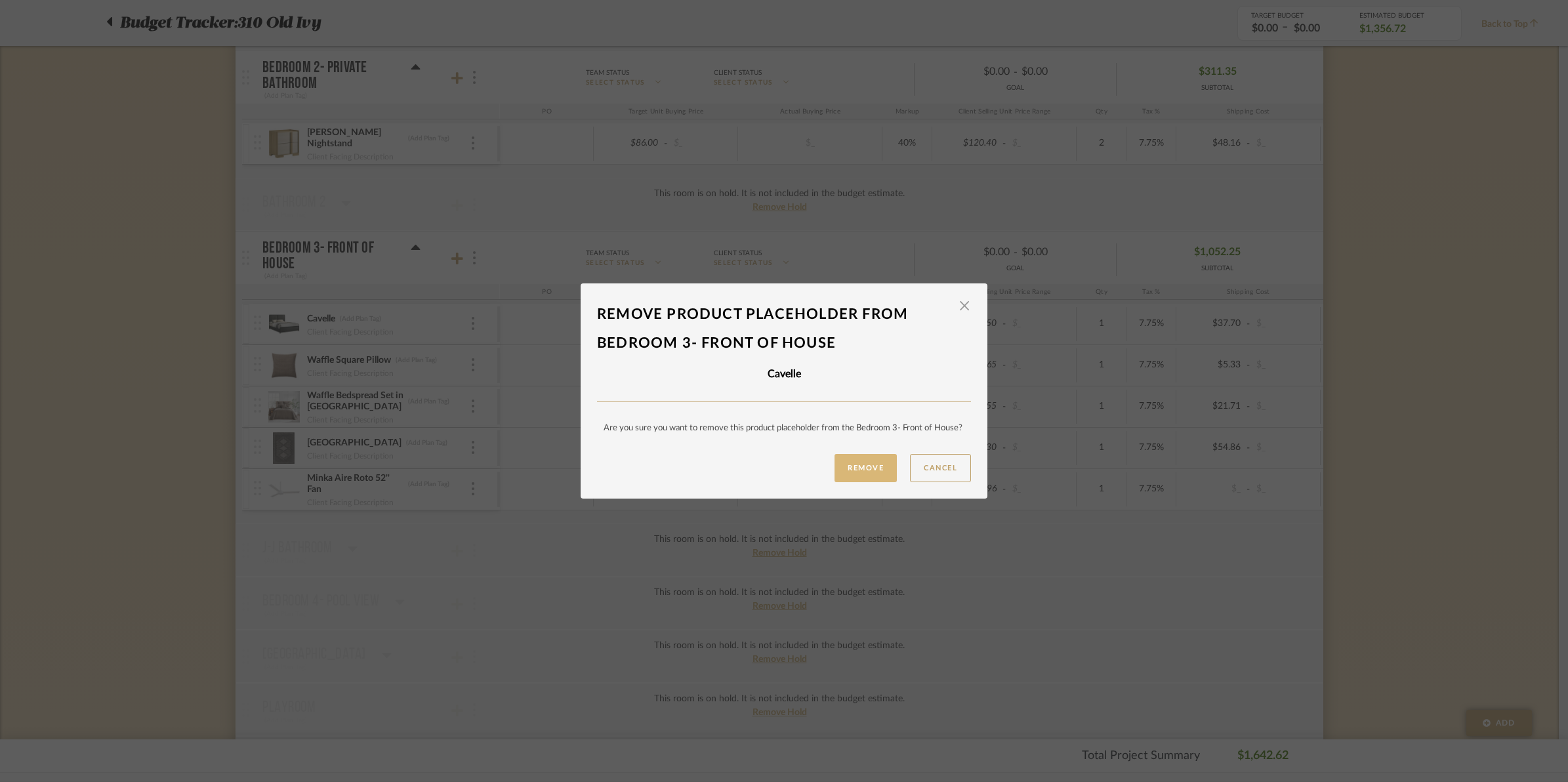
click at [838, 471] on button "Remove" at bounding box center [865, 468] width 62 height 28
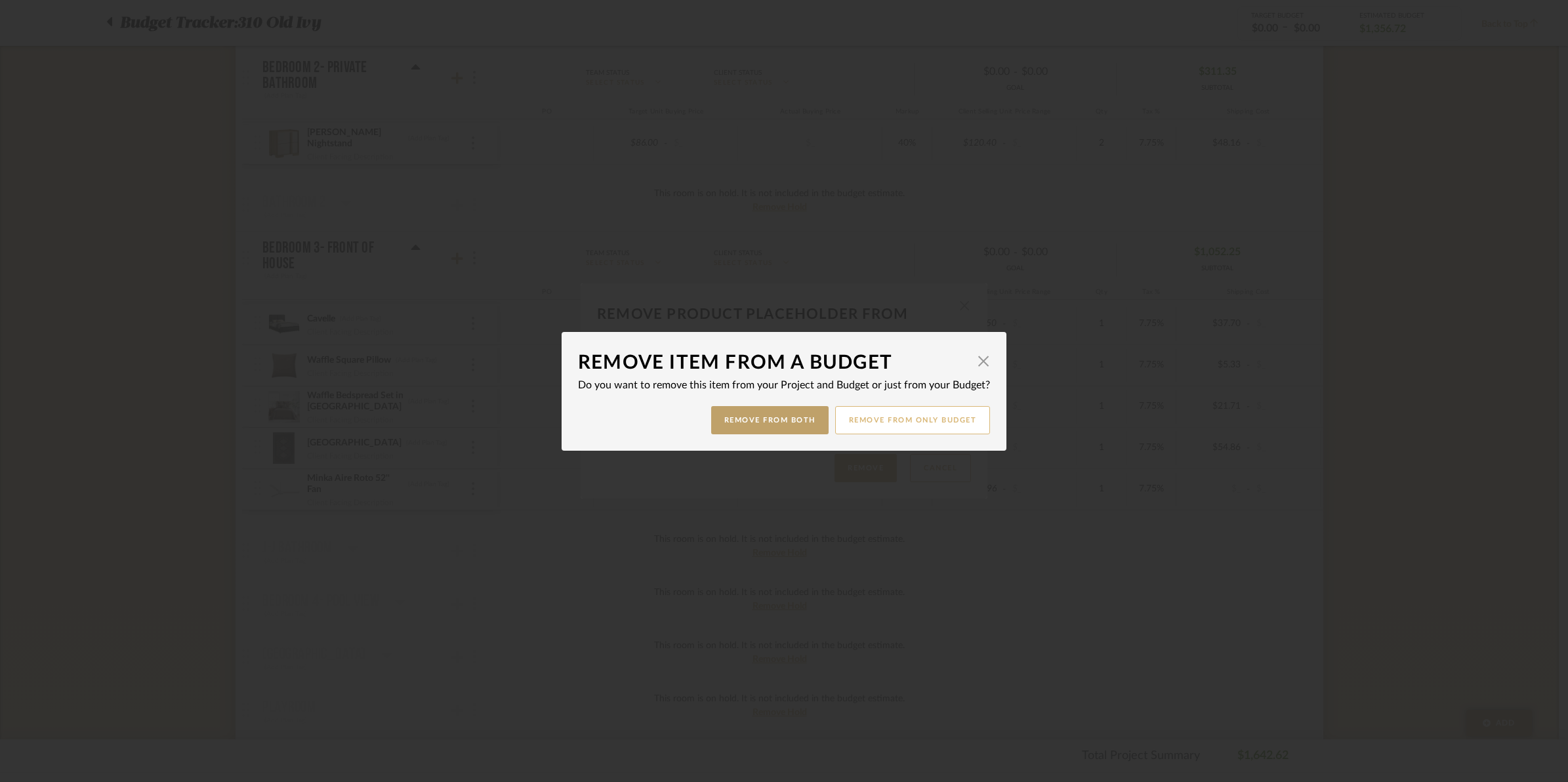
click at [924, 421] on button "Remove from only Budget" at bounding box center [913, 420] width 156 height 28
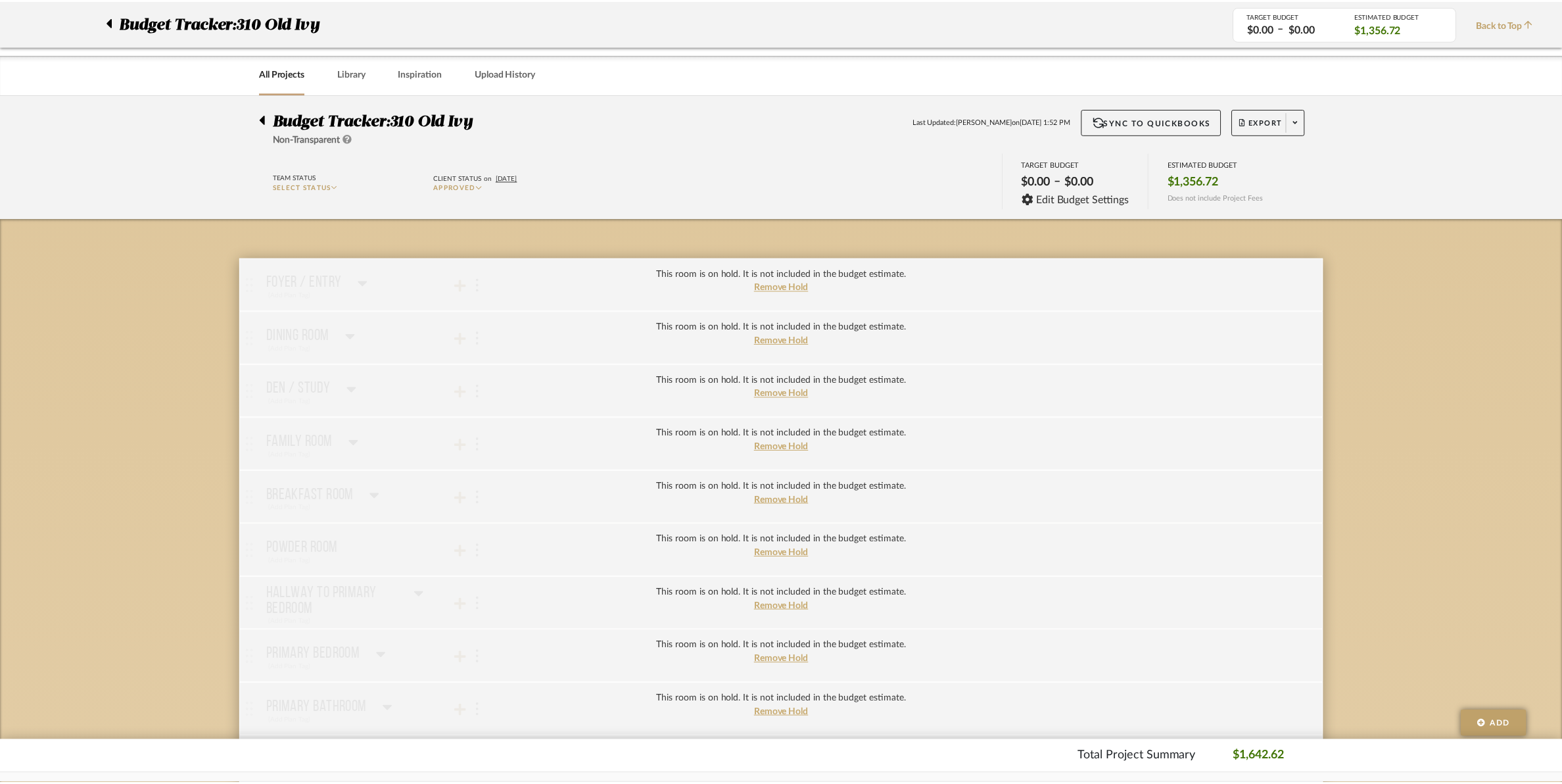
scroll to position [740, 0]
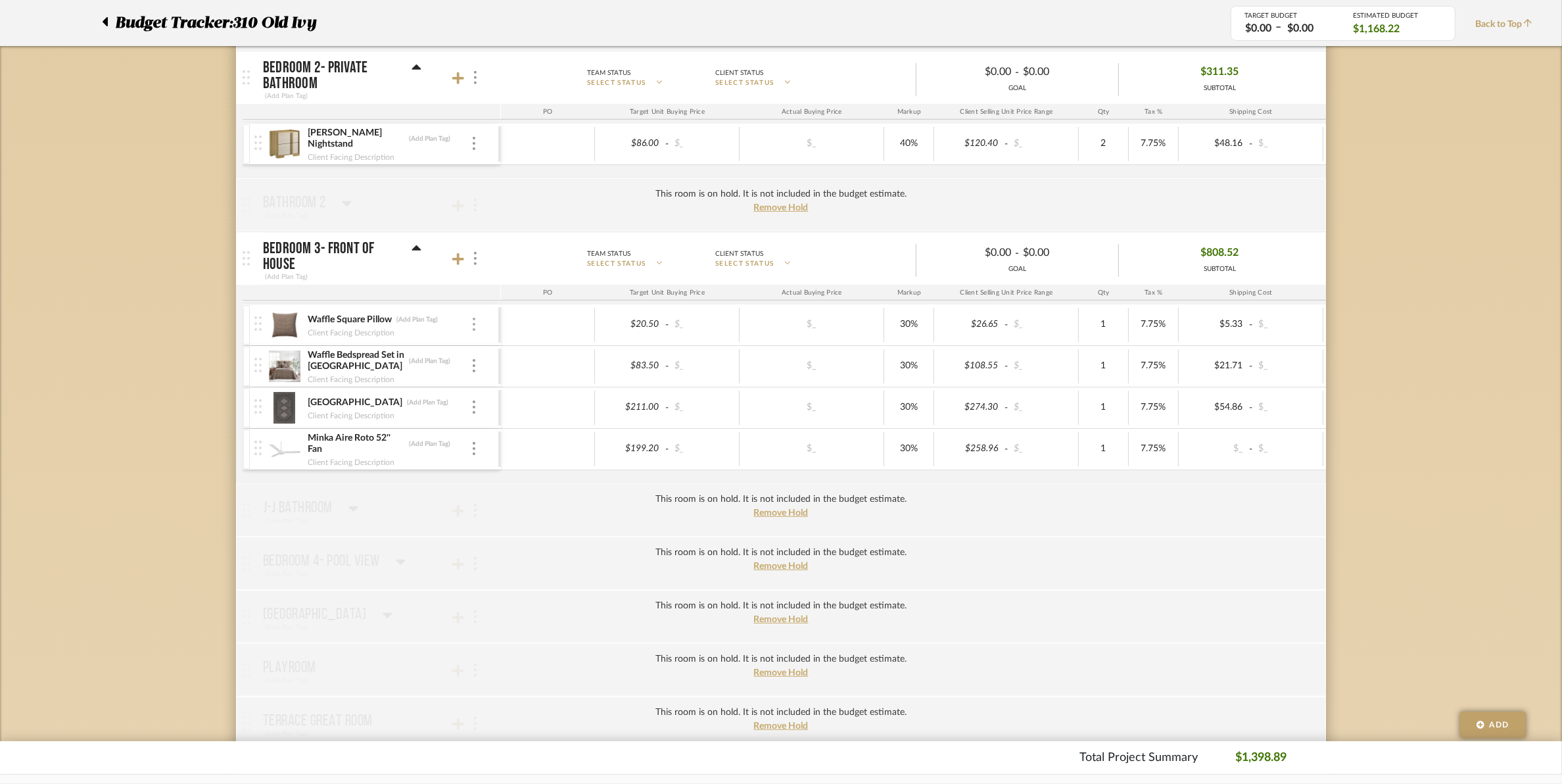
click at [476, 332] on div at bounding box center [474, 325] width 6 height 15
click at [492, 430] on span "Remove Item" at bounding box center [529, 426] width 97 height 12
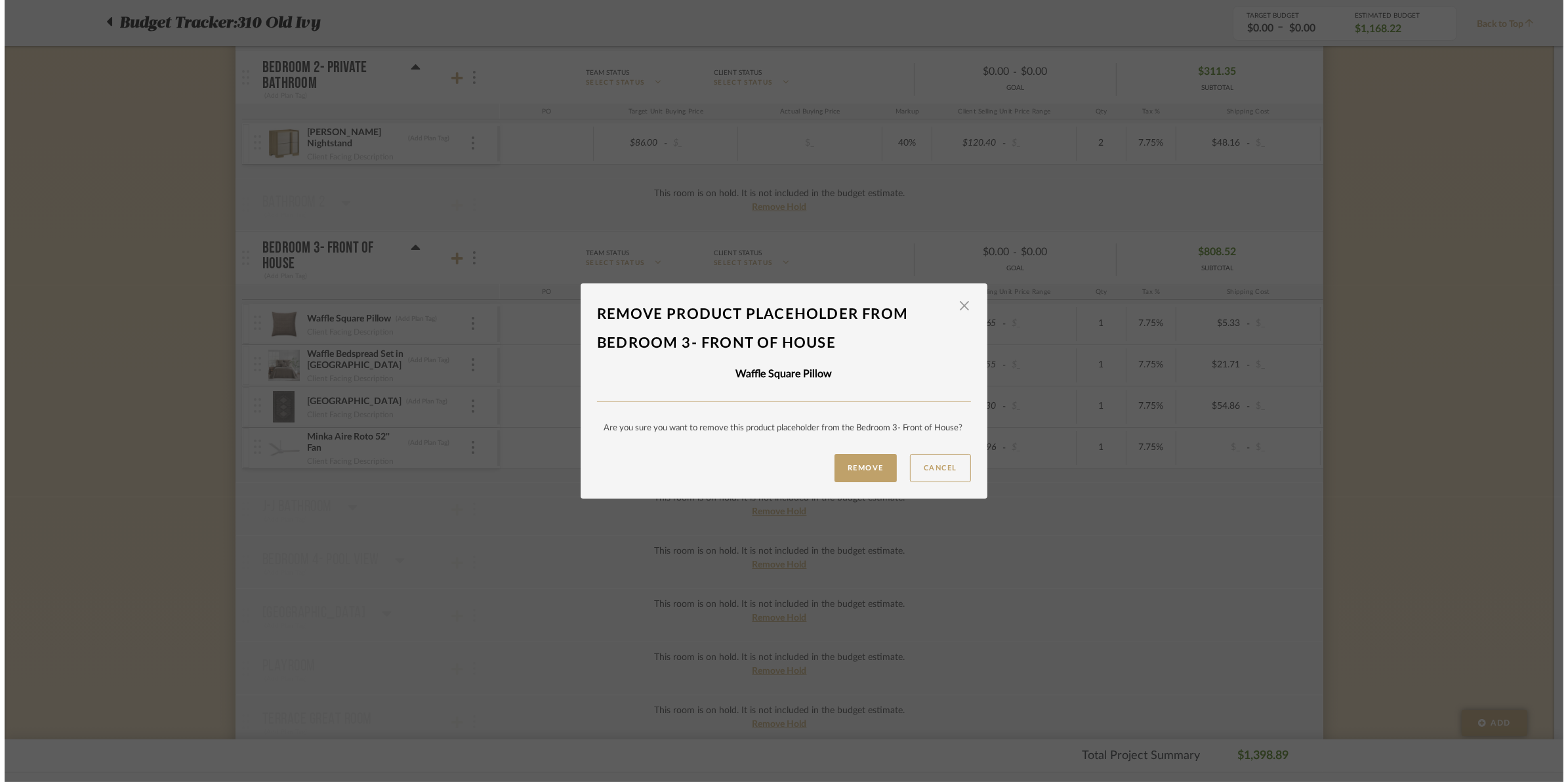
scroll to position [0, 0]
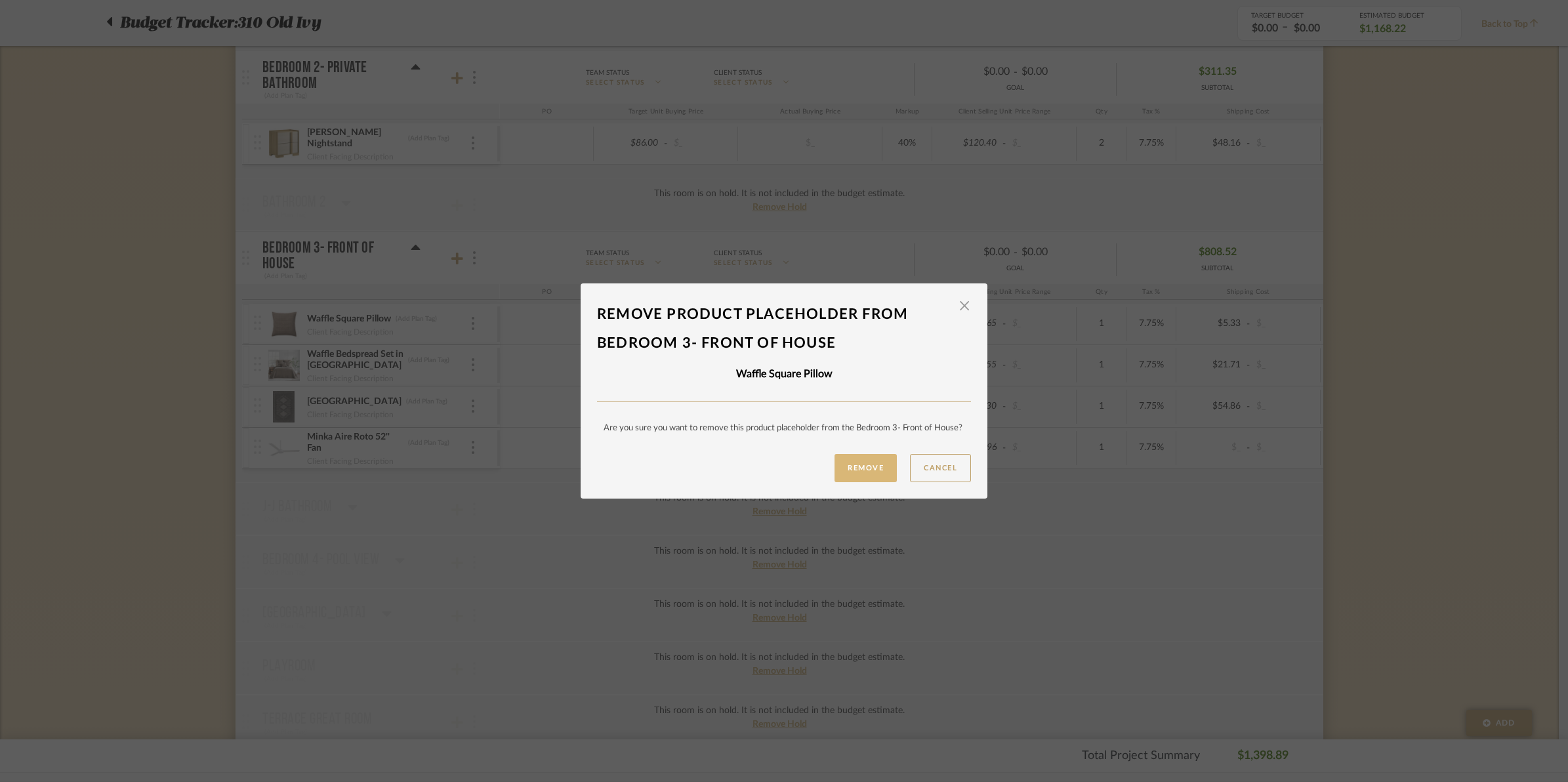
click at [867, 477] on button "Remove" at bounding box center [865, 468] width 62 height 28
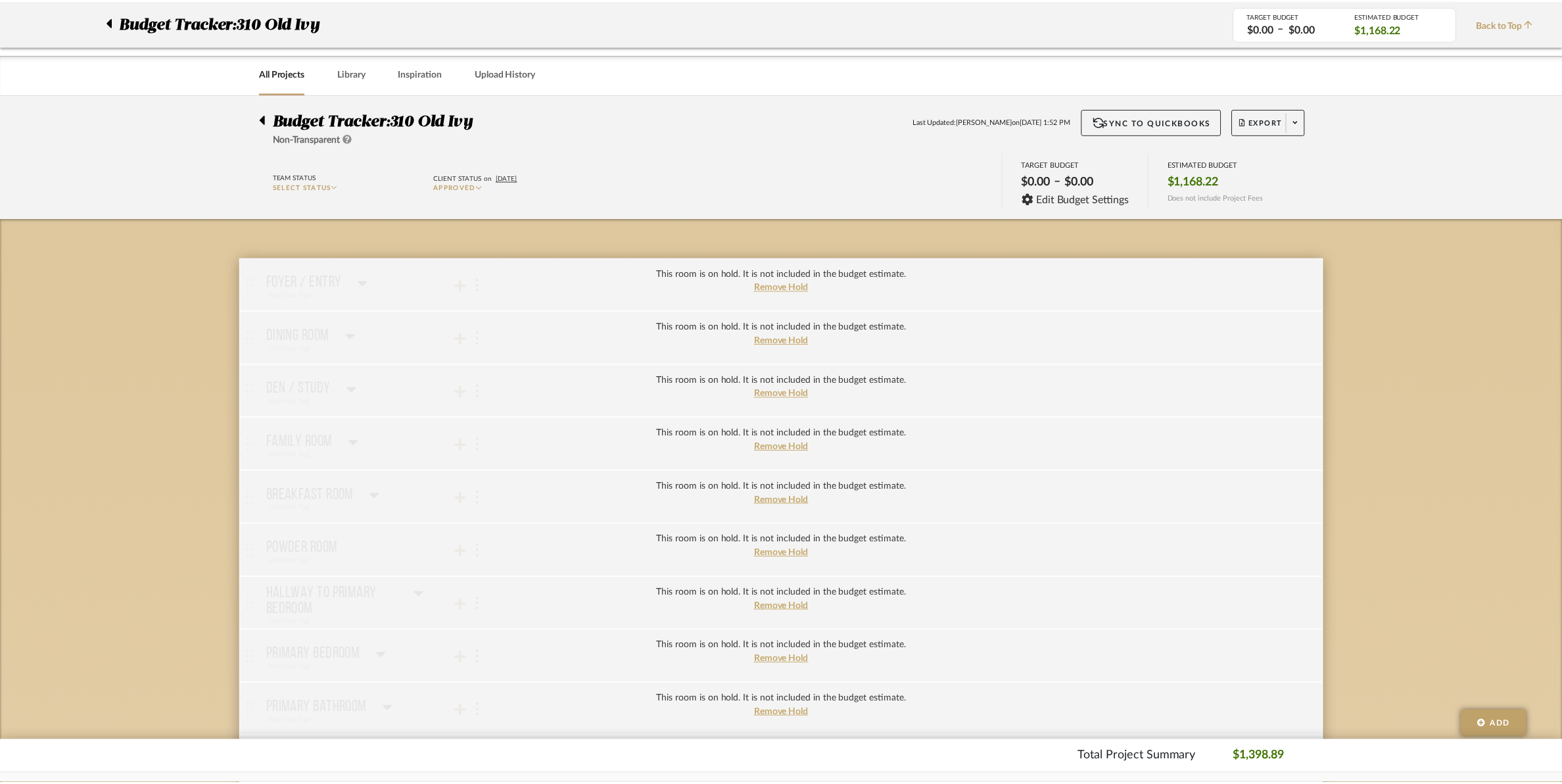
scroll to position [740, 0]
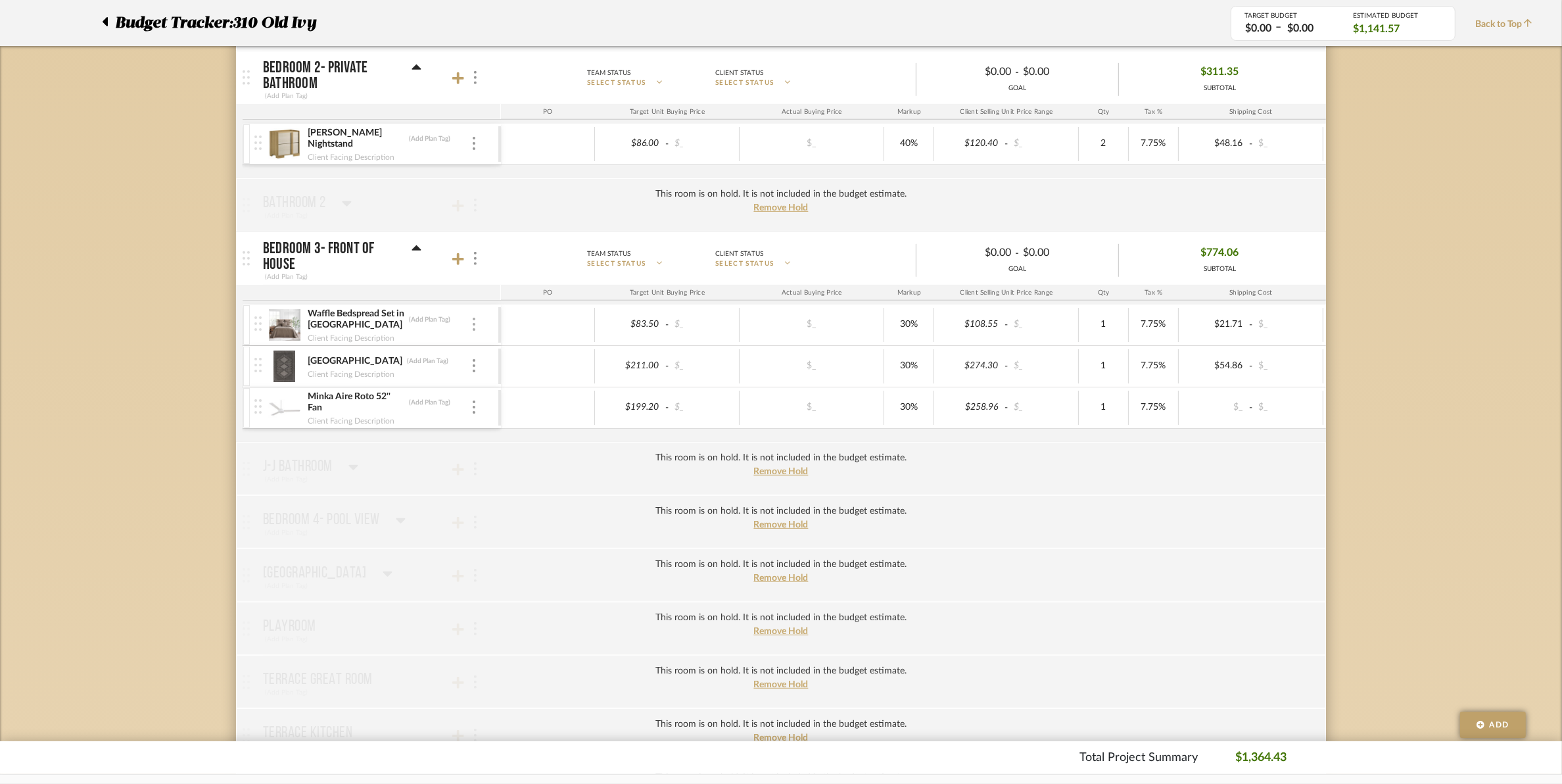
click at [476, 330] on div at bounding box center [474, 325] width 6 height 15
click at [521, 425] on span "Remove Item" at bounding box center [538, 426] width 82 height 11
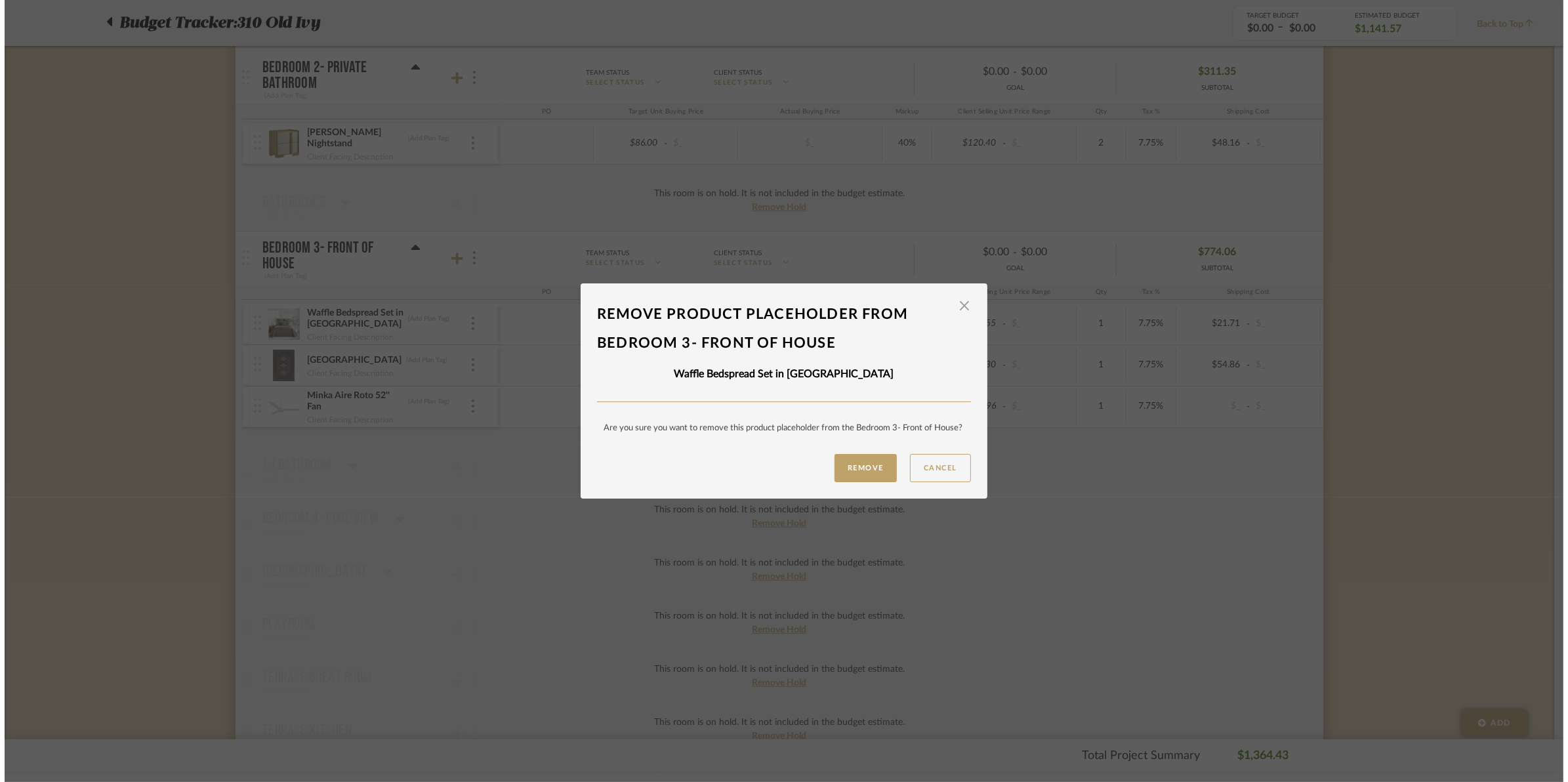
scroll to position [0, 0]
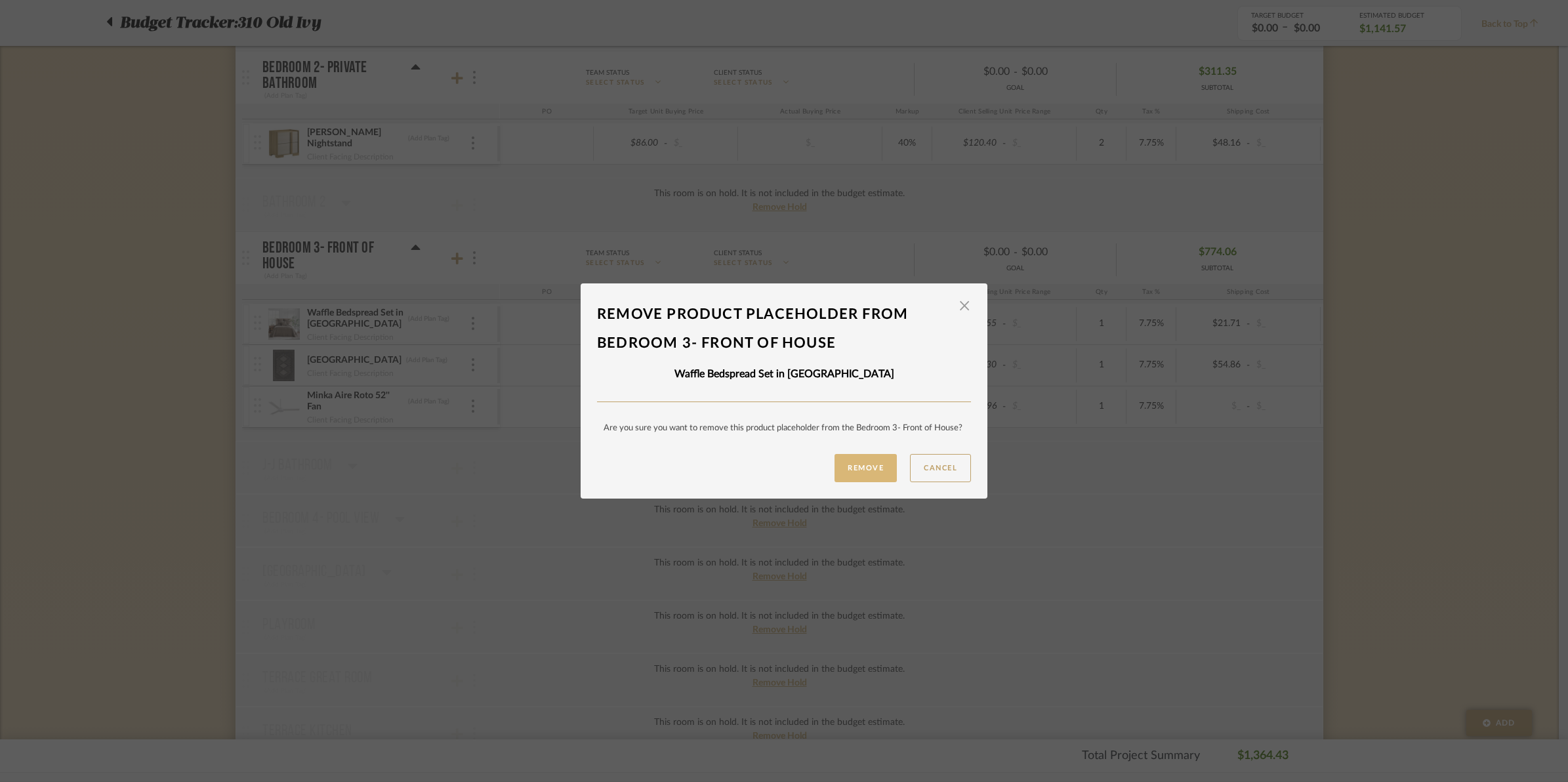
click at [866, 477] on button "Remove" at bounding box center [865, 468] width 62 height 28
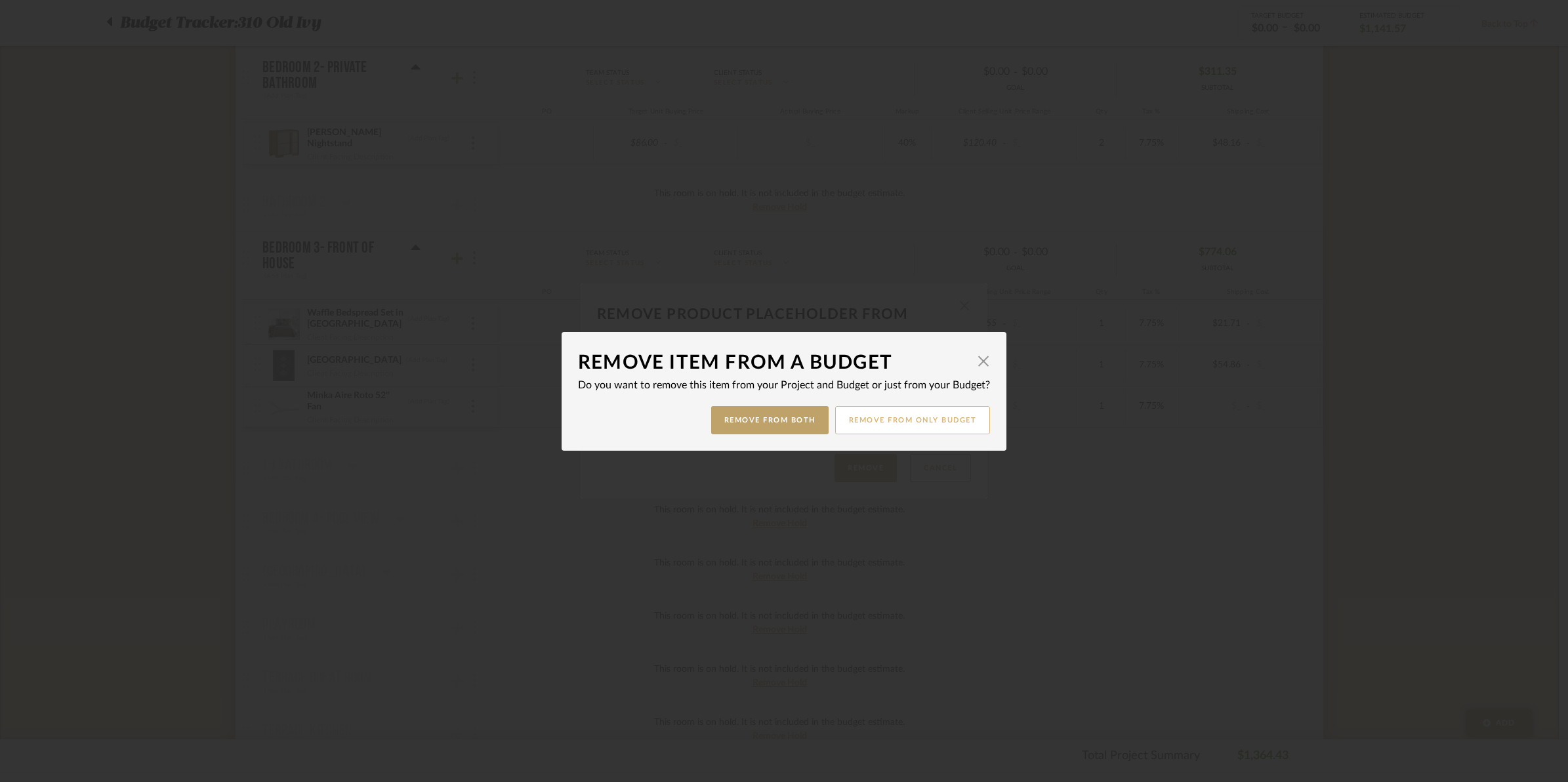
click at [865, 408] on button "Remove from only Budget" at bounding box center [913, 420] width 156 height 28
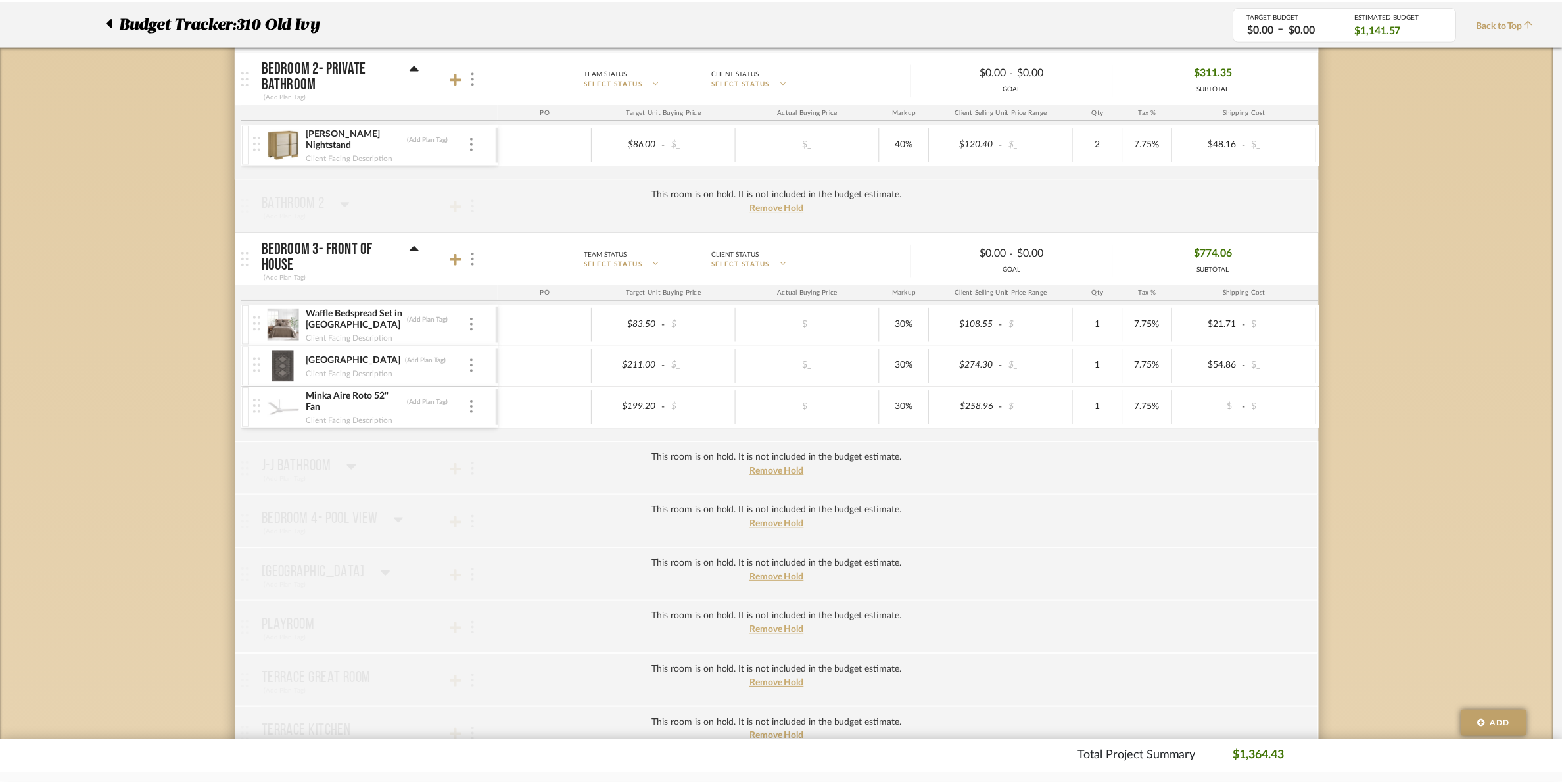
scroll to position [740, 0]
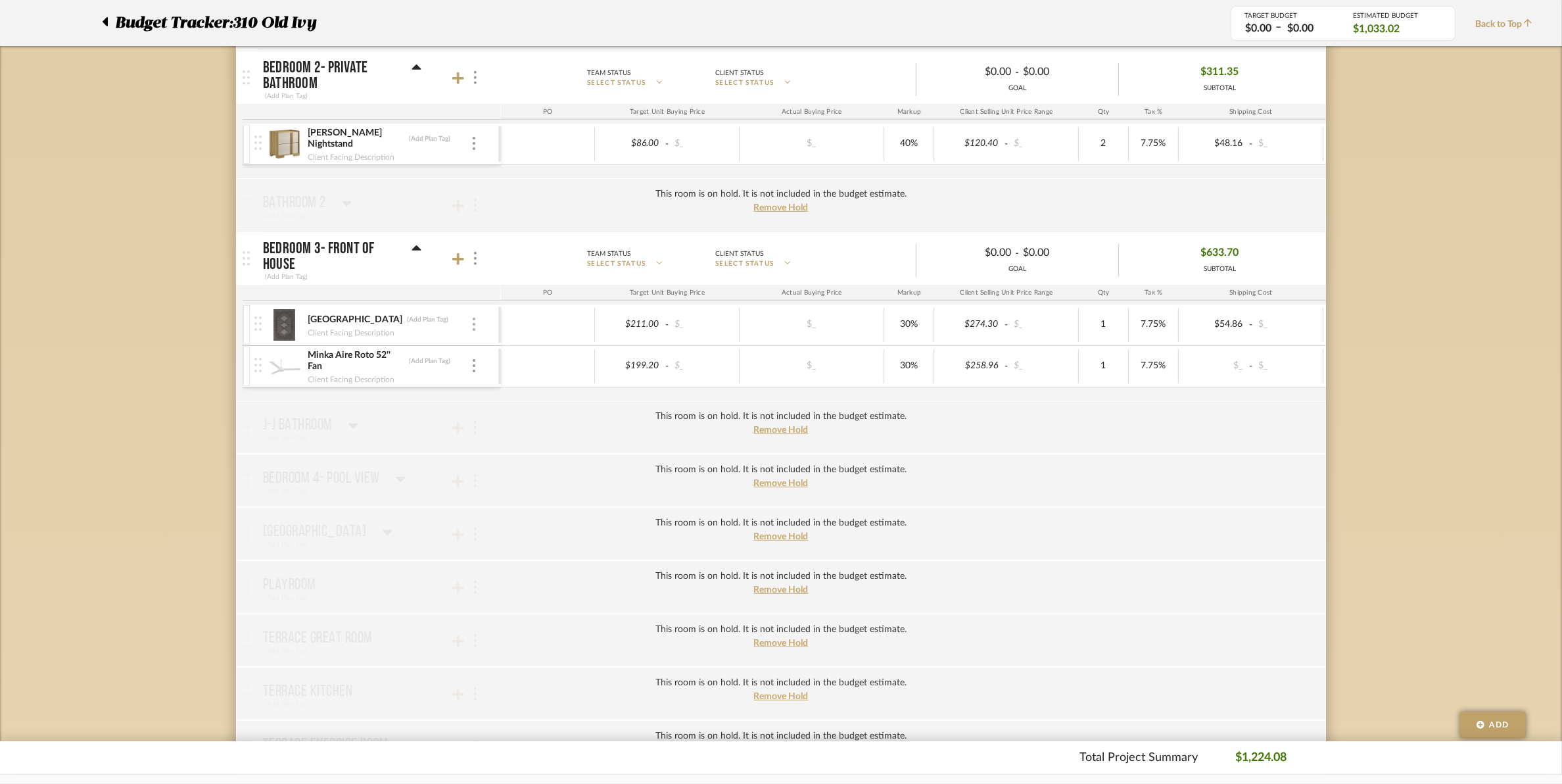
click at [472, 331] on img at bounding box center [473, 324] width 2 height 13
click at [515, 423] on span "Remove Item" at bounding box center [538, 426] width 82 height 11
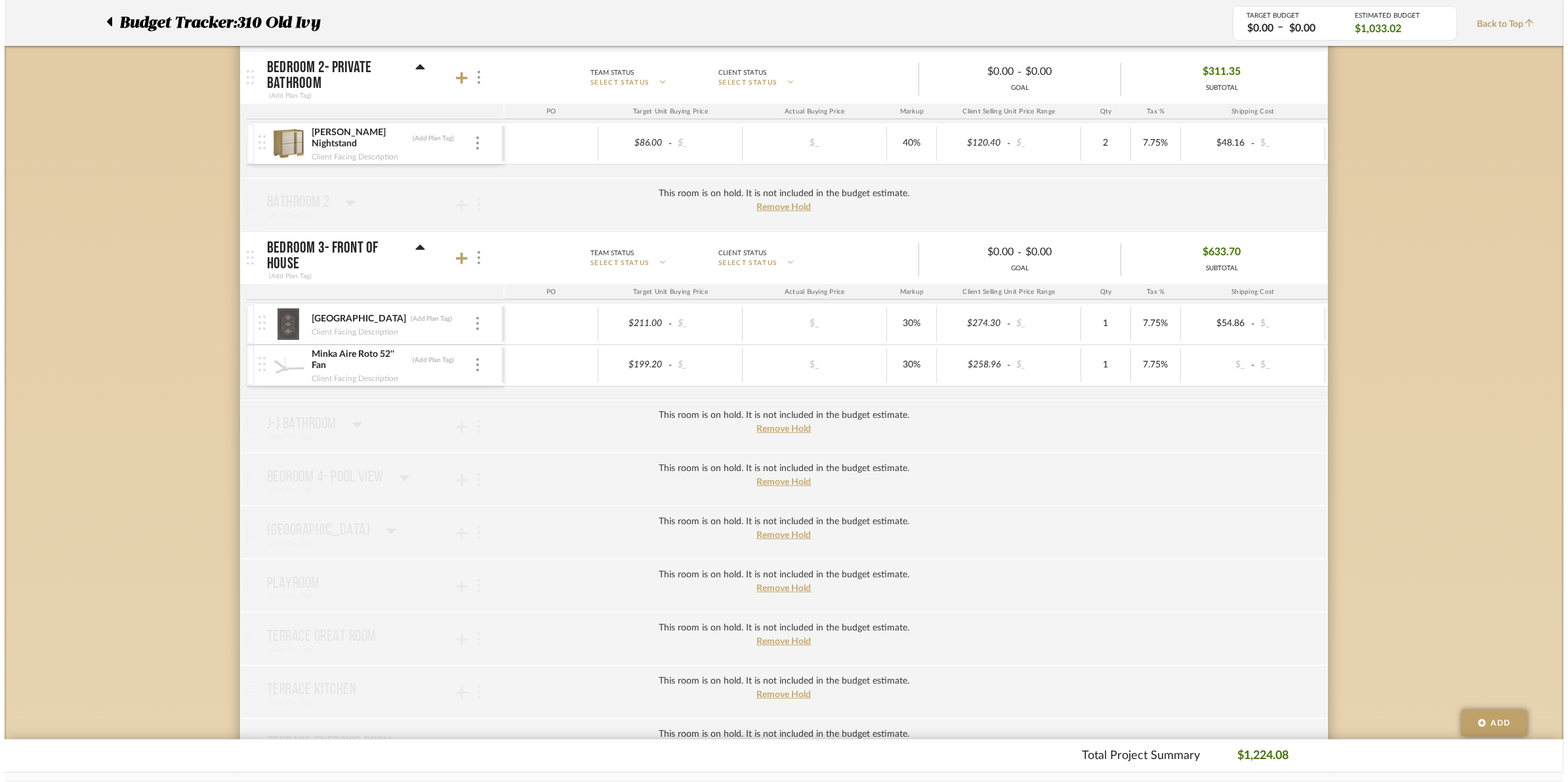
scroll to position [0, 0]
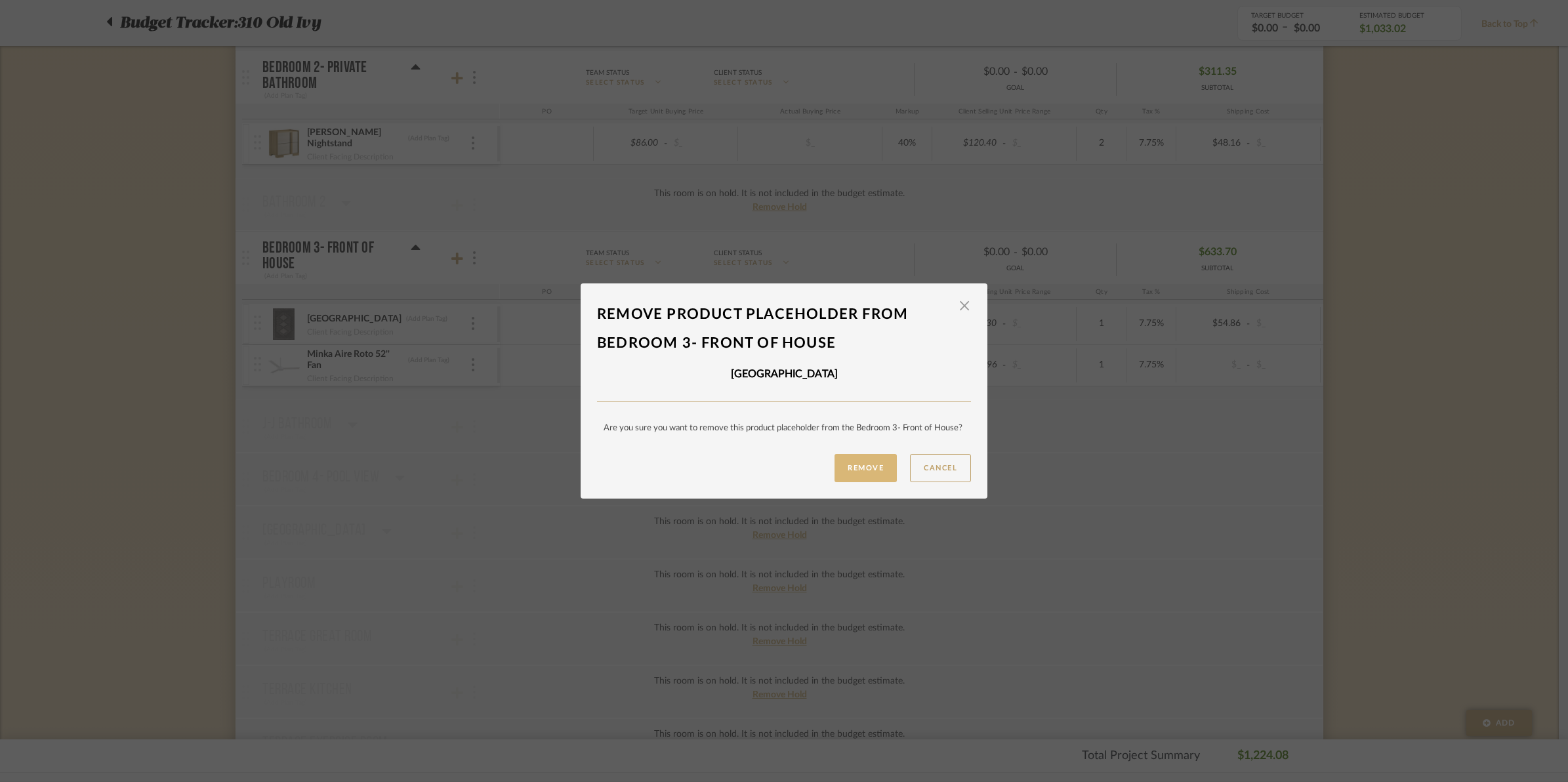
click at [868, 470] on button "Remove" at bounding box center [865, 468] width 62 height 28
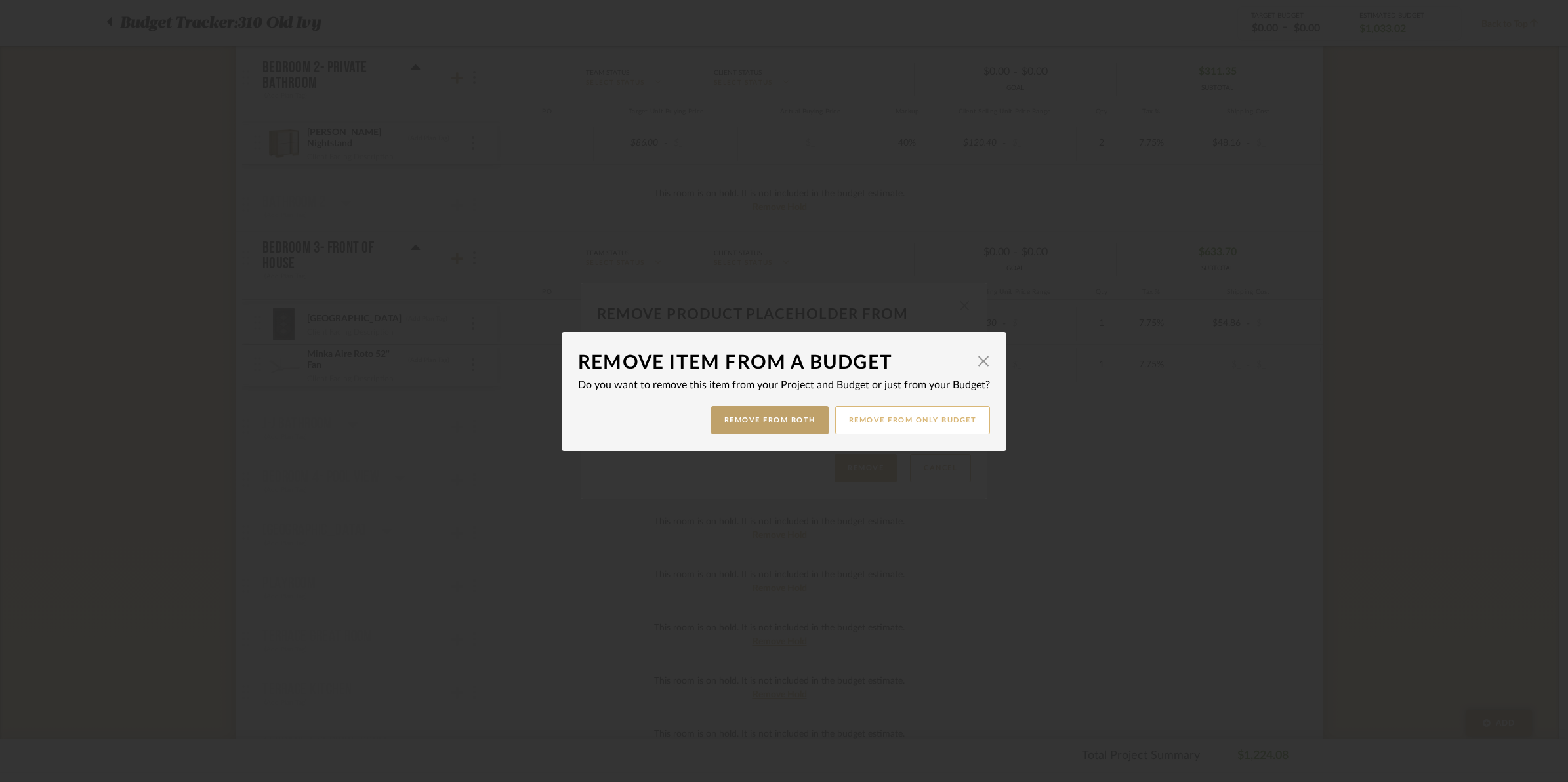
click at [909, 423] on button "Remove from only Budget" at bounding box center [913, 420] width 156 height 28
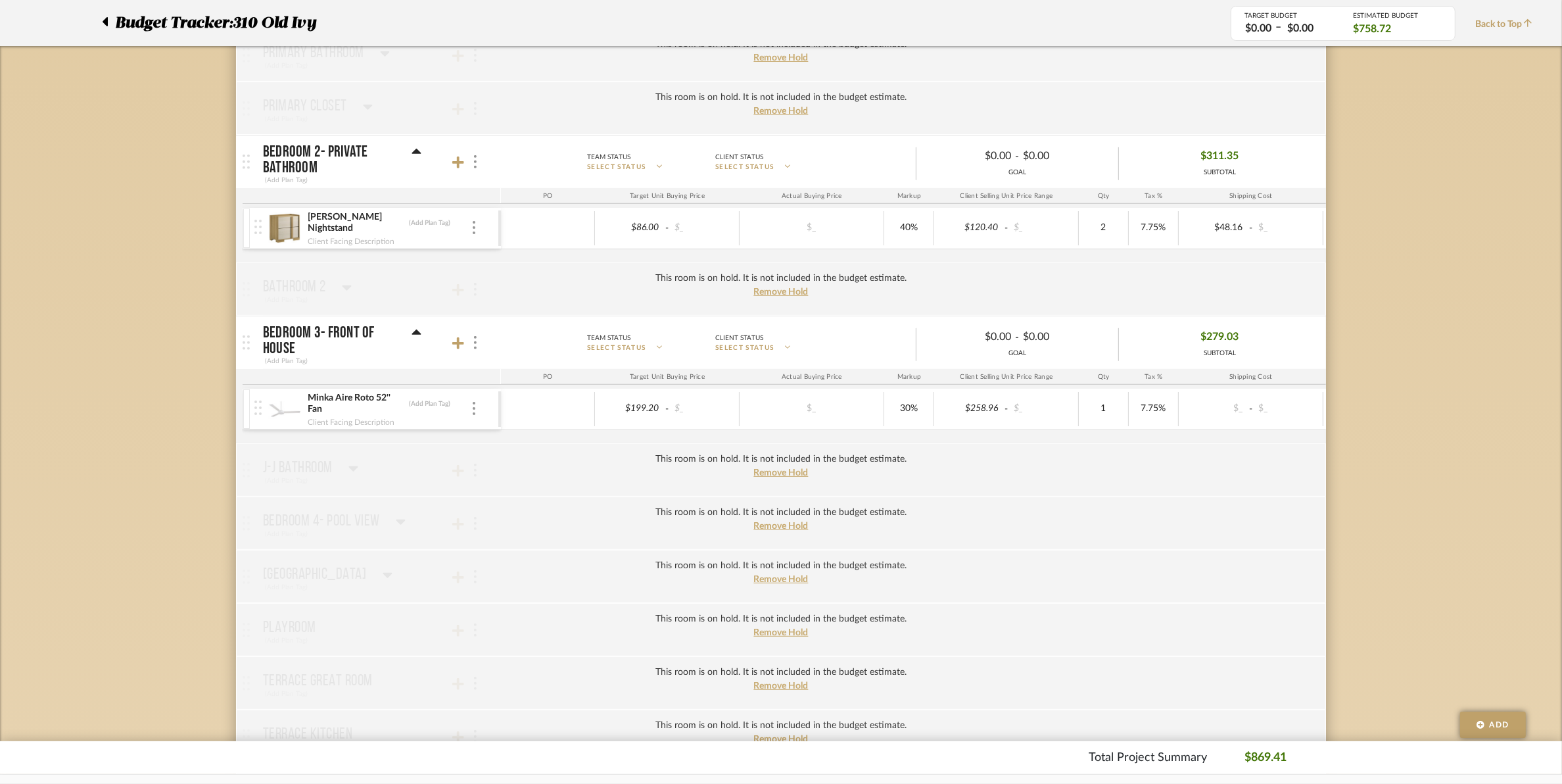
scroll to position [657, 0]
type input "20"
click at [1269, 533] on div "This room is on hold. It is not included in the budget estimate. Remove Hold" at bounding box center [781, 521] width 1090 height 54
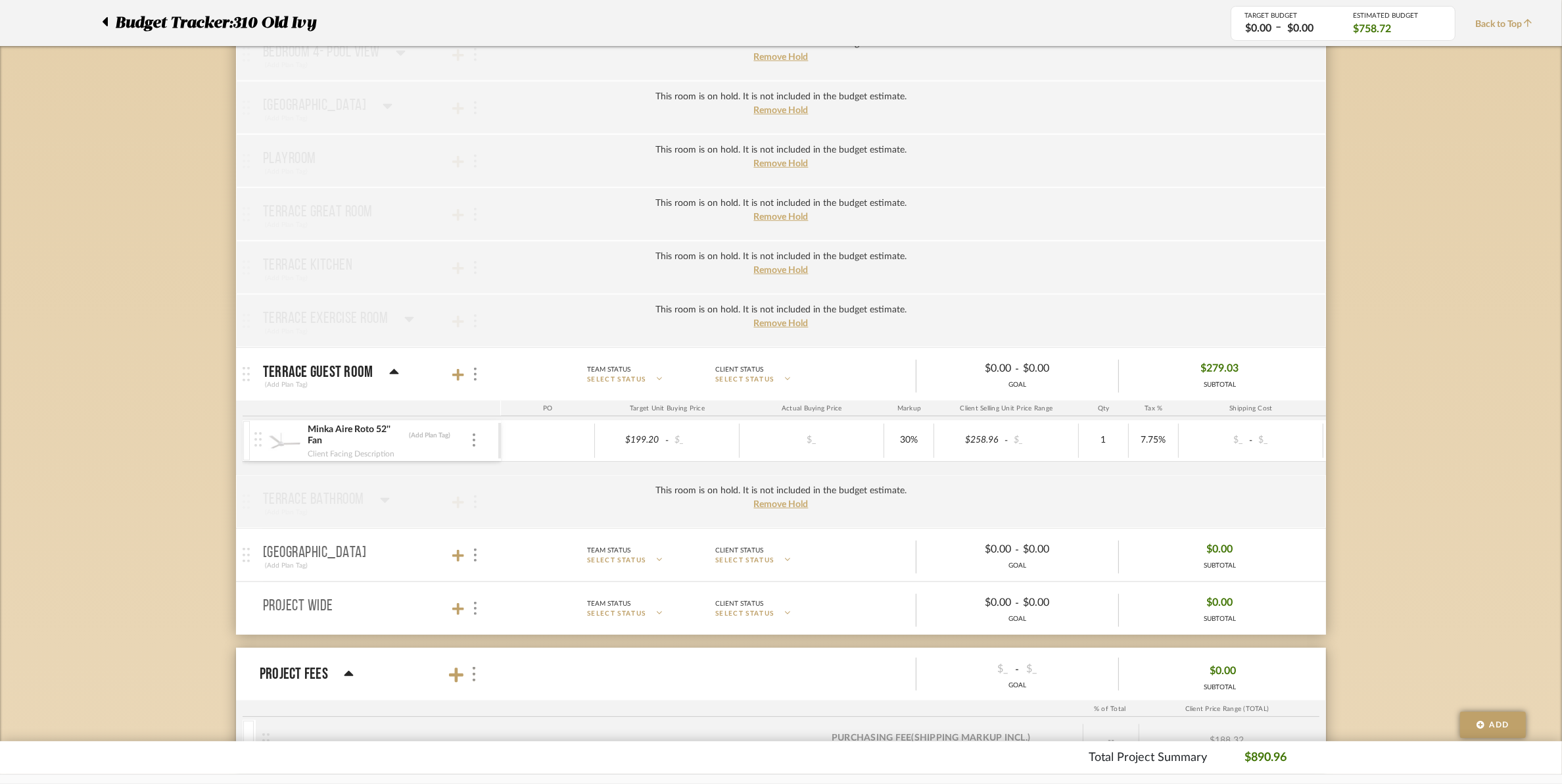
scroll to position [1151, 0]
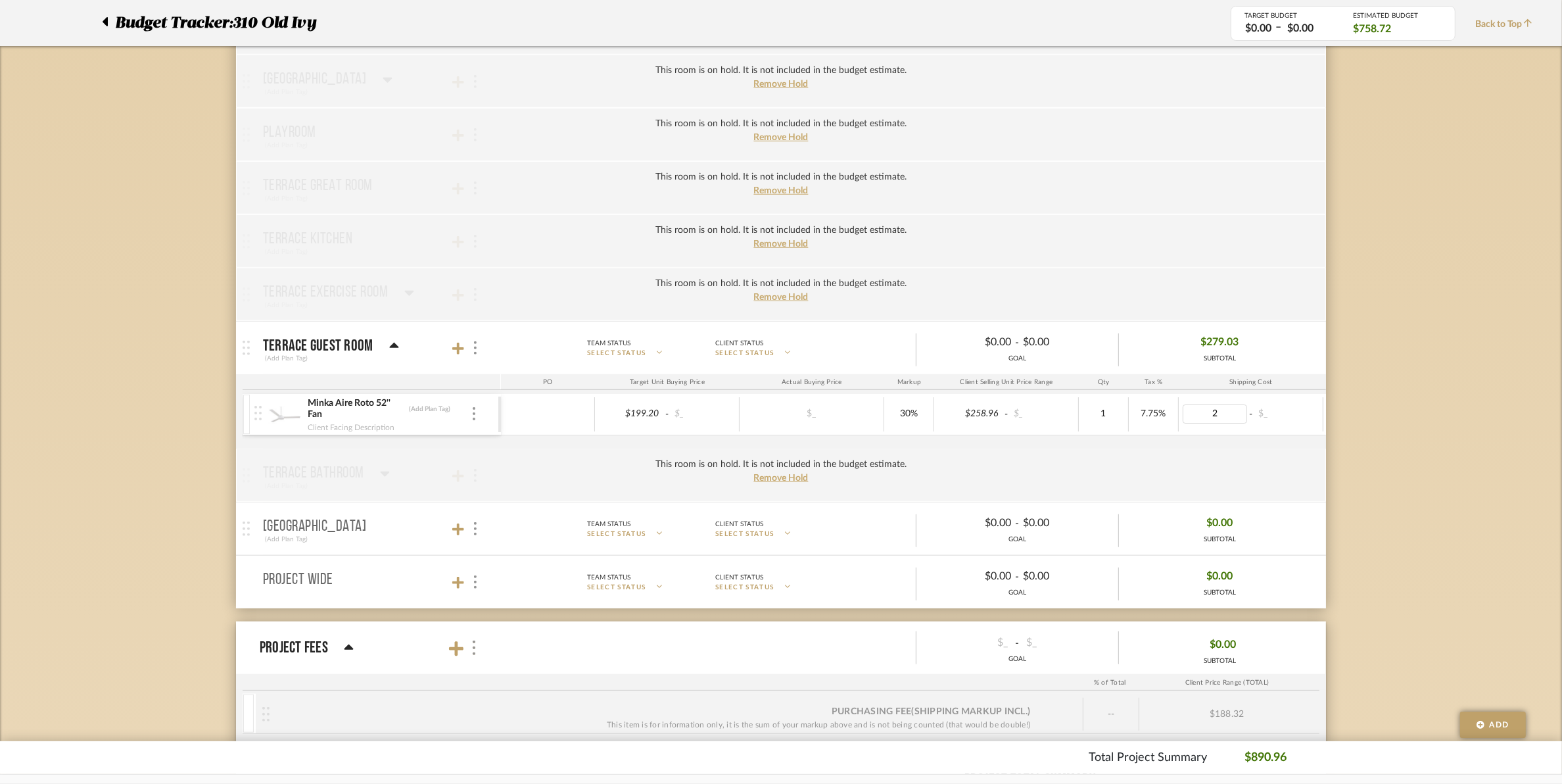
type input "20"
click at [1171, 502] on div "This room is on hold. It is not included in the budget estimate. Remove Hold" at bounding box center [781, 475] width 1090 height 54
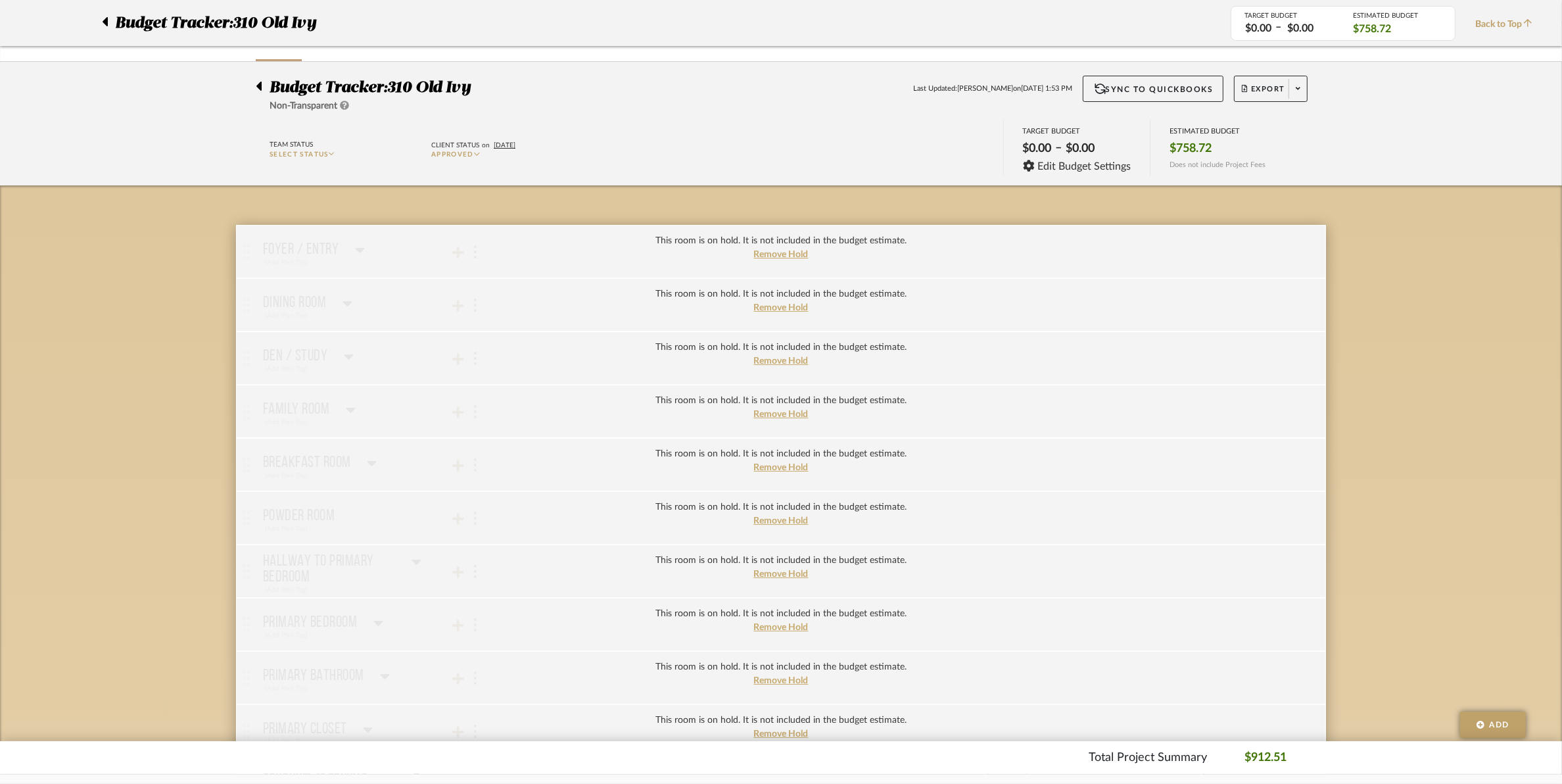
scroll to position [0, 0]
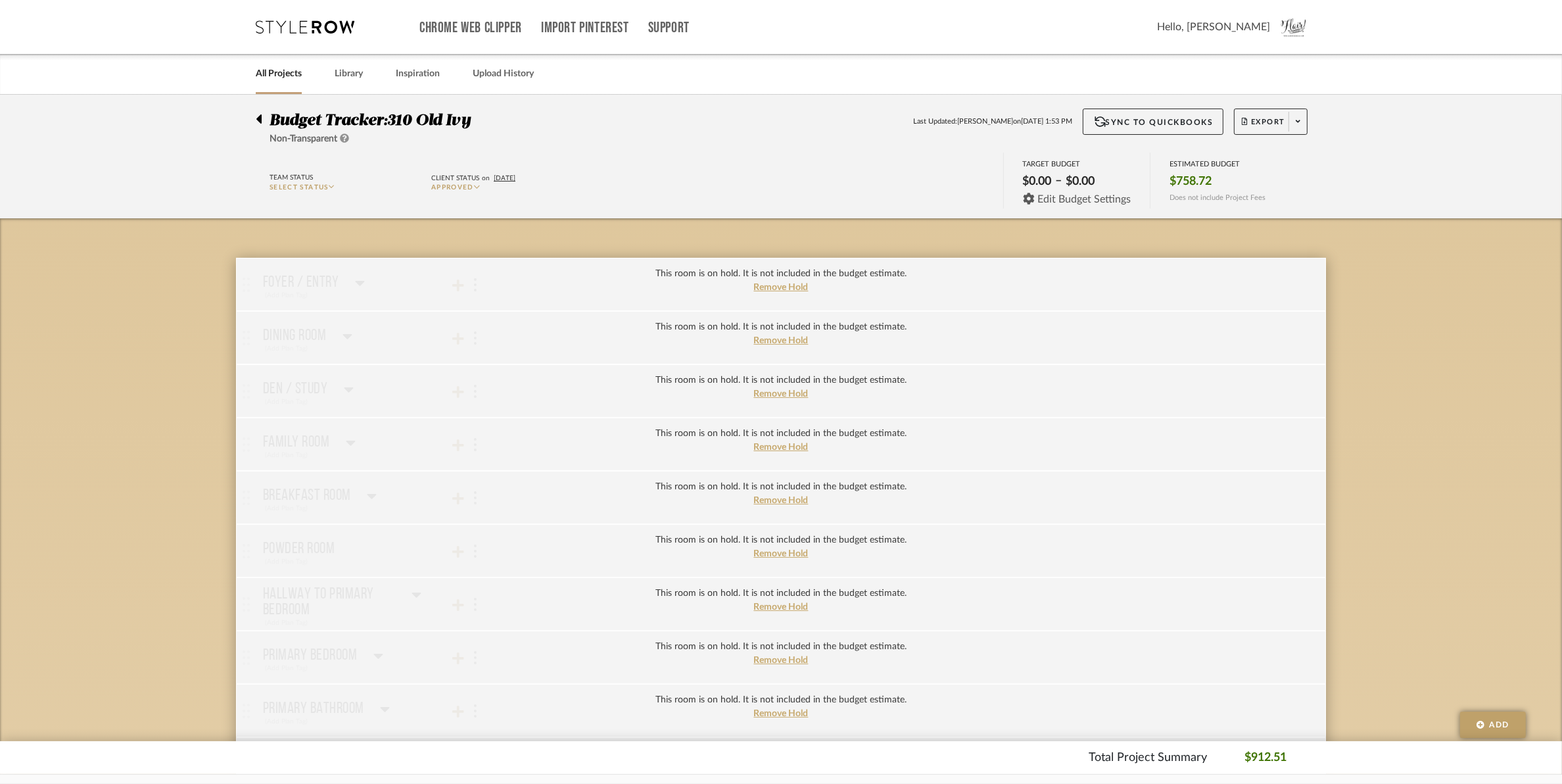
click at [1044, 202] on span "Edit Budget Settings" at bounding box center [1084, 199] width 93 height 12
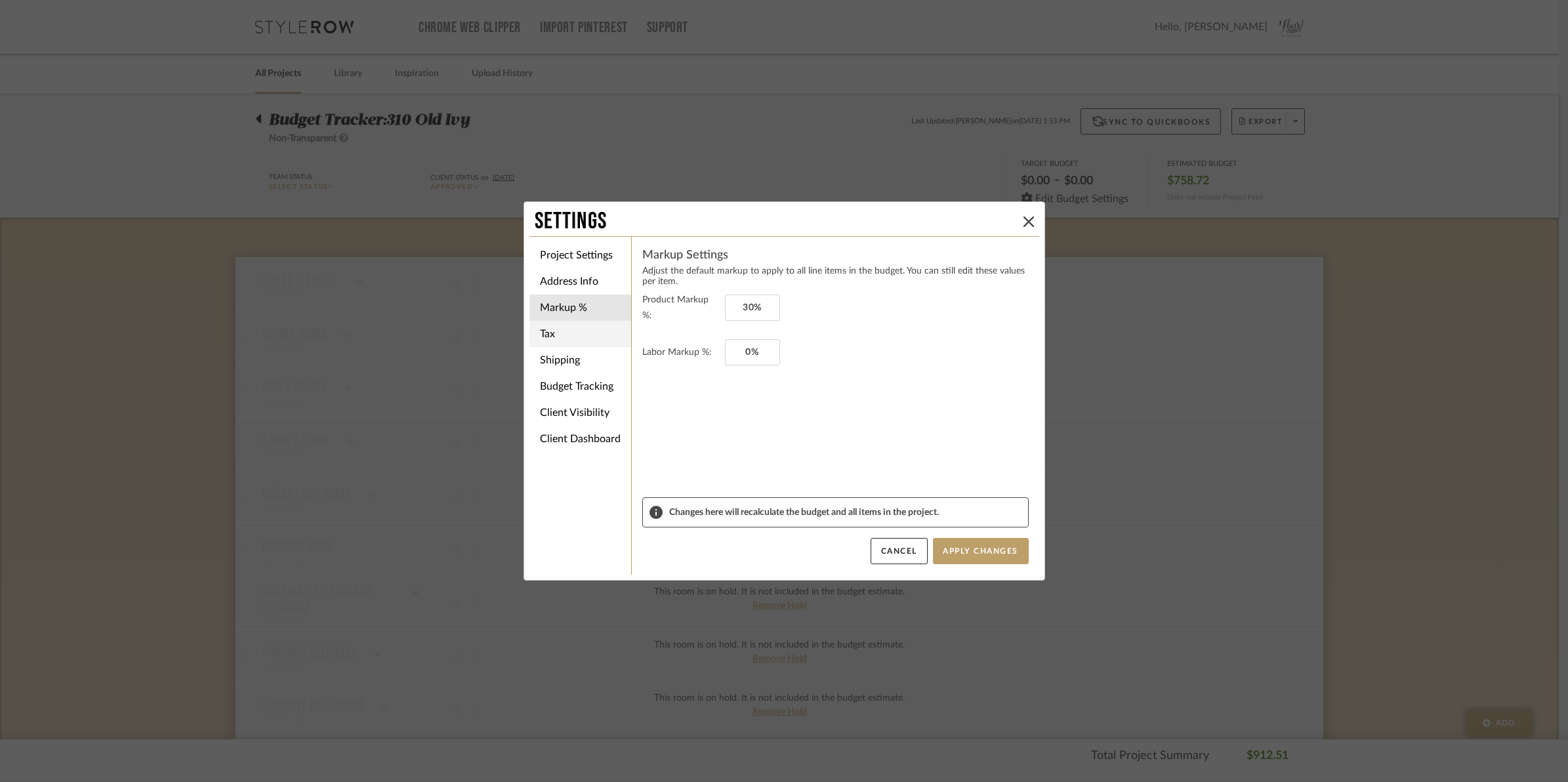
click at [538, 336] on li "Tax" at bounding box center [580, 334] width 102 height 26
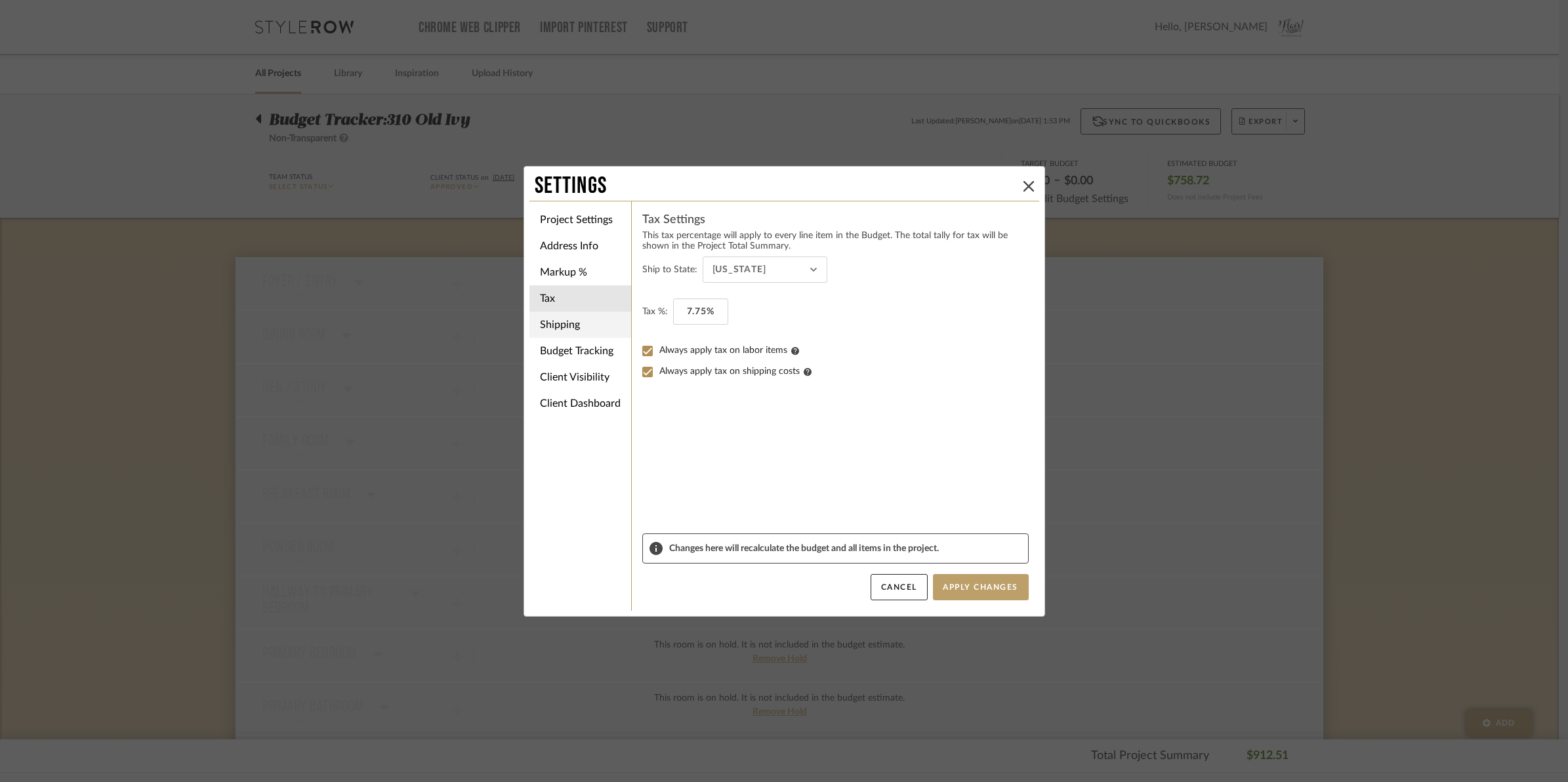
click at [557, 325] on li "Shipping" at bounding box center [580, 325] width 102 height 26
click at [558, 292] on li "Tax" at bounding box center [580, 298] width 102 height 26
click at [963, 577] on button "Apply Changes" at bounding box center [981, 587] width 96 height 26
click at [1024, 181] on icon at bounding box center [1029, 187] width 11 height 11
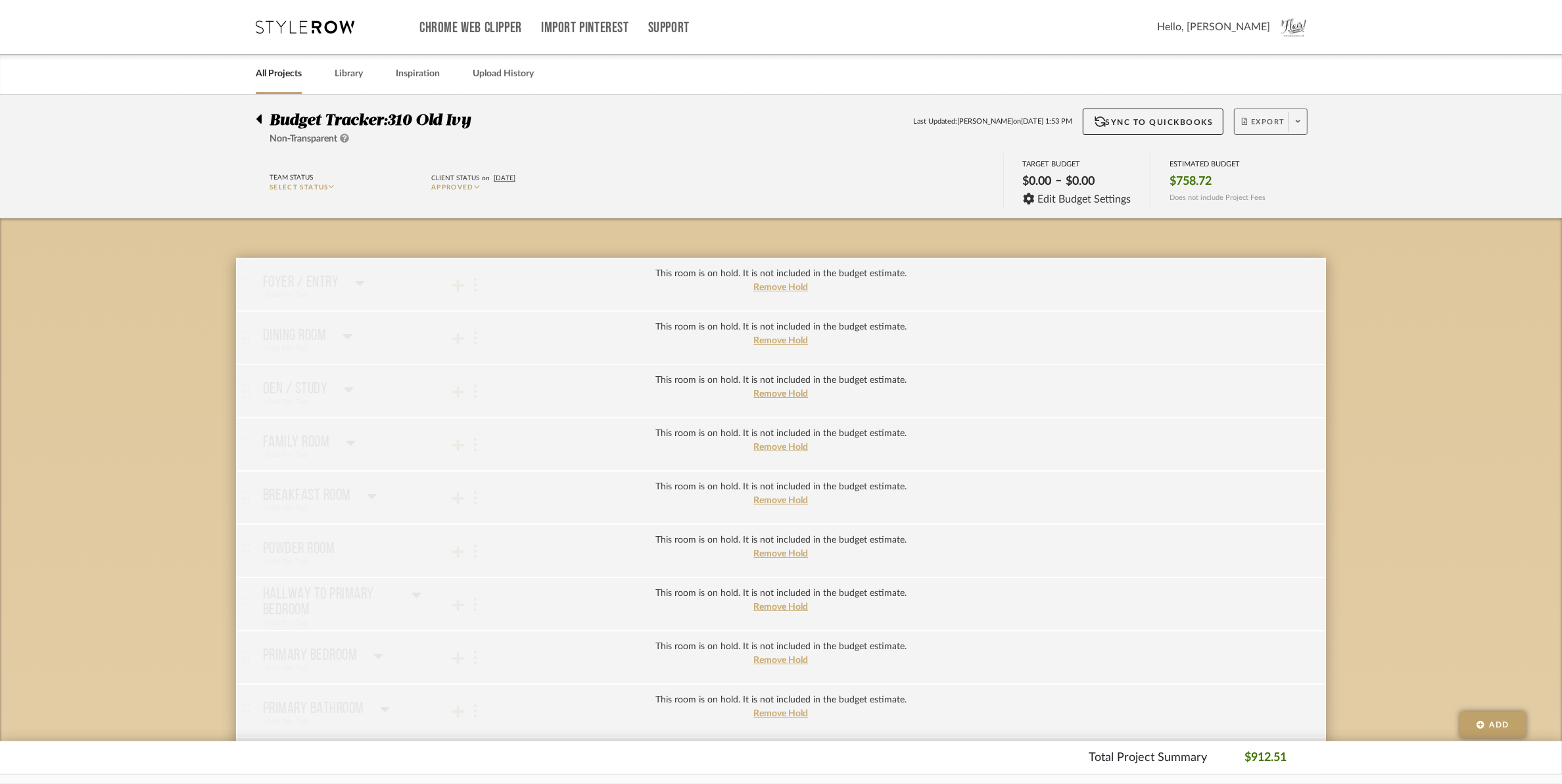
click at [1264, 117] on span "Export" at bounding box center [1264, 127] width 44 height 19
click at [1269, 163] on span "Export PDF" at bounding box center [1294, 159] width 99 height 11
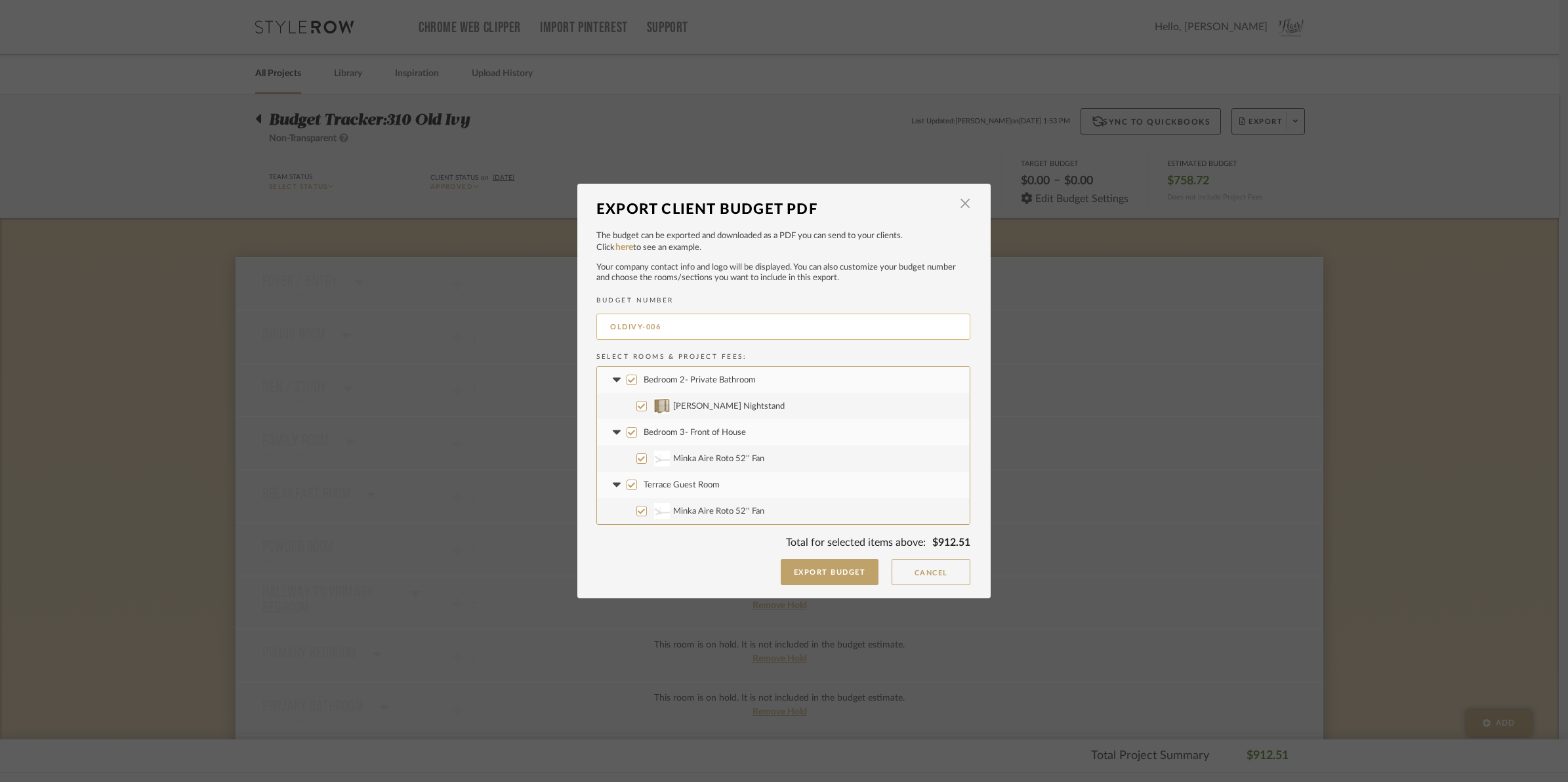
click at [710, 326] on input "OLDIVY-006" at bounding box center [783, 326] width 374 height 26
click at [710, 328] on input "OLDIVY-006" at bounding box center [783, 326] width 374 height 26
type input "Old Ivy Fans and Nightstands"
click at [824, 567] on button "Export Budget" at bounding box center [830, 572] width 98 height 26
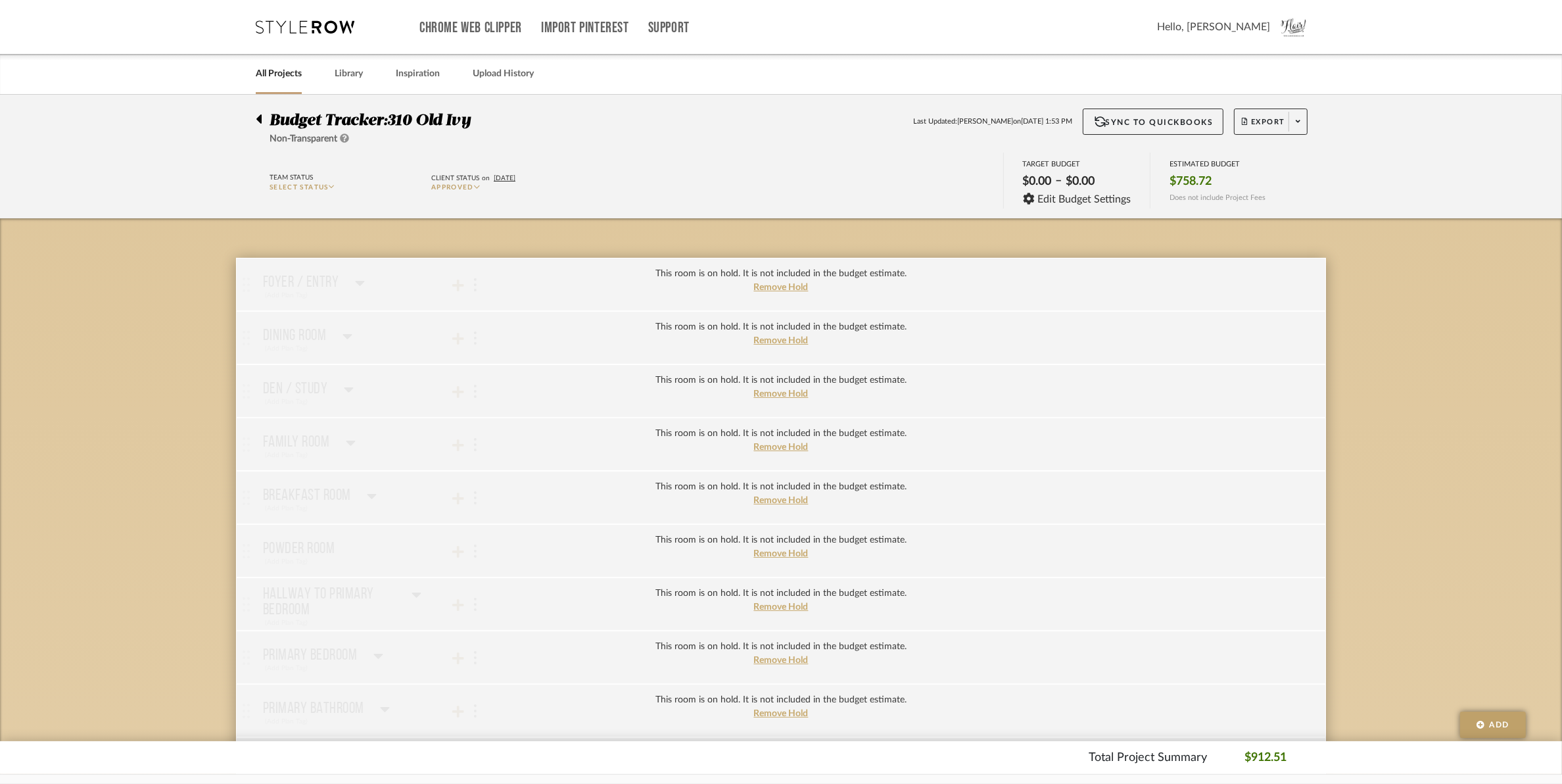
click at [254, 120] on div "Budget Tracker: 310 Old Ivy Non-Transparent Last Updated: Katie Walton on Sep 1…" at bounding box center [781, 127] width 1090 height 37
click at [261, 124] on icon at bounding box center [259, 119] width 5 height 9
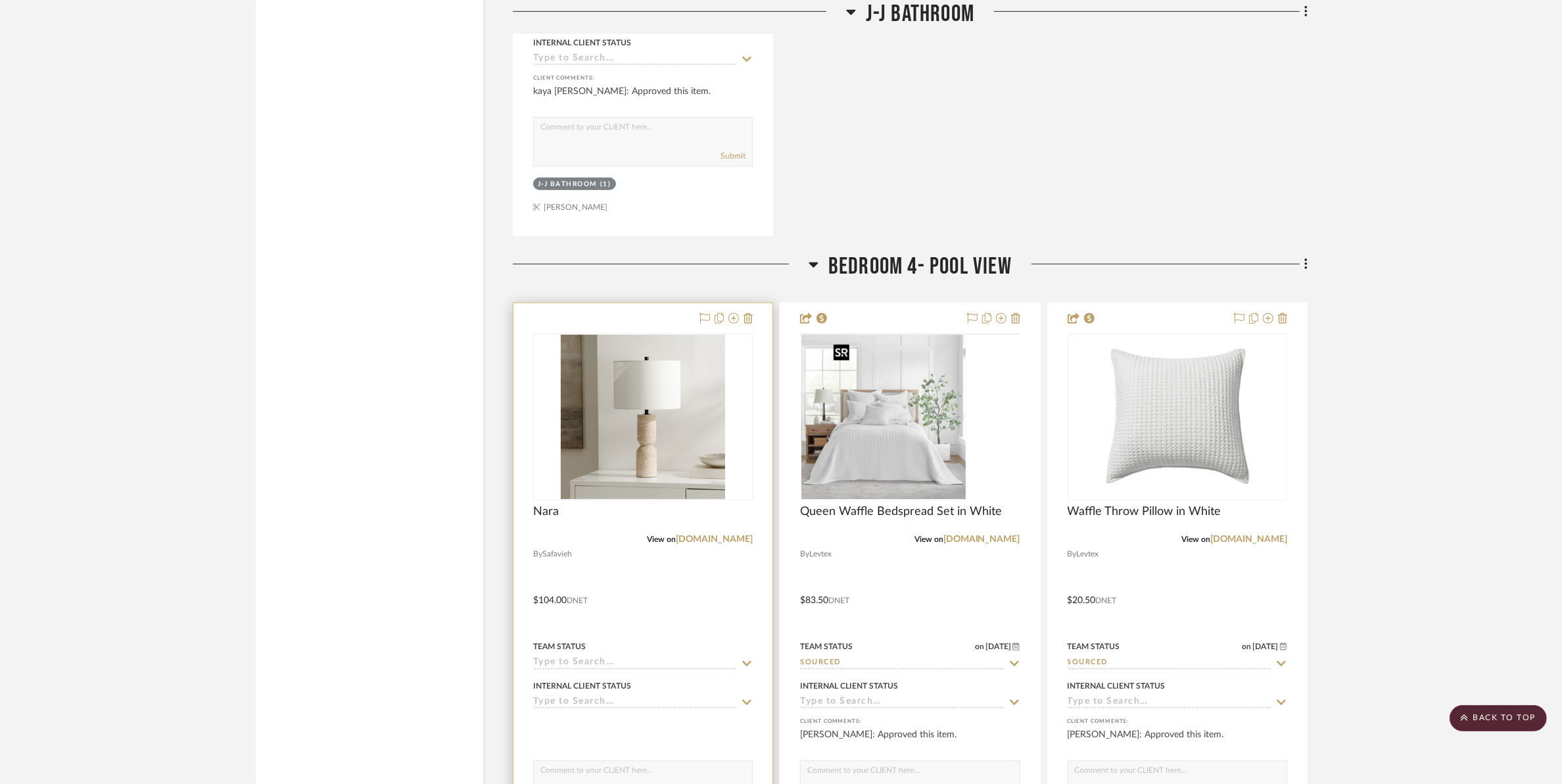
scroll to position [13316, 0]
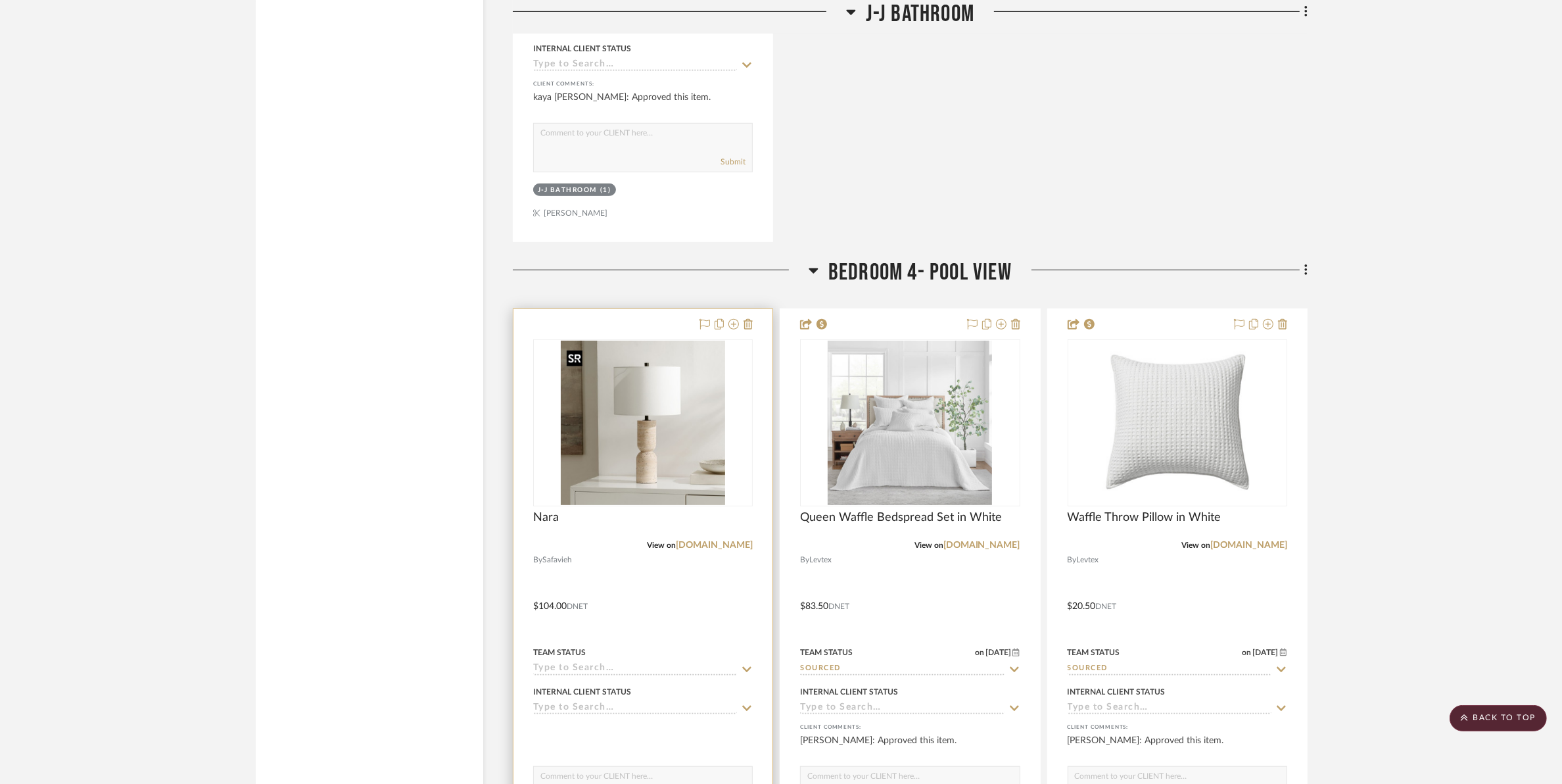
click at [721, 539] on div "Nara" at bounding box center [643, 524] width 220 height 29
click at [718, 544] on link "safavieh.com" at bounding box center [714, 545] width 77 height 9
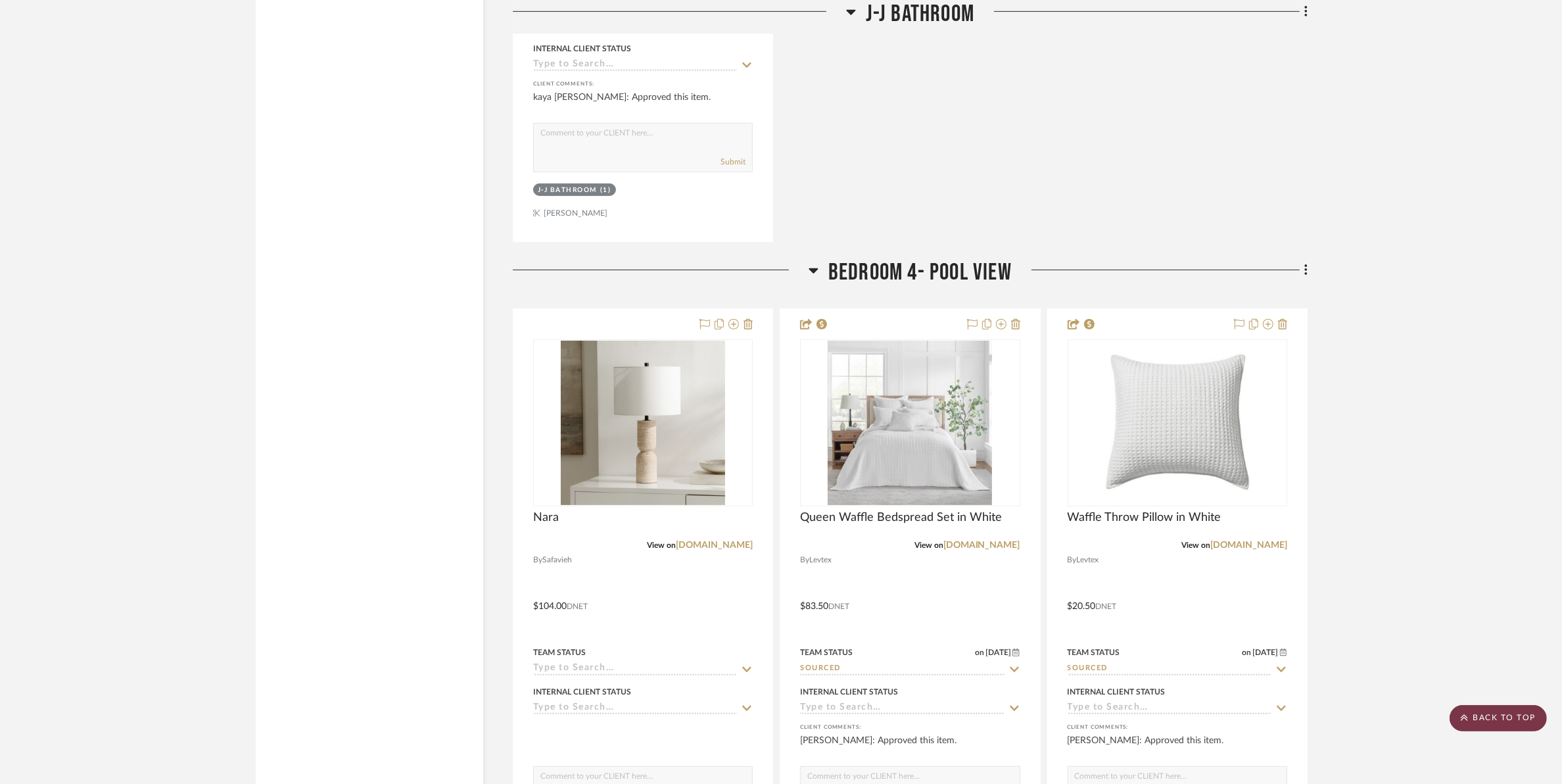
scroll to position [12083, 0]
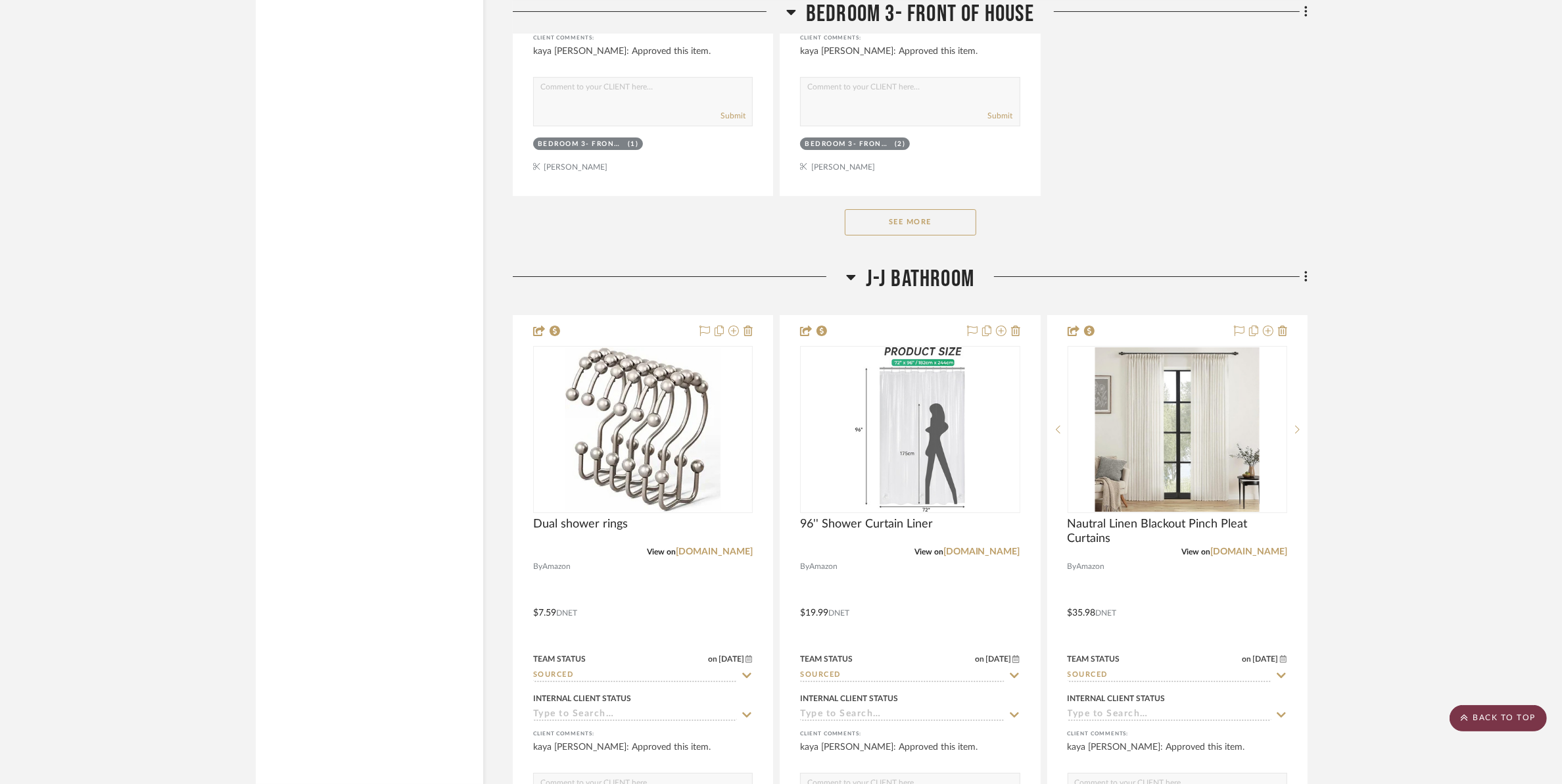
click at [1485, 708] on scroll-to-top-button "BACK TO TOP" at bounding box center [1498, 718] width 97 height 26
click at [1488, 719] on scroll-to-top-button "BACK TO TOP" at bounding box center [1498, 718] width 97 height 26
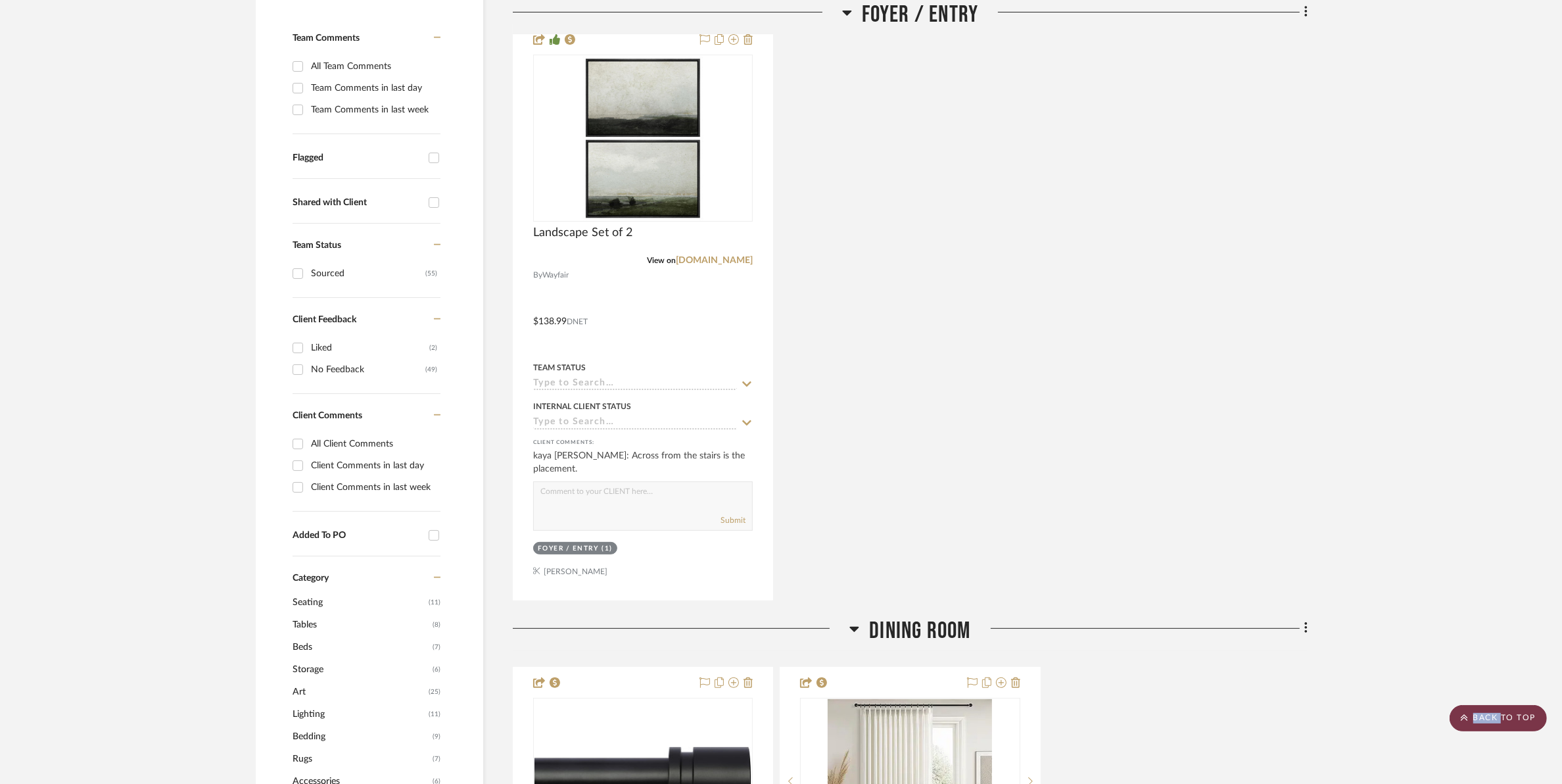
scroll to position [0, 0]
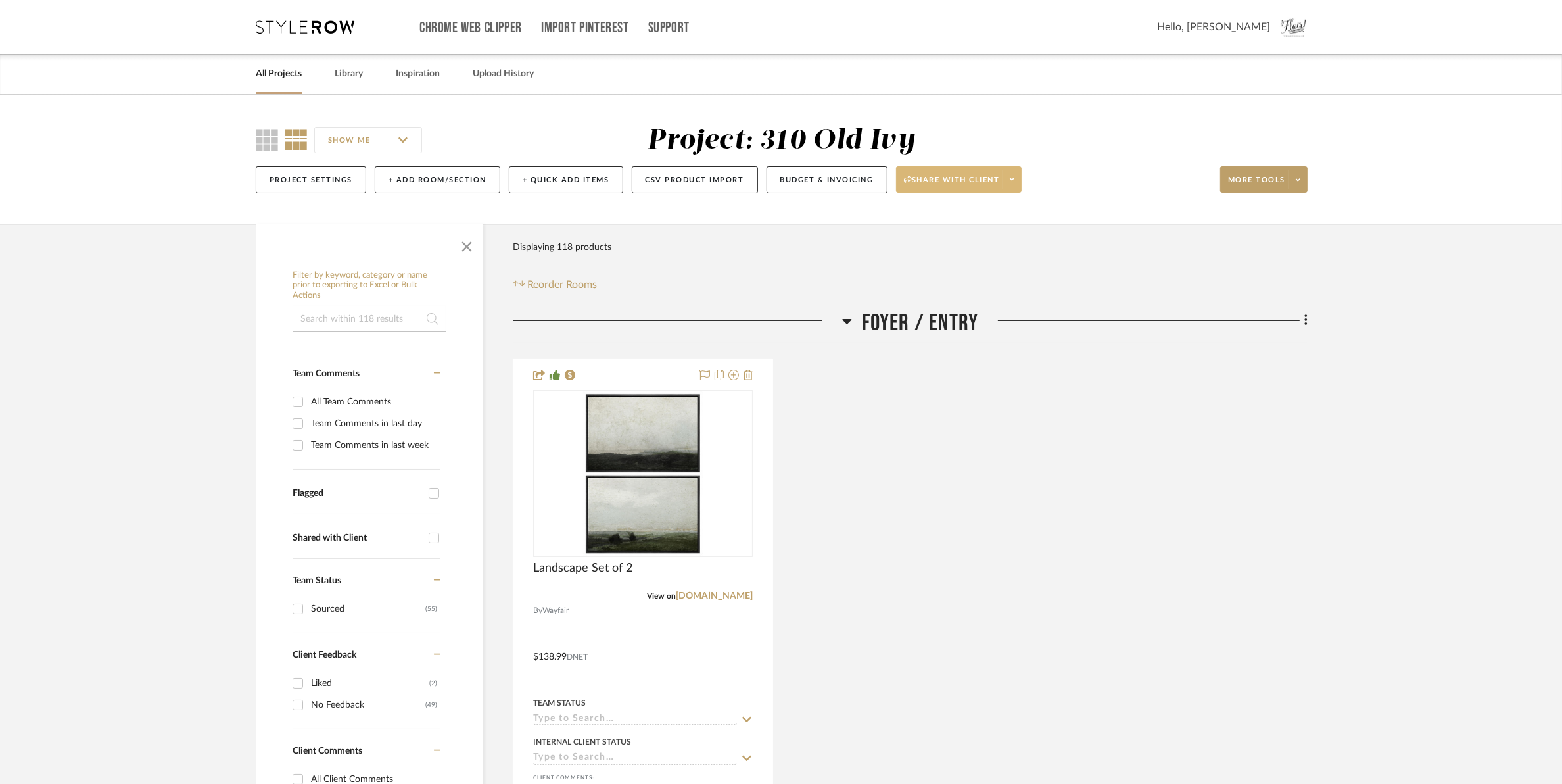
click at [942, 177] on span "Share with client" at bounding box center [952, 184] width 96 height 19
click at [1284, 179] on div at bounding box center [781, 392] width 1562 height 784
click at [1301, 181] on span at bounding box center [1298, 179] width 19 height 19
click at [1290, 347] on span "Export Presentation" at bounding box center [1276, 343] width 85 height 11
click at [1290, 347] on div "Foyer / Entry Landscape Set of 2 View on wayfair.com By Wayfair $138.99 DNET Te…" at bounding box center [910, 622] width 795 height 626
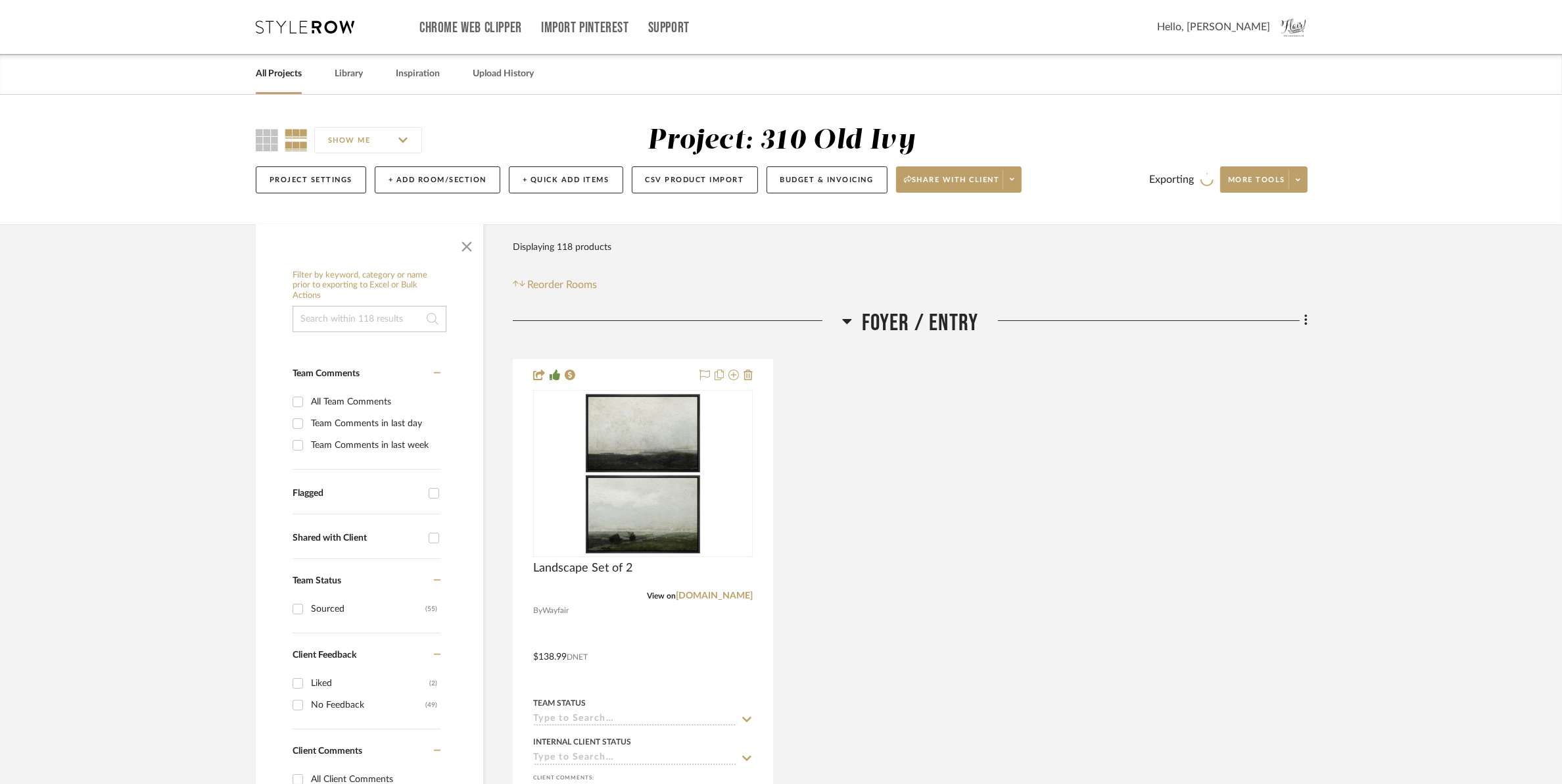
click at [1290, 347] on div "Foyer / Entry Landscape Set of 2 View on wayfair.com By Wayfair $138.99 DNET Te…" at bounding box center [910, 622] width 795 height 626
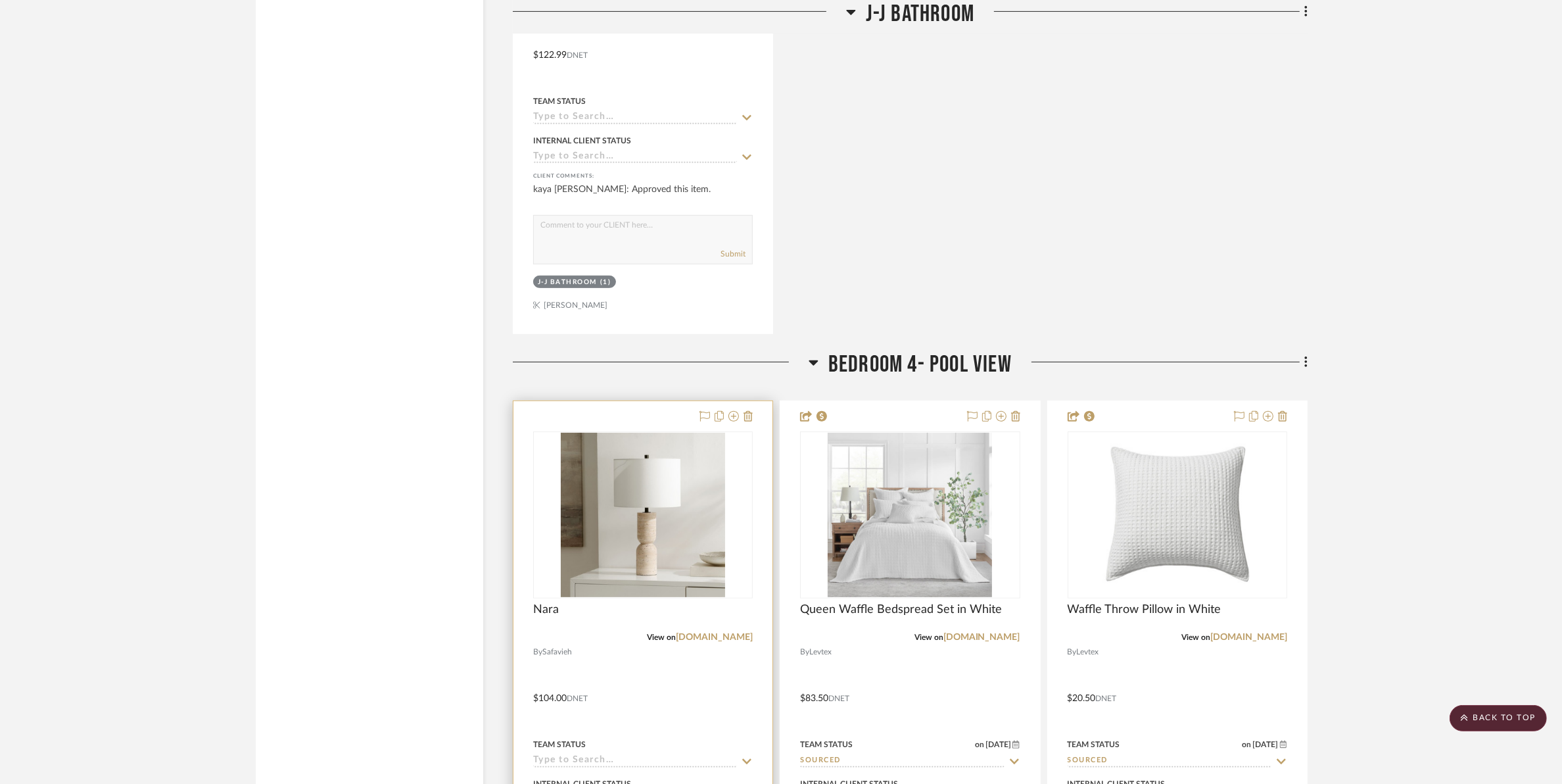
scroll to position [13225, 0]
